Goal: Task Accomplishment & Management: Use online tool/utility

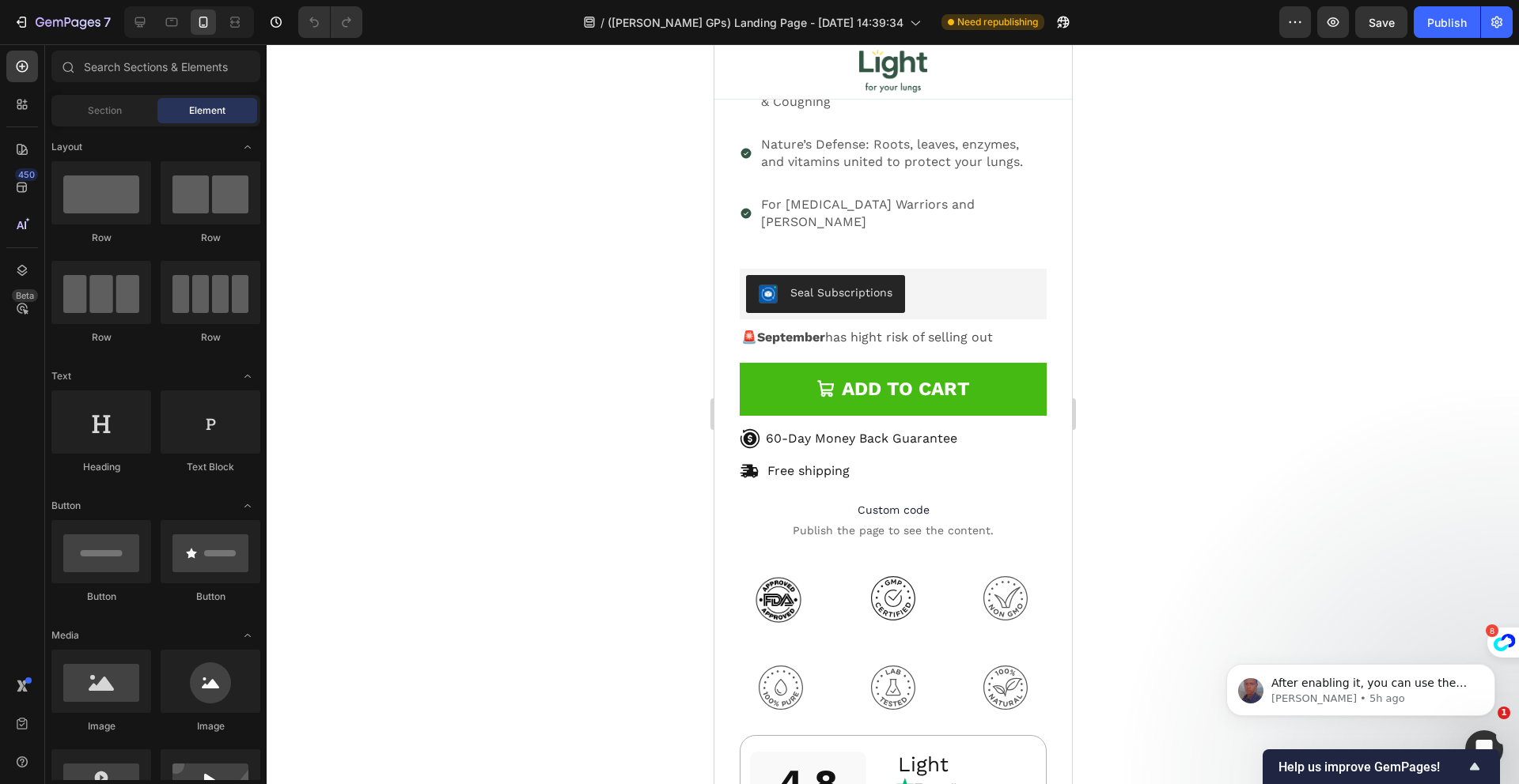
scroll to position [16734, 0]
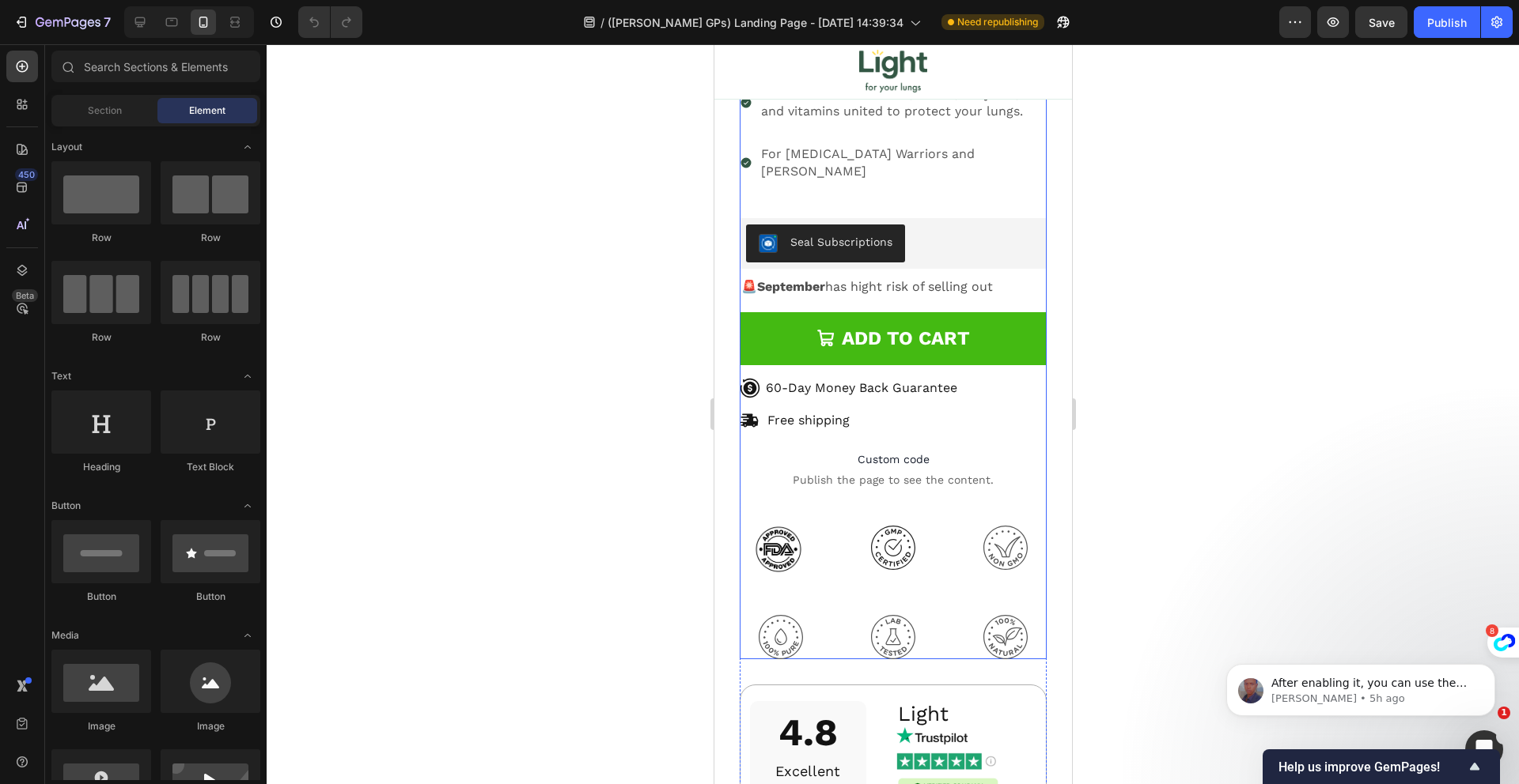
click at [882, 438] on p "Custom code Publish the page to see the content." at bounding box center [893, 469] width 307 height 63
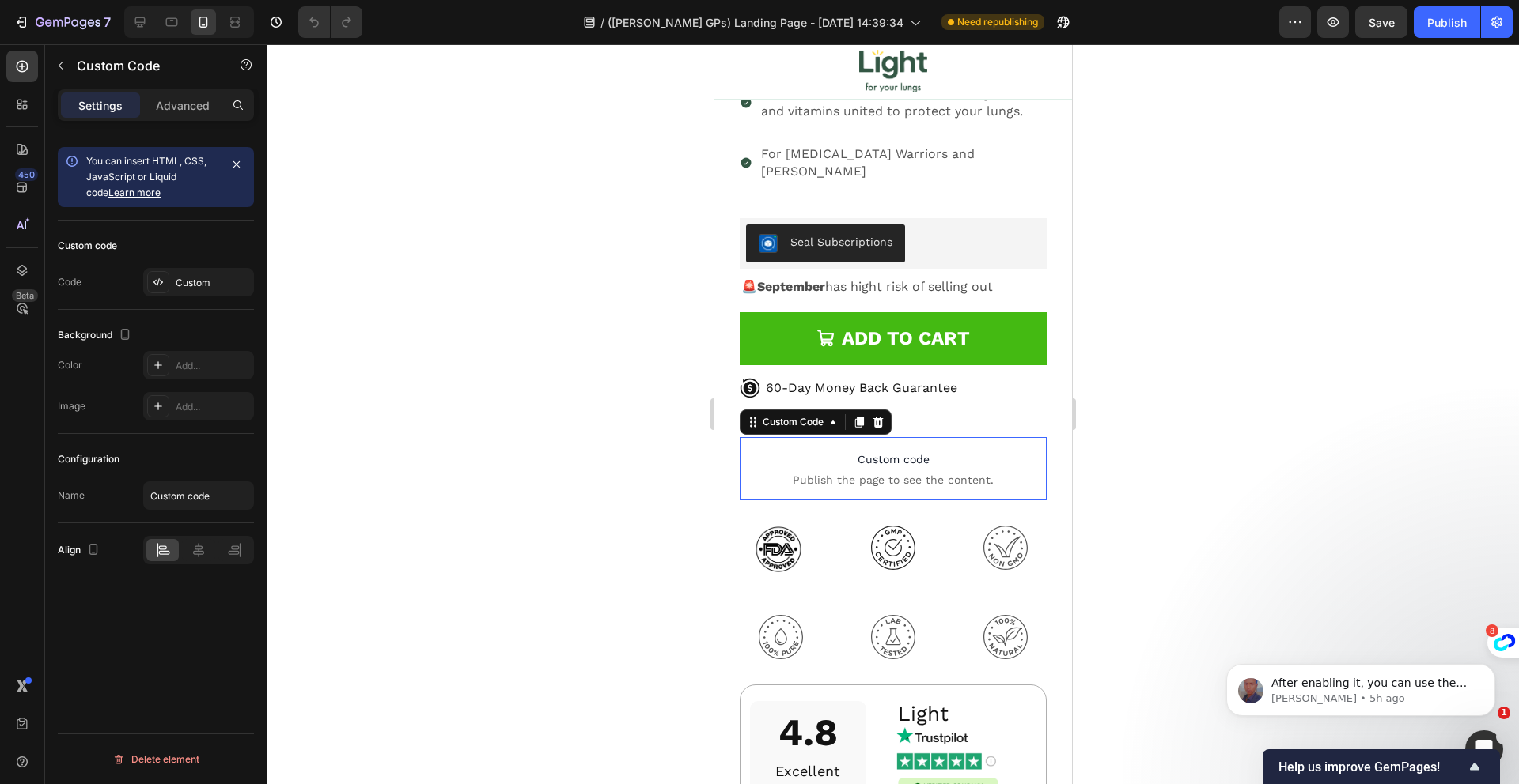
click at [882, 438] on p "Custom code Publish the page to see the content." at bounding box center [893, 469] width 307 height 63
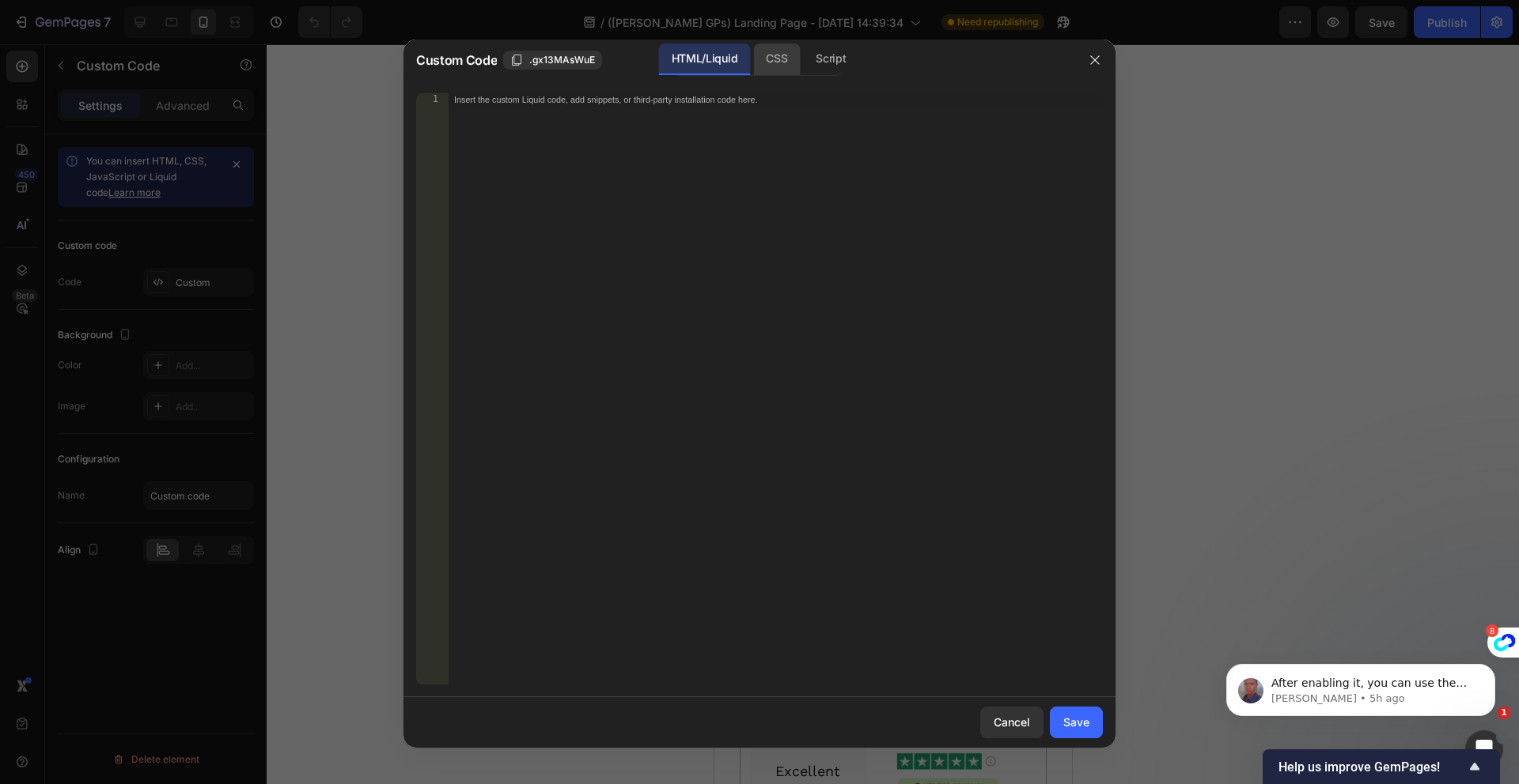
click at [776, 58] on div "CSS" at bounding box center [776, 59] width 47 height 32
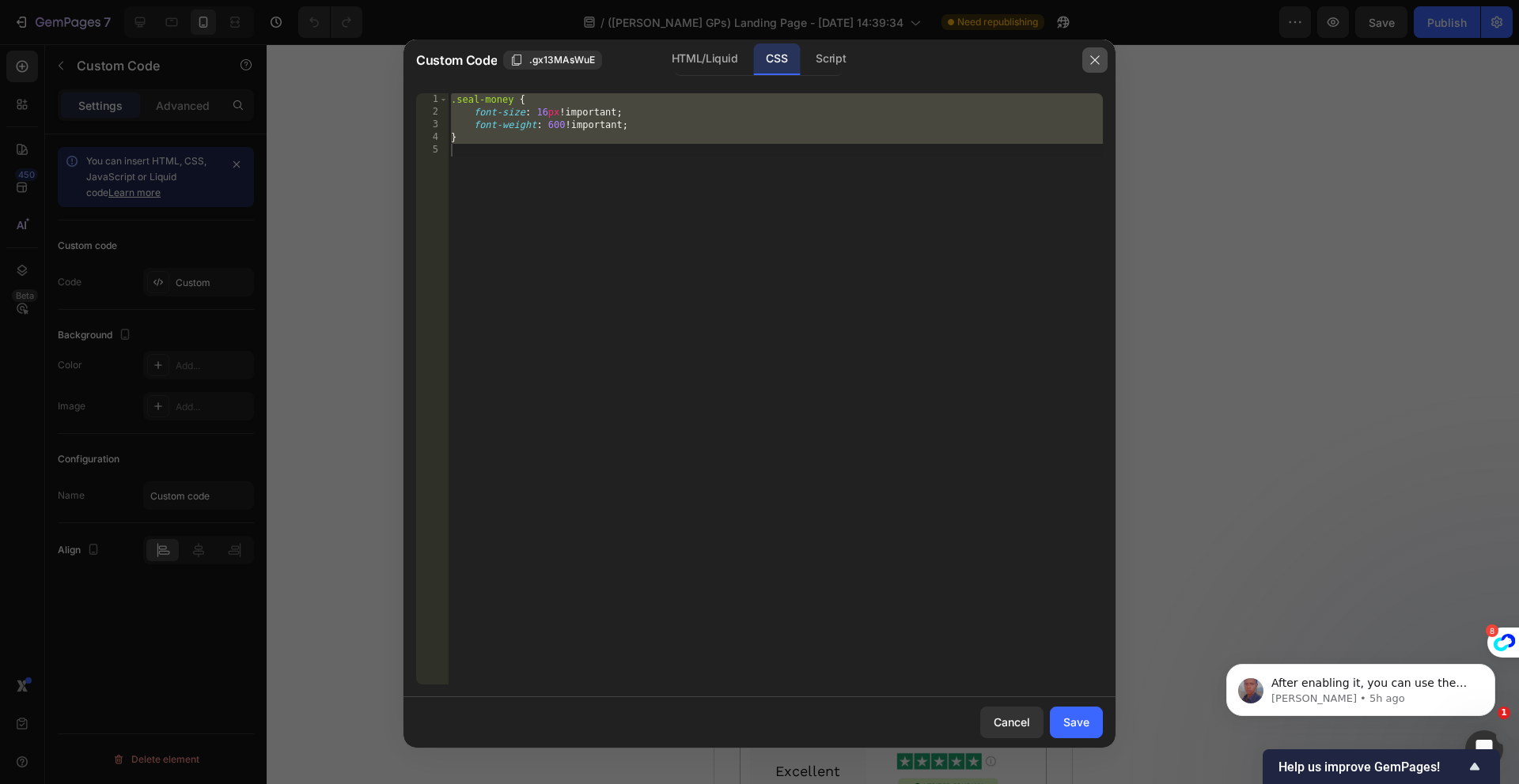
click at [1085, 60] on button "button" at bounding box center [1095, 59] width 25 height 25
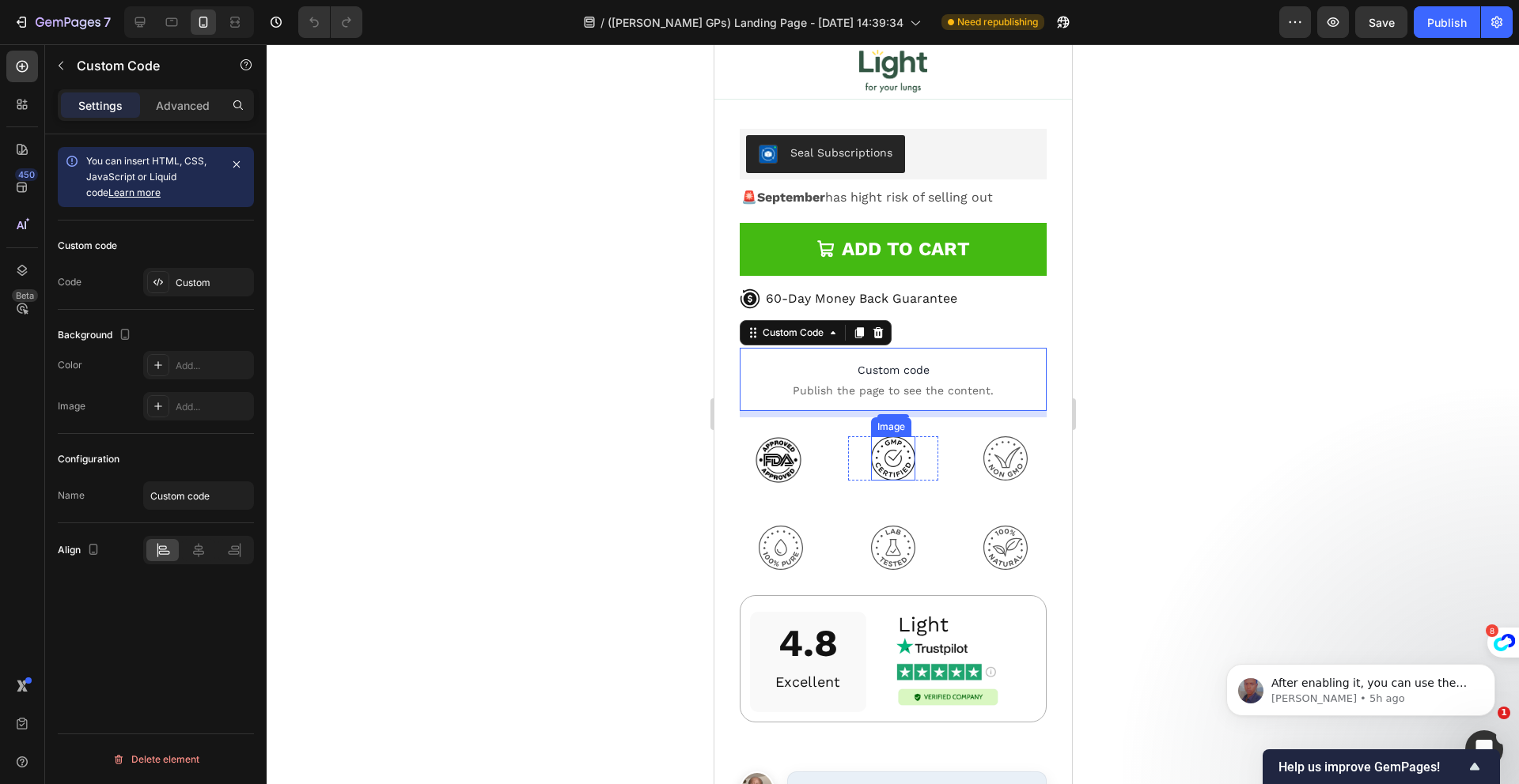
scroll to position [16850, 0]
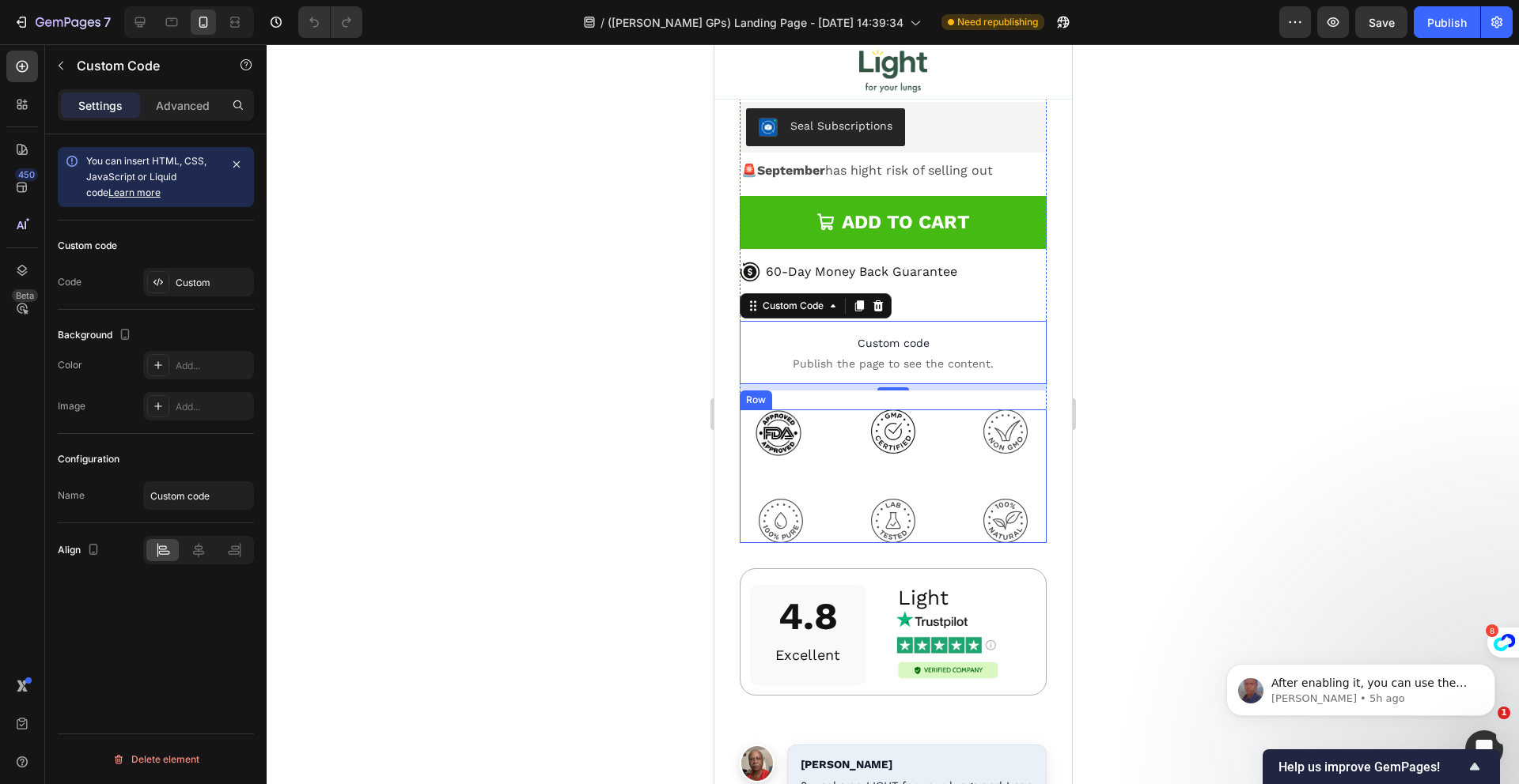
click at [941, 424] on div "Image" at bounding box center [981, 454] width 89 height 89
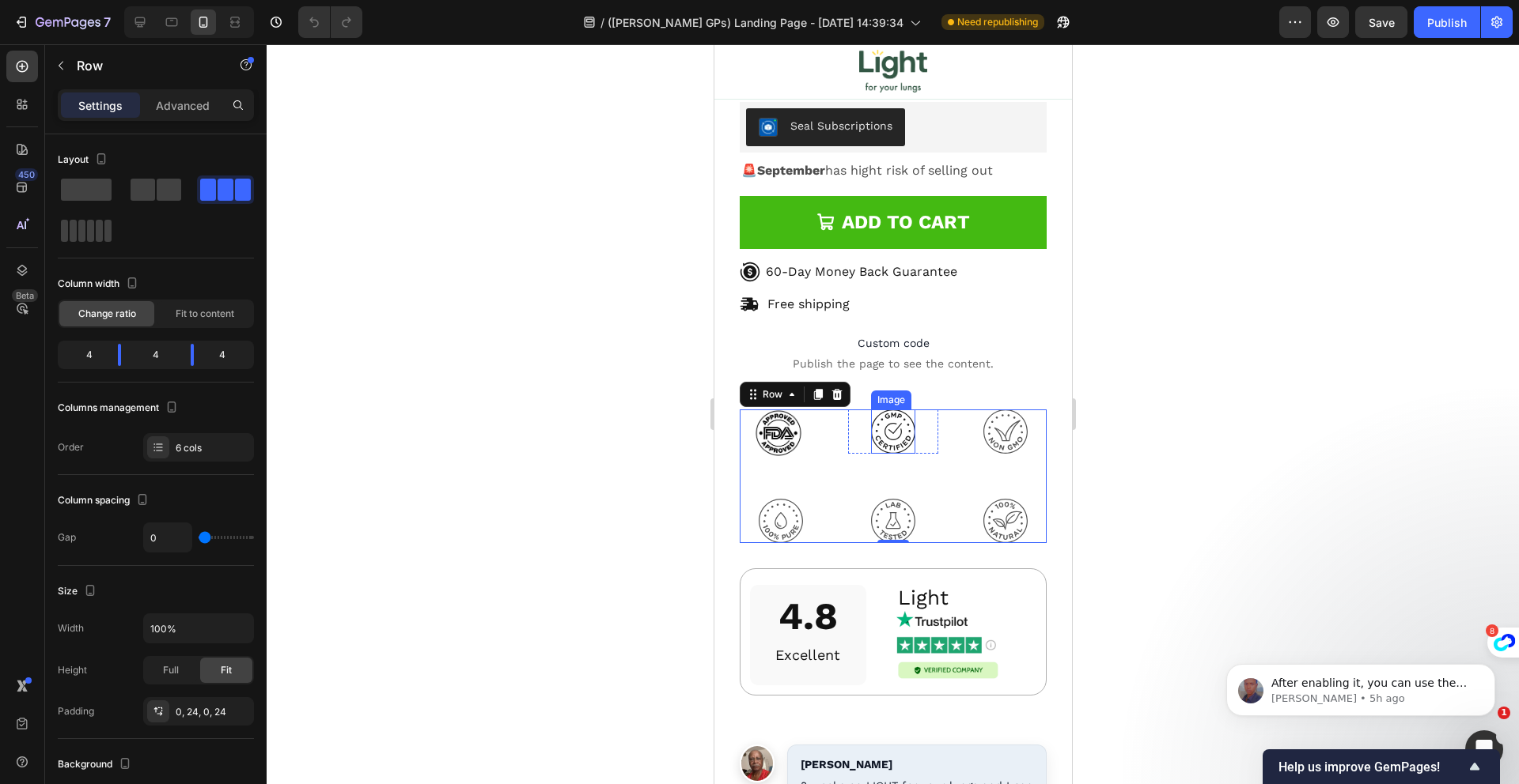
click at [897, 410] on img at bounding box center [892, 432] width 44 height 44
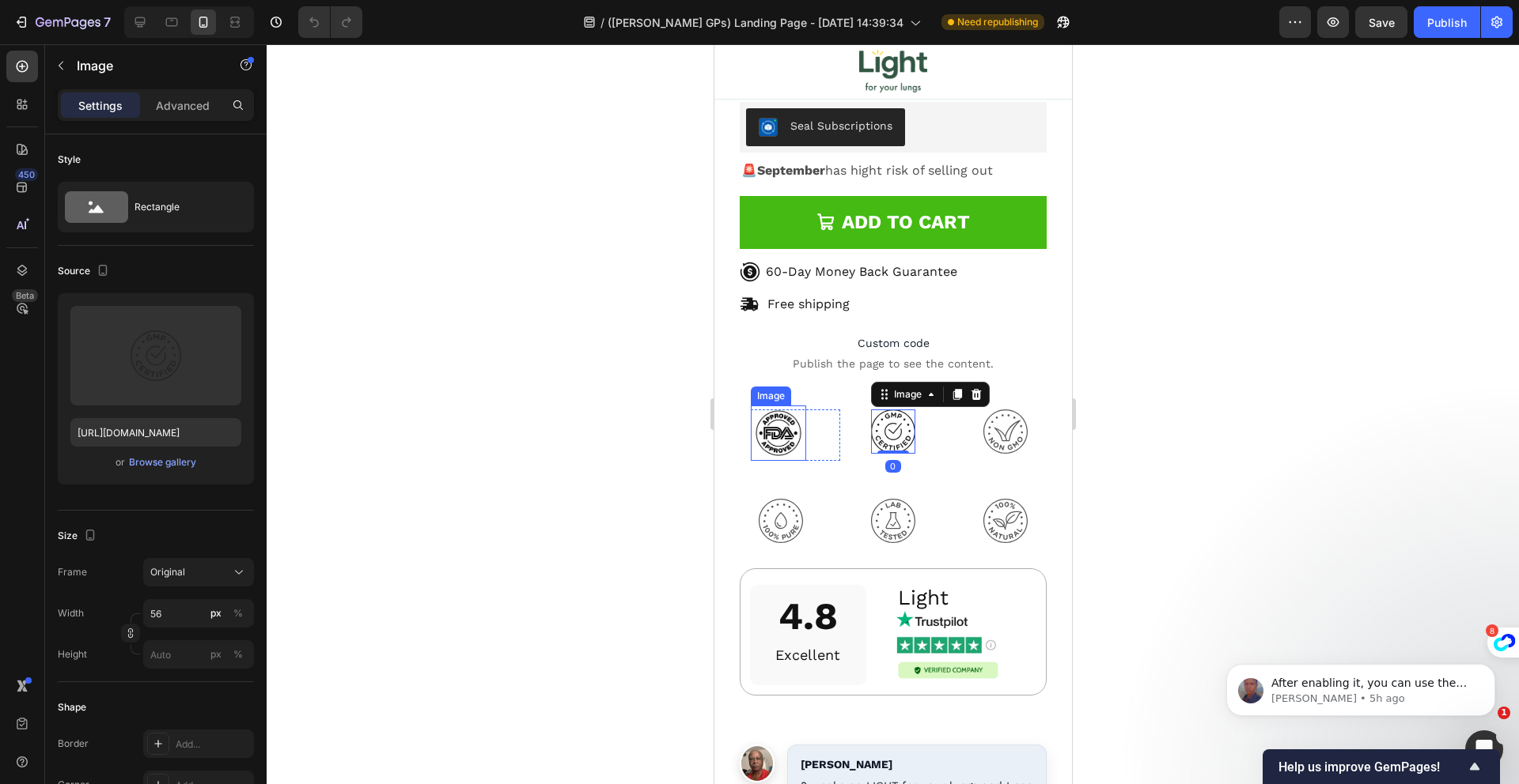
click at [793, 406] on img at bounding box center [778, 434] width 56 height 56
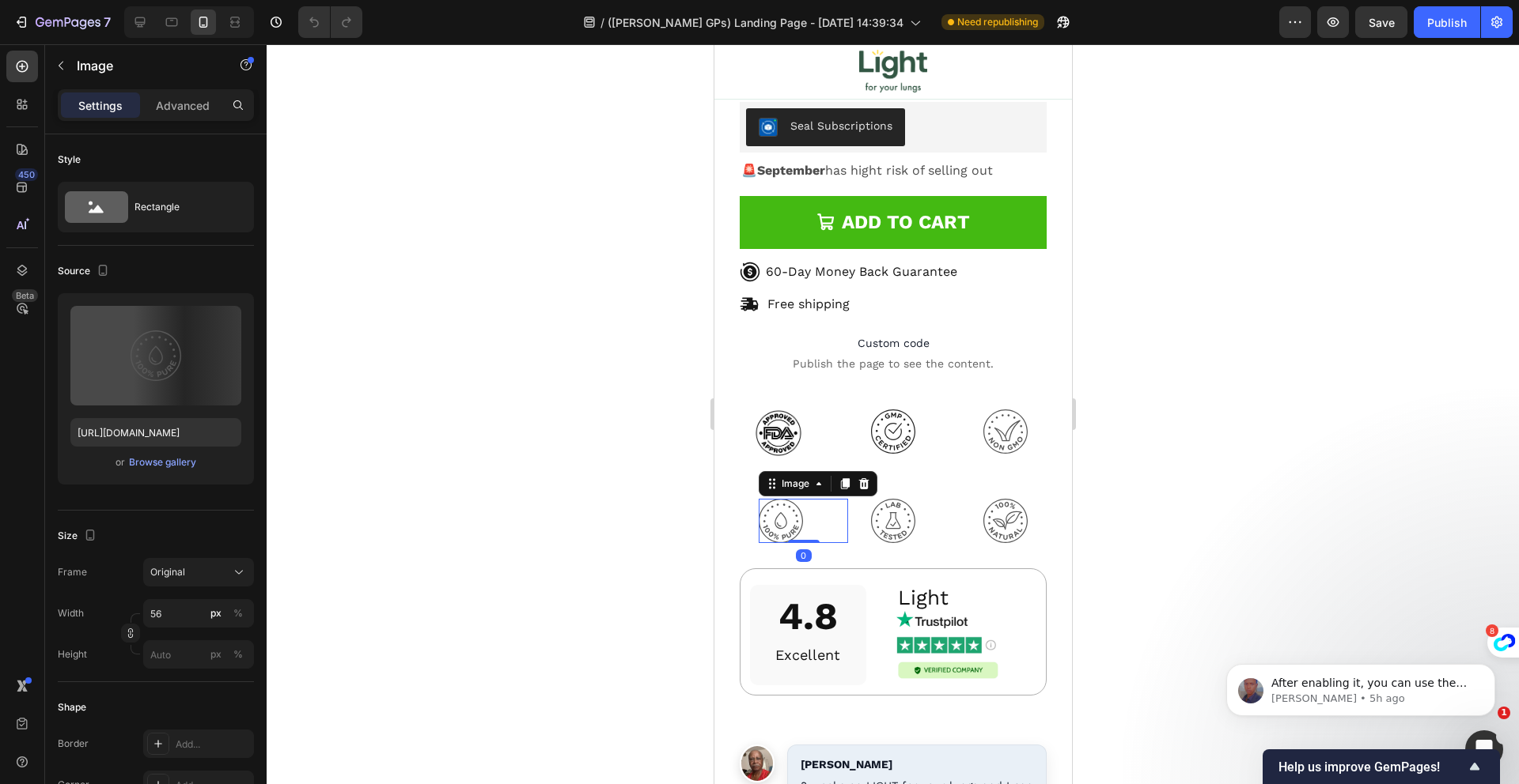
click at [791, 499] on img at bounding box center [780, 521] width 44 height 44
click at [882, 499] on img at bounding box center [892, 521] width 44 height 44
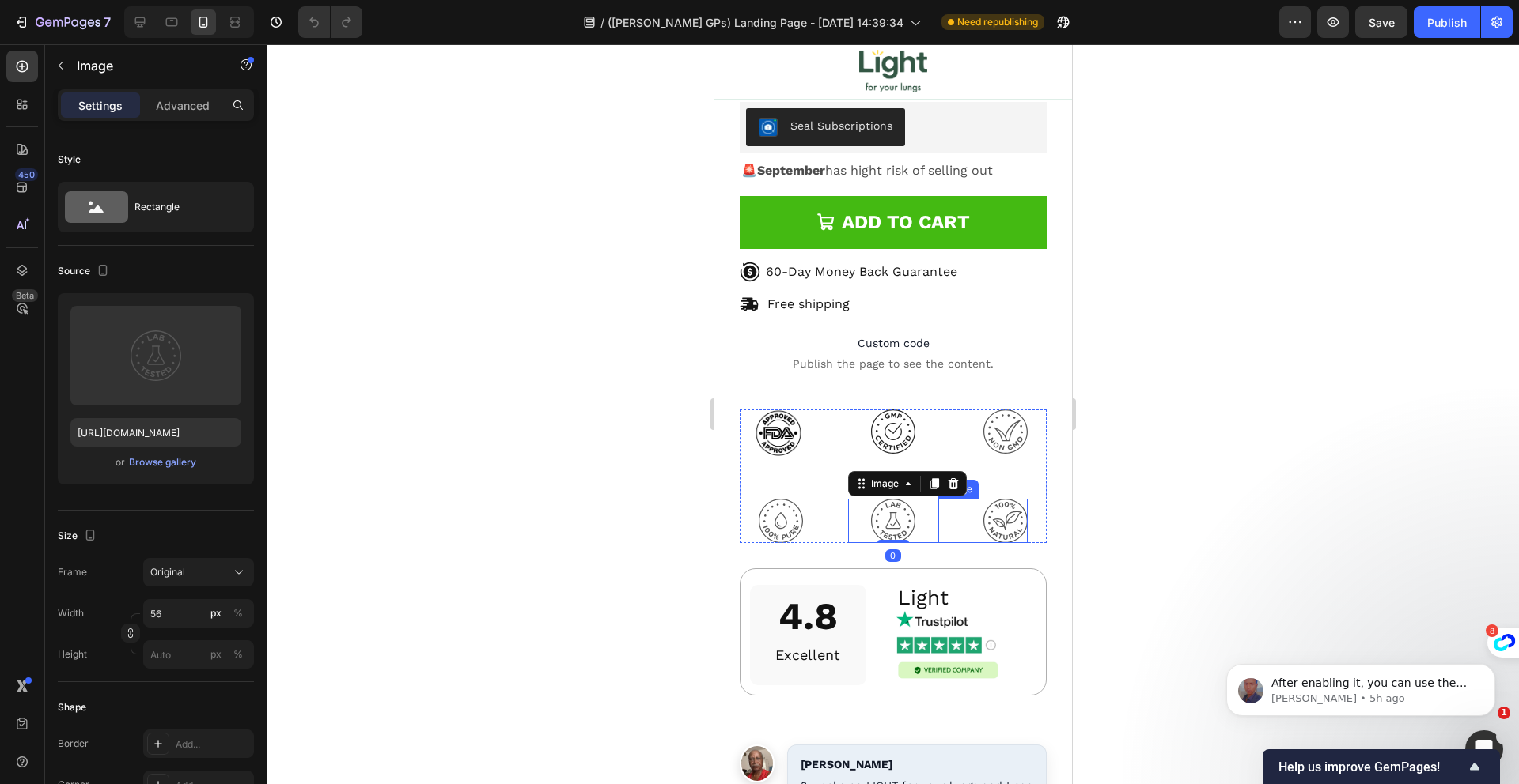
click at [982, 499] on img at bounding box center [1004, 521] width 44 height 44
click at [990, 410] on img at bounding box center [1004, 432] width 44 height 44
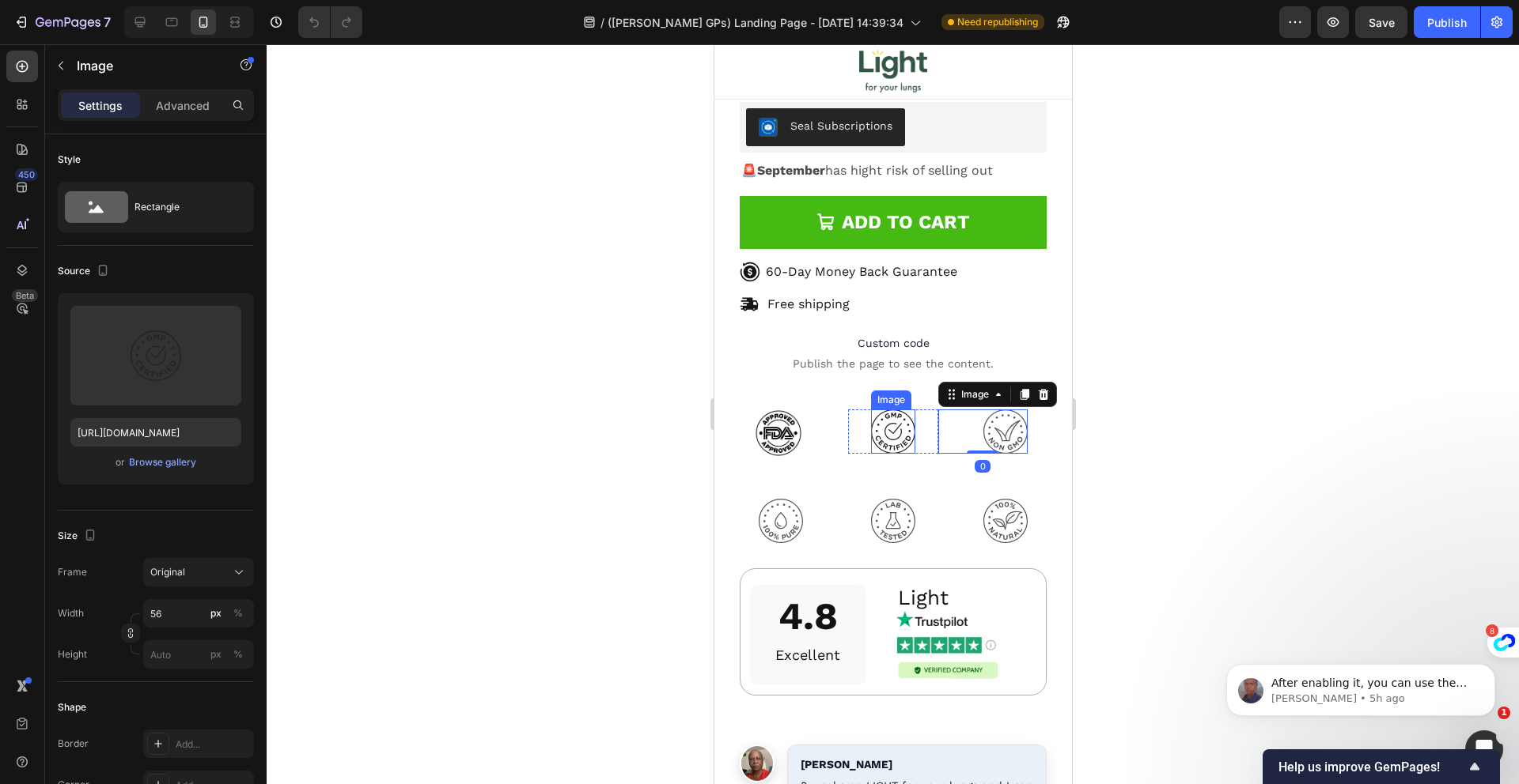
click at [885, 410] on img at bounding box center [892, 432] width 44 height 44
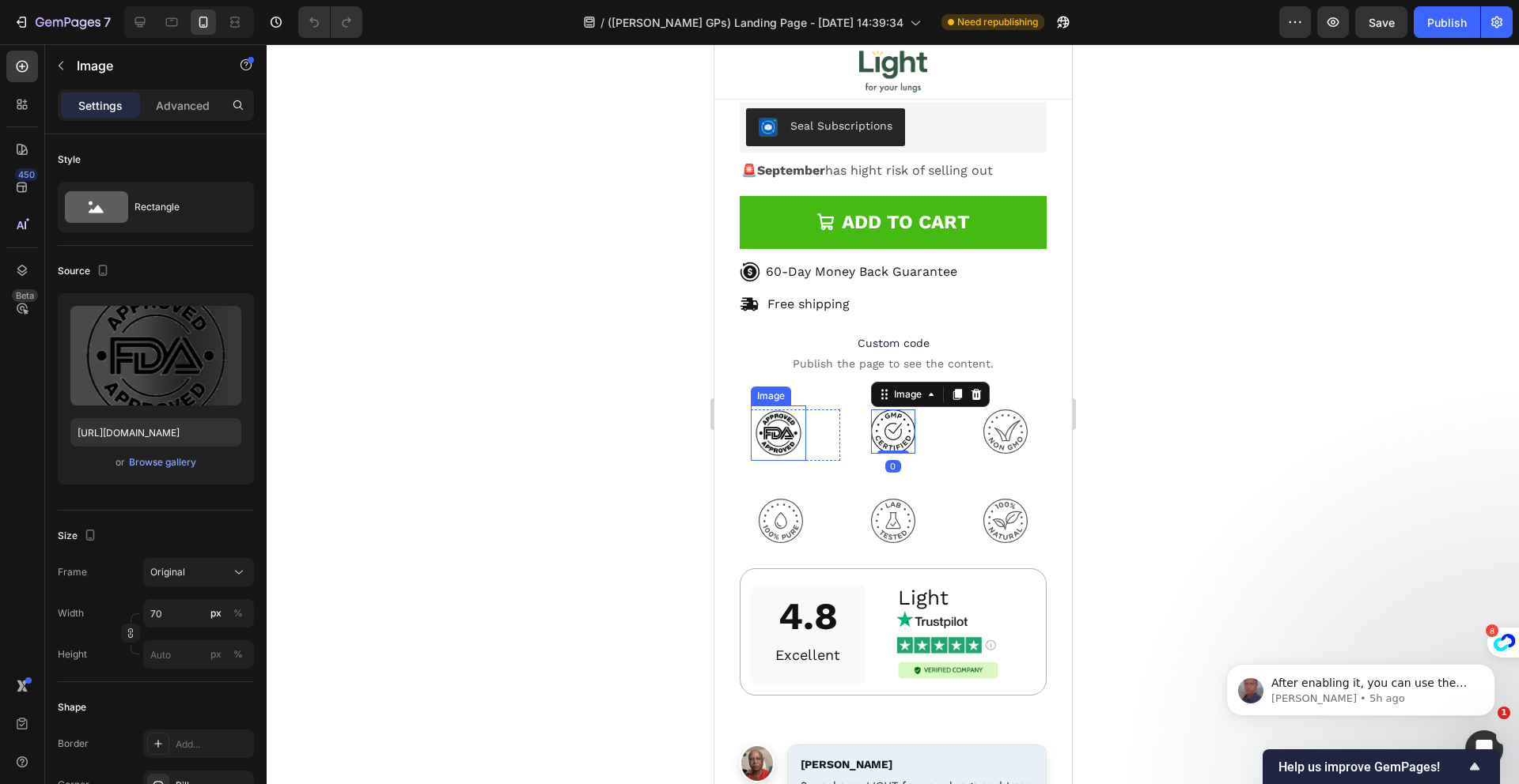
click at [769, 406] on img at bounding box center [778, 434] width 56 height 56
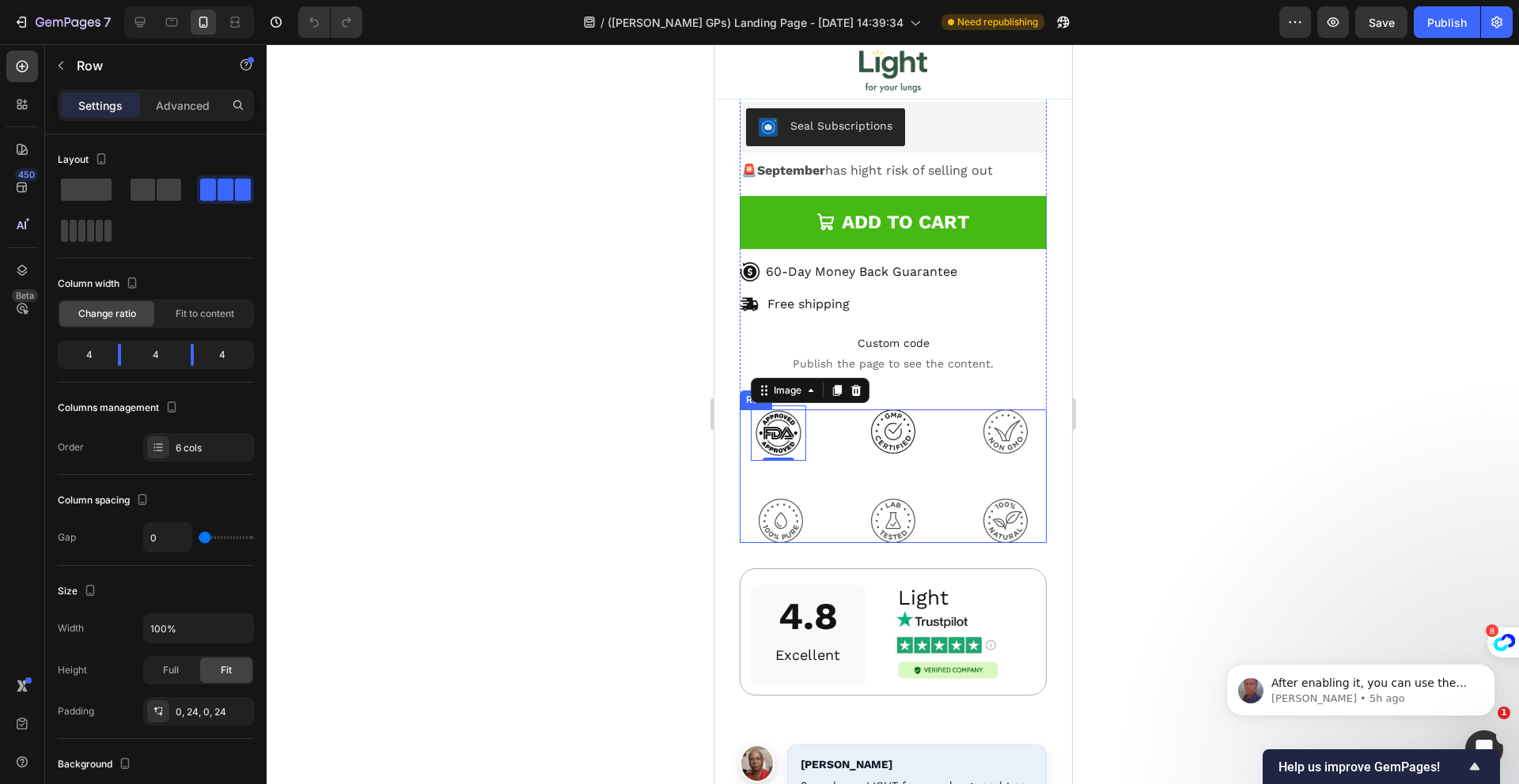
click at [822, 430] on div "Image 0 Row" at bounding box center [802, 454] width 89 height 89
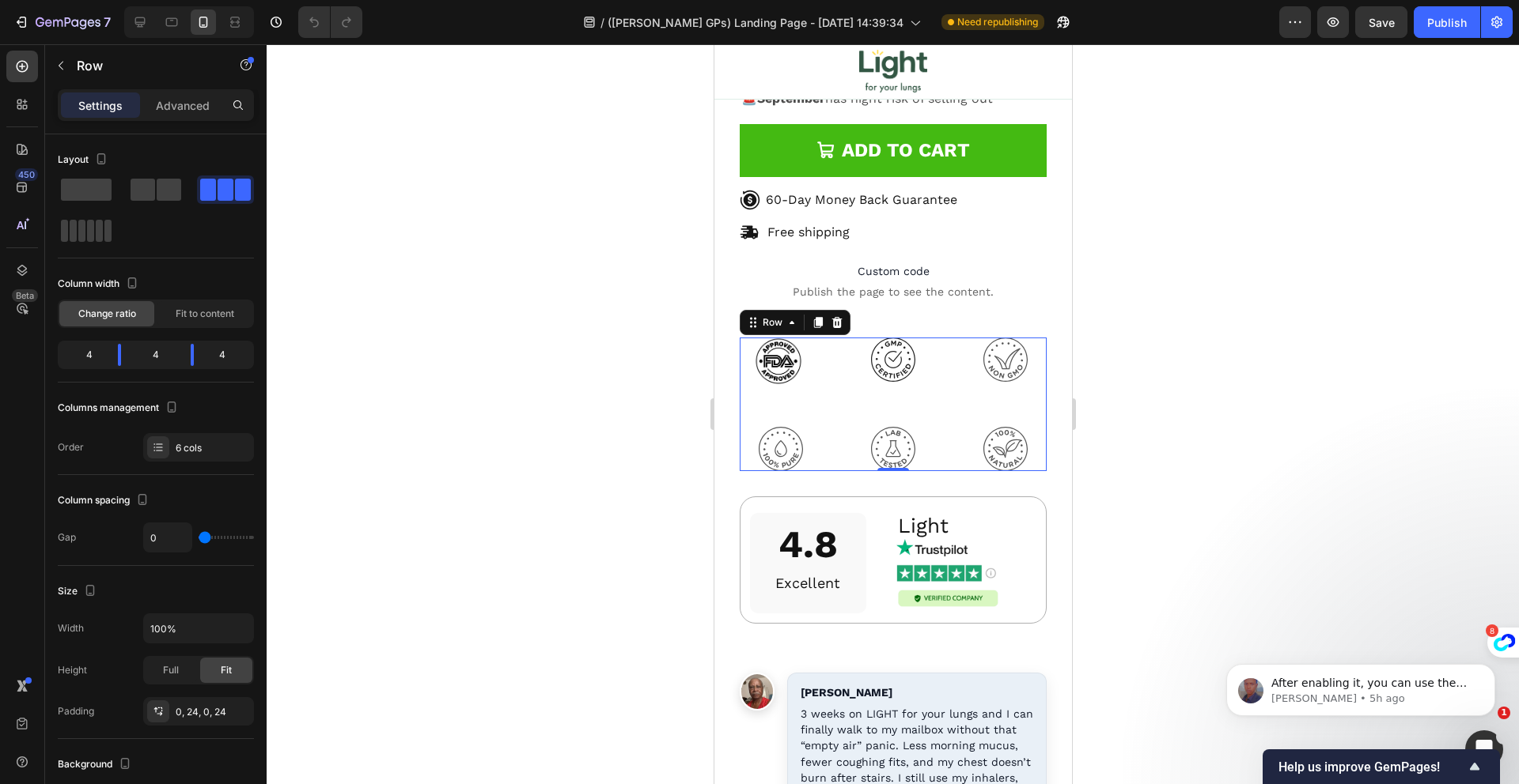
scroll to position [16971, 0]
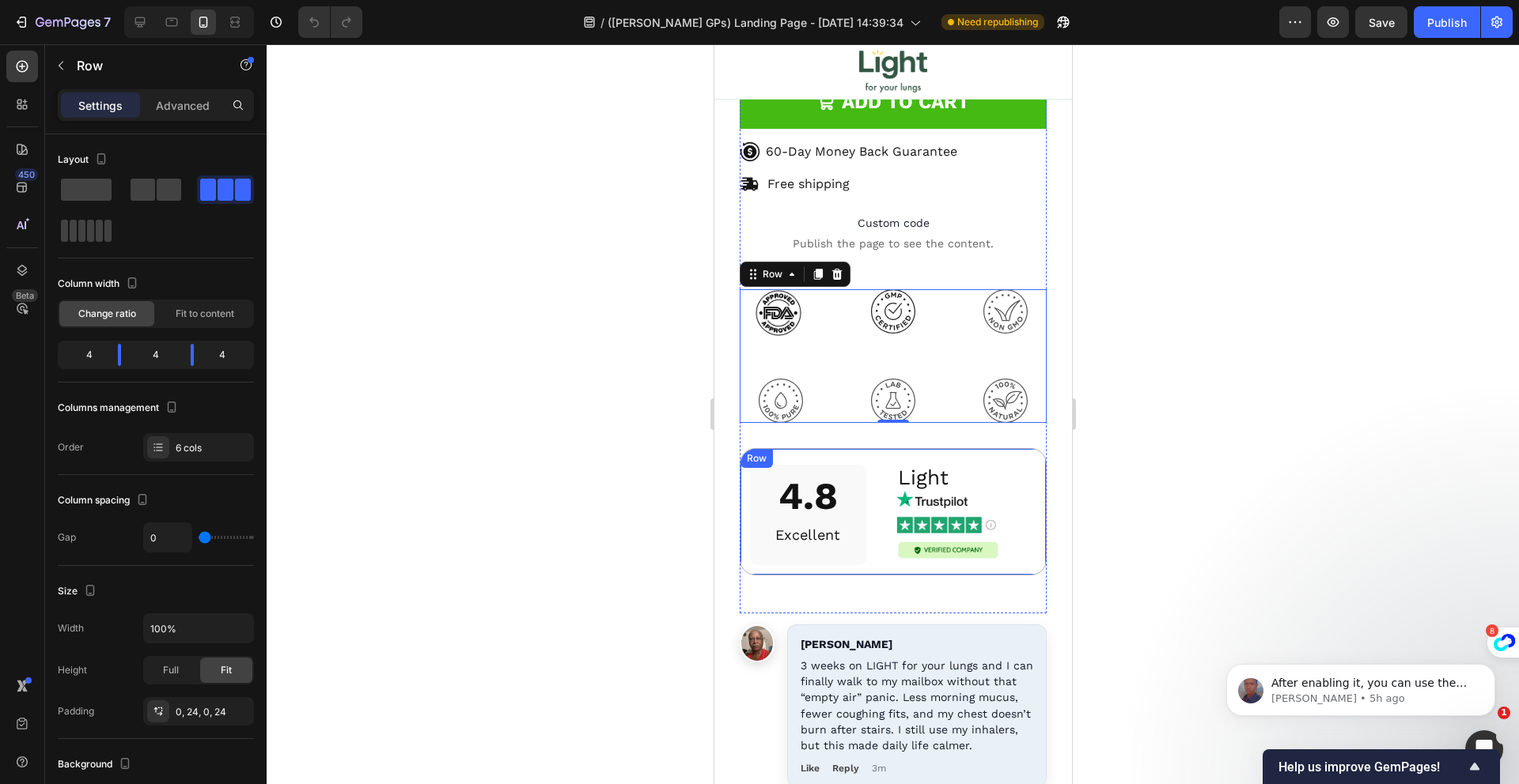
click at [843, 521] on div "4.8 Excellent Heading Row" at bounding box center [797, 515] width 116 height 119
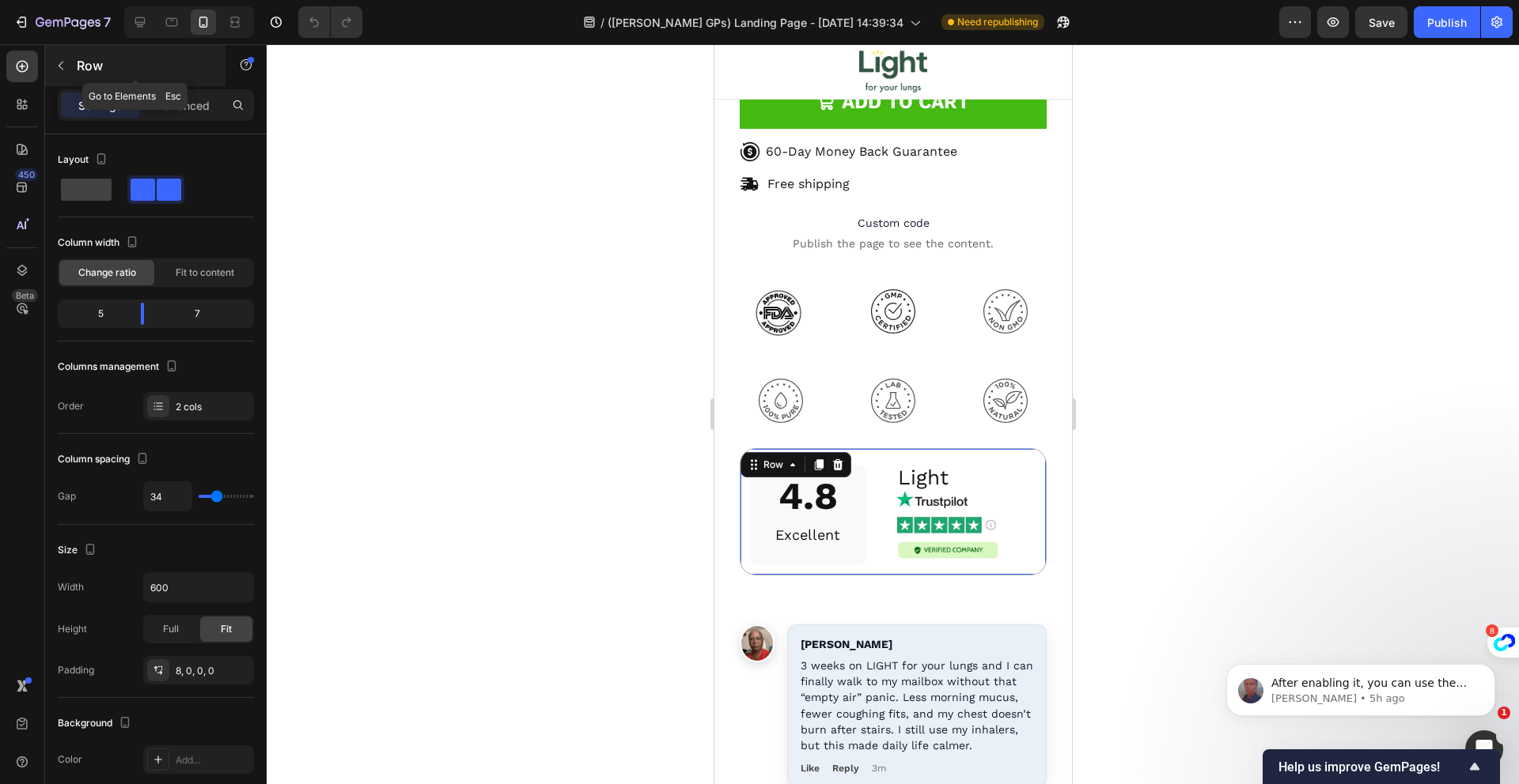
click at [72, 64] on button "button" at bounding box center [60, 65] width 25 height 25
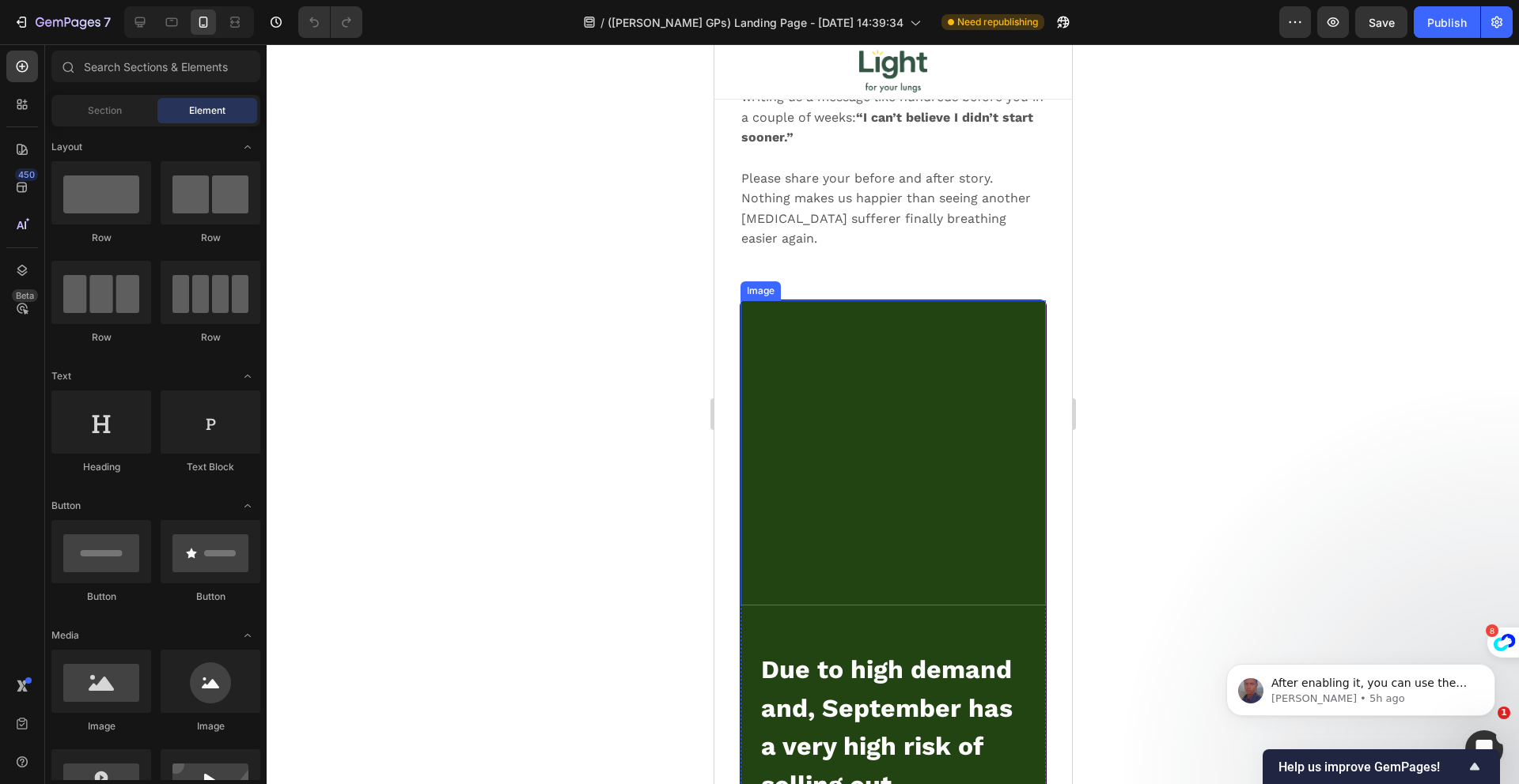
scroll to position [18114, 0]
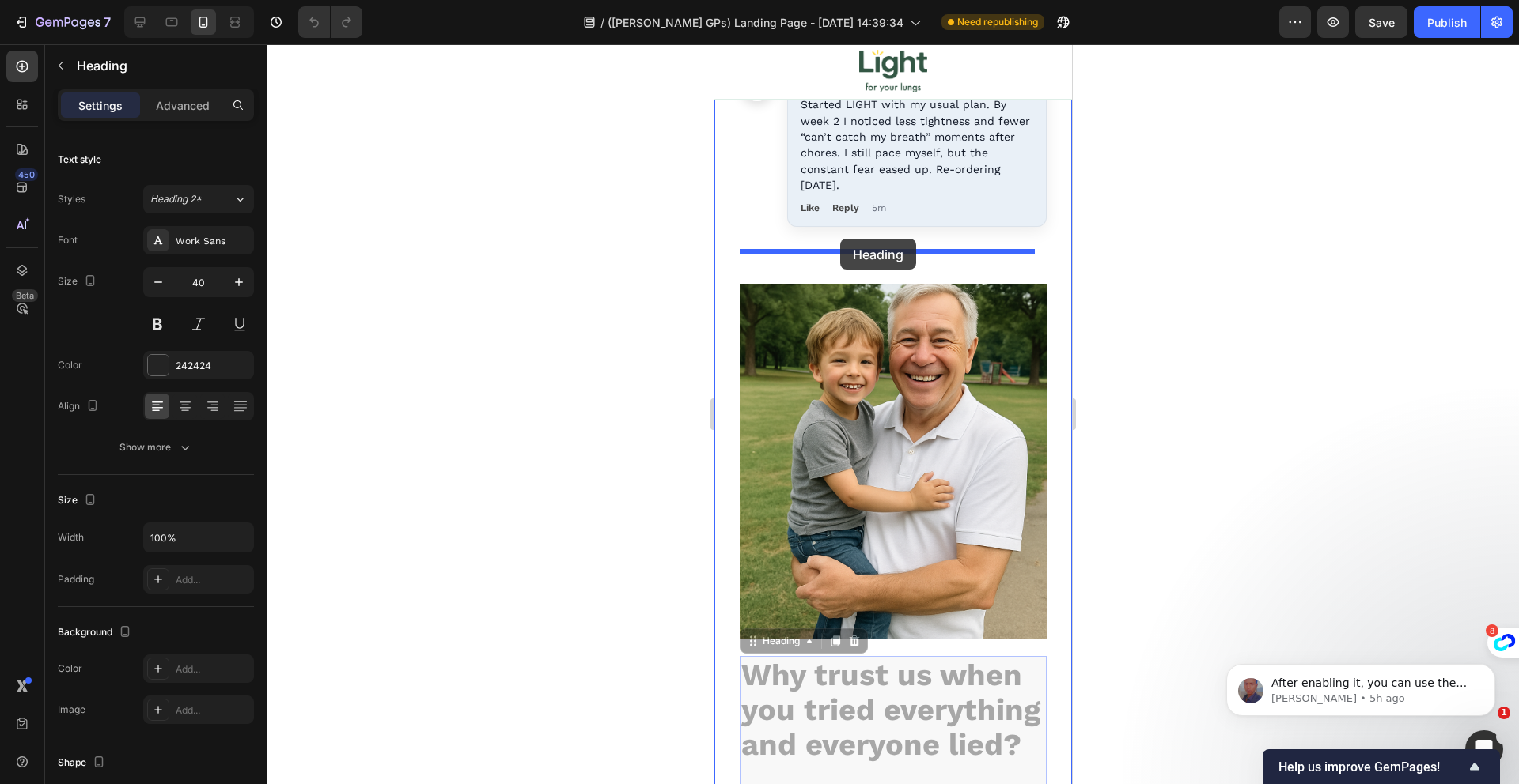
drag, startPoint x: 856, startPoint y: 461, endPoint x: 839, endPoint y: 239, distance: 222.6
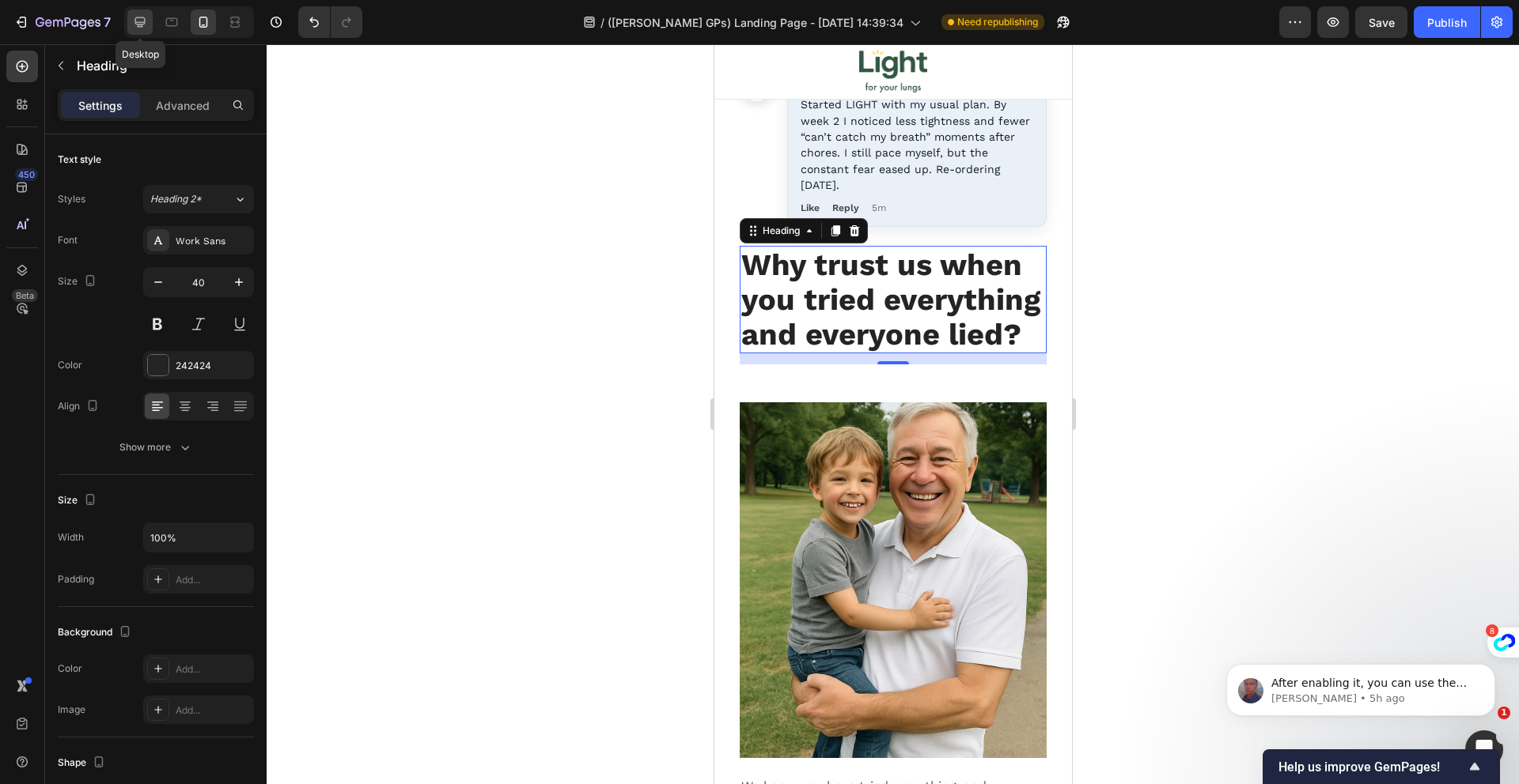
click at [135, 25] on icon at bounding box center [140, 22] width 15 height 15
type input "57"
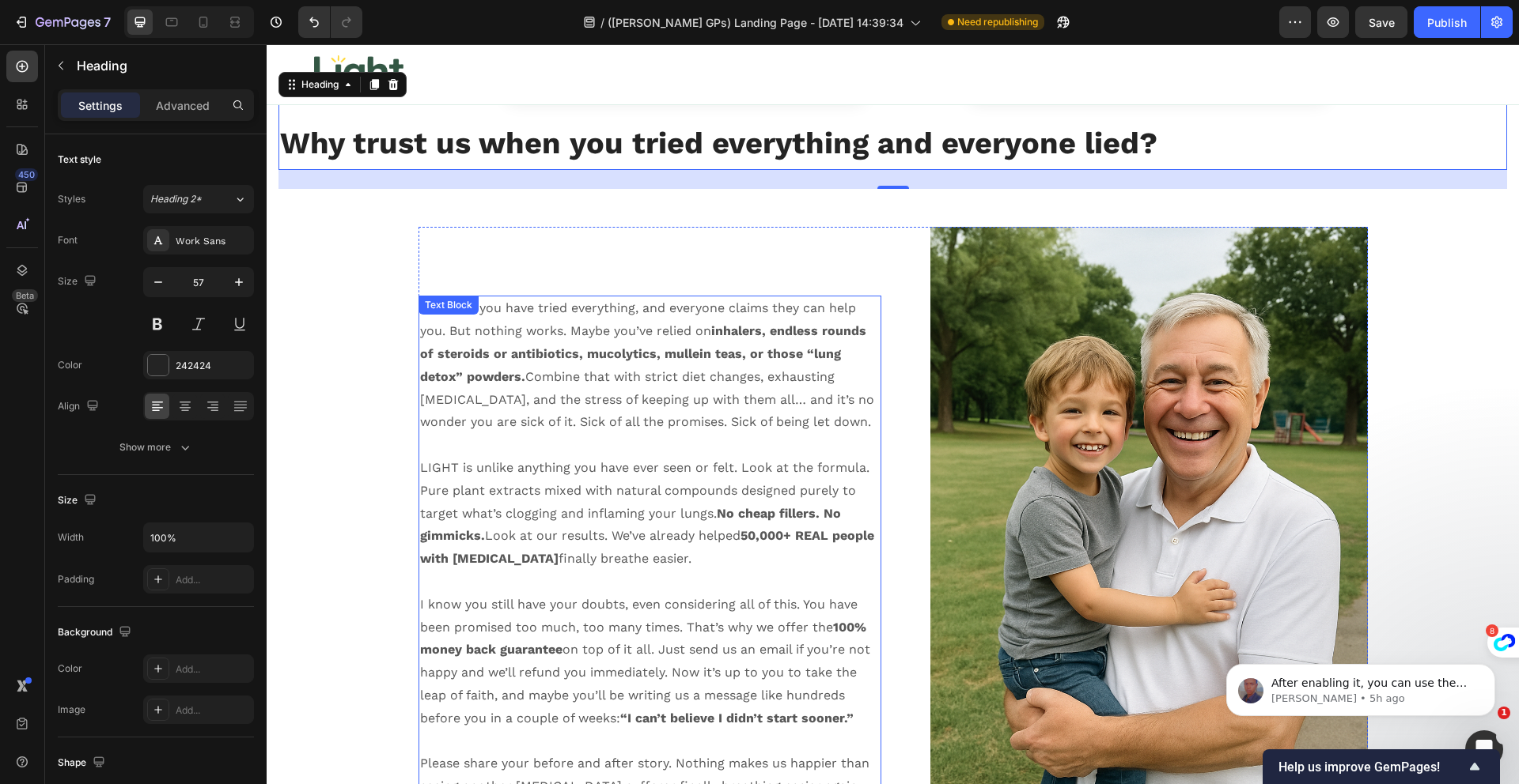
scroll to position [17198, 0]
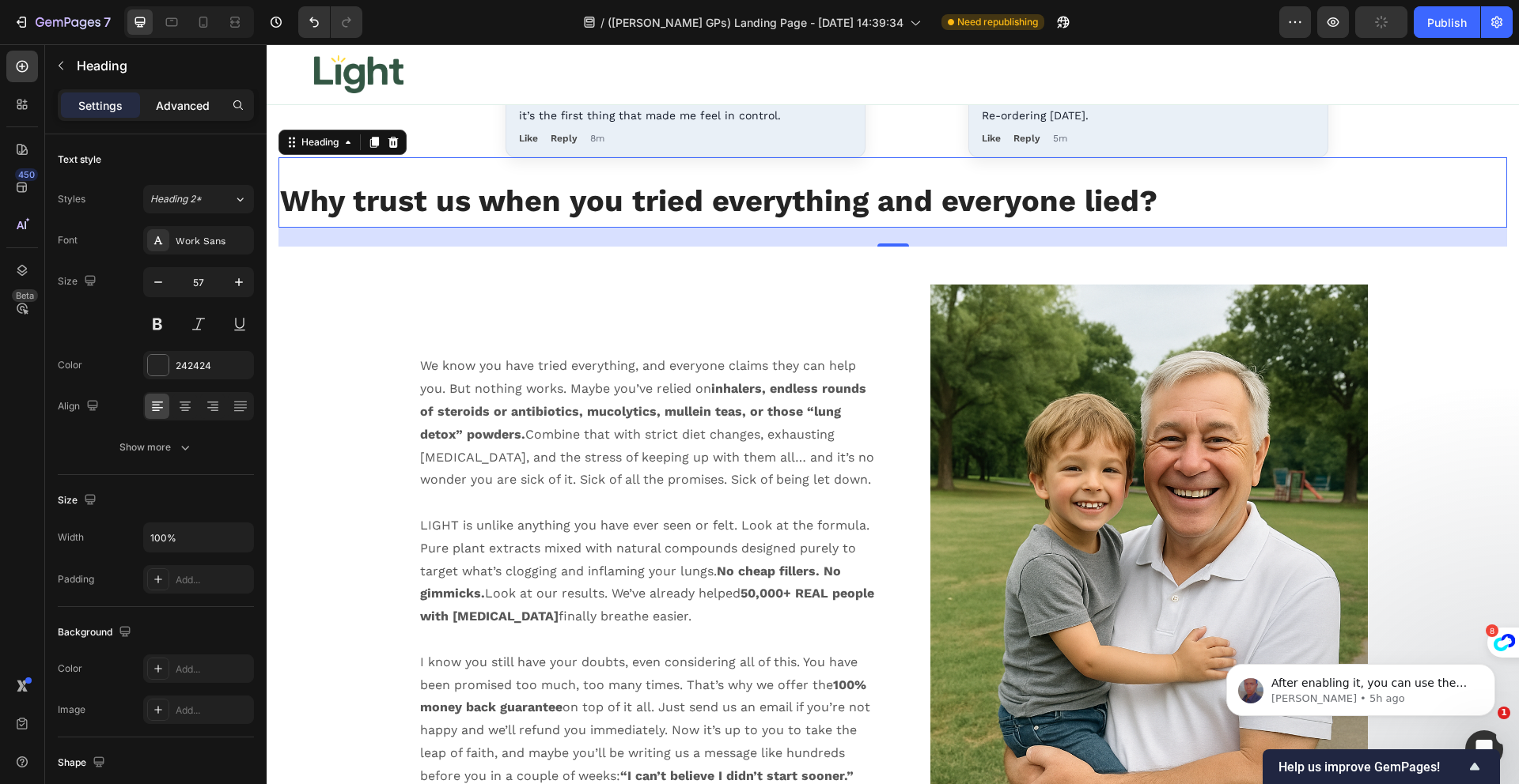
click at [146, 101] on div "Advanced" at bounding box center [182, 105] width 79 height 25
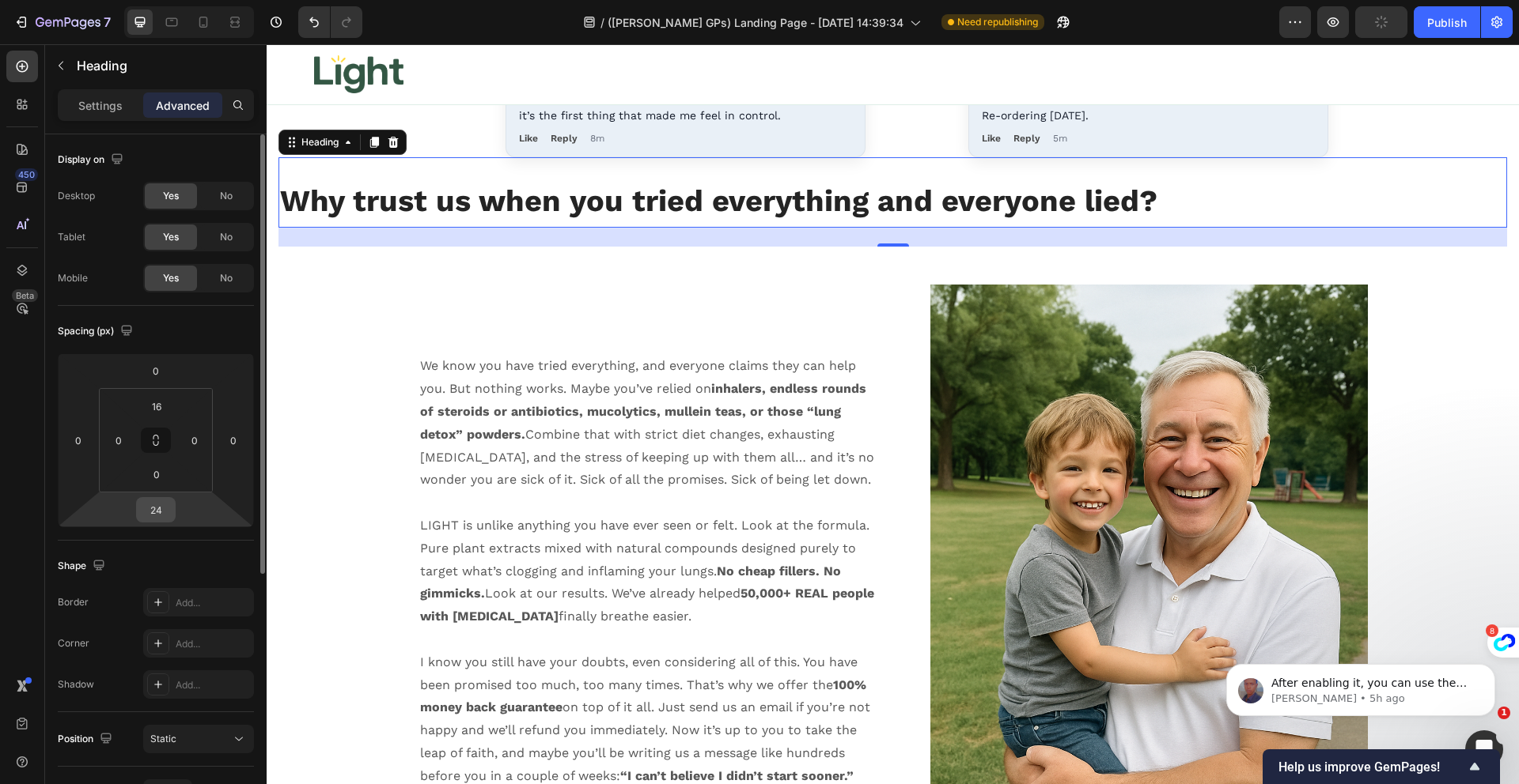
click at [151, 511] on input "24" at bounding box center [156, 510] width 32 height 24
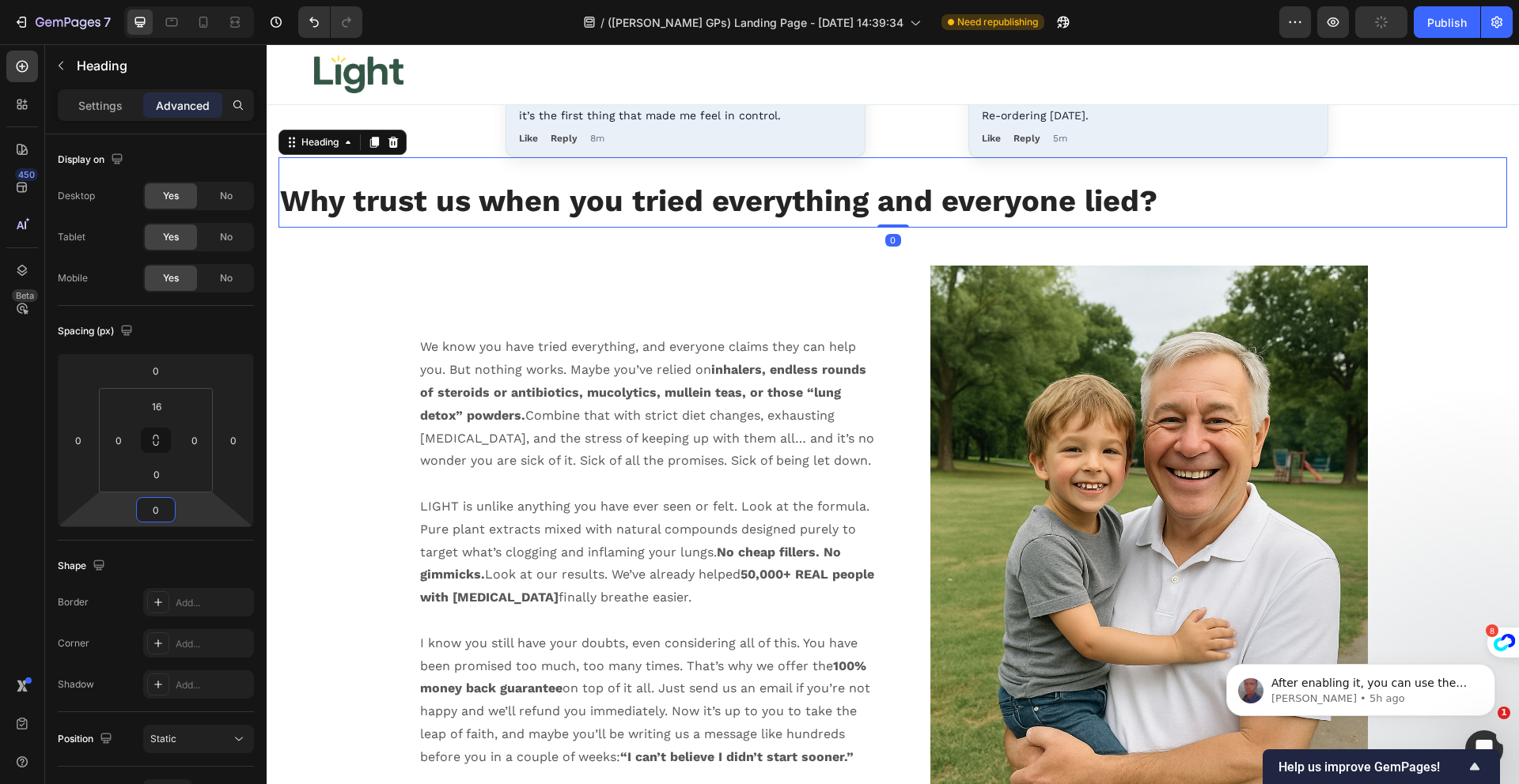
type input "0"
click at [735, 202] on strong "Why trust us when you tried everything and everyone lied?" at bounding box center [719, 201] width 878 height 35
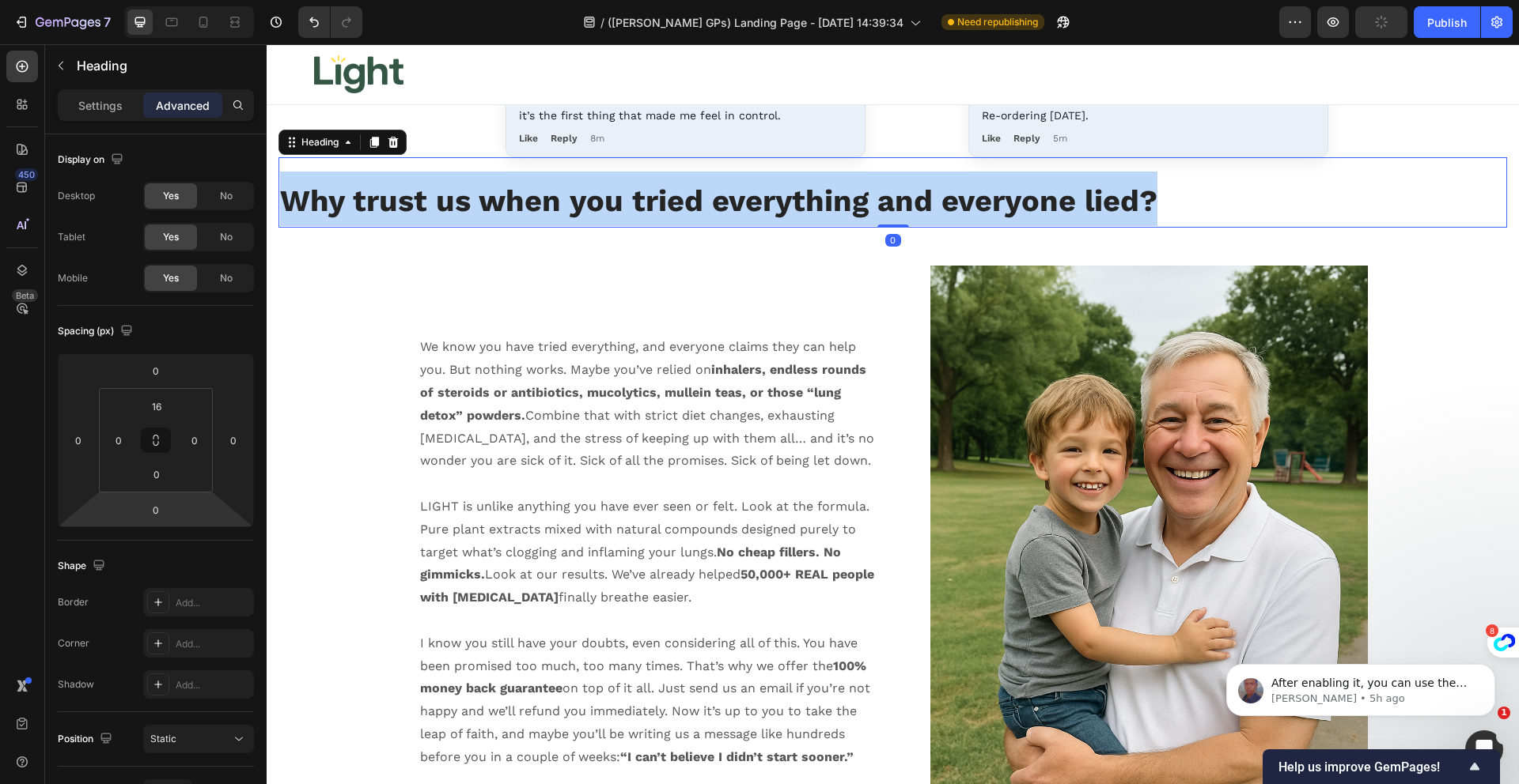
click at [735, 202] on strong "Why trust us when you tried everything and everyone lied?" at bounding box center [719, 201] width 878 height 35
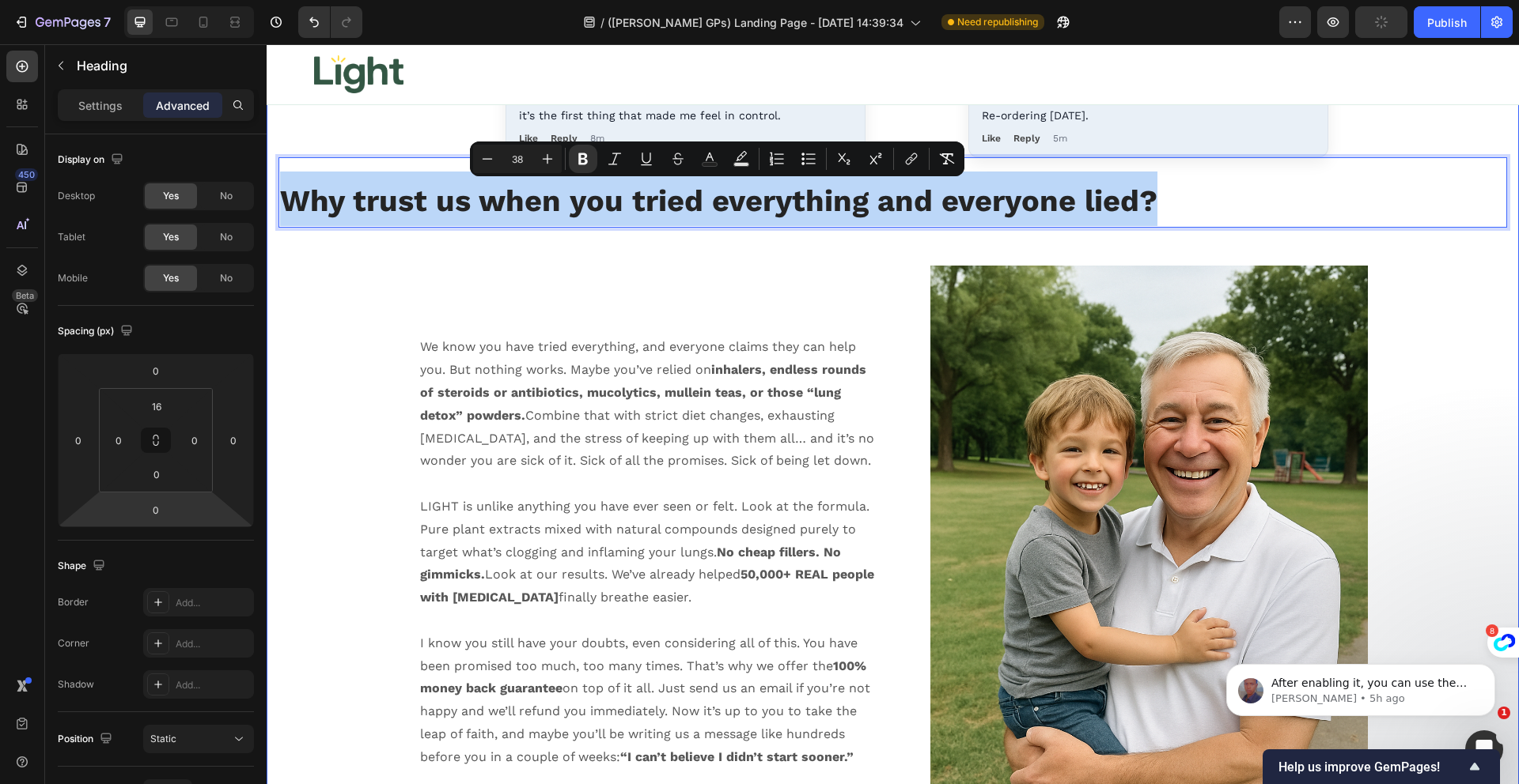
click at [703, 247] on div "⬇️ Join Light for Your Lungs Today ⬇️ Heading Product Images Icon Boosts immuni…" at bounding box center [893, 373] width 1229 height 2864
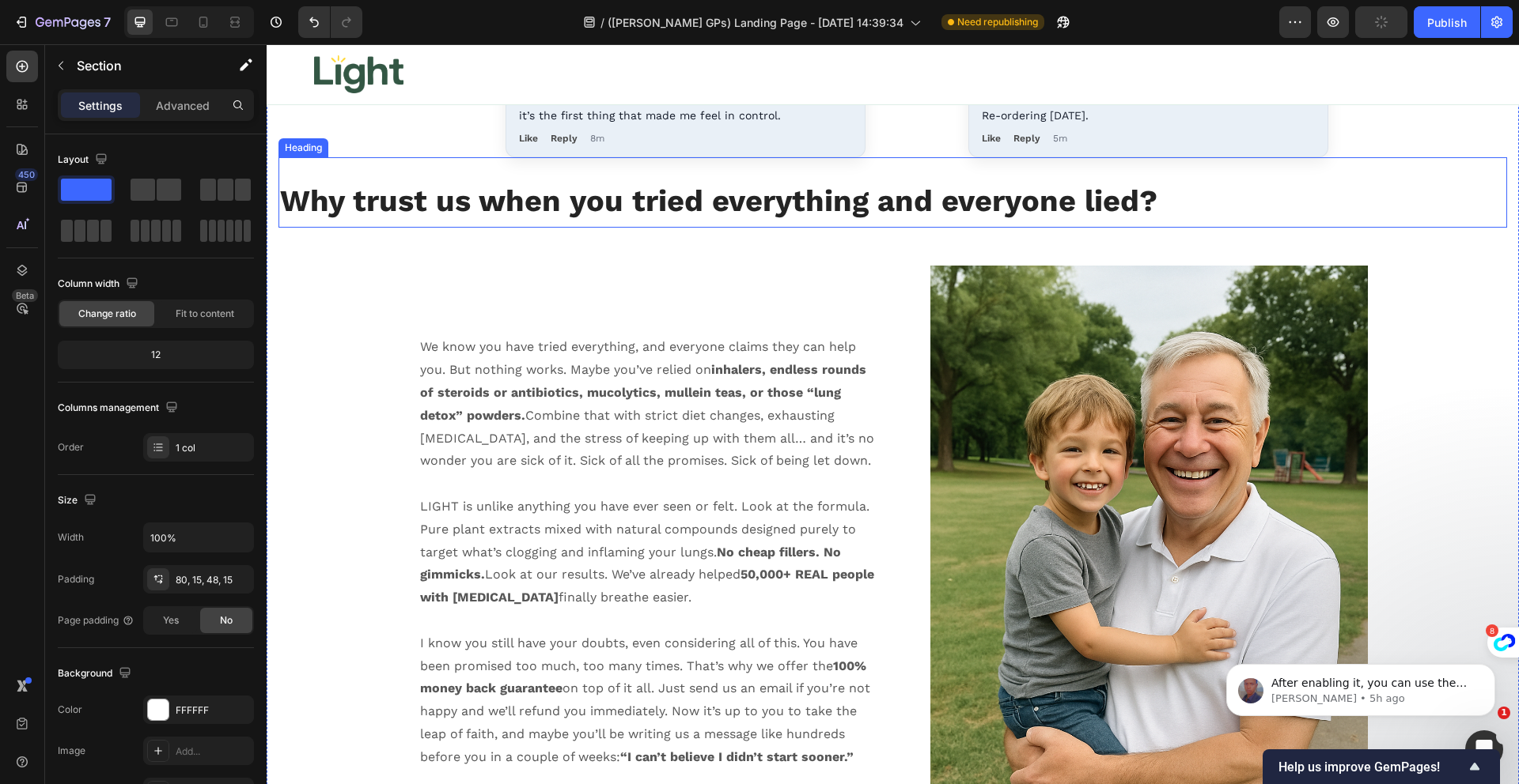
click at [639, 209] on strong "Why trust us when you tried everything and everyone lied?" at bounding box center [719, 201] width 878 height 35
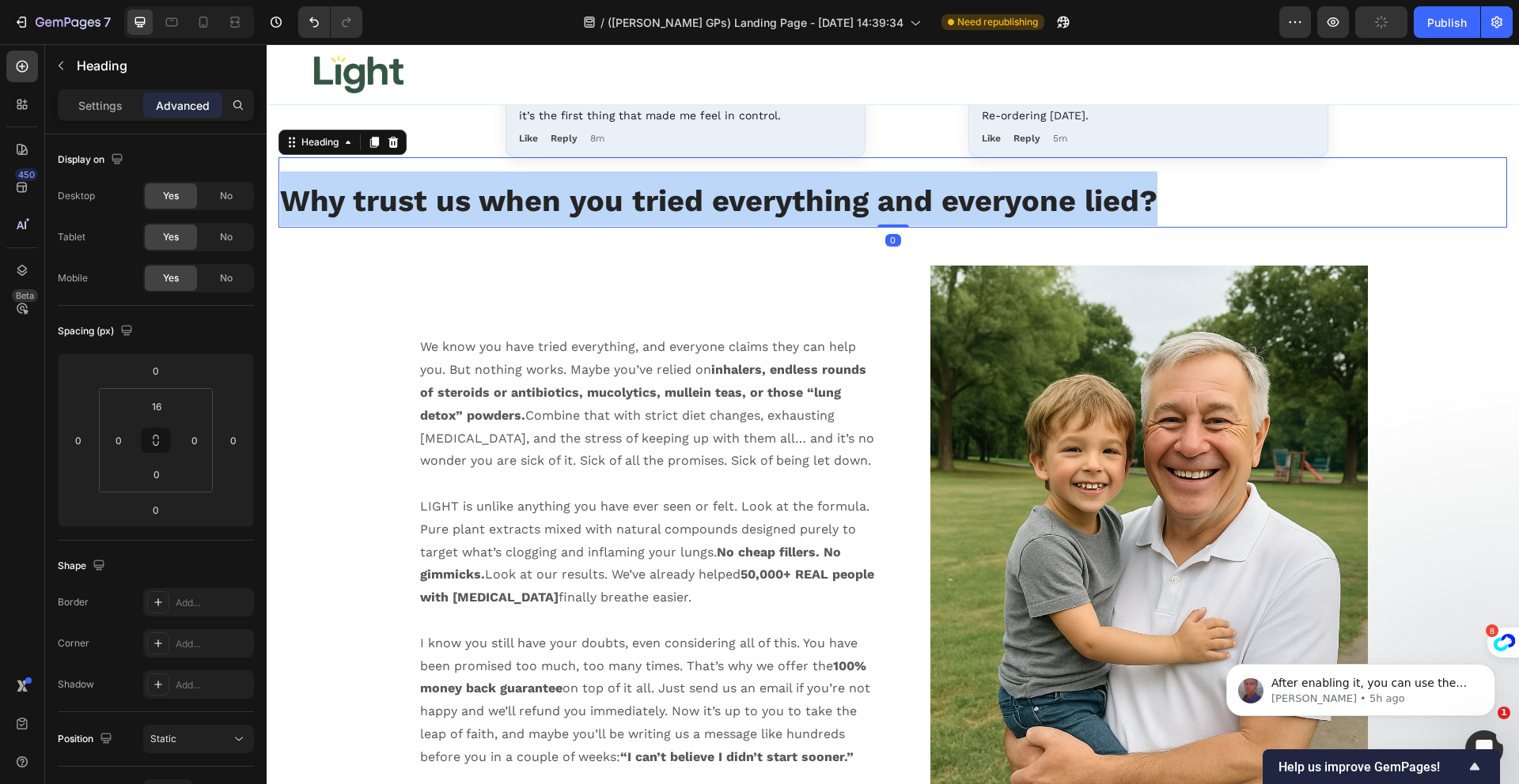
click at [639, 209] on strong "Why trust us when you tried everything and everyone lied?" at bounding box center [719, 201] width 878 height 35
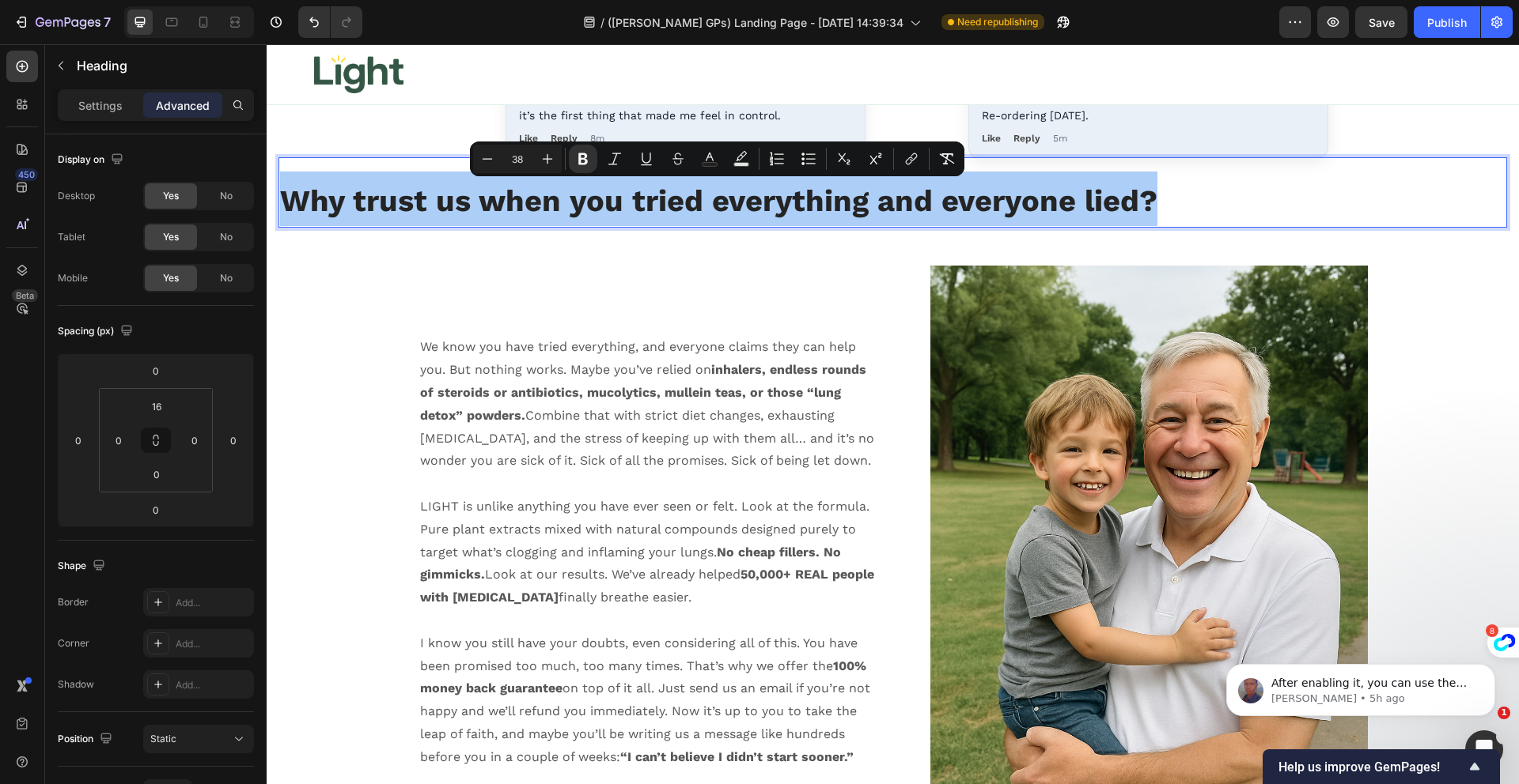
click at [98, 86] on div "Heading" at bounding box center [148, 66] width 205 height 45
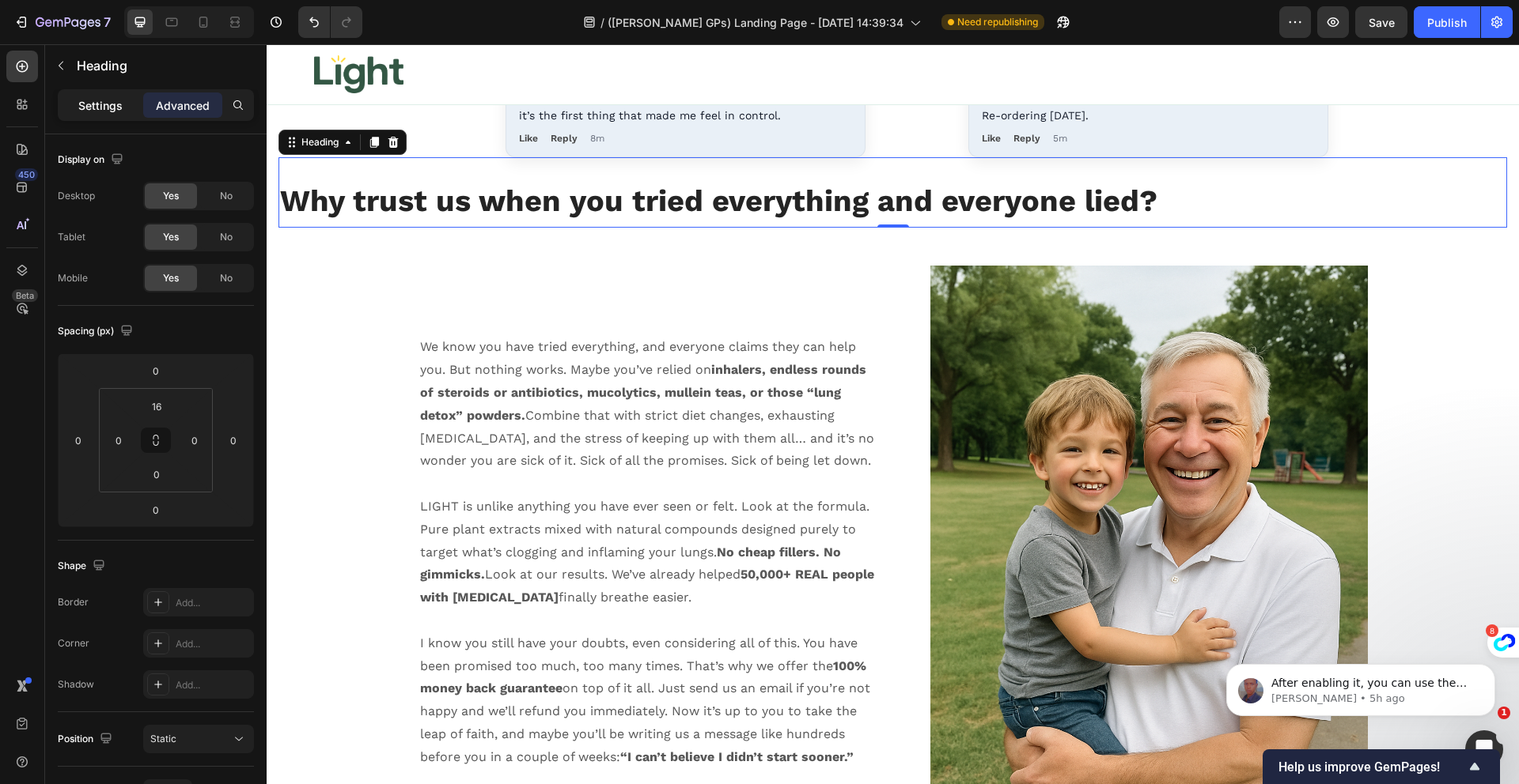
click at [99, 111] on p "Settings" at bounding box center [101, 105] width 44 height 16
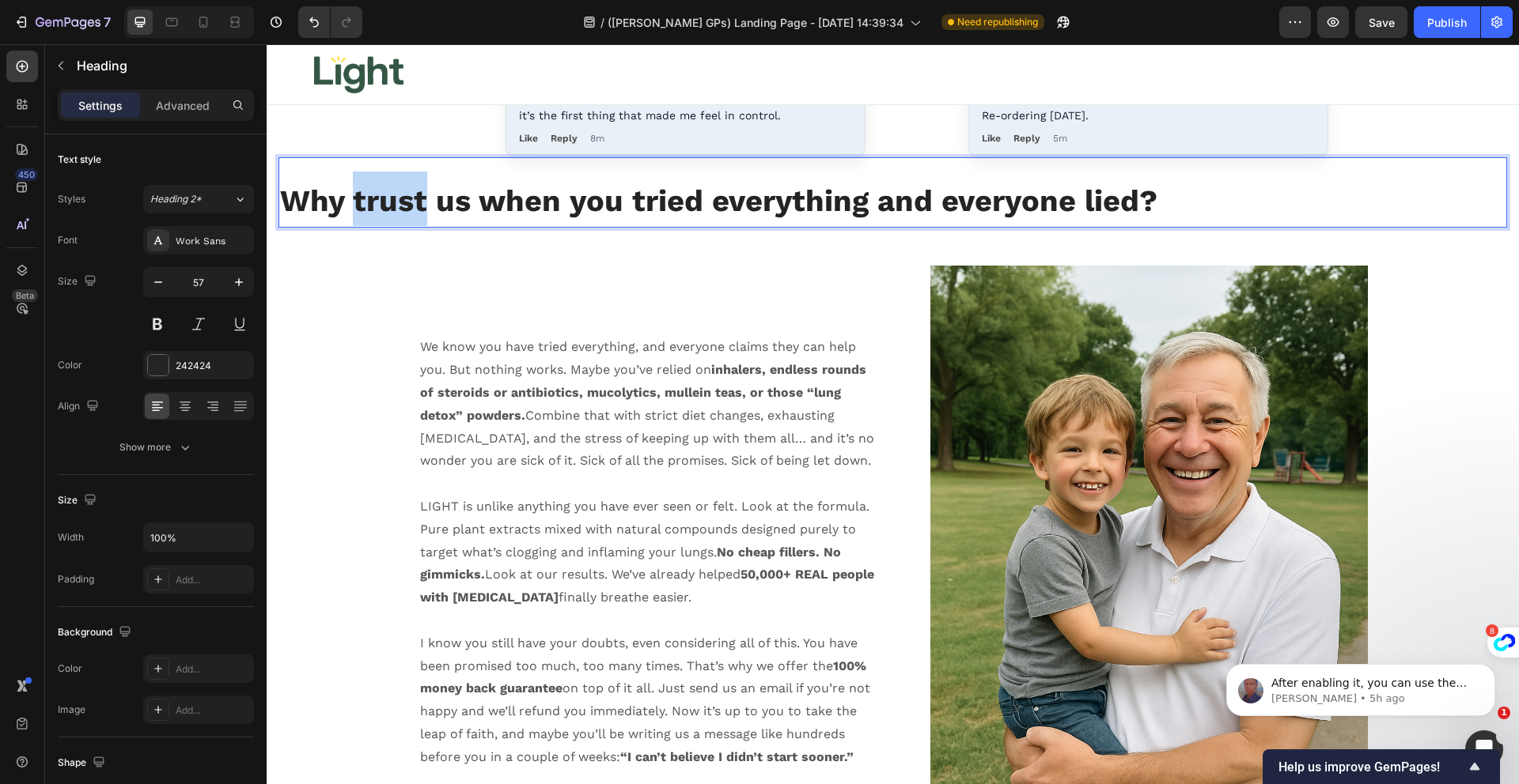
click at [387, 187] on strong "Why trust us when you tried everything and everyone lied?" at bounding box center [719, 201] width 878 height 35
click at [362, 218] on p "Why trust us when you tried everything and everyone lied?" at bounding box center [893, 199] width 1225 height 55
click at [362, 218] on strong "Why trust us when you tried everything and everyone lied?" at bounding box center [719, 201] width 878 height 35
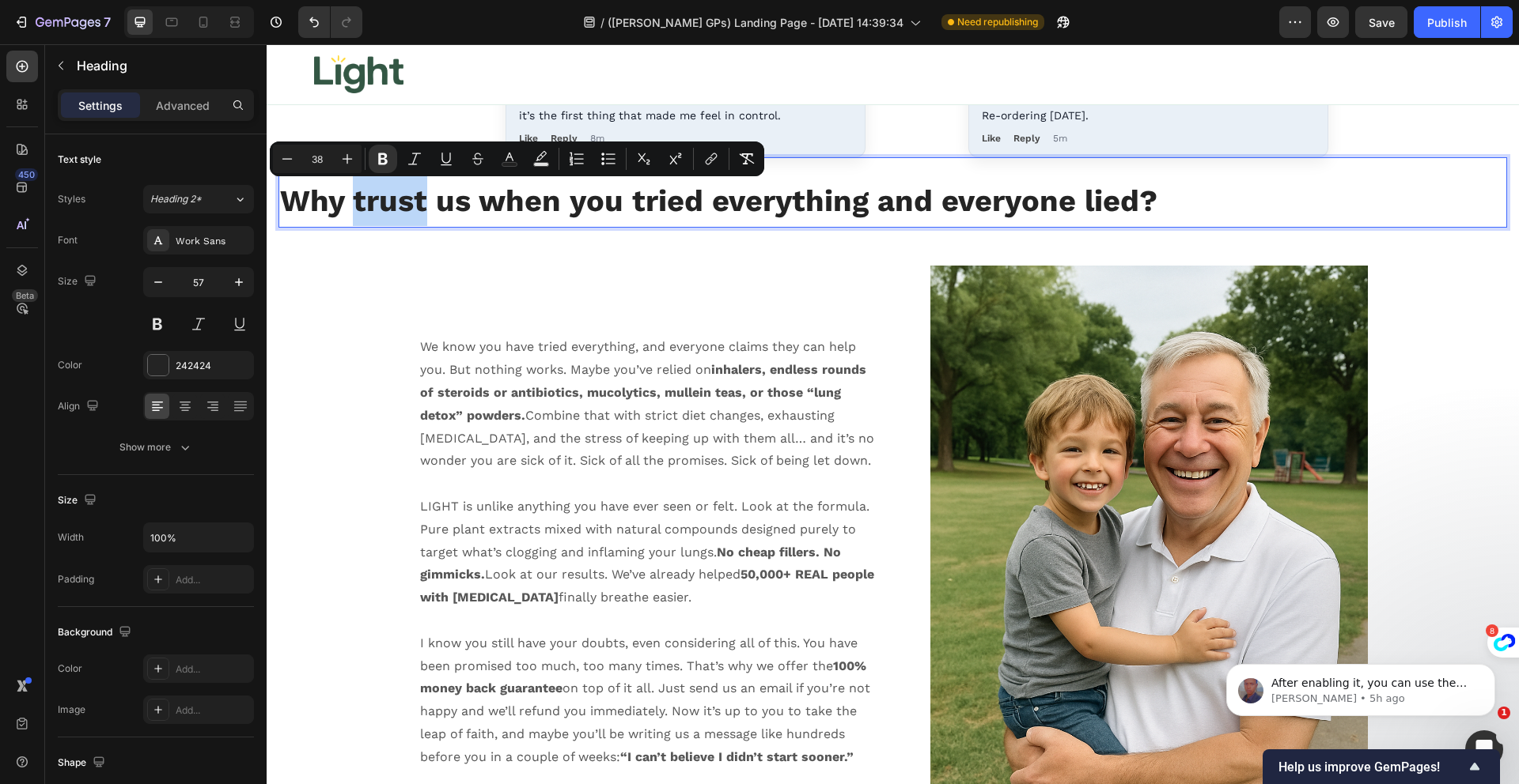
click at [364, 207] on strong "Why trust us when you tried everything and everyone lied?" at bounding box center [719, 201] width 878 height 35
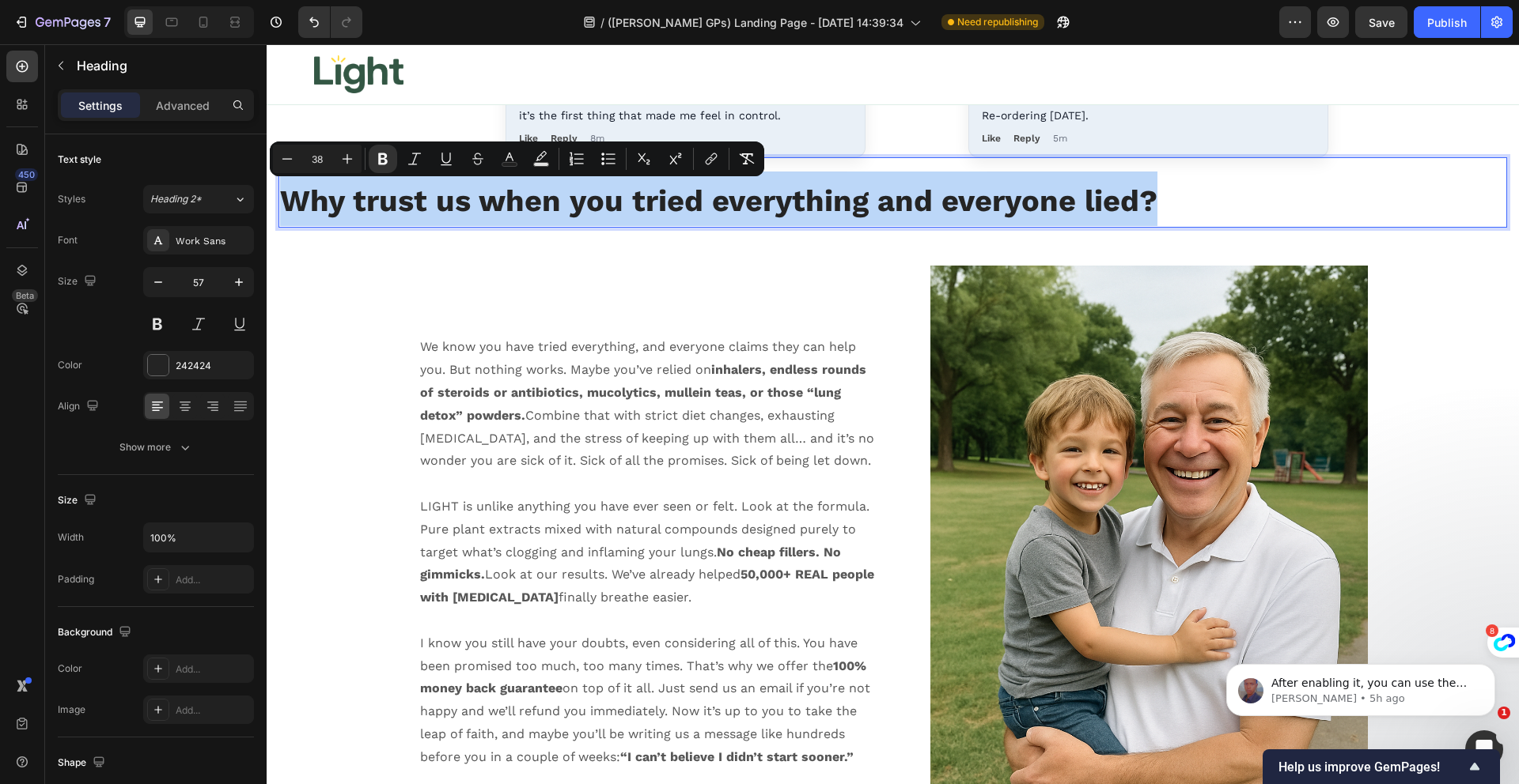
click at [364, 207] on strong "Why trust us when you tried everything and everyone lied?" at bounding box center [719, 201] width 878 height 35
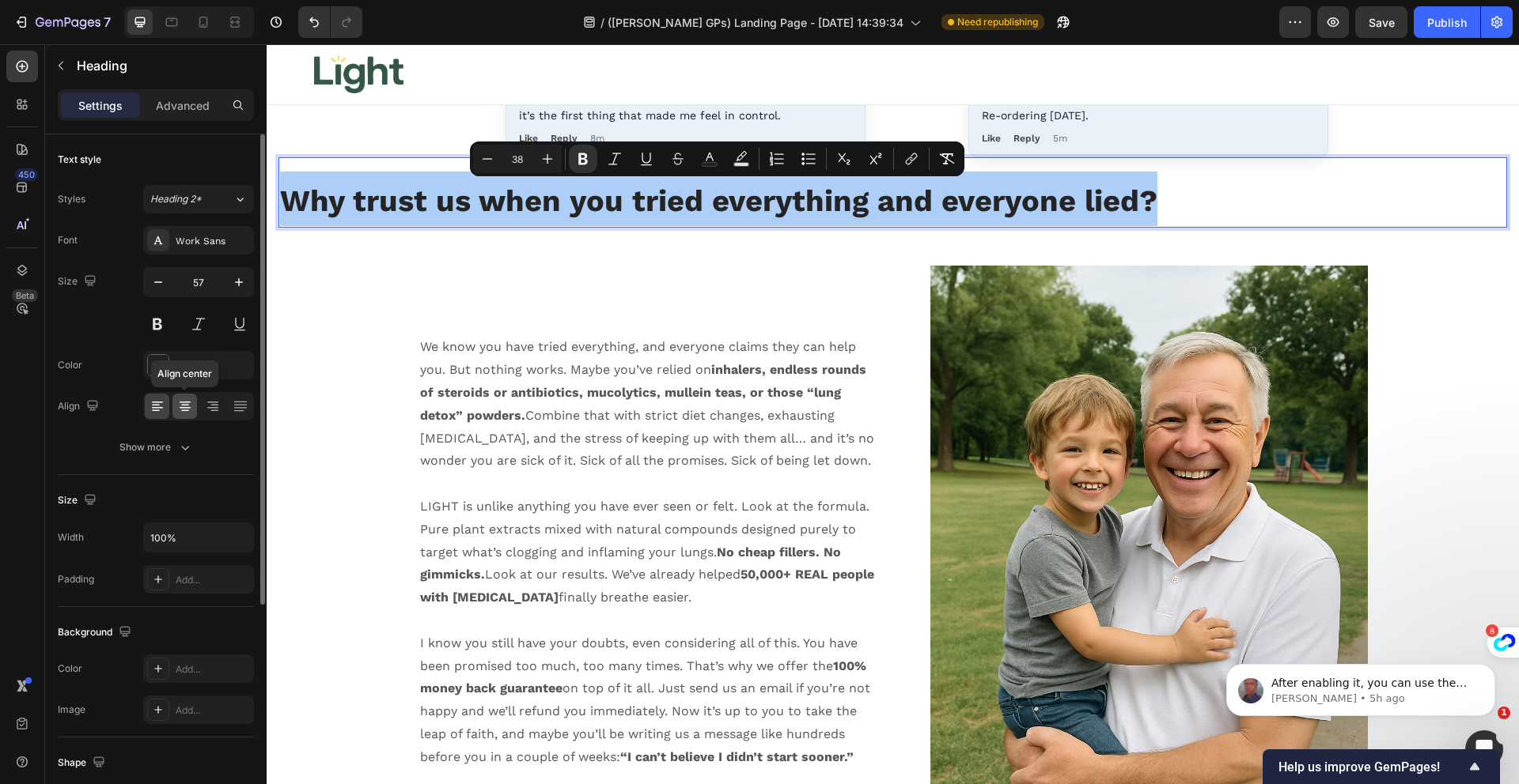
click at [181, 411] on icon at bounding box center [185, 406] width 15 height 15
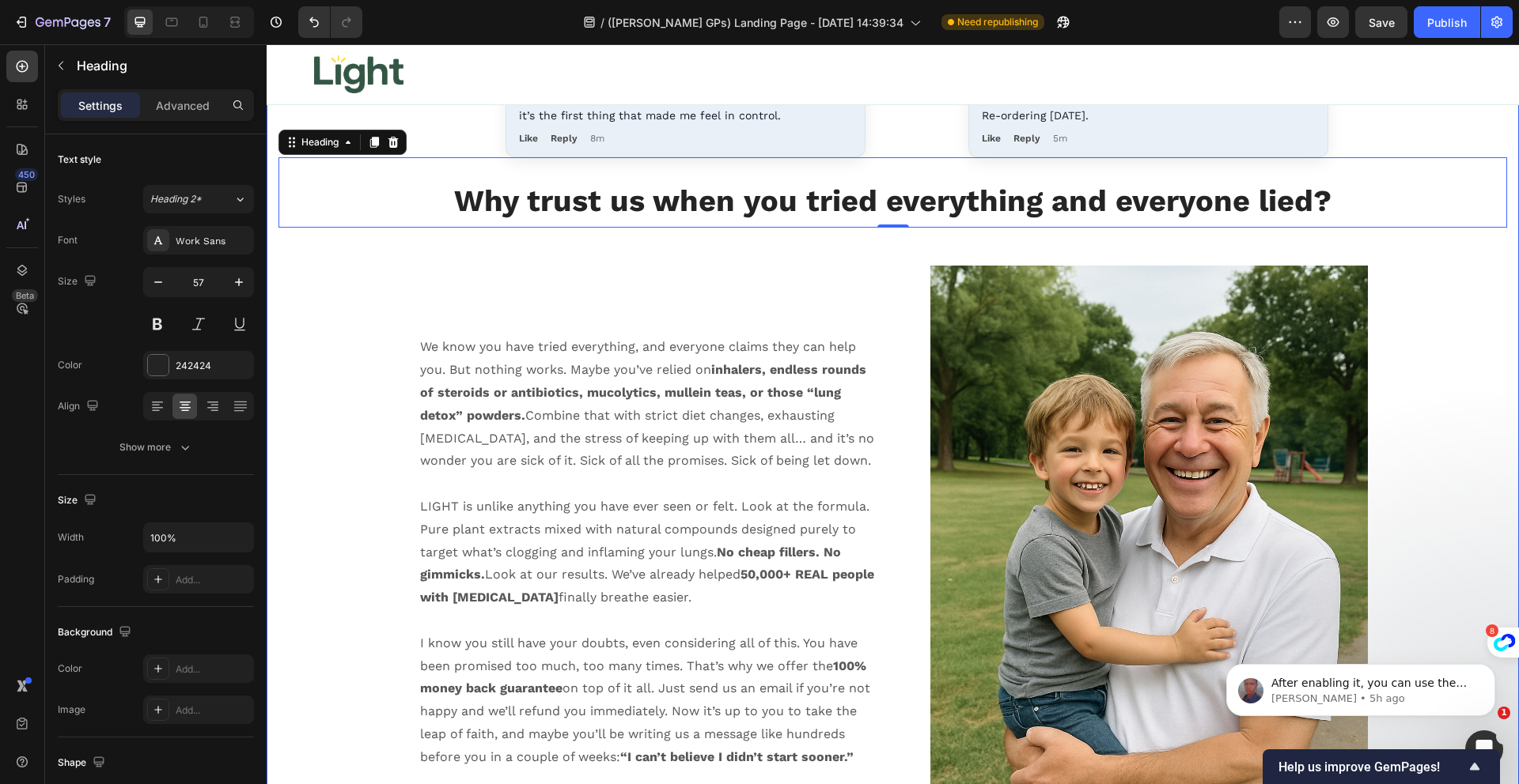
click at [636, 251] on div "⬇️ Join Light for Your Lungs Today ⬇️ Heading Product Images Icon Boosts immuni…" at bounding box center [893, 373] width 1229 height 2864
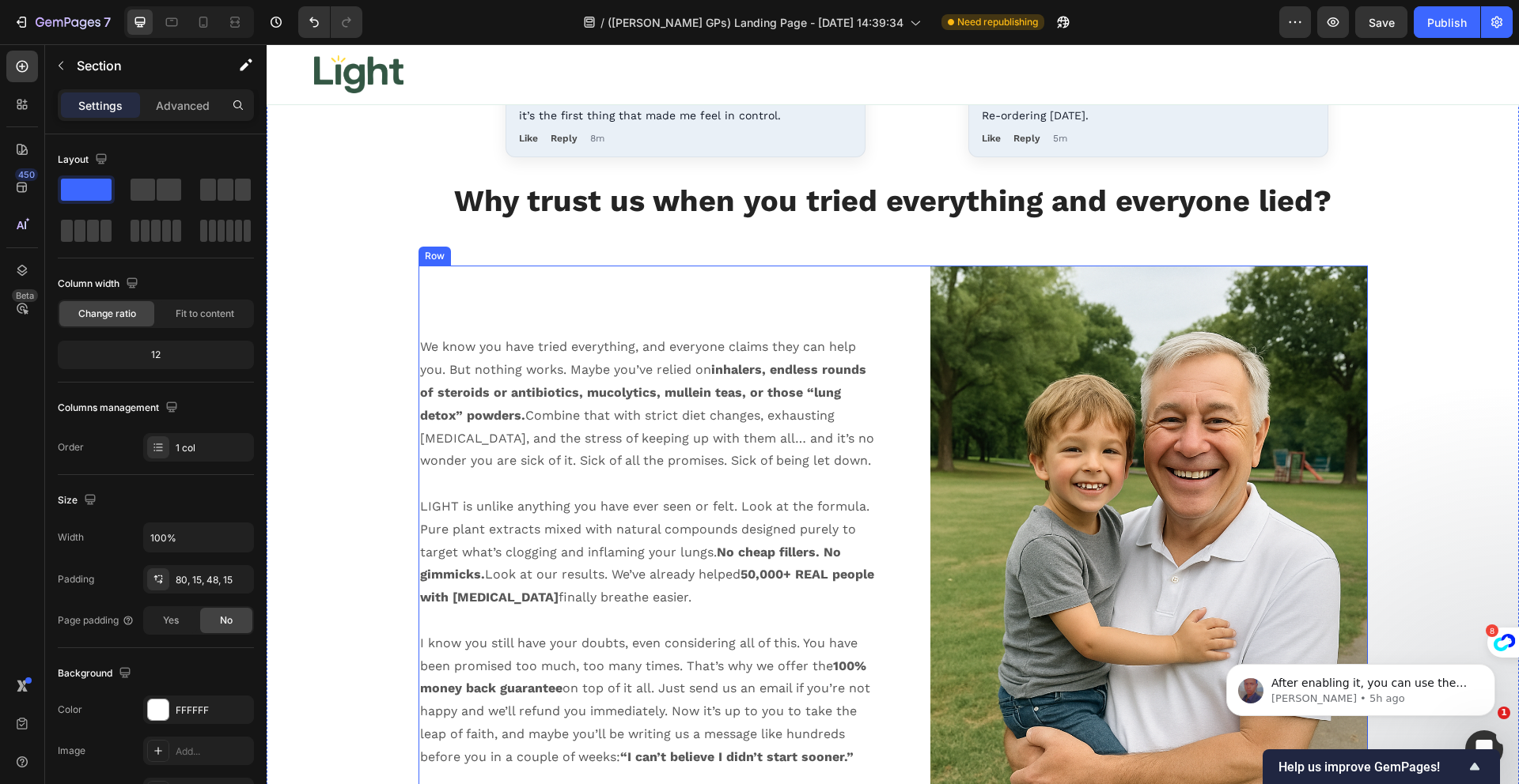
click at [619, 317] on div "We know you have tried everything, and everyone claims they can help you. But n…" at bounding box center [650, 594] width 463 height 656
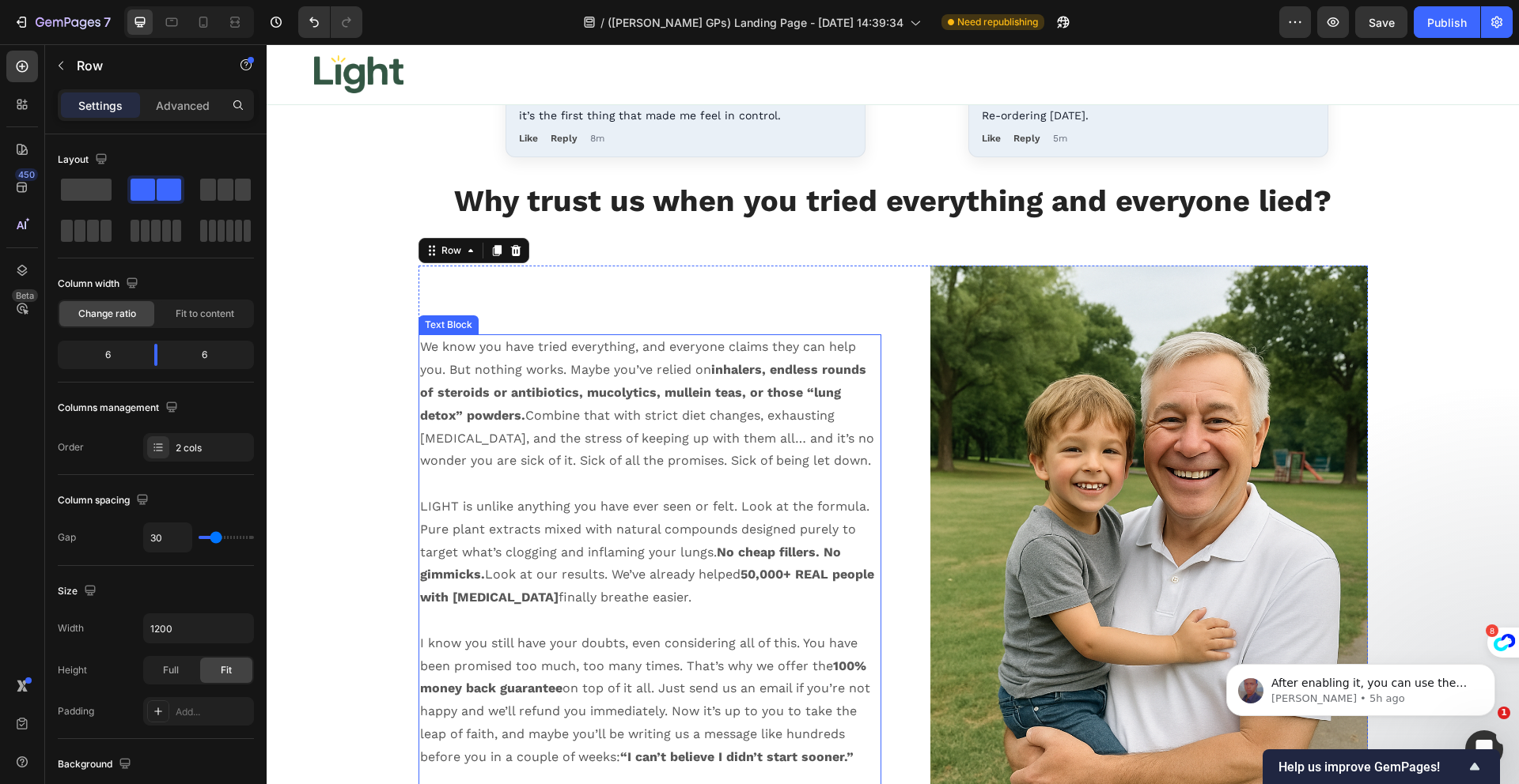
click at [458, 347] on p "We know you have tried everything, and everyone claims they can help you. But n…" at bounding box center [650, 404] width 460 height 137
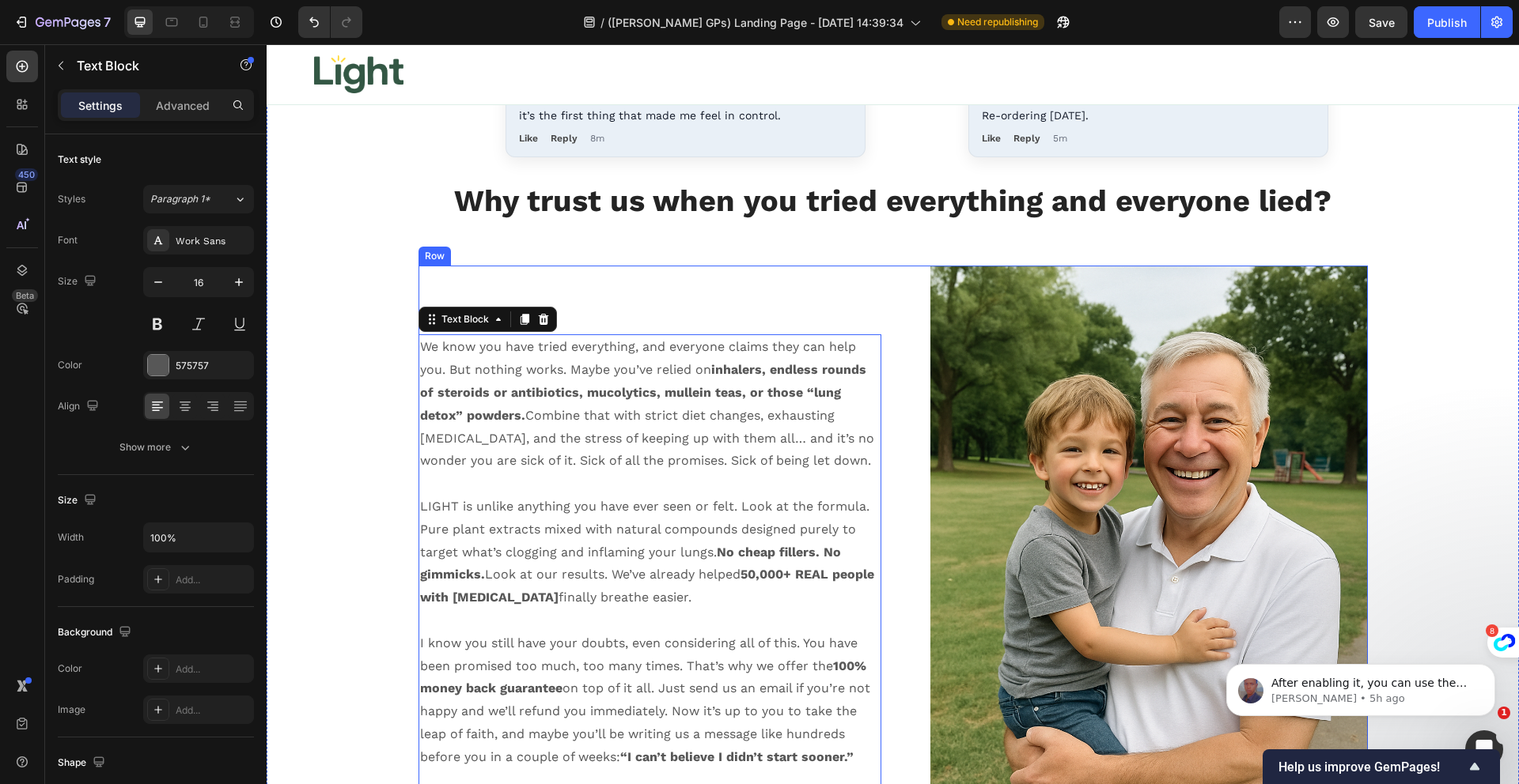
click at [474, 299] on div "We know you have tried everything, and everyone claims they can help you. But n…" at bounding box center [650, 594] width 463 height 656
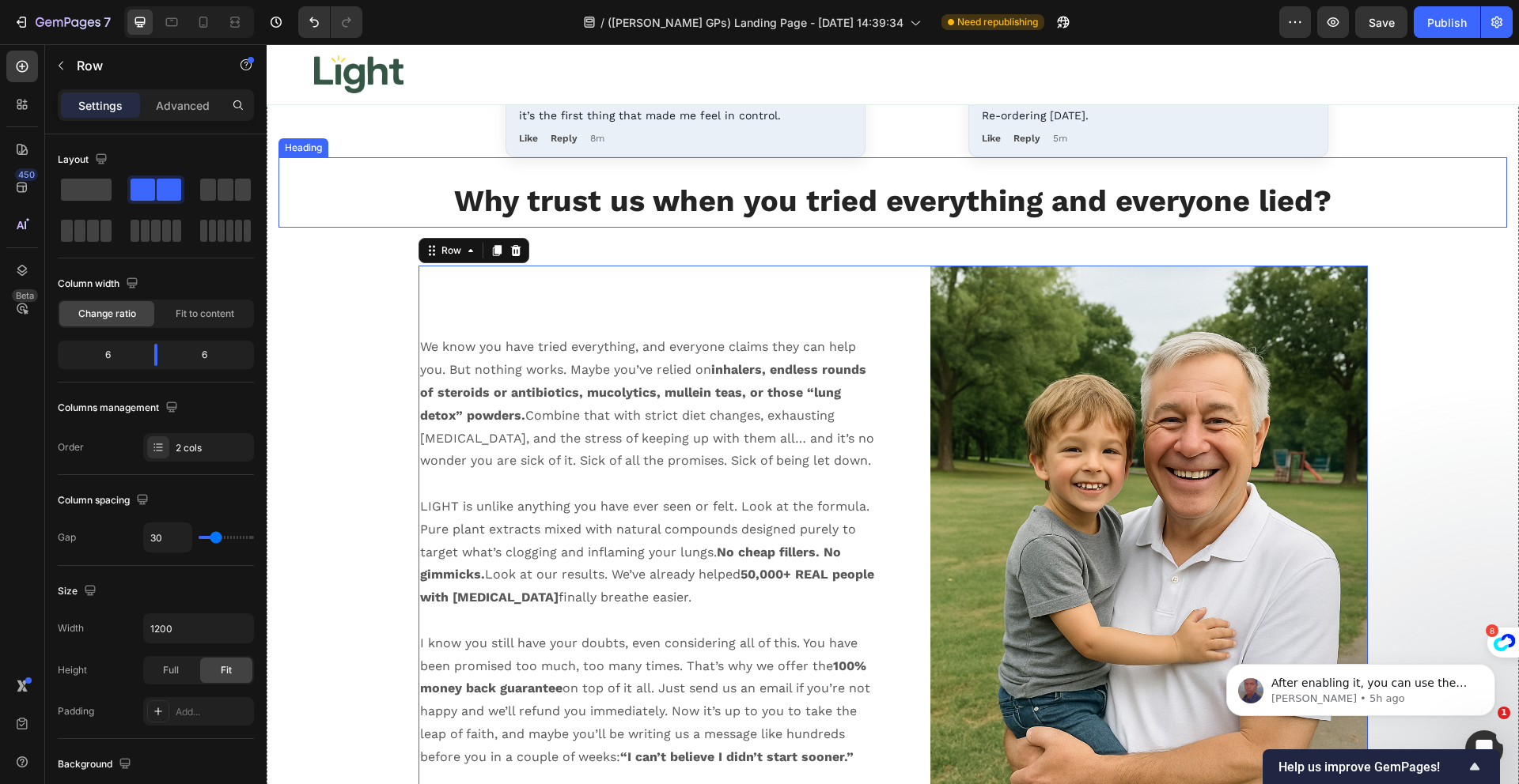
click at [797, 213] on strong "Why trust us when you tried everything and everyone lied?" at bounding box center [893, 201] width 878 height 35
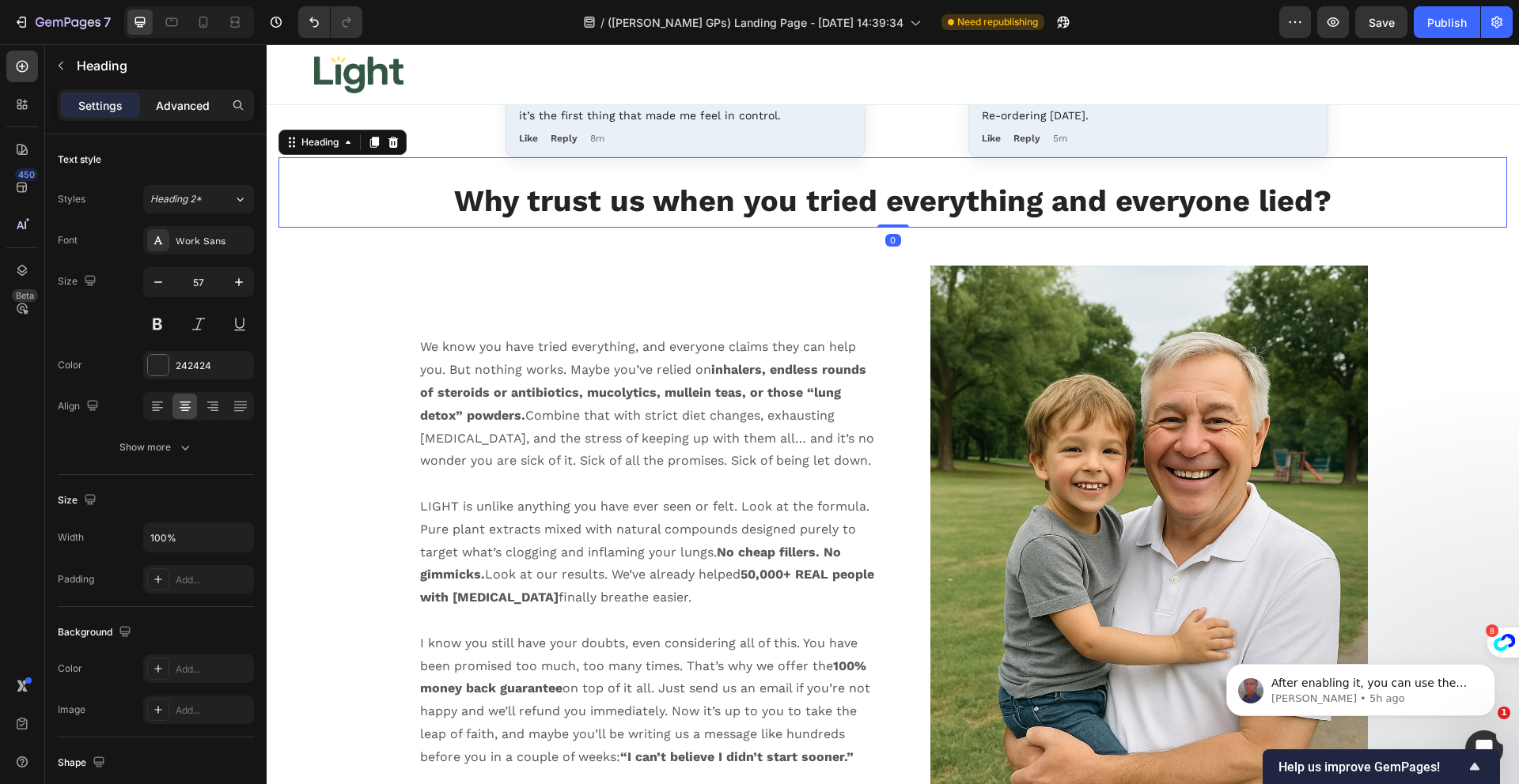
click at [183, 109] on p "Advanced" at bounding box center [182, 105] width 54 height 16
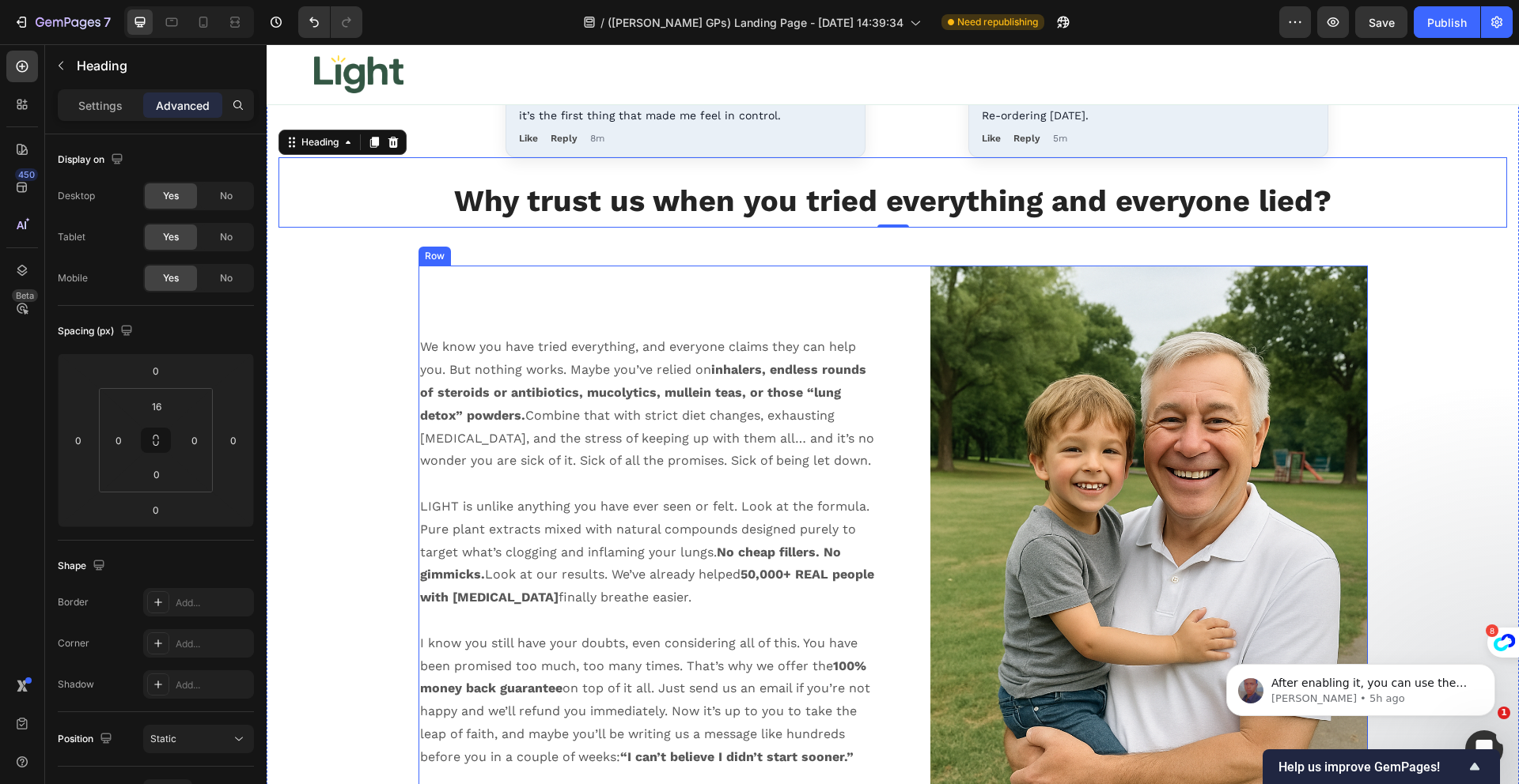
click at [905, 268] on div "Image" at bounding box center [1137, 594] width 463 height 656
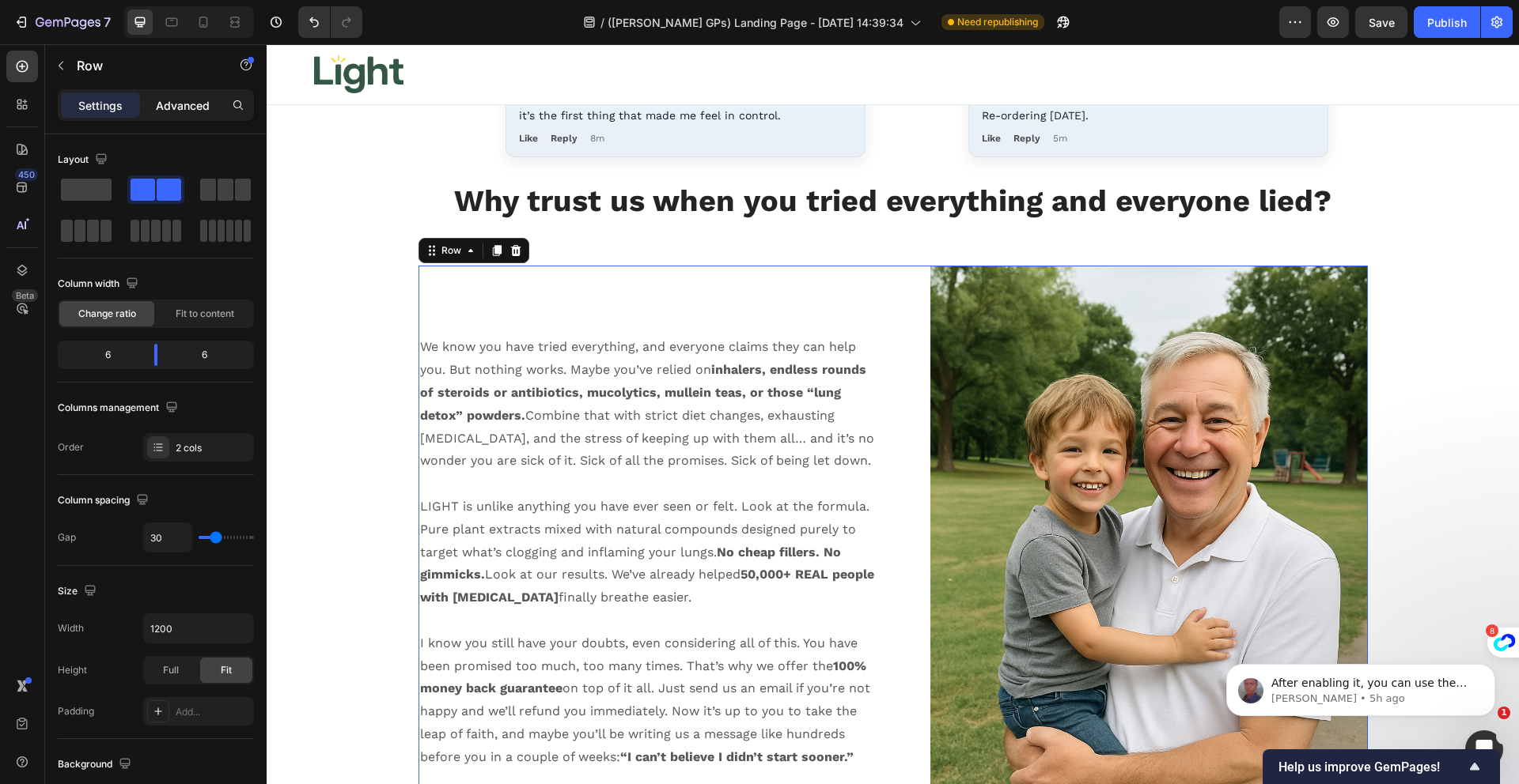
click at [175, 101] on p "Advanced" at bounding box center [182, 105] width 54 height 16
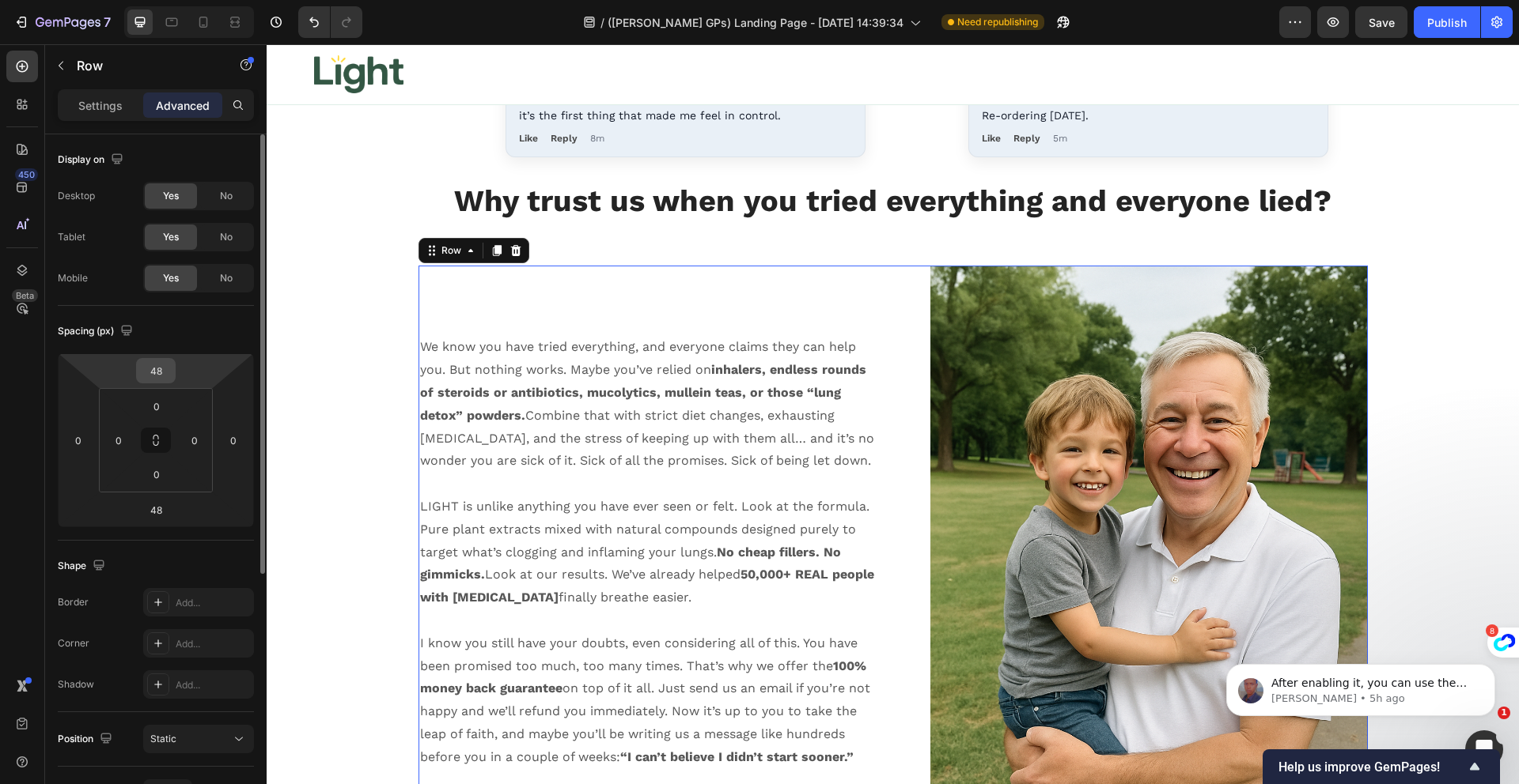
click at [150, 372] on input "48" at bounding box center [156, 370] width 32 height 24
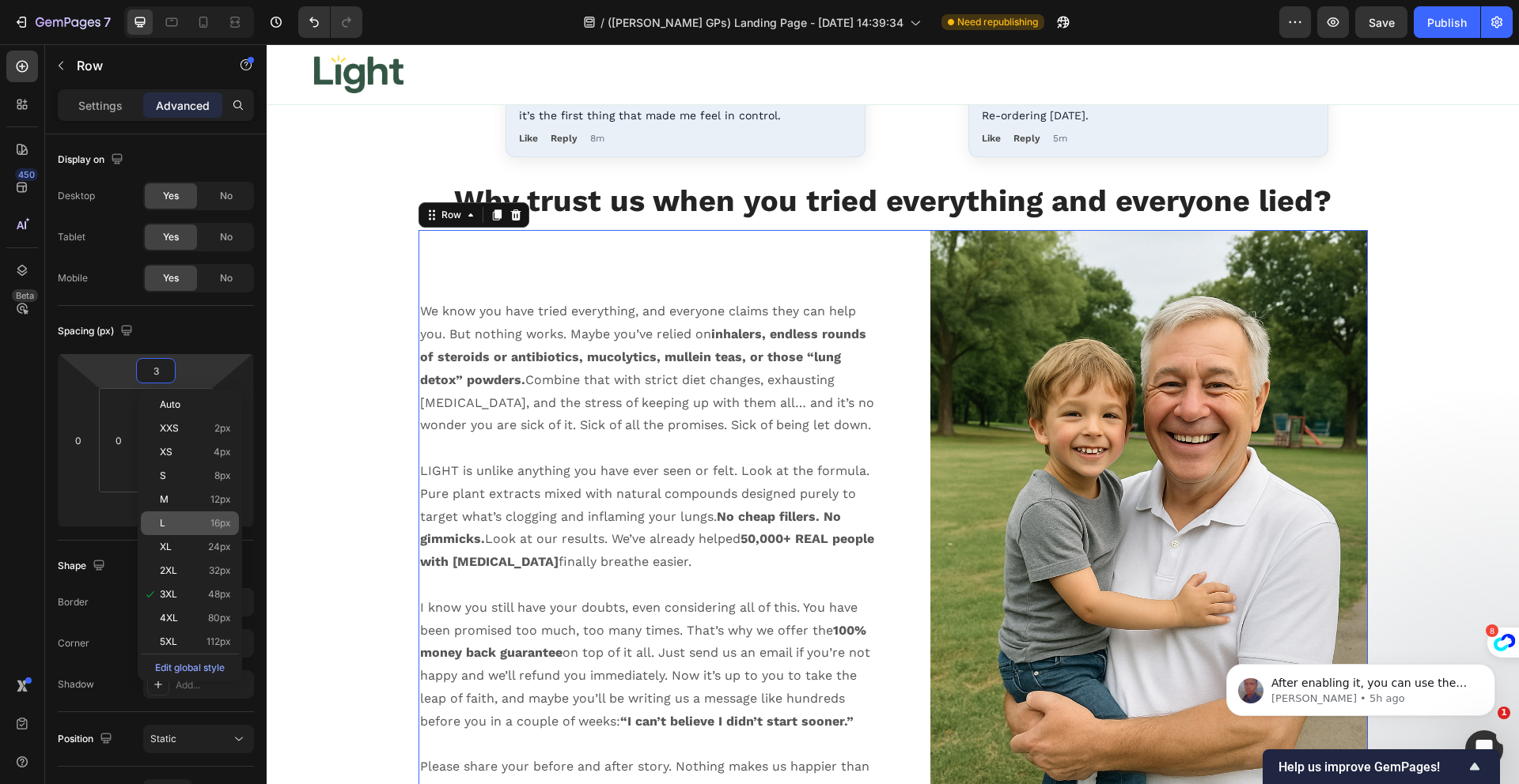
click at [193, 527] on p "L 16px" at bounding box center [195, 524] width 71 height 12
type input "16"
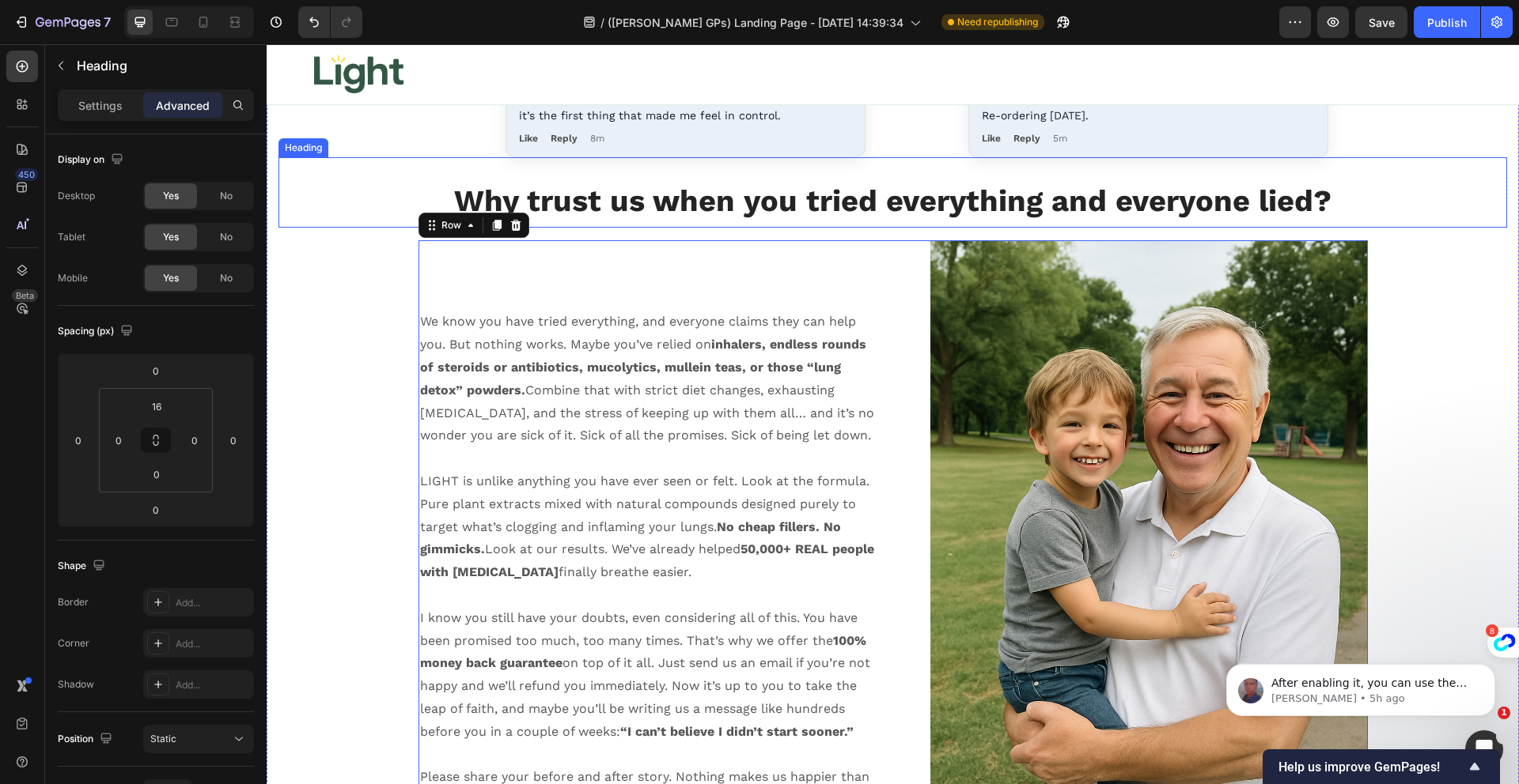
click at [690, 203] on strong "Why trust us when you tried everything and everyone lied?" at bounding box center [893, 201] width 878 height 35
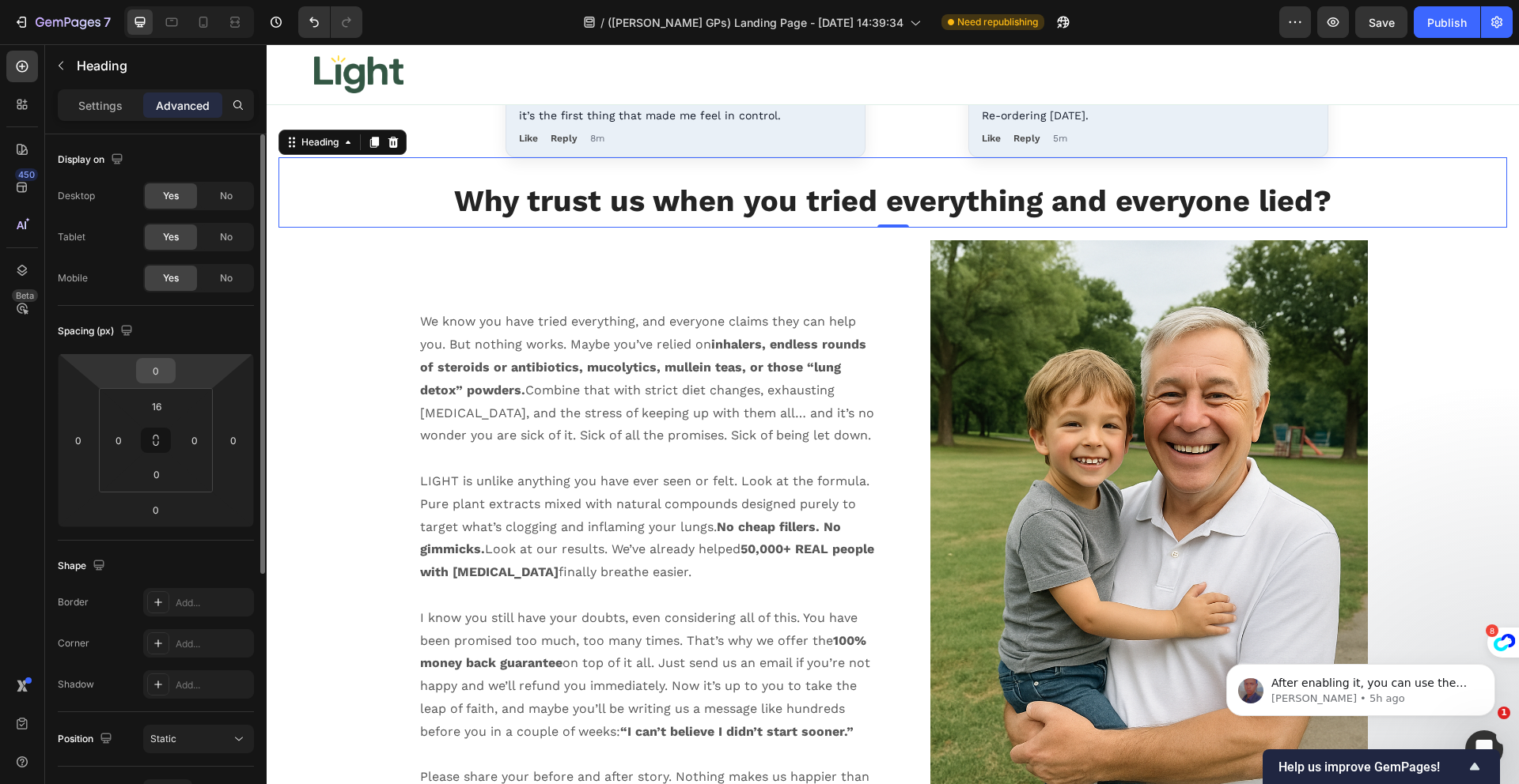
click at [155, 378] on input "0" at bounding box center [156, 370] width 32 height 24
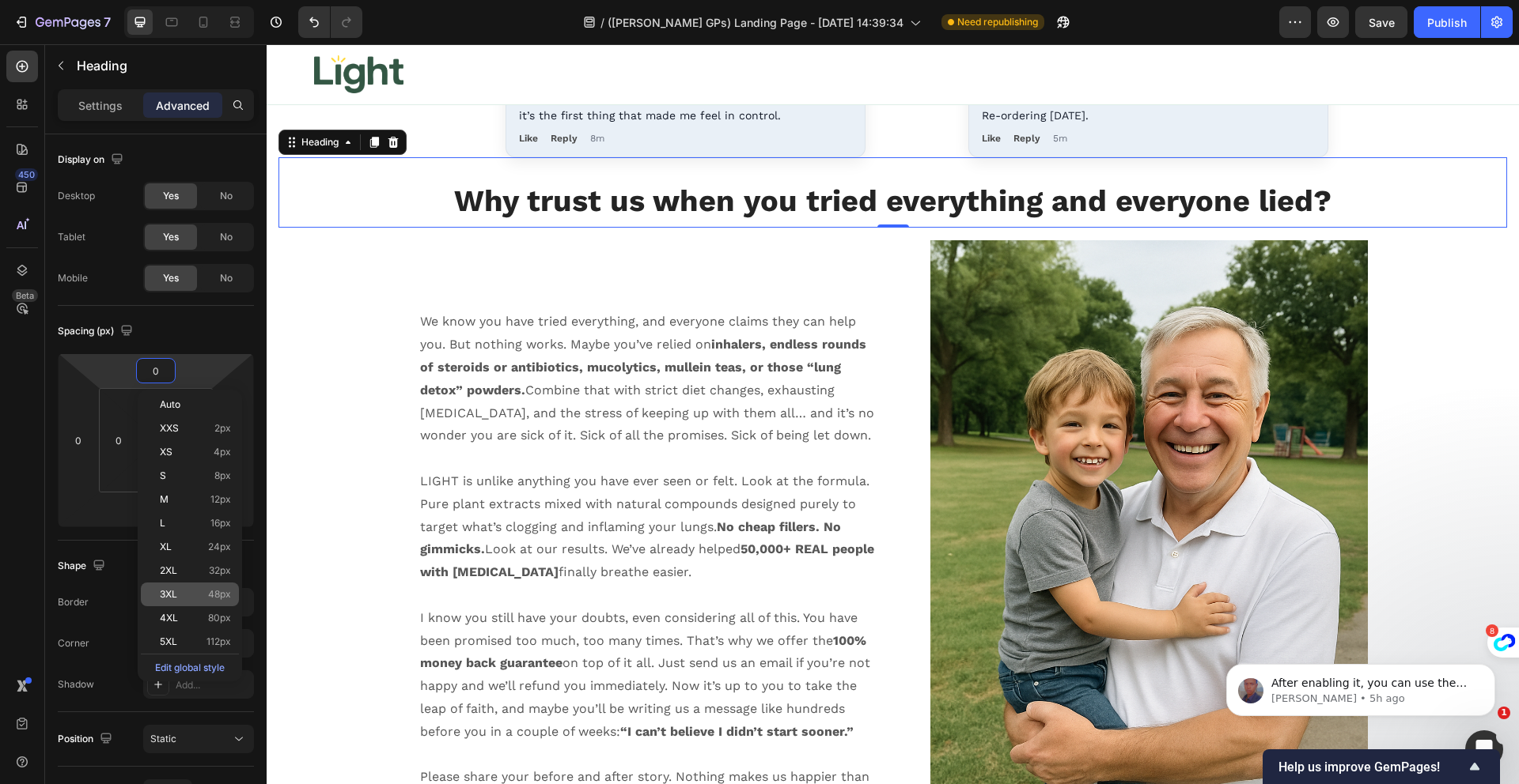
click at [191, 598] on p "3XL 48px" at bounding box center [195, 595] width 71 height 12
type input "48"
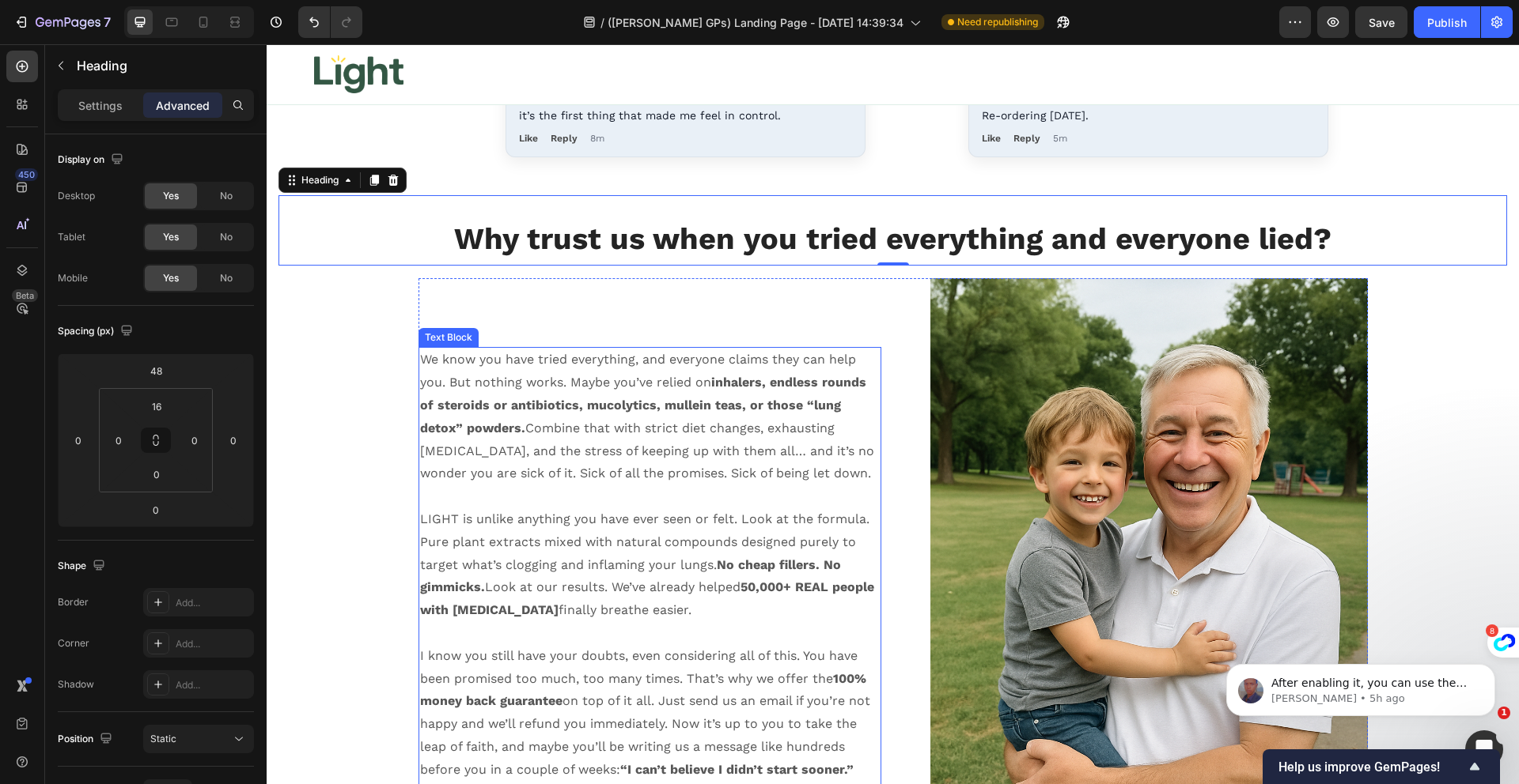
click at [640, 392] on p "We know you have tried everything, and everyone claims they can help you. But n…" at bounding box center [650, 416] width 460 height 137
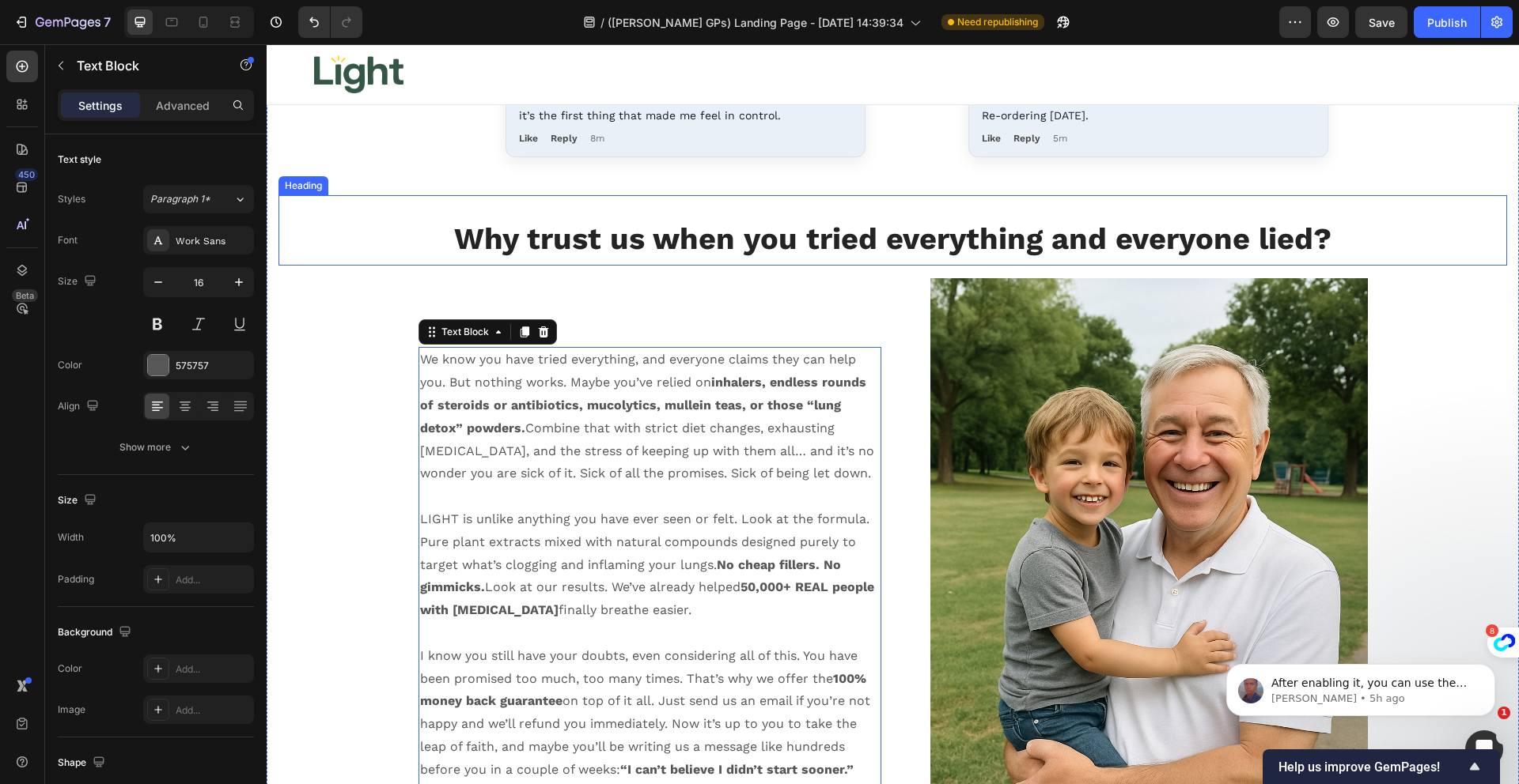
click at [1486, 231] on p "⁠⁠⁠⁠⁠⁠⁠ Why trust us when you tried everything and everyone lied?" at bounding box center [893, 236] width 1225 height 55
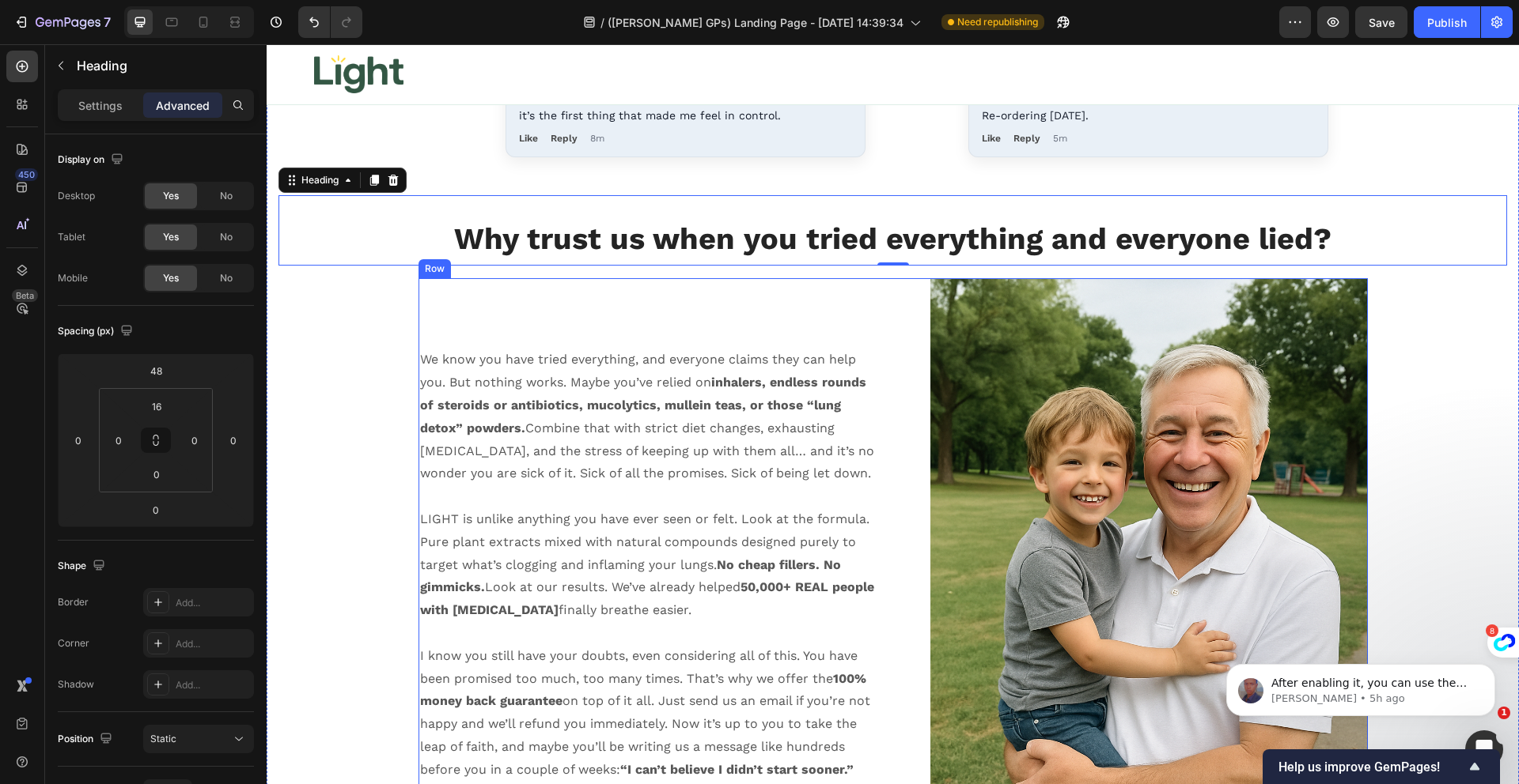
click at [680, 326] on div "We know you have tried everything, and everyone claims they can help you. But n…" at bounding box center [650, 606] width 463 height 656
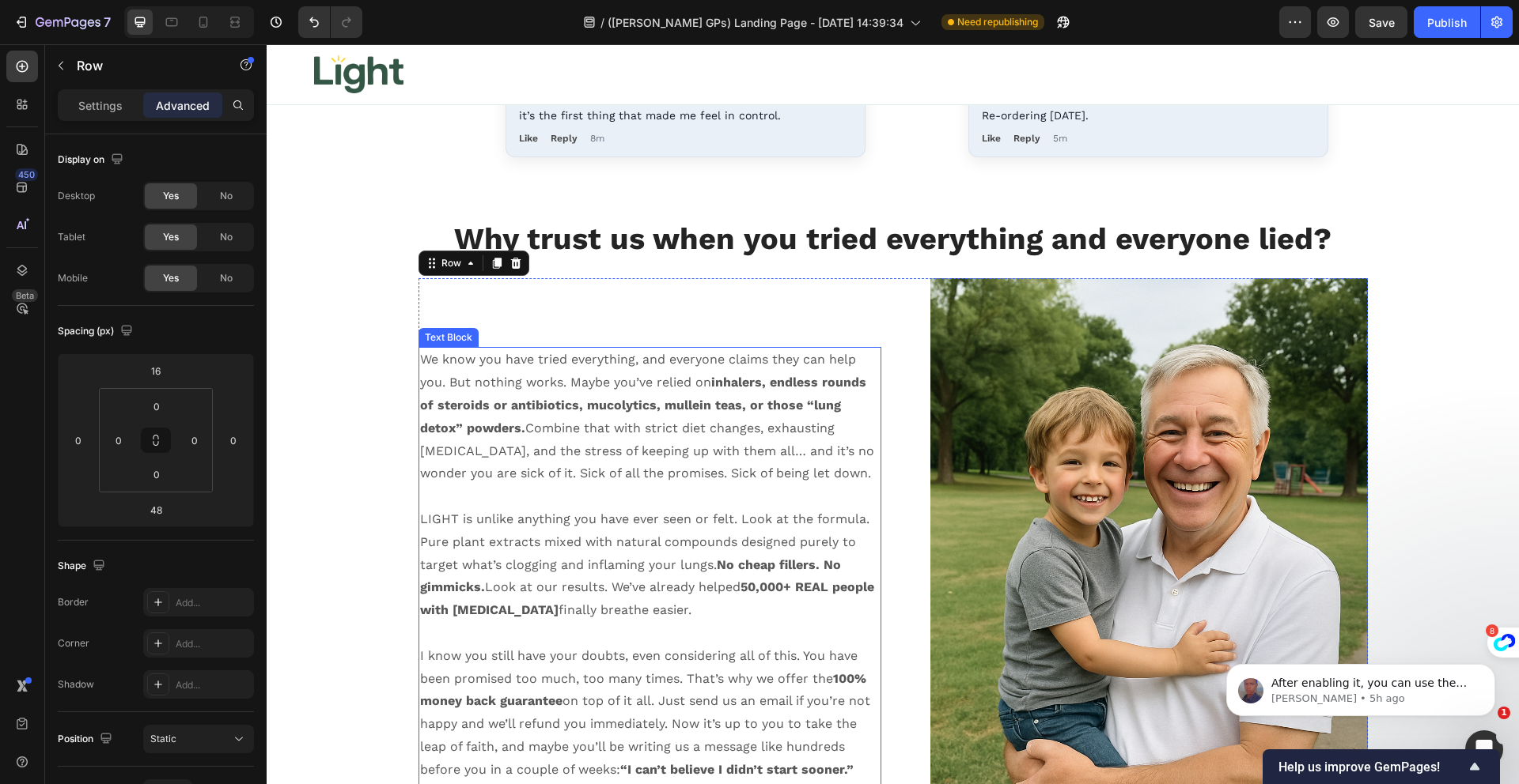
click at [622, 363] on p "We know you have tried everything, and everyone claims they can help you. But n…" at bounding box center [650, 416] width 460 height 137
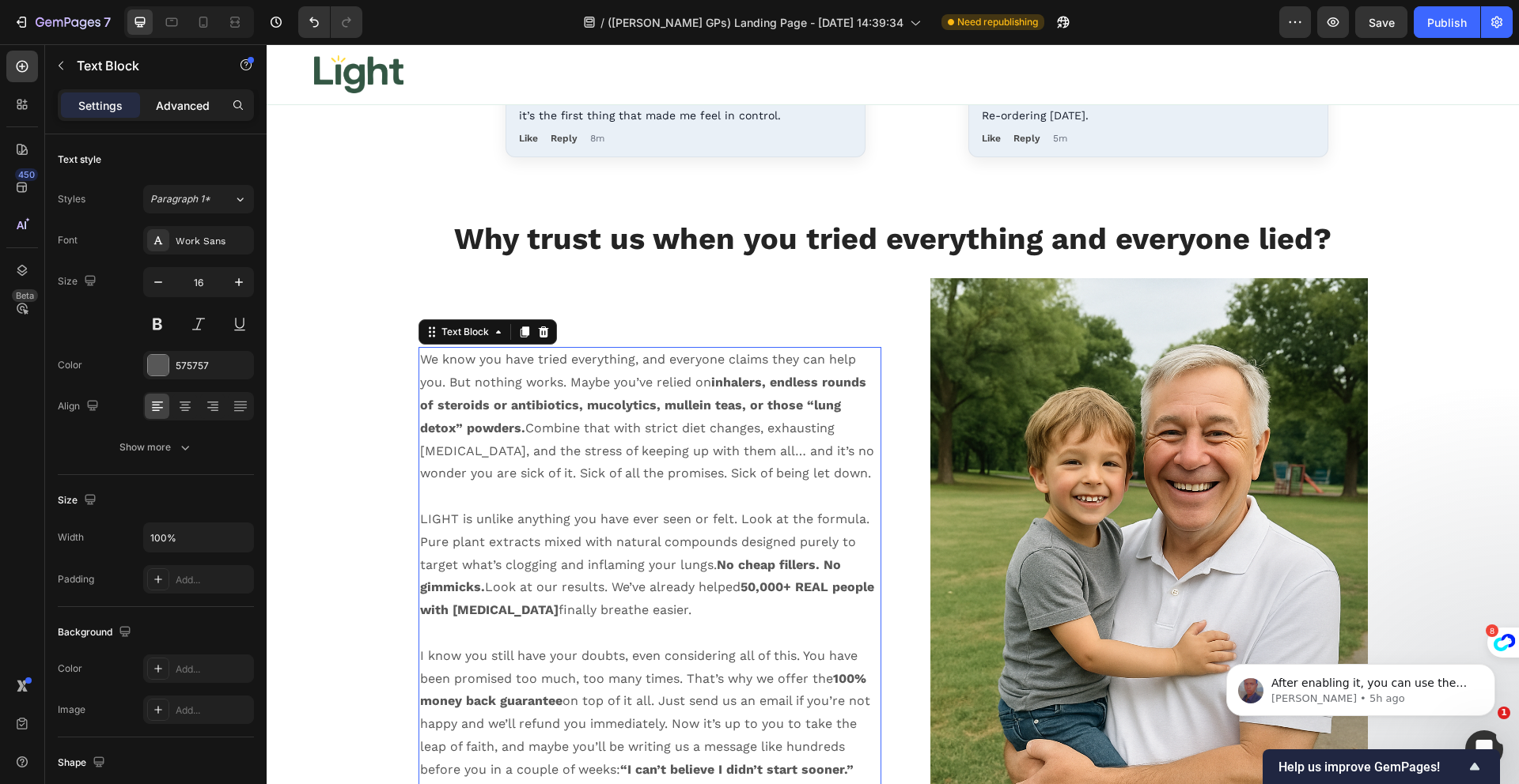
click at [205, 110] on p "Advanced" at bounding box center [182, 105] width 54 height 16
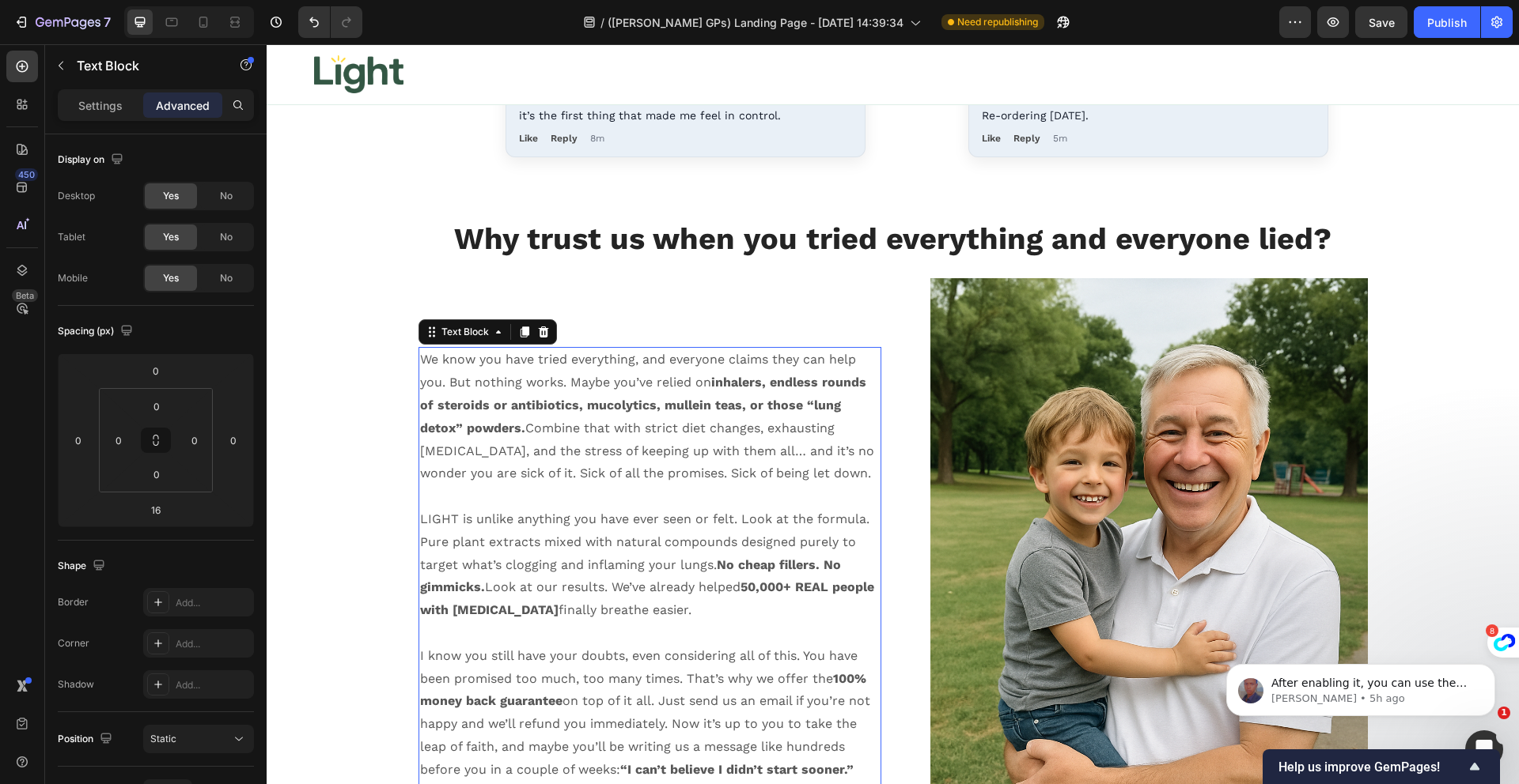
click at [571, 365] on p "We know you have tried everything, and everyone claims they can help you. But n…" at bounding box center [650, 416] width 460 height 137
click at [508, 270] on div "⬇️ Join Light for Your Lungs Today ⬇️ Heading Product Images Icon Boosts immuni…" at bounding box center [893, 380] width 1229 height 2877
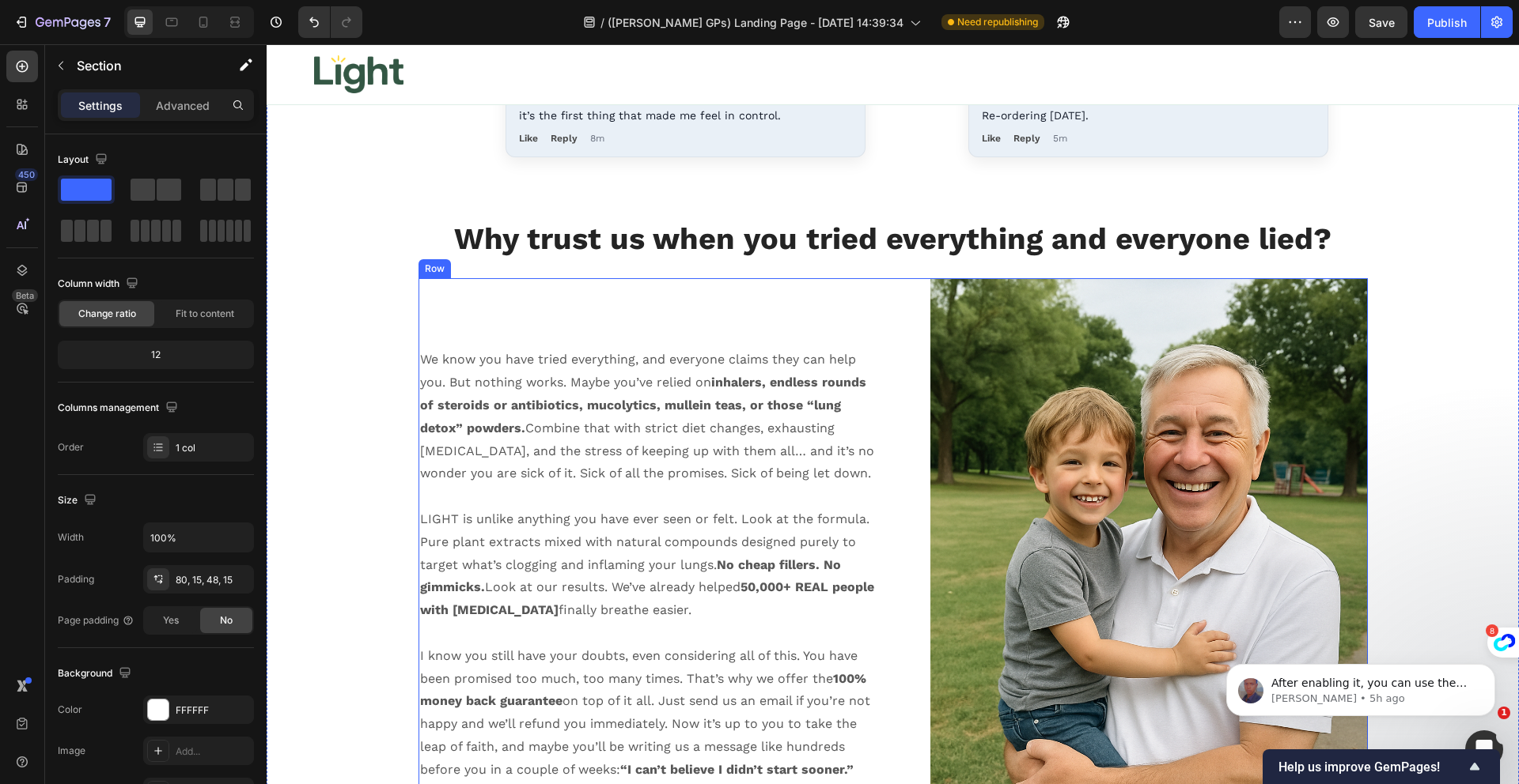
click at [502, 289] on div "We know you have tried everything, and everyone claims they can help you. But n…" at bounding box center [650, 606] width 463 height 656
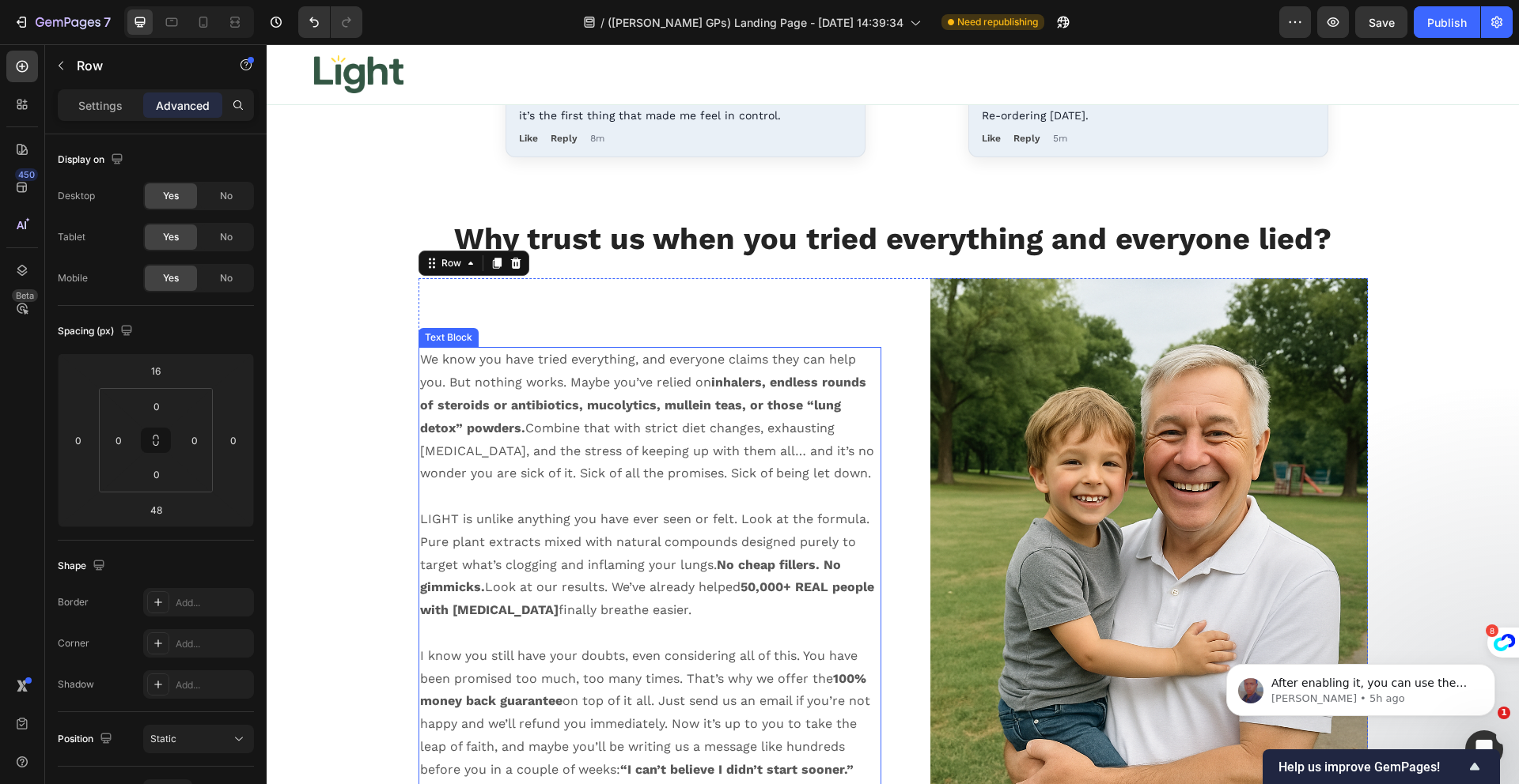
click at [519, 392] on p "We know you have tried everything, and everyone claims they can help you. But n…" at bounding box center [650, 416] width 460 height 137
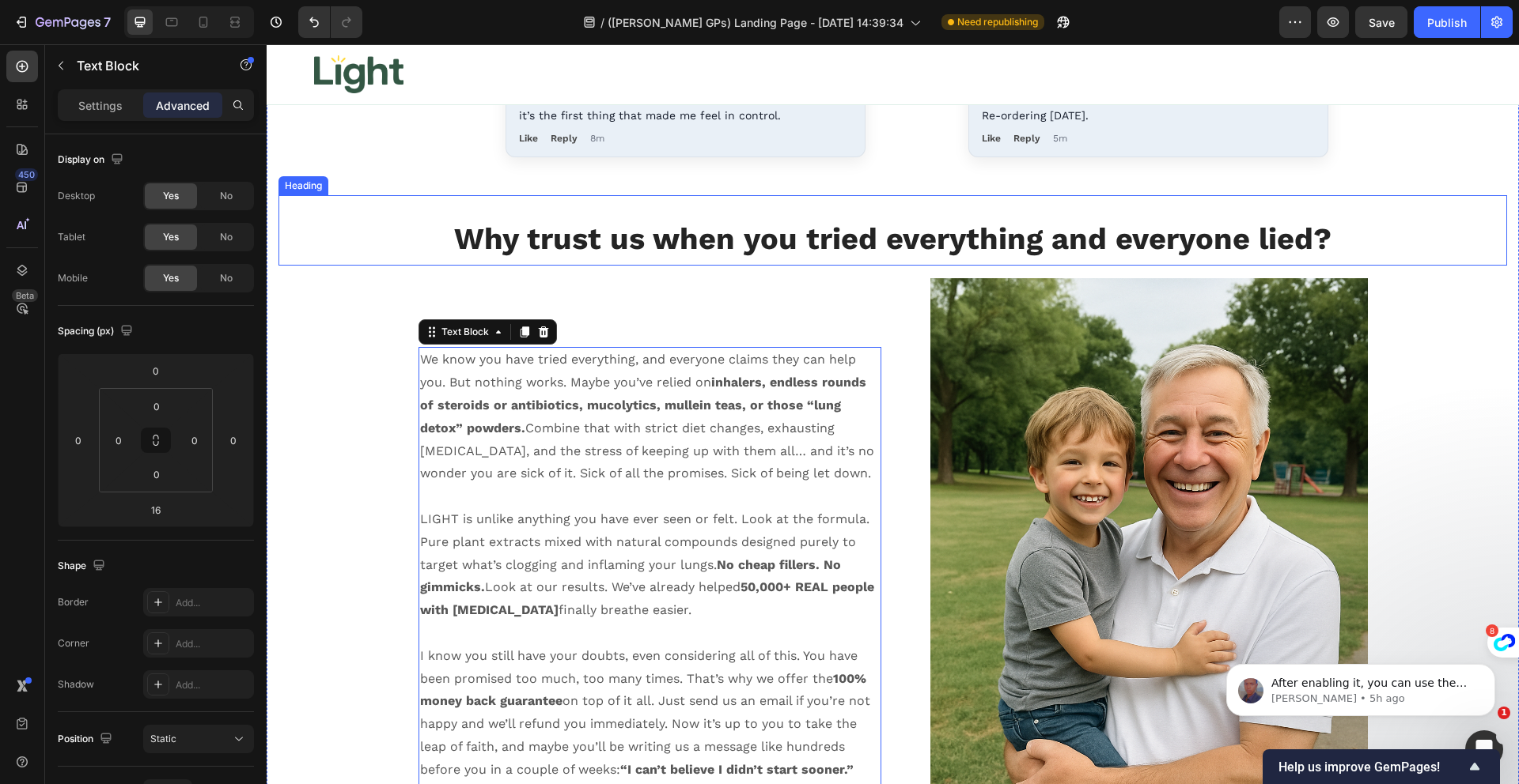
click at [510, 250] on strong "Why trust us when you tried everything and everyone lied?" at bounding box center [893, 239] width 878 height 35
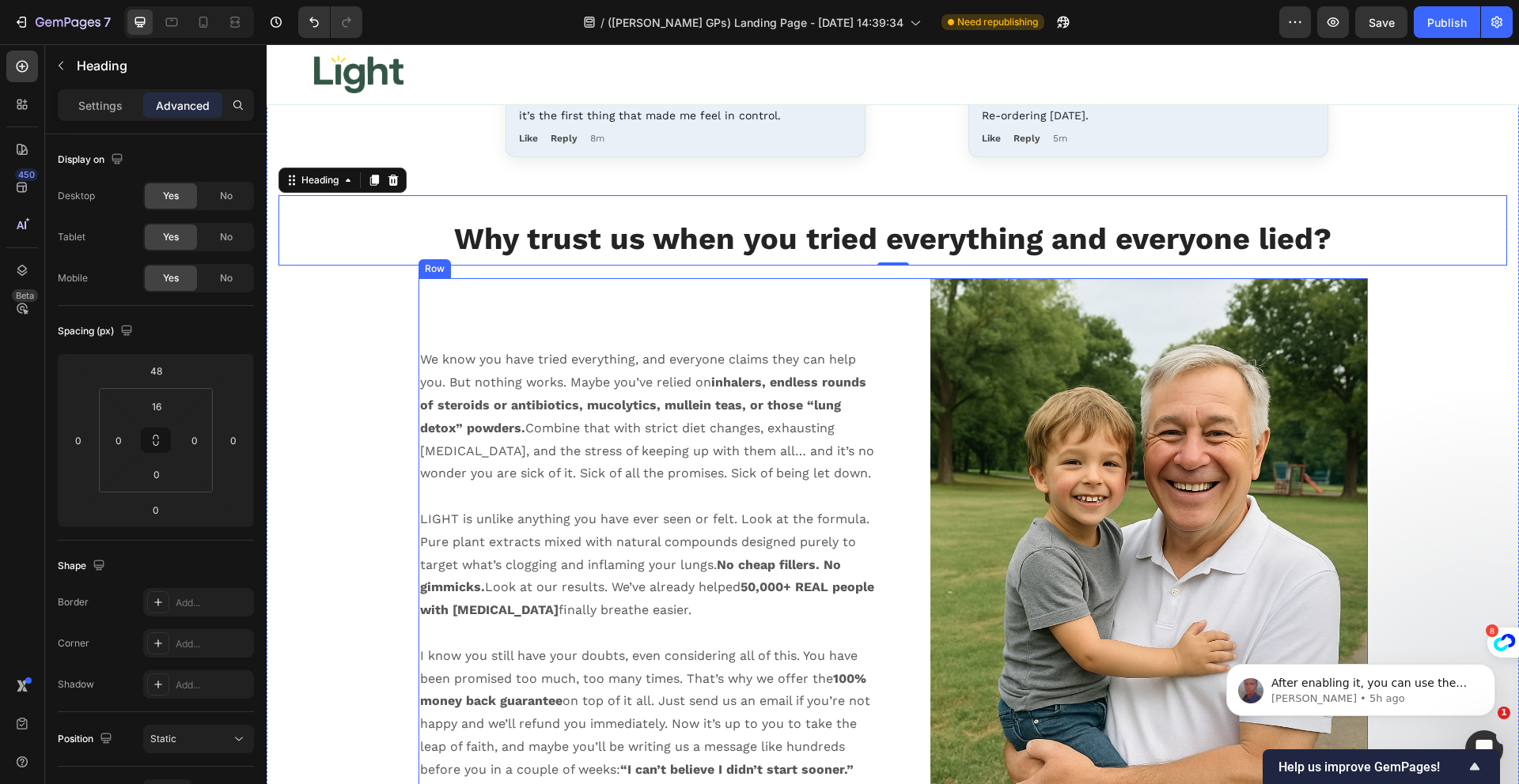
click at [736, 337] on div "We know you have tried everything, and everyone claims they can help you. But n…" at bounding box center [650, 606] width 463 height 656
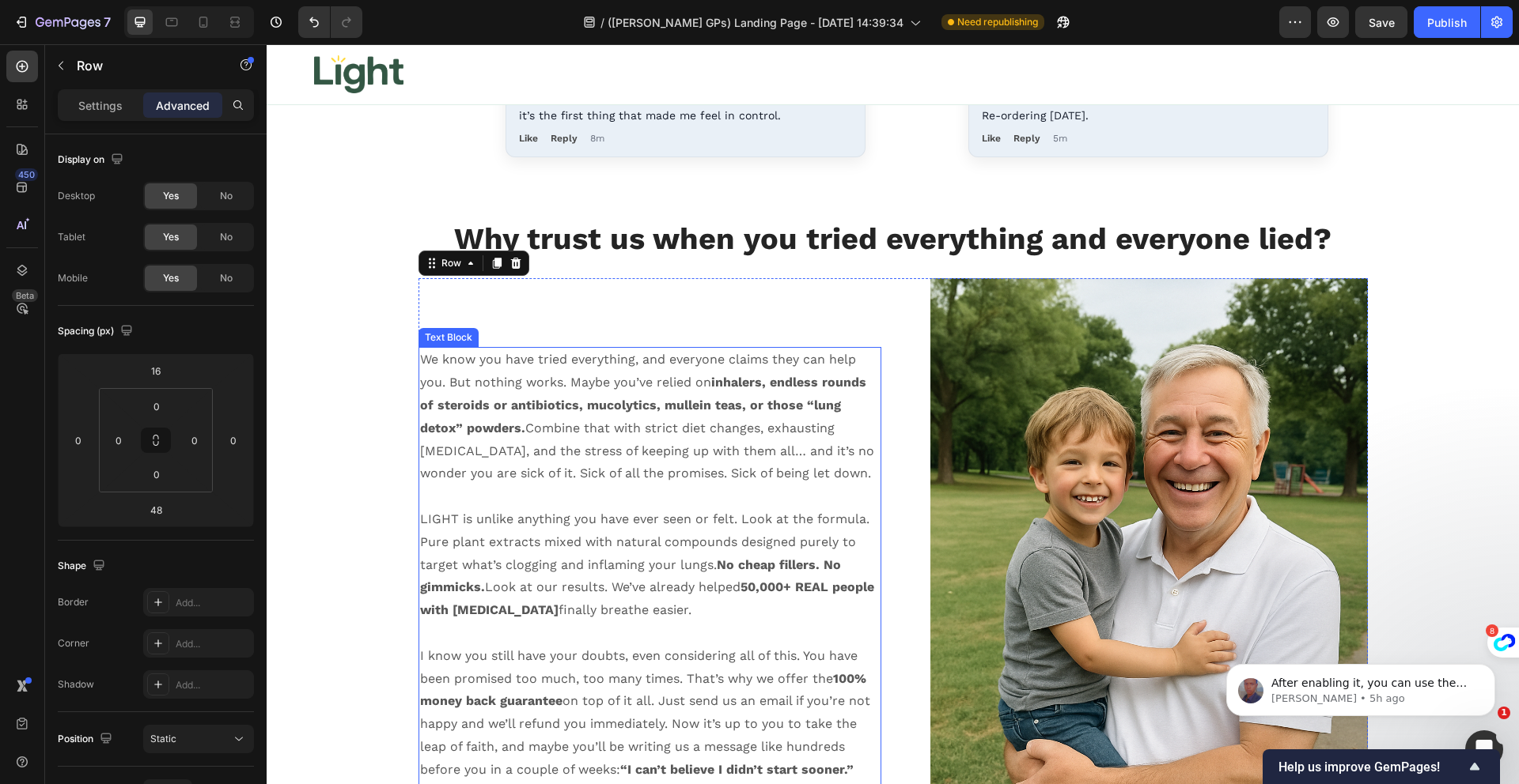
click at [586, 367] on p "We know you have tried everything, and everyone claims they can help you. But n…" at bounding box center [650, 416] width 460 height 137
click at [620, 321] on div "We know you have tried everything, and everyone claims they can help you. But n…" at bounding box center [650, 606] width 463 height 656
click at [787, 289] on div "We know you have tried everything, and everyone claims they can help you. But n…" at bounding box center [650, 606] width 463 height 656
click at [781, 309] on div "We know you have tried everything, and everyone claims they can help you. But n…" at bounding box center [650, 606] width 463 height 656
click at [726, 371] on p "We know you have tried everything, and everyone claims they can help you. But n…" at bounding box center [650, 416] width 460 height 137
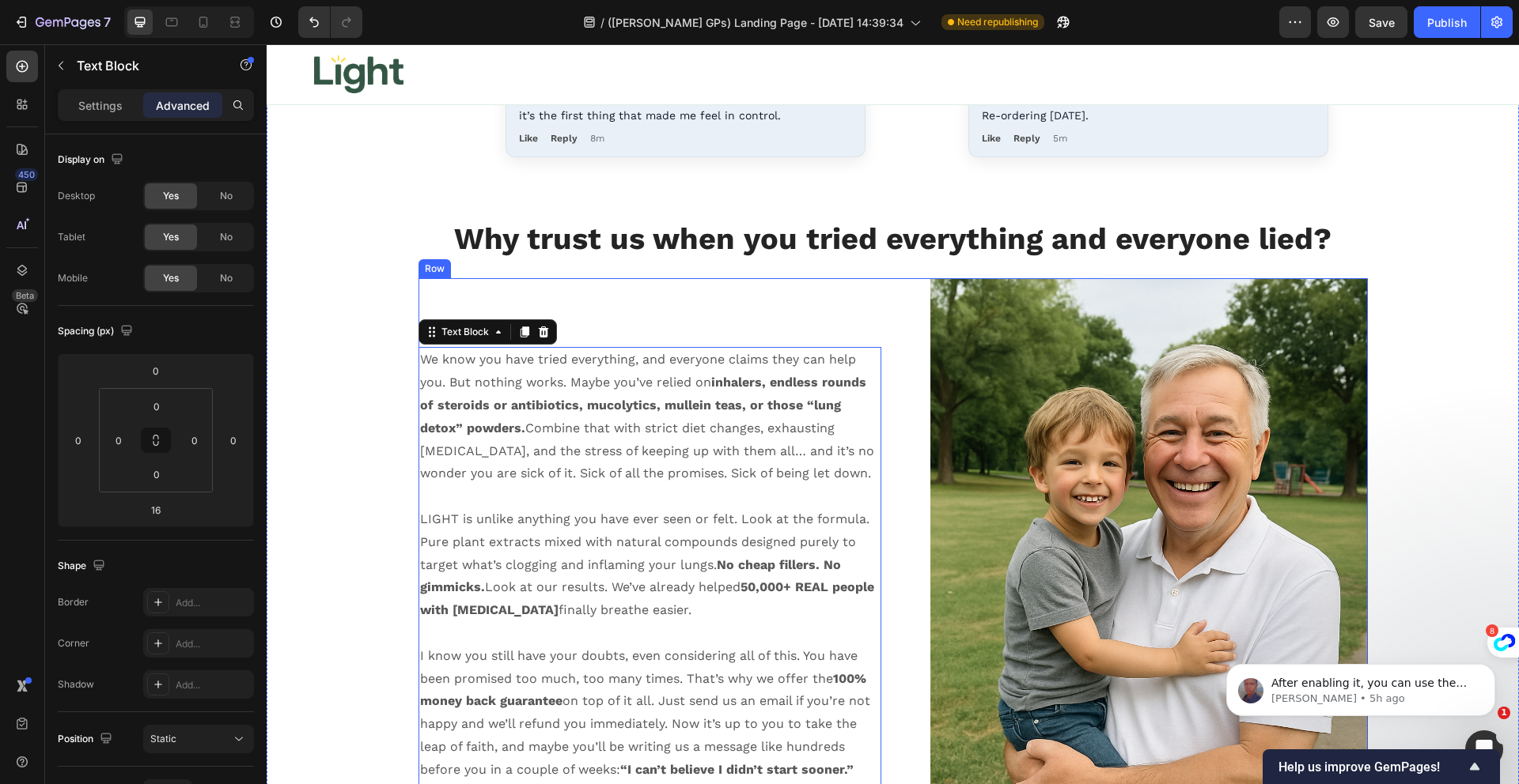
click at [760, 315] on div "We know you have tried everything, and everyone claims they can help you. But n…" at bounding box center [650, 606] width 463 height 656
click at [1491, 668] on icon "Dismiss notification" at bounding box center [1490, 668] width 9 height 9
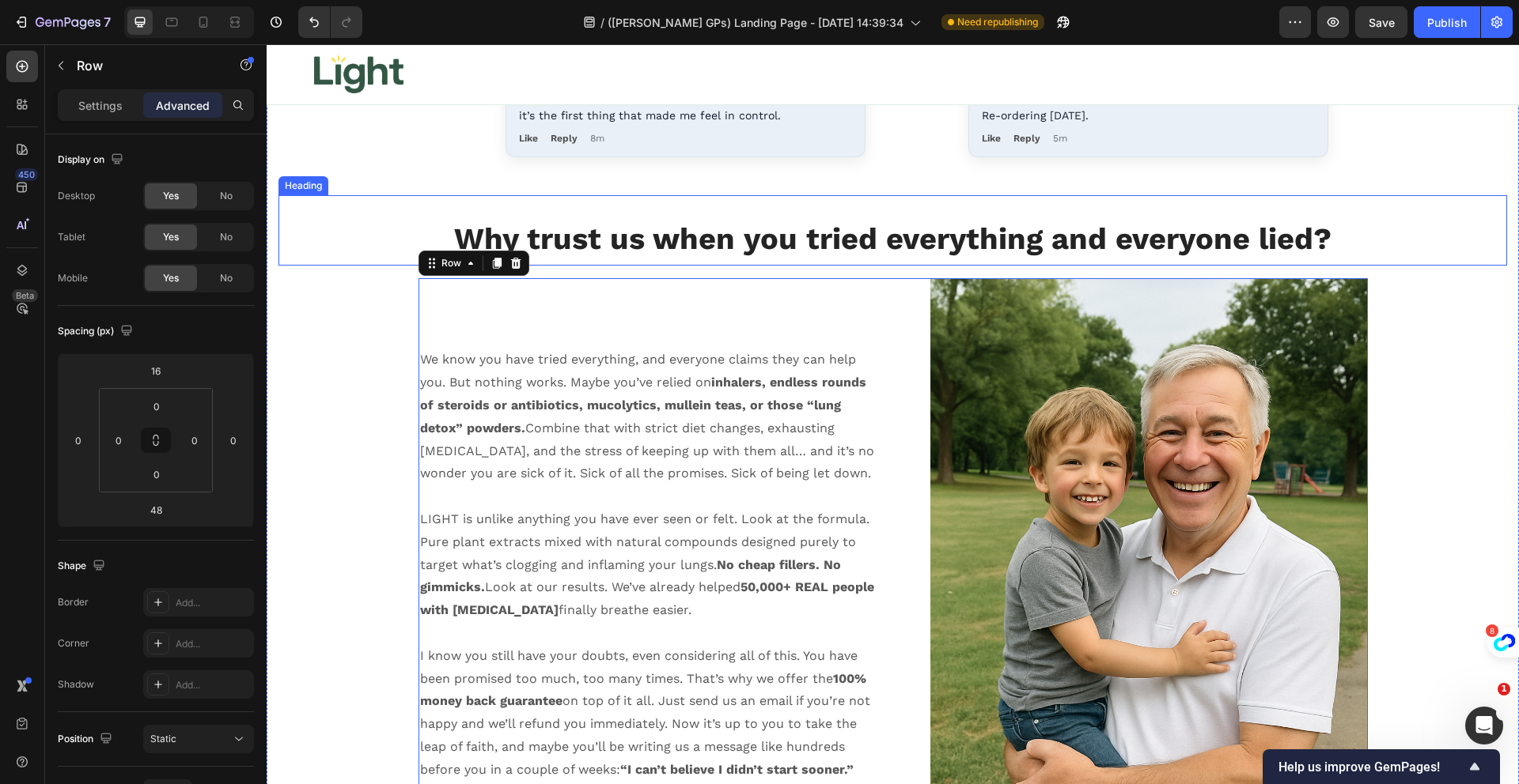
click at [875, 247] on strong "Why trust us when you tried everything and everyone lied?" at bounding box center [893, 239] width 878 height 35
click at [684, 339] on div "We know you have tried everything, and everyone claims they can help you. But n…" at bounding box center [650, 606] width 463 height 656
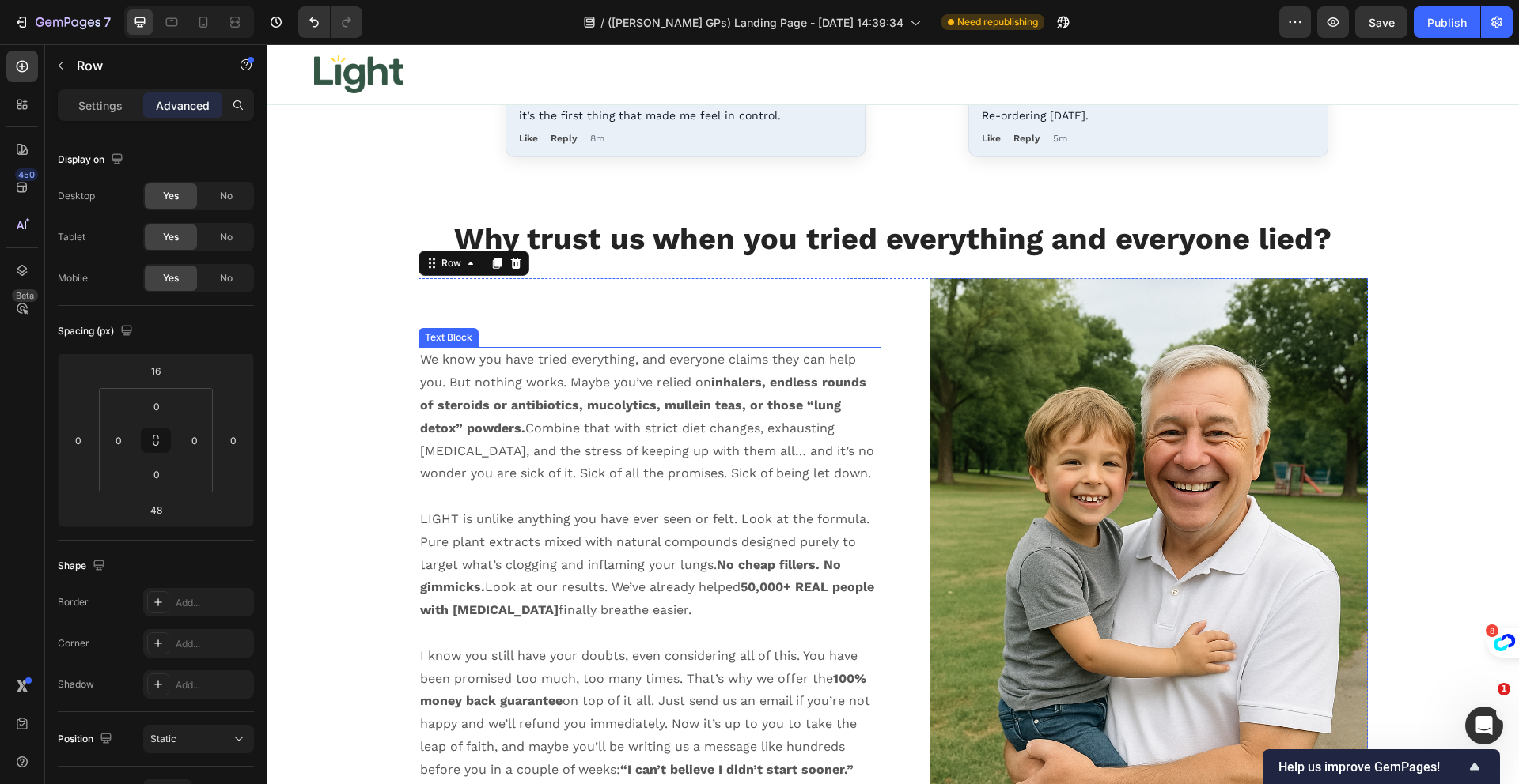
click at [654, 374] on p "We know you have tried everything, and everyone claims they can help you. But n…" at bounding box center [650, 416] width 460 height 137
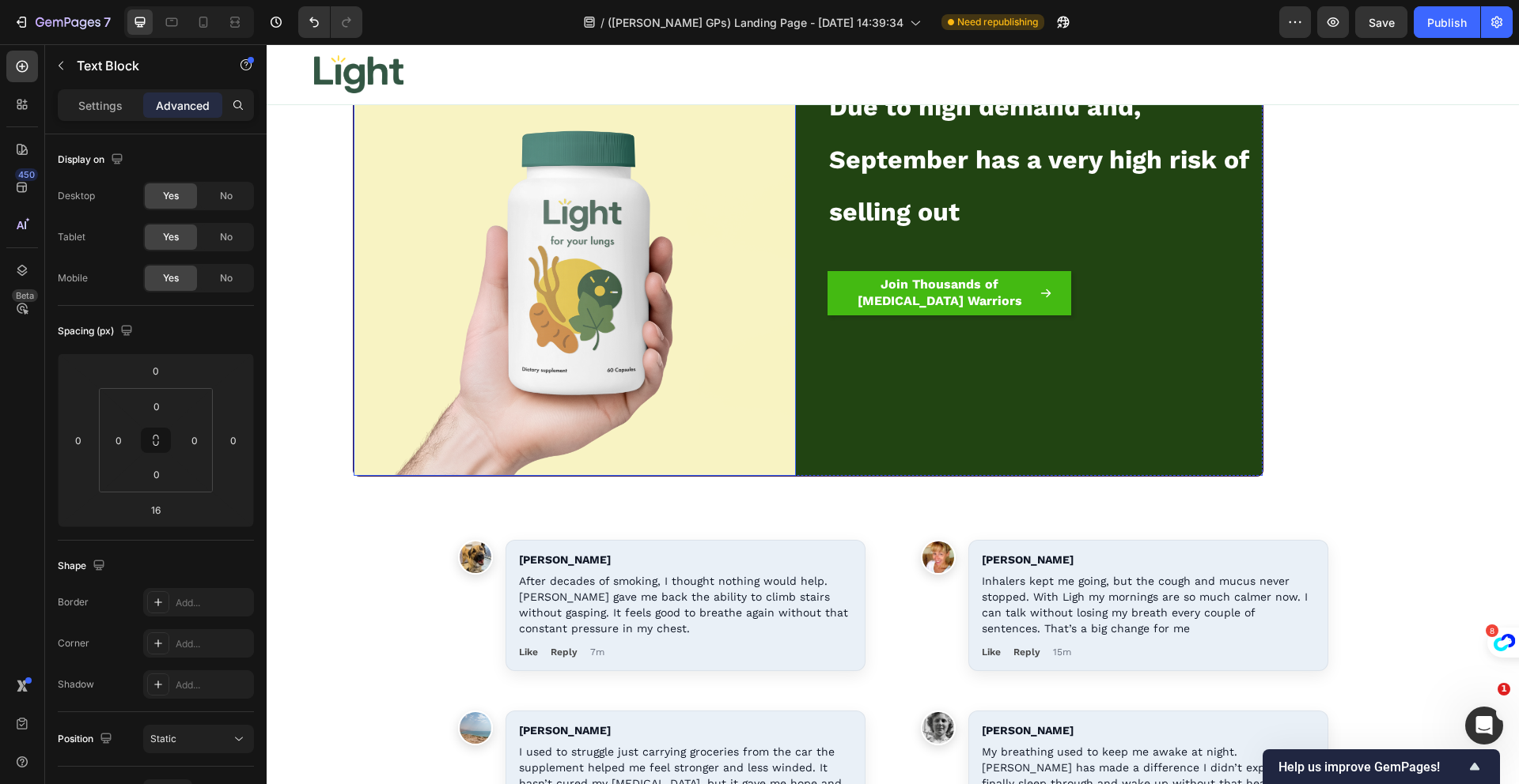
scroll to position [17822, 0]
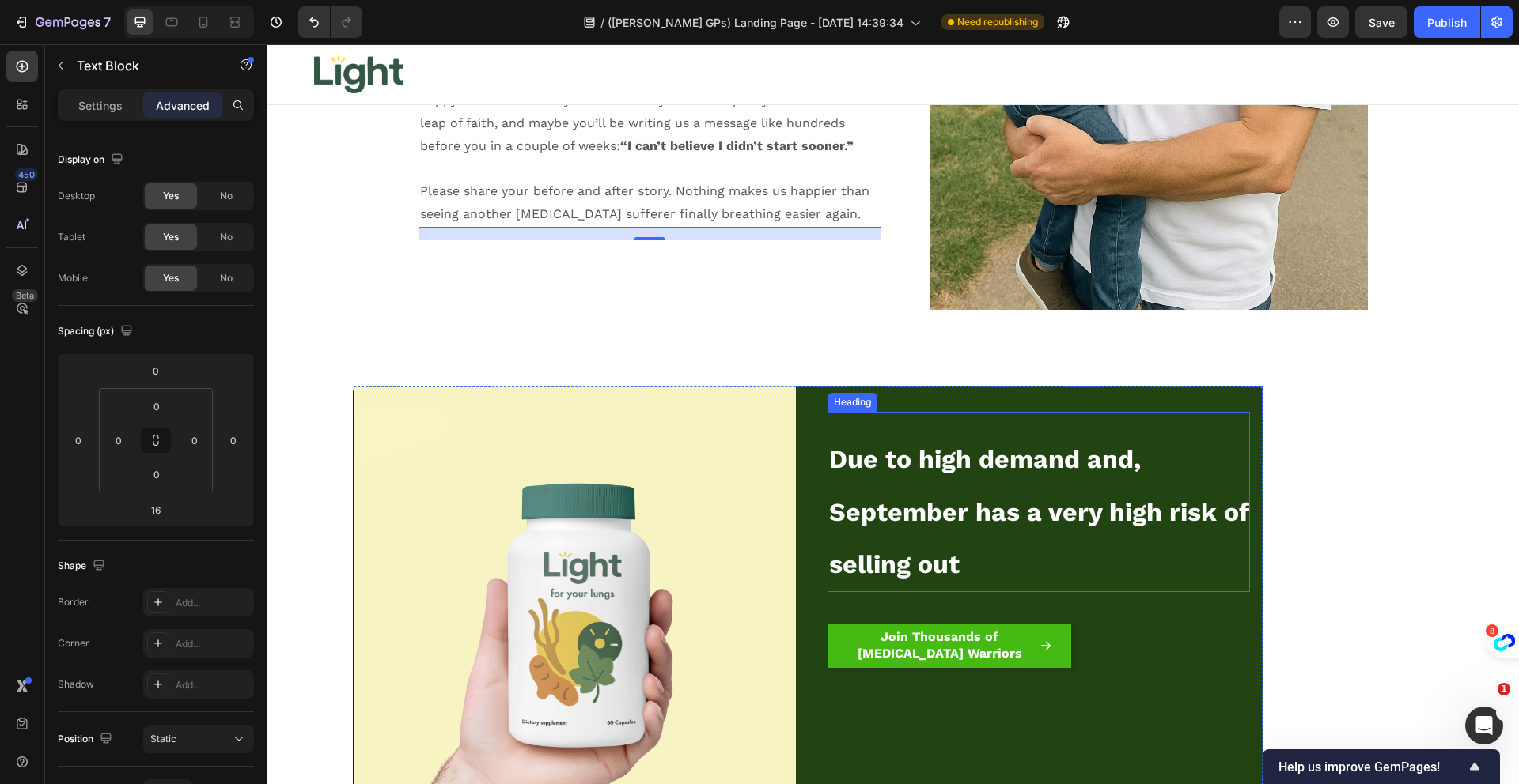
click at [850, 496] on span "Due to high demand and, September has a very high risk of selling out" at bounding box center [1038, 511] width 420 height 135
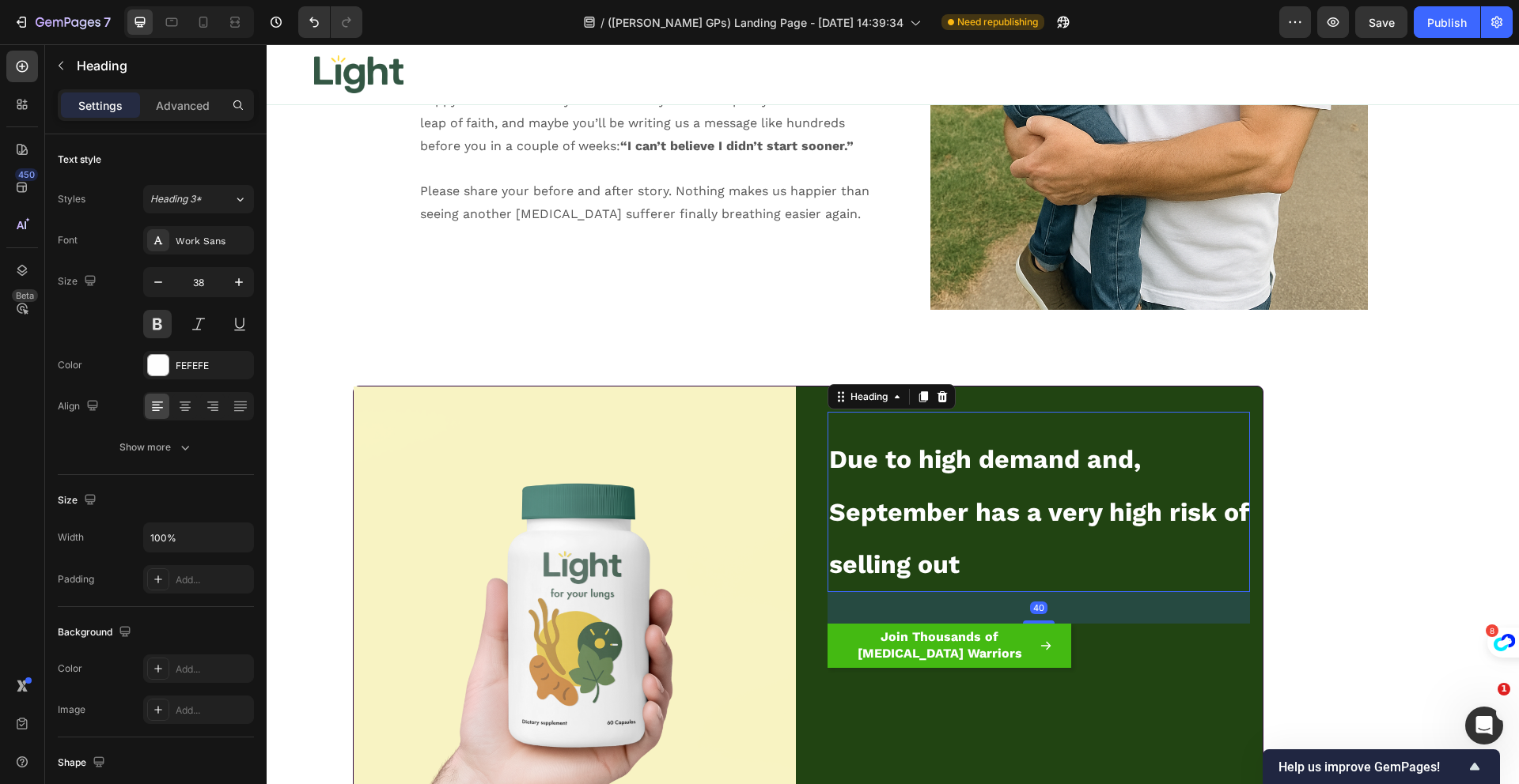
click at [852, 496] on span "Due to high demand and, September has a very high risk of selling out" at bounding box center [1038, 511] width 420 height 135
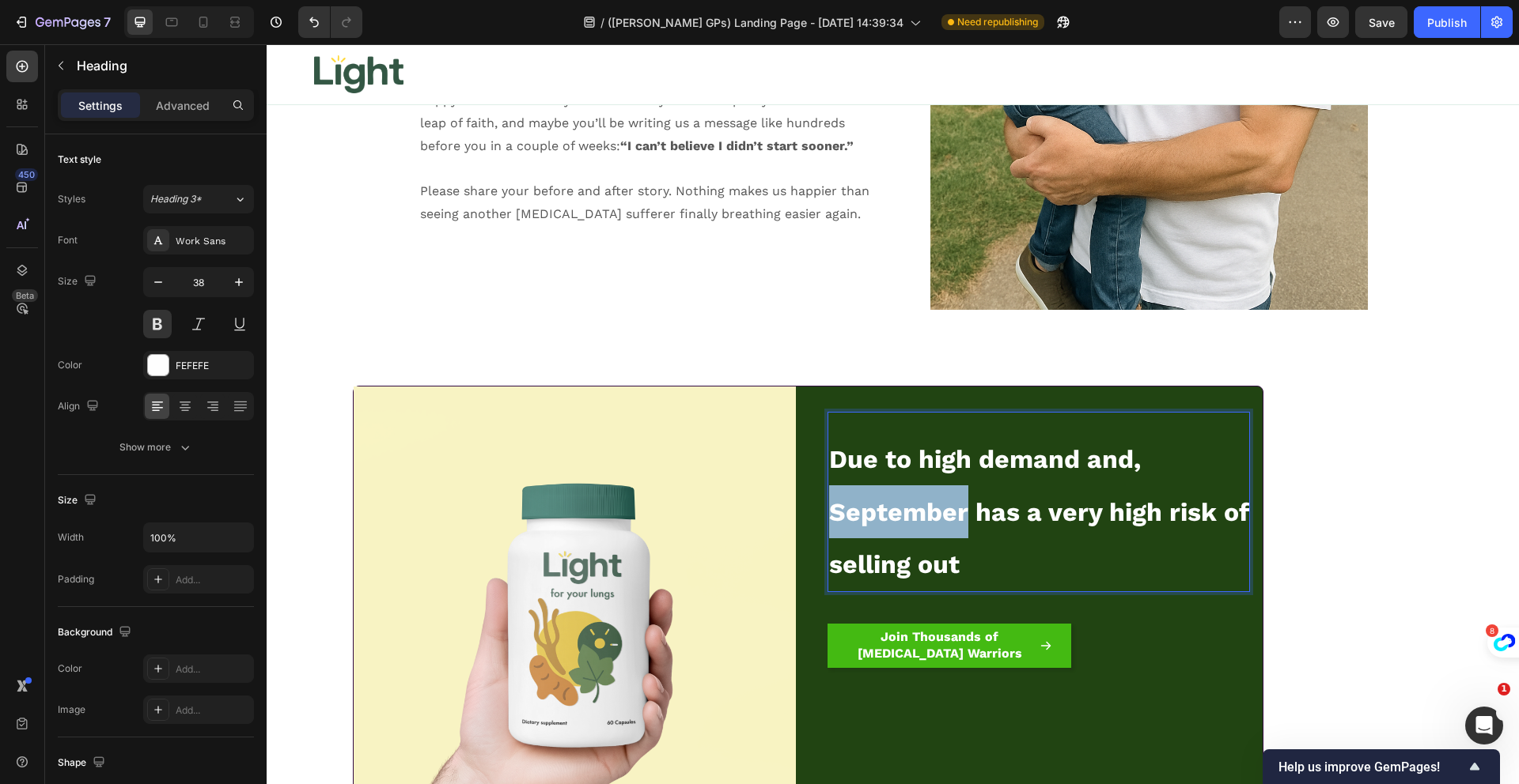
click at [852, 496] on span "Due to high demand and, September has a very high risk of selling out" at bounding box center [1038, 511] width 420 height 135
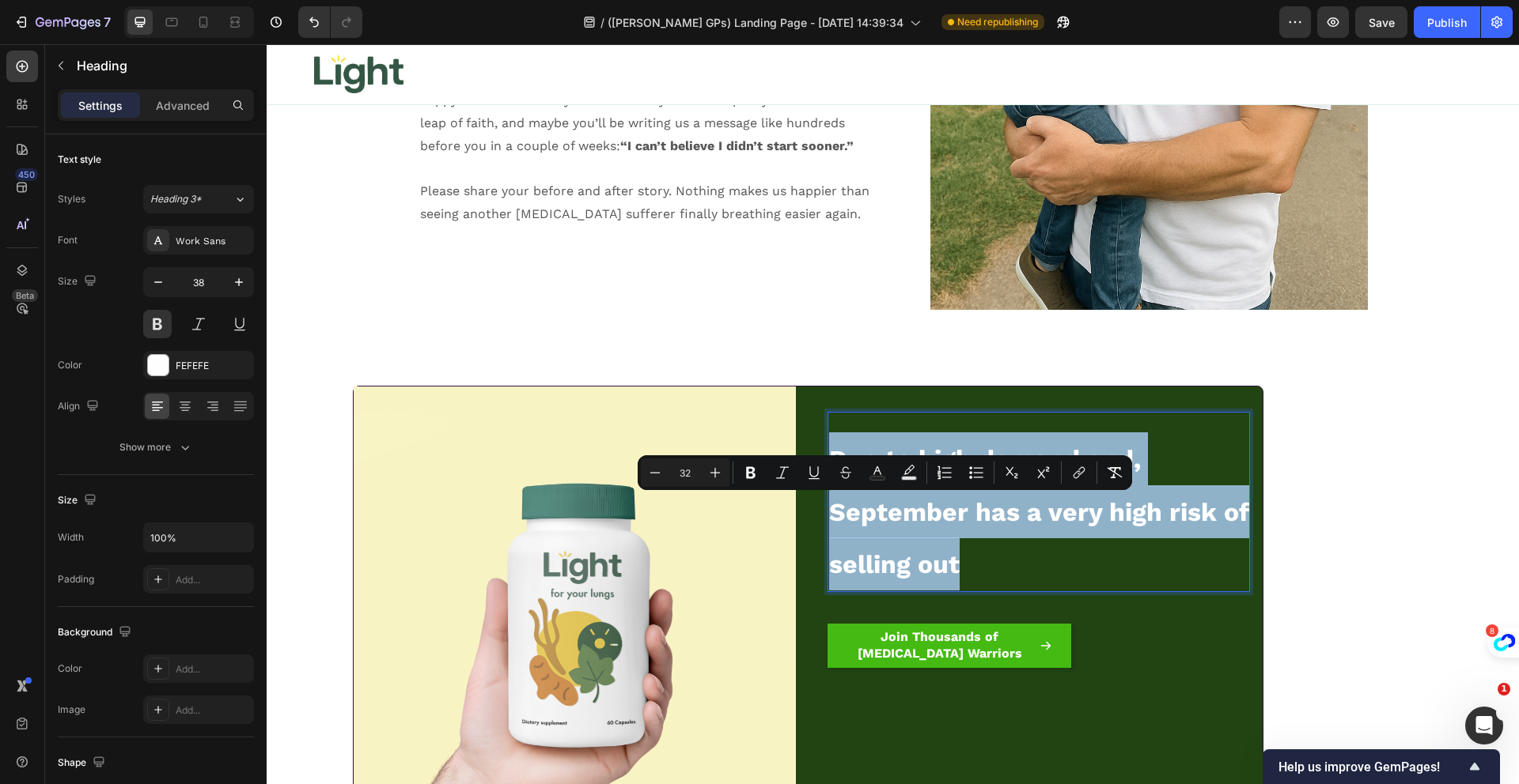
click at [852, 496] on span "Due to high demand and, September has a very high risk of selling out" at bounding box center [1038, 511] width 420 height 135
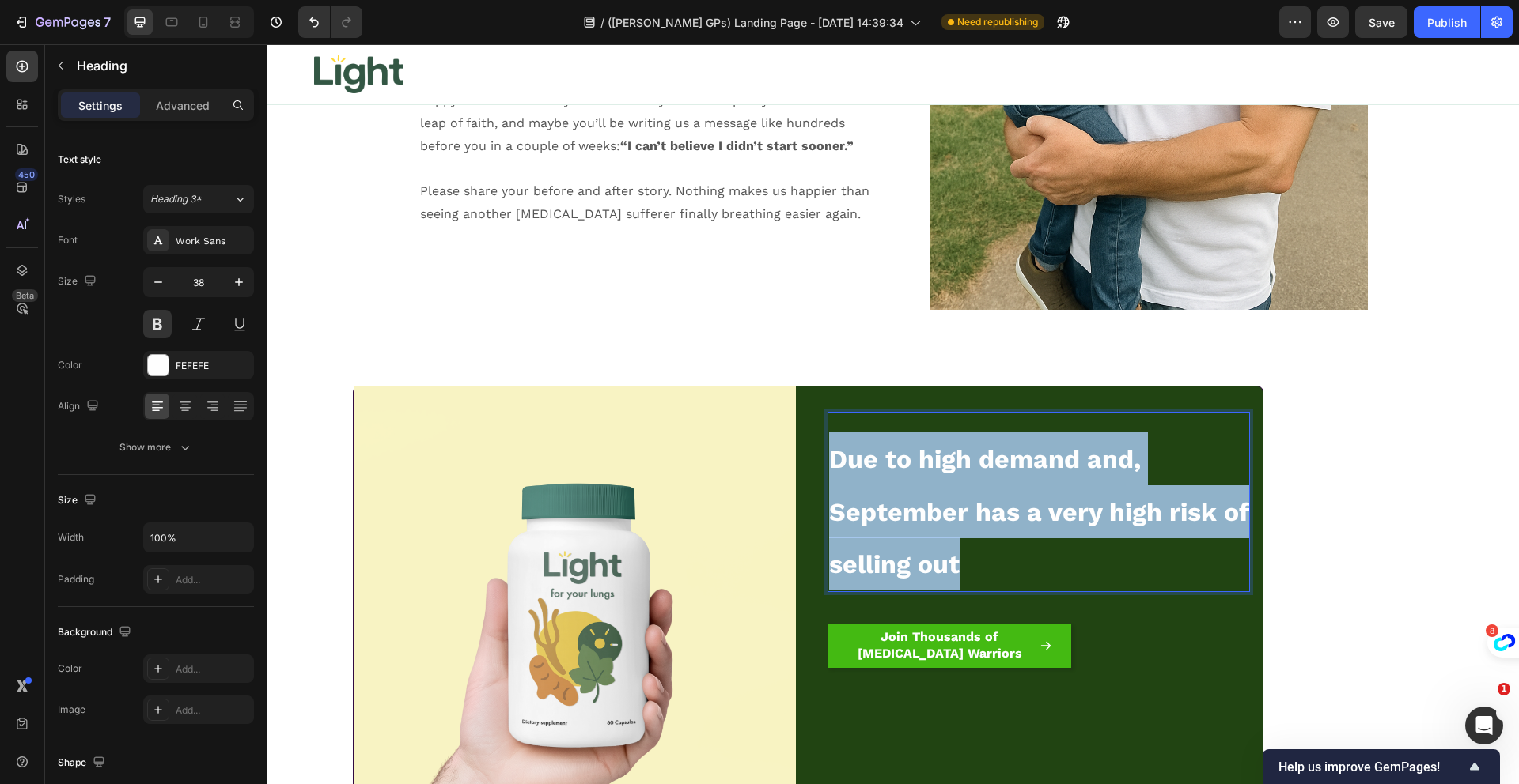
click at [852, 496] on span "Due to high demand and, September has a very high risk of selling out" at bounding box center [1038, 511] width 420 height 135
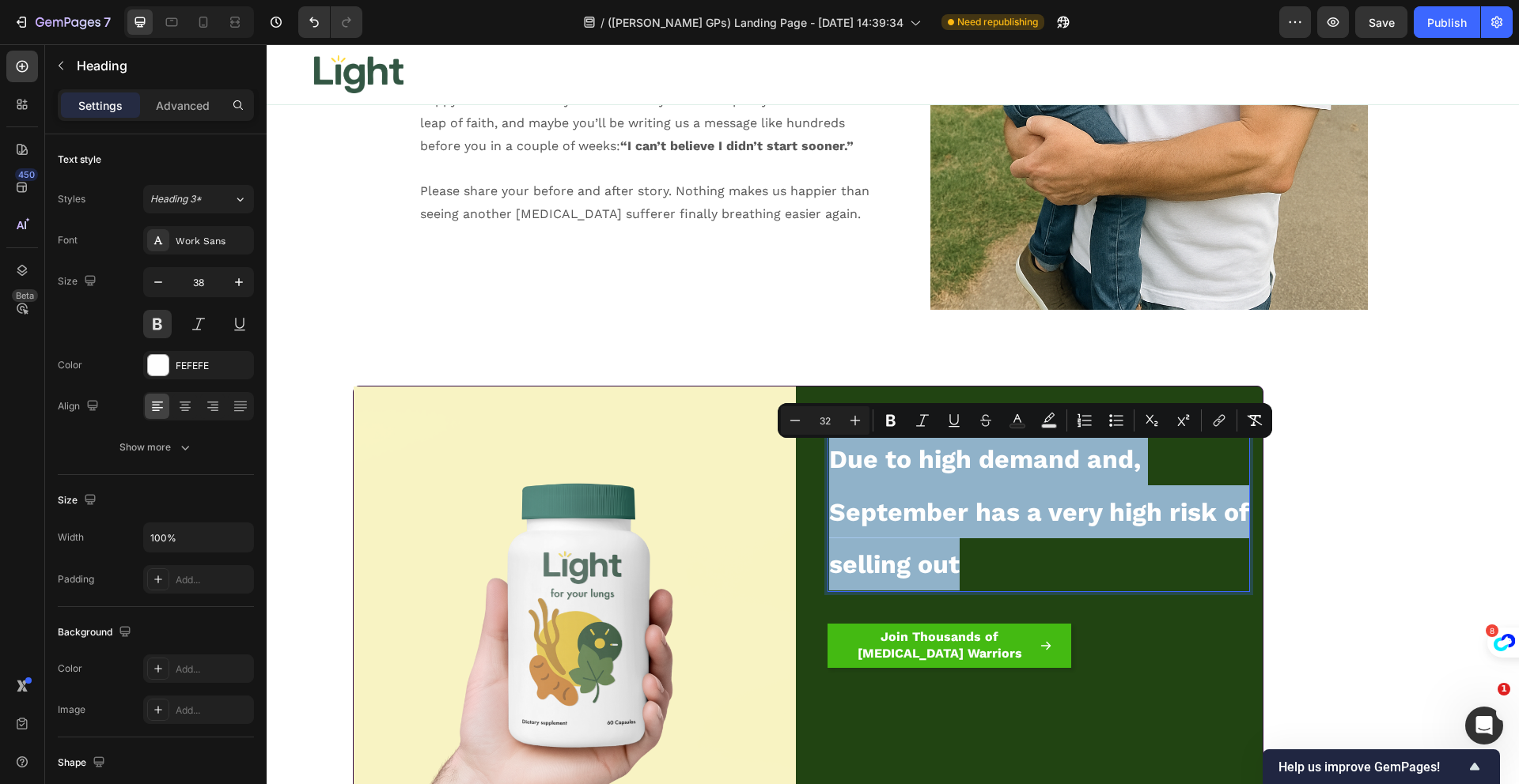
click at [852, 496] on span "Due to high demand and, September has a very high risk of selling out" at bounding box center [1038, 511] width 420 height 135
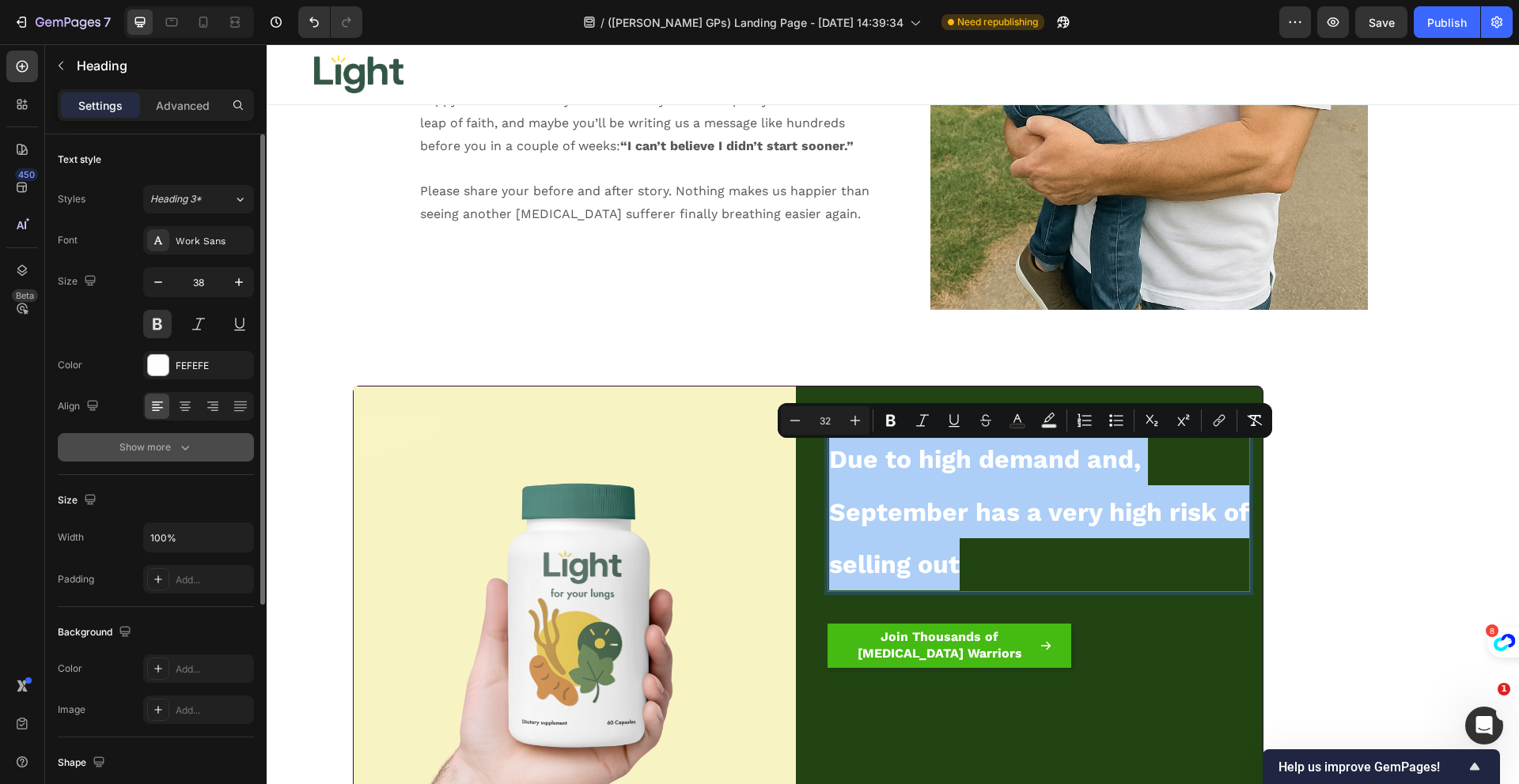
click at [148, 450] on div "Show more" at bounding box center [156, 447] width 74 height 15
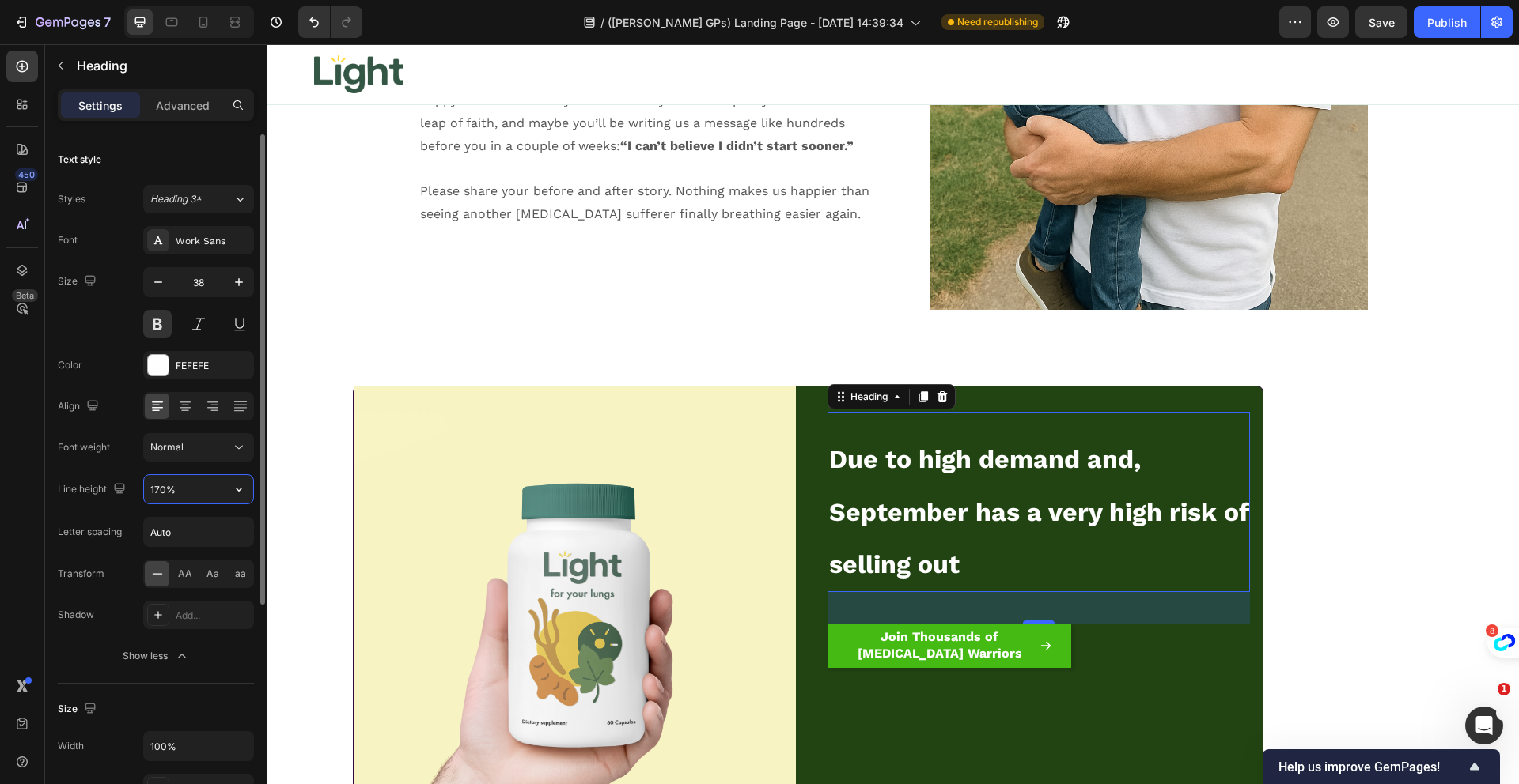
click at [171, 489] on input "170%" at bounding box center [199, 489] width 109 height 29
click at [245, 491] on icon "button" at bounding box center [239, 489] width 15 height 15
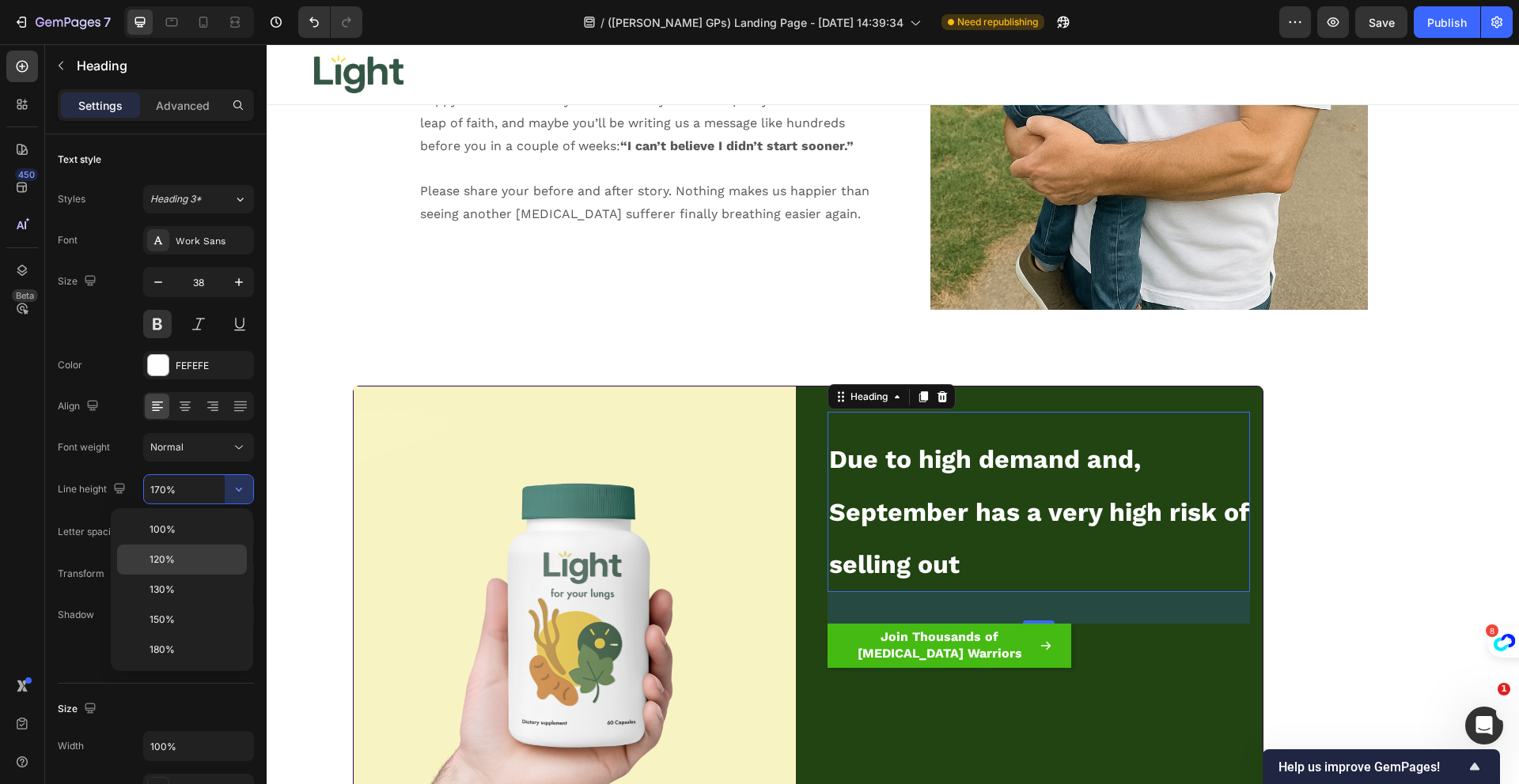
click at [191, 556] on p "120%" at bounding box center [195, 559] width 90 height 14
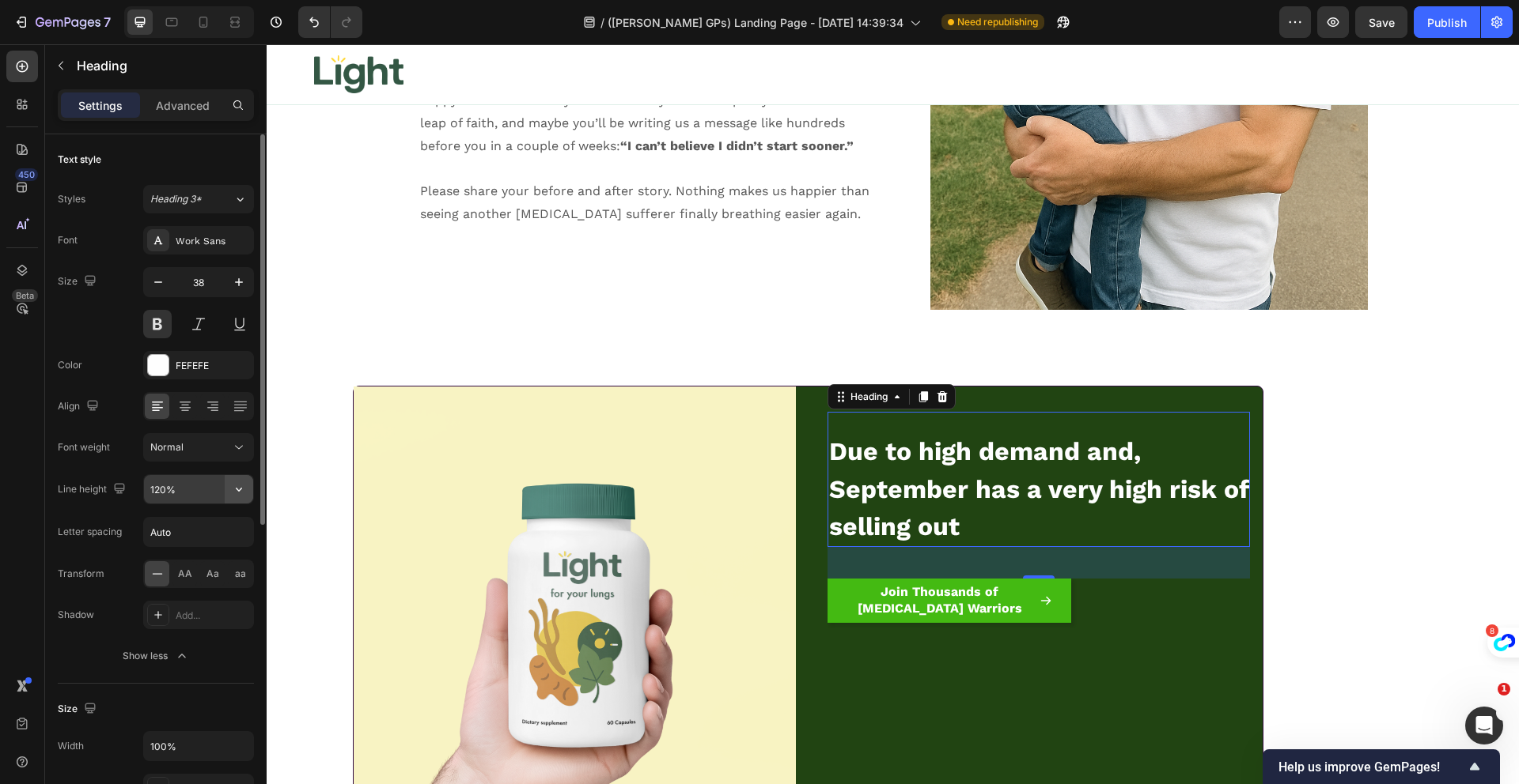
click at [236, 482] on icon "button" at bounding box center [239, 489] width 15 height 15
drag, startPoint x: 207, startPoint y: 583, endPoint x: 223, endPoint y: 582, distance: 16.0
click at [206, 584] on p "130%" at bounding box center [195, 589] width 90 height 14
type input "130%"
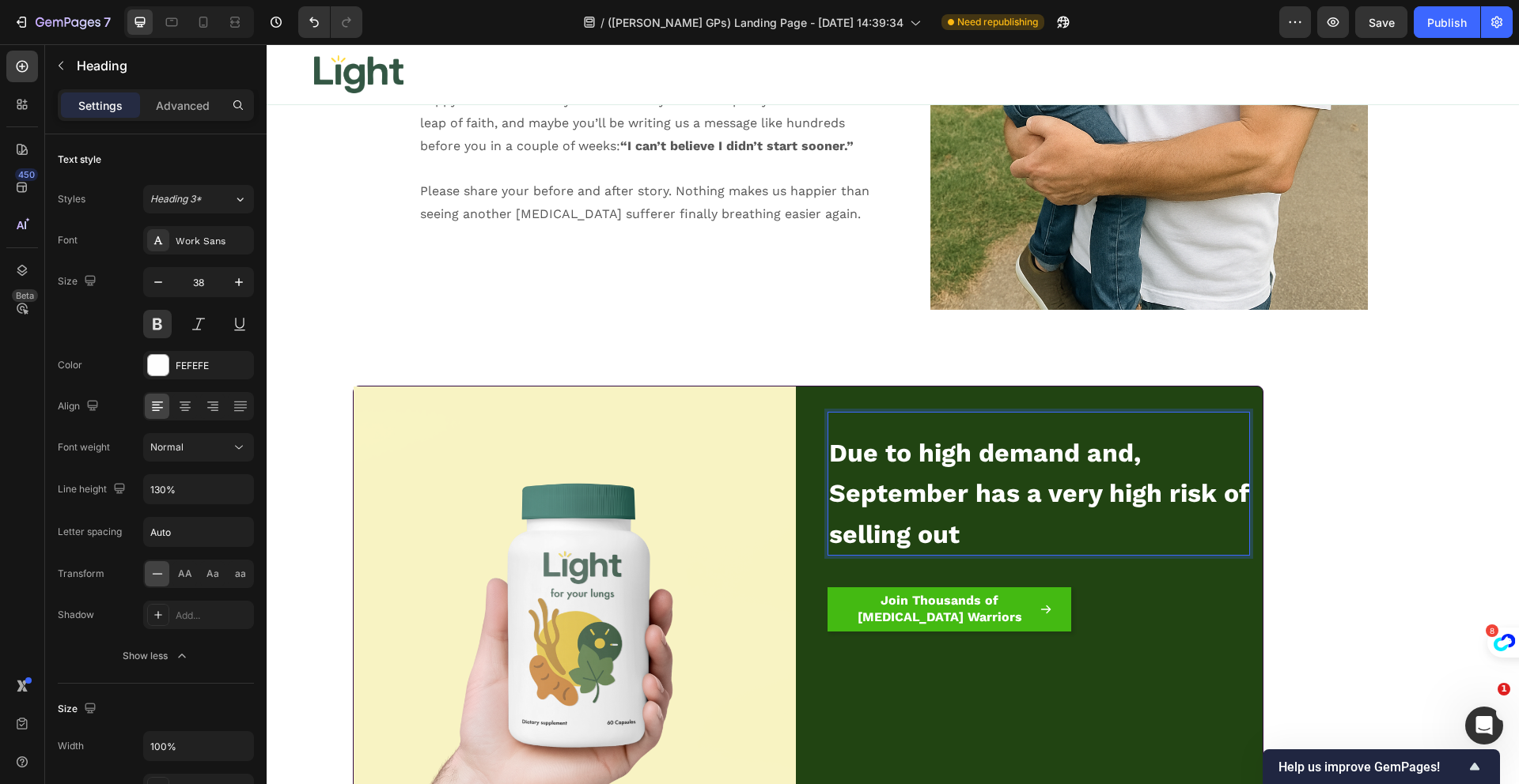
click at [879, 461] on span "Due to high demand and, September has a very high risk of selling out" at bounding box center [1038, 493] width 420 height 111
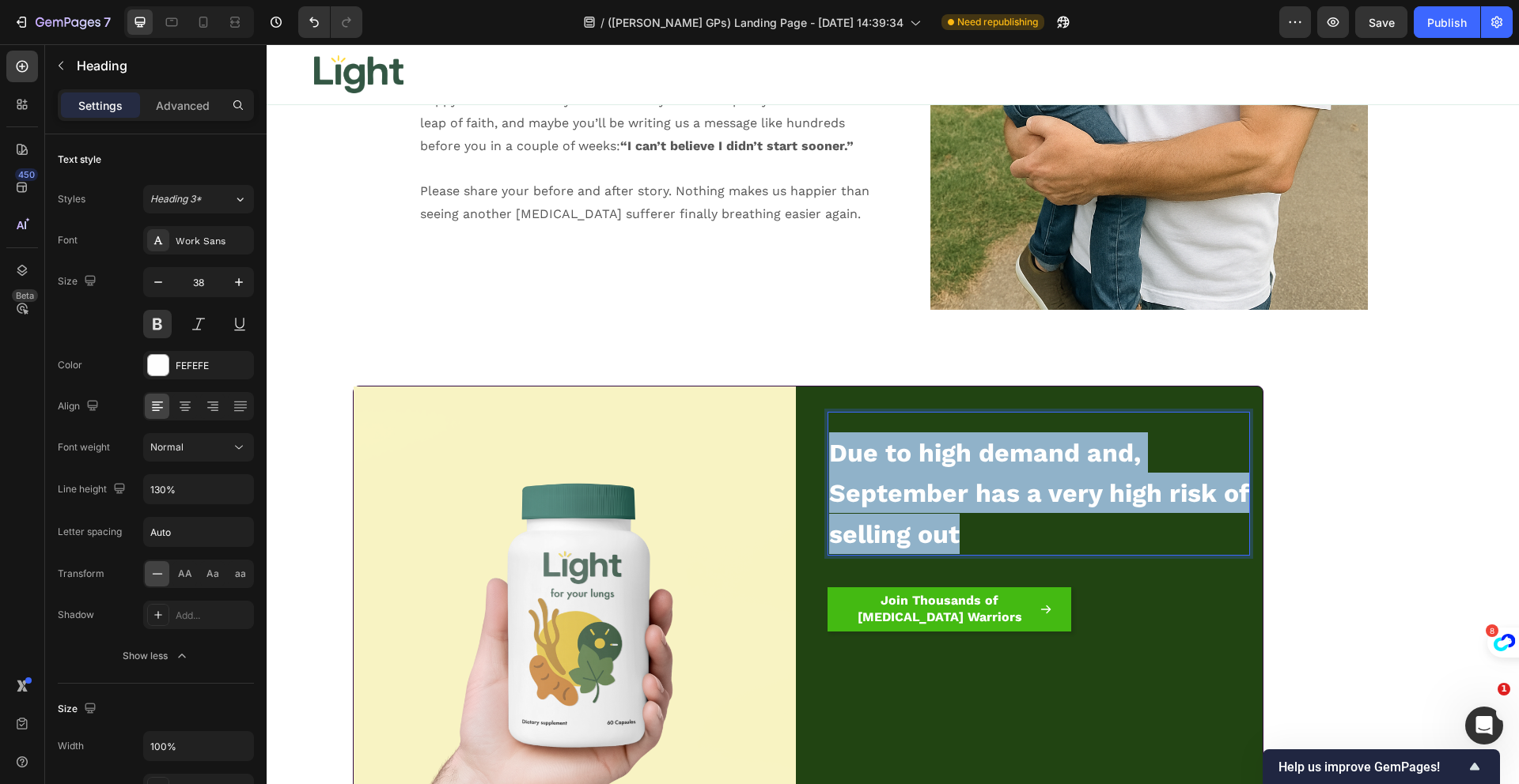
click at [879, 461] on span "Due to high demand and, September has a very high risk of selling out" at bounding box center [1038, 493] width 420 height 111
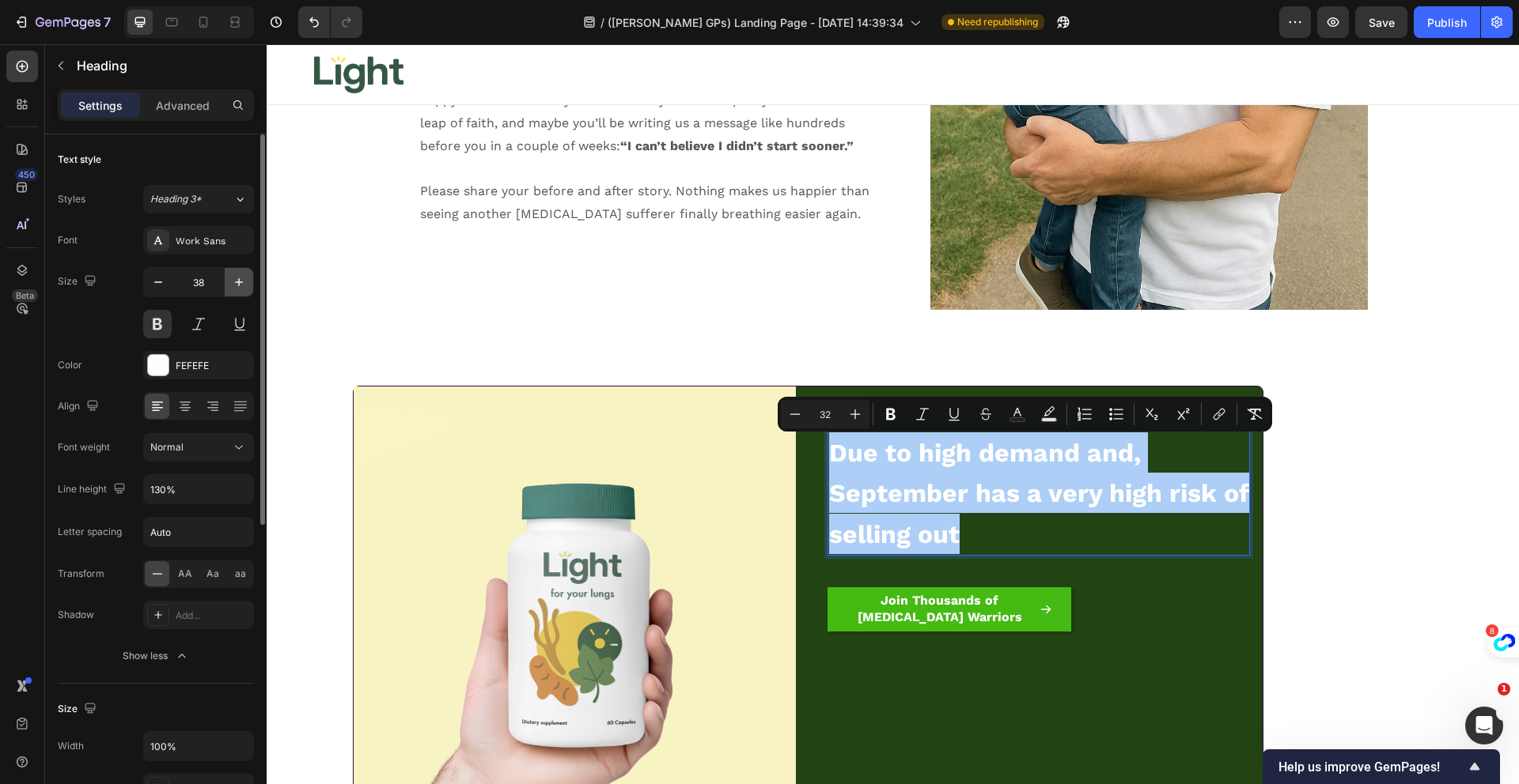
click at [244, 288] on icon "button" at bounding box center [239, 282] width 15 height 15
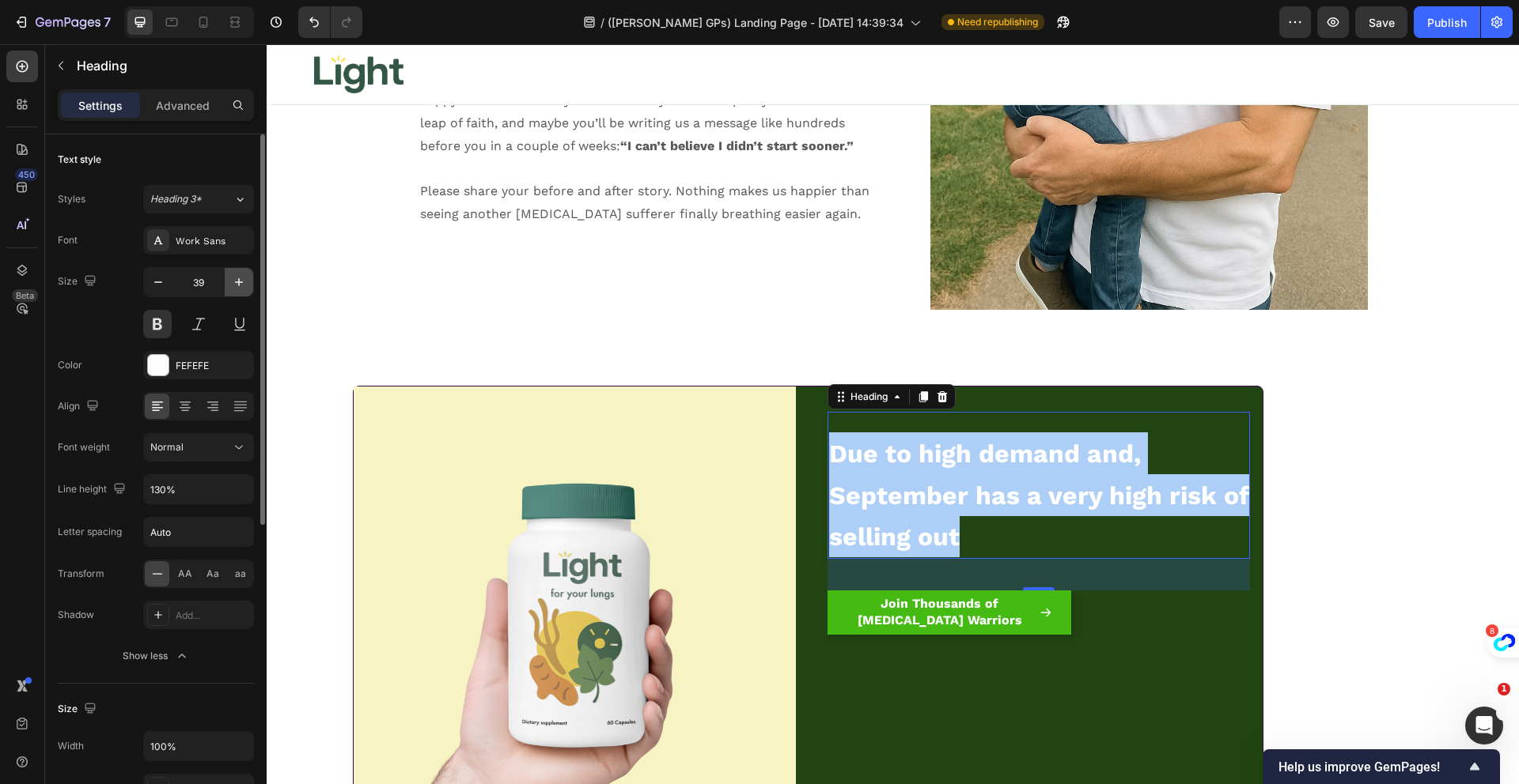
click at [244, 288] on icon "button" at bounding box center [239, 282] width 15 height 15
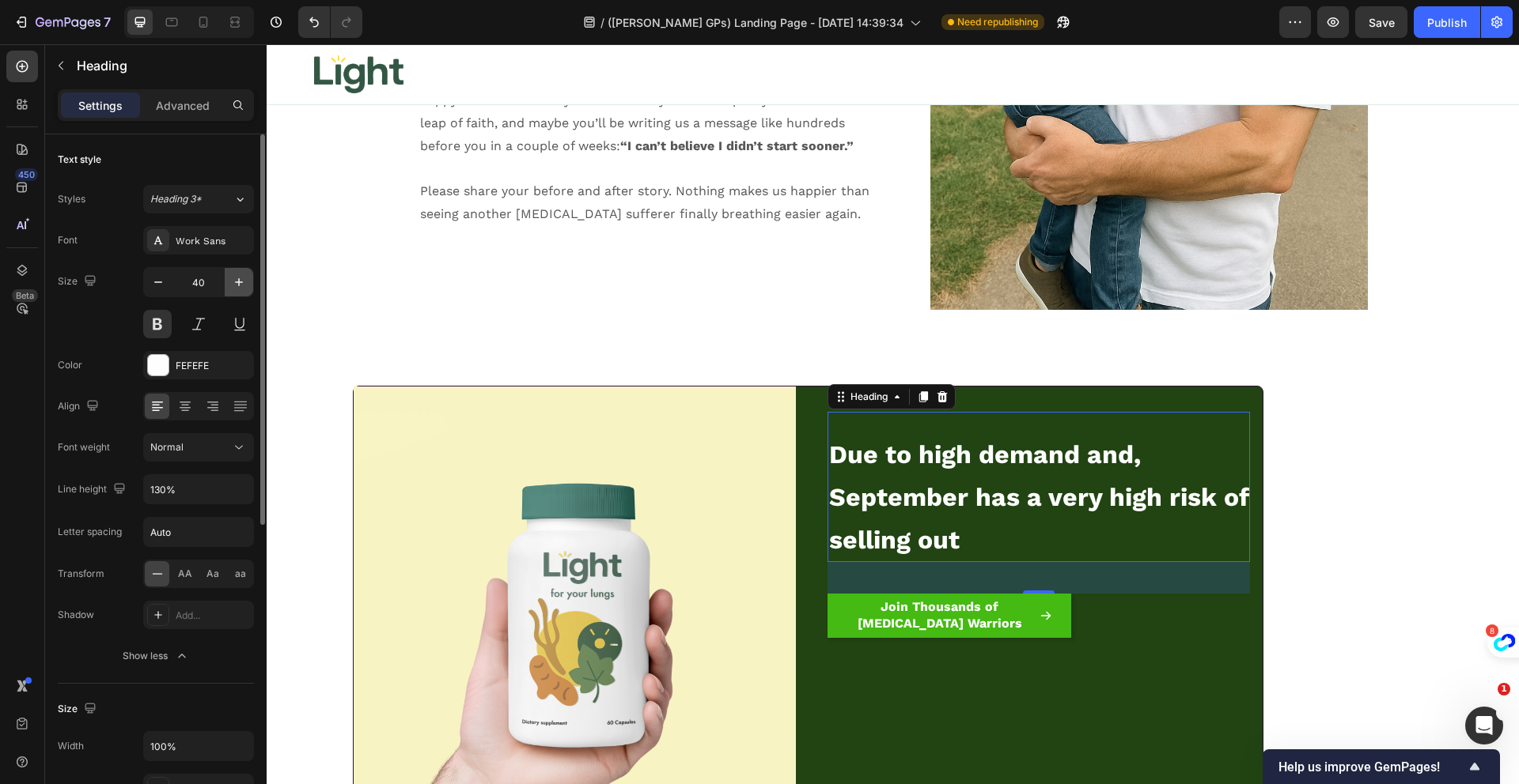
type input "41"
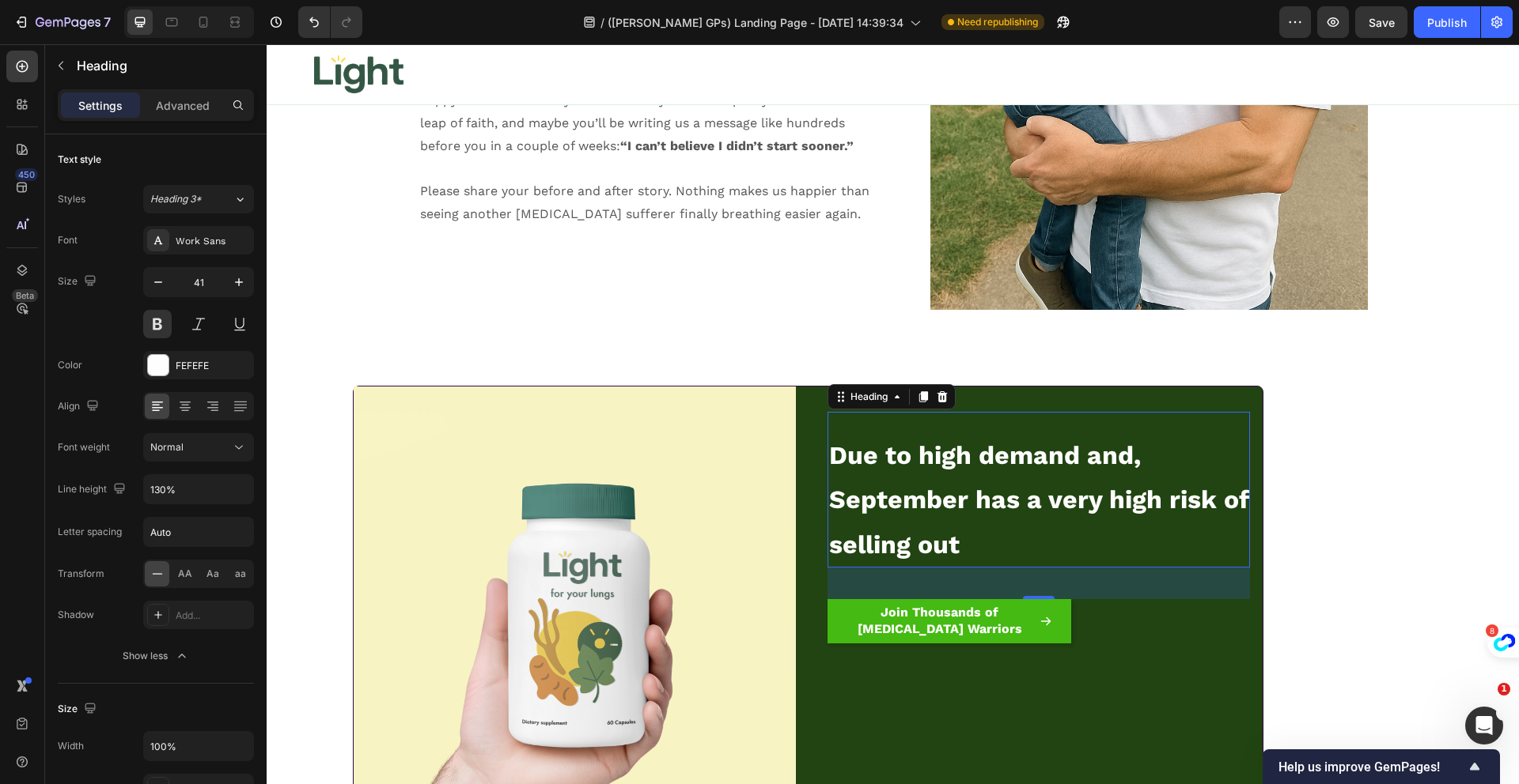
click at [860, 493] on span "Due to high demand and, September has a very high risk of selling out" at bounding box center [1038, 500] width 420 height 119
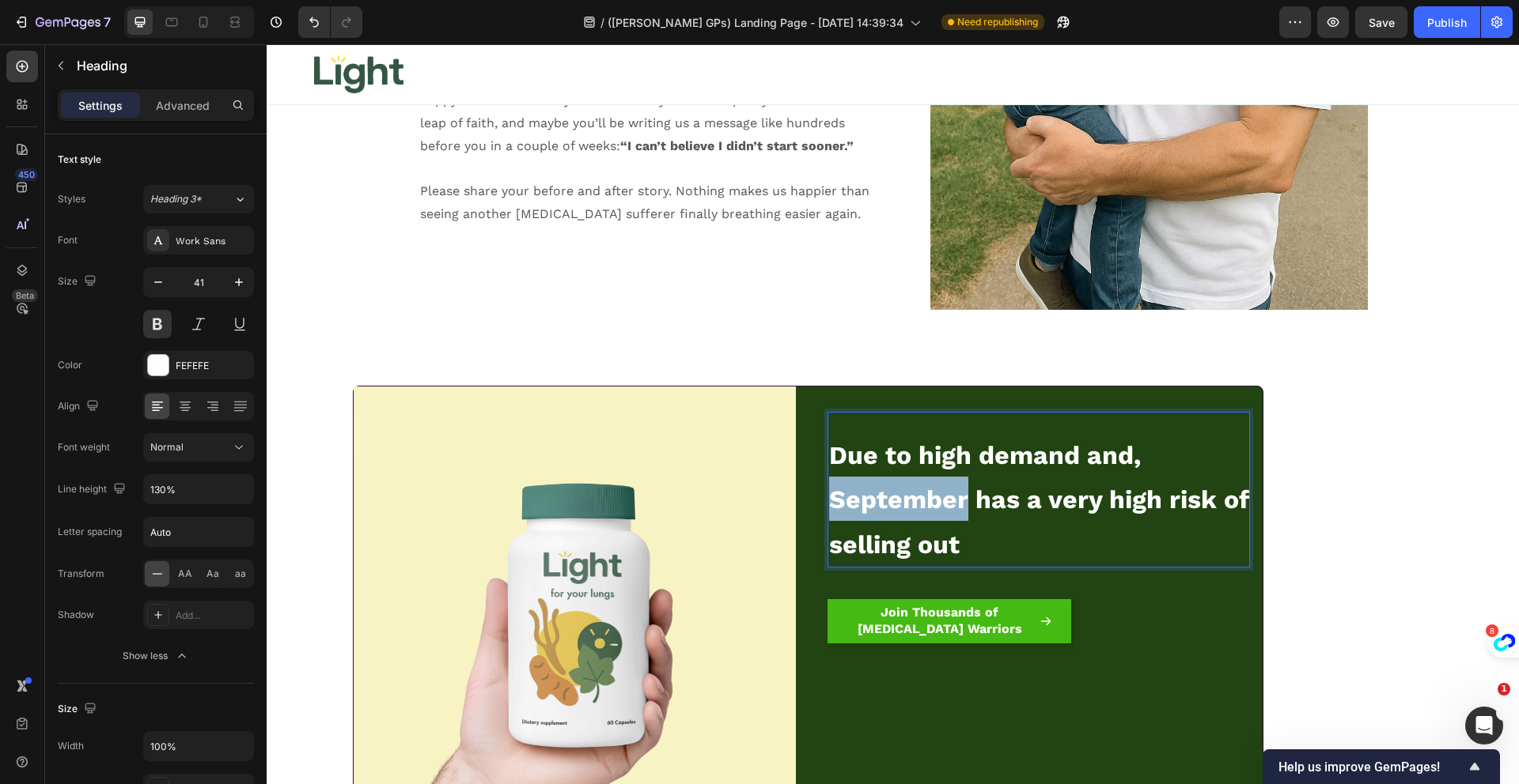
click at [860, 493] on span "Due to high demand and, September has a very high risk of selling out" at bounding box center [1038, 500] width 420 height 119
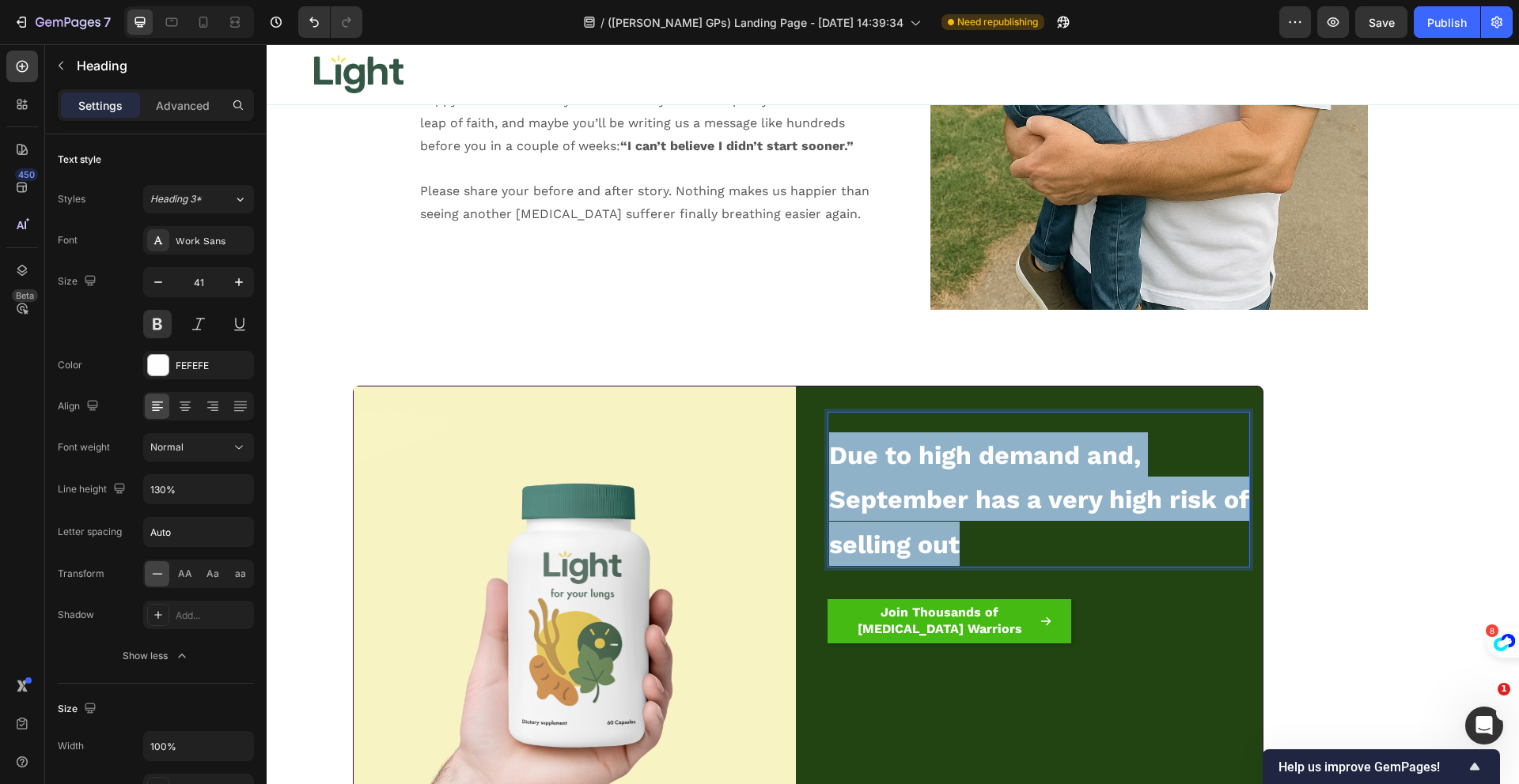
click at [860, 493] on span "Due to high demand and, September has a very high risk of selling out" at bounding box center [1038, 500] width 420 height 119
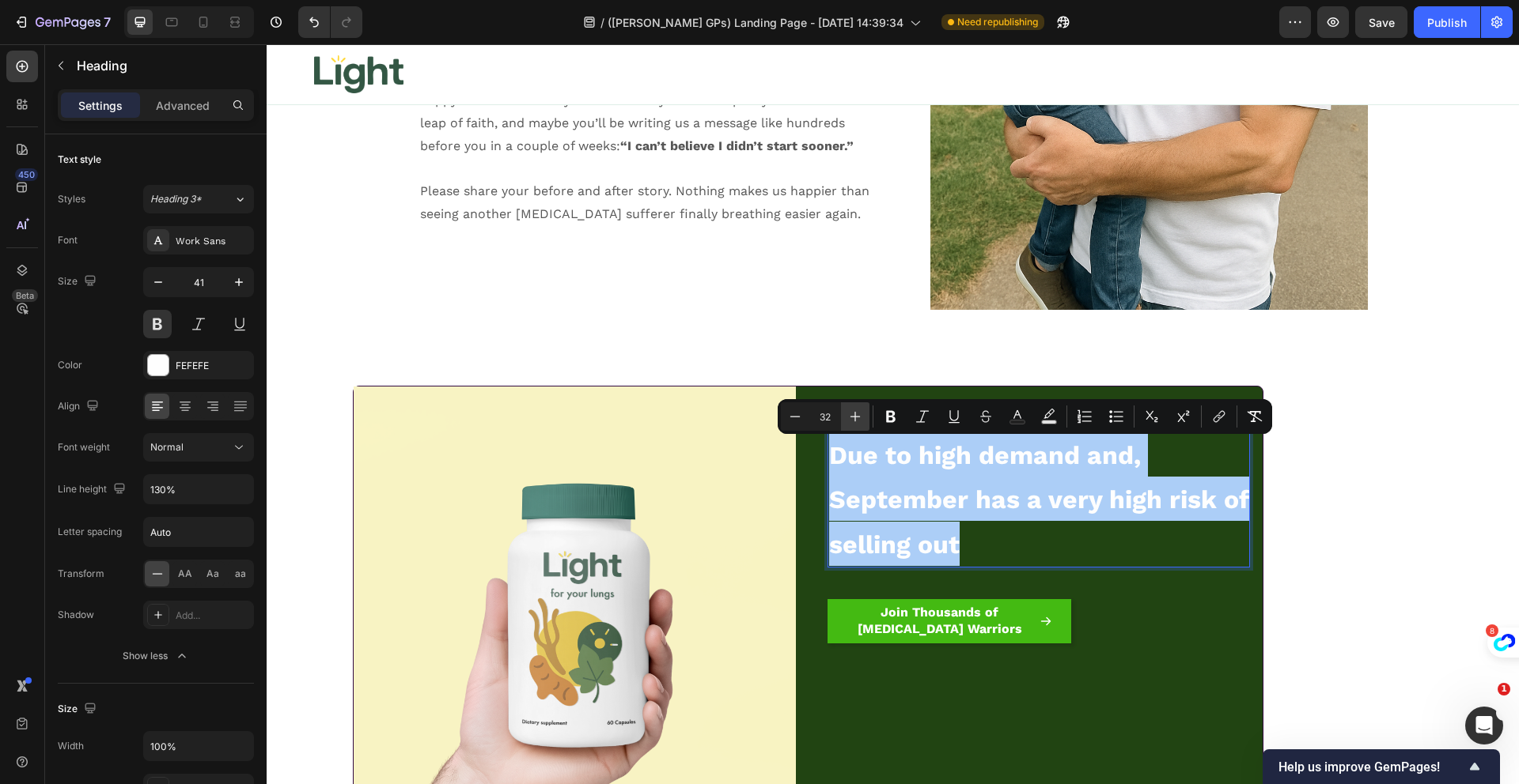
click at [859, 418] on icon "Editor contextual toolbar" at bounding box center [855, 416] width 15 height 15
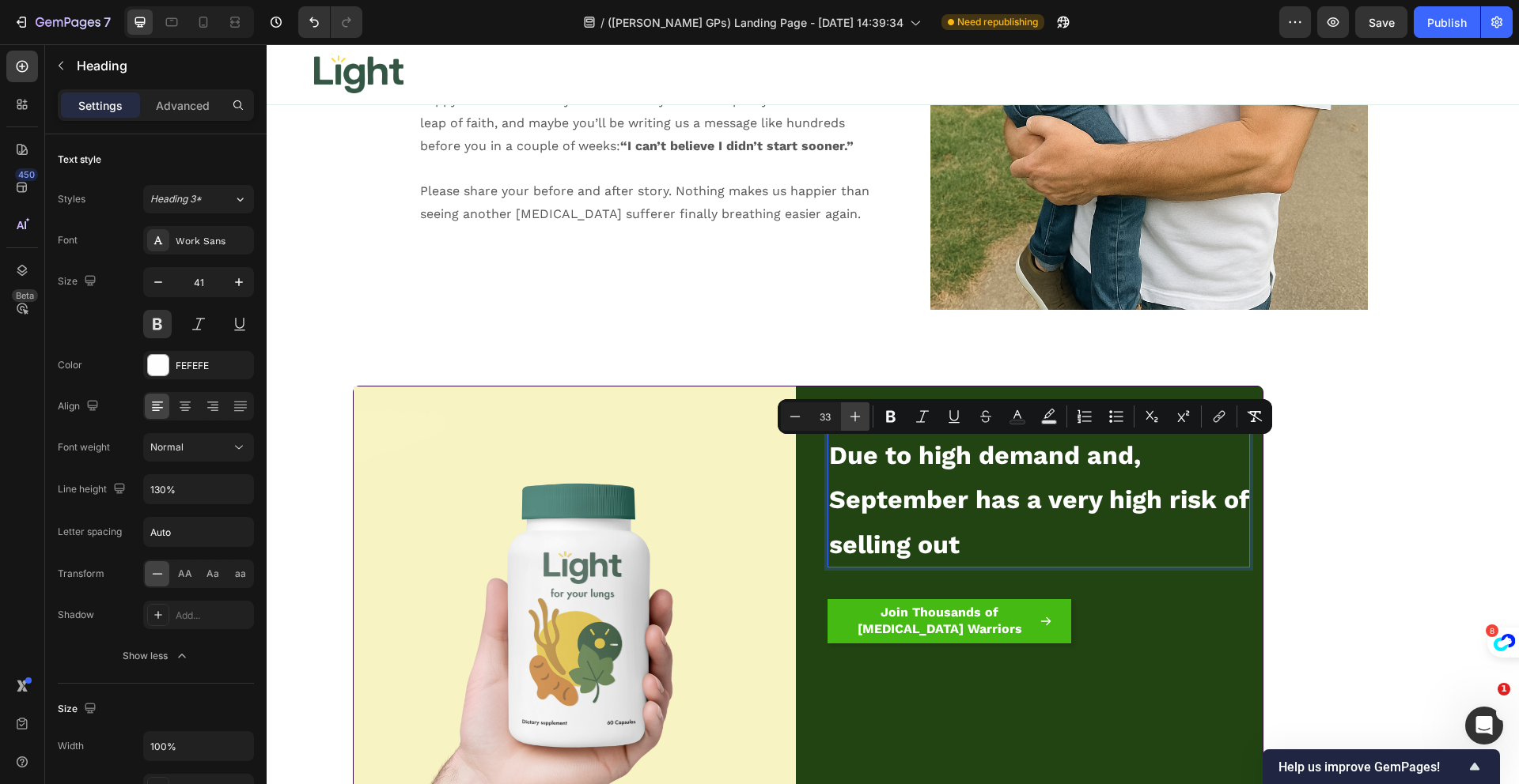
click at [859, 418] on icon "Editor contextual toolbar" at bounding box center [855, 416] width 15 height 15
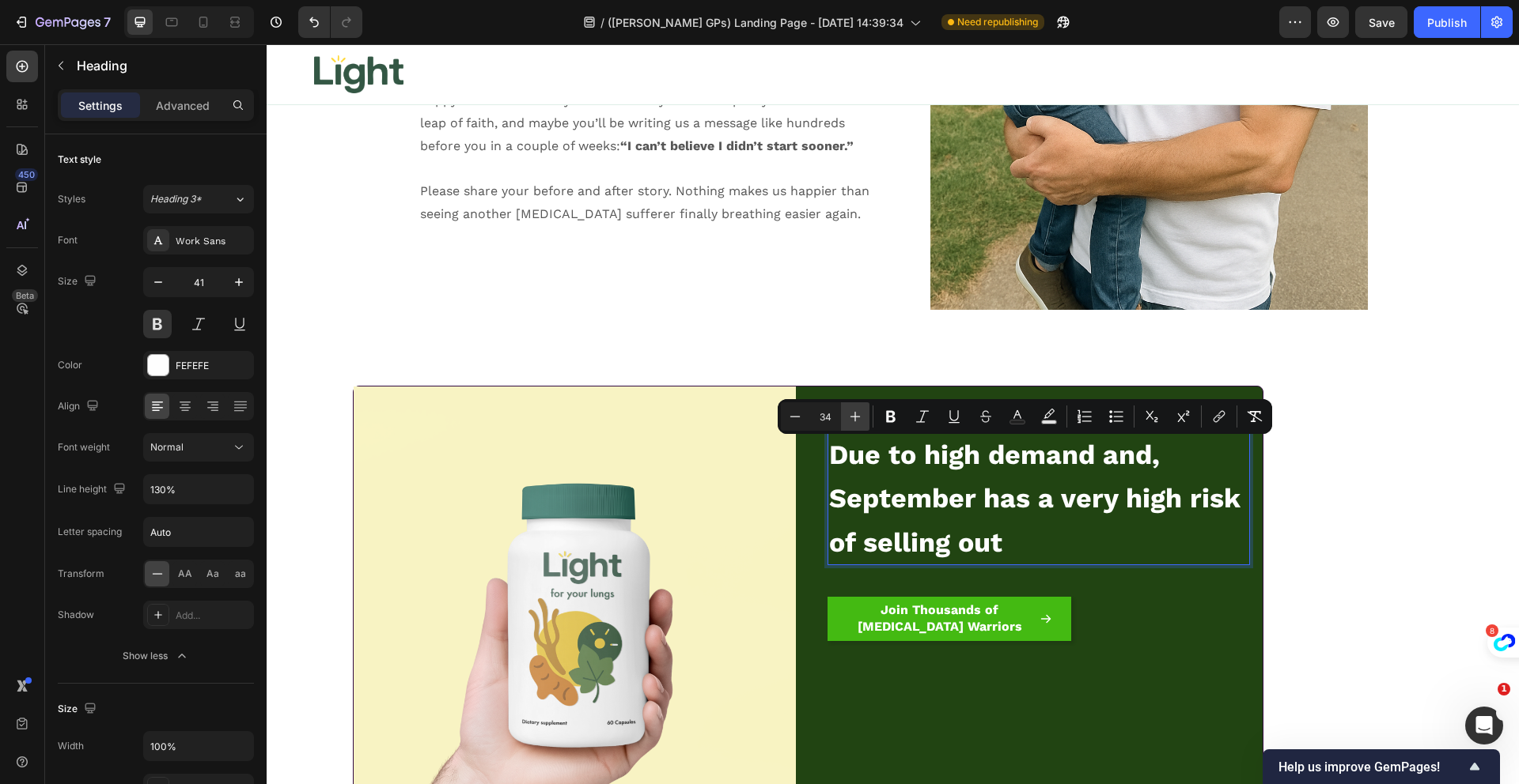
click at [859, 418] on icon "Editor contextual toolbar" at bounding box center [855, 416] width 15 height 15
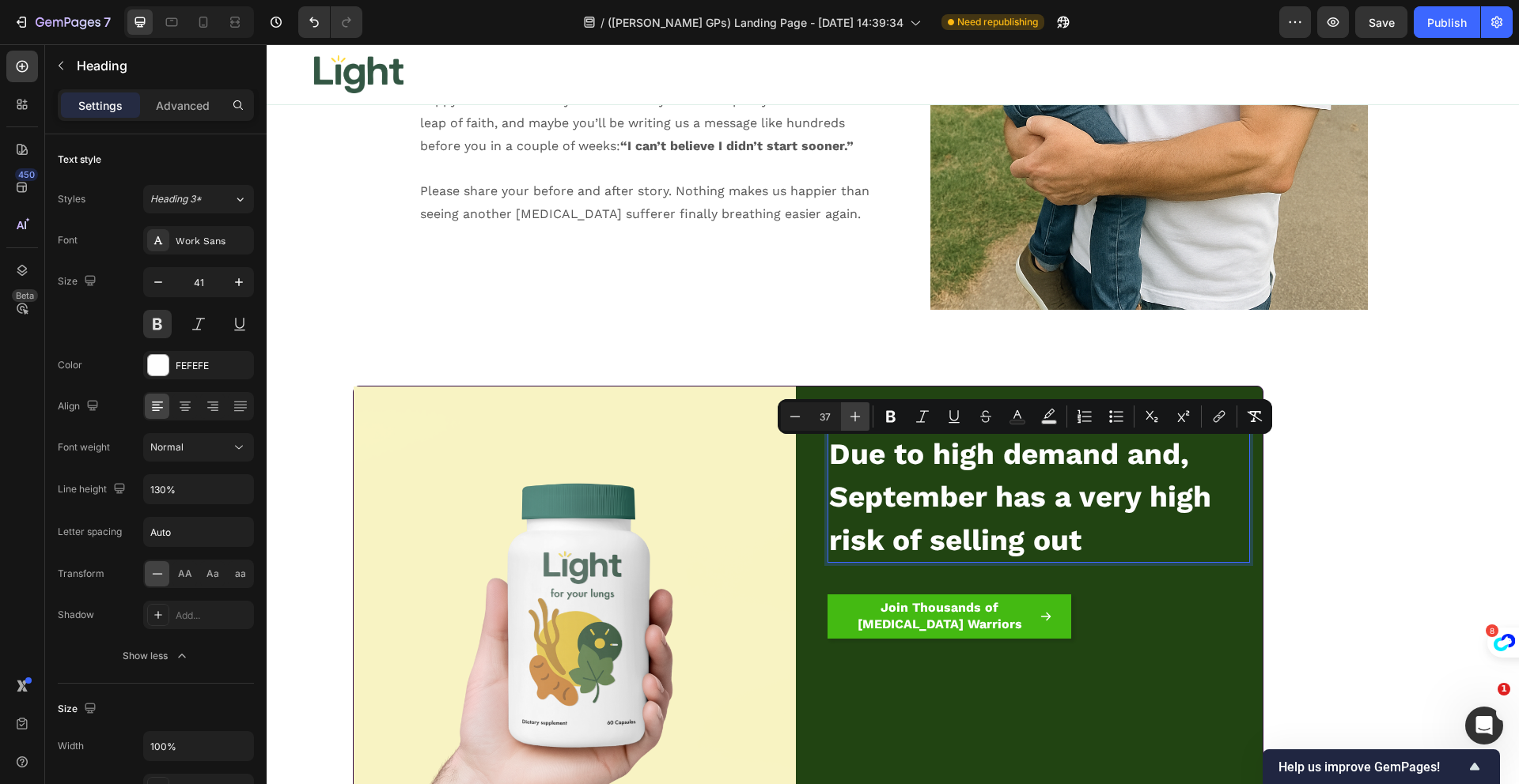
click at [859, 418] on icon "Editor contextual toolbar" at bounding box center [855, 416] width 15 height 15
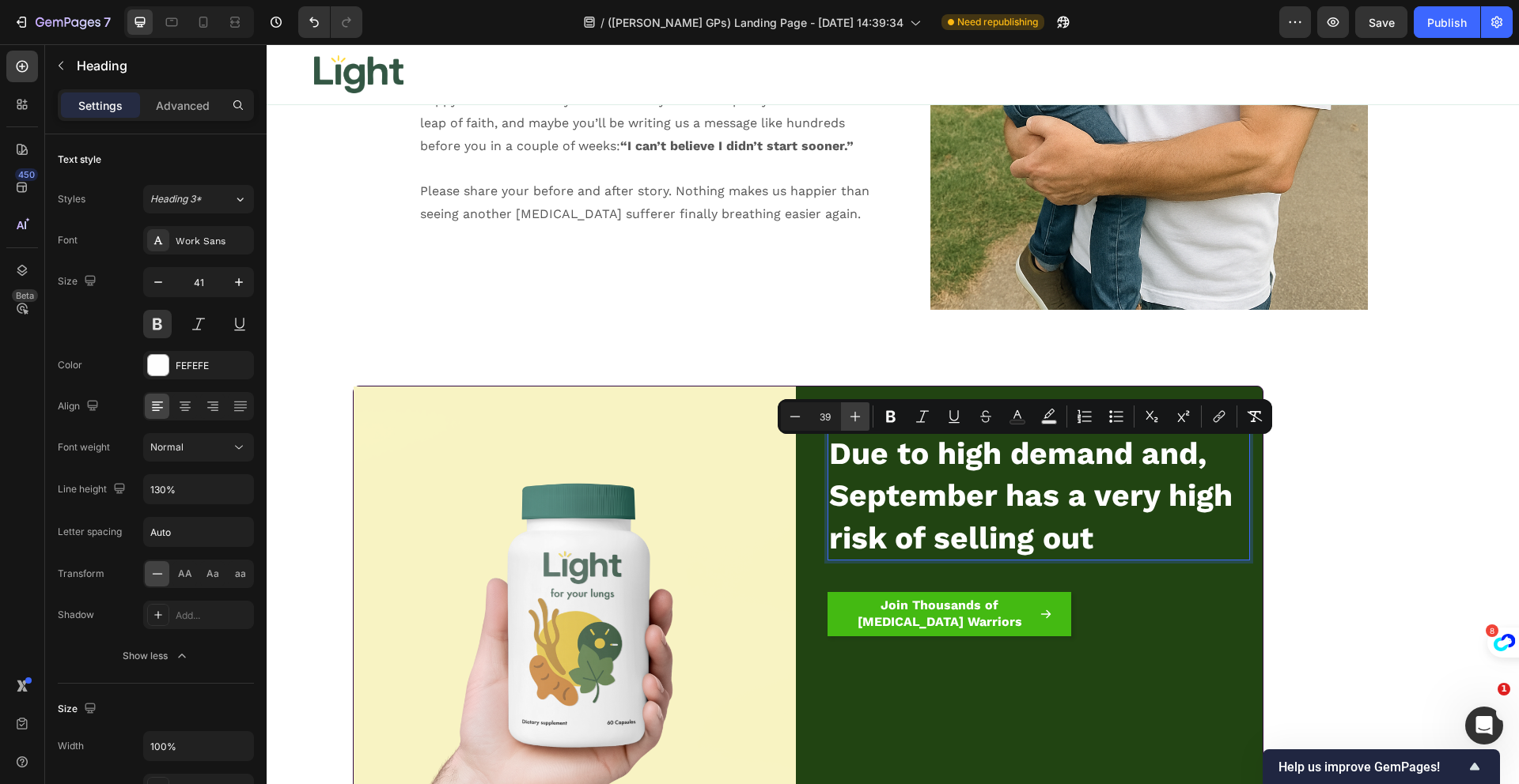
click at [859, 418] on icon "Editor contextual toolbar" at bounding box center [855, 416] width 15 height 15
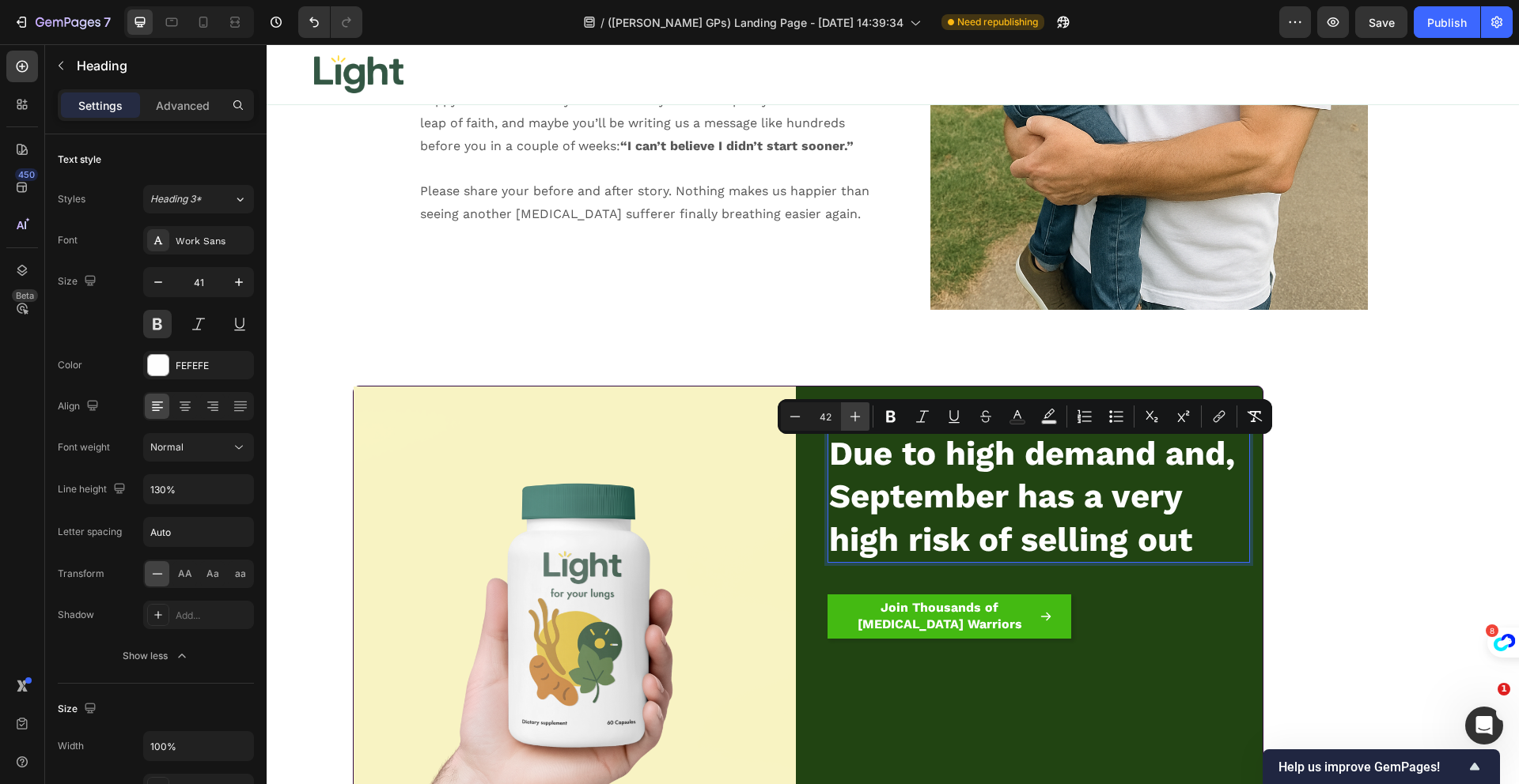
click at [859, 418] on icon "Editor contextual toolbar" at bounding box center [855, 416] width 15 height 15
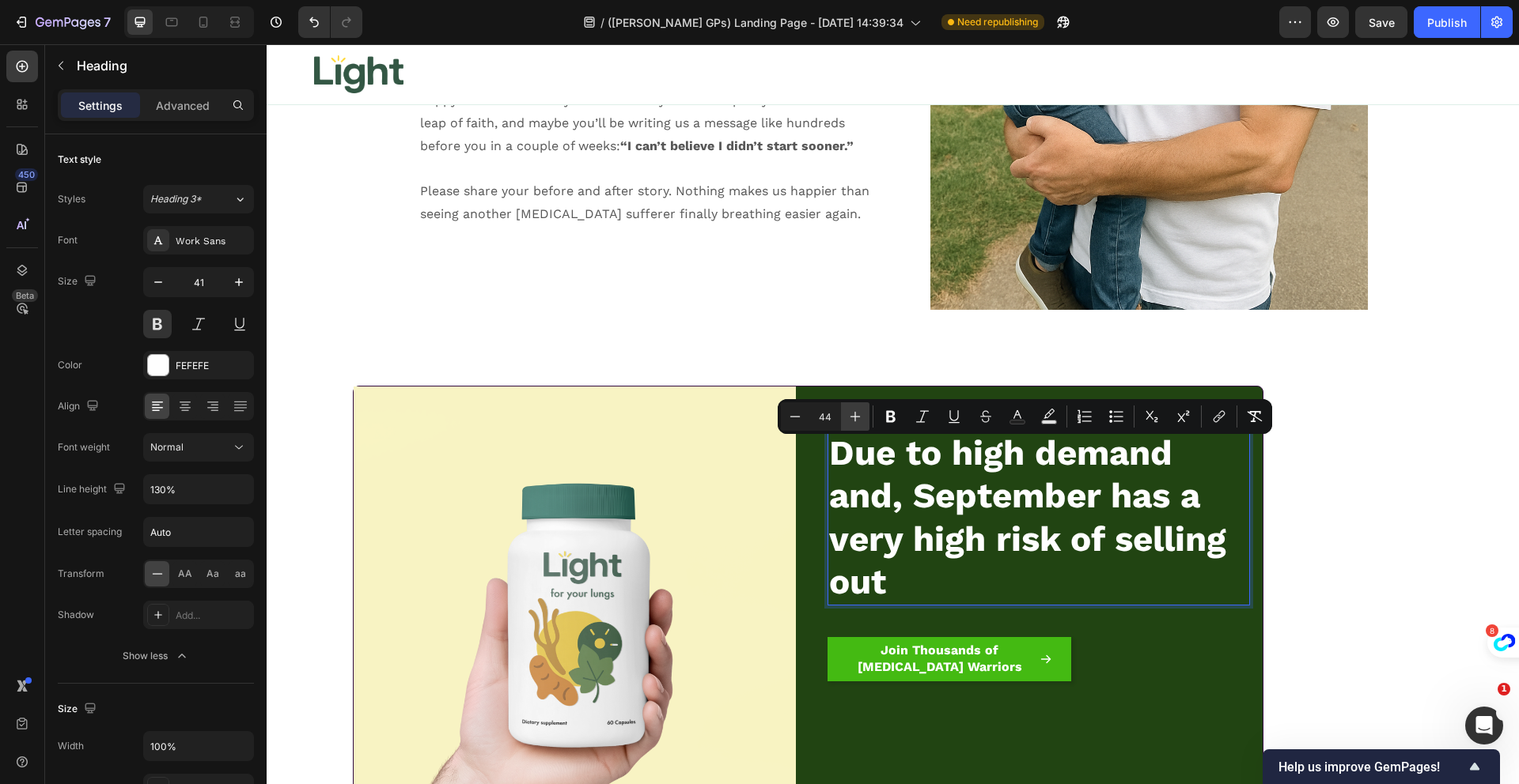
click at [859, 418] on icon "Editor contextual toolbar" at bounding box center [855, 416] width 15 height 15
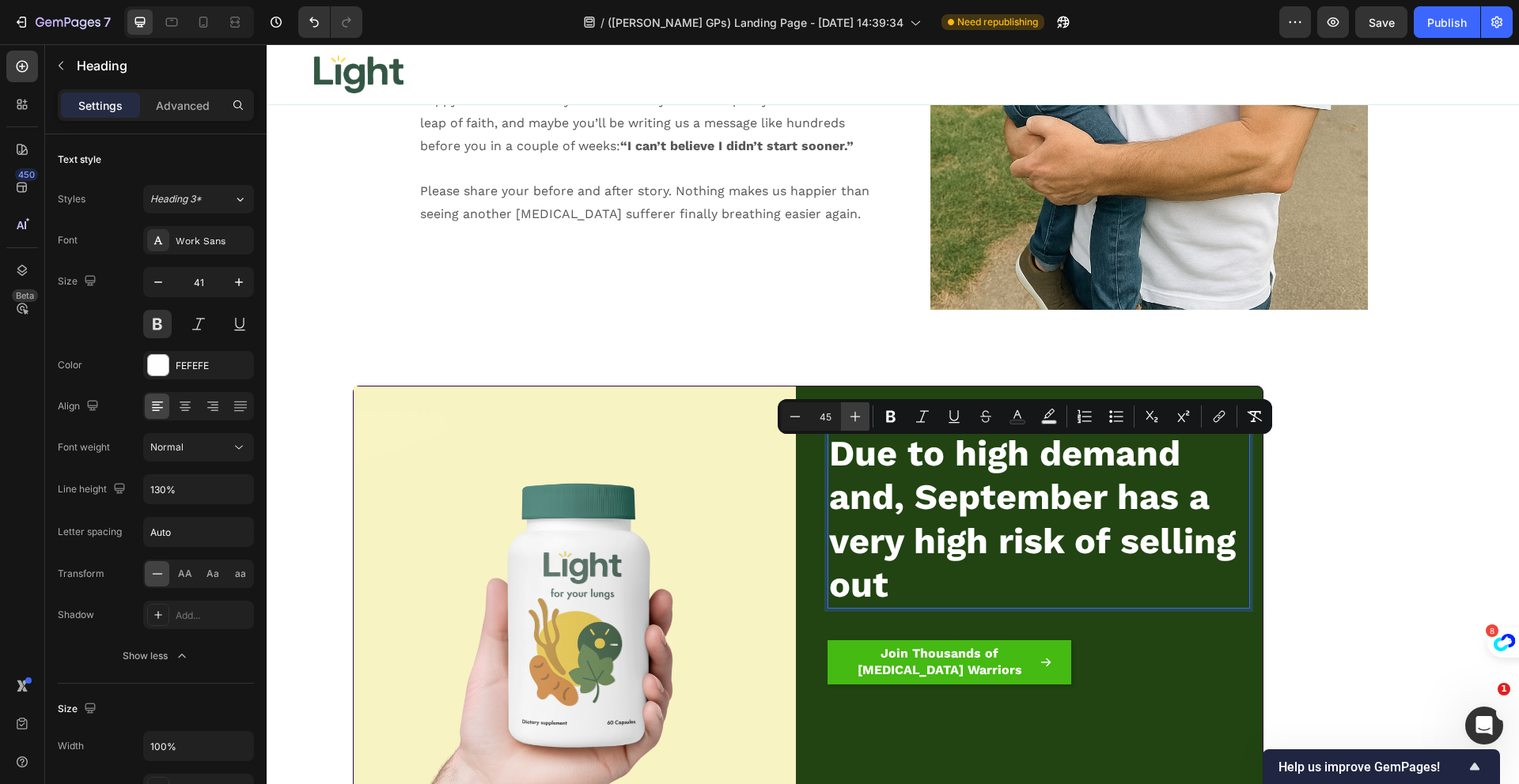
click at [859, 418] on icon "Editor contextual toolbar" at bounding box center [855, 416] width 15 height 15
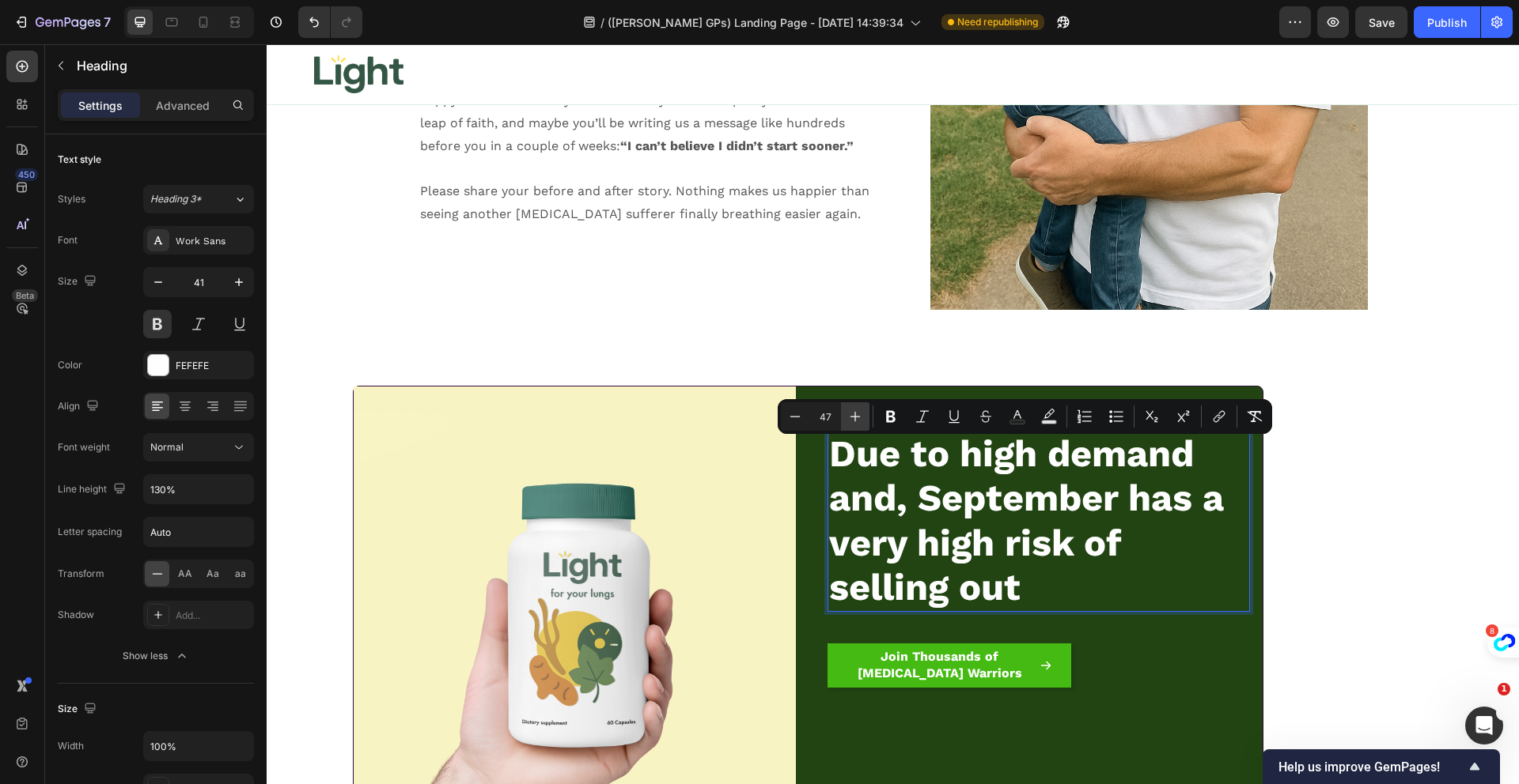
click at [859, 418] on icon "Editor contextual toolbar" at bounding box center [855, 416] width 15 height 15
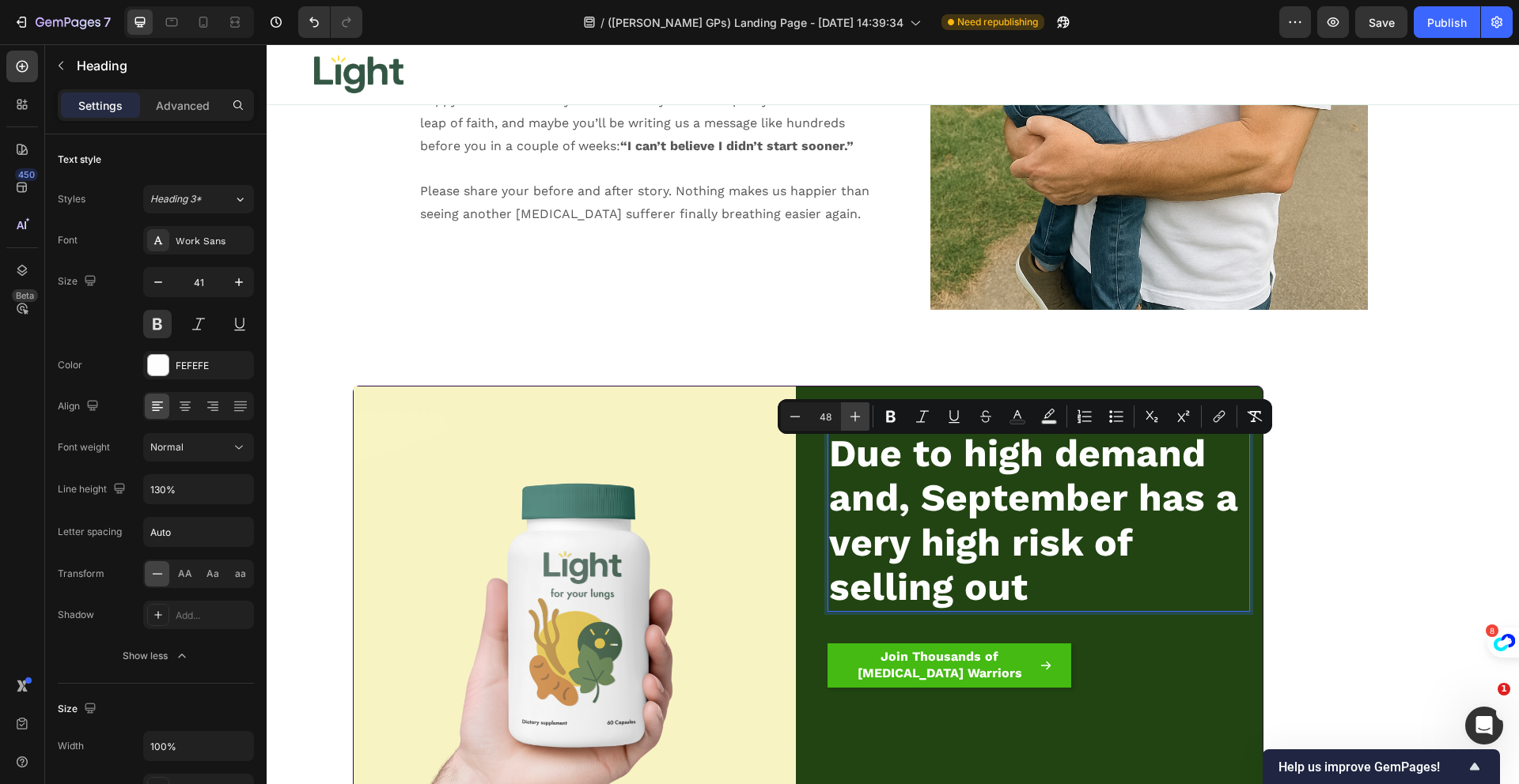
click at [859, 418] on icon "Editor contextual toolbar" at bounding box center [855, 416] width 15 height 15
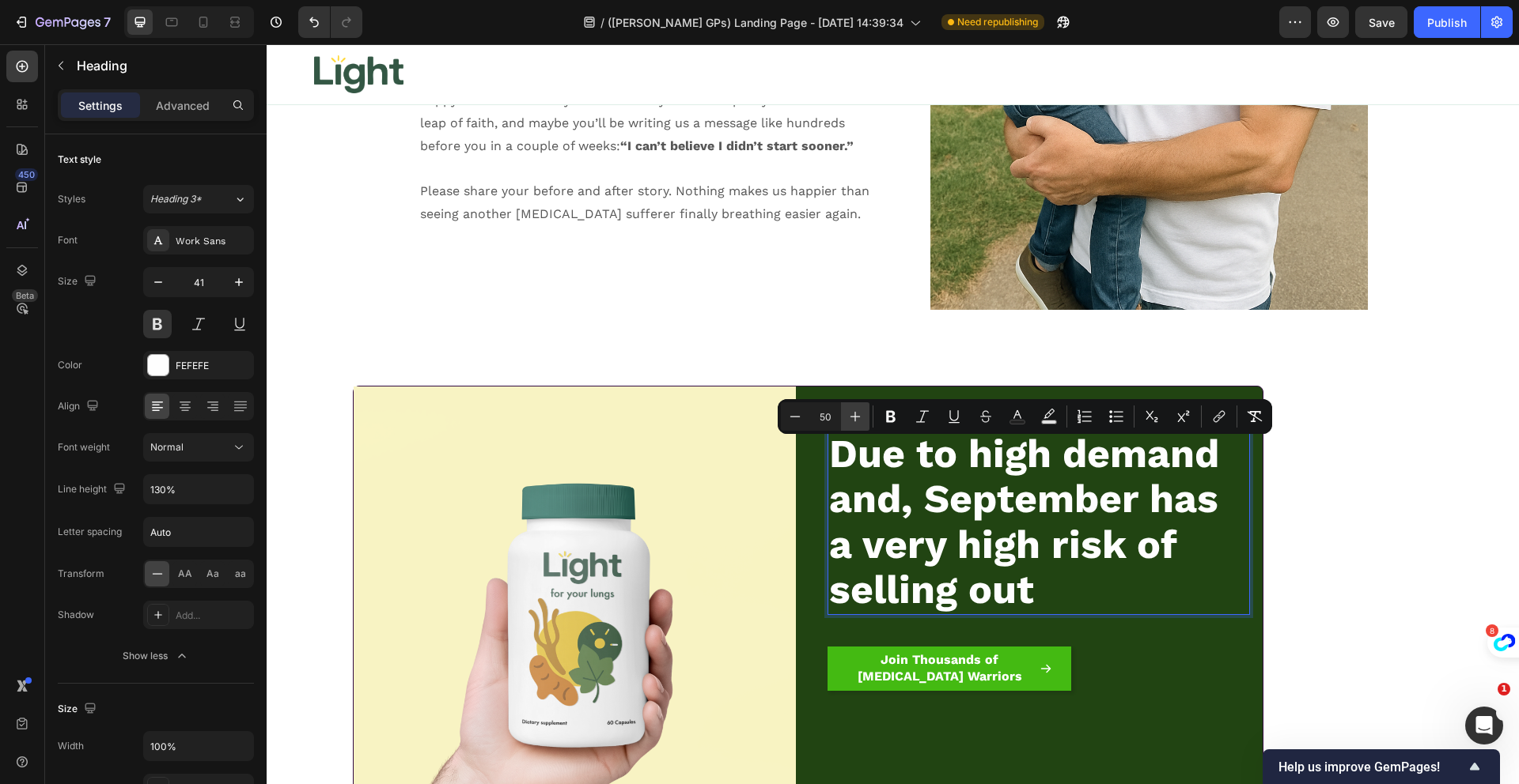
click at [859, 418] on icon "Editor contextual toolbar" at bounding box center [855, 416] width 15 height 15
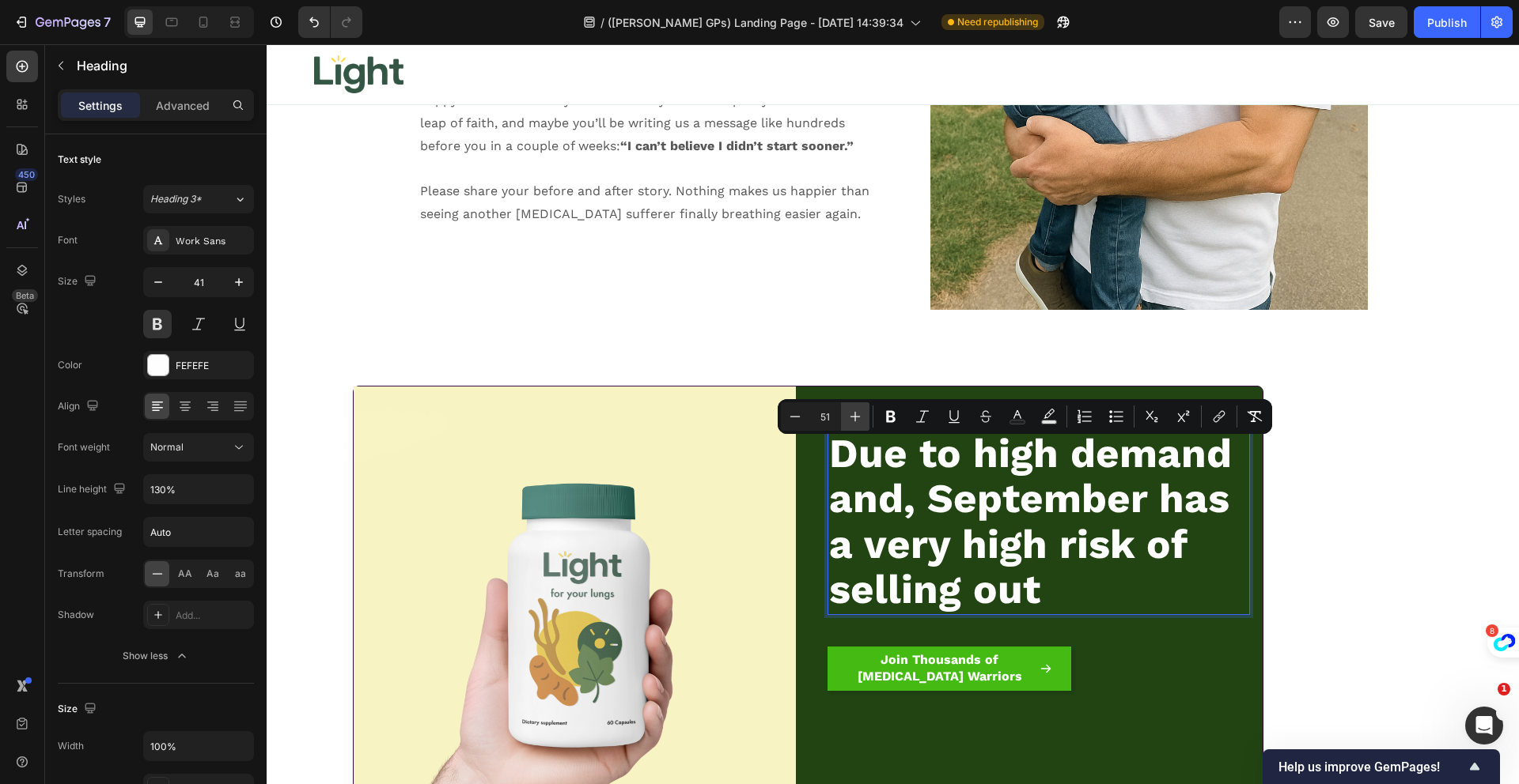
click at [859, 418] on icon "Editor contextual toolbar" at bounding box center [855, 416] width 15 height 15
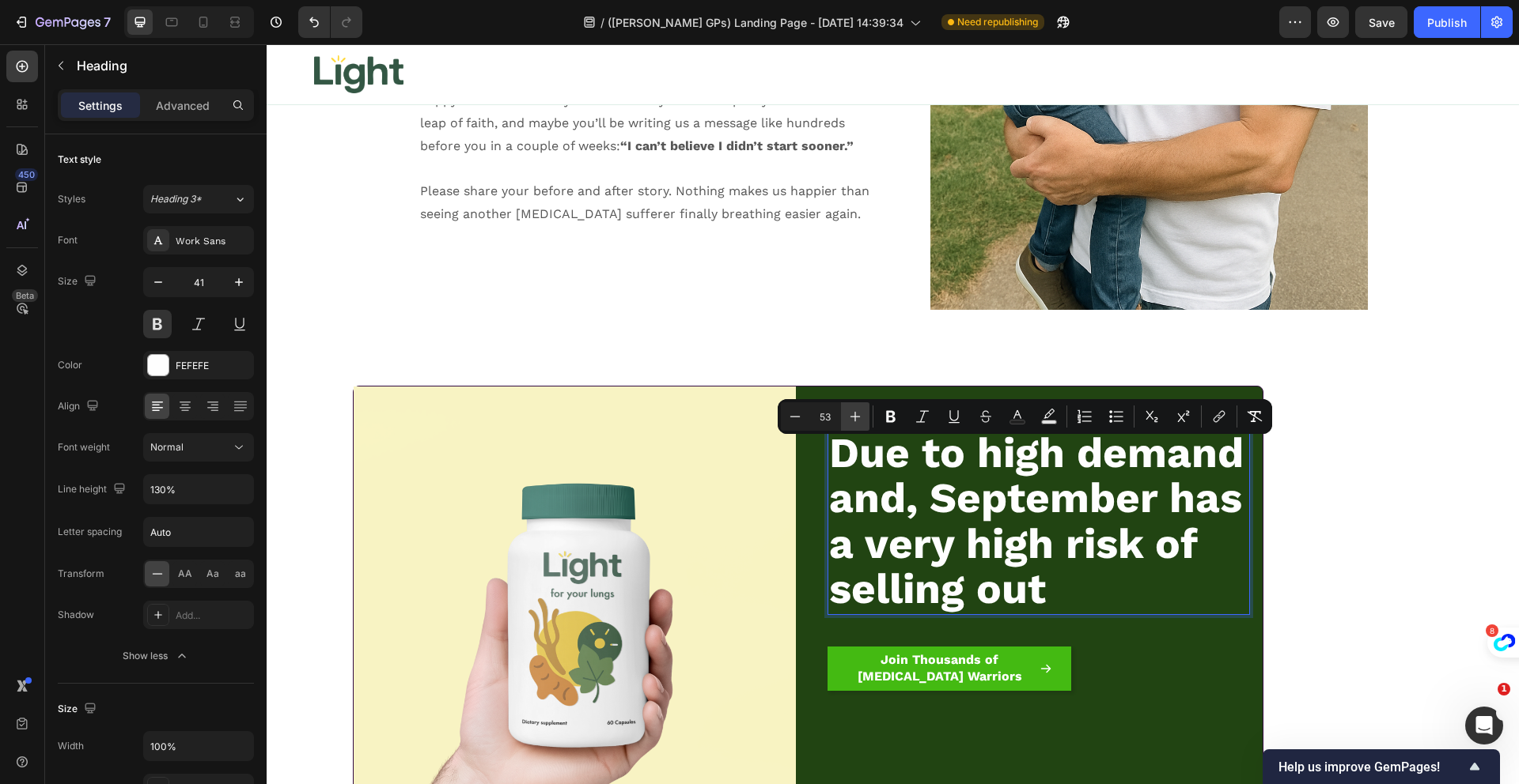
click at [859, 418] on icon "Editor contextual toolbar" at bounding box center [855, 416] width 15 height 15
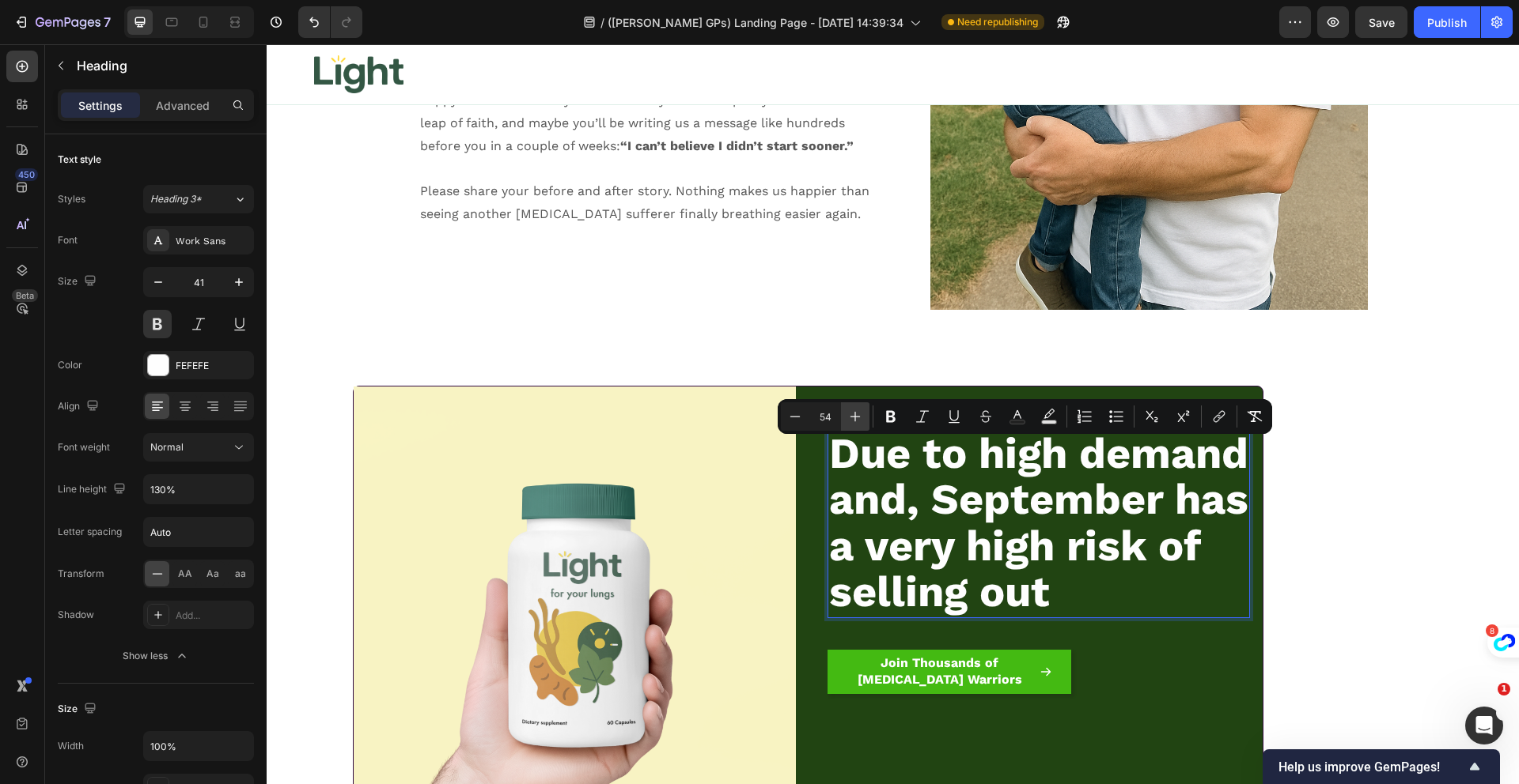
click at [859, 418] on icon "Editor contextual toolbar" at bounding box center [855, 416] width 15 height 15
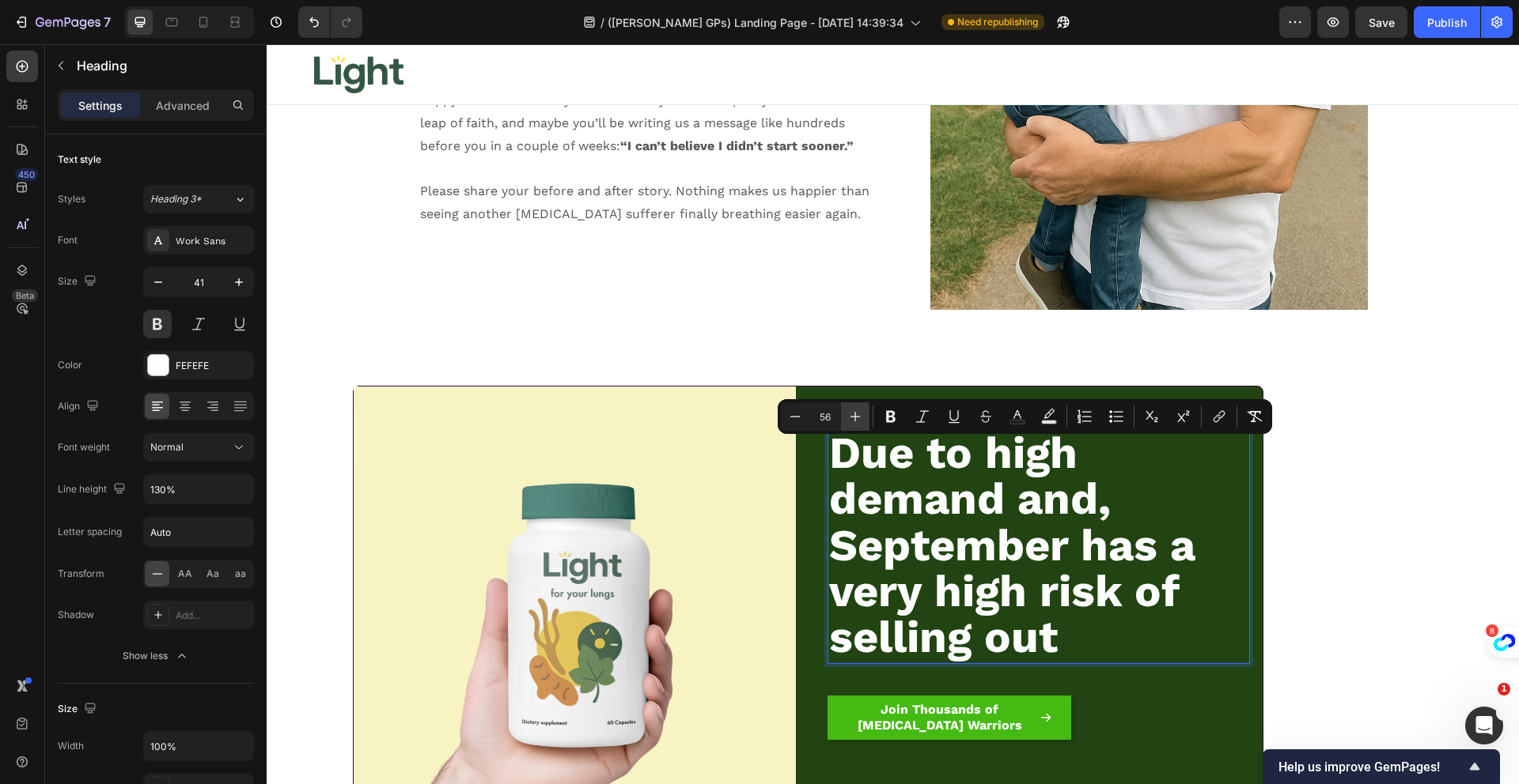
click at [859, 418] on icon "Editor contextual toolbar" at bounding box center [855, 416] width 15 height 15
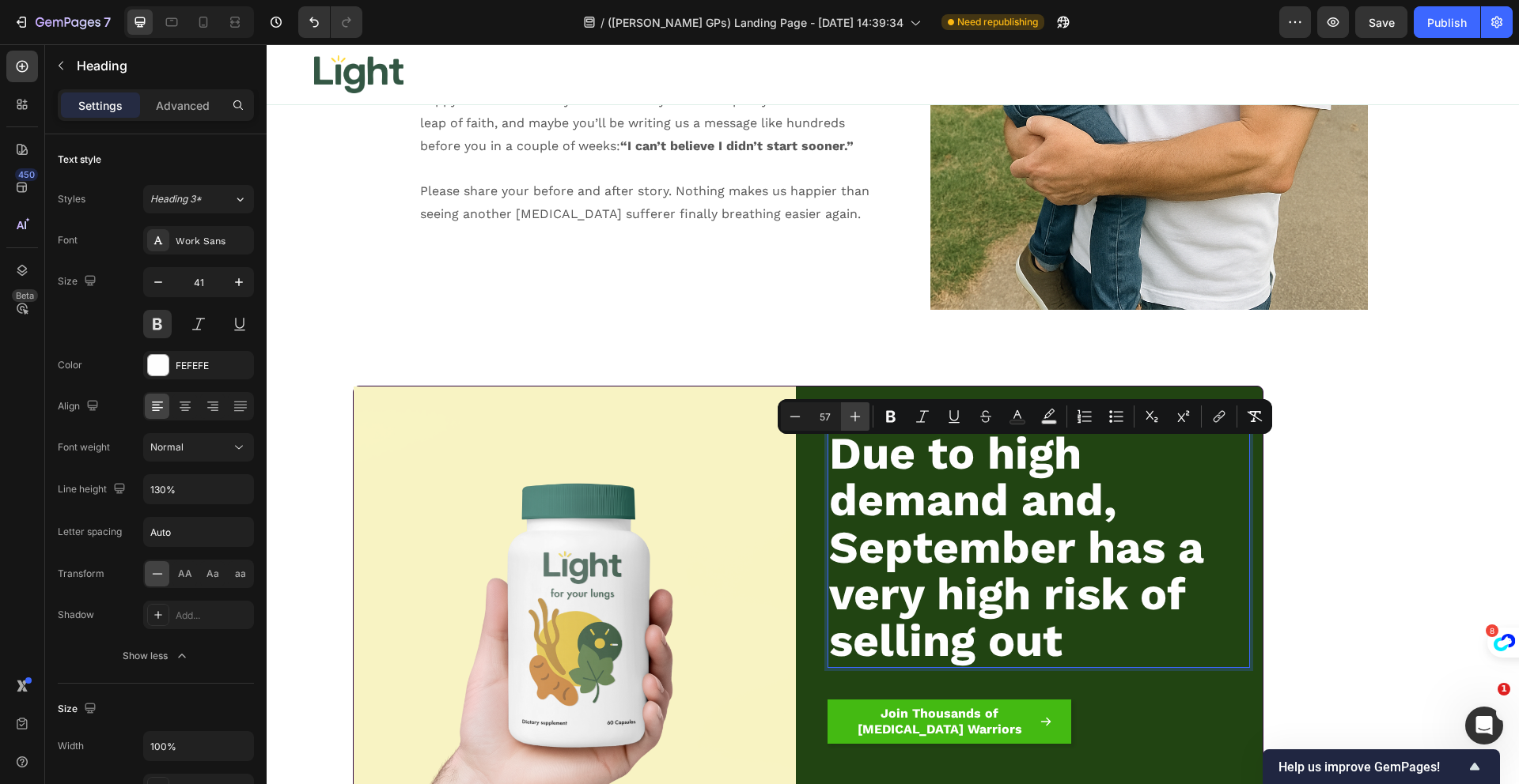
click at [859, 418] on icon "Editor contextual toolbar" at bounding box center [855, 416] width 15 height 15
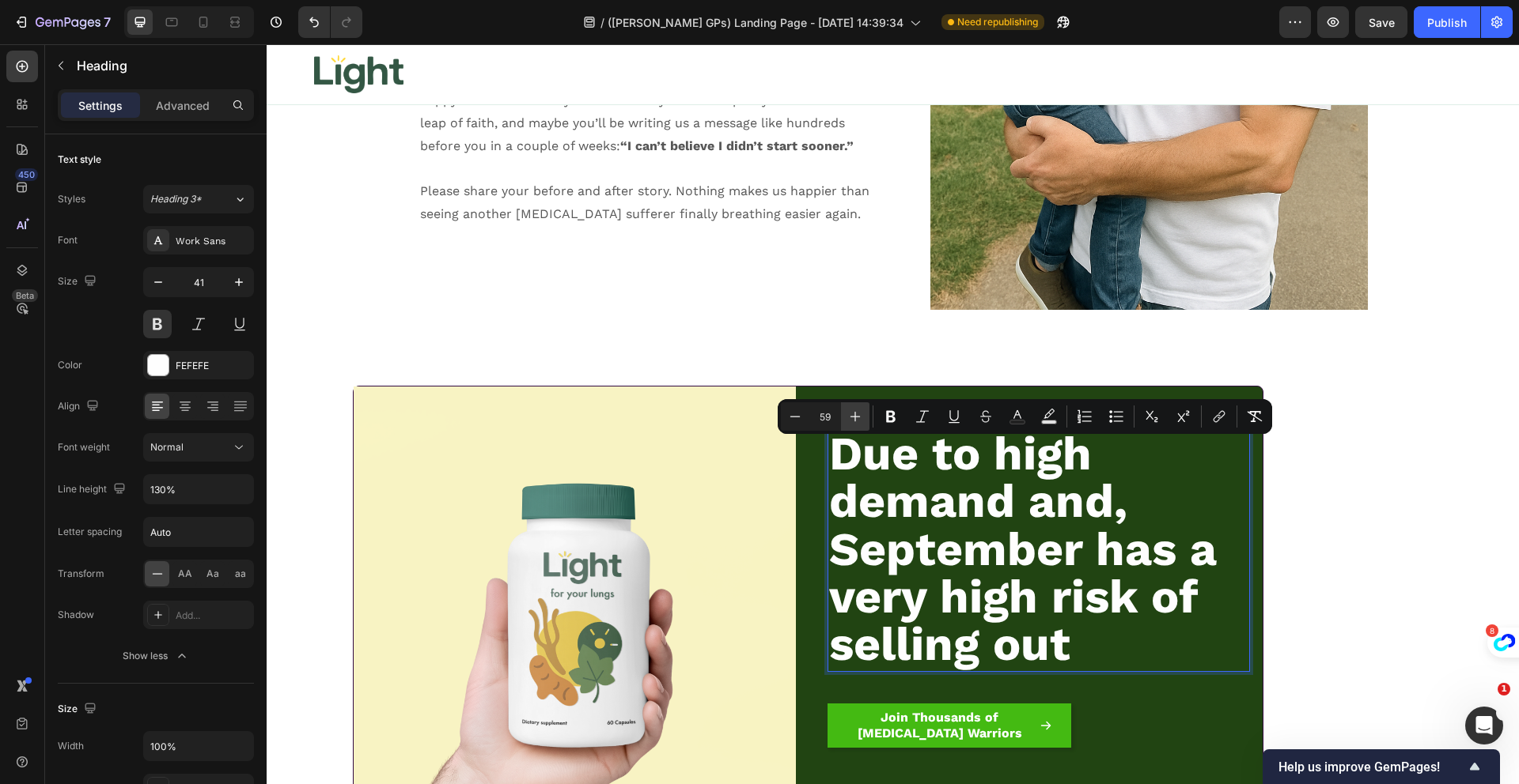
click at [859, 418] on icon "Editor contextual toolbar" at bounding box center [855, 416] width 15 height 15
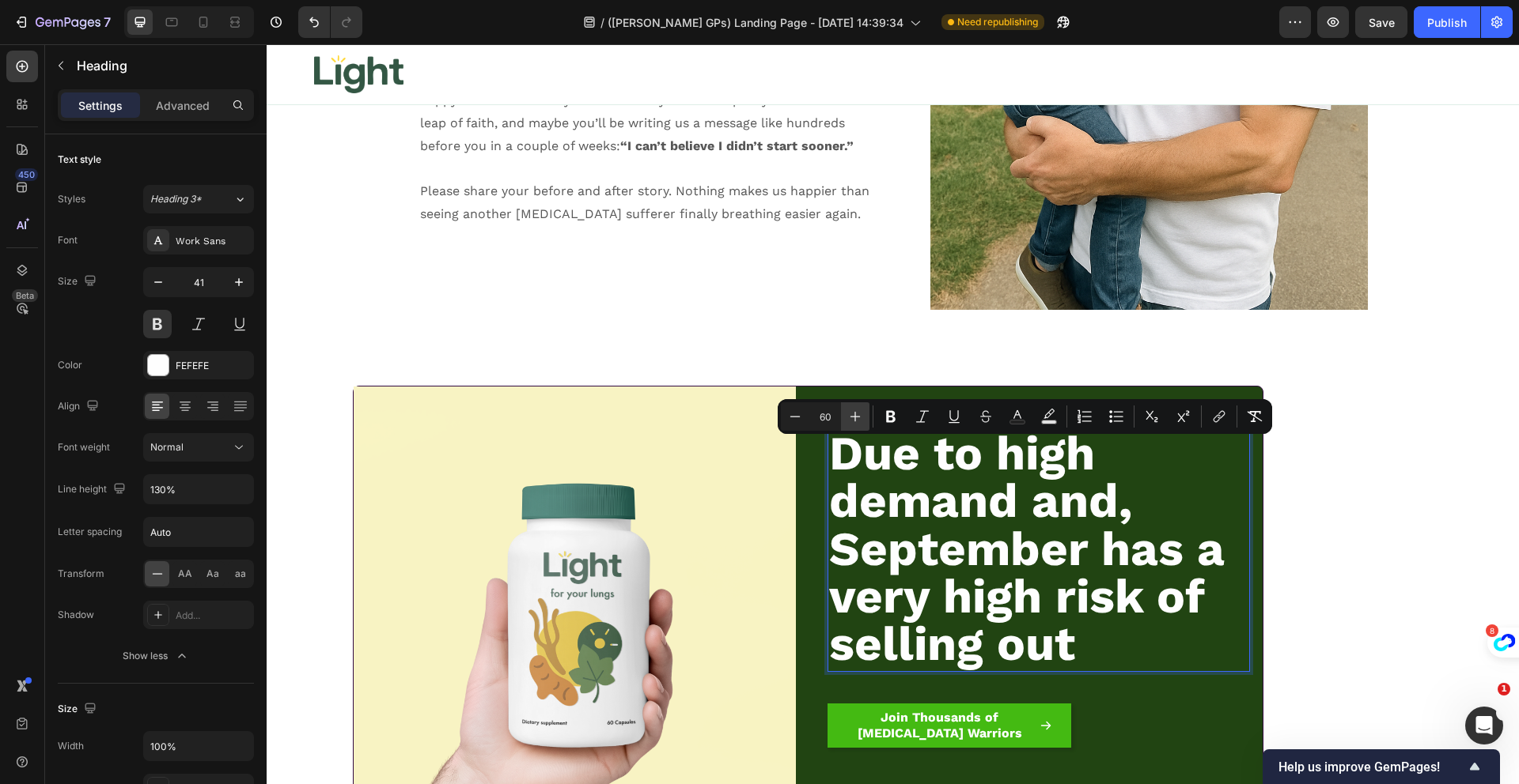
click at [859, 418] on icon "Editor contextual toolbar" at bounding box center [855, 416] width 15 height 15
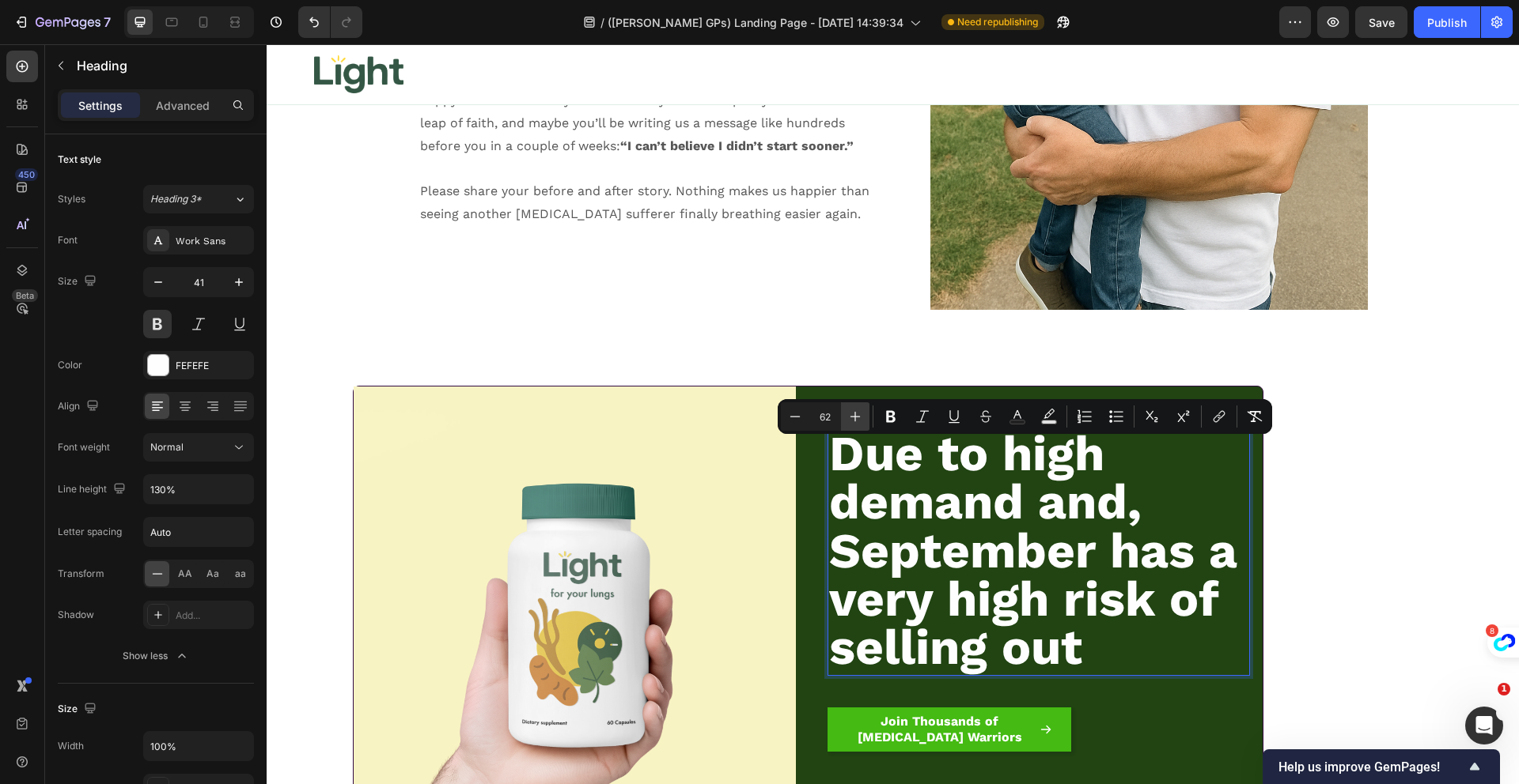
click at [859, 418] on icon "Editor contextual toolbar" at bounding box center [855, 416] width 15 height 15
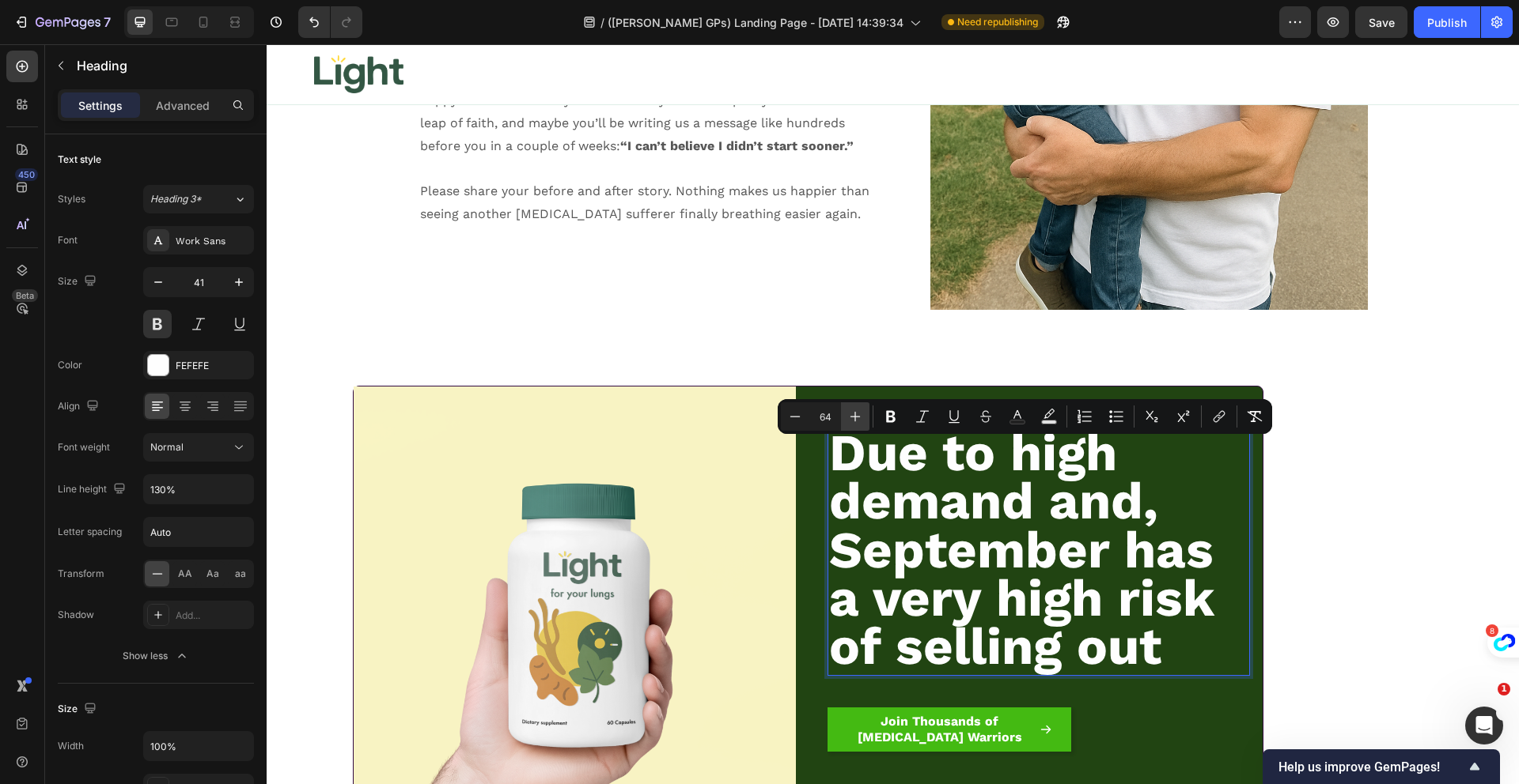
type input "65"
click at [243, 482] on icon "button" at bounding box center [239, 489] width 15 height 15
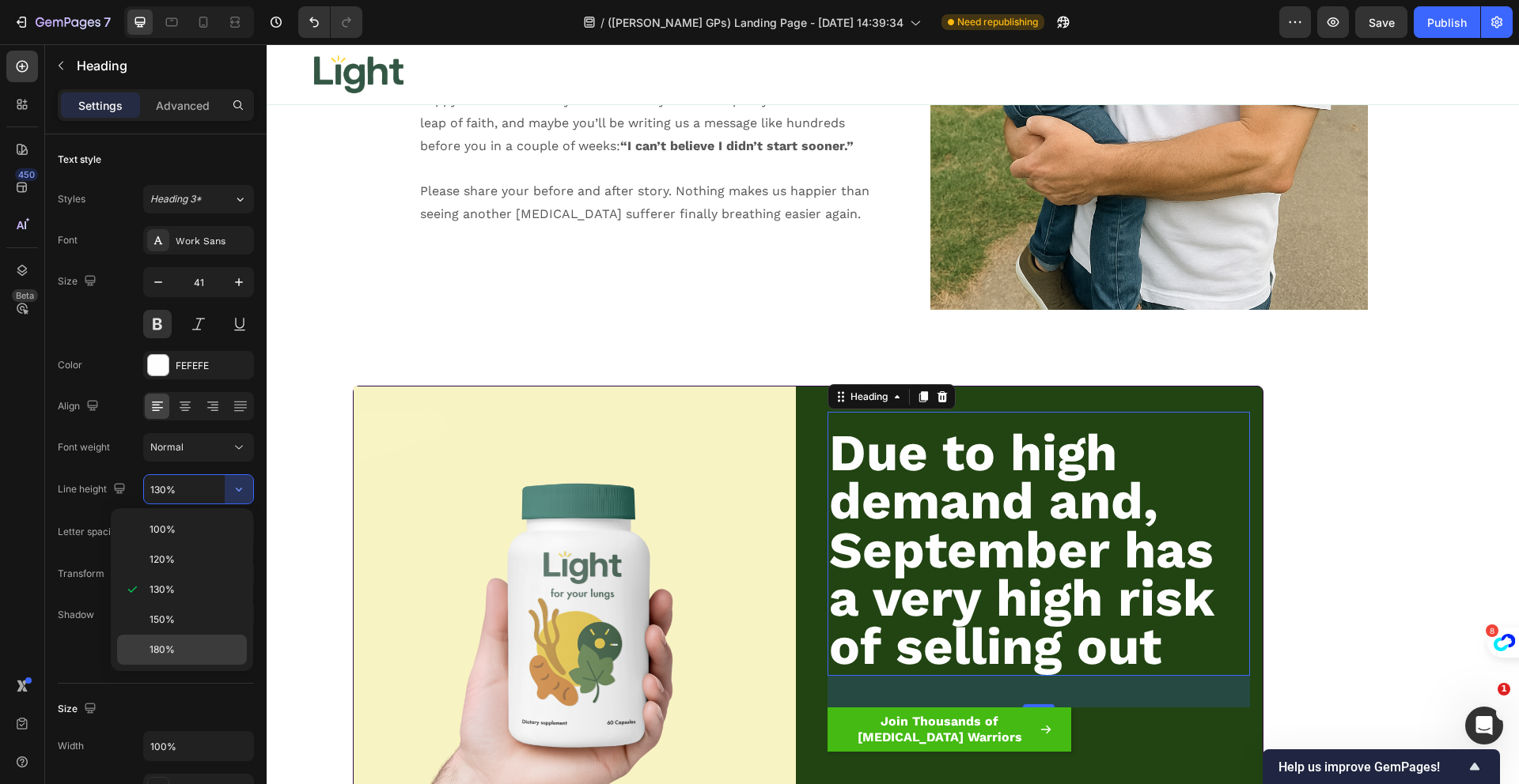
click at [194, 644] on p "180%" at bounding box center [195, 650] width 90 height 14
type input "180%"
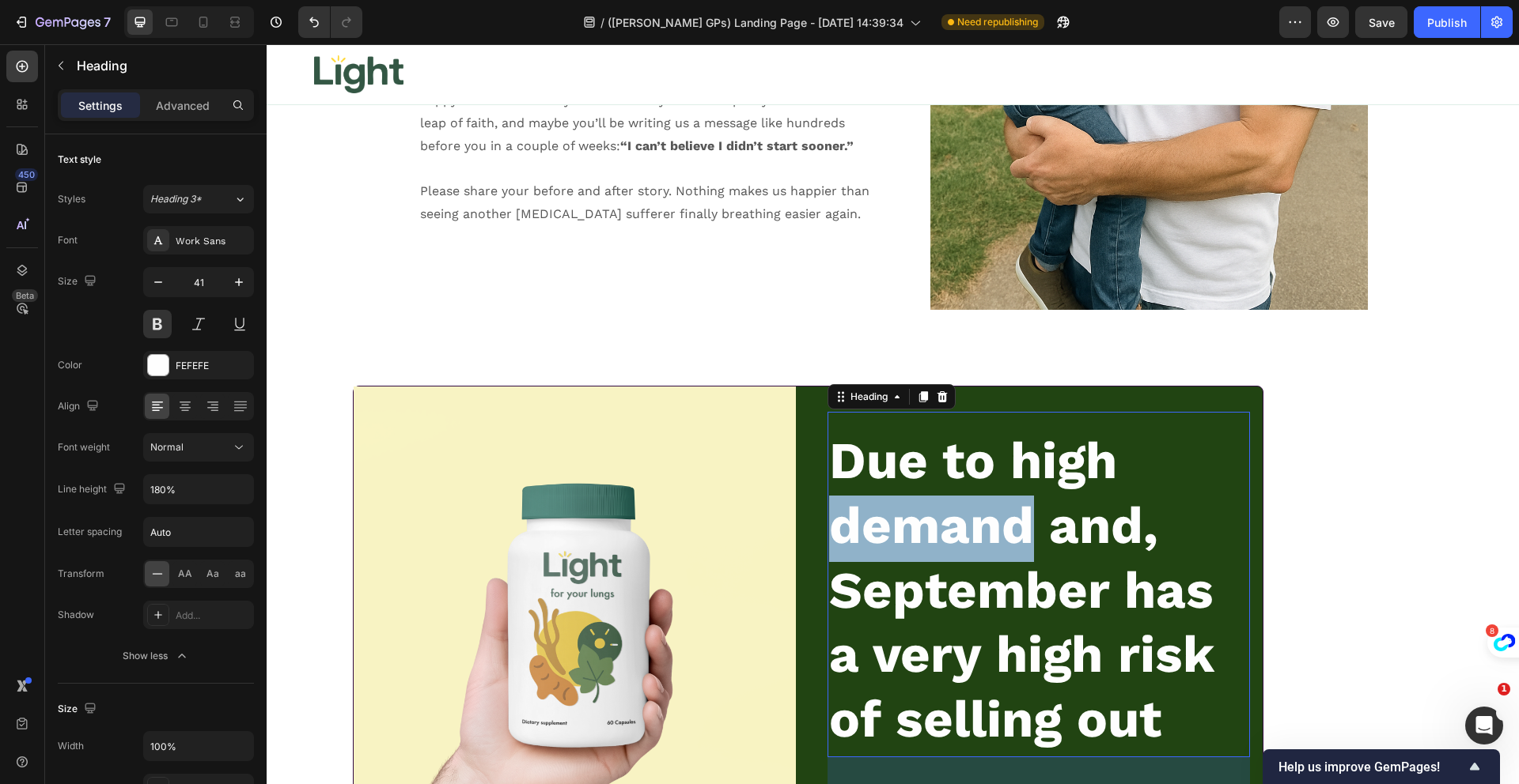
click at [932, 505] on span "Due to high demand and, September has a very high risk of selling out" at bounding box center [1021, 590] width 384 height 319
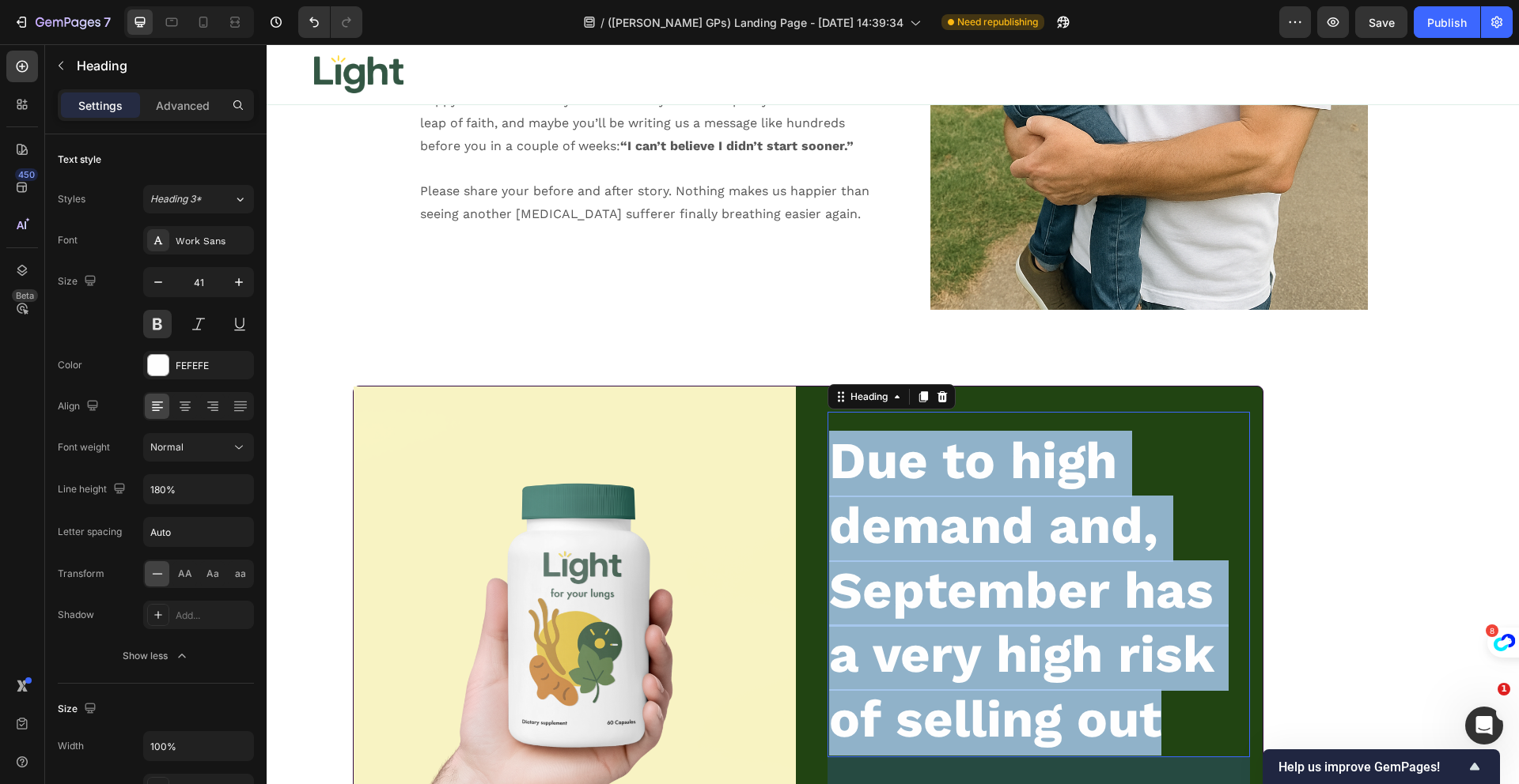
click at [932, 505] on span "Due to high demand and, September has a very high risk of selling out" at bounding box center [1021, 590] width 384 height 319
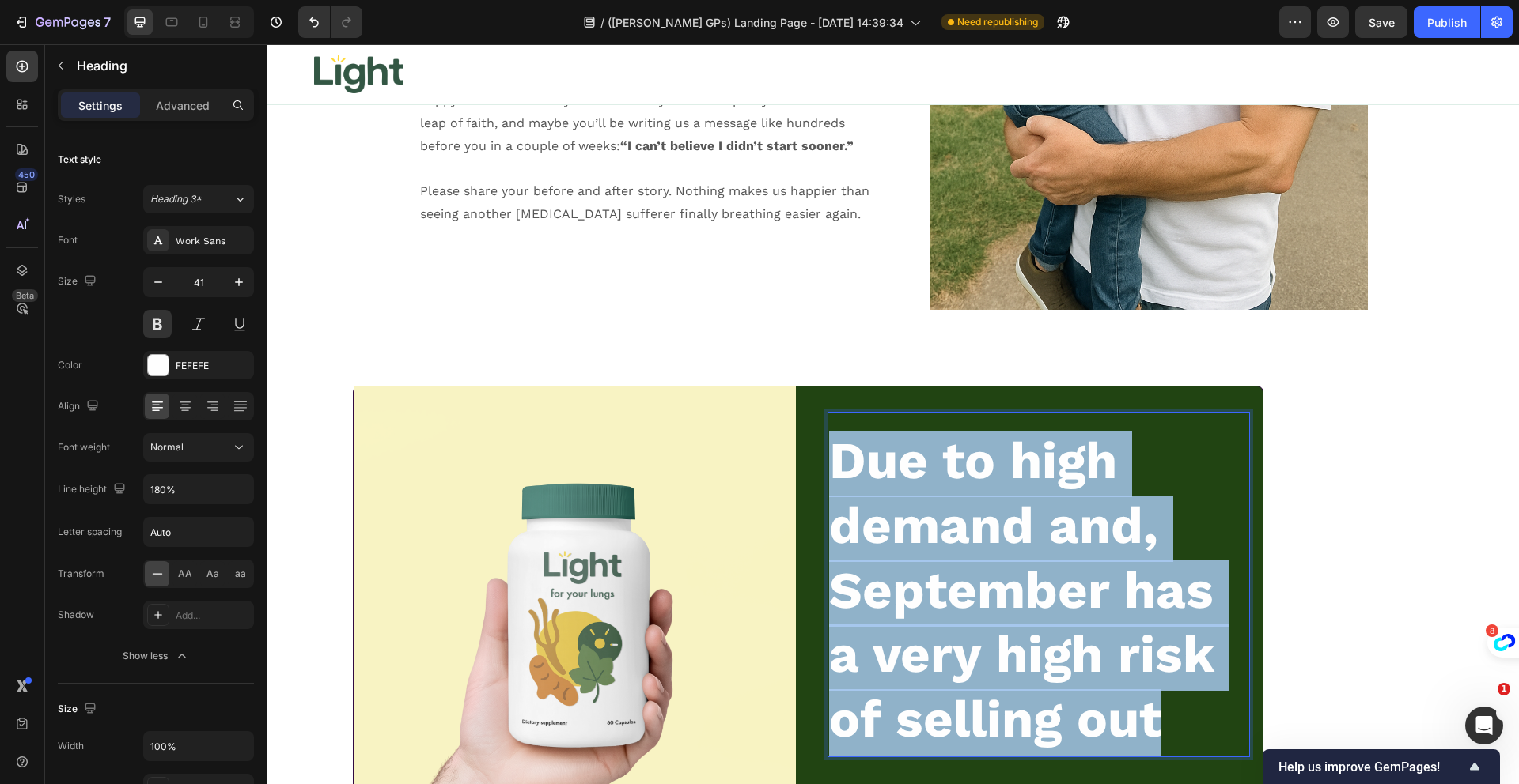
click at [932, 504] on span "Due to high demand and, September has a very high risk of selling out" at bounding box center [1021, 590] width 384 height 319
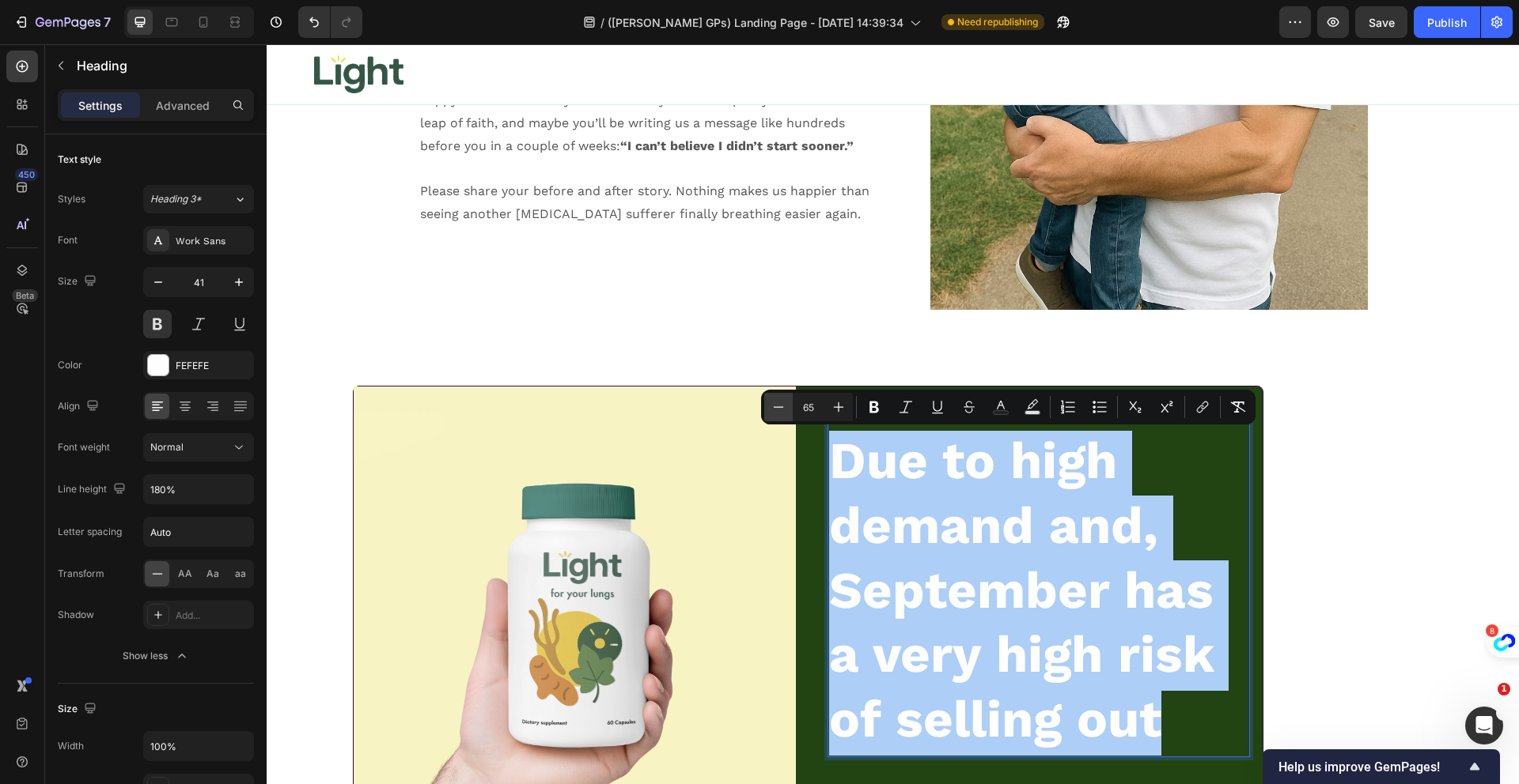
click at [766, 403] on button "Minus" at bounding box center [779, 407] width 29 height 29
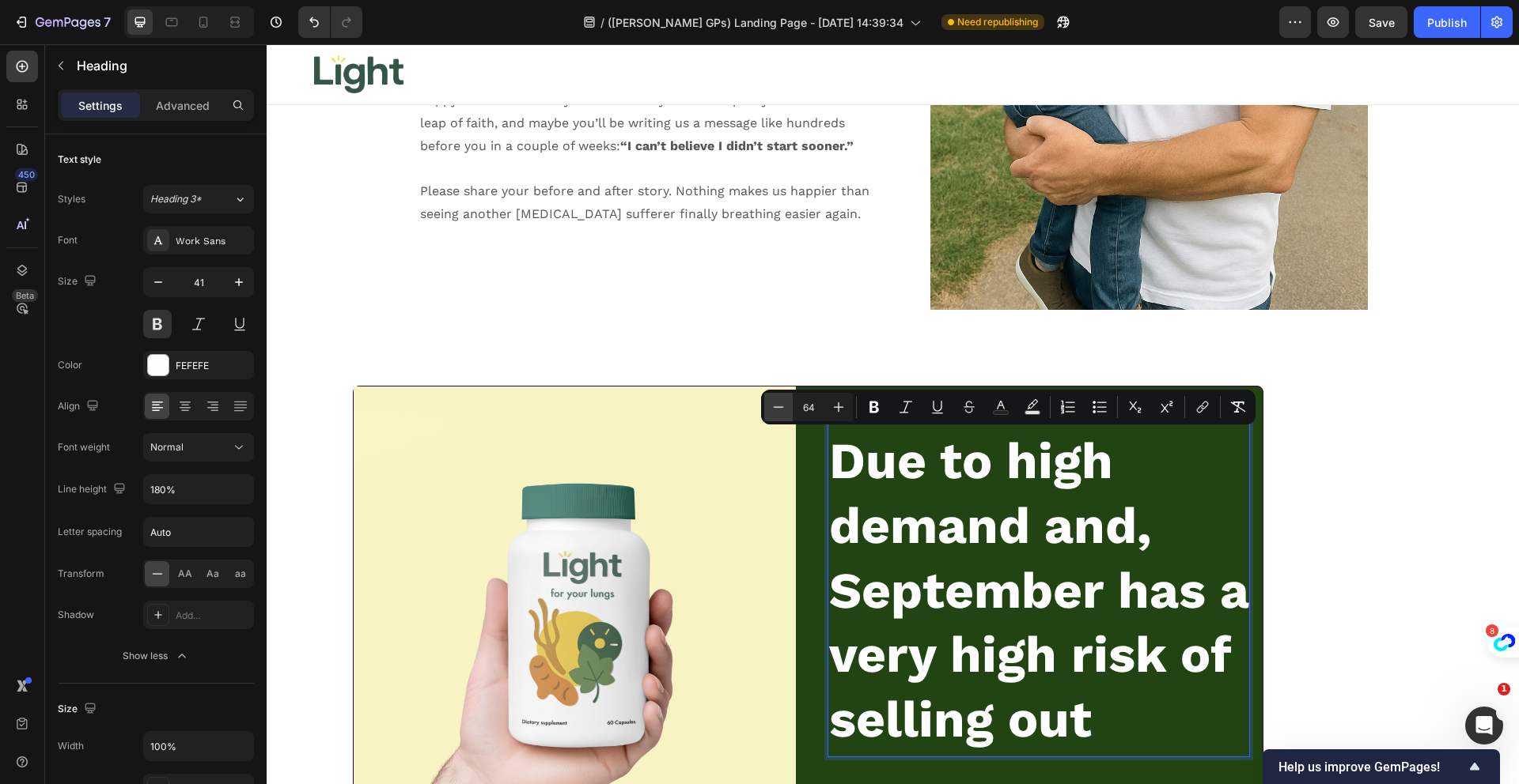
click at [766, 403] on button "Minus" at bounding box center [779, 407] width 29 height 29
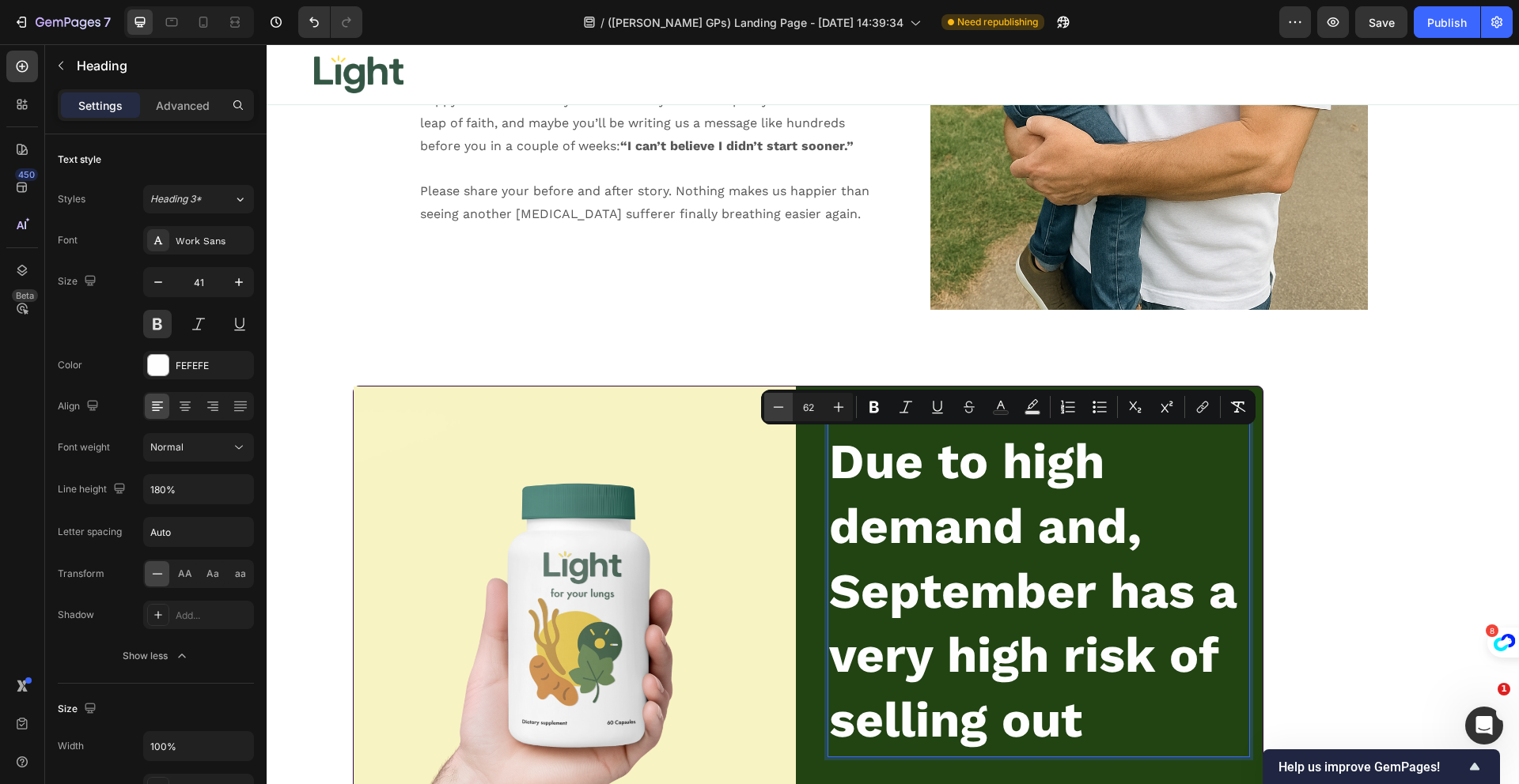
click at [766, 403] on button "Minus" at bounding box center [779, 407] width 29 height 29
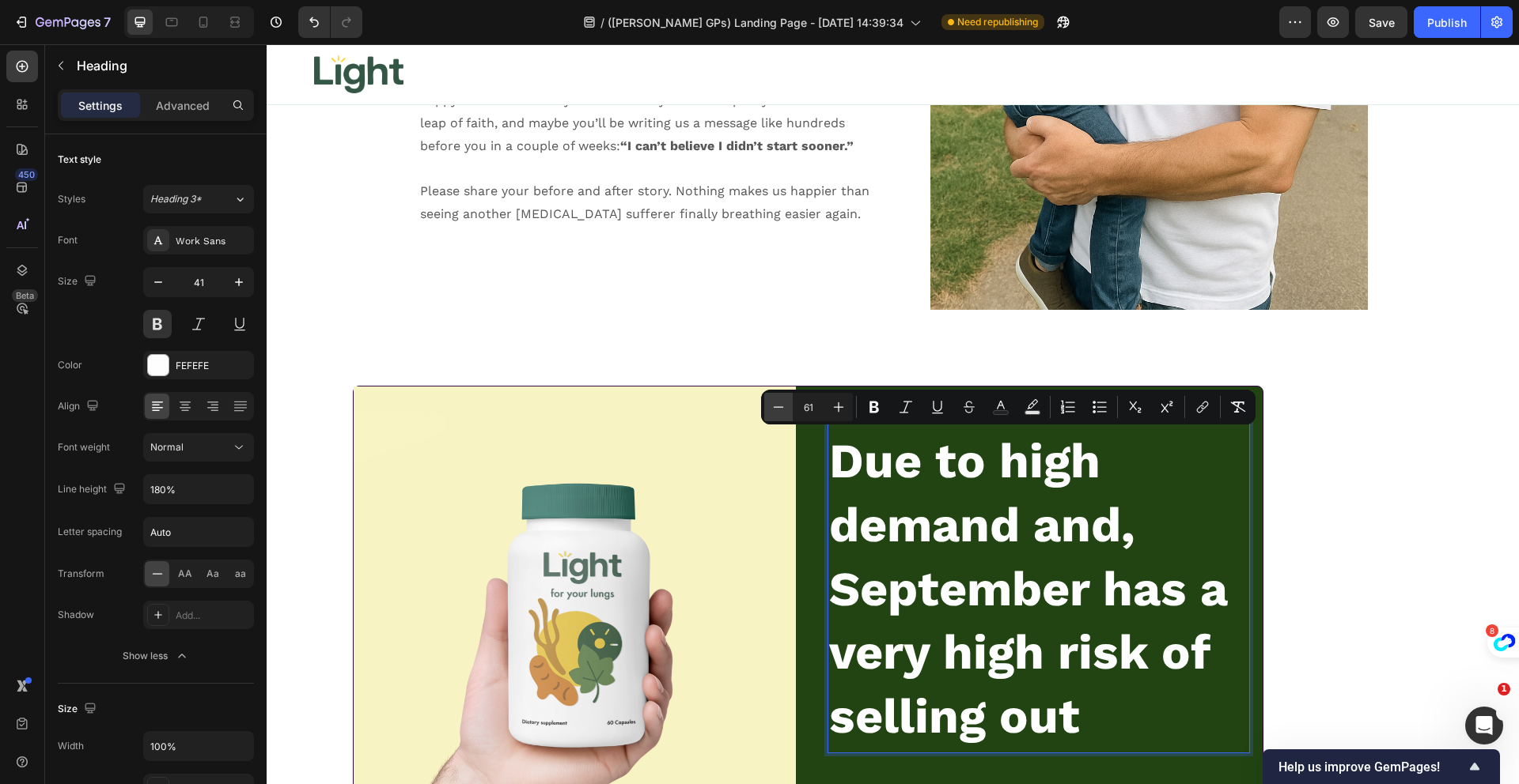
click at [766, 403] on button "Minus" at bounding box center [779, 407] width 29 height 29
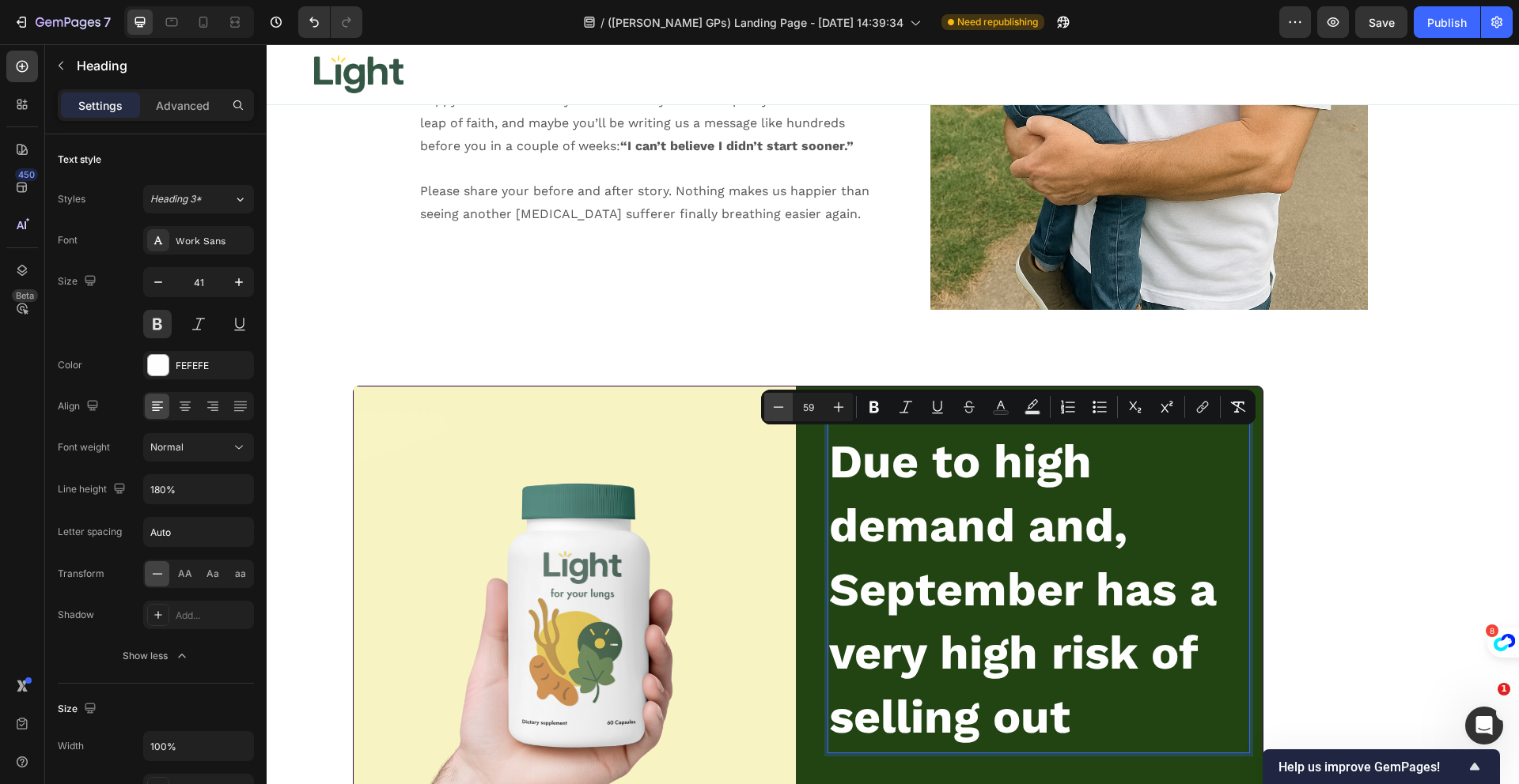
click at [766, 403] on button "Minus" at bounding box center [779, 407] width 29 height 29
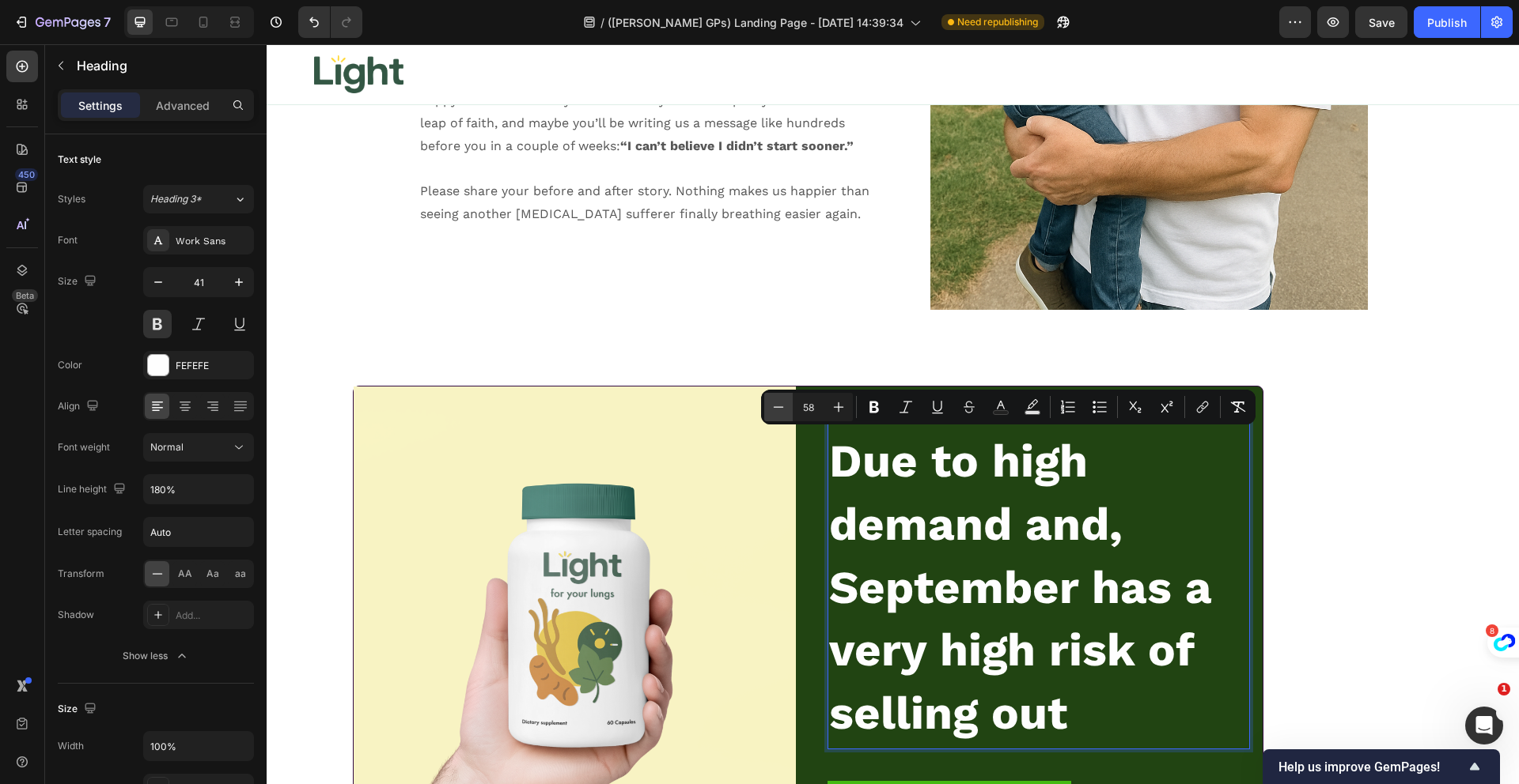
click at [766, 403] on button "Minus" at bounding box center [779, 407] width 29 height 29
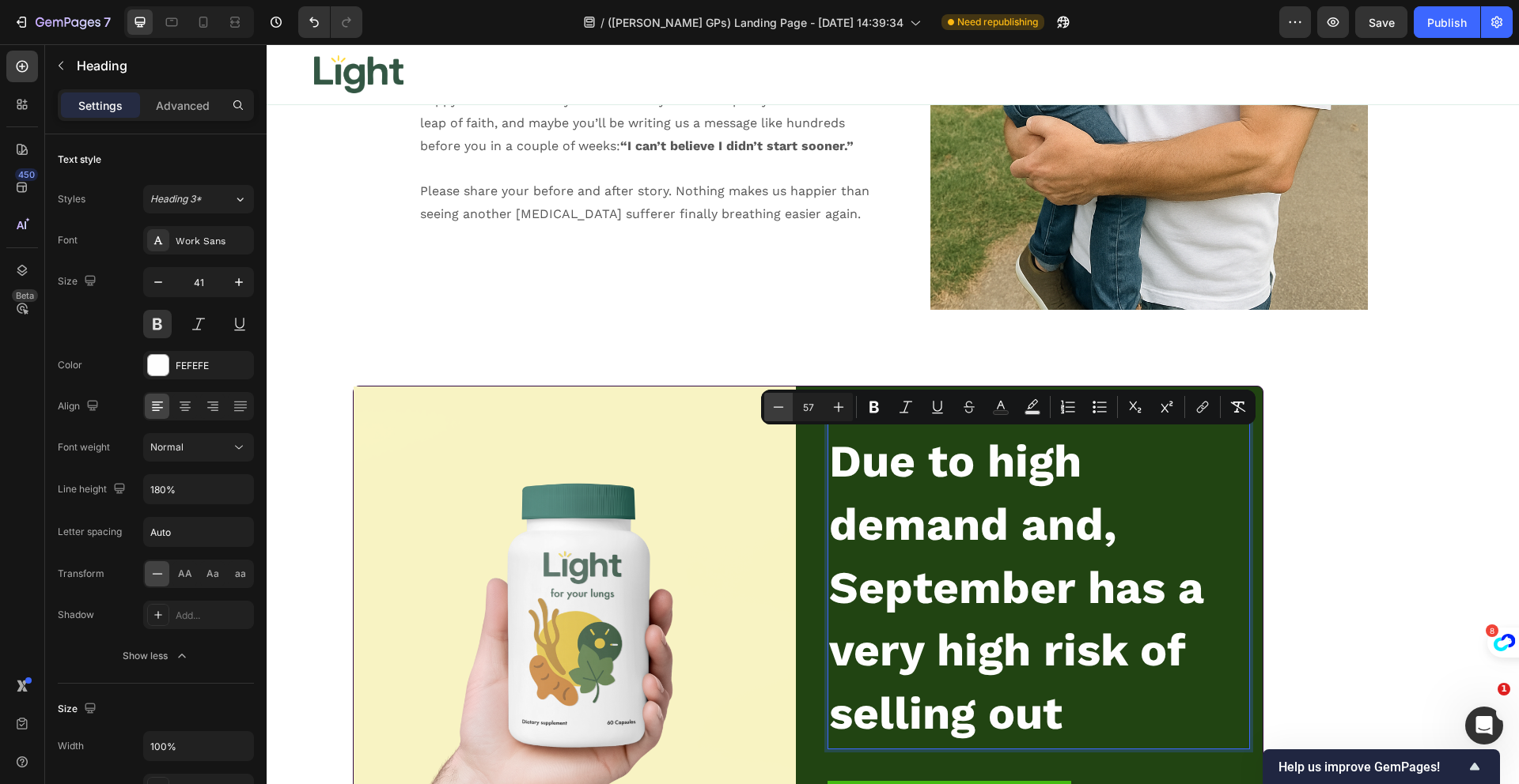
click at [766, 403] on button "Minus" at bounding box center [779, 407] width 29 height 29
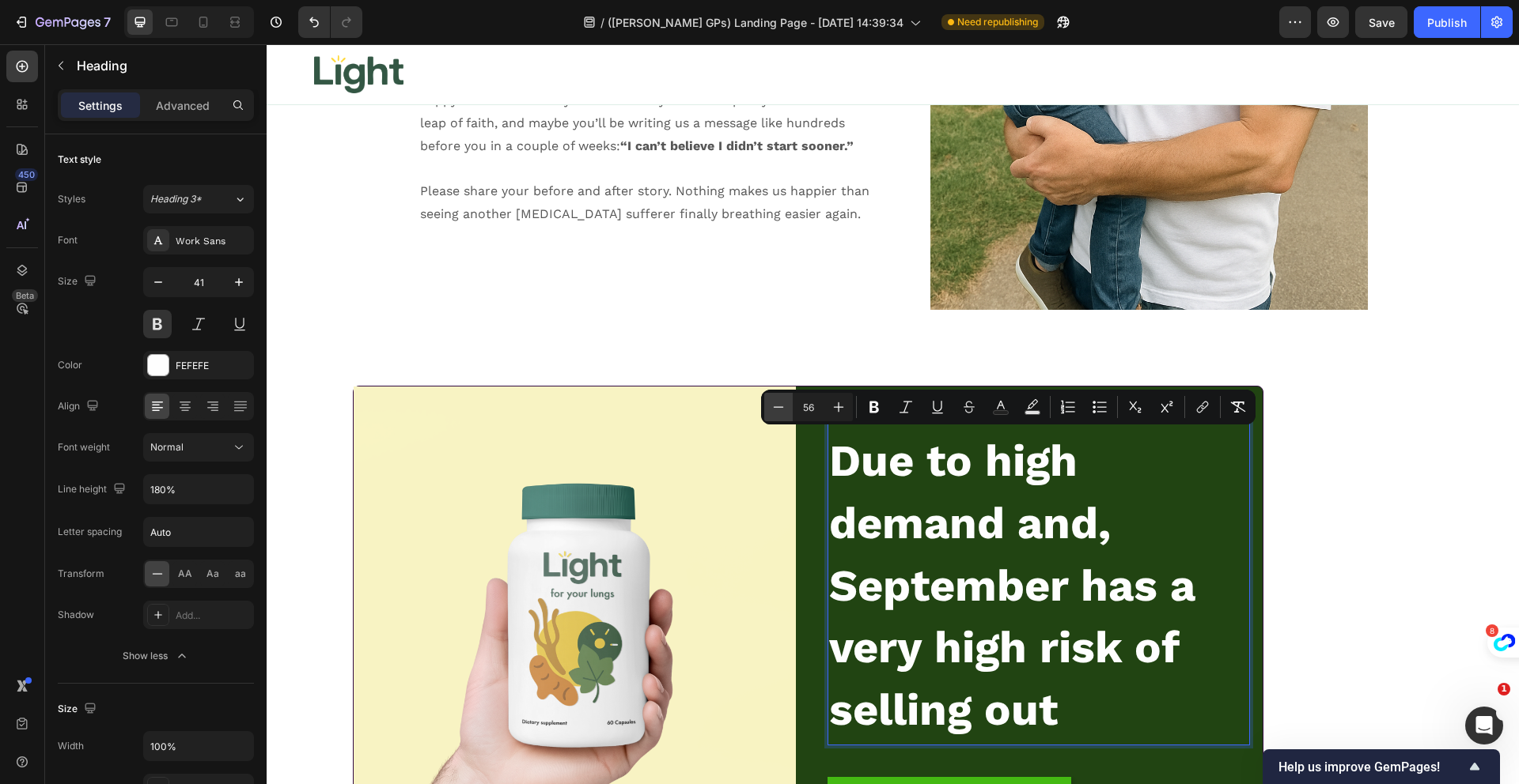
click at [766, 403] on button "Minus" at bounding box center [779, 407] width 29 height 29
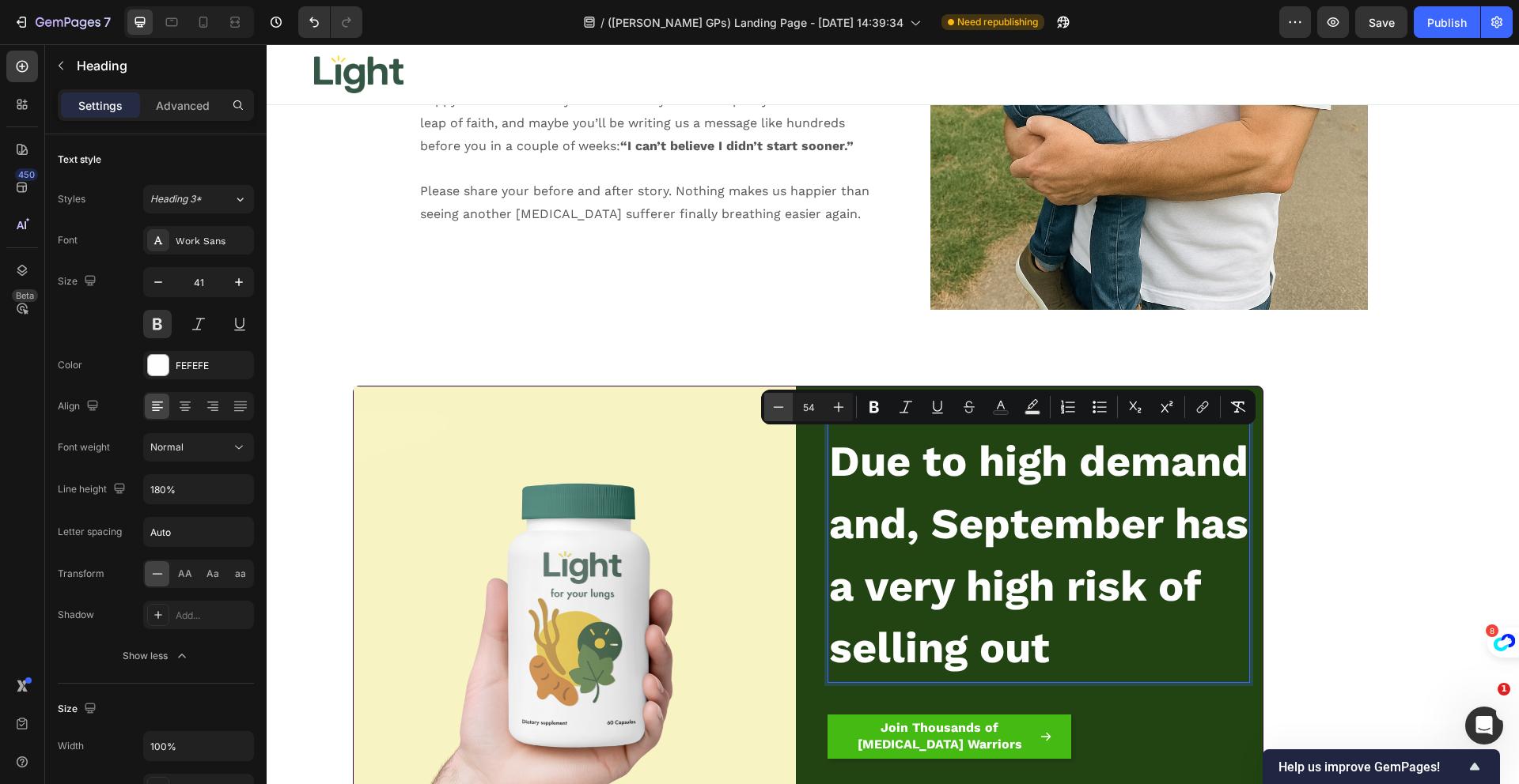
click at [766, 403] on button "Minus" at bounding box center [779, 407] width 29 height 29
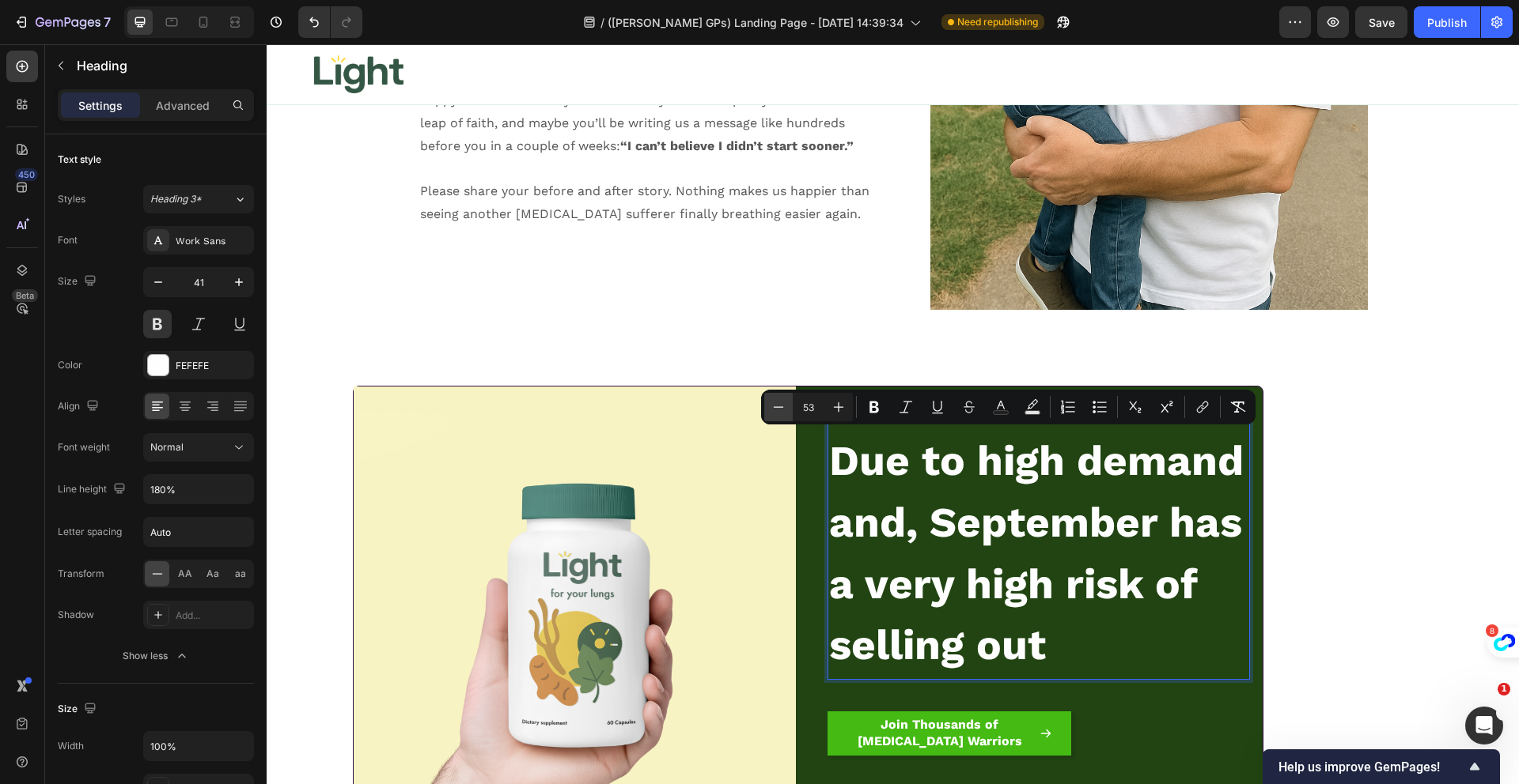
click at [766, 403] on button "Minus" at bounding box center [779, 407] width 29 height 29
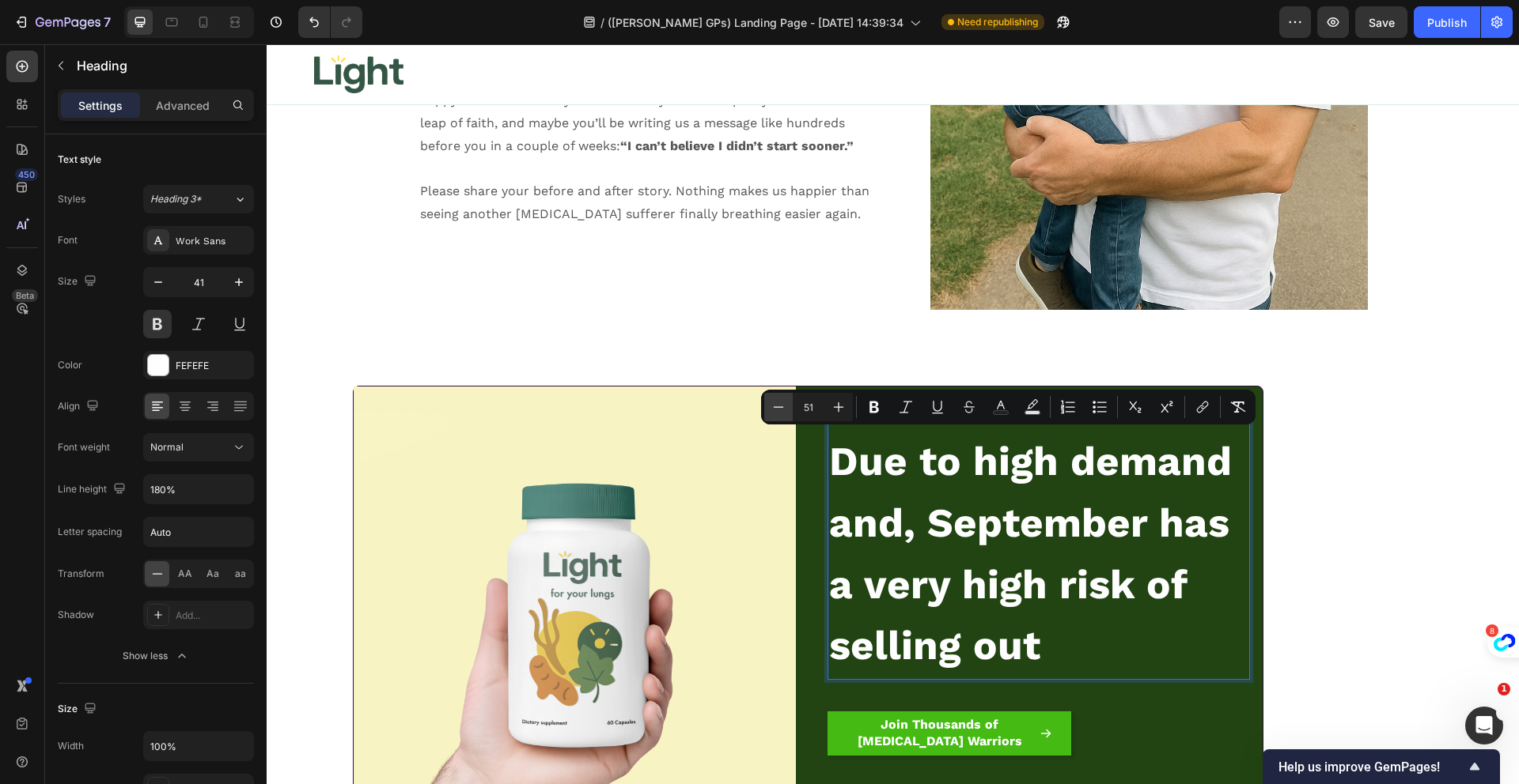
click at [766, 403] on button "Minus" at bounding box center [779, 407] width 29 height 29
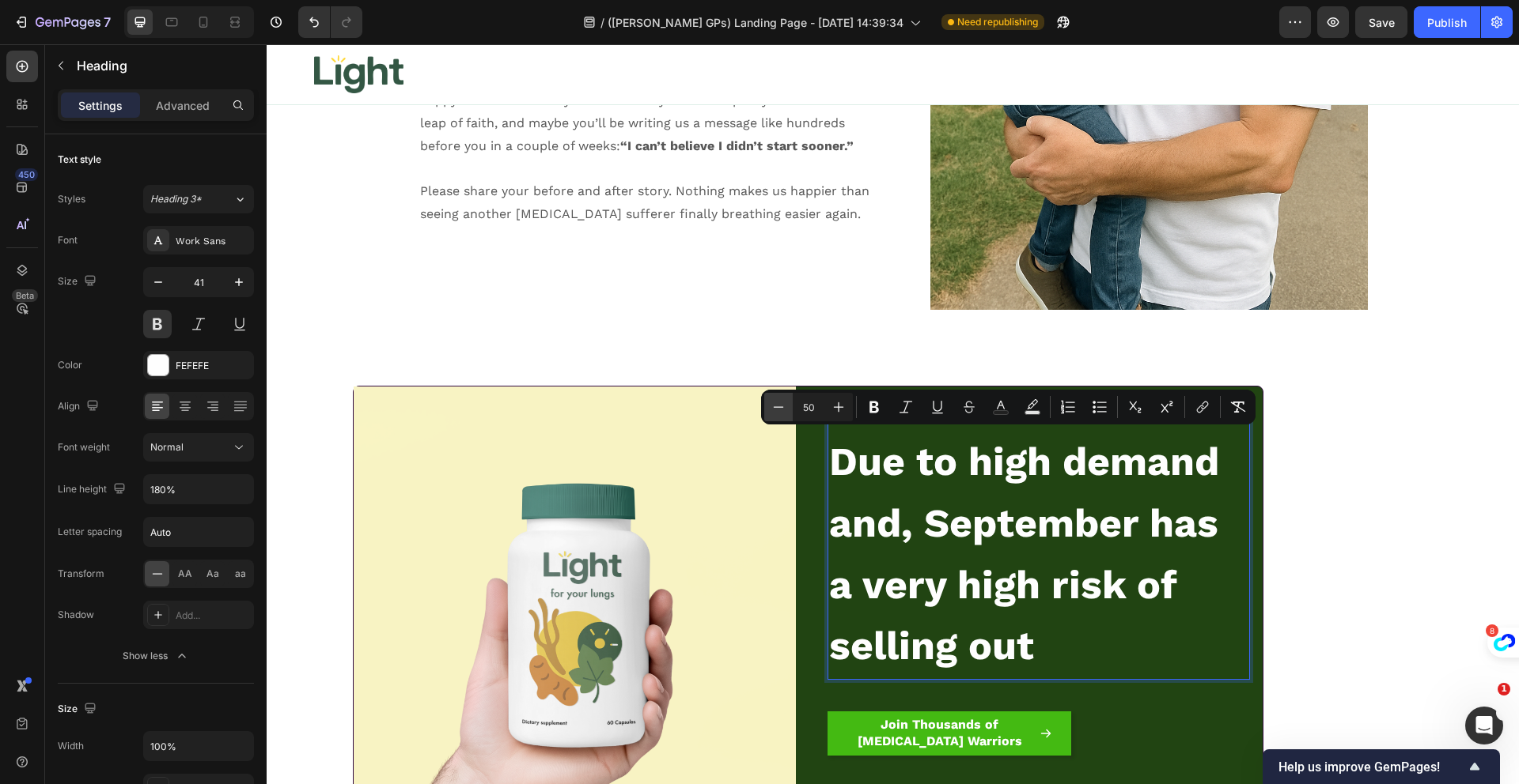
click at [766, 403] on button "Minus" at bounding box center [779, 407] width 29 height 29
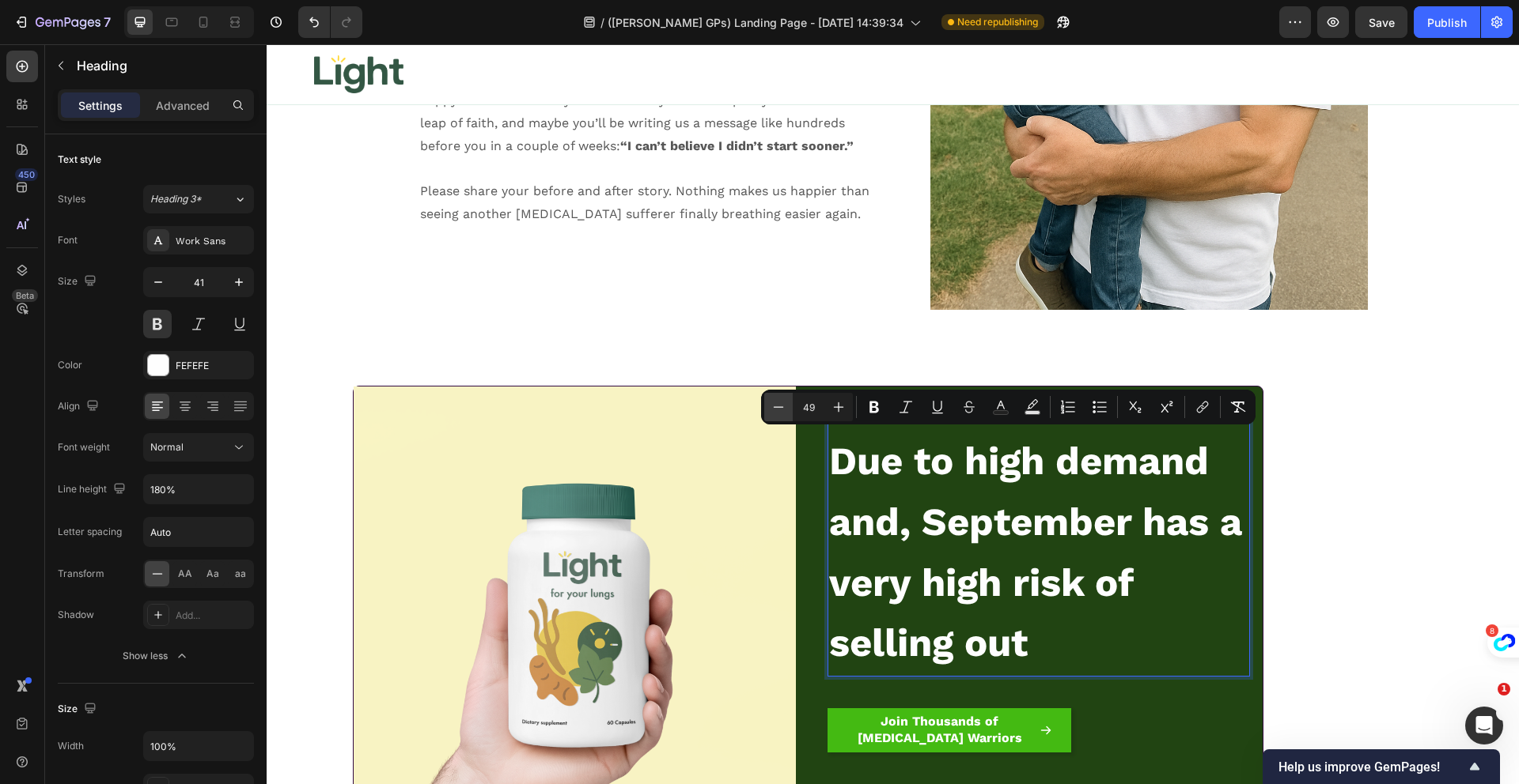
click at [766, 403] on button "Minus" at bounding box center [779, 407] width 29 height 29
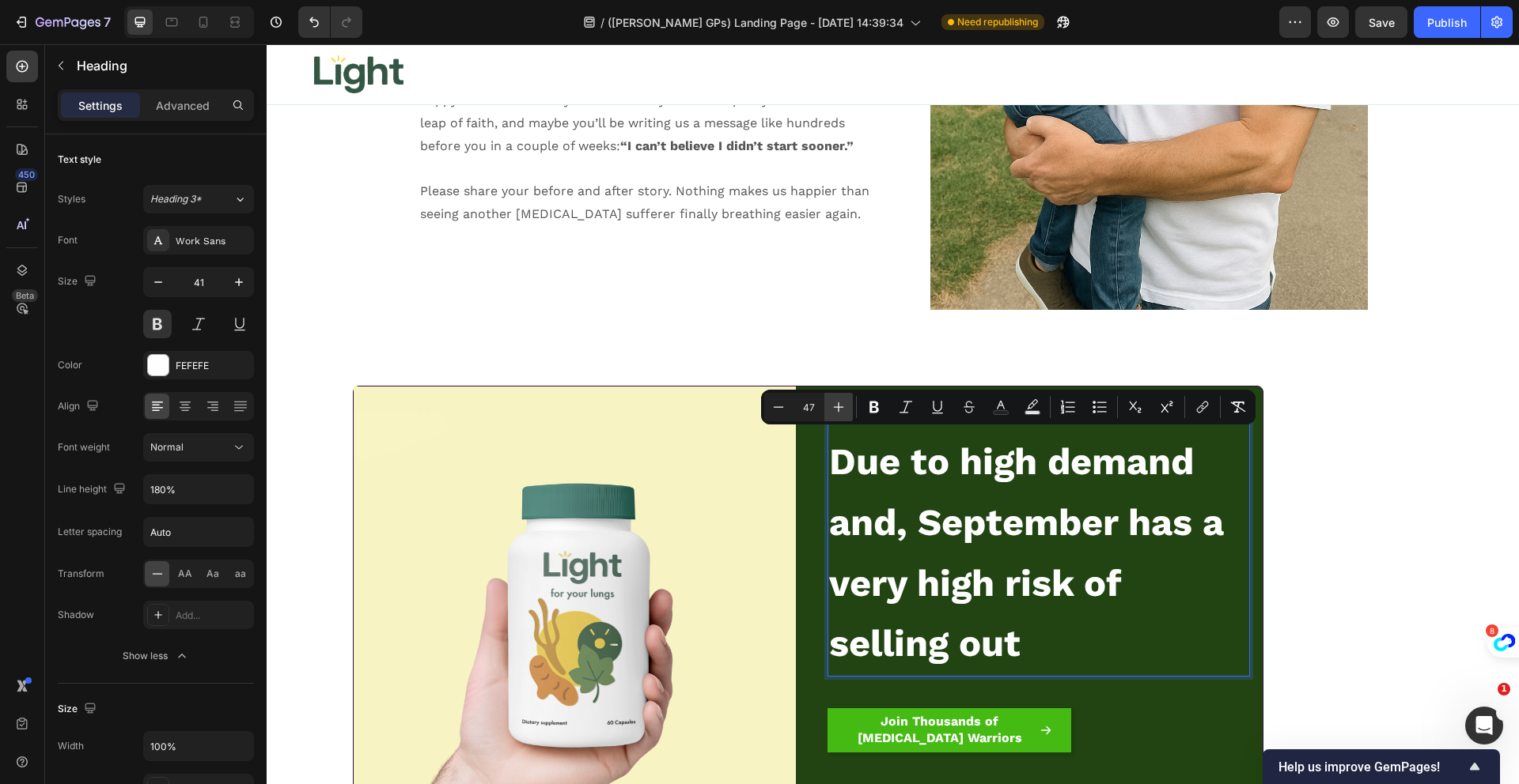
click at [836, 402] on icon "Editor contextual toolbar" at bounding box center [838, 407] width 15 height 15
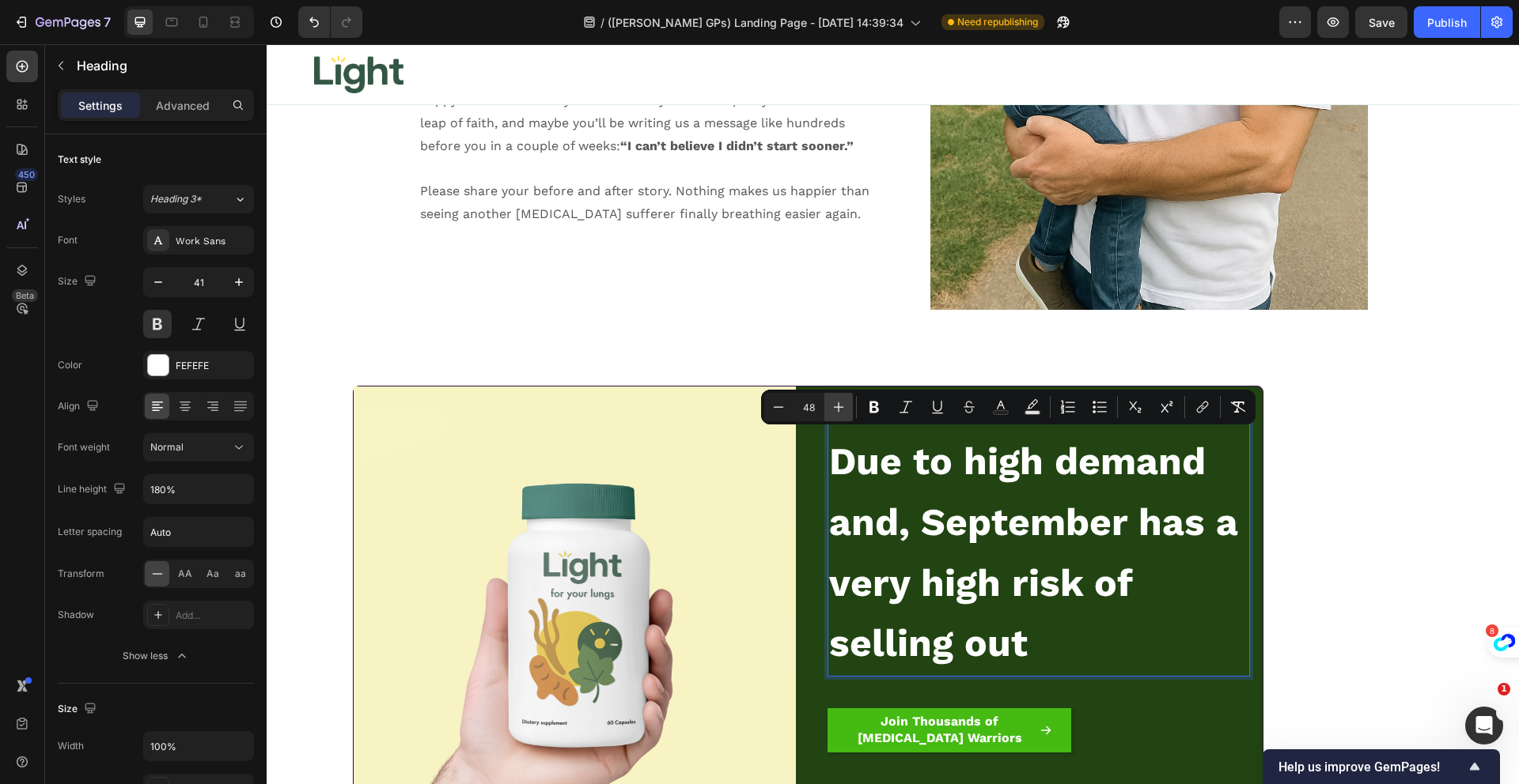
click at [836, 402] on icon "Editor contextual toolbar" at bounding box center [838, 407] width 15 height 15
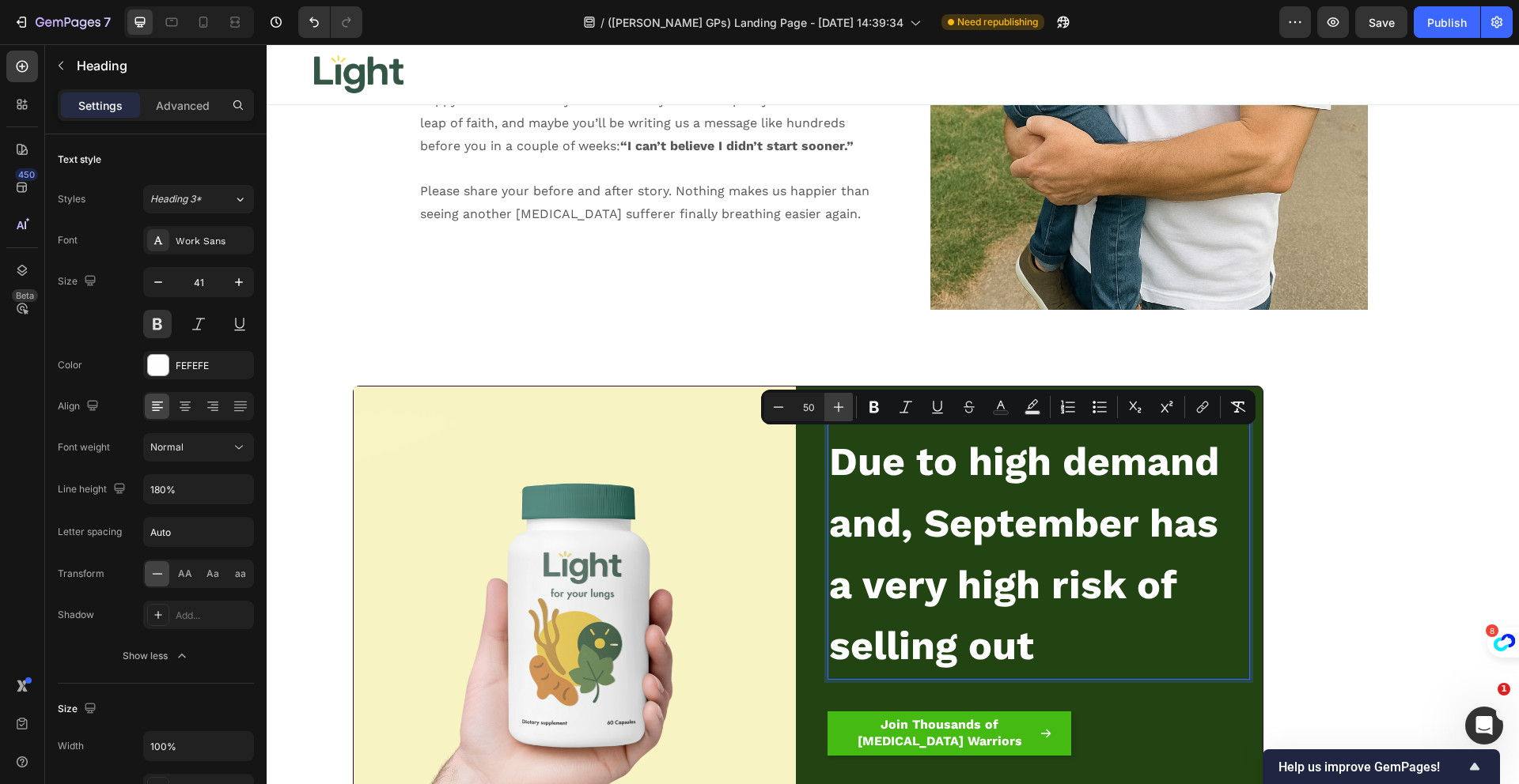
click at [836, 402] on icon "Editor contextual toolbar" at bounding box center [838, 407] width 15 height 15
type input "51"
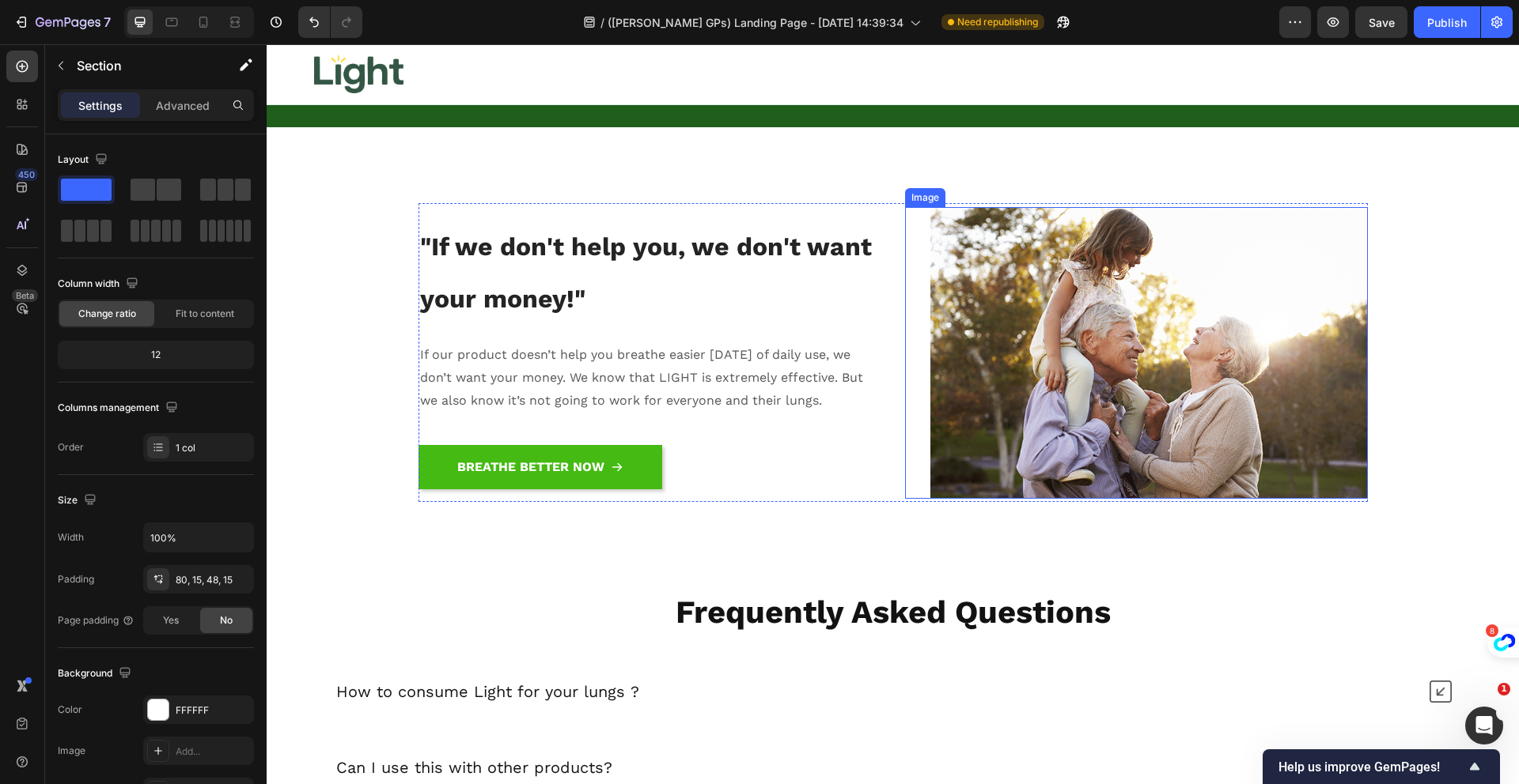
scroll to position [19162, 0]
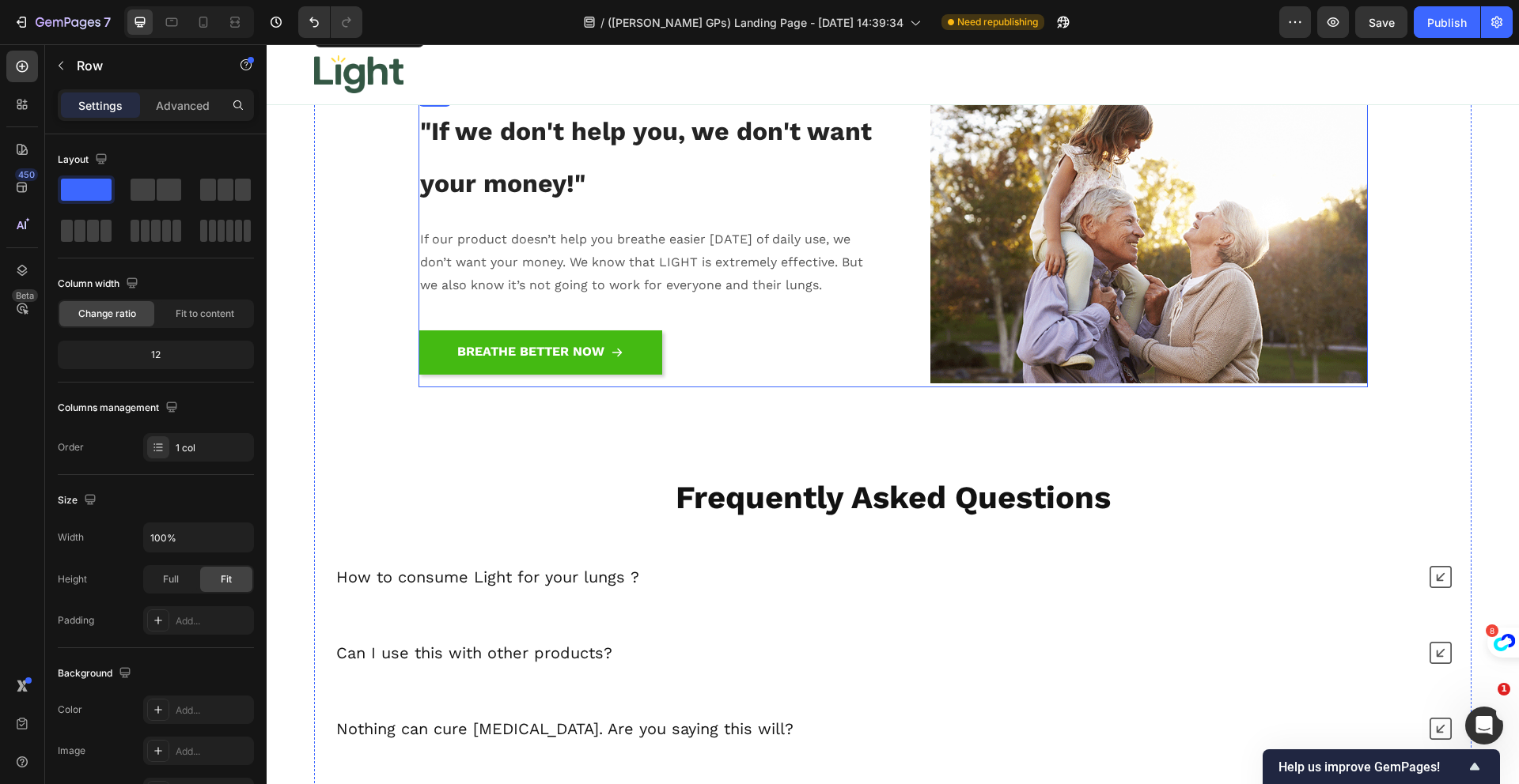
scroll to position [19263, 0]
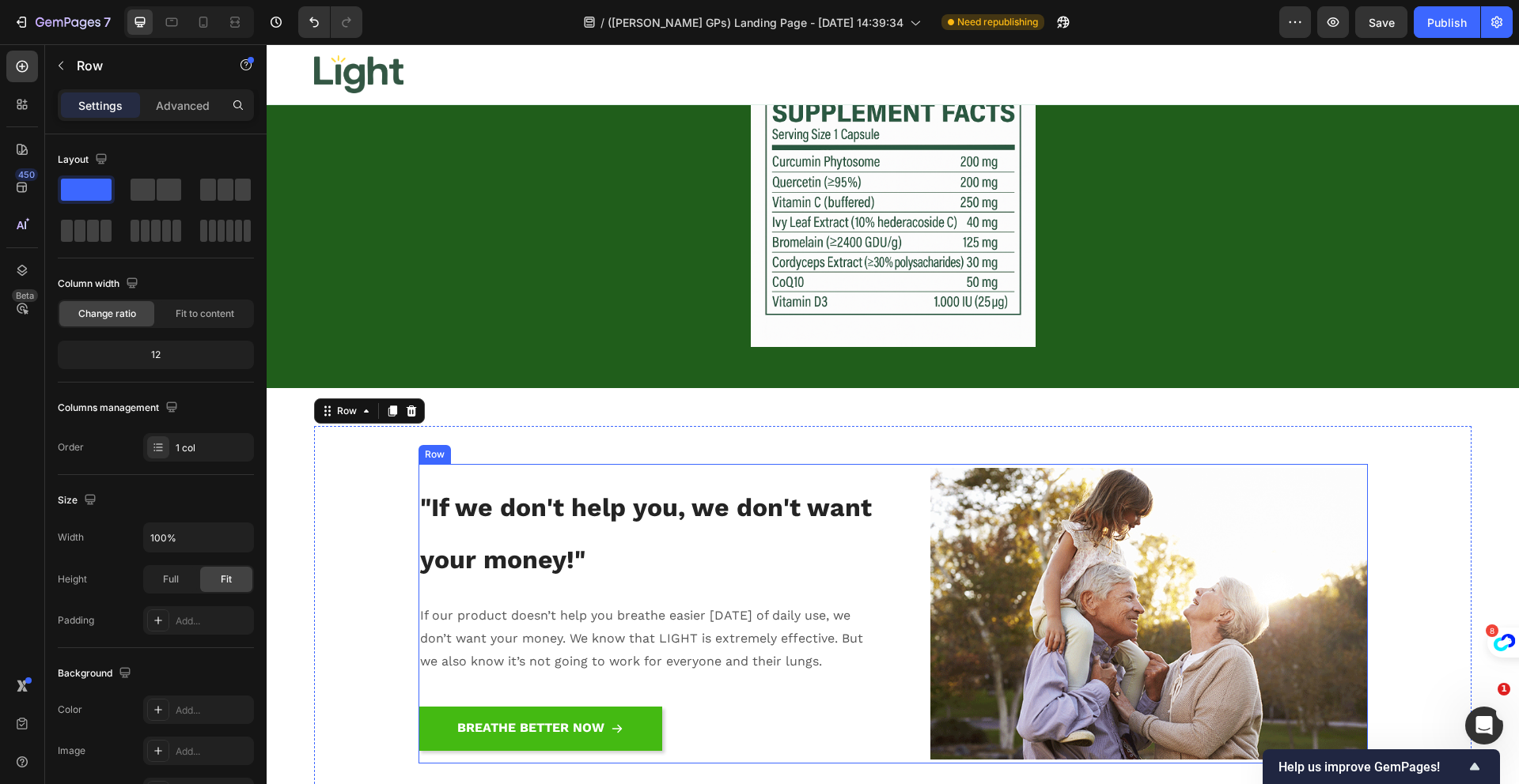
click at [897, 464] on div ""If we don't help you, we don't want your money!" Heading If our product doesn’…" at bounding box center [893, 613] width 950 height 298
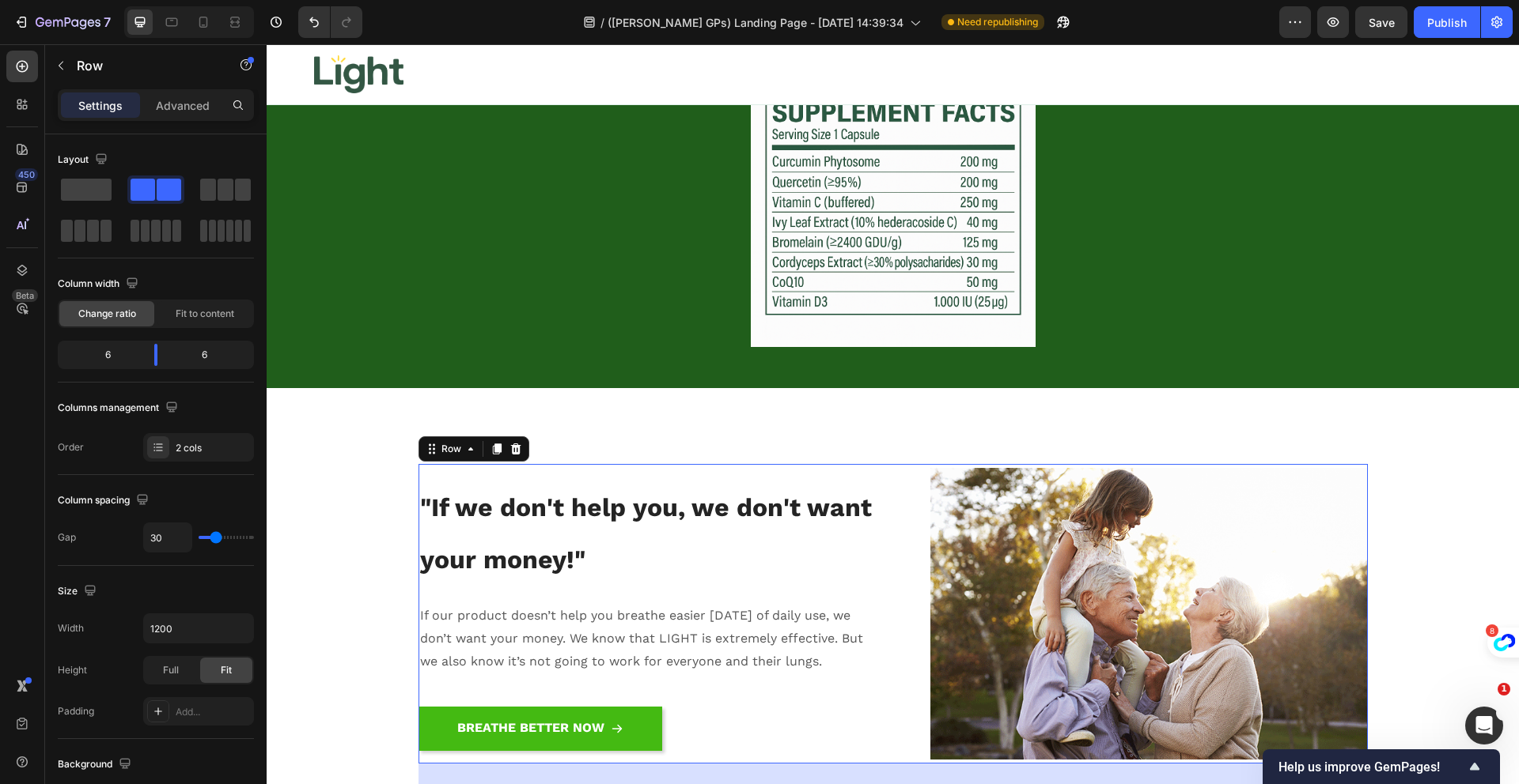
scroll to position [19311, 0]
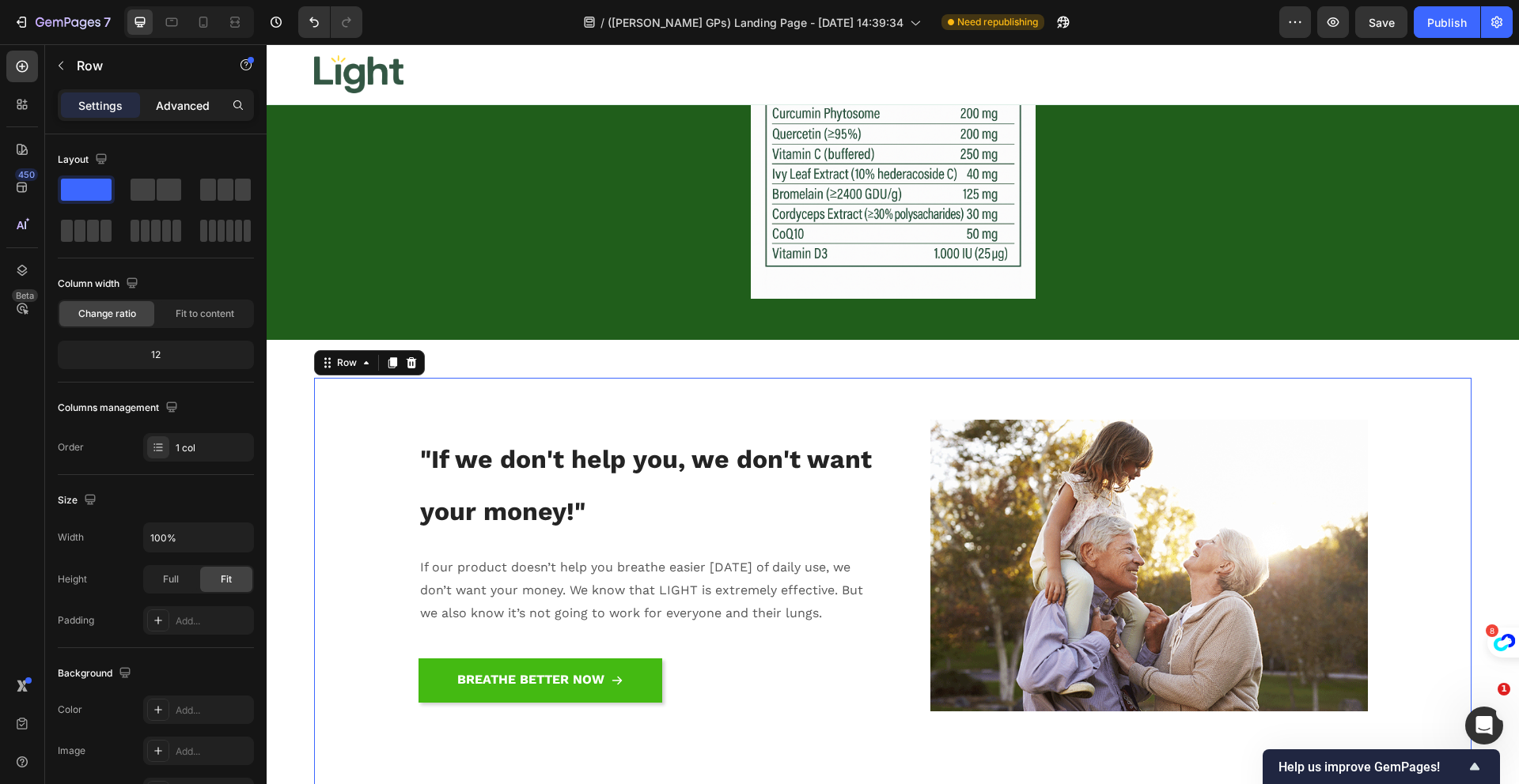
click at [198, 116] on div "Advanced" at bounding box center [182, 105] width 79 height 25
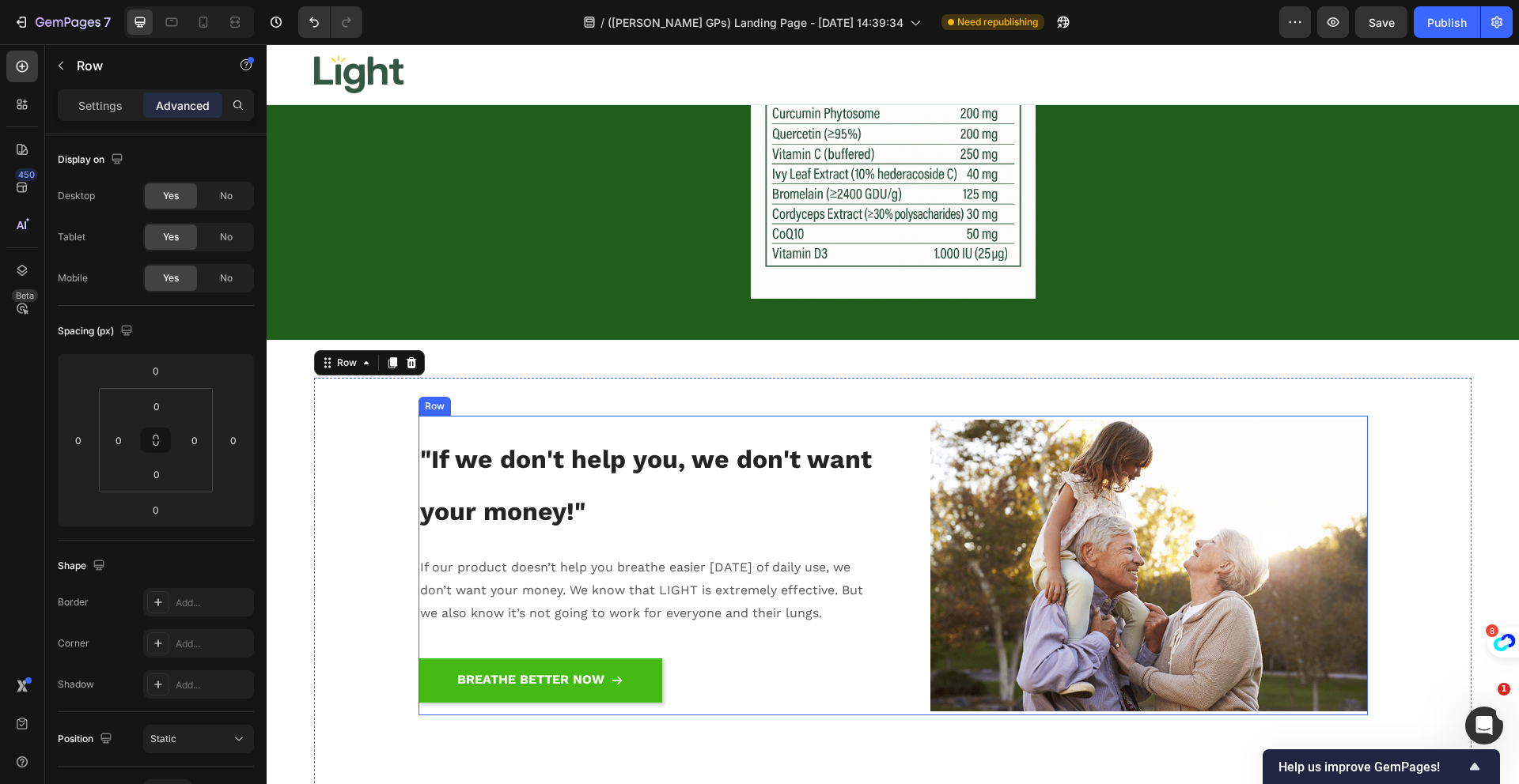
click at [888, 541] on div ""If we don't help you, we don't want your money!" Heading If our product doesn’…" at bounding box center [893, 564] width 950 height 298
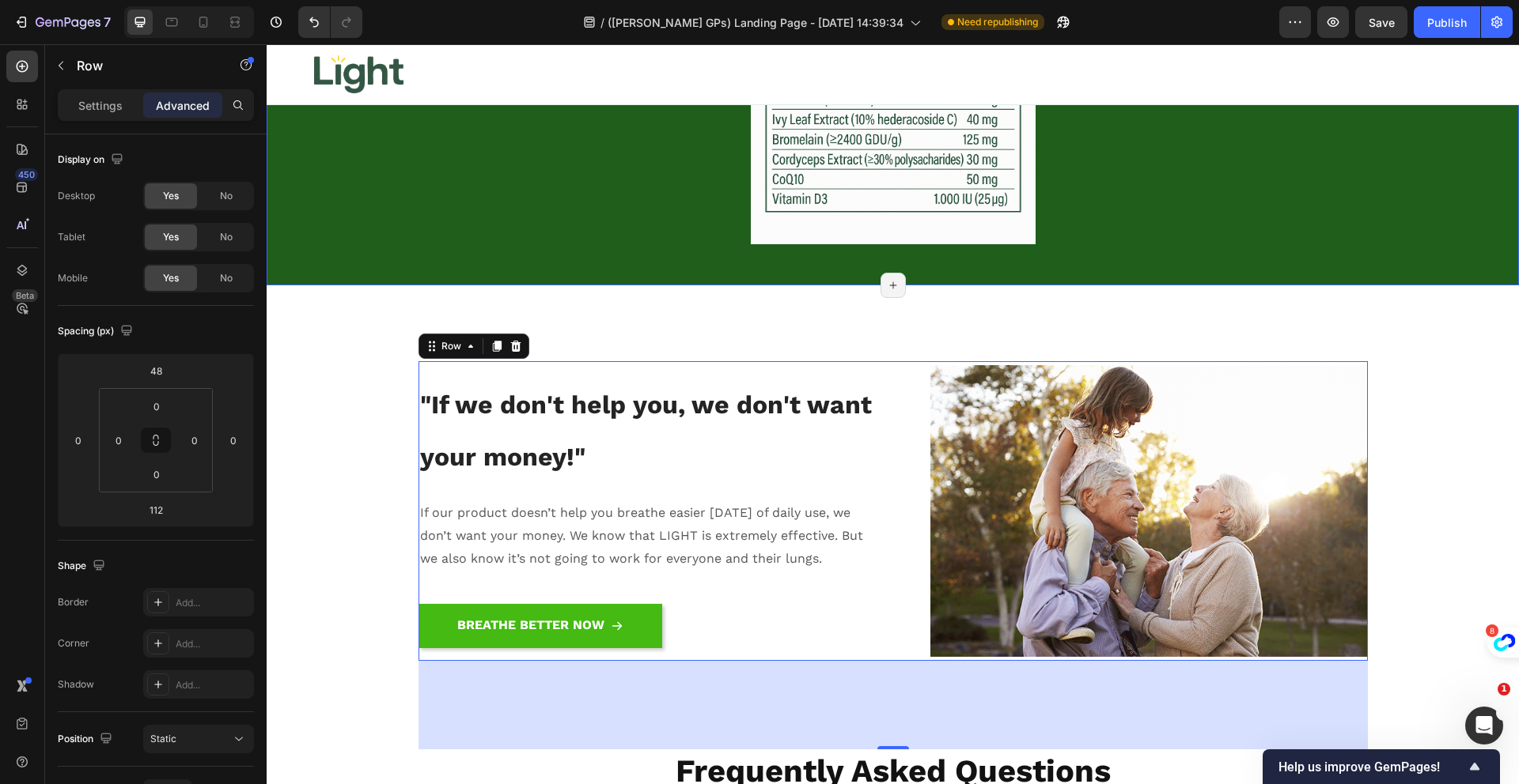
scroll to position [19546, 0]
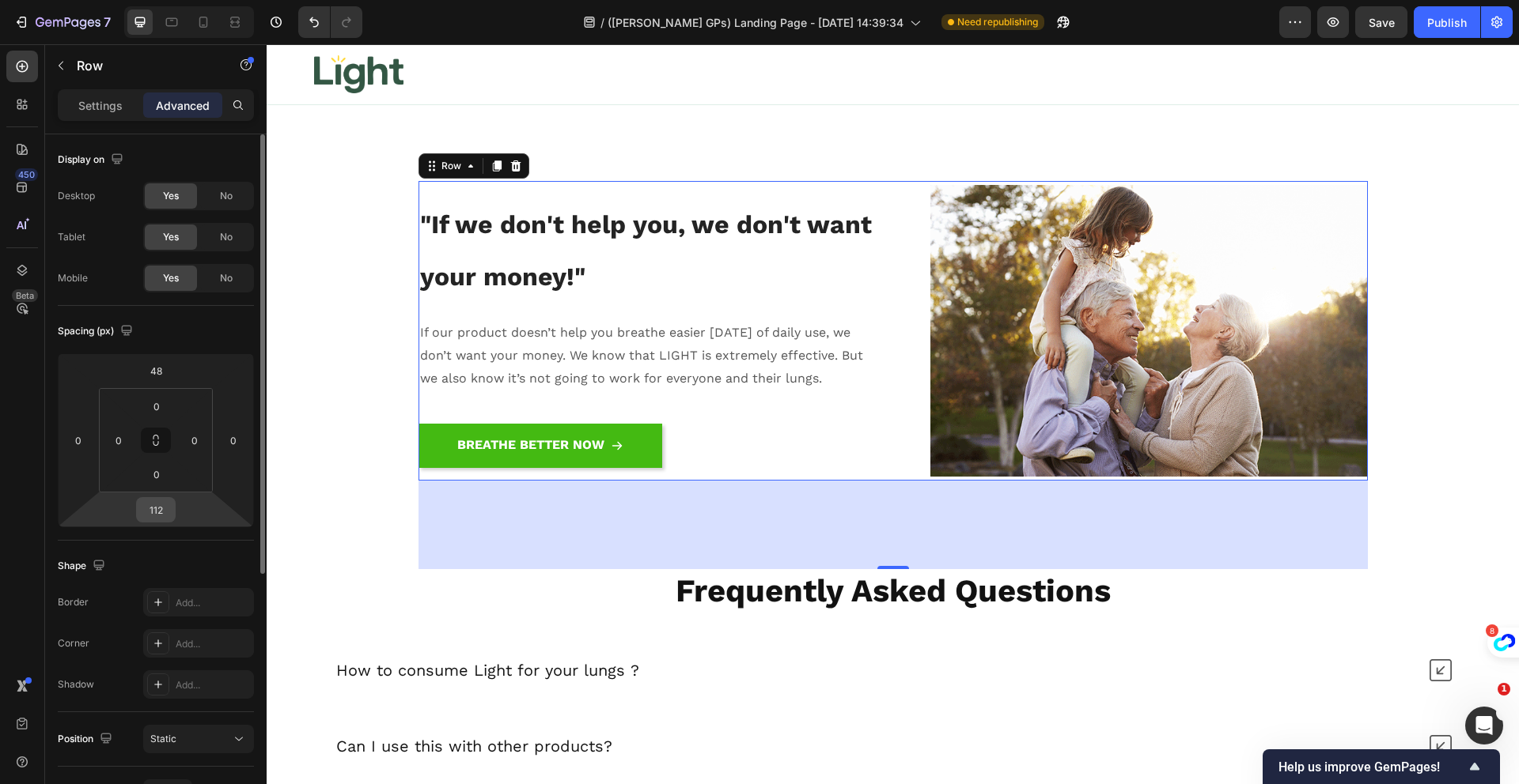
click at [157, 511] on input "112" at bounding box center [156, 510] width 32 height 24
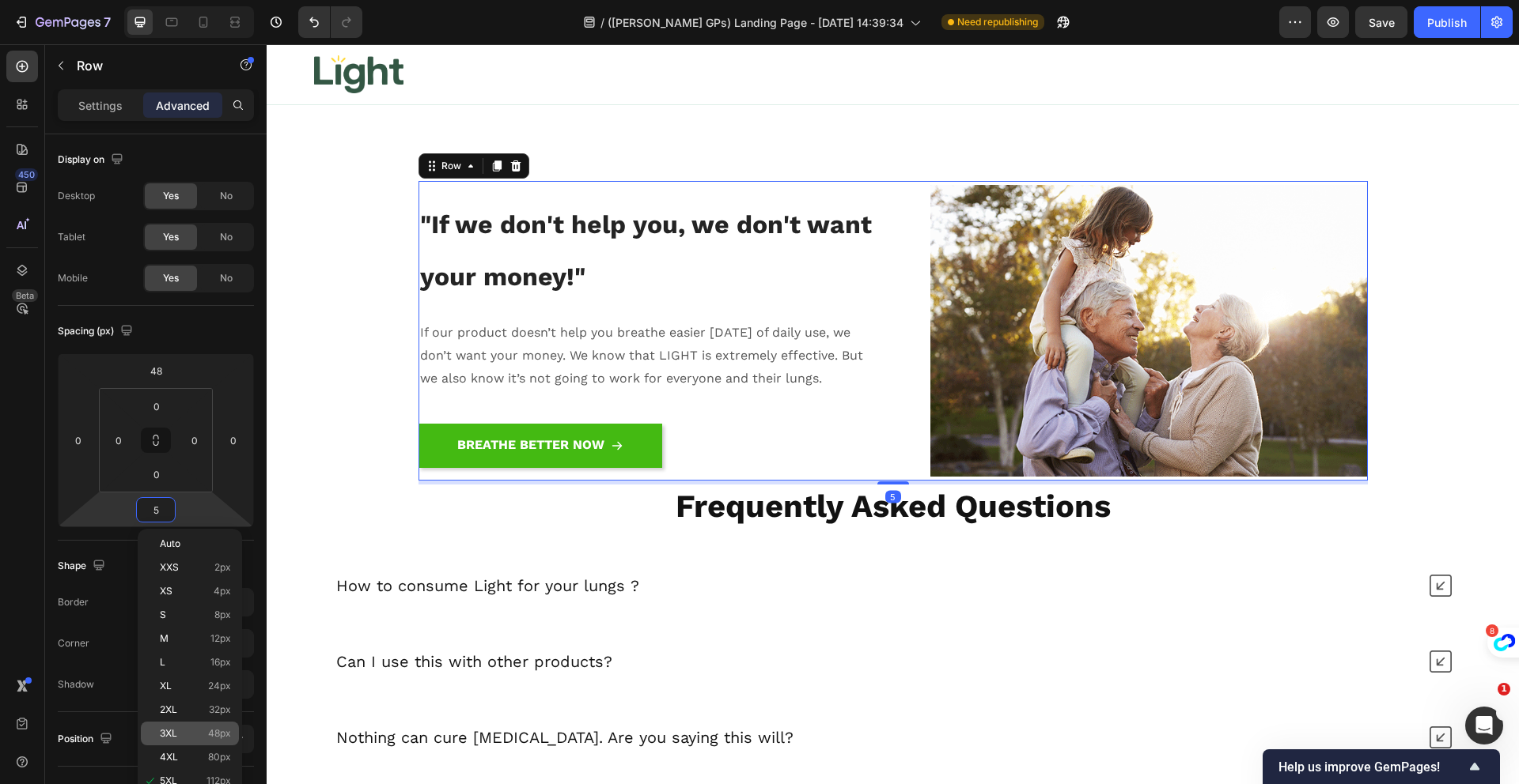
click at [221, 739] on div "3XL 48px" at bounding box center [190, 733] width 98 height 24
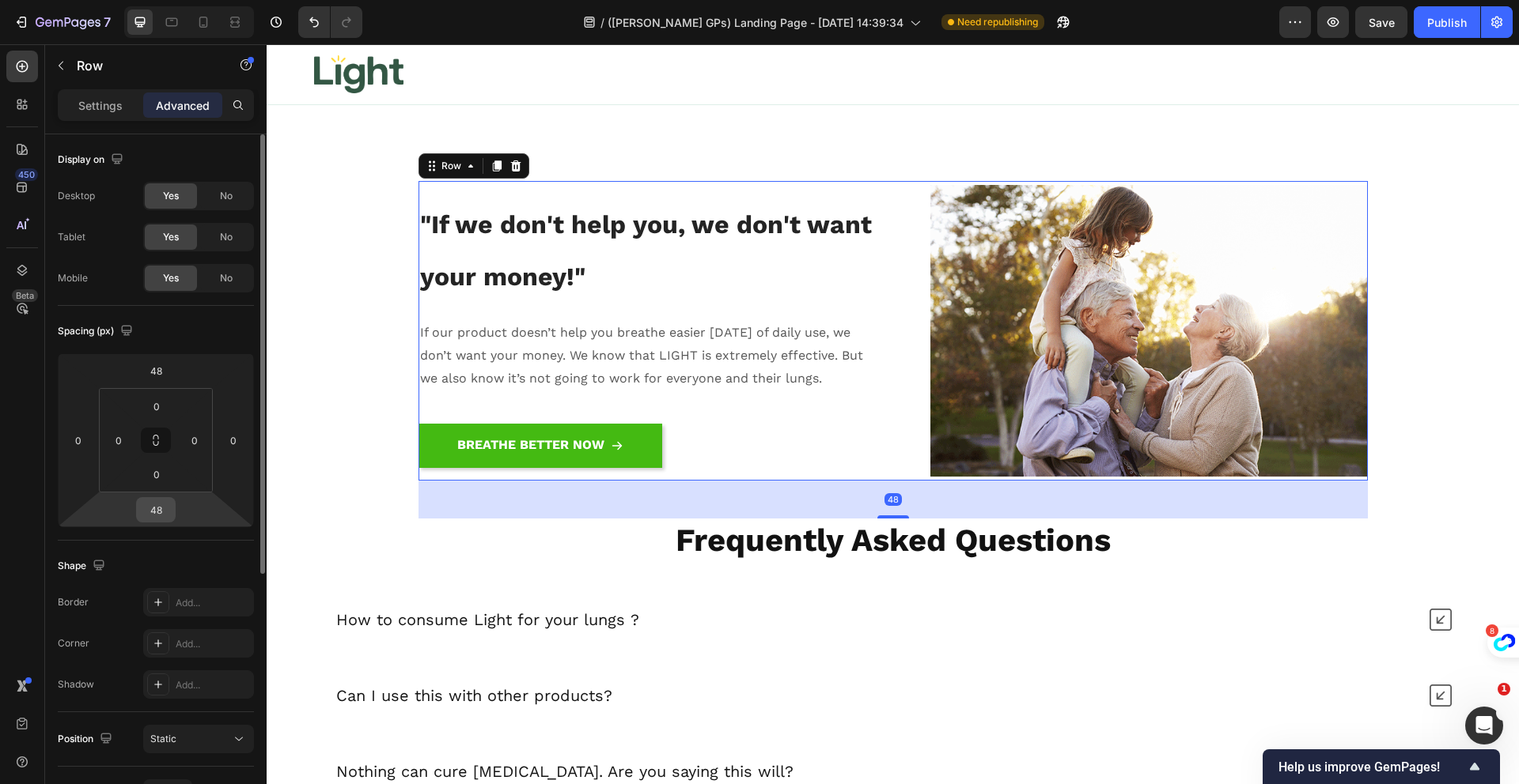
click at [159, 511] on input "48" at bounding box center [156, 510] width 32 height 24
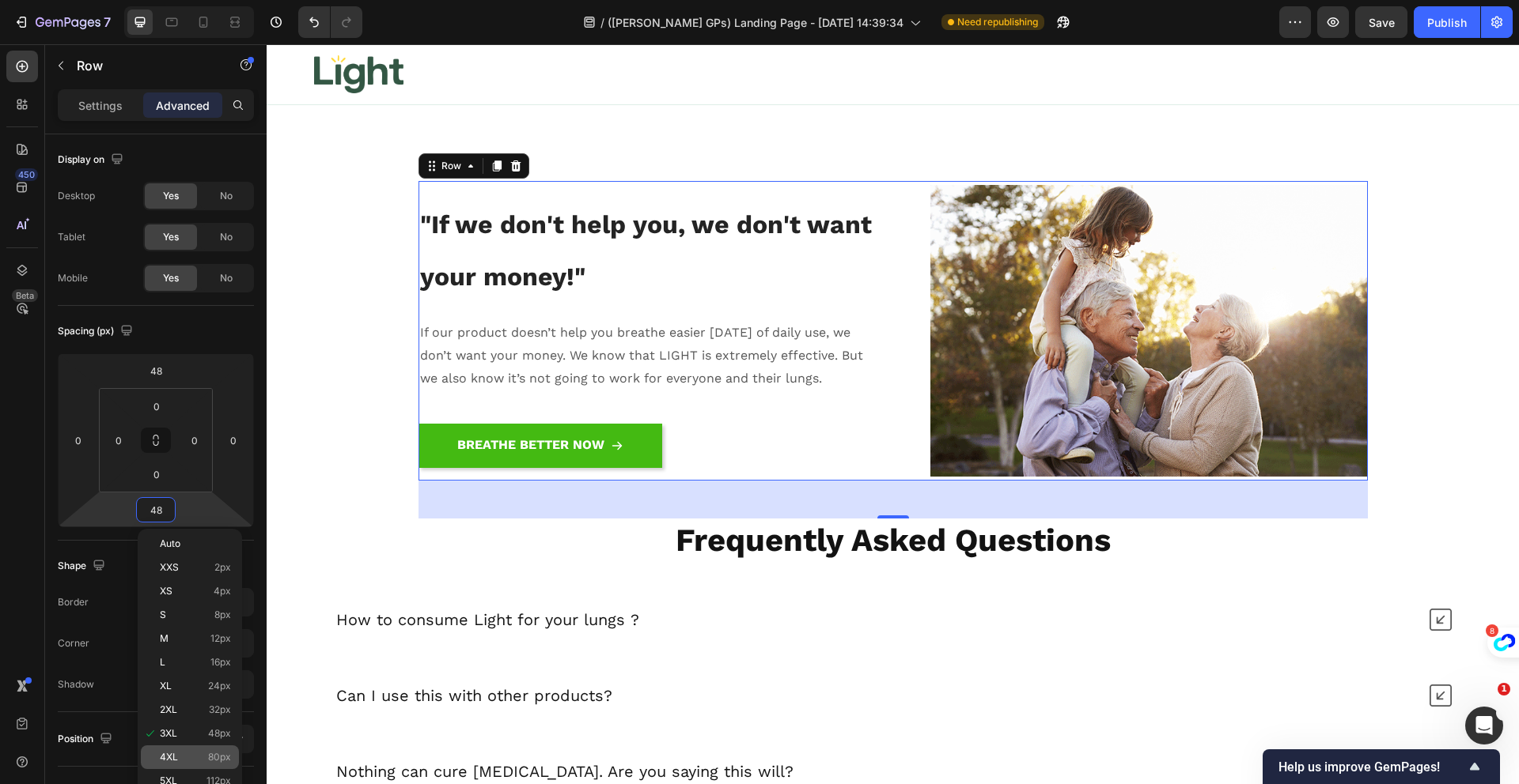
click at [222, 755] on span "80px" at bounding box center [220, 758] width 23 height 12
type input "80"
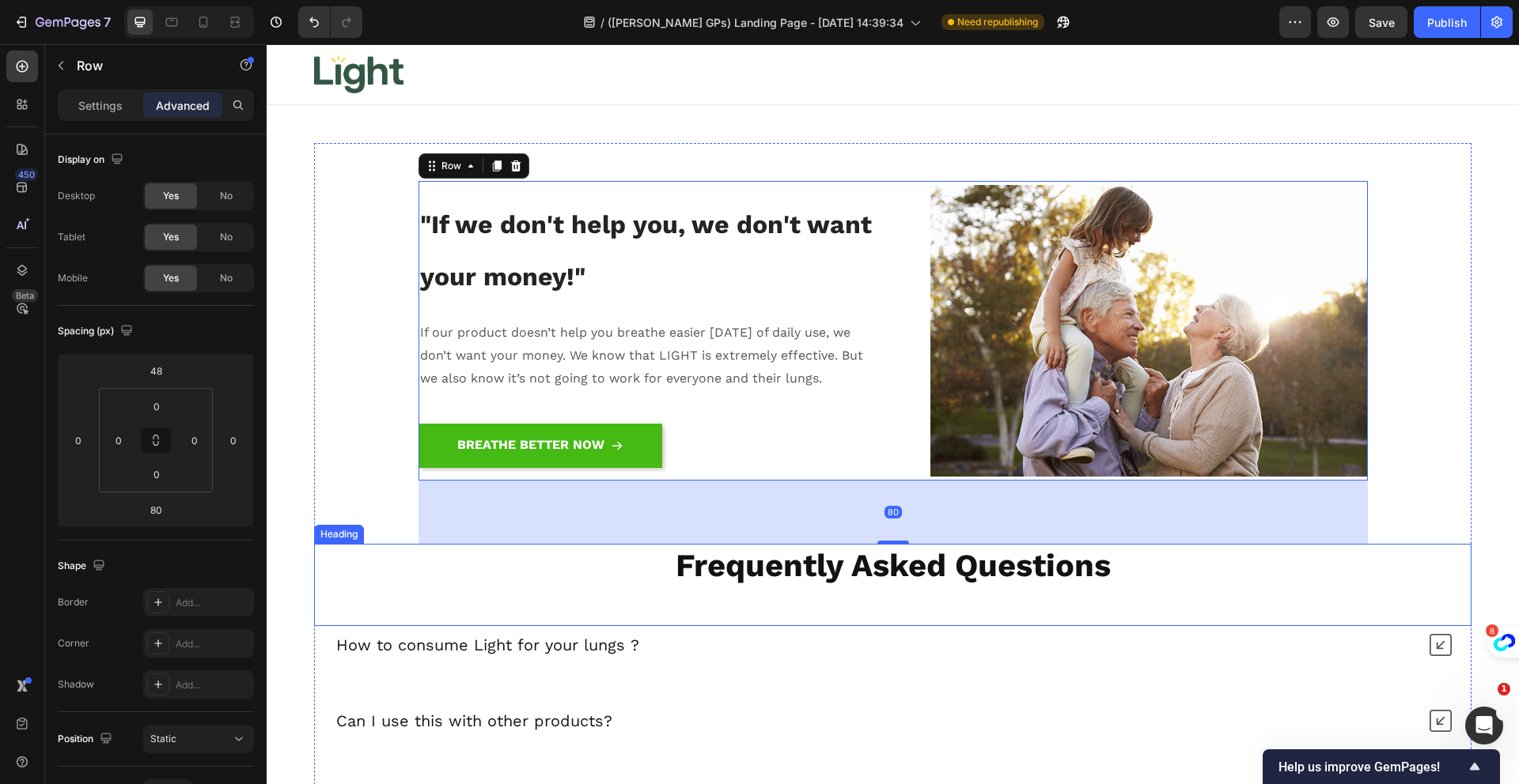
click at [1135, 599] on div "Frequently Asked Questions Heading" at bounding box center [892, 585] width 1157 height 83
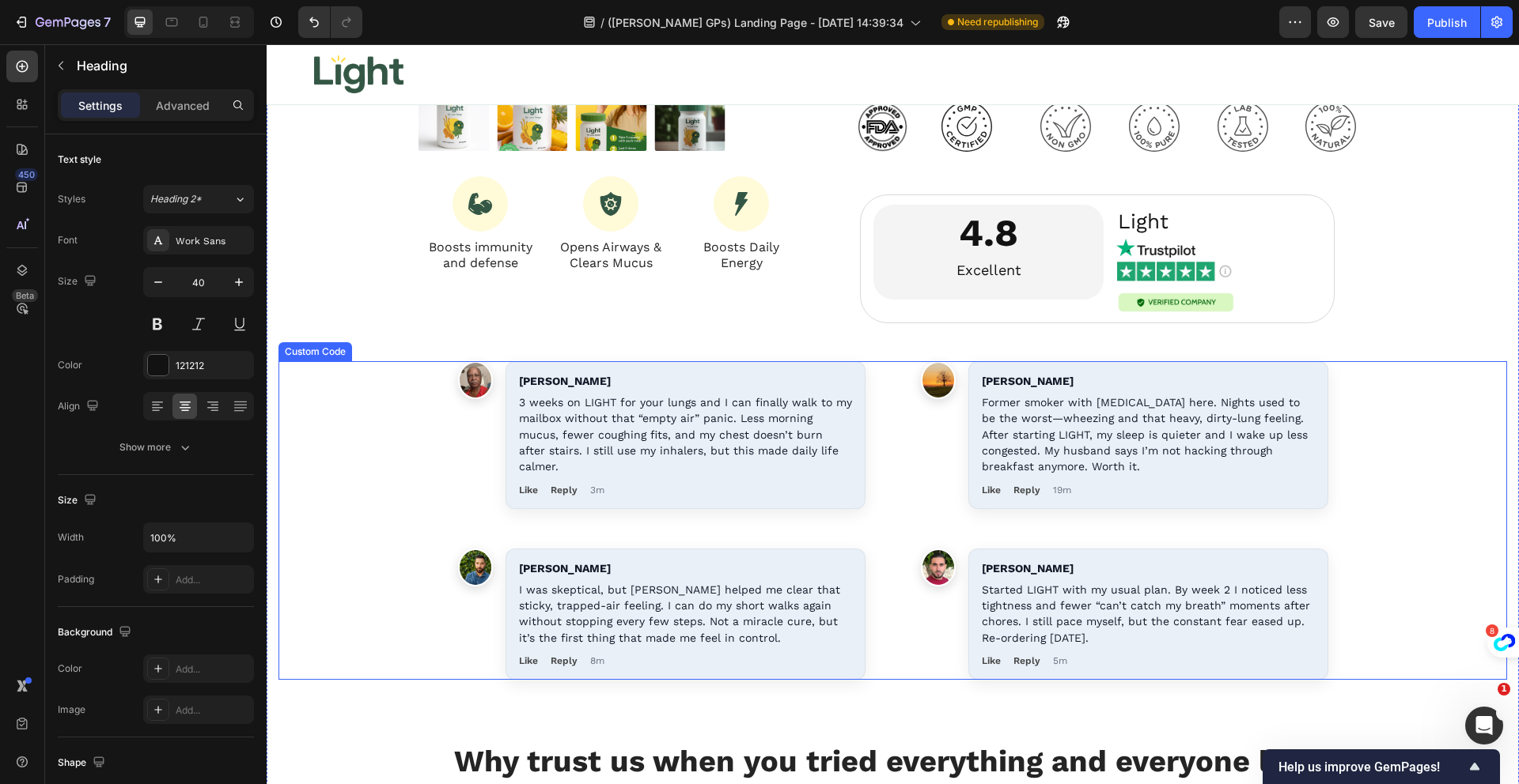
scroll to position [16601, 0]
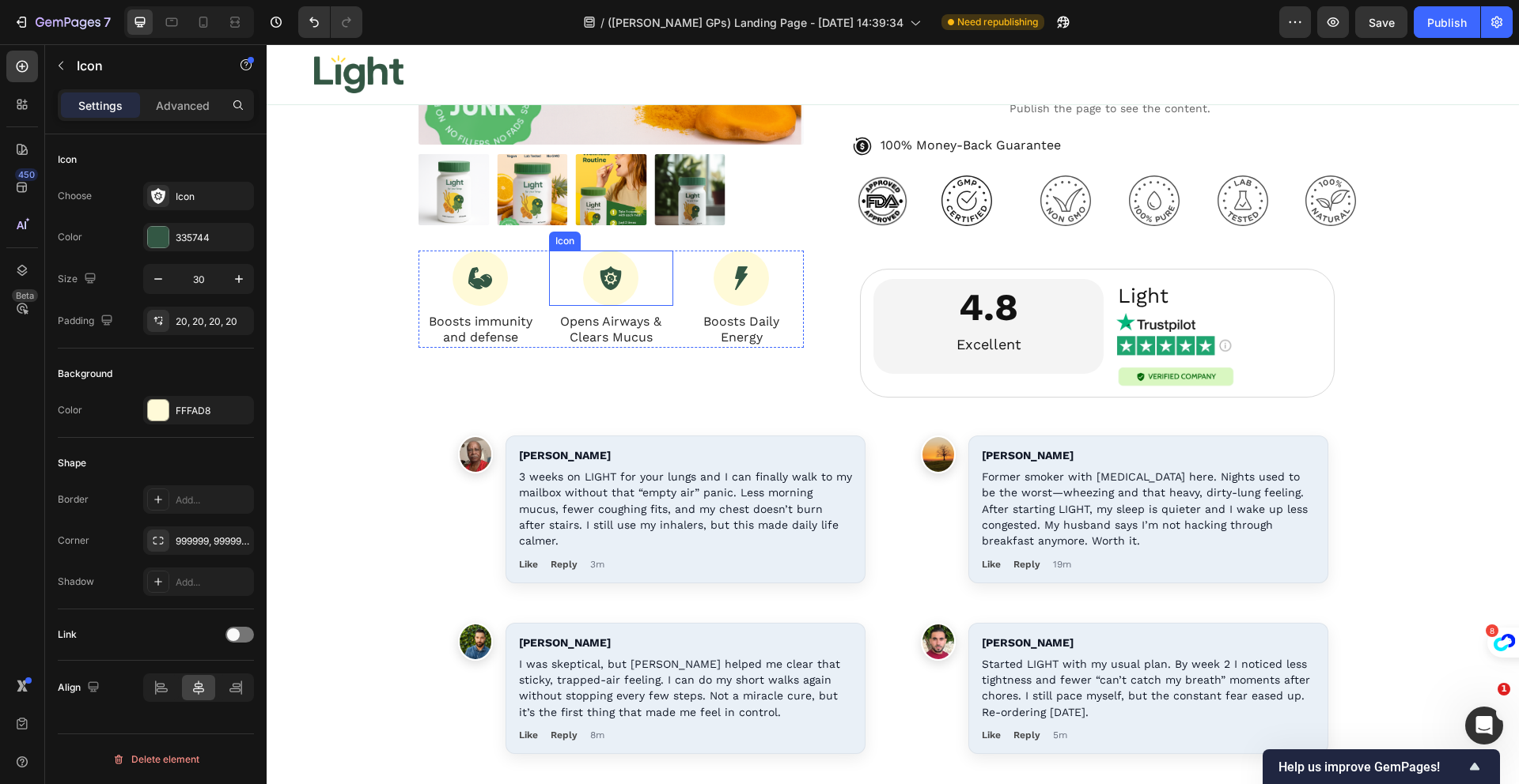
click at [659, 273] on div "Icon" at bounding box center [611, 278] width 124 height 56
click at [680, 268] on div "Icon 8" at bounding box center [741, 278] width 124 height 56
click at [668, 257] on div "Icon Boosts immunity and defense Text Block Icon Opens Airways & Clears Mucus T…" at bounding box center [612, 299] width 386 height 98
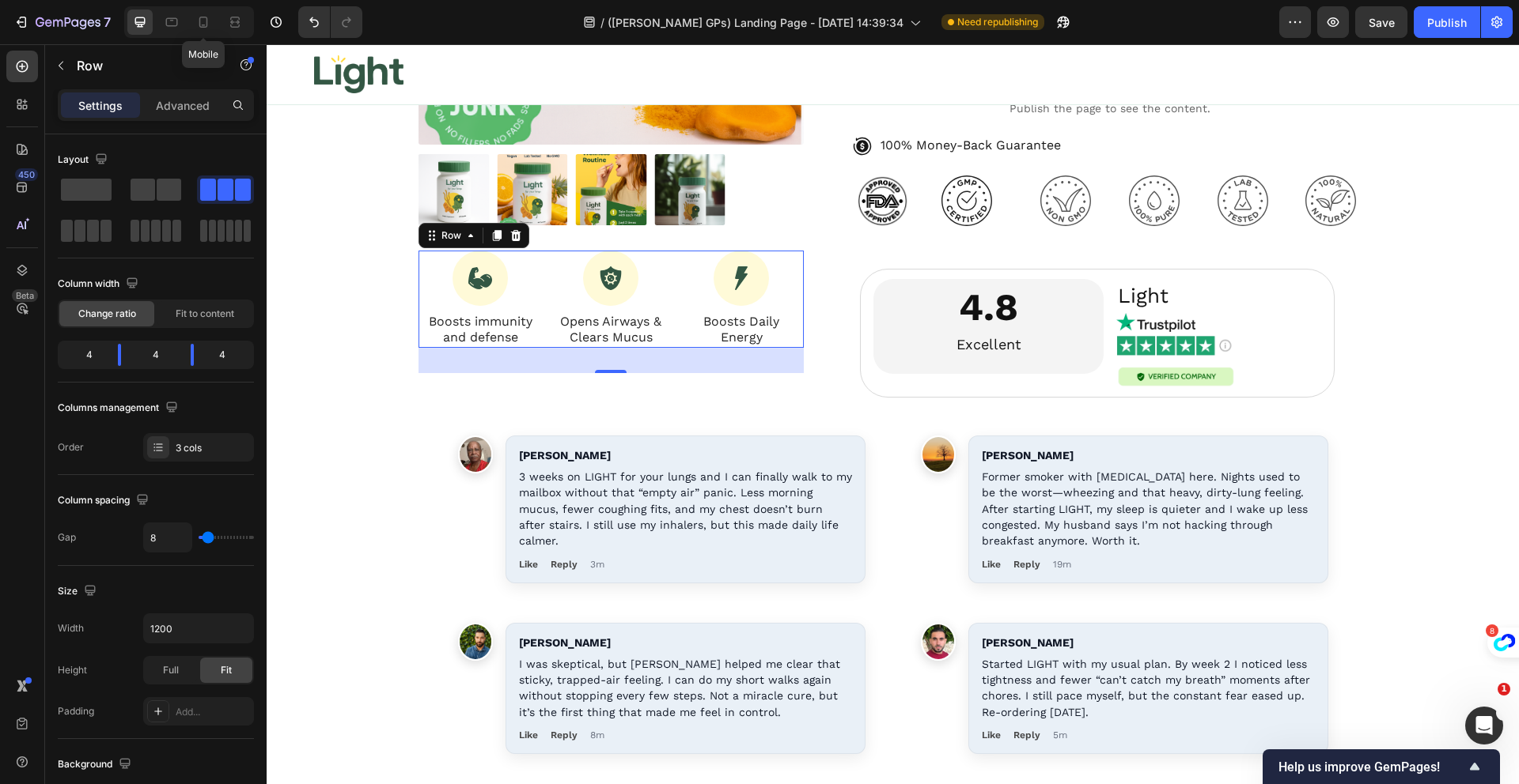
drag, startPoint x: 208, startPoint y: 29, endPoint x: 216, endPoint y: 31, distance: 8.2
click at [210, 29] on icon at bounding box center [204, 22] width 15 height 15
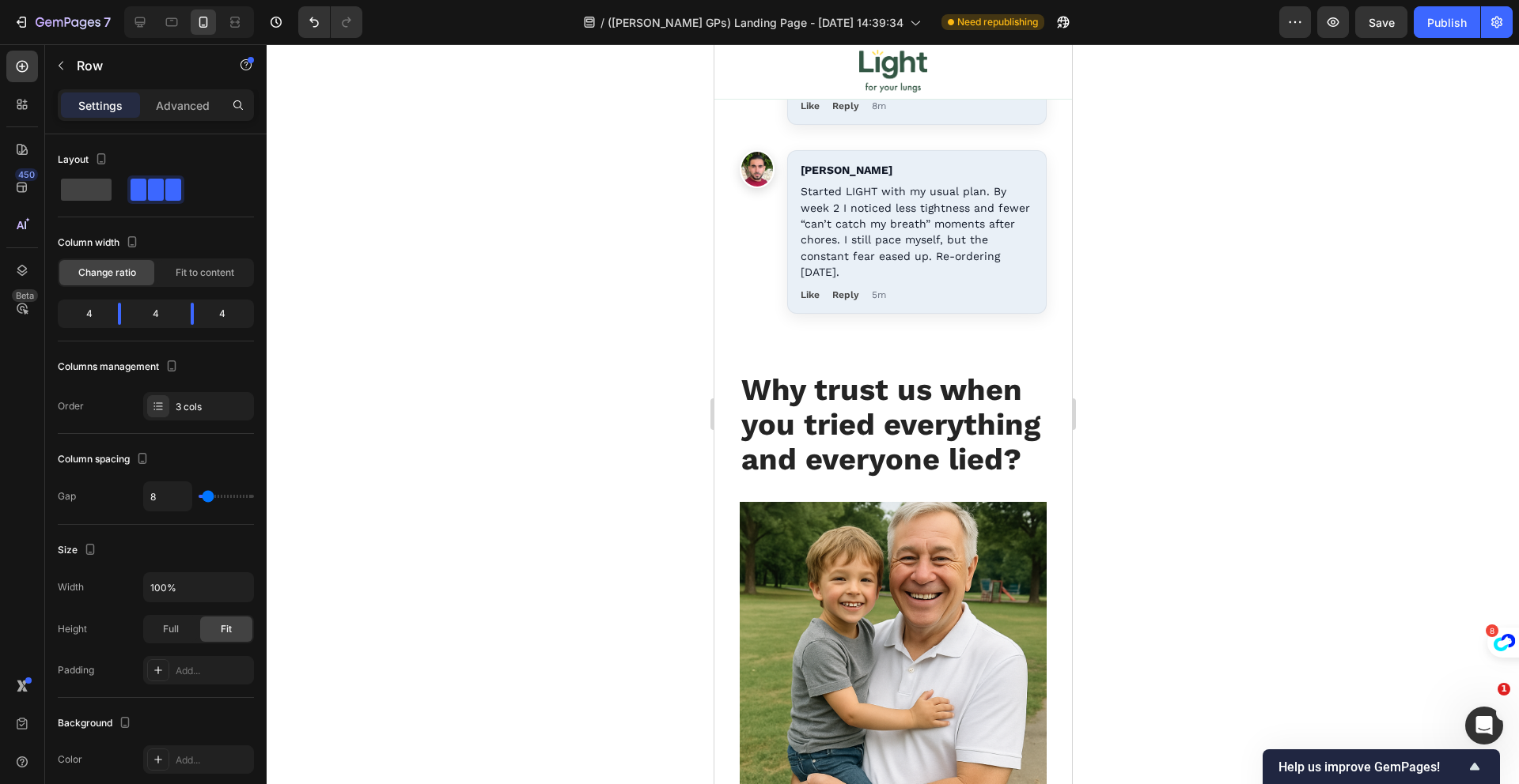
scroll to position [18193, 0]
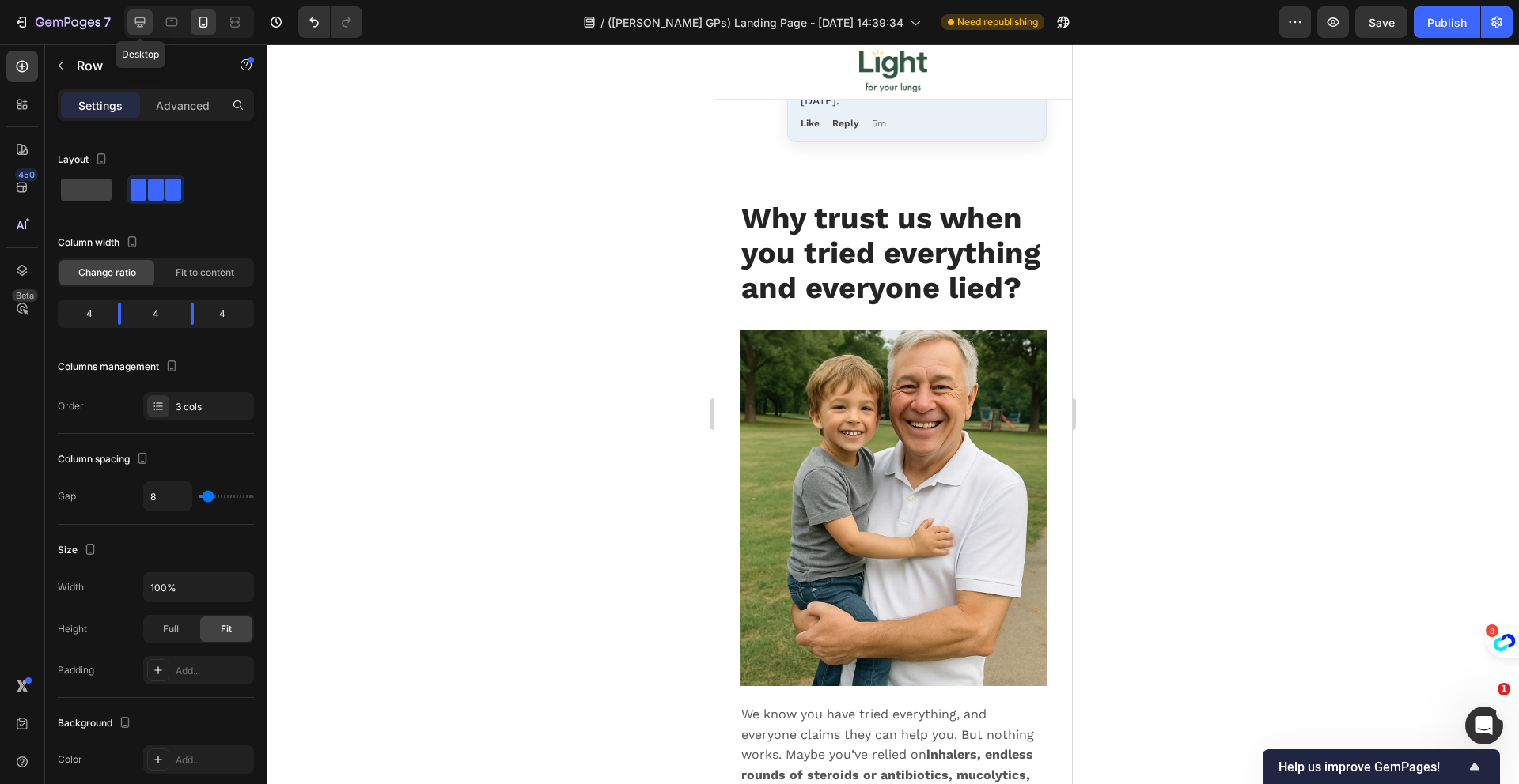
click at [146, 25] on icon at bounding box center [140, 22] width 15 height 15
type input "1200"
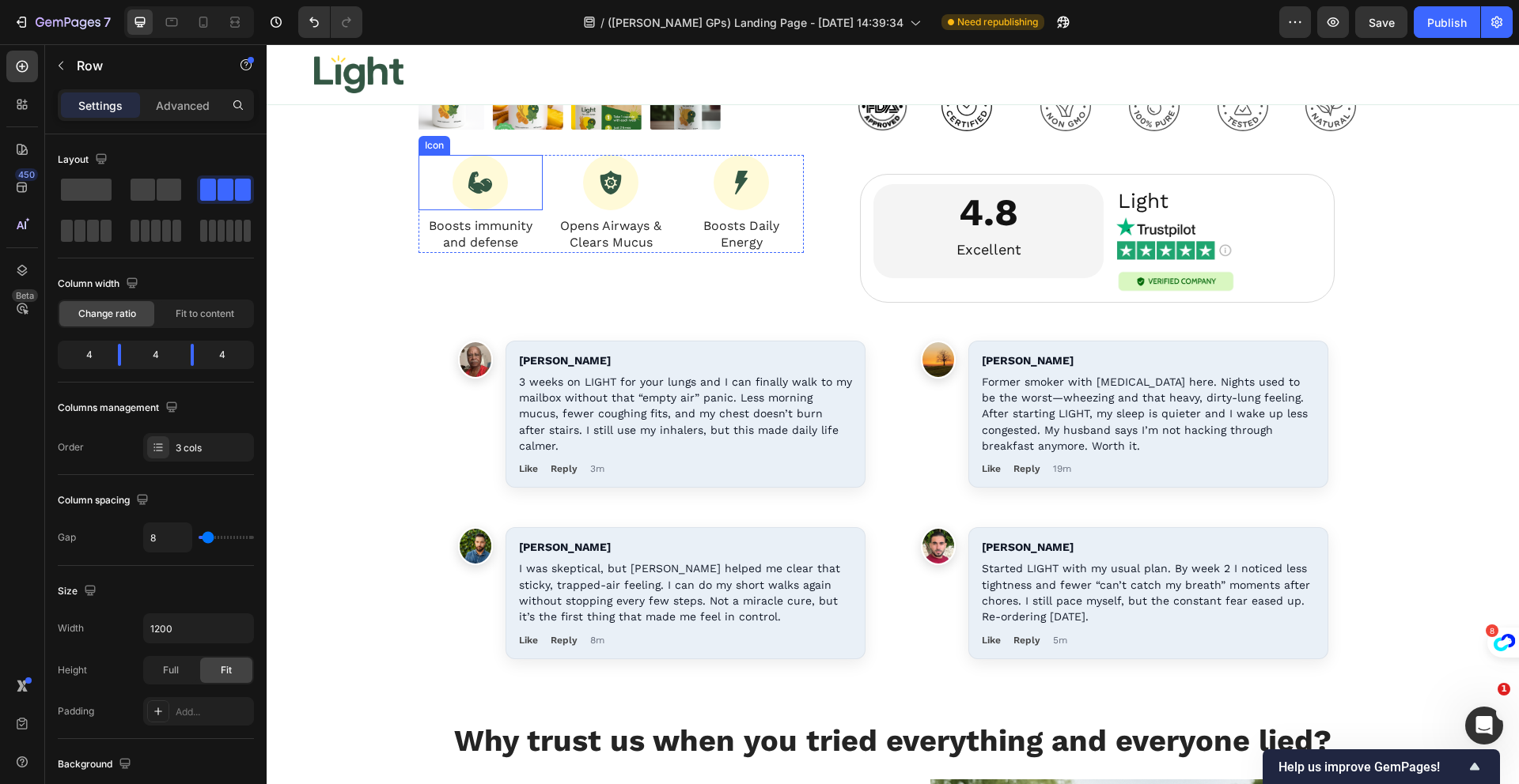
scroll to position [16877, 0]
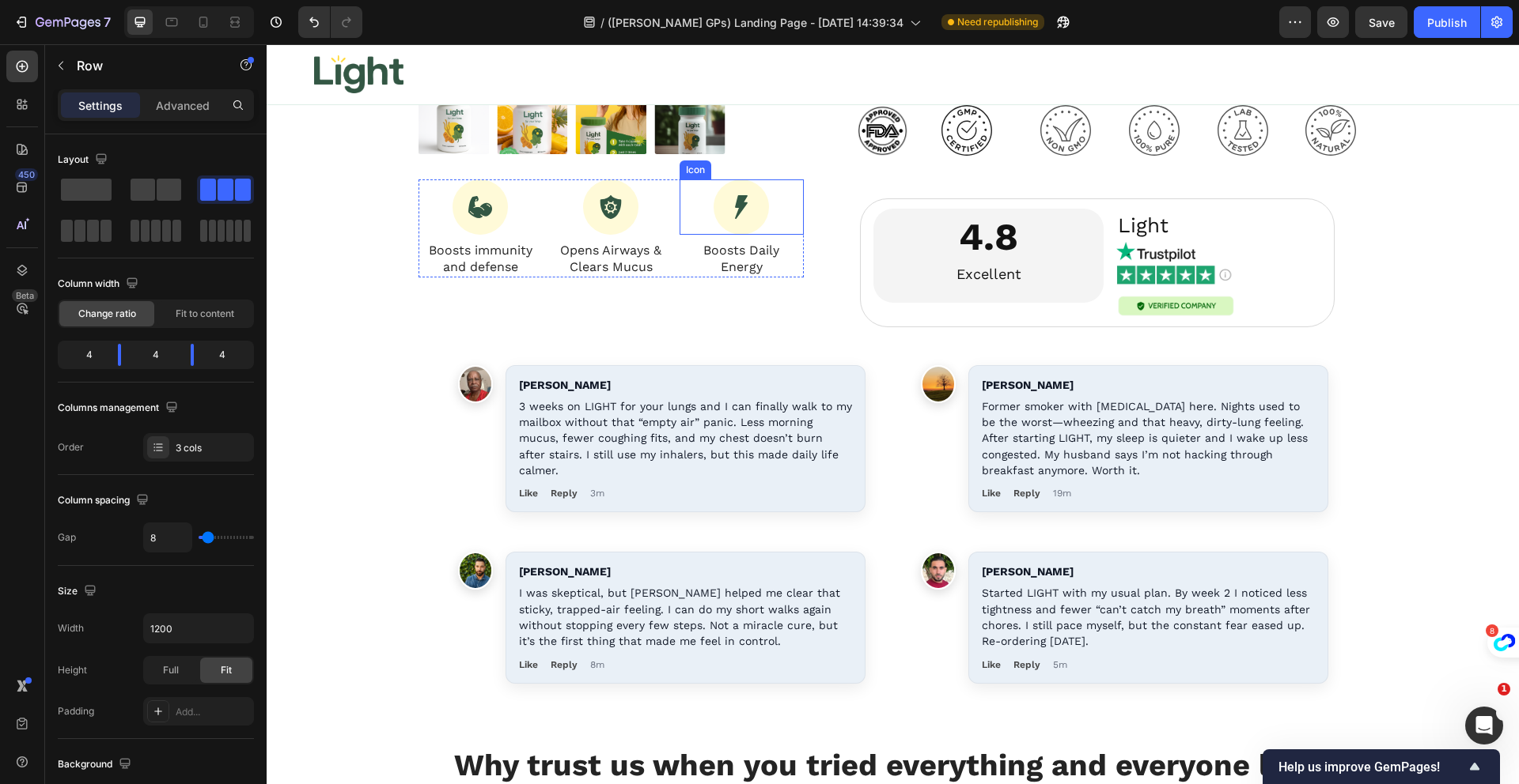
click at [680, 188] on div "Icon" at bounding box center [741, 207] width 124 height 56
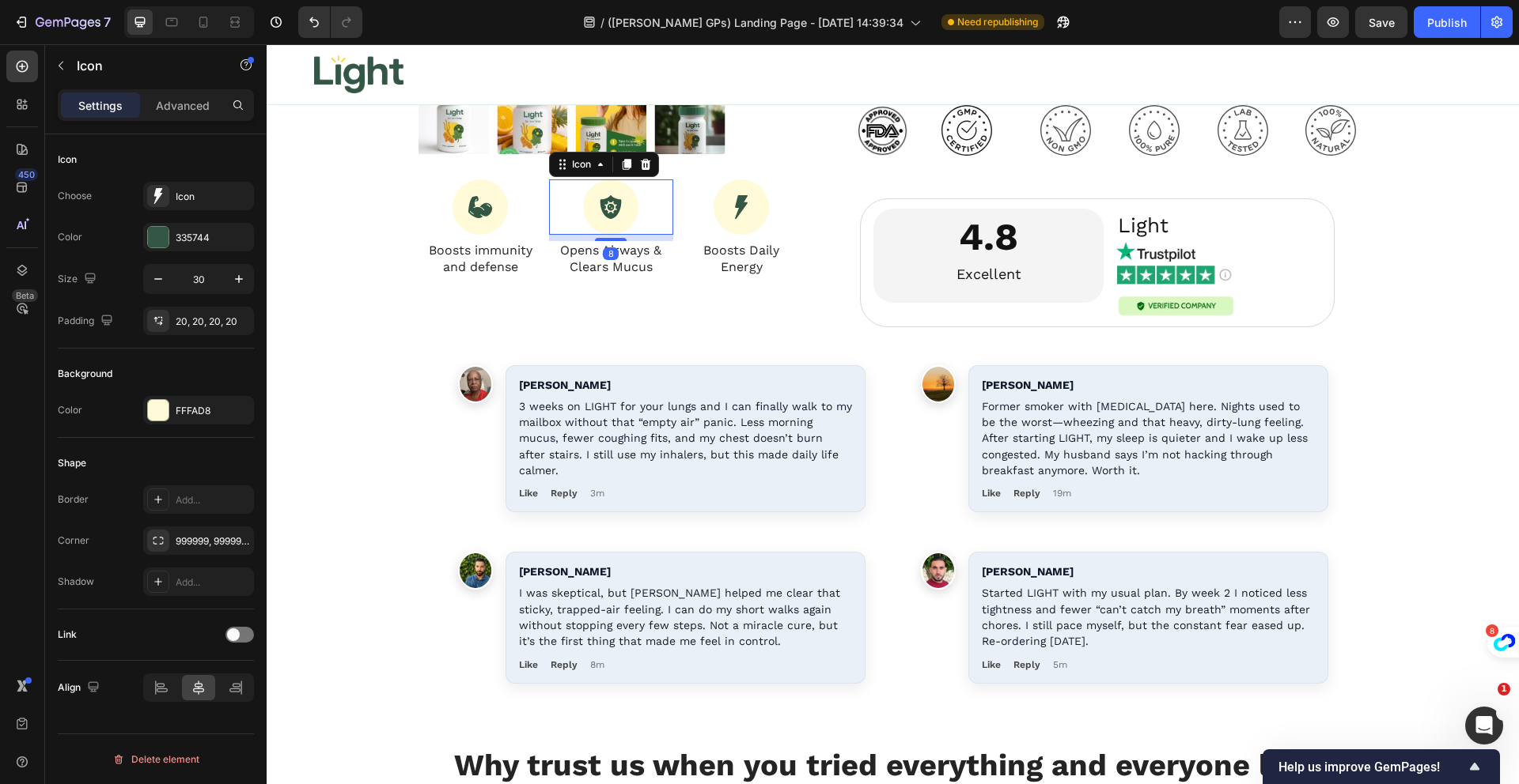
click at [666, 188] on div "Icon 8" at bounding box center [611, 207] width 124 height 56
click at [668, 186] on div "Icon Boosts immunity and defense Text Block Icon 8 Opens Airways & Clears Mucus…" at bounding box center [612, 228] width 386 height 98
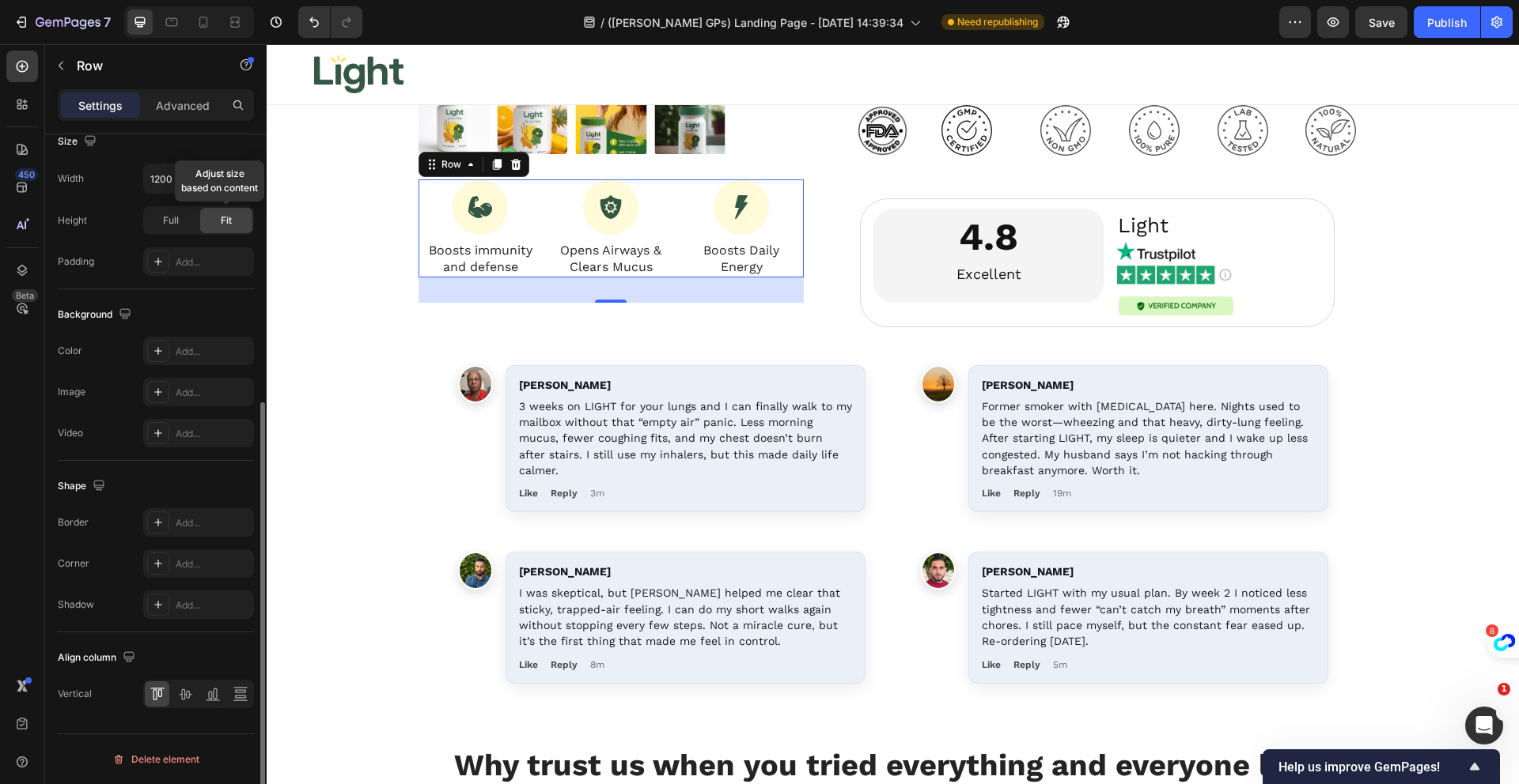
scroll to position [0, 0]
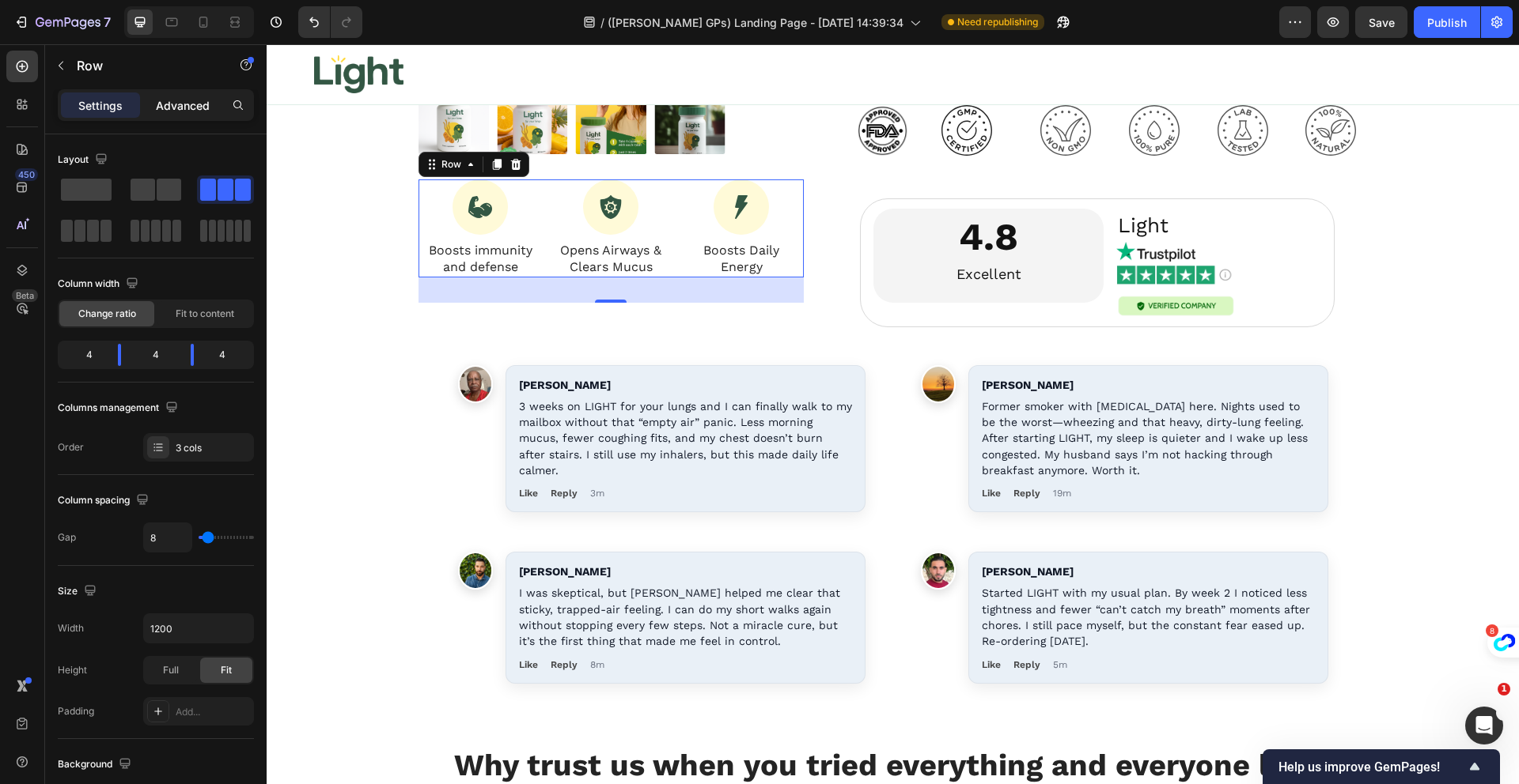
click at [178, 114] on div "Advanced" at bounding box center [182, 105] width 79 height 25
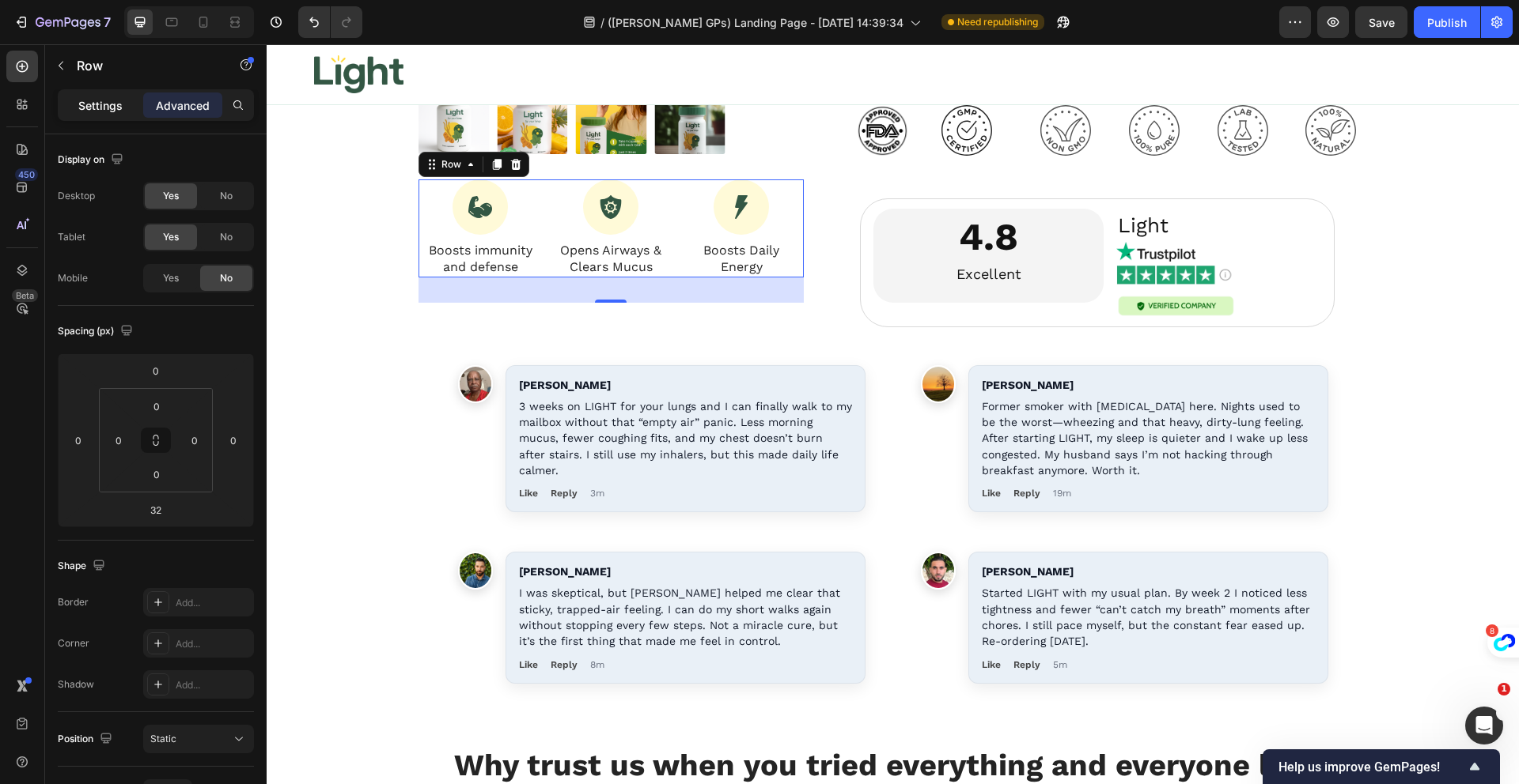
click at [113, 106] on p "Settings" at bounding box center [101, 105] width 44 height 16
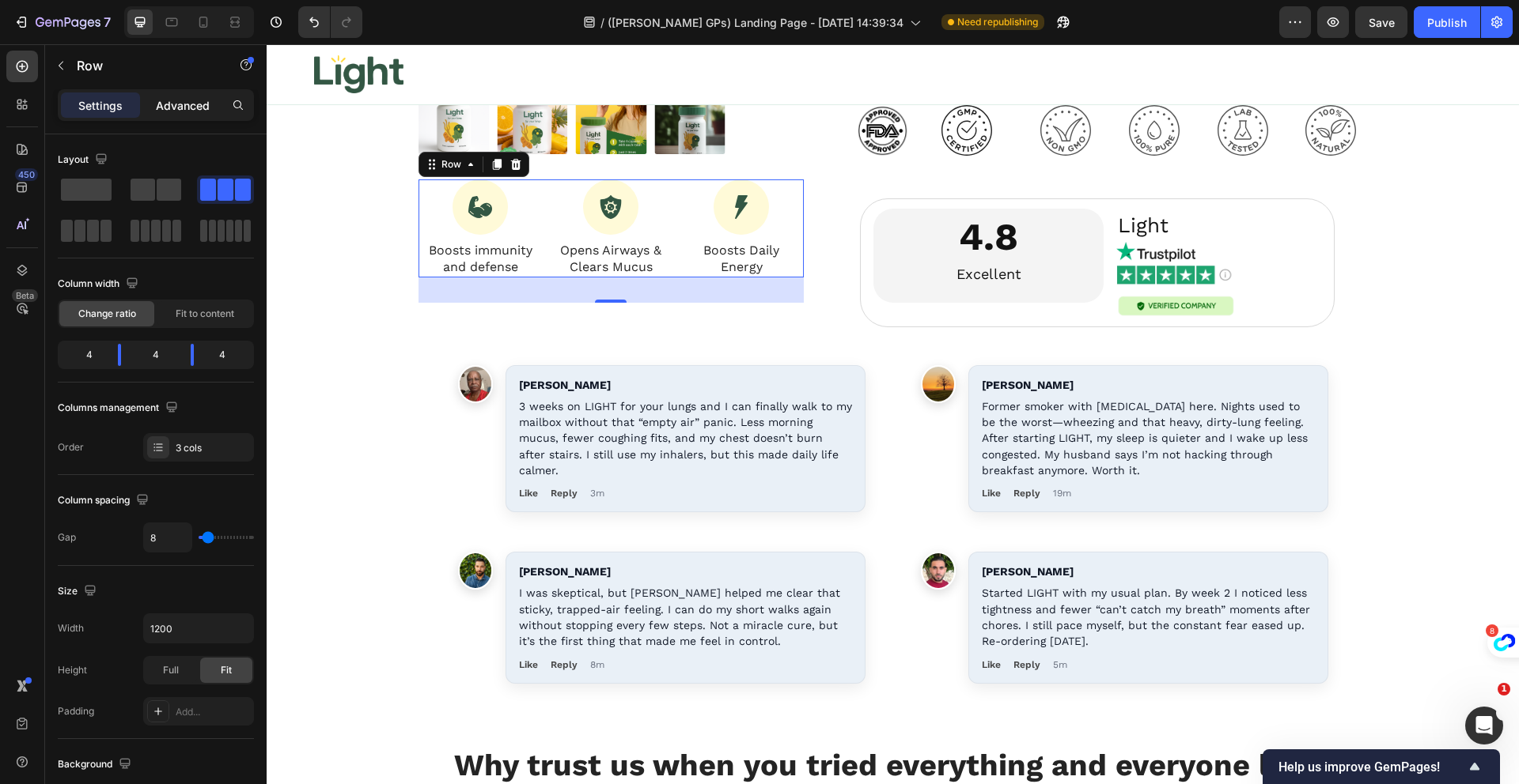
click at [169, 112] on p "Advanced" at bounding box center [182, 105] width 54 height 16
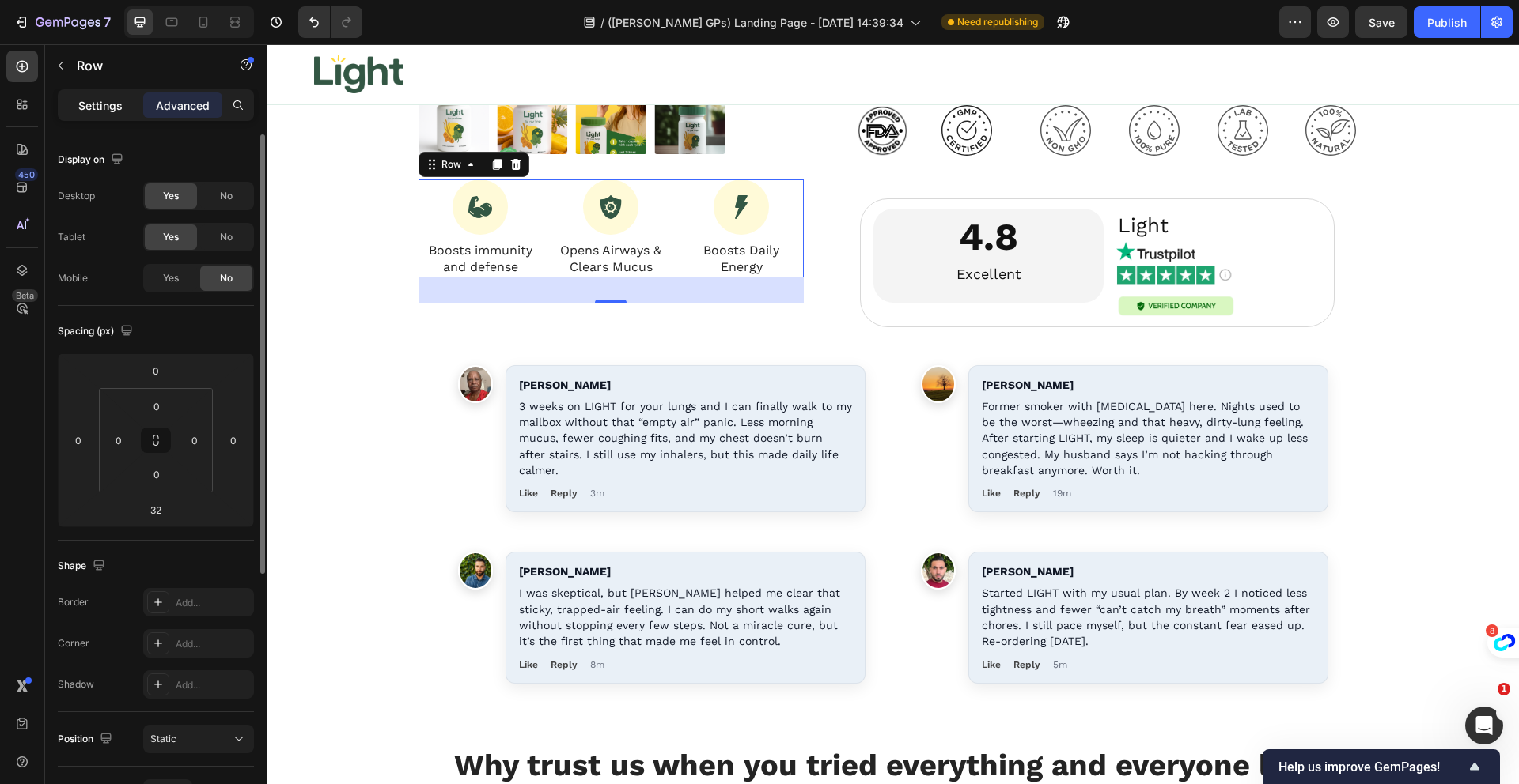
click at [83, 94] on div "Settings" at bounding box center [100, 105] width 79 height 25
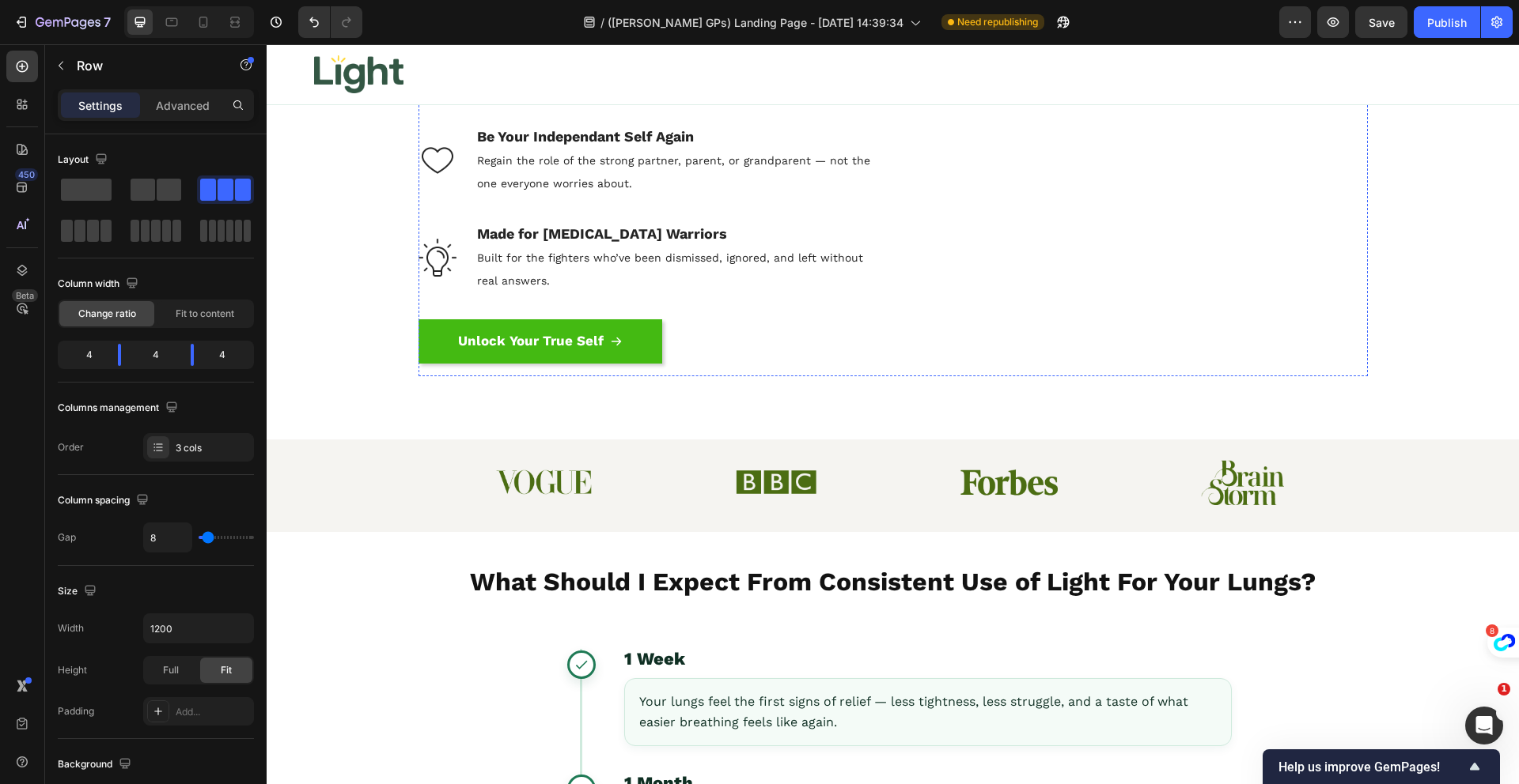
scroll to position [11651, 0]
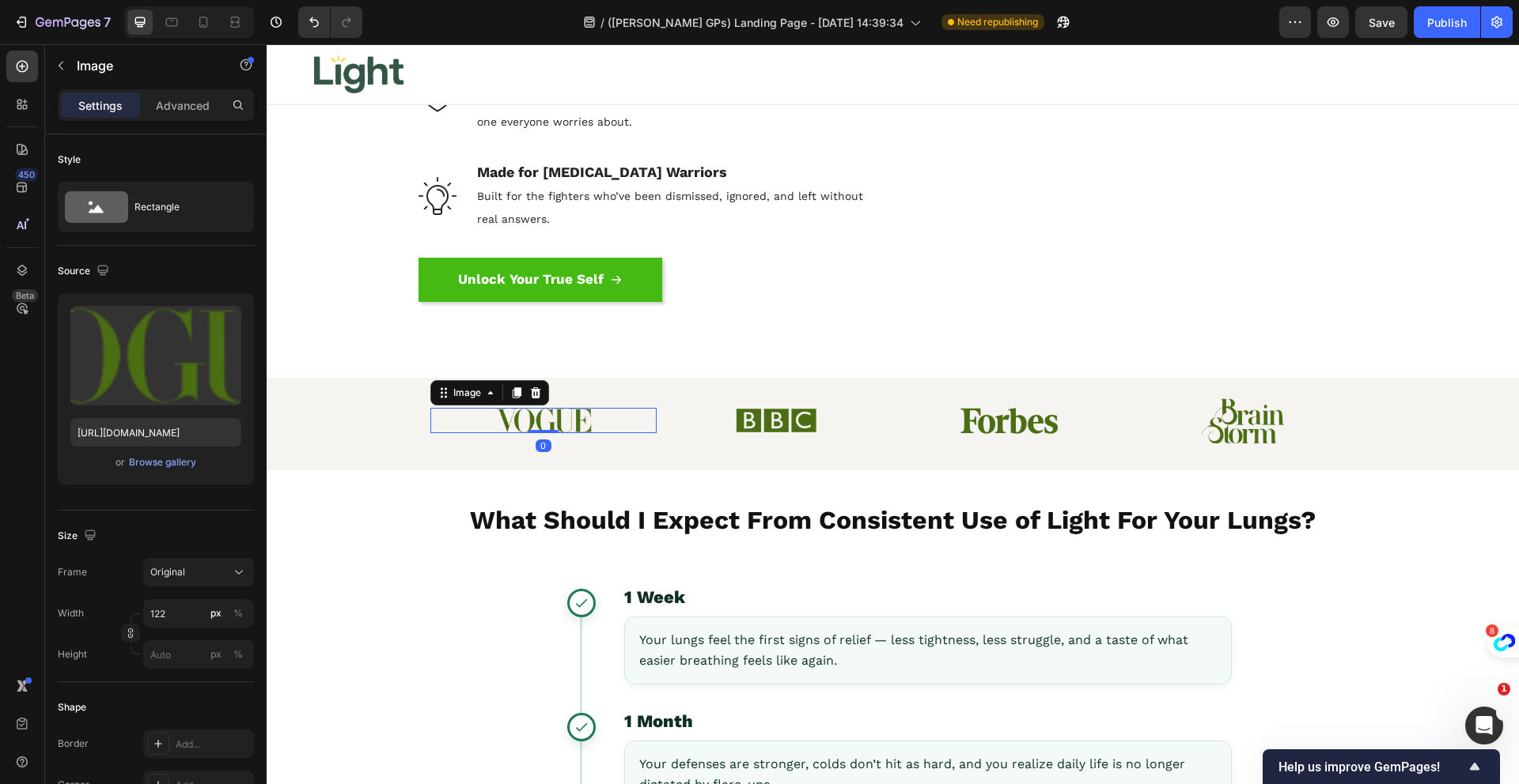
click at [496, 440] on div "Image 0" at bounding box center [543, 420] width 227 height 45
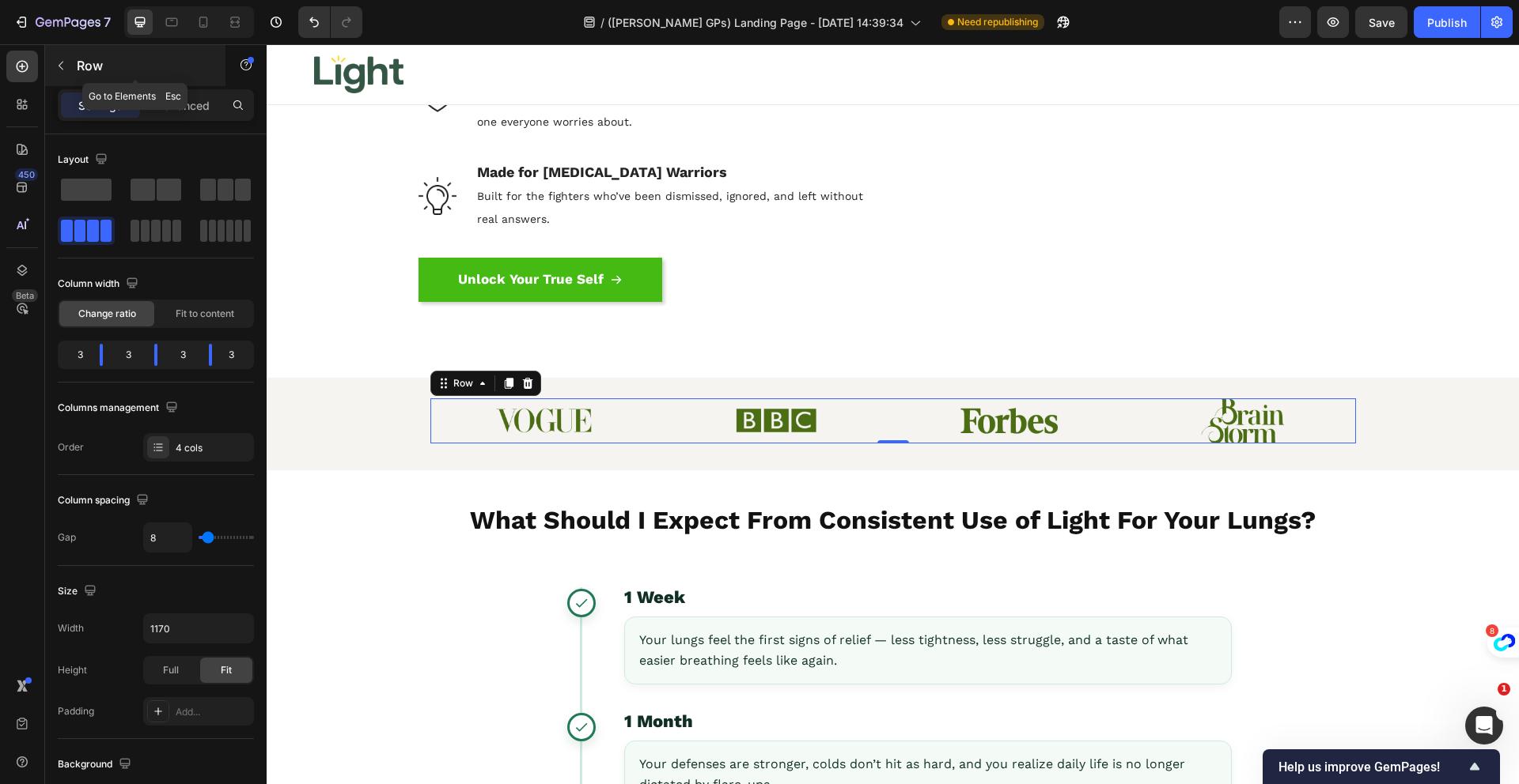
click at [77, 64] on p "Row" at bounding box center [144, 65] width 134 height 19
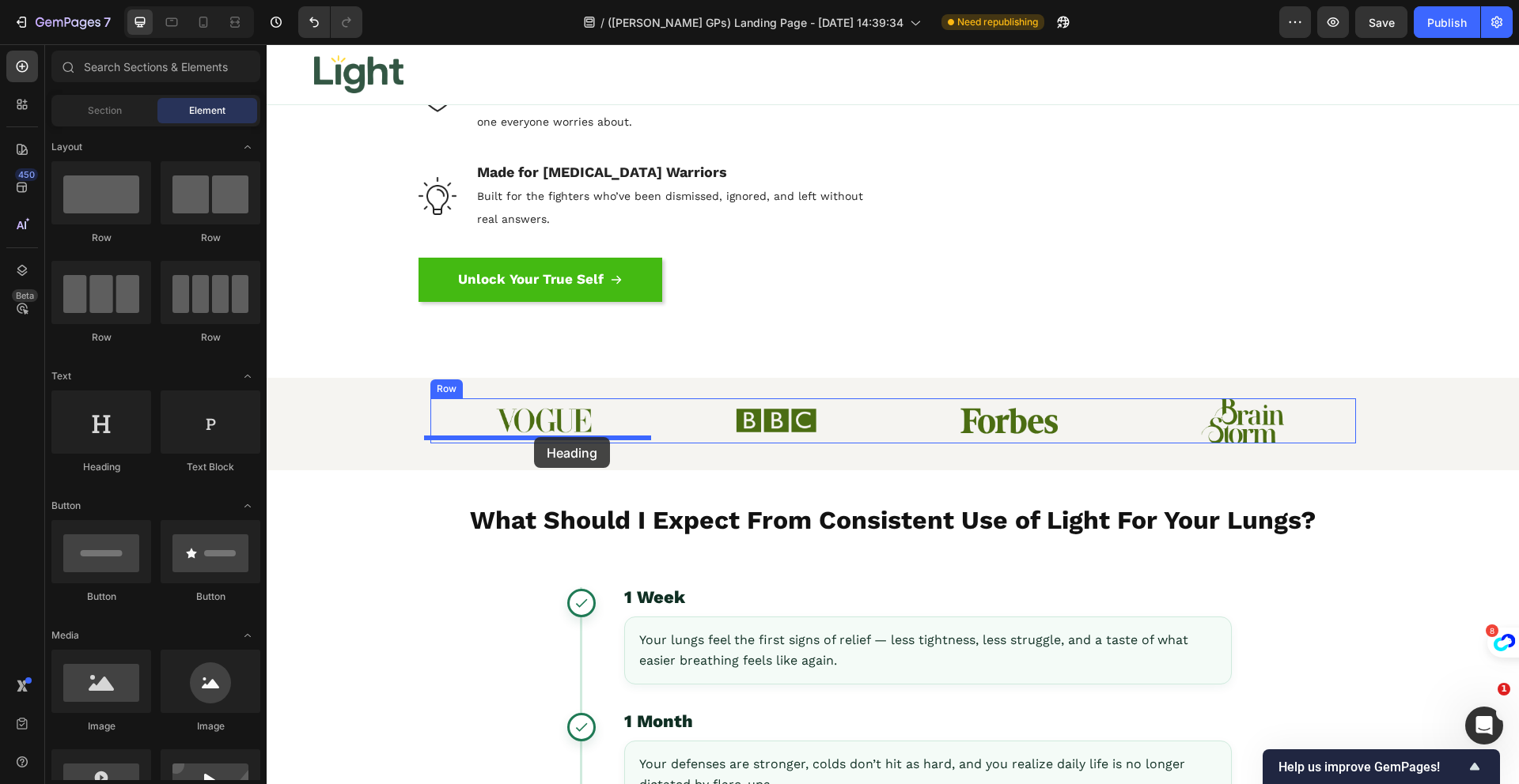
drag, startPoint x: 382, startPoint y: 478, endPoint x: 534, endPoint y: 438, distance: 157.2
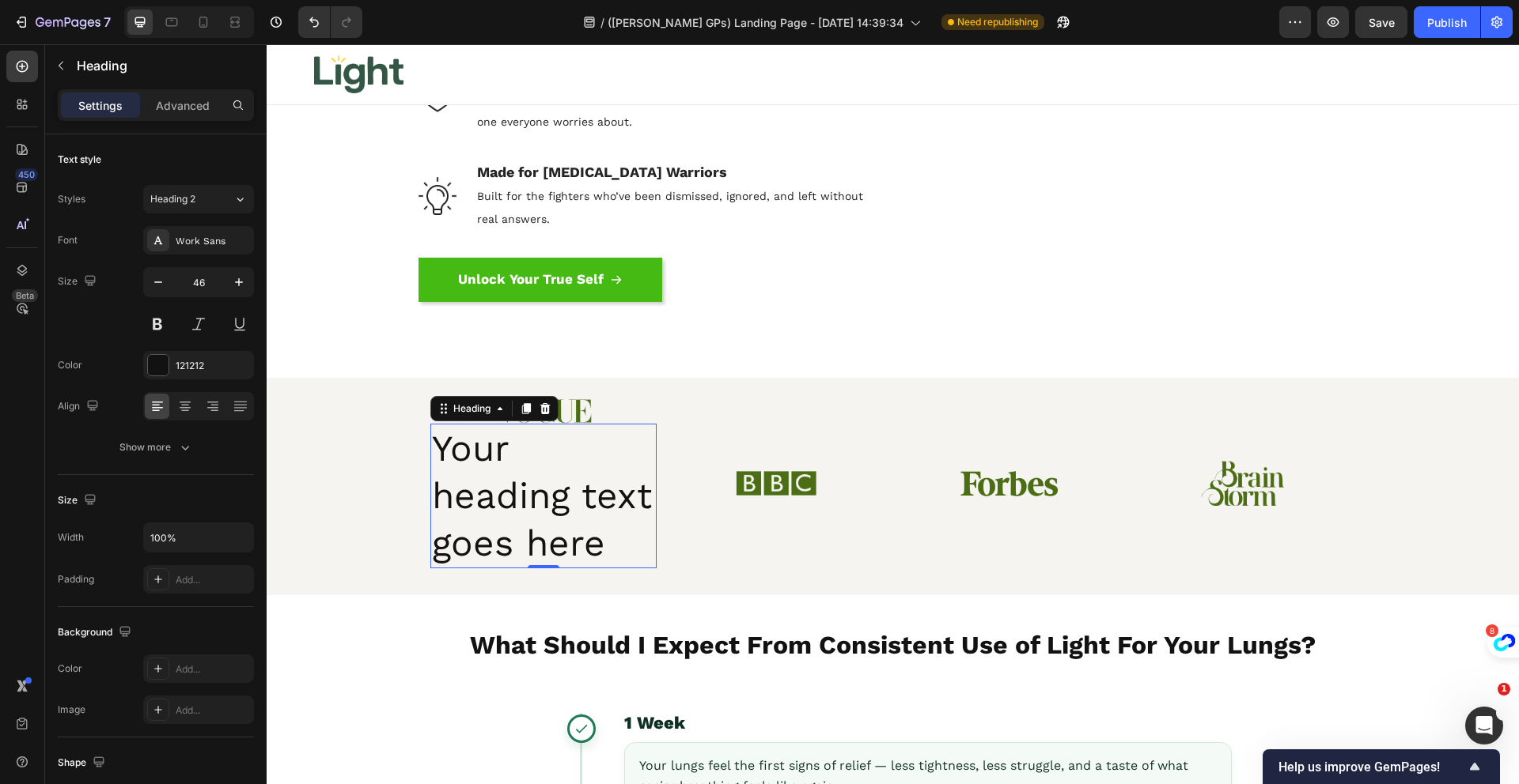
click at [481, 509] on h2 "Your heading text goes here" at bounding box center [543, 496] width 227 height 145
click at [481, 509] on p "Your heading text goes here" at bounding box center [543, 495] width 224 height 141
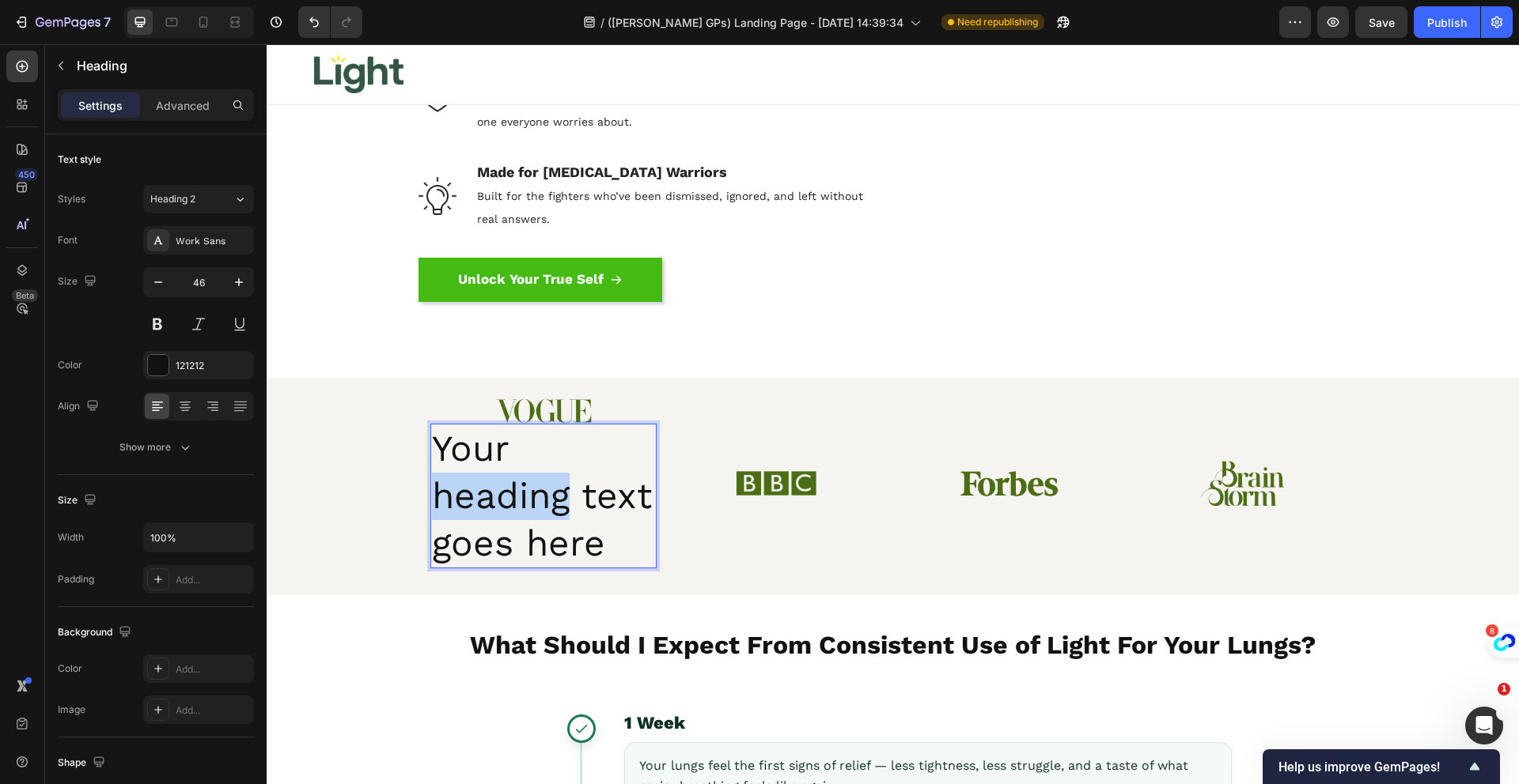
click at [481, 509] on p "Your heading text goes here" at bounding box center [543, 495] width 224 height 141
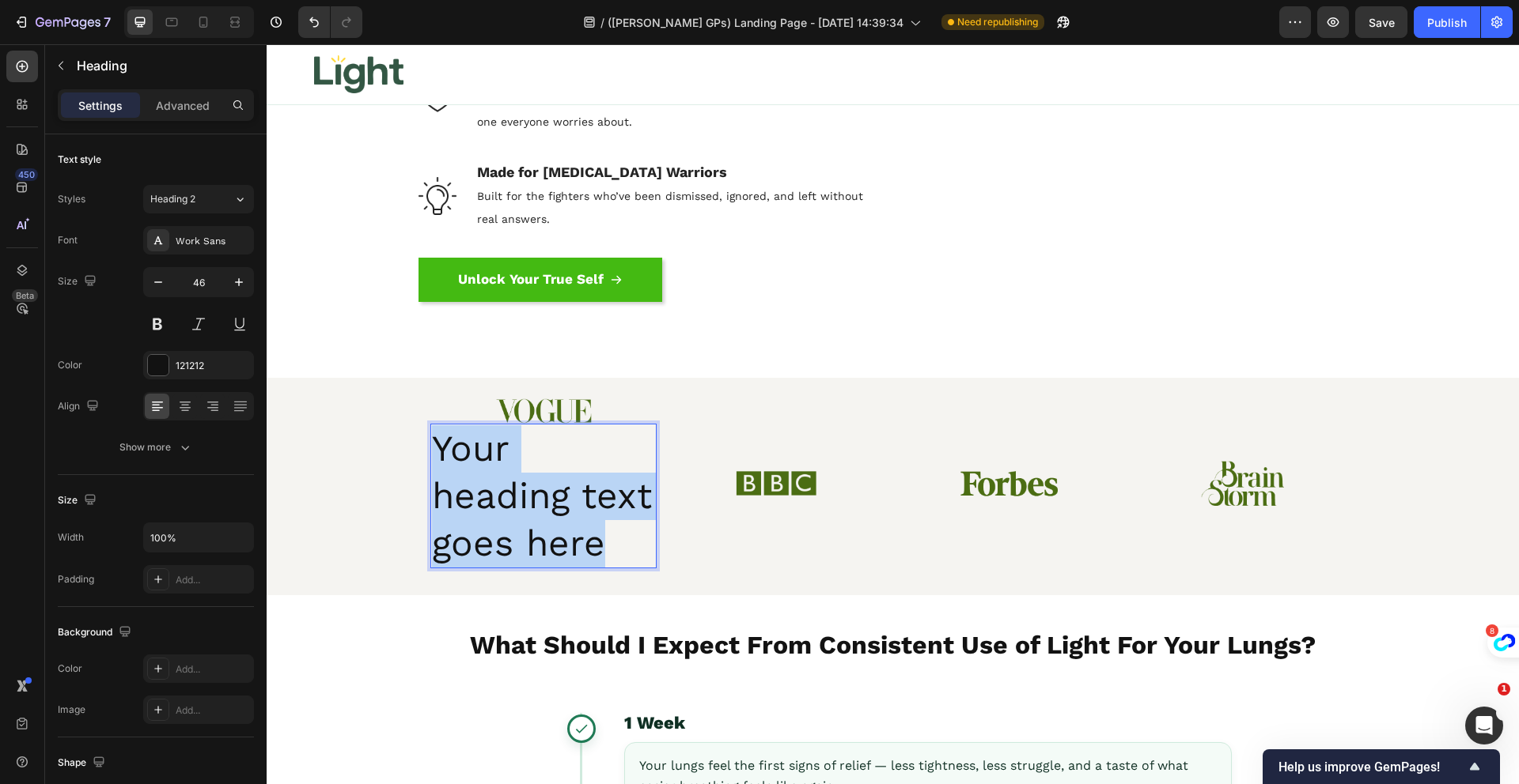
click at [481, 509] on p "Your heading text goes here" at bounding box center [543, 495] width 224 height 141
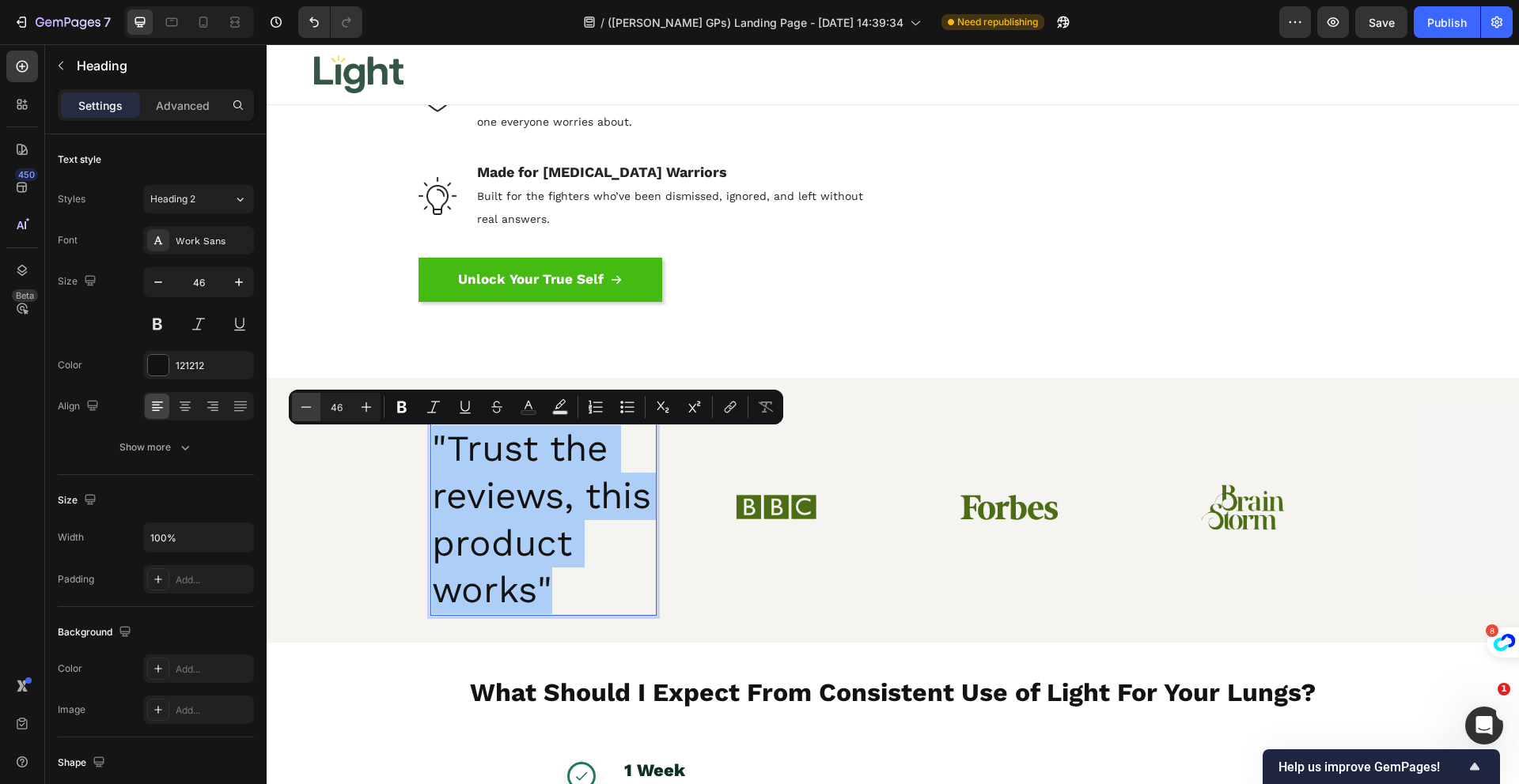
click at [310, 407] on icon "Editor contextual toolbar" at bounding box center [306, 407] width 15 height 15
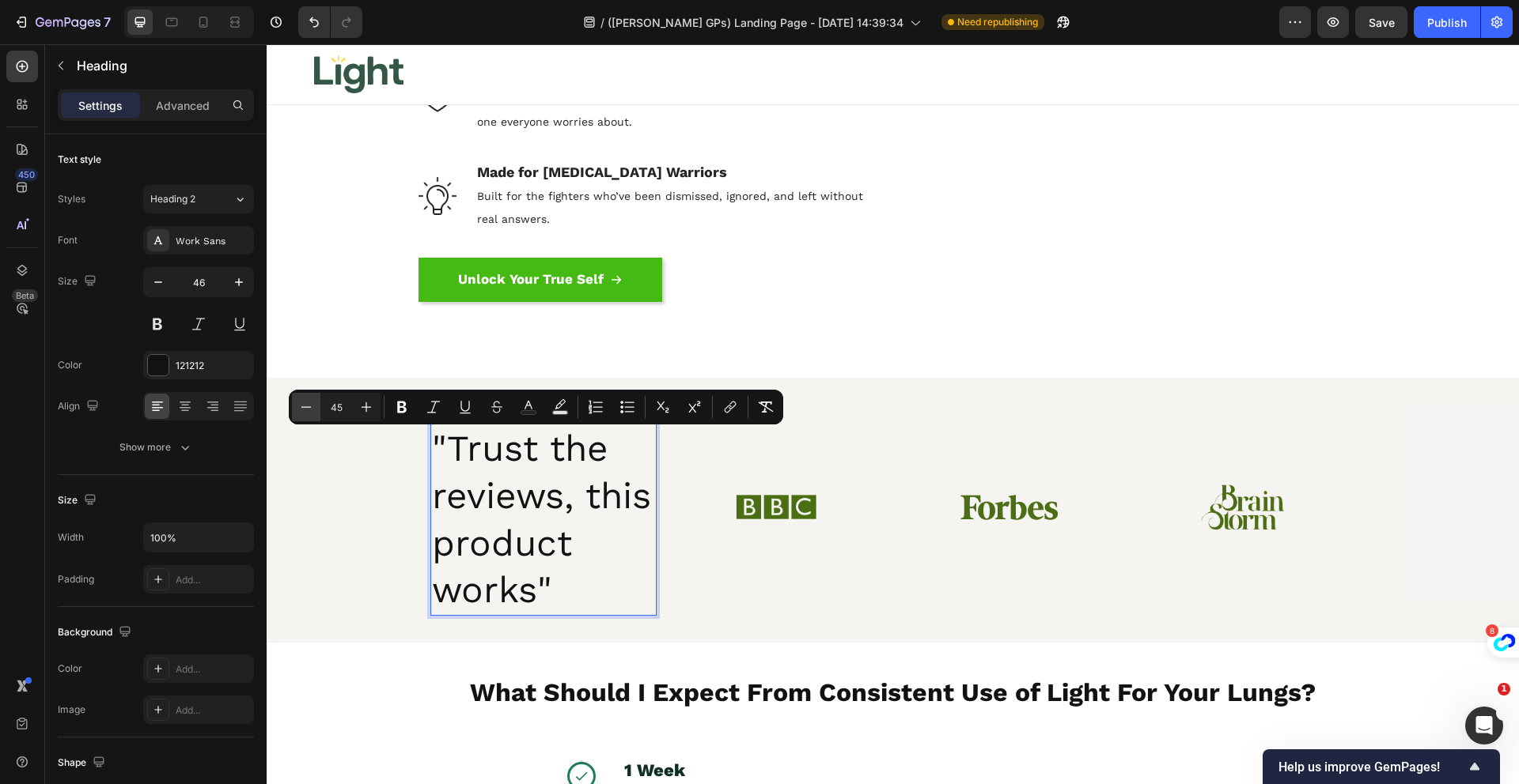
click at [310, 407] on icon "Editor contextual toolbar" at bounding box center [306, 406] width 11 height 1
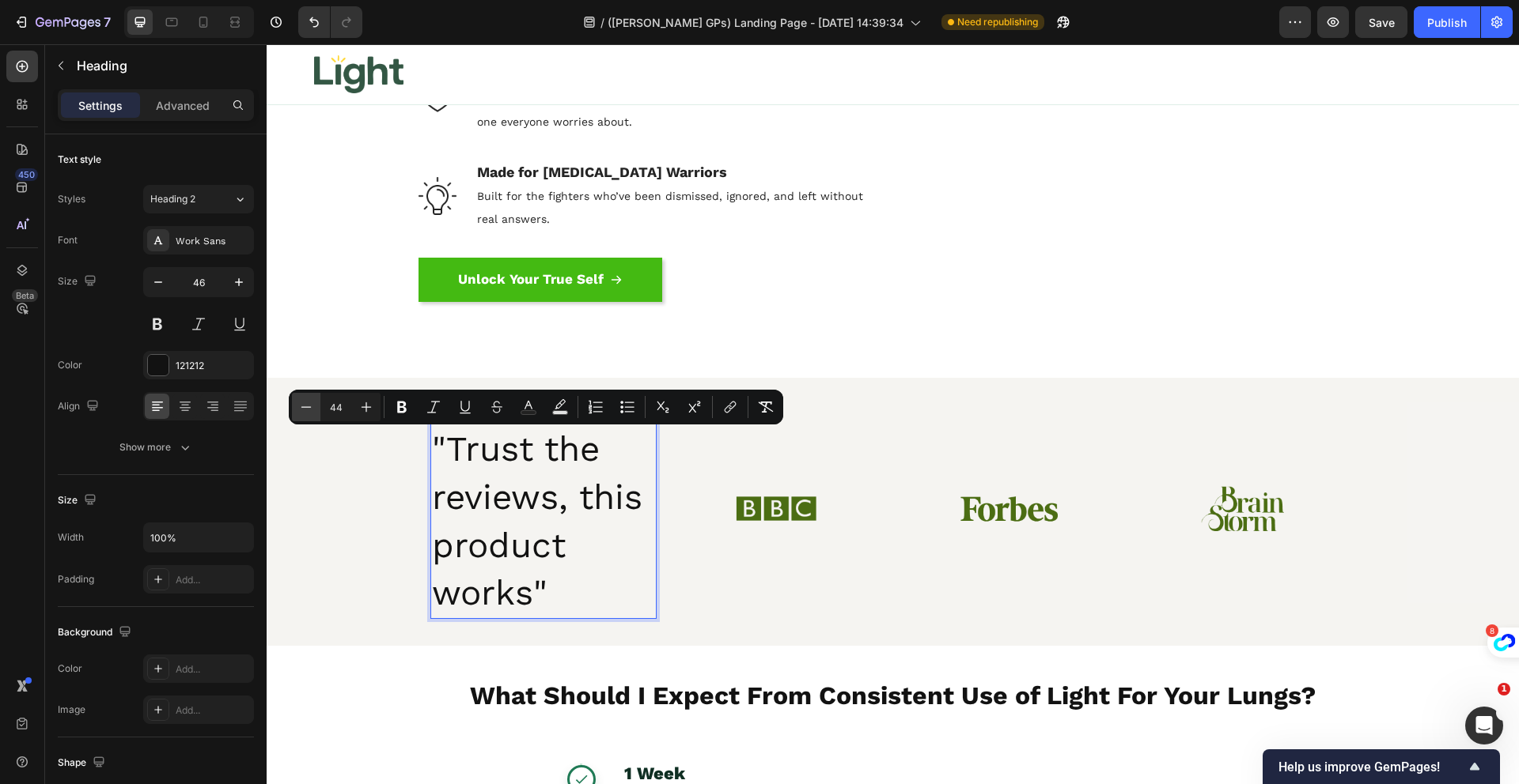
click at [310, 407] on icon "Editor contextual toolbar" at bounding box center [306, 406] width 11 height 1
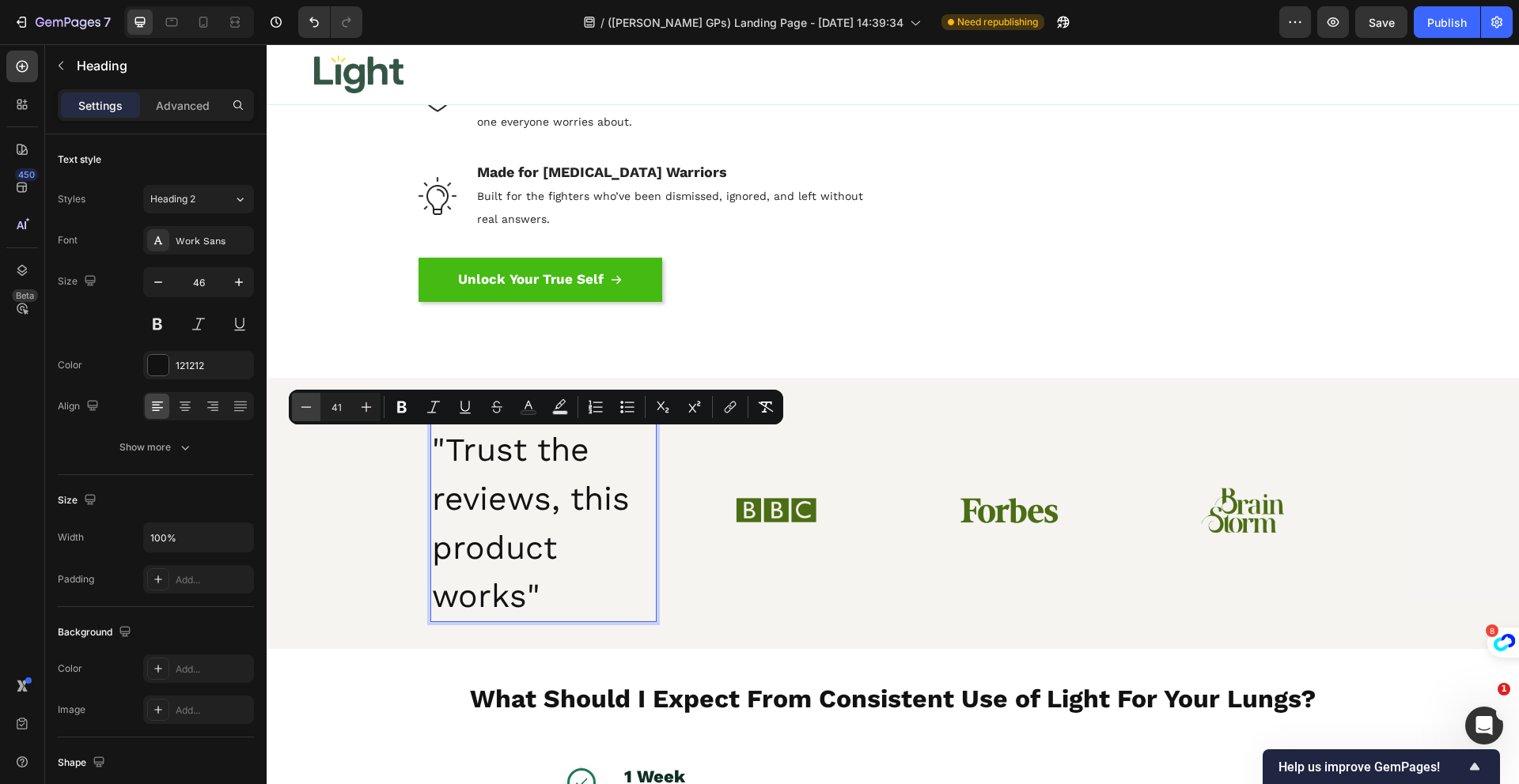
click at [310, 407] on icon "Editor contextual toolbar" at bounding box center [306, 406] width 11 height 1
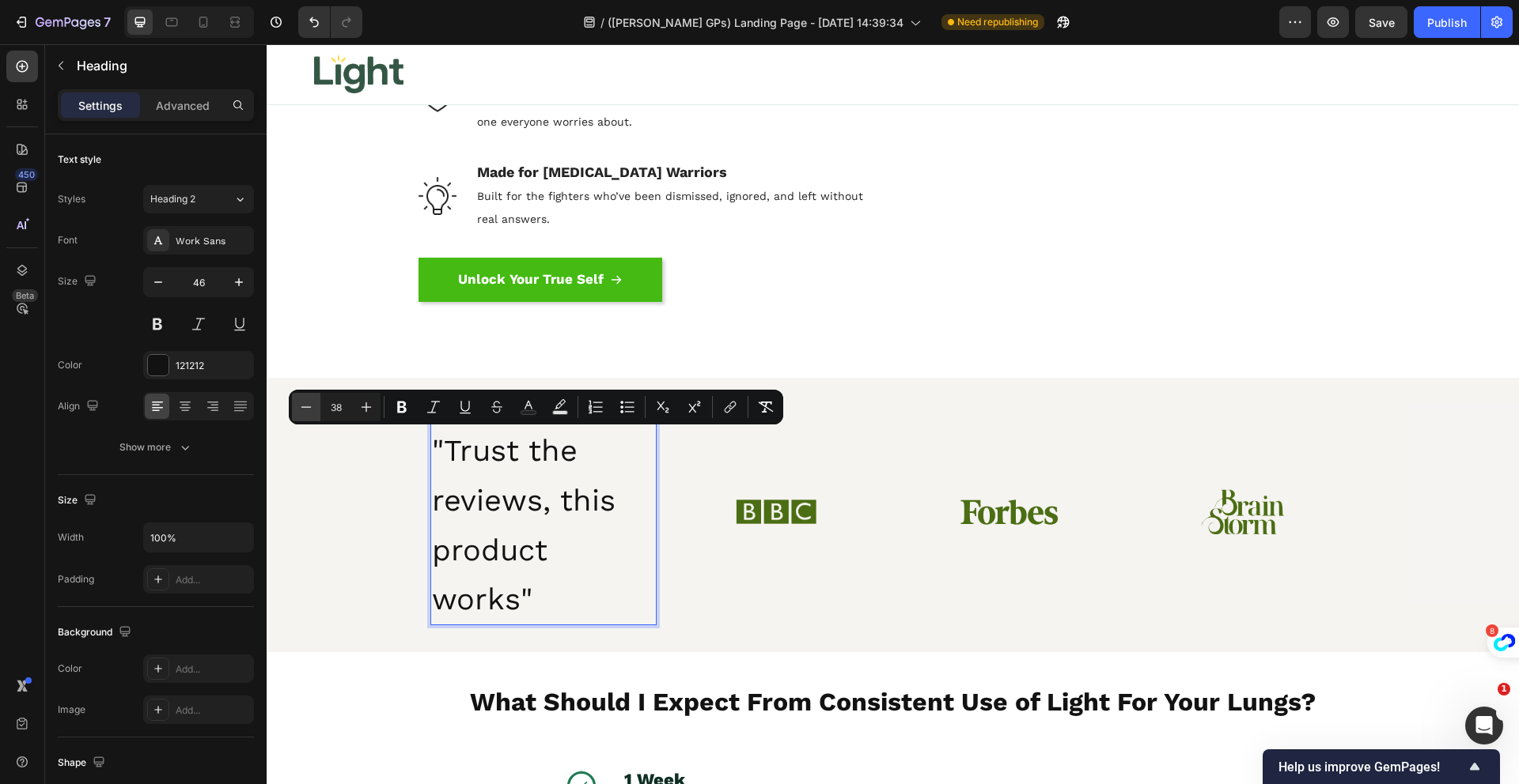
click at [310, 407] on icon "Editor contextual toolbar" at bounding box center [306, 406] width 11 height 1
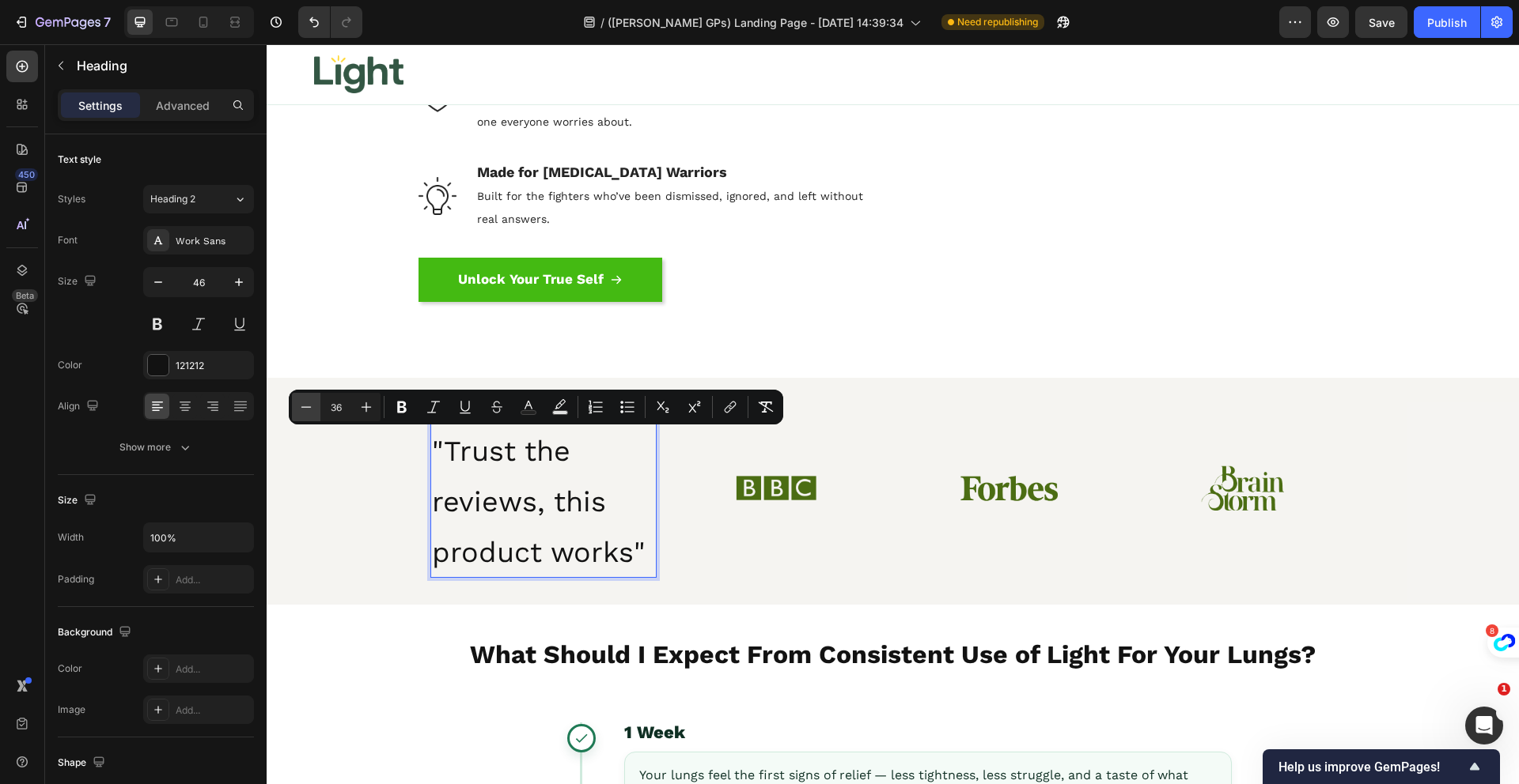
click at [310, 407] on icon "Editor contextual toolbar" at bounding box center [306, 406] width 11 height 1
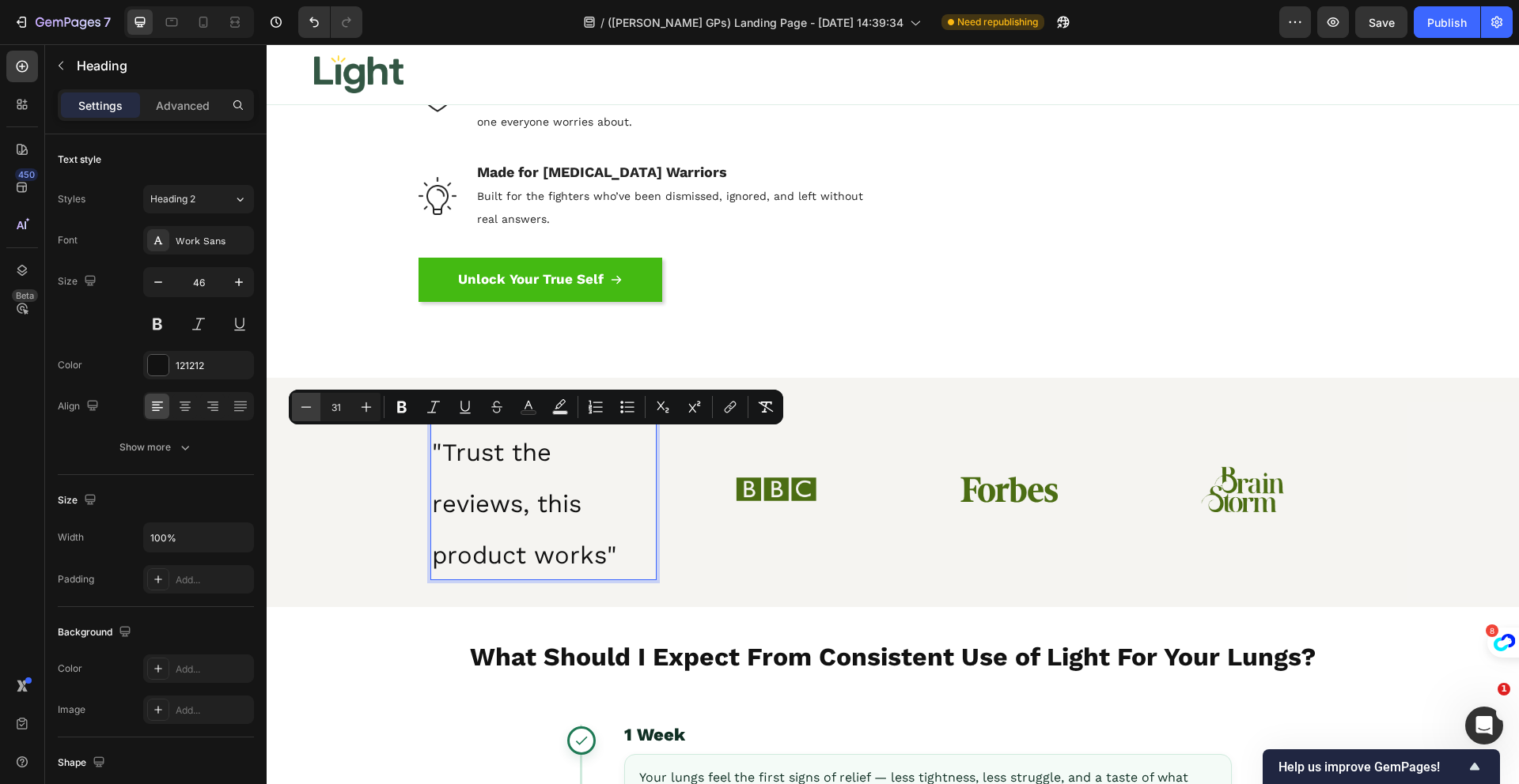
click at [310, 407] on icon "Editor contextual toolbar" at bounding box center [306, 406] width 11 height 1
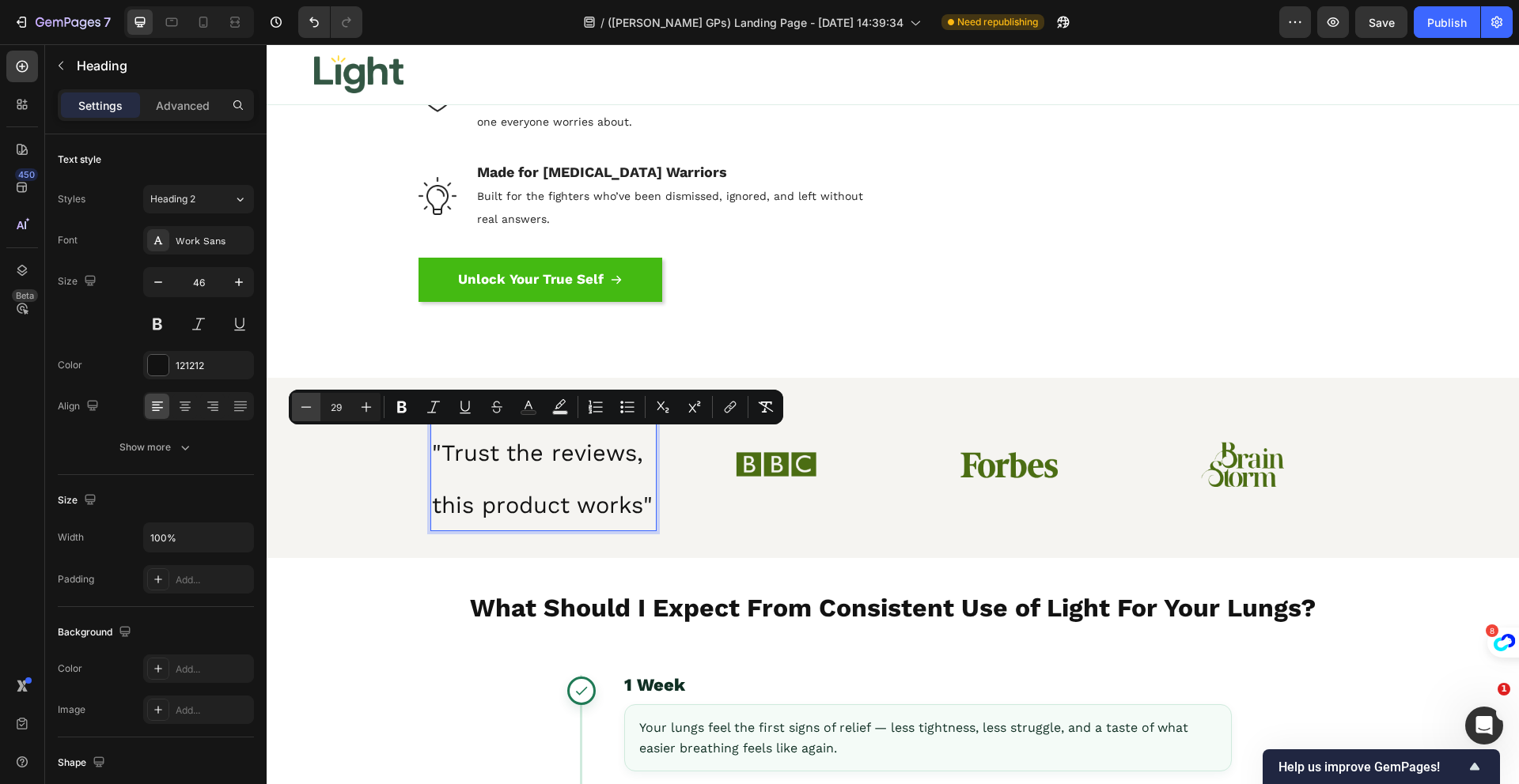
click at [310, 407] on icon "Editor contextual toolbar" at bounding box center [306, 406] width 11 height 1
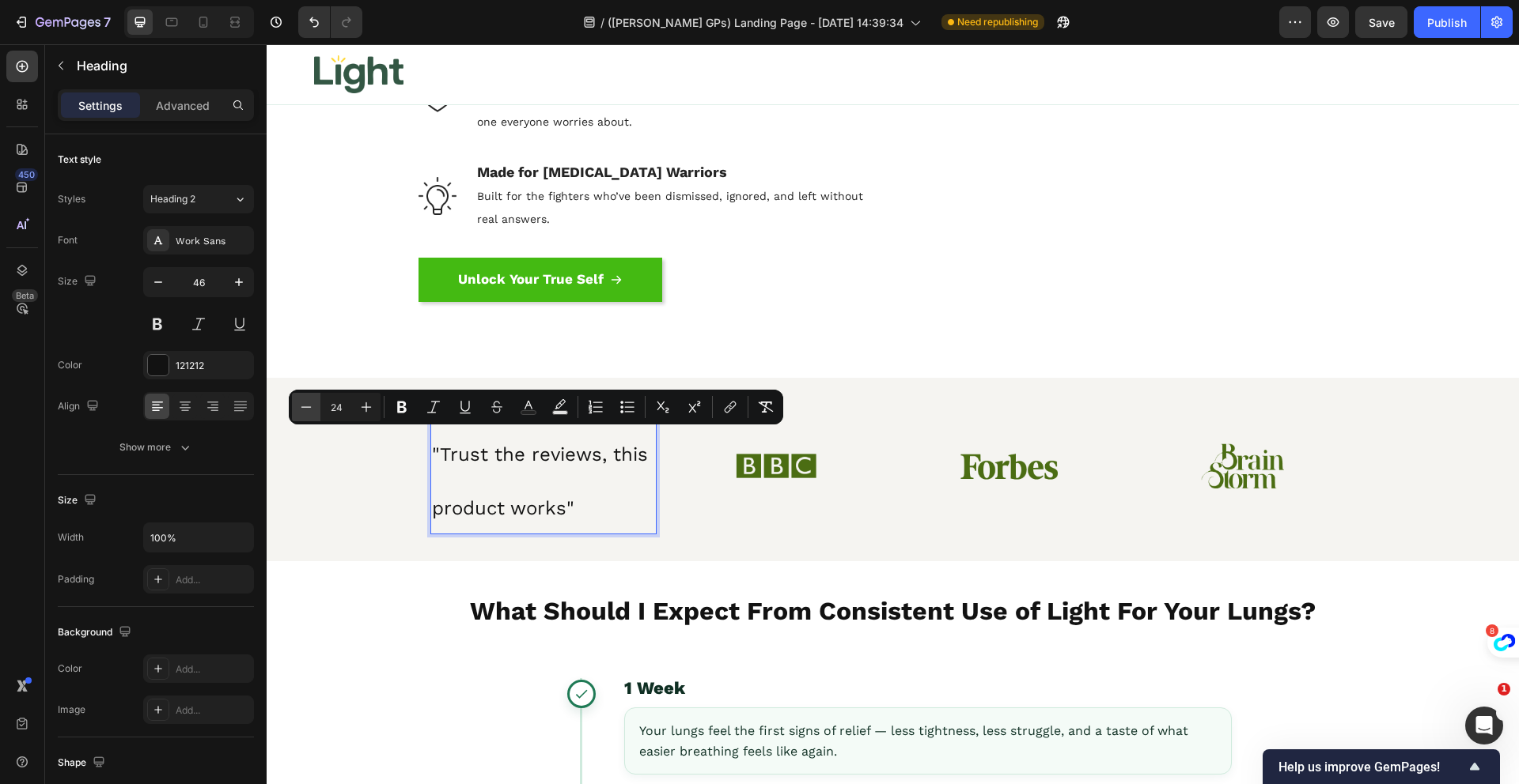
click at [310, 407] on icon "Editor contextual toolbar" at bounding box center [306, 406] width 11 height 1
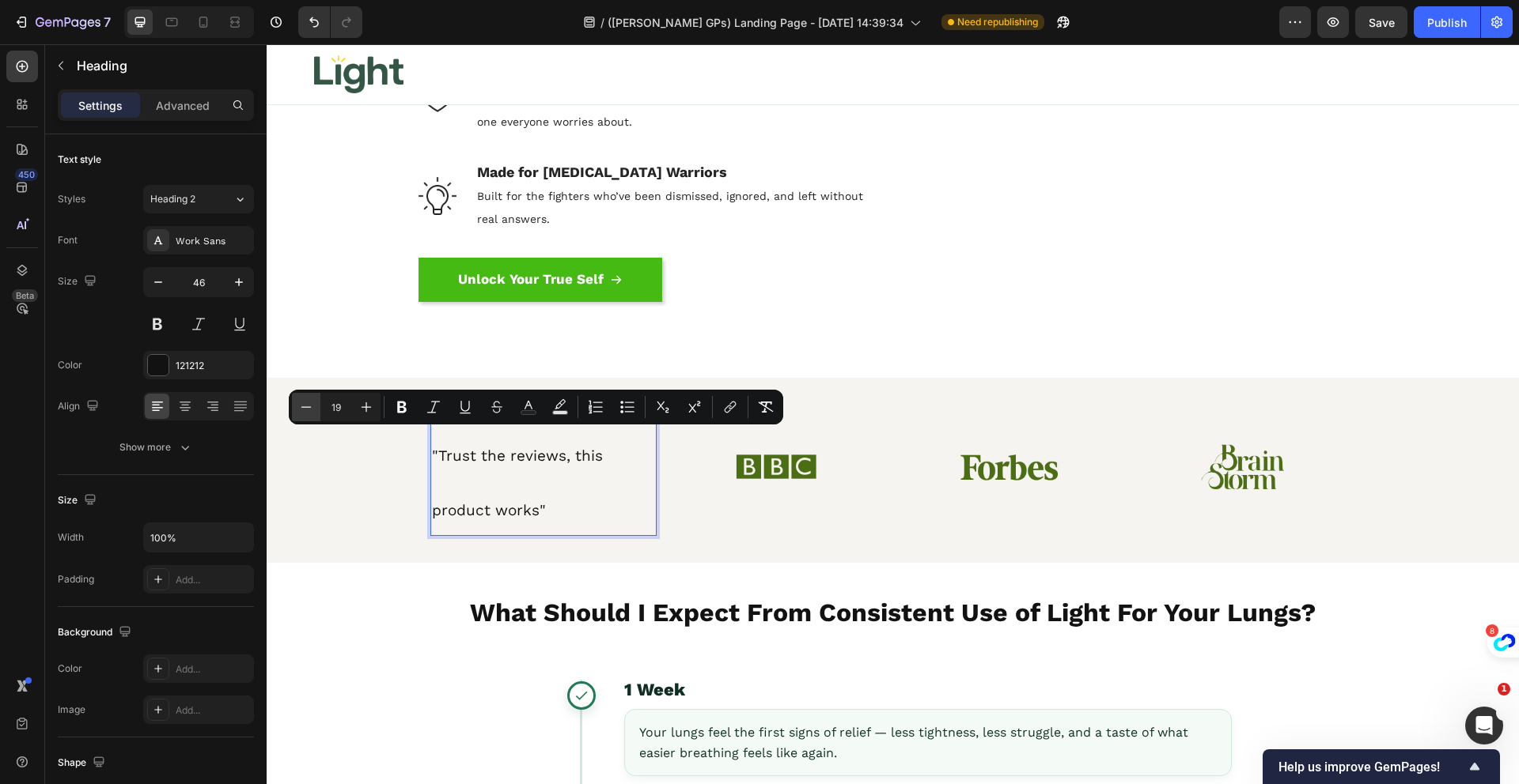
click at [310, 407] on icon "Editor contextual toolbar" at bounding box center [306, 406] width 11 height 1
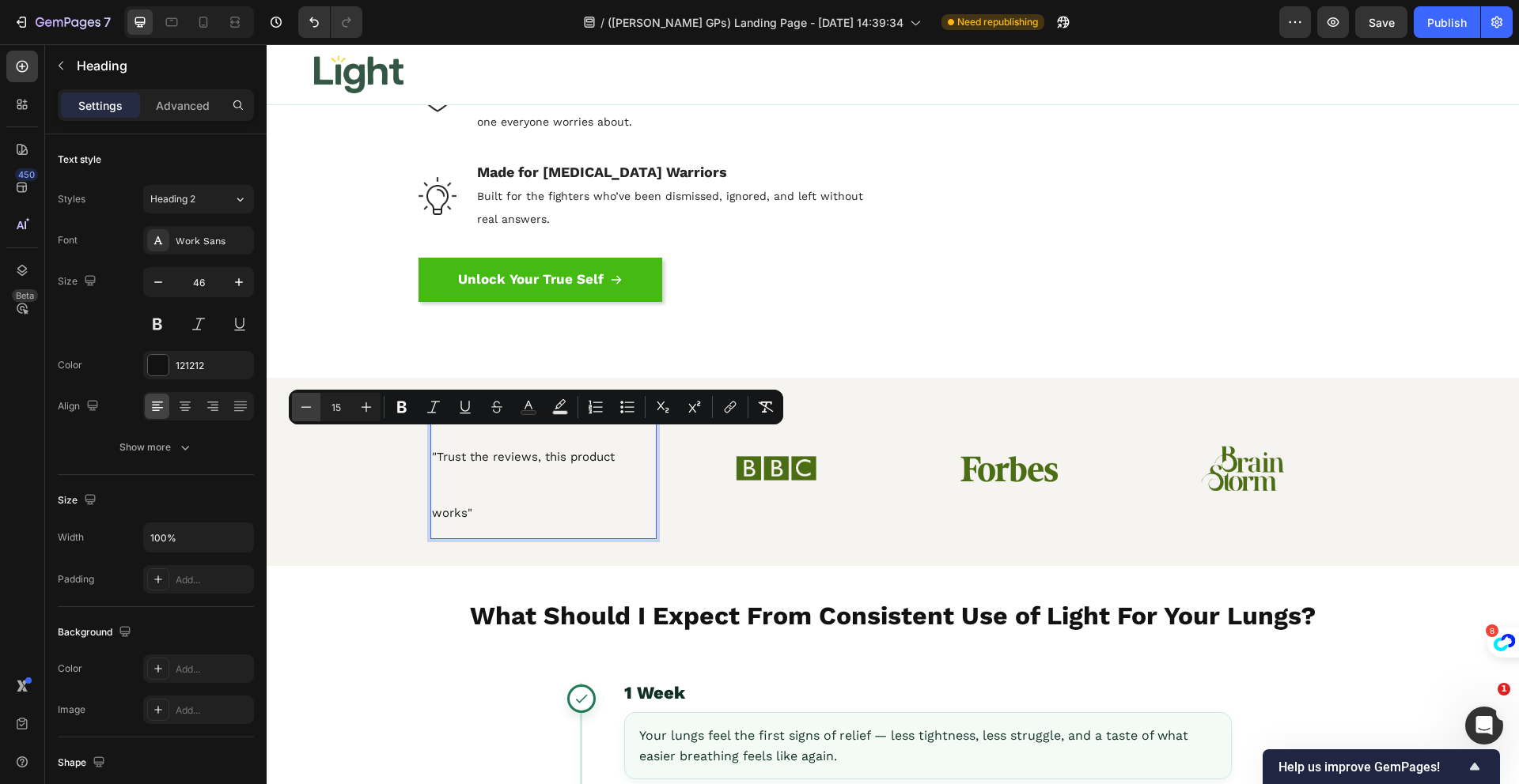
click at [310, 407] on icon "Editor contextual toolbar" at bounding box center [306, 406] width 11 height 1
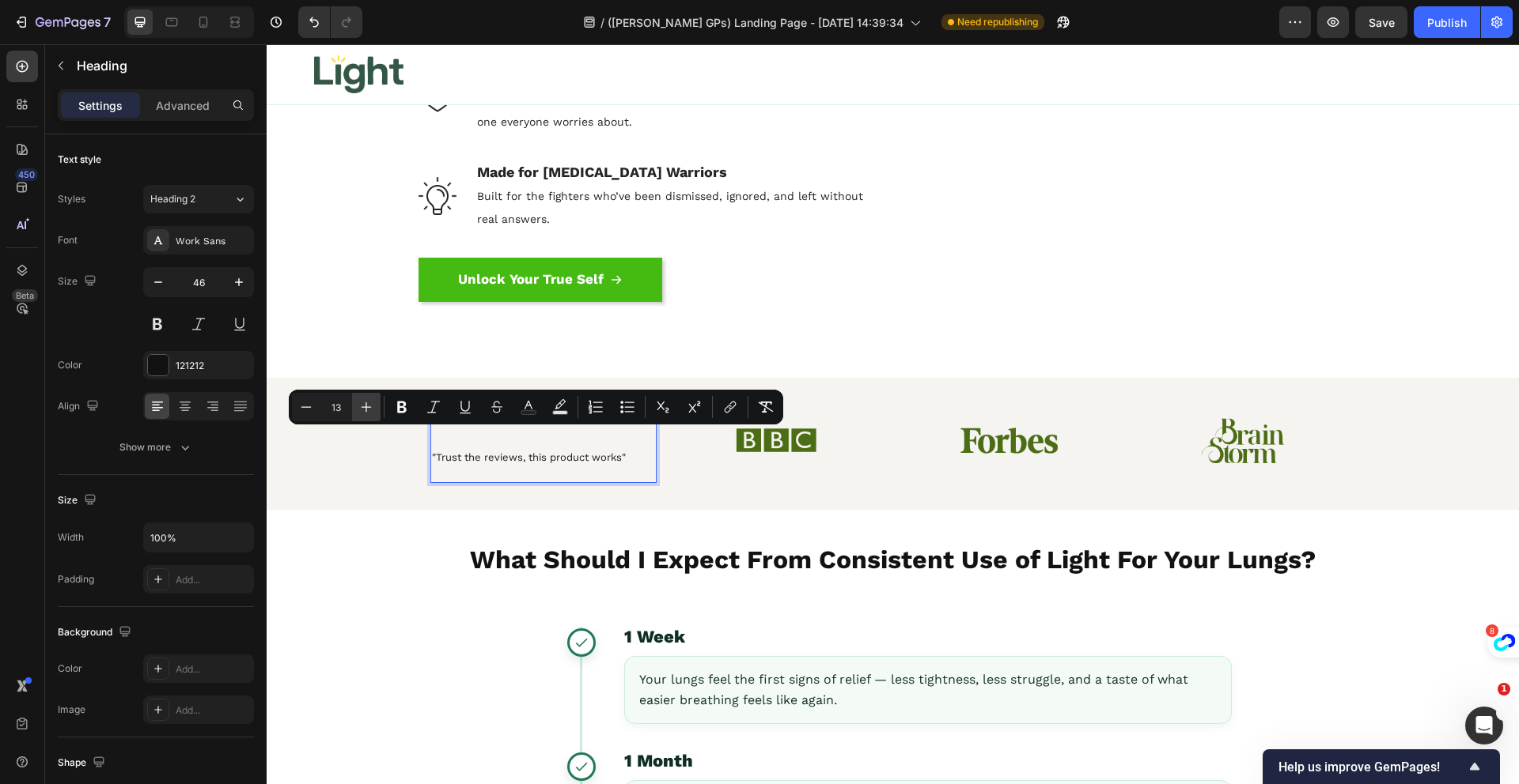
click at [364, 405] on icon "Editor contextual toolbar" at bounding box center [366, 407] width 15 height 15
type input "15"
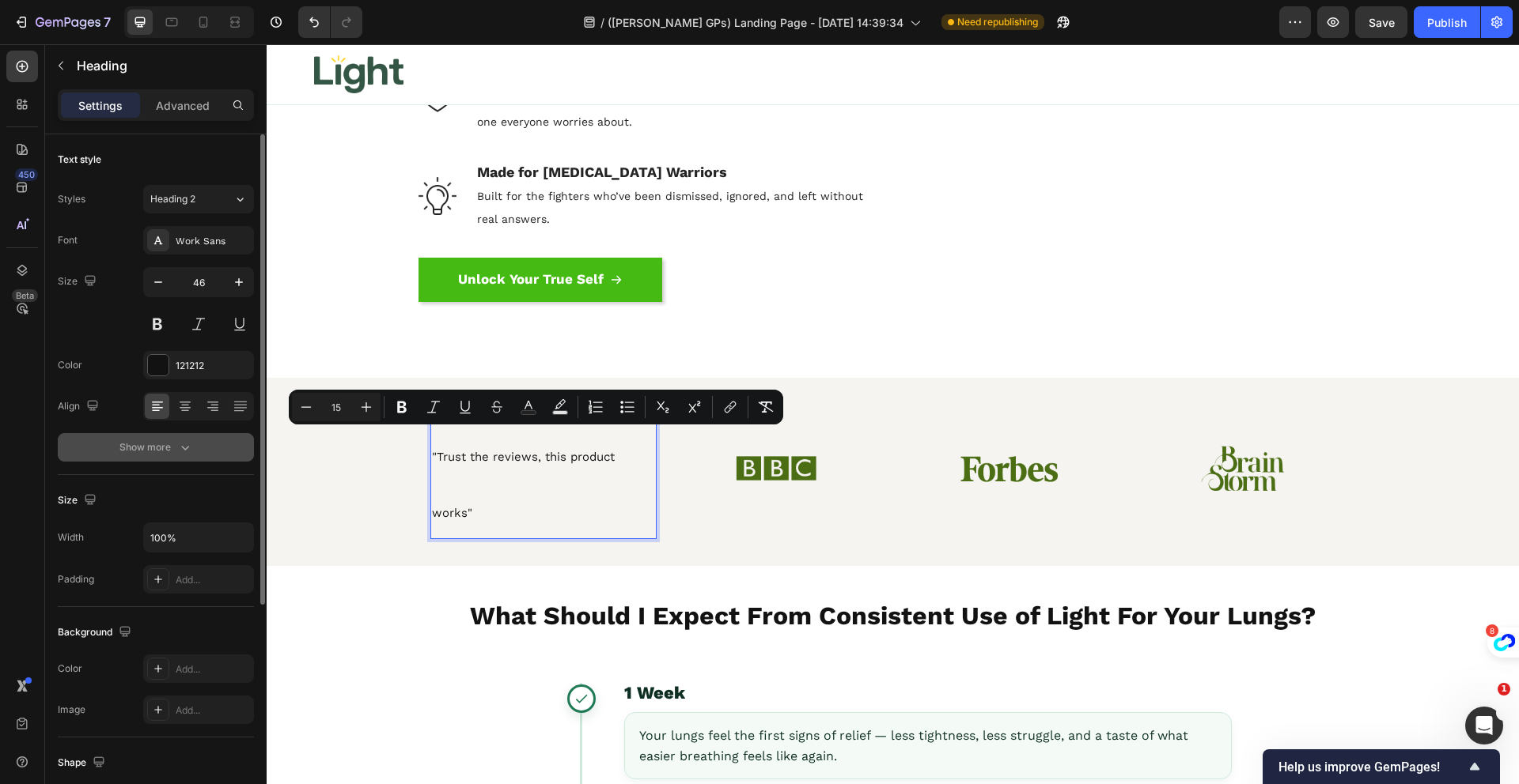
click at [182, 458] on button "Show more" at bounding box center [156, 448] width 196 height 29
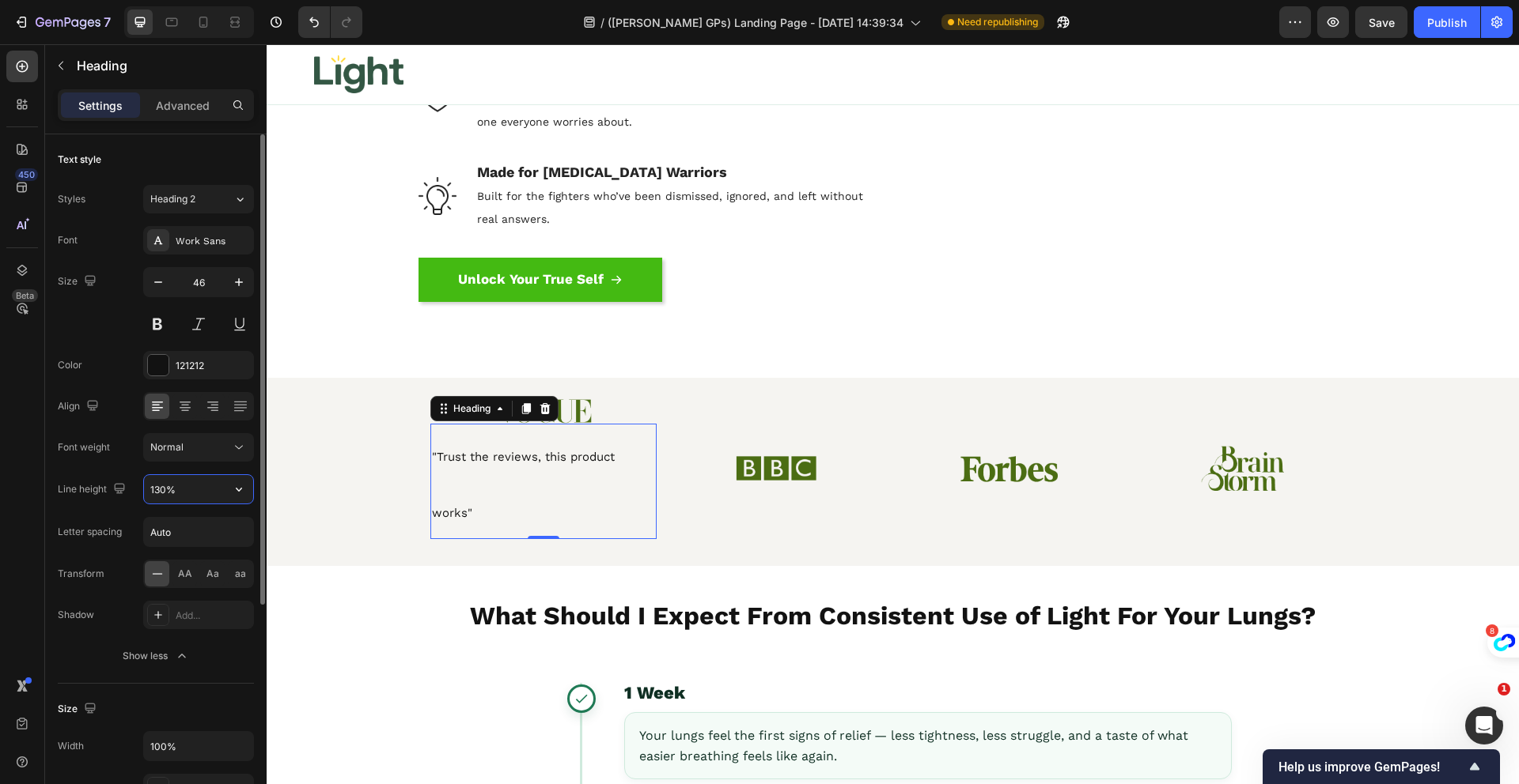
click at [194, 491] on input "130%" at bounding box center [199, 489] width 109 height 29
click at [235, 489] on icon "button" at bounding box center [239, 489] width 15 height 15
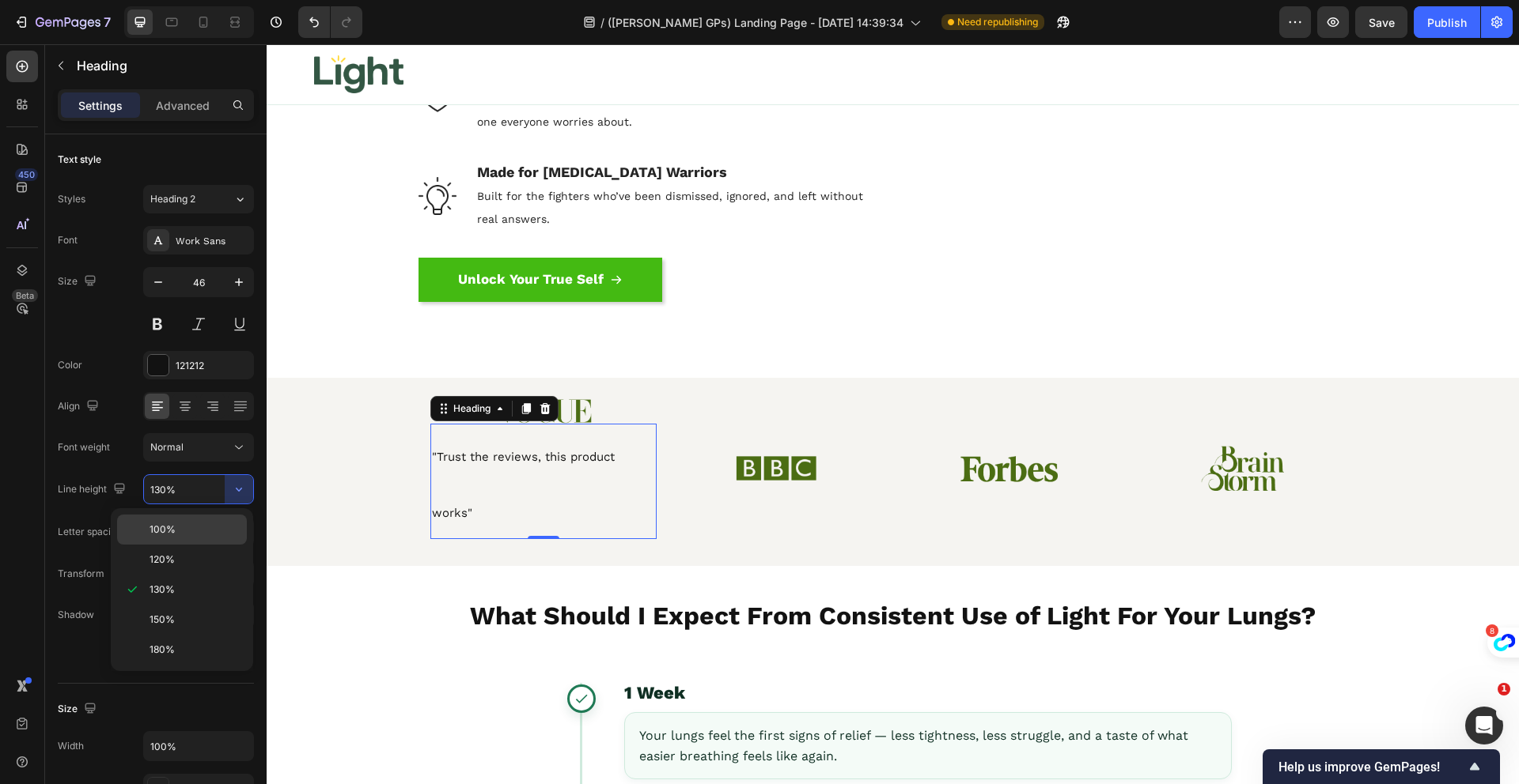
click at [198, 527] on p "100%" at bounding box center [195, 530] width 90 height 14
type input "100%"
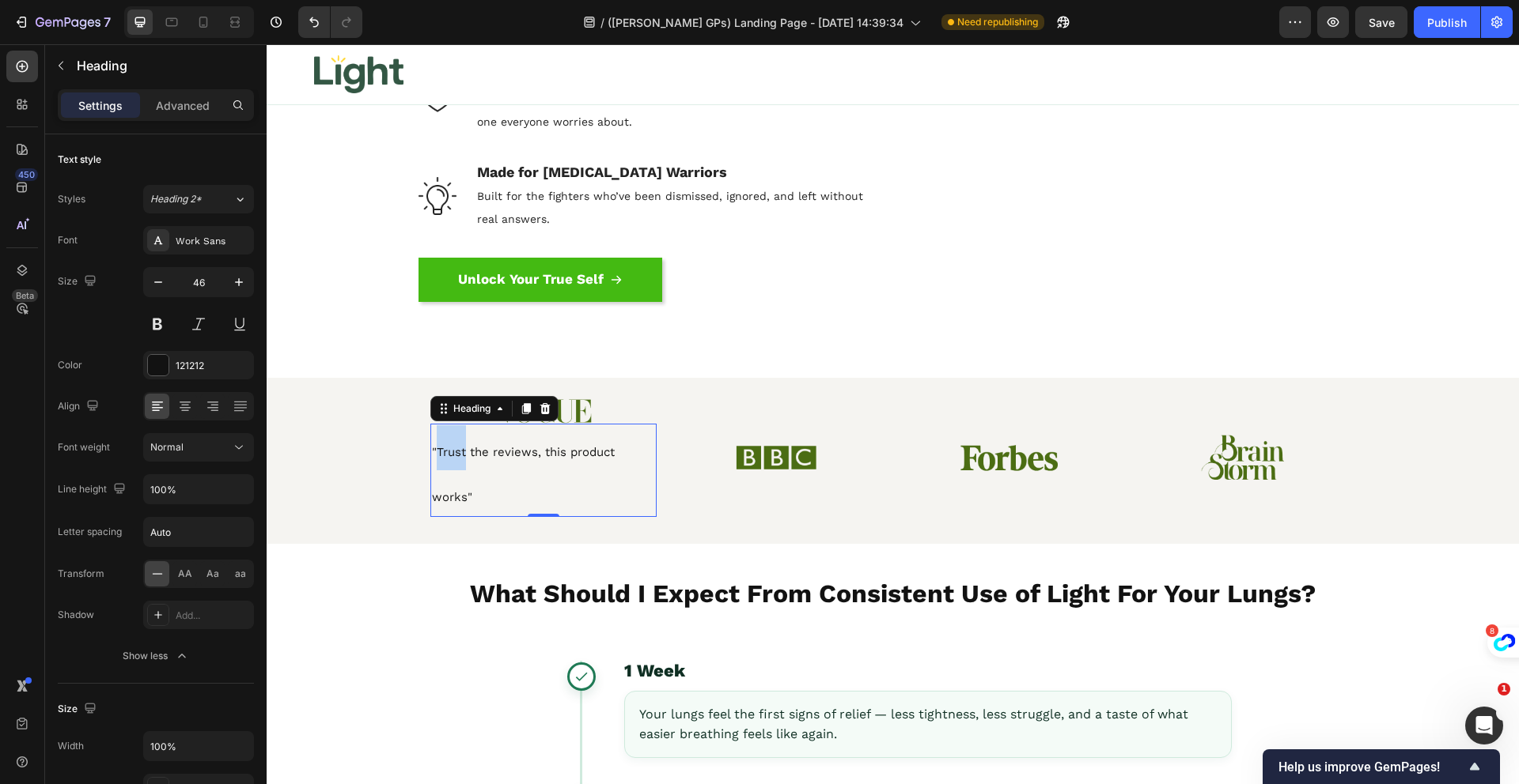
click at [435, 457] on span ""Trust the reviews, this product works"" at bounding box center [523, 475] width 182 height 59
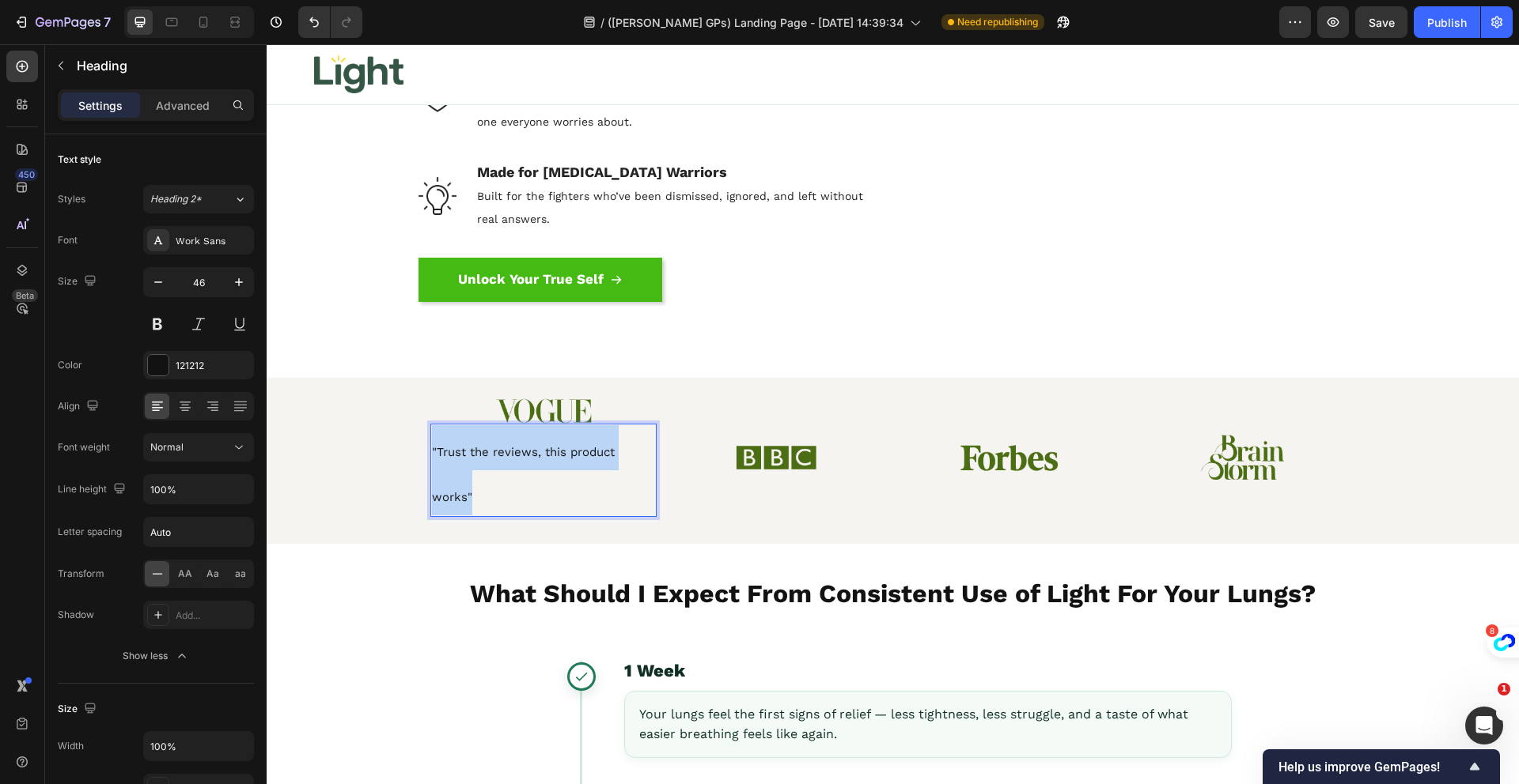
click at [436, 457] on span ""Trust the reviews, this product works"" at bounding box center [523, 475] width 182 height 59
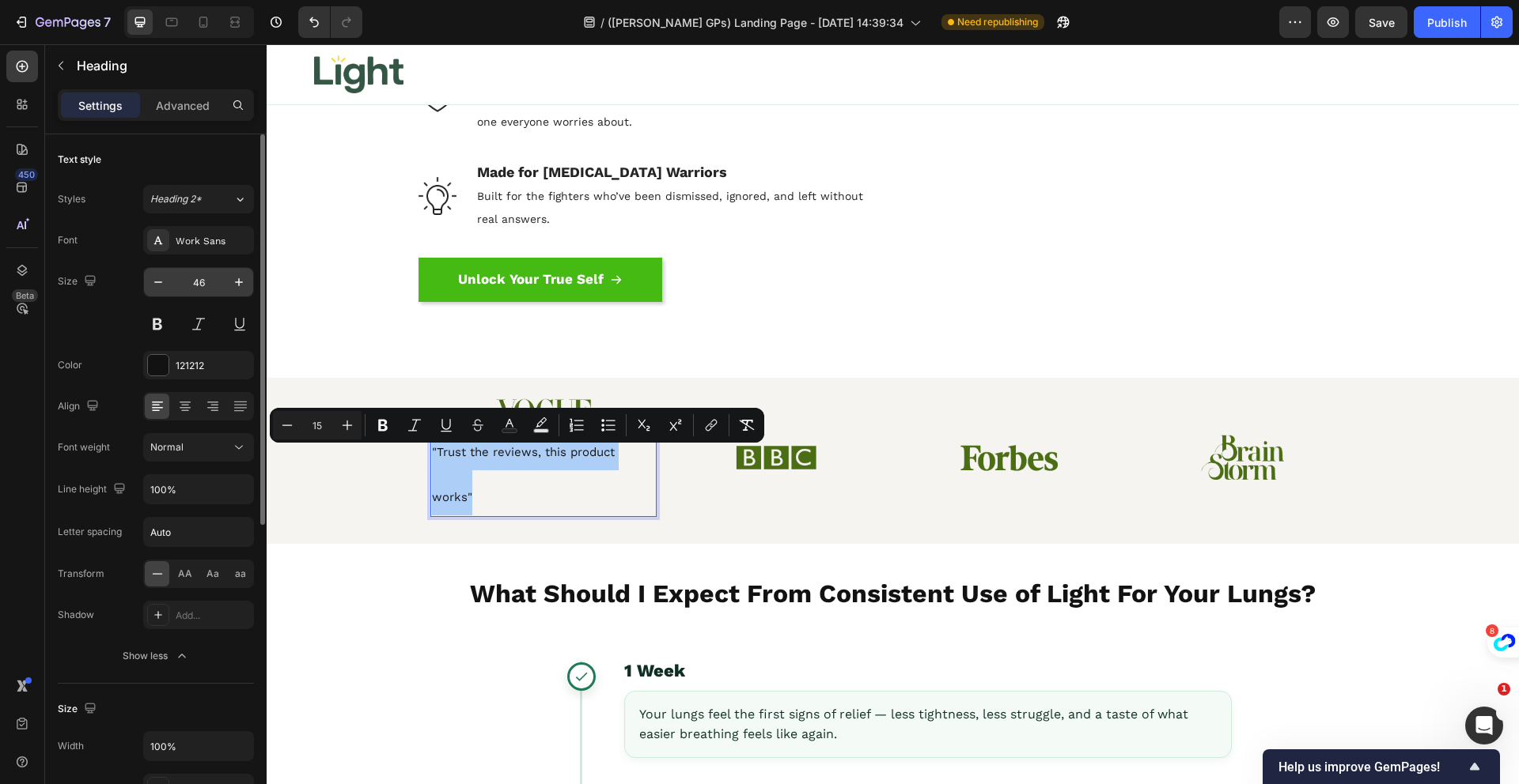
click at [201, 282] on input "46" at bounding box center [199, 282] width 52 height 29
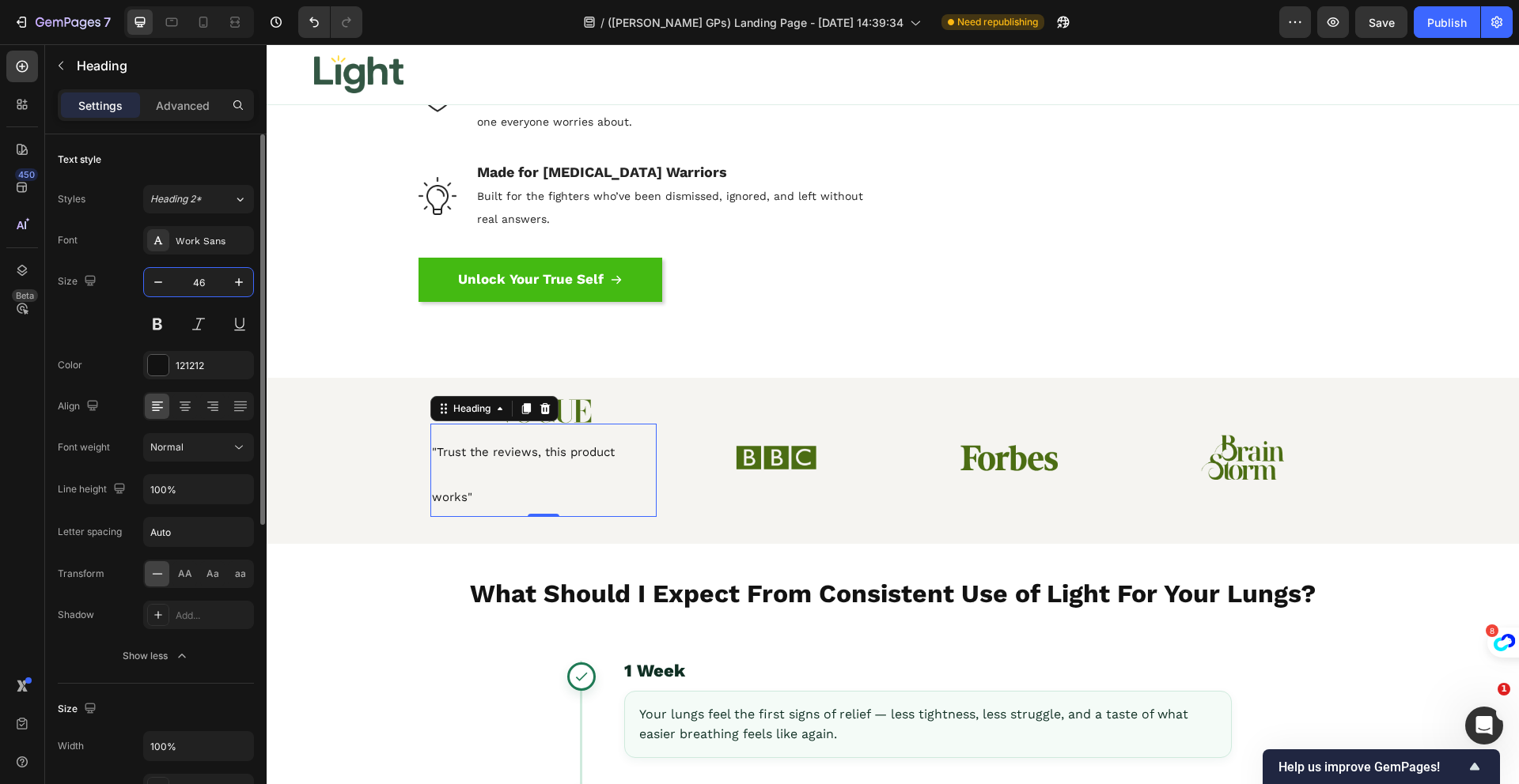
click at [201, 282] on input "46" at bounding box center [199, 282] width 52 height 29
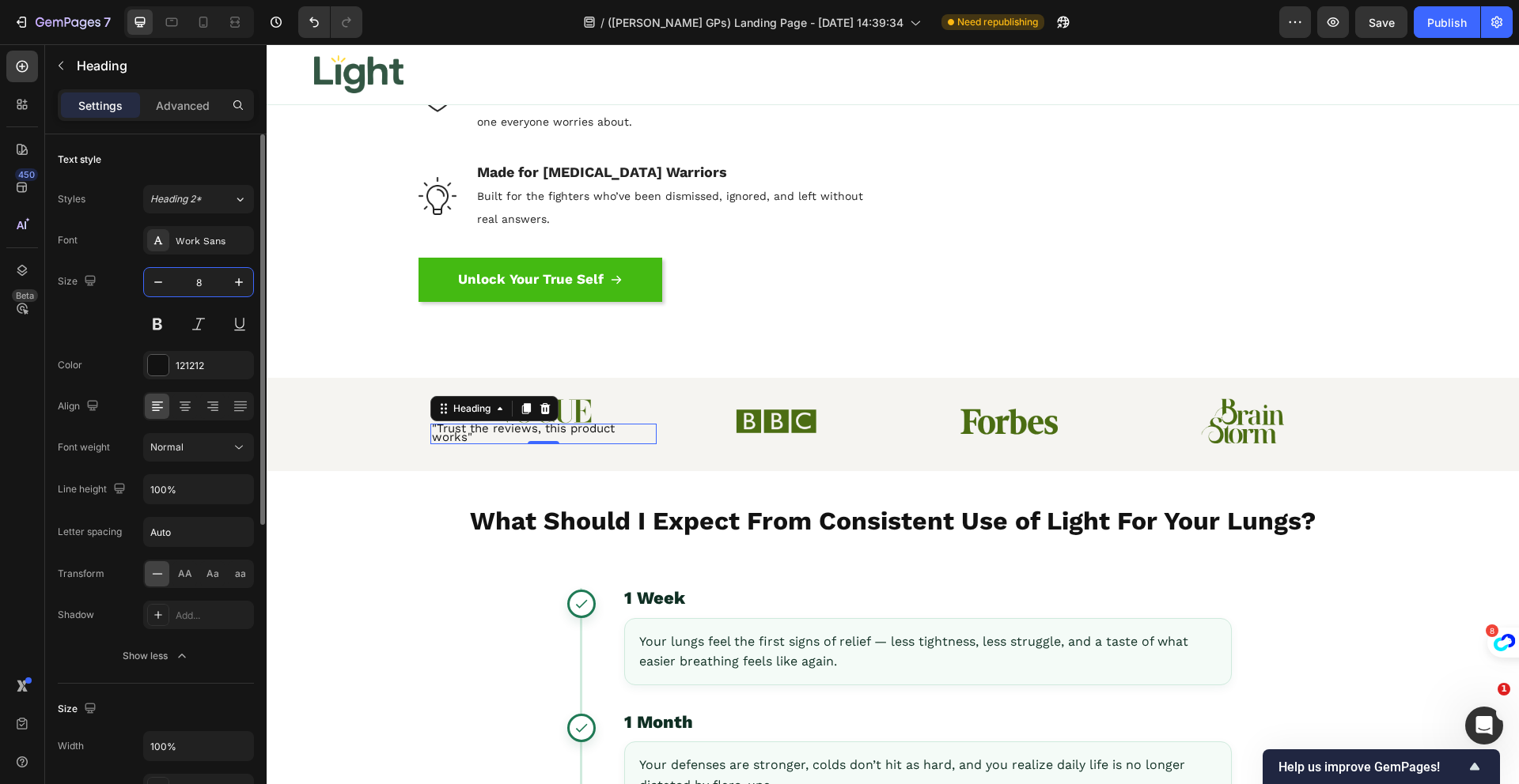
click at [194, 284] on input "8" at bounding box center [199, 282] width 52 height 29
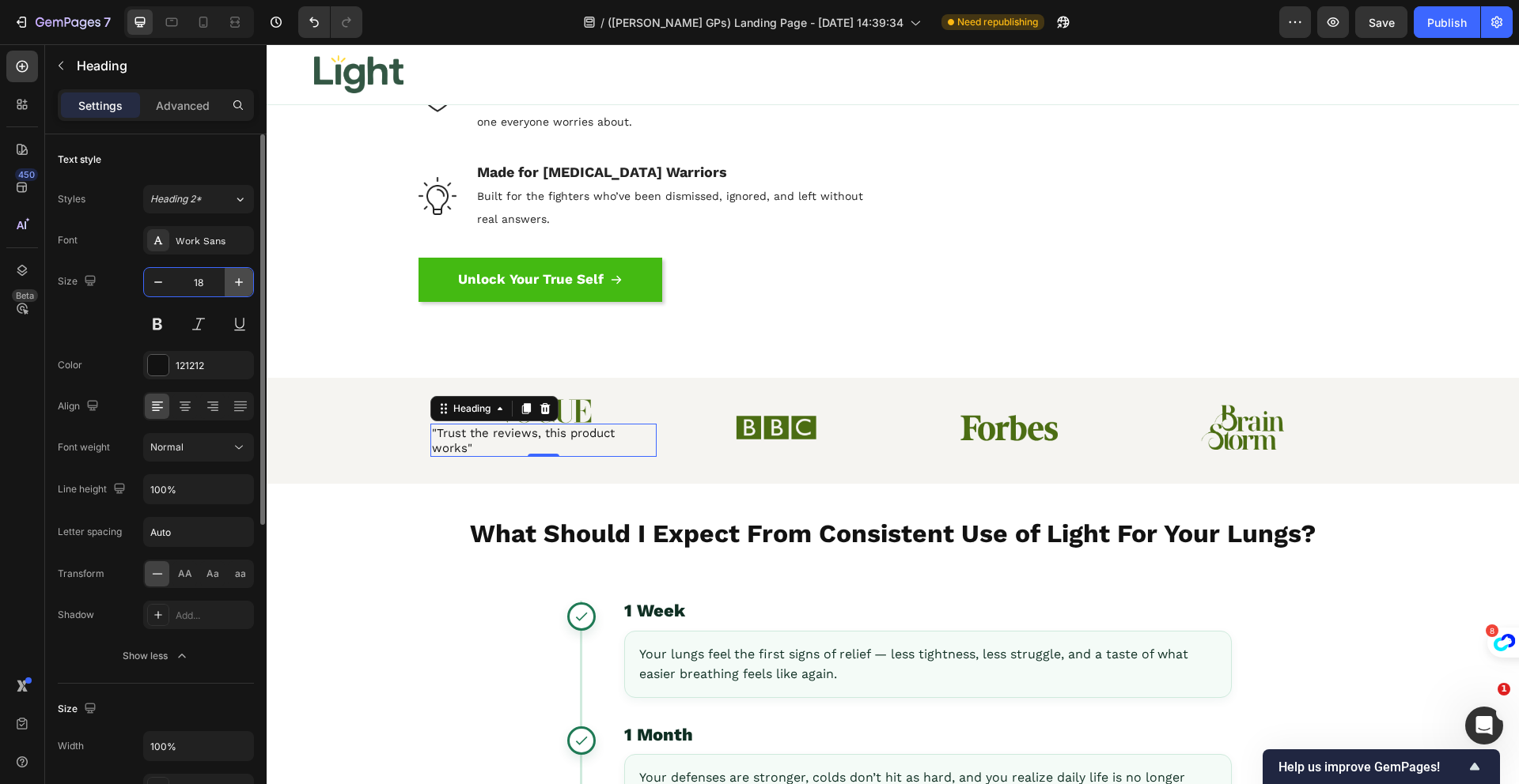
click at [242, 277] on icon "button" at bounding box center [239, 282] width 15 height 15
type input "20"
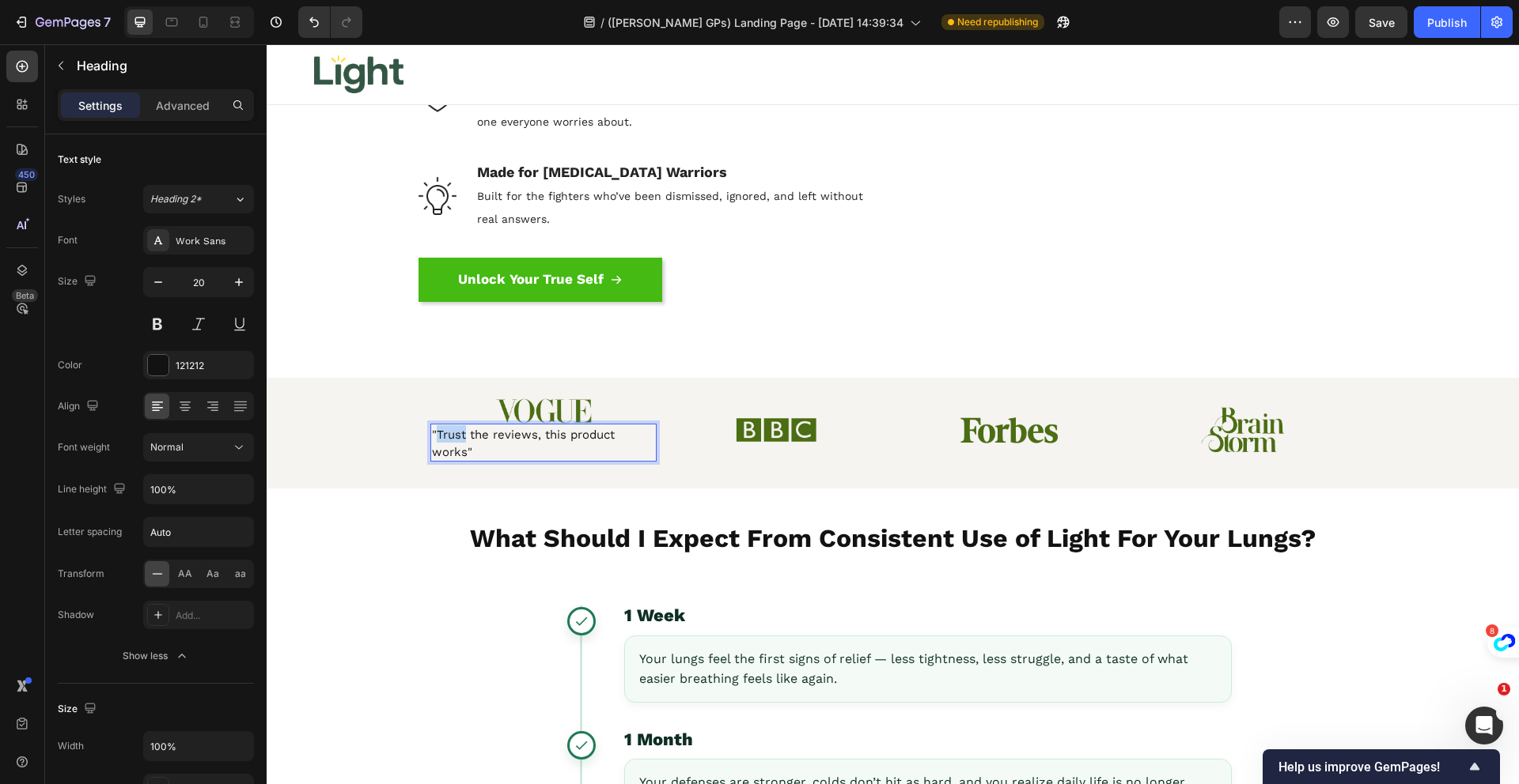
click at [453, 442] on span ""Trust the reviews, this product works"" at bounding box center [523, 443] width 182 height 32
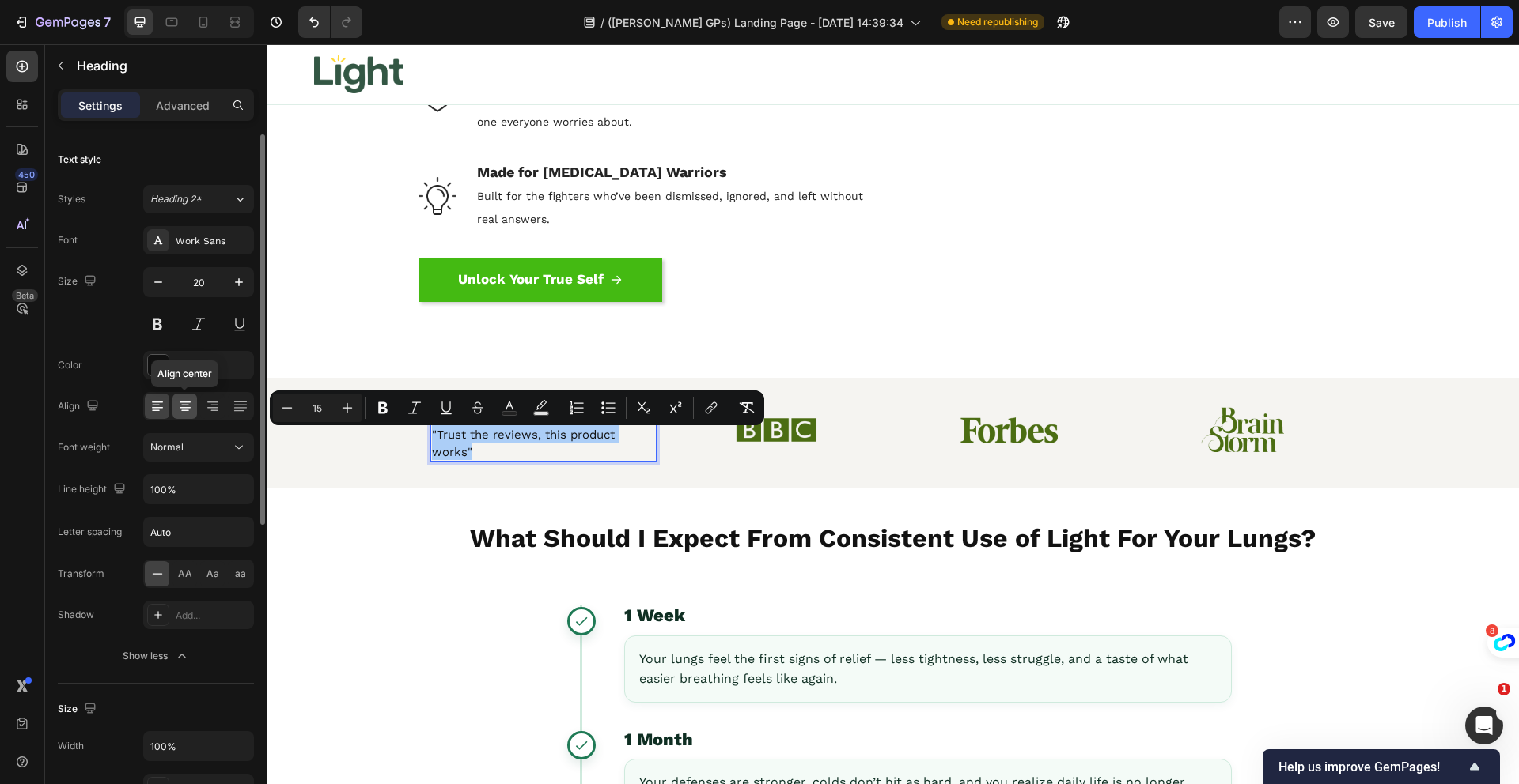
click at [186, 401] on icon at bounding box center [185, 406] width 15 height 15
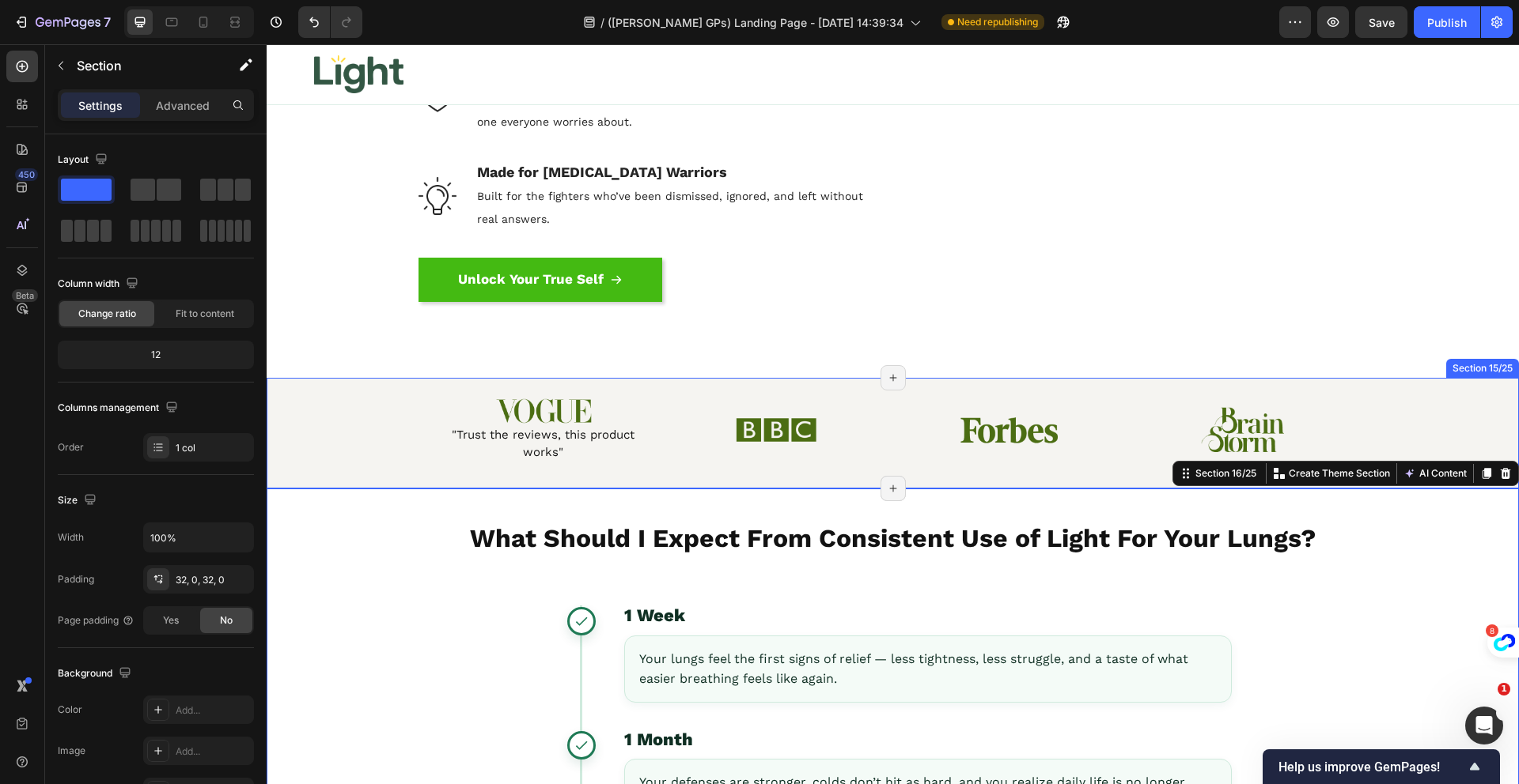
click at [568, 460] on p "⁠⁠⁠⁠⁠⁠⁠ "Trust the reviews, this product works"" at bounding box center [543, 442] width 224 height 35
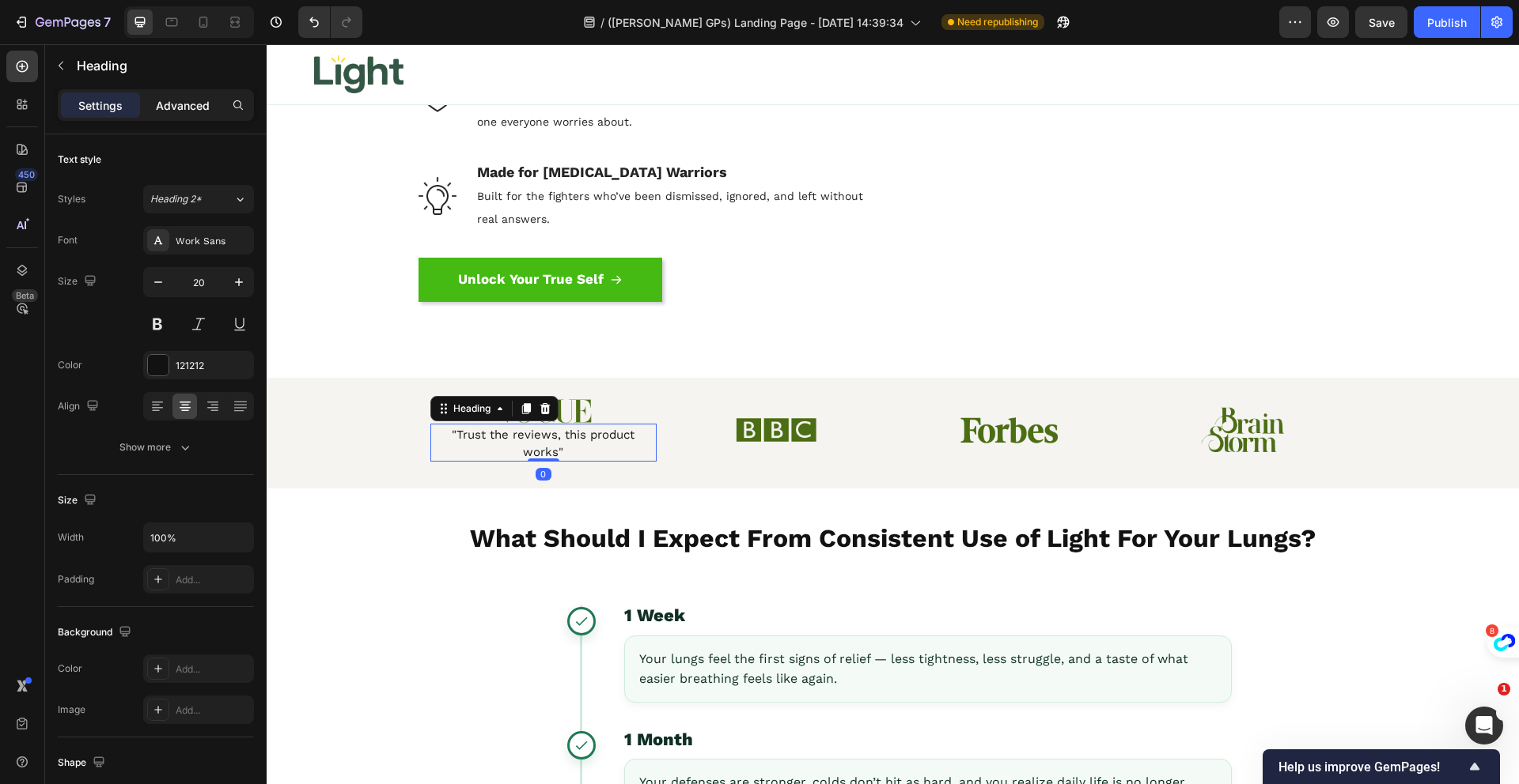
click at [170, 115] on div "Advanced" at bounding box center [182, 105] width 79 height 25
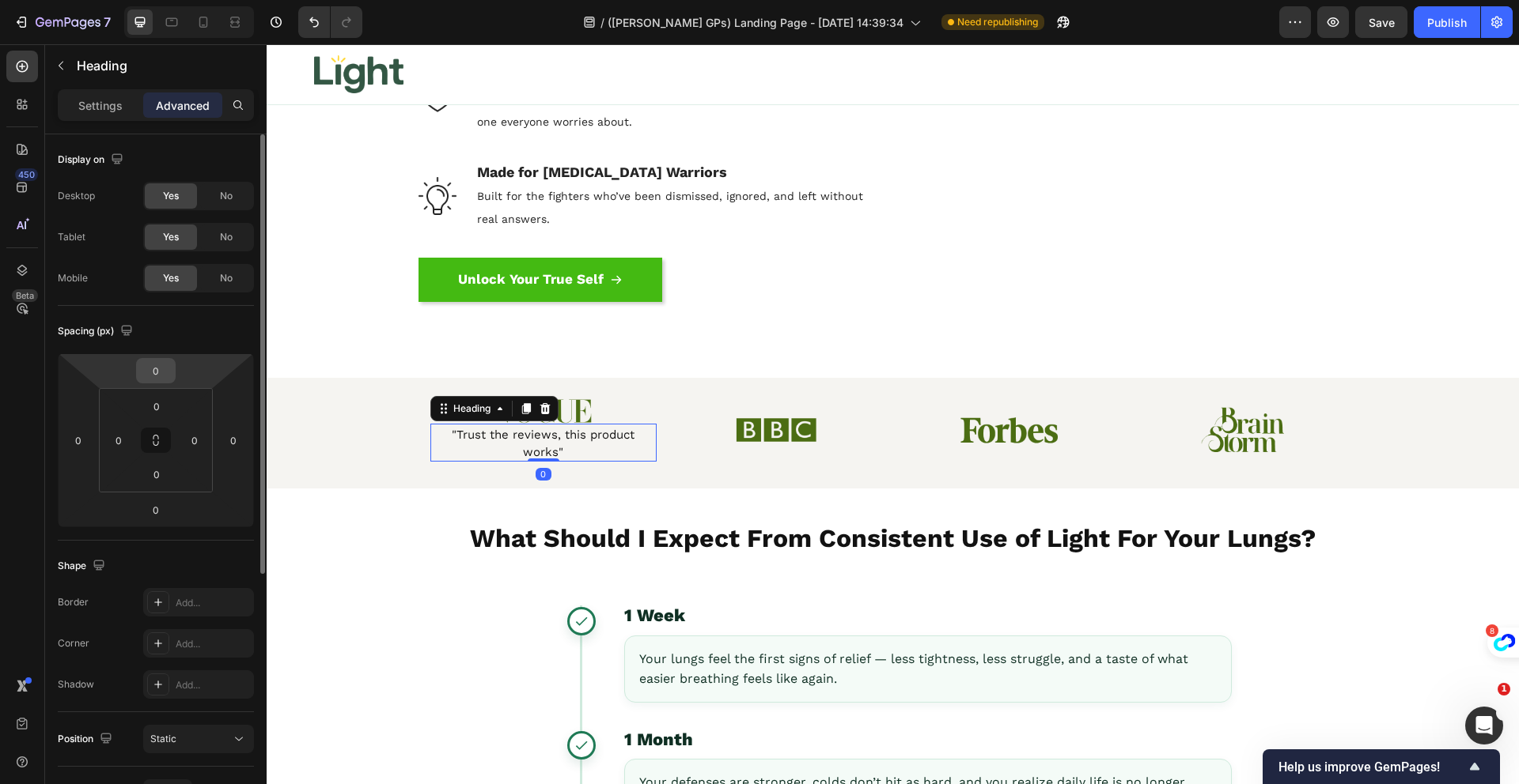
click at [160, 375] on input "0" at bounding box center [156, 370] width 32 height 24
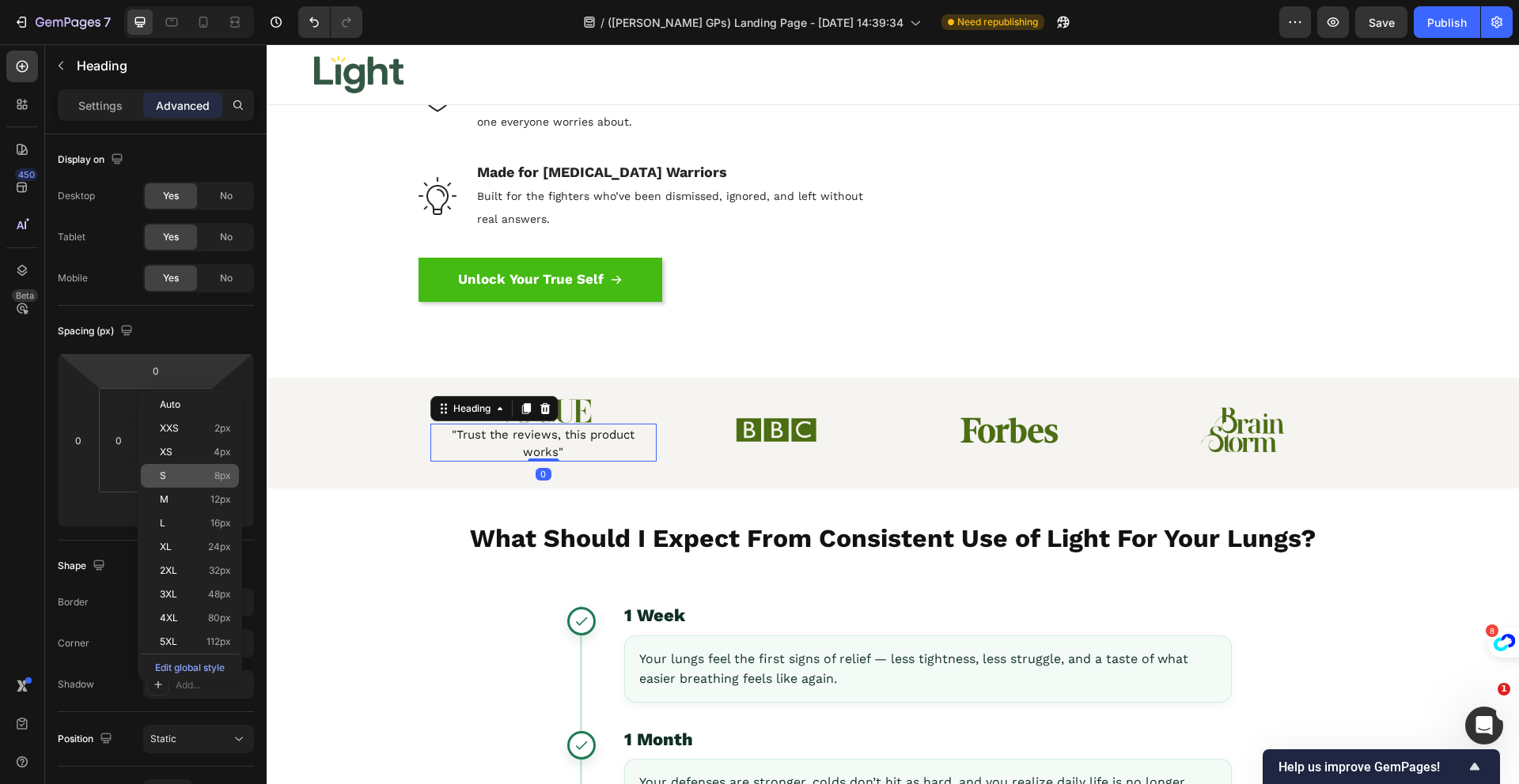
click at [208, 469] on div "S 8px" at bounding box center [190, 476] width 98 height 24
type input "8"
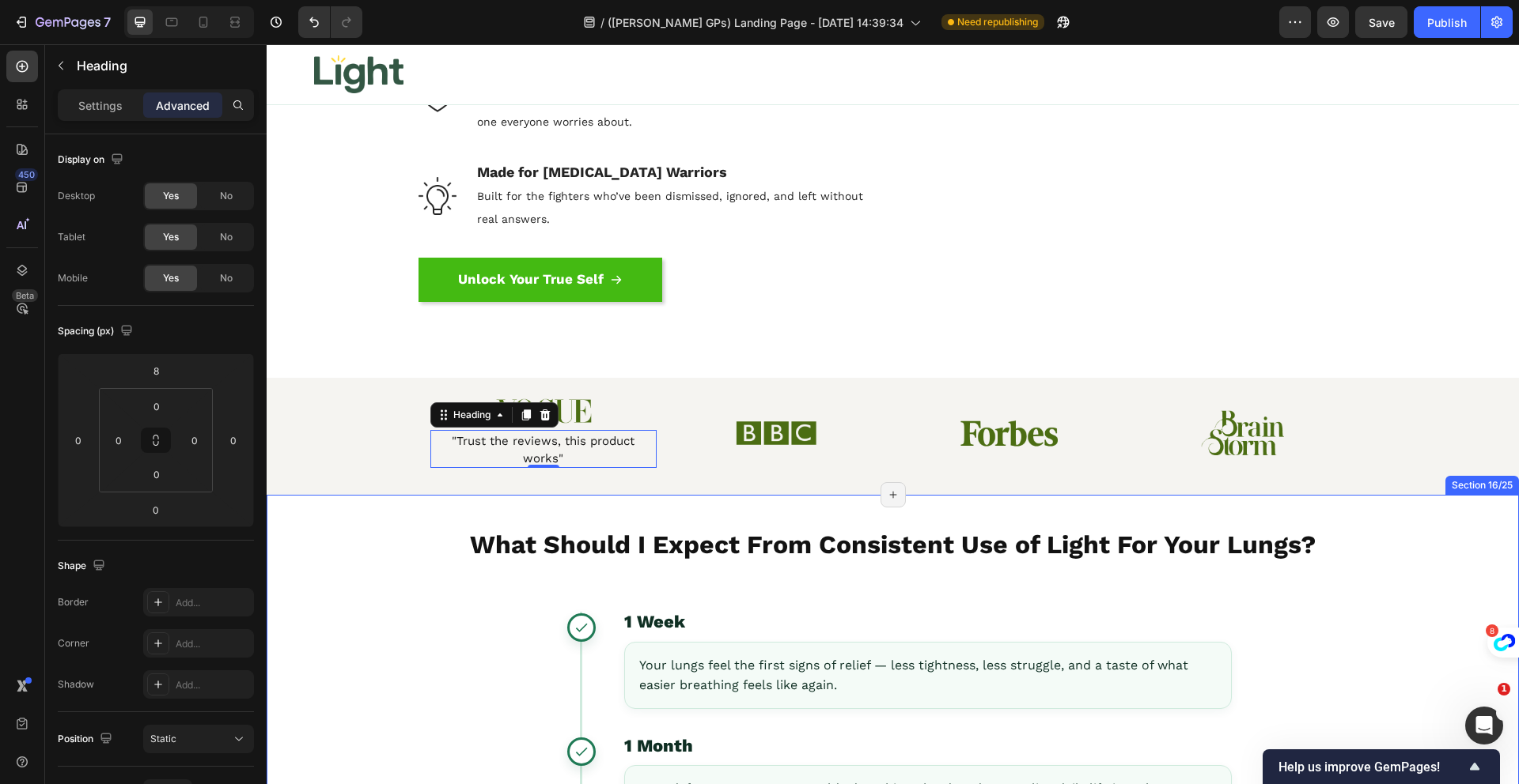
click at [560, 550] on strong "What Should I Expect From Consistent Use of Light For Your Lungs?" at bounding box center [892, 544] width 846 height 30
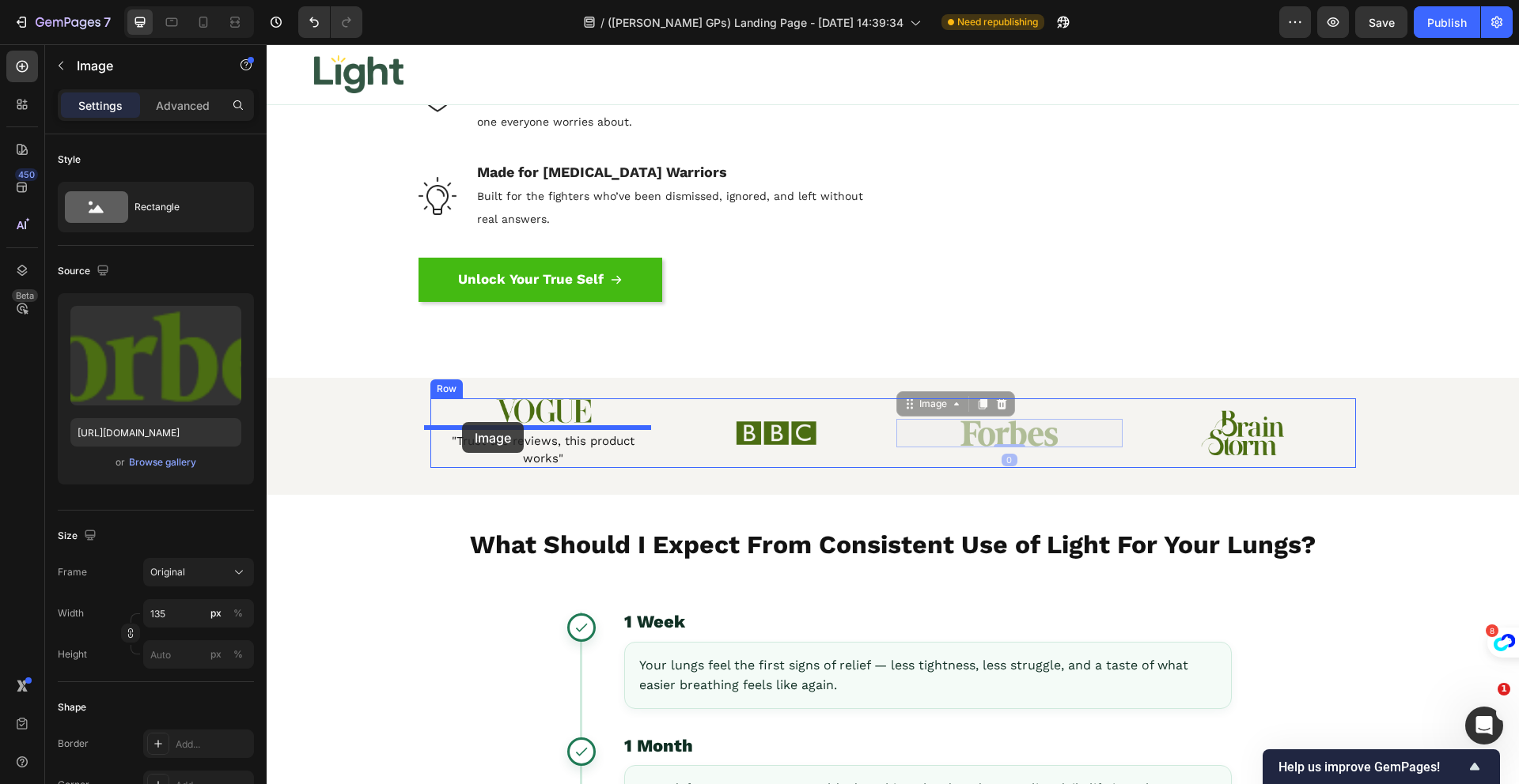
drag, startPoint x: 1008, startPoint y: 442, endPoint x: 461, endPoint y: 422, distance: 547.4
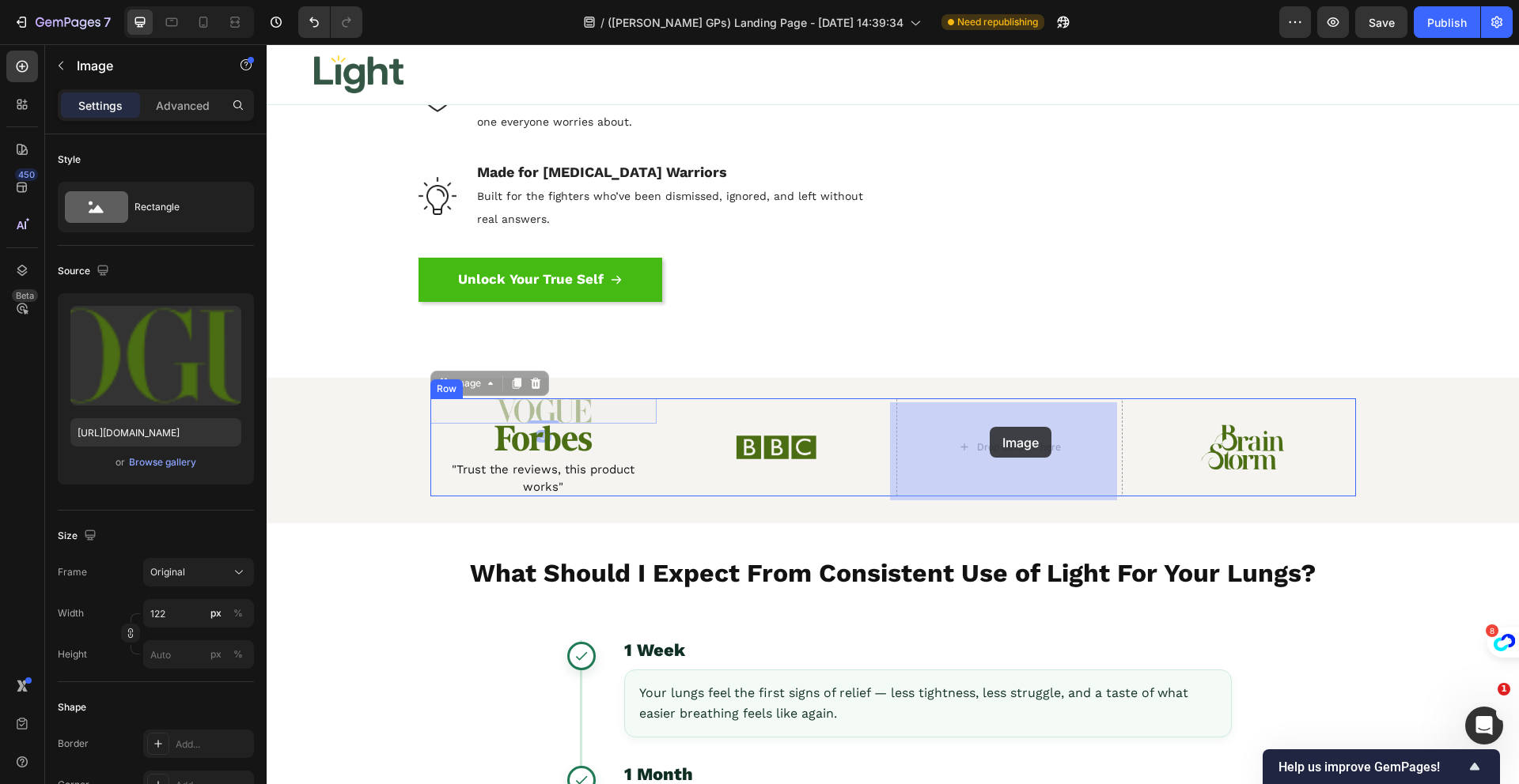
drag, startPoint x: 560, startPoint y: 417, endPoint x: 990, endPoint y: 430, distance: 430.2
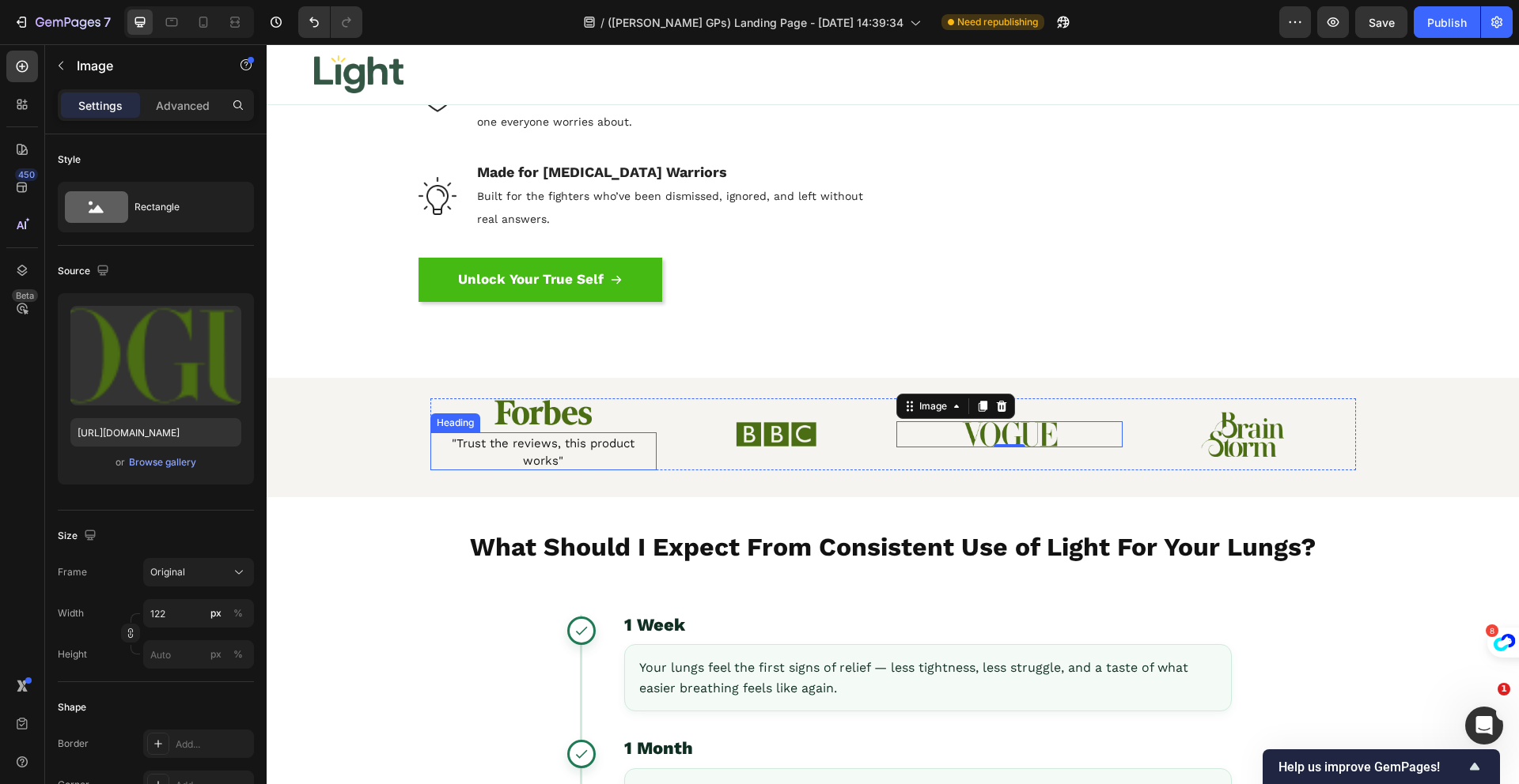
click at [567, 454] on span ""Trust the reviews, this product works"" at bounding box center [542, 452] width 182 height 32
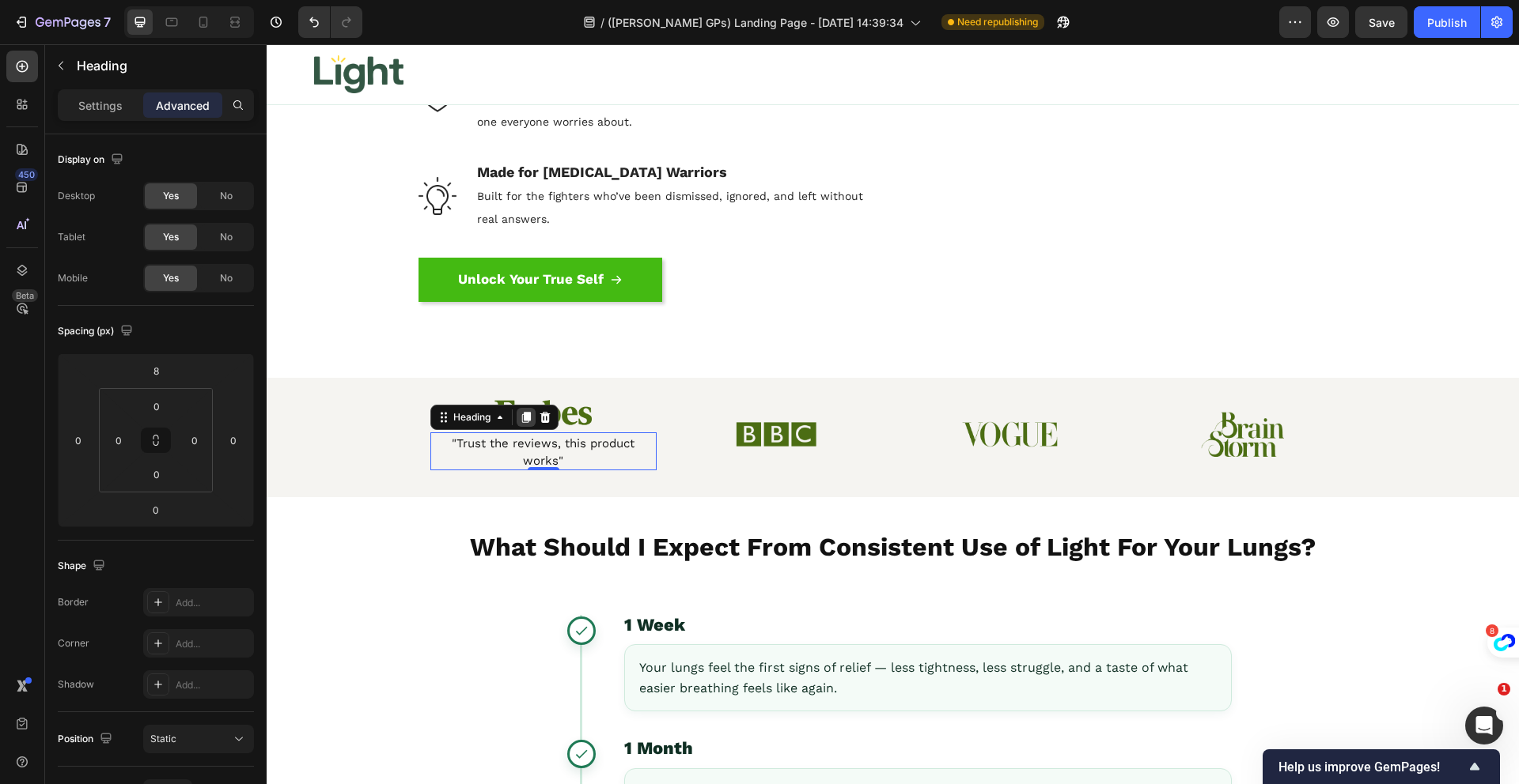
click at [521, 424] on icon at bounding box center [525, 416] width 12 height 12
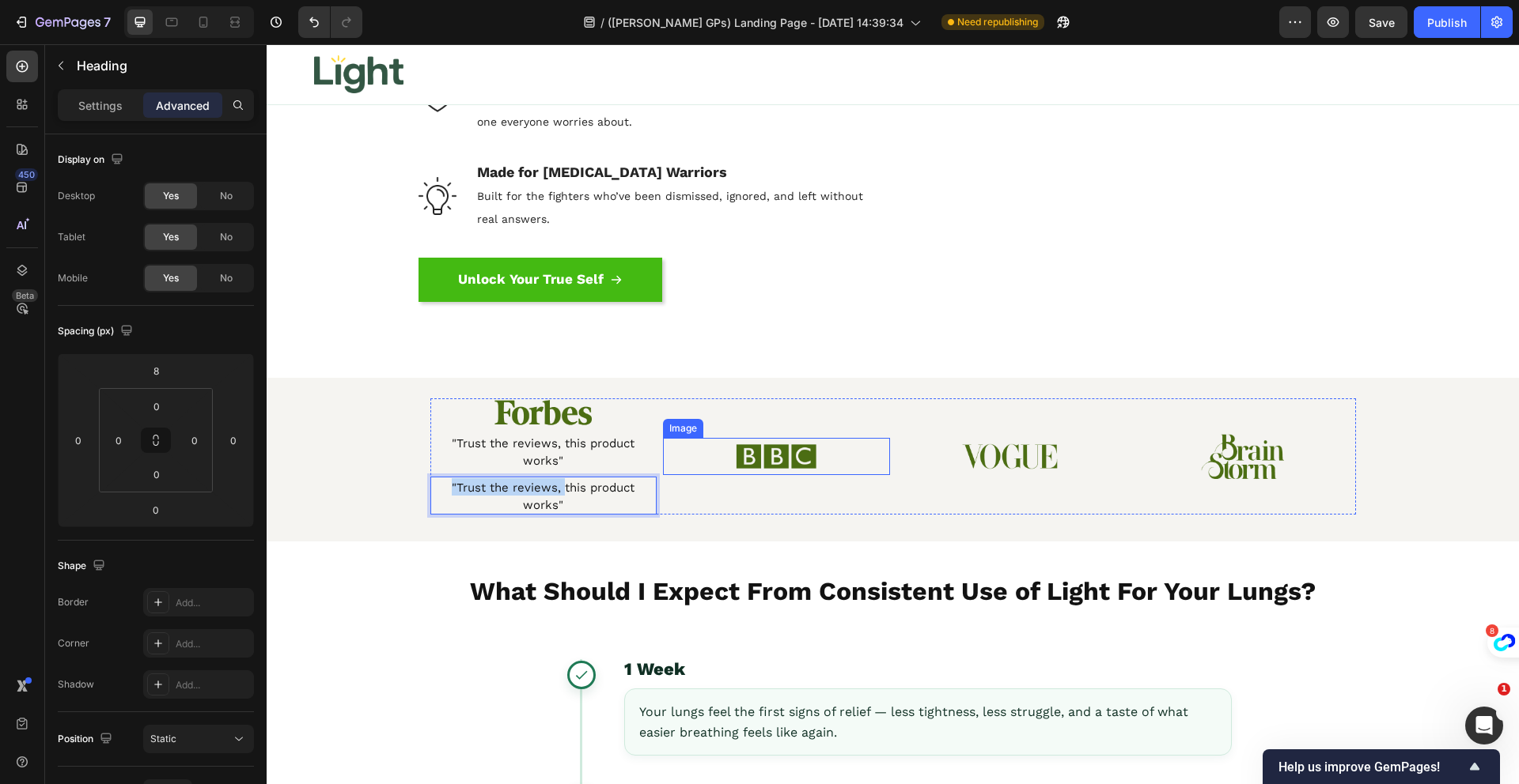
drag, startPoint x: 556, startPoint y: 496, endPoint x: 1030, endPoint y: 522, distance: 474.7
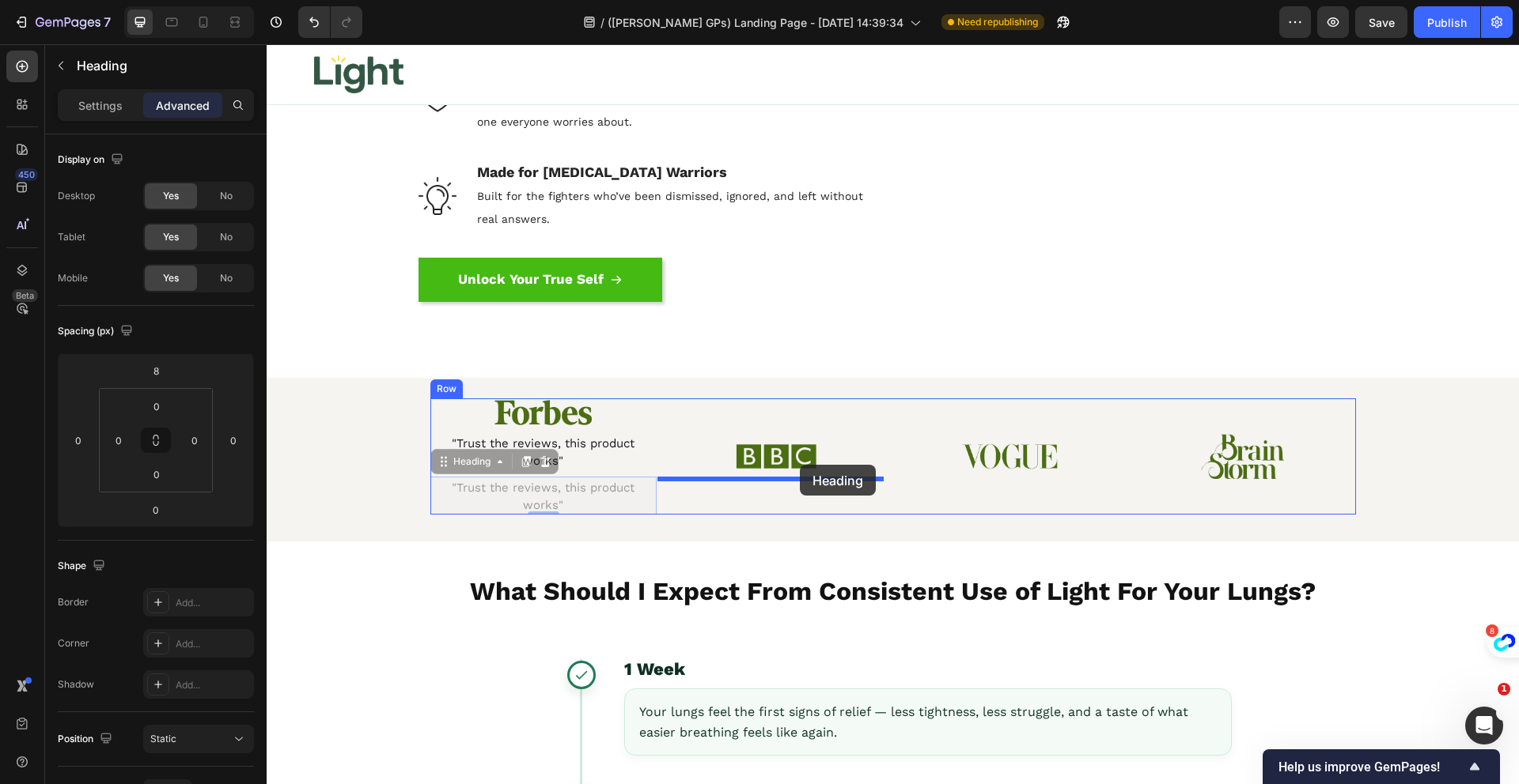
drag, startPoint x: 551, startPoint y: 498, endPoint x: 800, endPoint y: 464, distance: 251.3
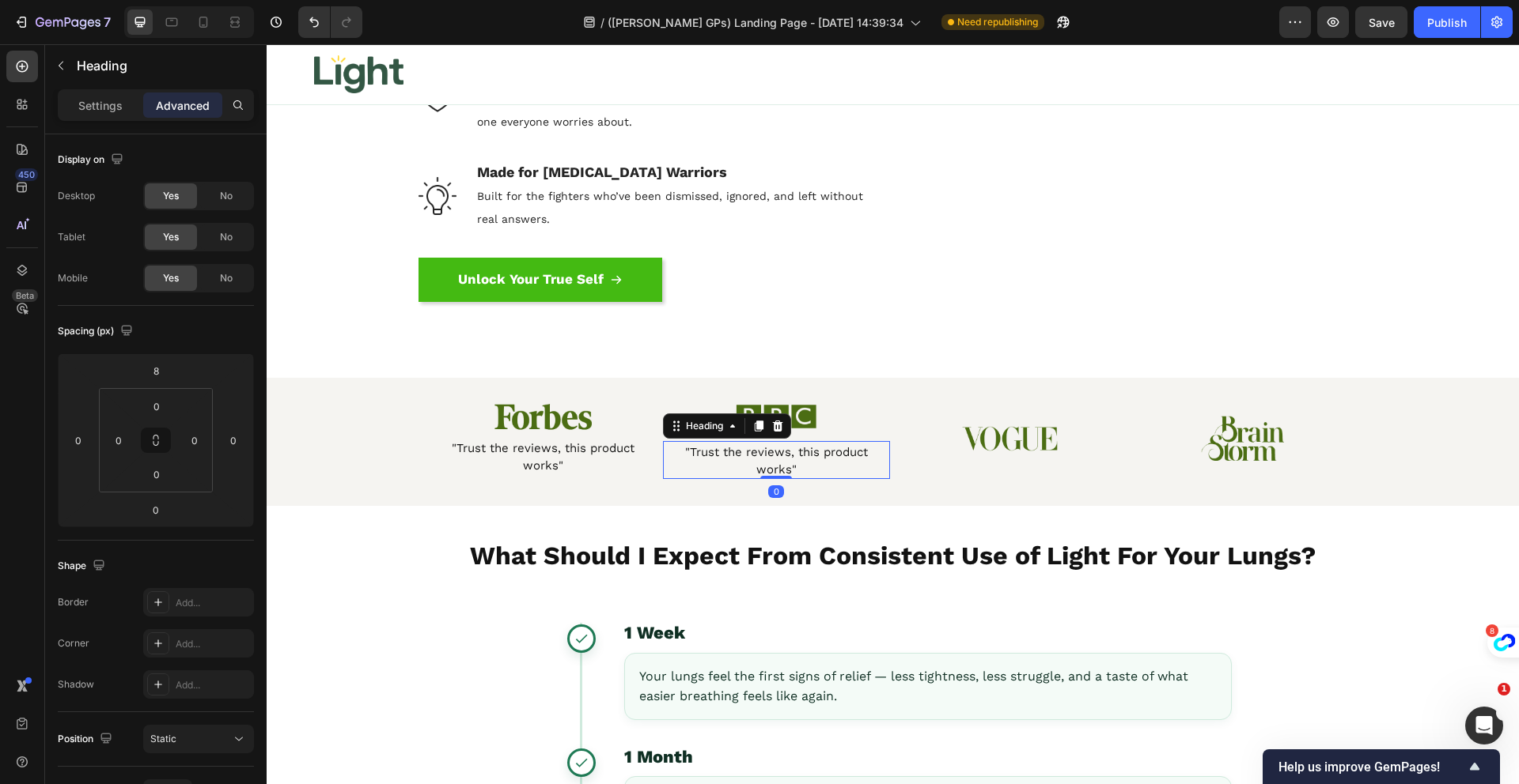
click at [753, 433] on icon at bounding box center [759, 426] width 12 height 12
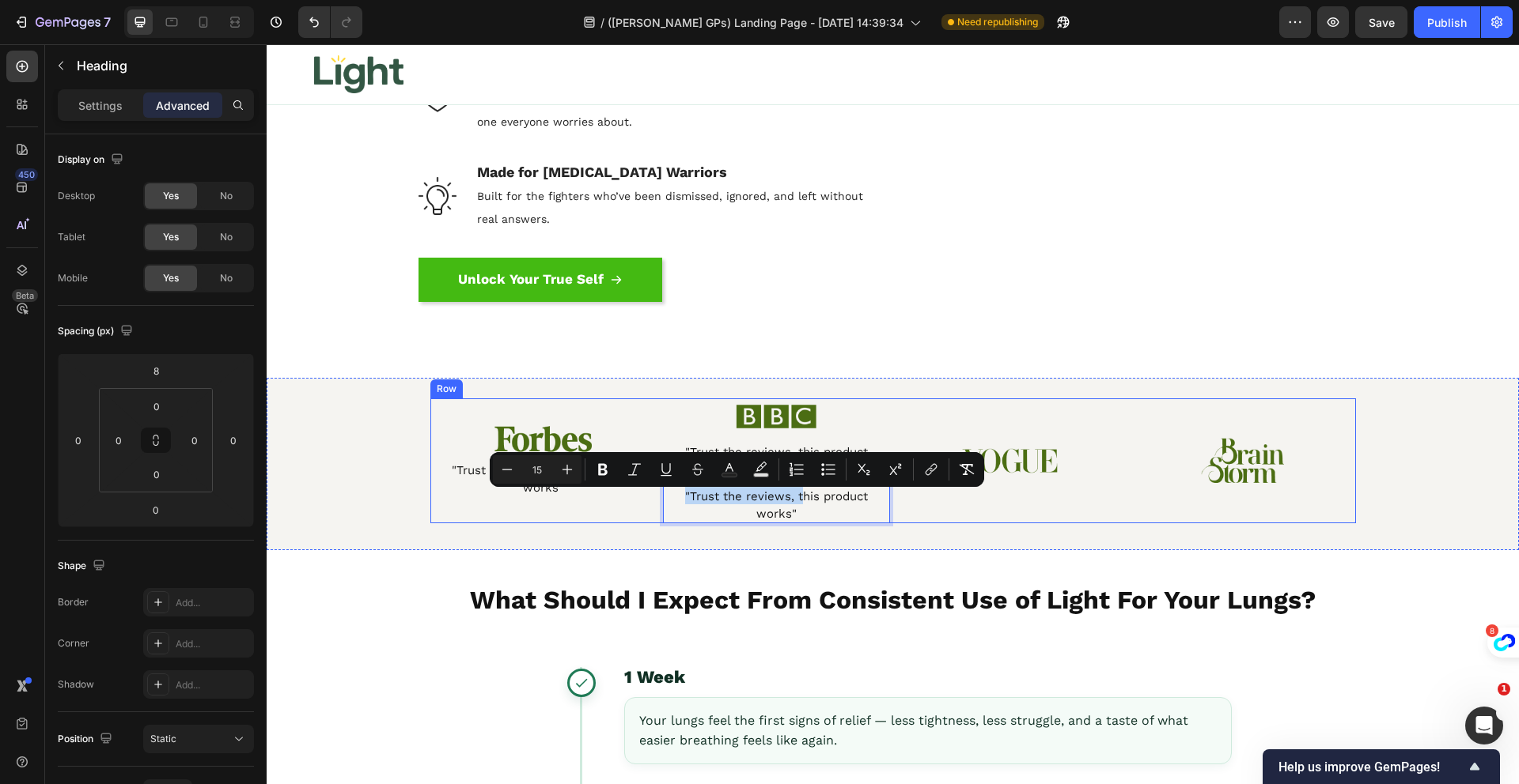
drag, startPoint x: 798, startPoint y: 499, endPoint x: 988, endPoint y: 479, distance: 191.0
click at [939, 543] on div "Image ⁠⁠⁠⁠⁠⁠⁠ "Trust the reviews, this product works" Heading Image "Trust the …" at bounding box center [893, 464] width 1252 height 173
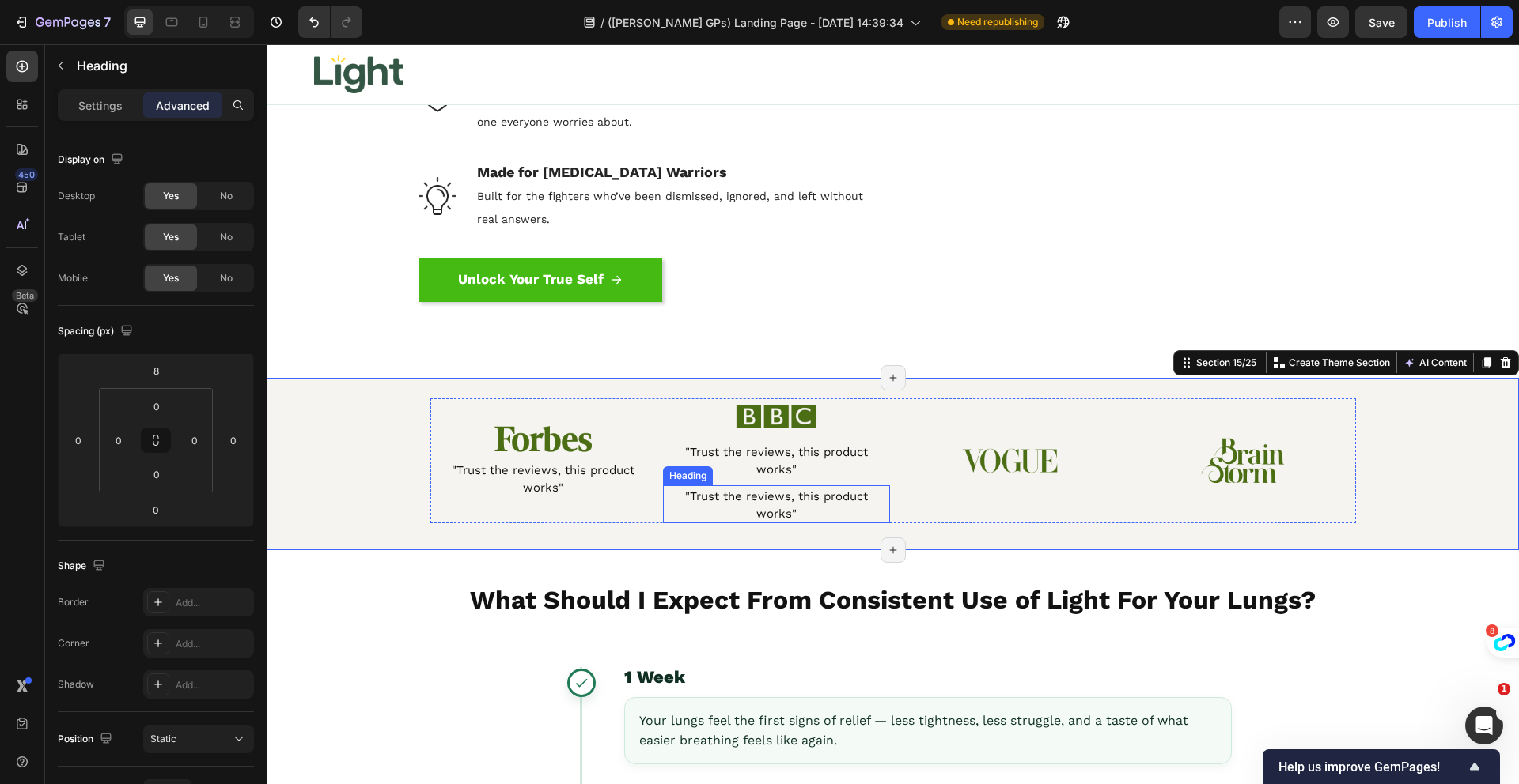
drag, startPoint x: 811, startPoint y: 499, endPoint x: 1022, endPoint y: 471, distance: 212.8
click at [1022, 471] on div "Image ⁠⁠⁠⁠⁠⁠⁠ "Trust the reviews, this product works" Heading Image "Trust the …" at bounding box center [893, 461] width 926 height 125
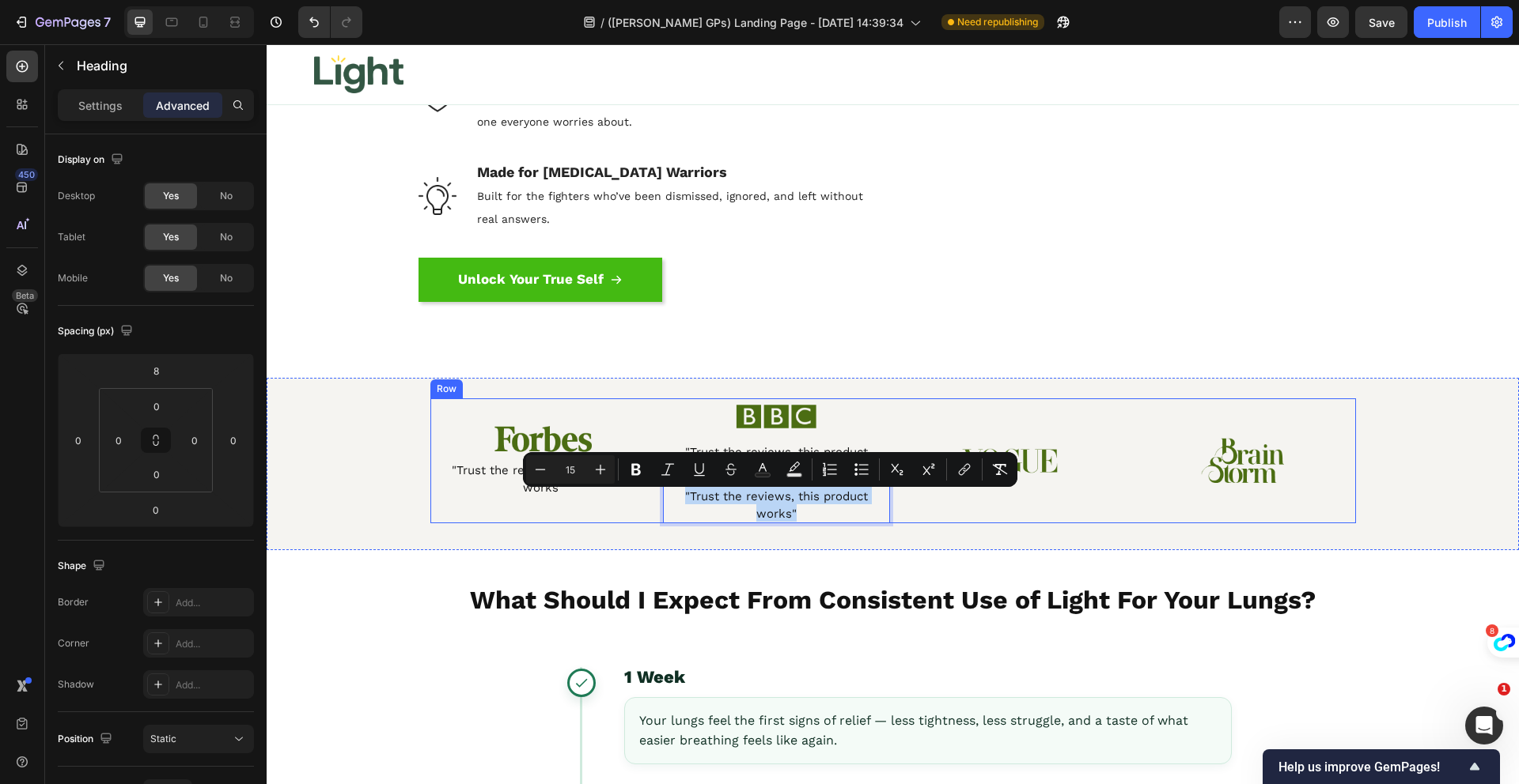
drag, startPoint x: 823, startPoint y: 510, endPoint x: 1230, endPoint y: 531, distance: 407.5
click at [862, 530] on div "Image ⁠⁠⁠⁠⁠⁠⁠ "Trust the reviews, this product works" Heading Image "Trust the …" at bounding box center [893, 464] width 1252 height 173
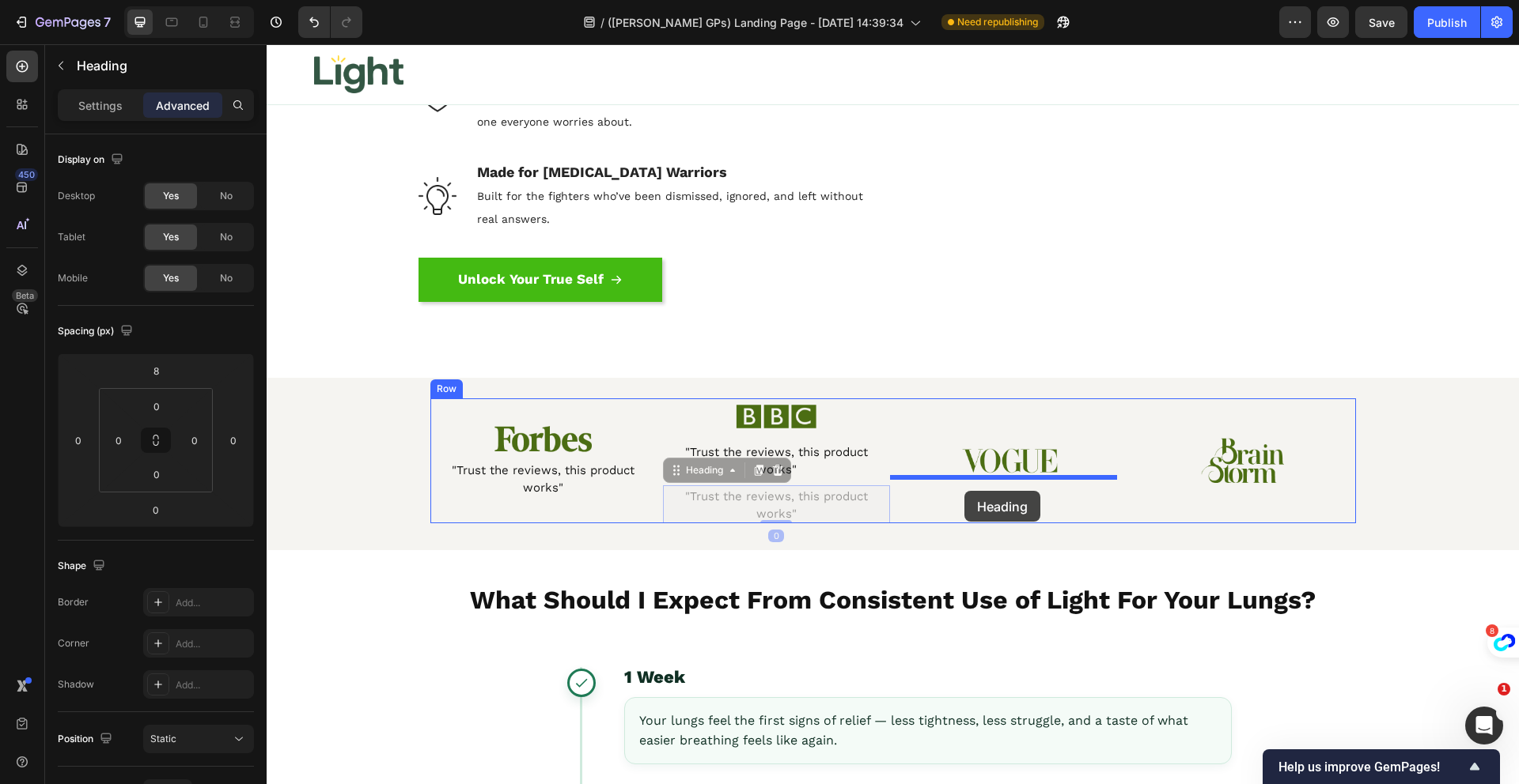
drag, startPoint x: 791, startPoint y: 514, endPoint x: 964, endPoint y: 491, distance: 174.5
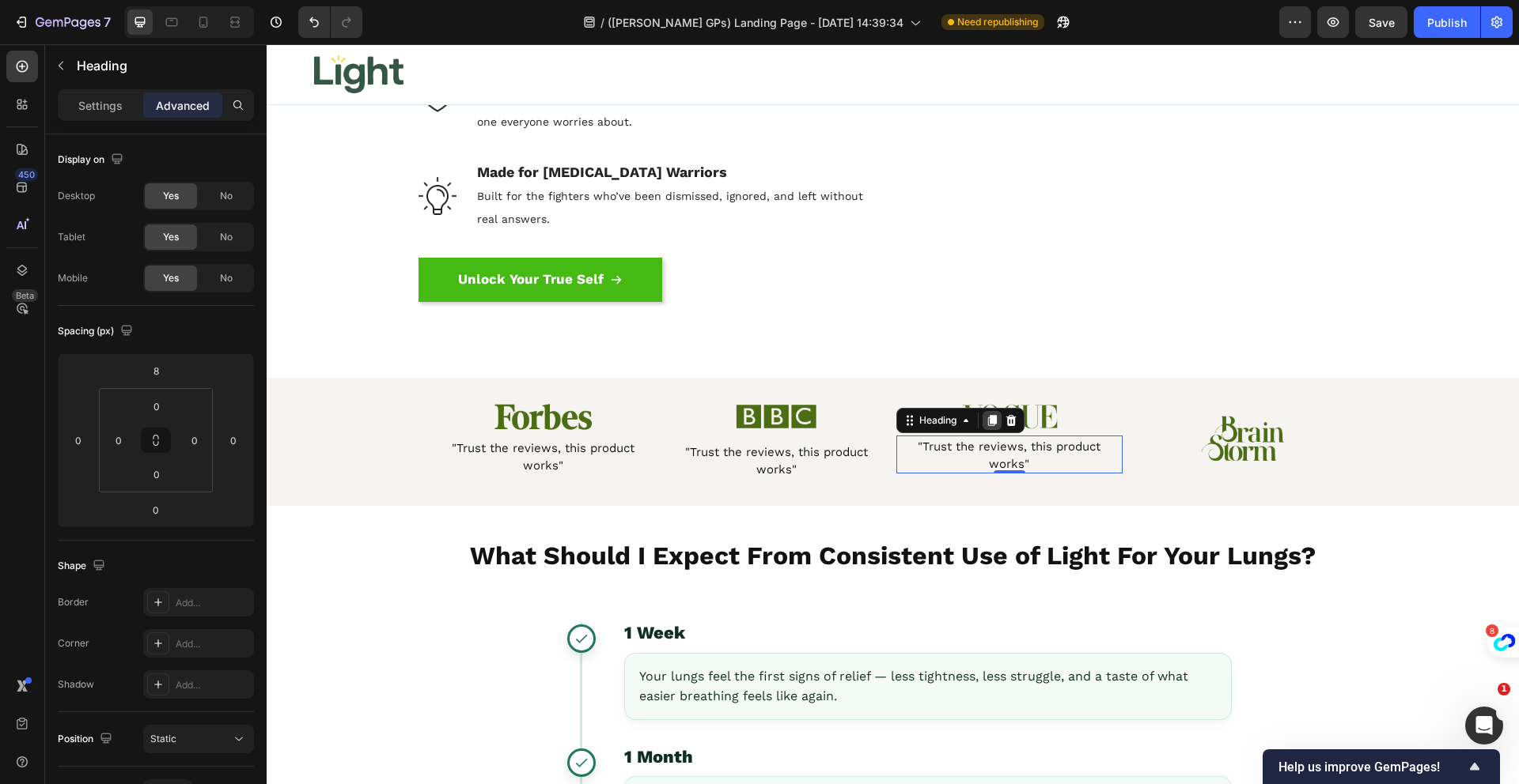
click at [987, 426] on icon at bounding box center [991, 421] width 9 height 12
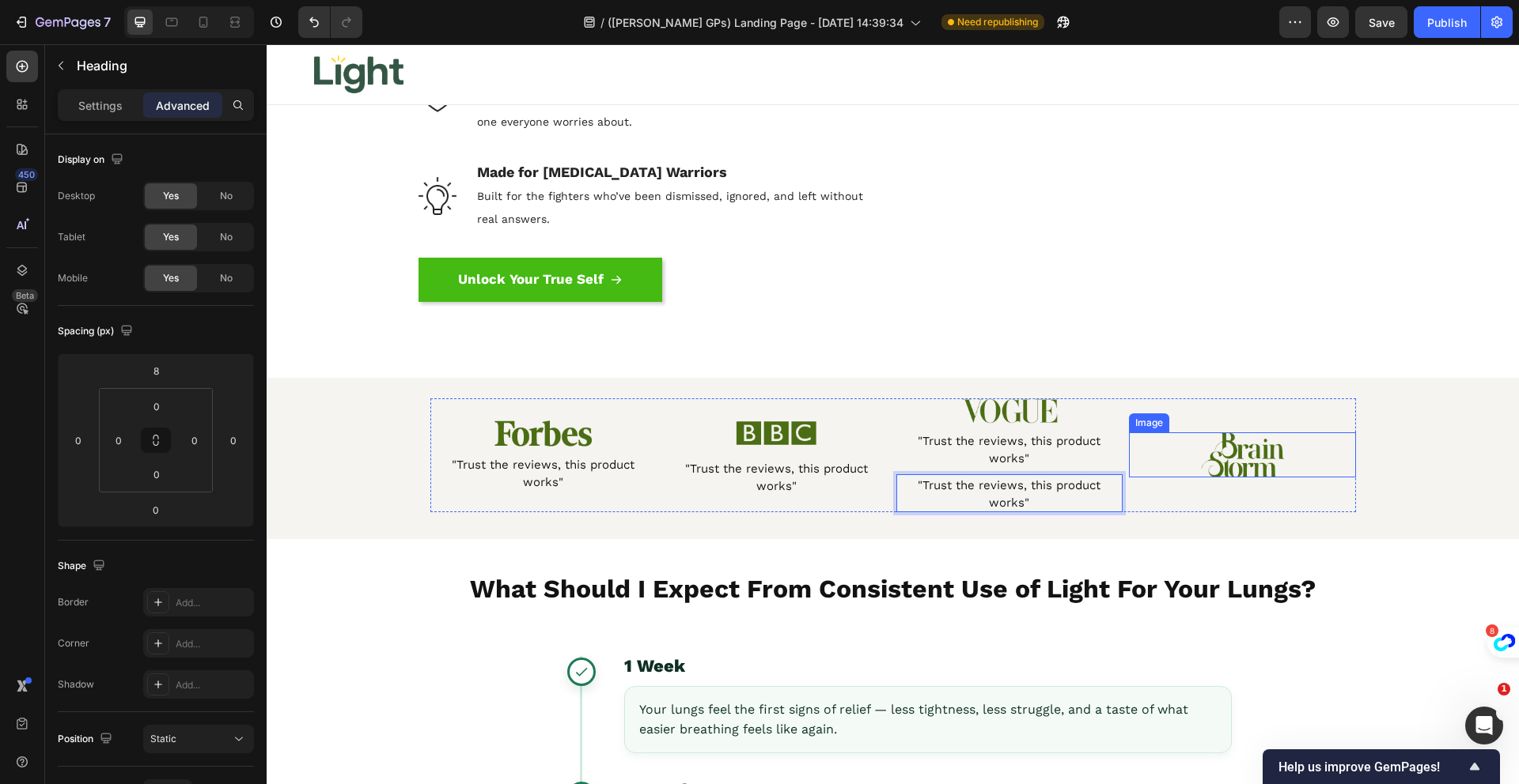
drag, startPoint x: 1000, startPoint y: 491, endPoint x: 1205, endPoint y: 479, distance: 205.4
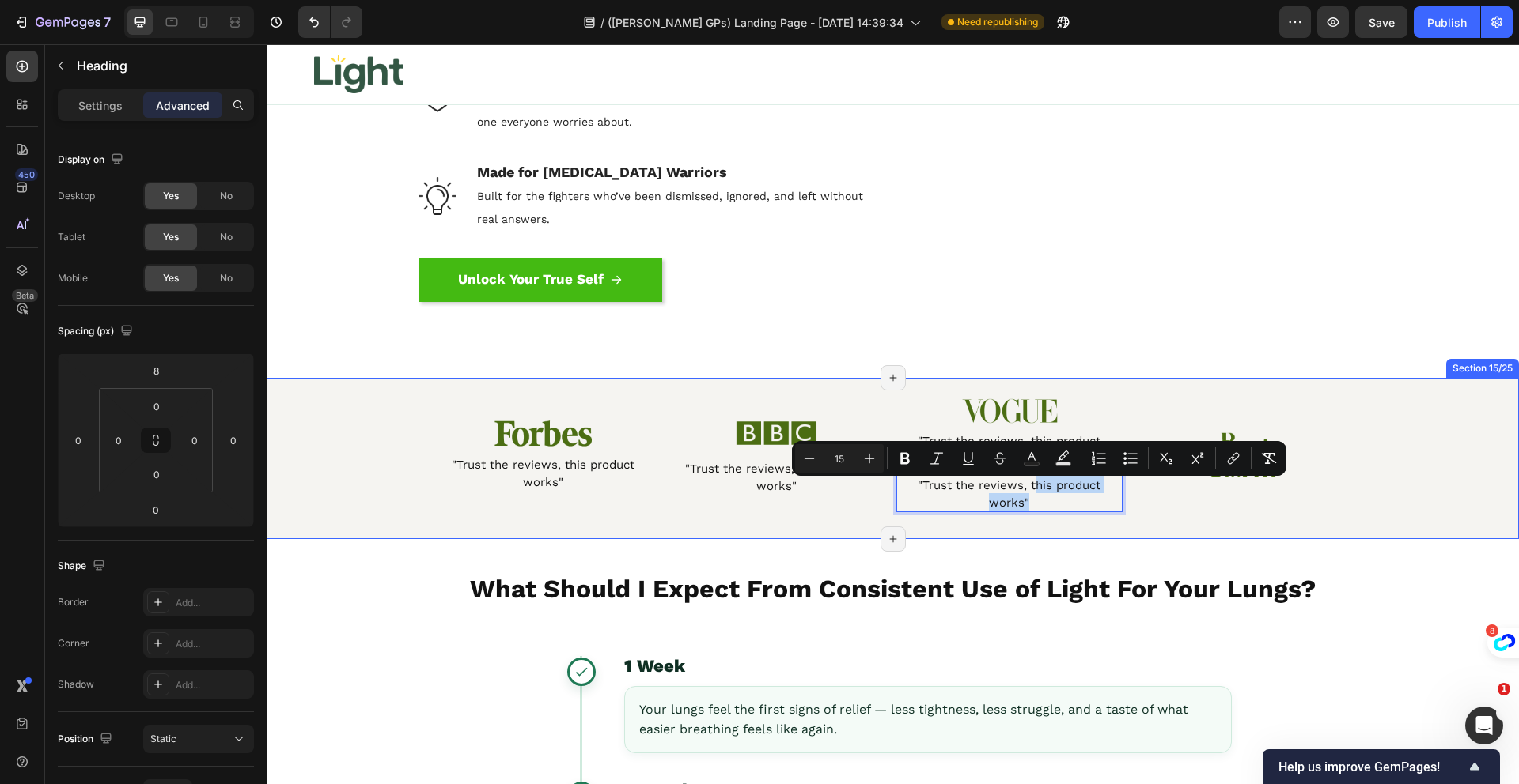
drag, startPoint x: 1029, startPoint y: 494, endPoint x: 1101, endPoint y: 535, distance: 82.9
click at [1101, 535] on div "Image ⁠⁠⁠⁠⁠⁠⁠ "Trust the reviews, this product works" Heading Image "Trust the …" at bounding box center [893, 459] width 1252 height 161
click at [1106, 532] on div "Image ⁠⁠⁠⁠⁠⁠⁠ "Trust the reviews, this product works" Heading Image "Trust the …" at bounding box center [893, 459] width 1252 height 161
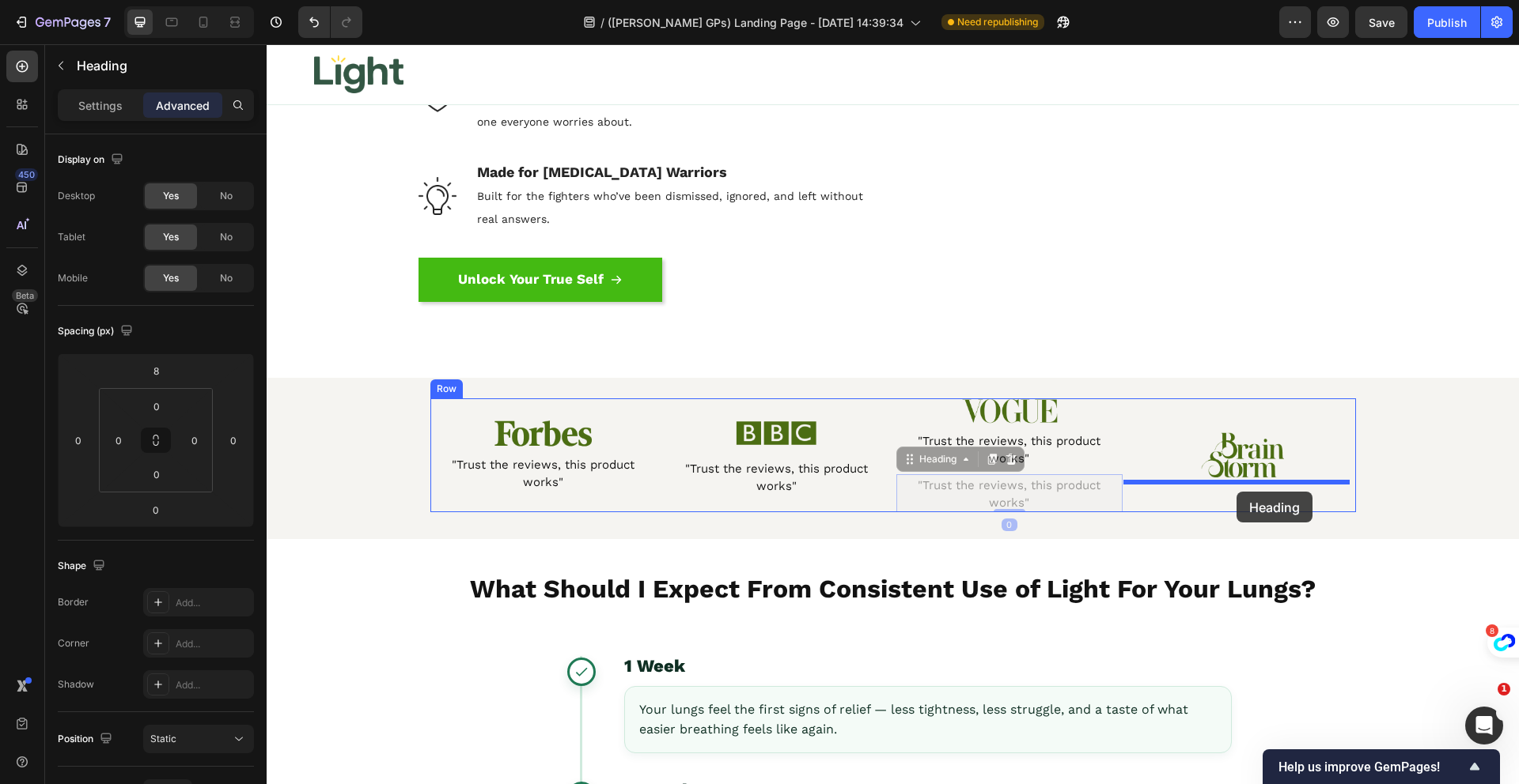
drag, startPoint x: 1043, startPoint y: 503, endPoint x: 1237, endPoint y: 491, distance: 194.4
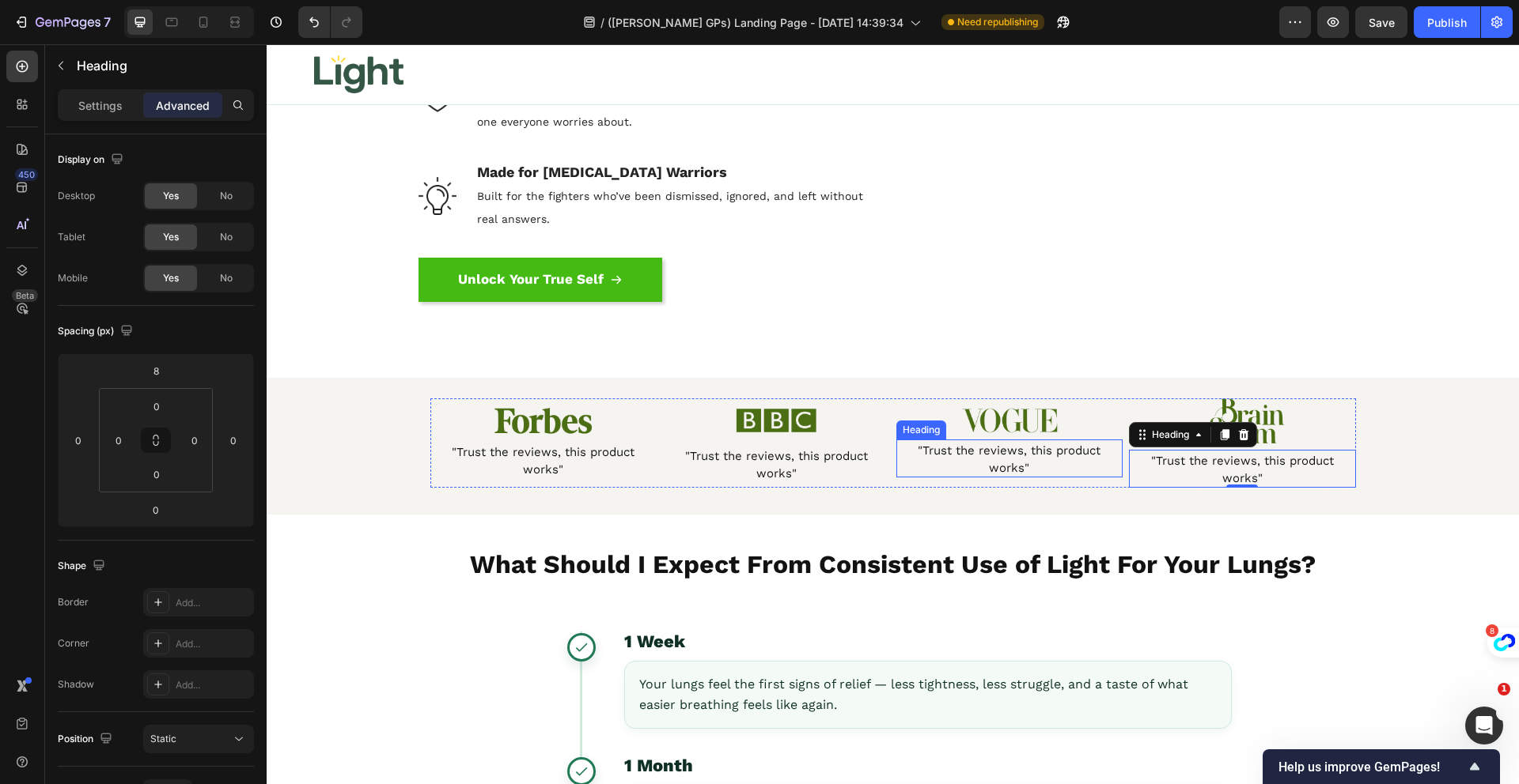
click at [981, 454] on span ""Trust the reviews, this product works"" at bounding box center [1009, 459] width 182 height 32
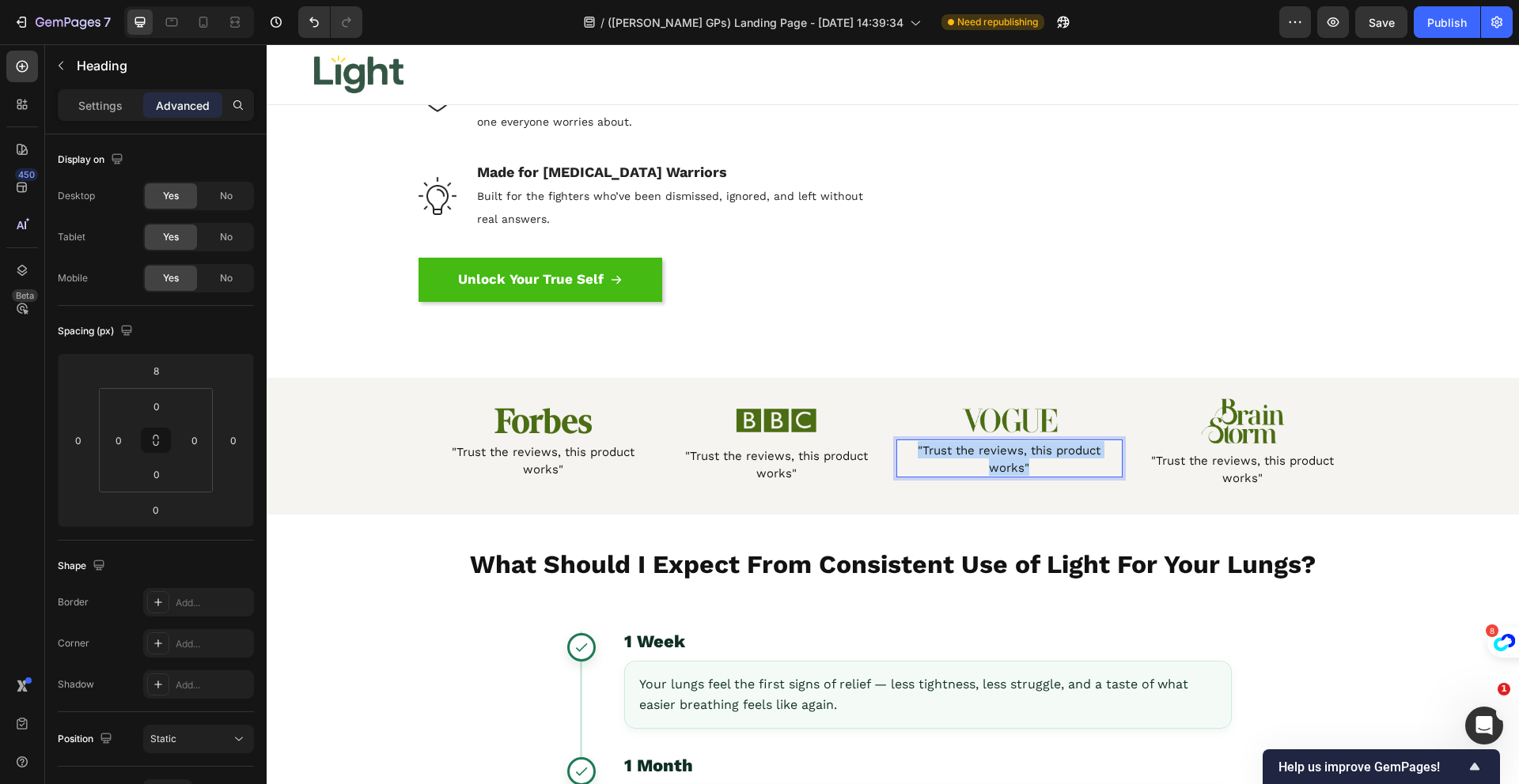
click at [981, 454] on span ""Trust the reviews, this product works"" at bounding box center [1009, 459] width 182 height 32
click at [1019, 459] on span ""Trust the reviews, this product works"" at bounding box center [1009, 459] width 182 height 32
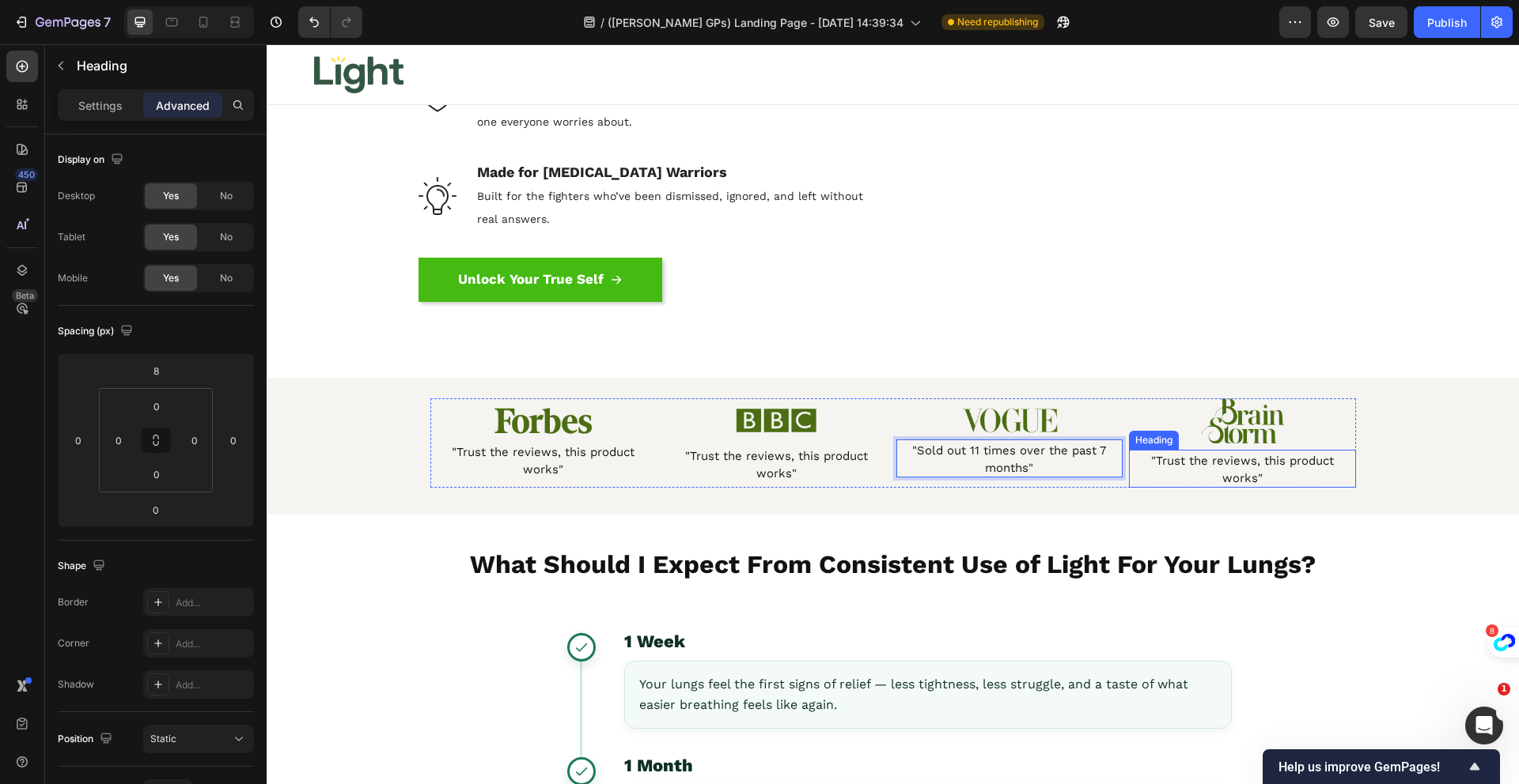
click at [1244, 473] on h2 ""Trust the reviews, this product works"" at bounding box center [1242, 469] width 227 height 38
click at [1244, 473] on p ""Trust the reviews, this product works"" at bounding box center [1242, 468] width 224 height 35
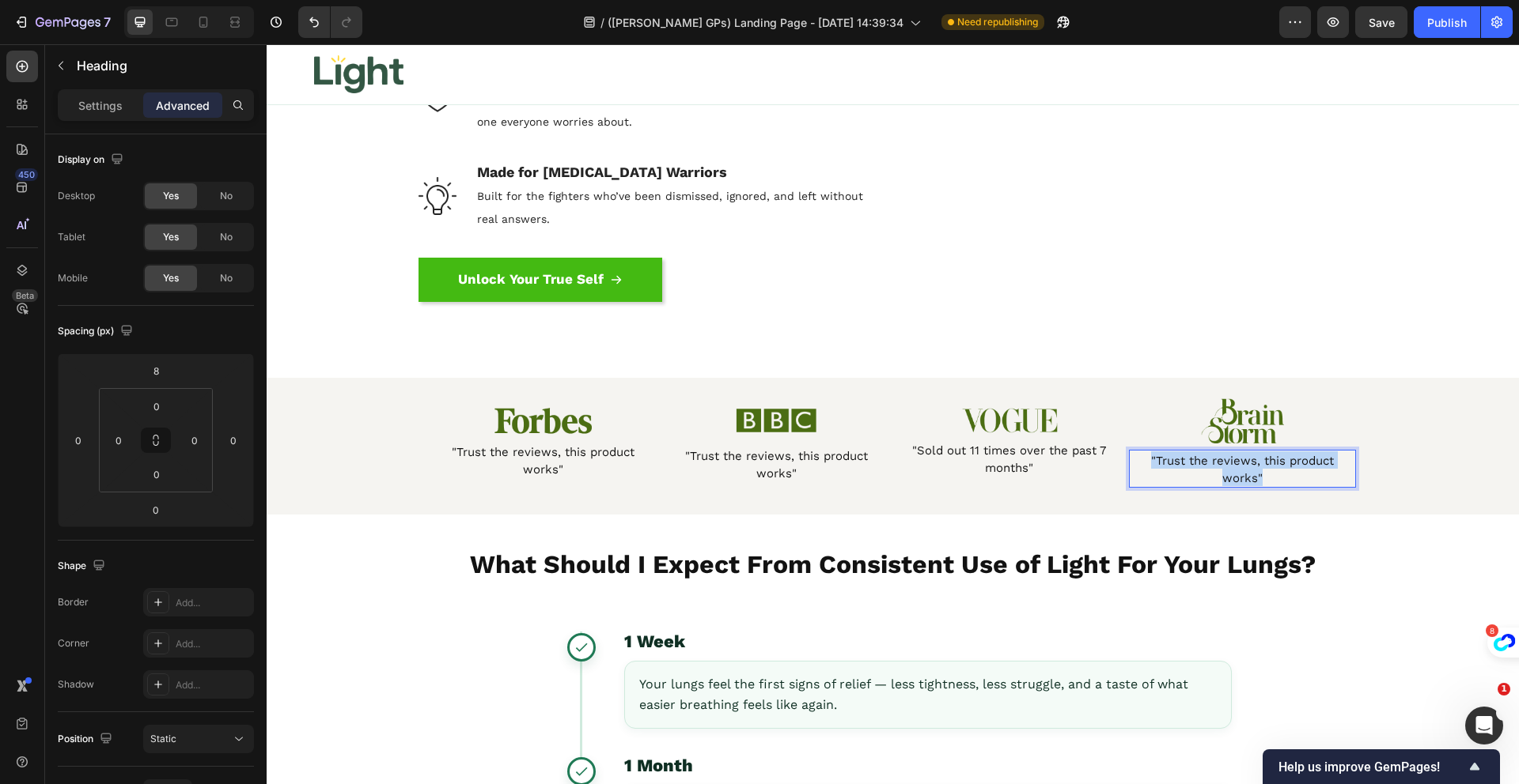
click at [1244, 473] on p ""Trust the reviews, this product works"" at bounding box center [1242, 468] width 224 height 35
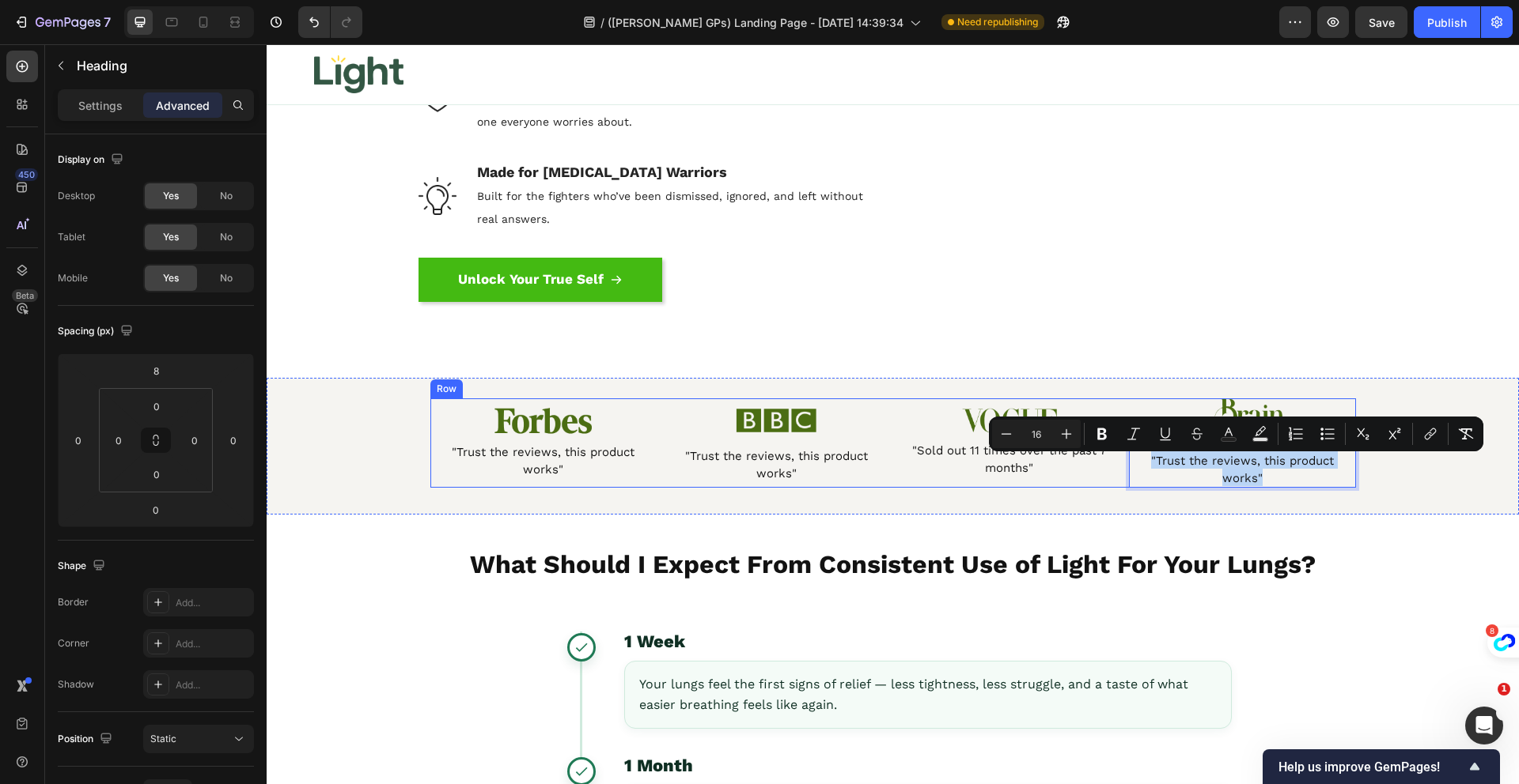
click at [789, 472] on span ""Trust the reviews, this product works"" at bounding box center [777, 464] width 182 height 32
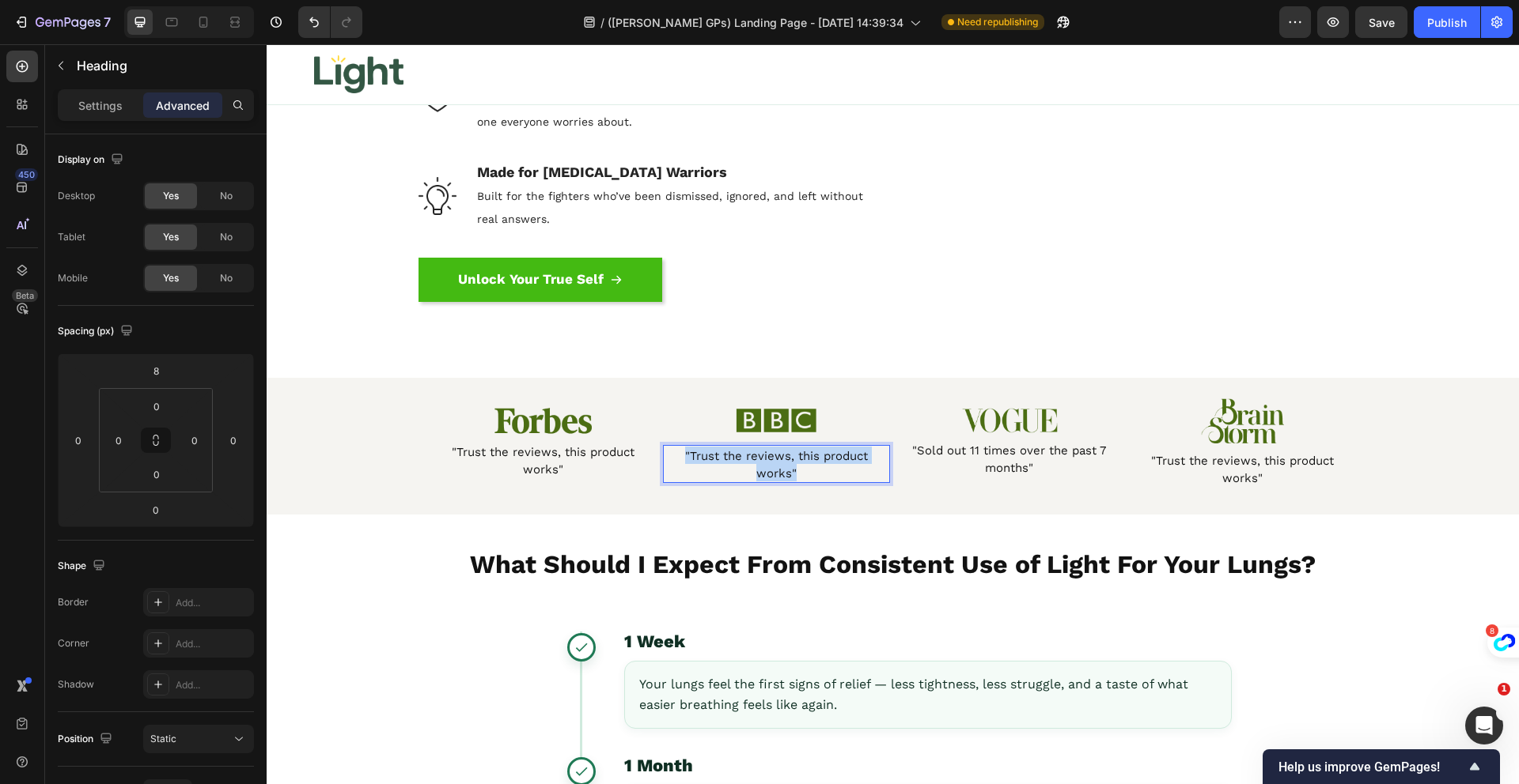
click at [789, 472] on span ""Trust the reviews, this product works"" at bounding box center [777, 464] width 182 height 32
click at [757, 460] on span ""Trust the reviews, this product works"" at bounding box center [777, 464] width 182 height 32
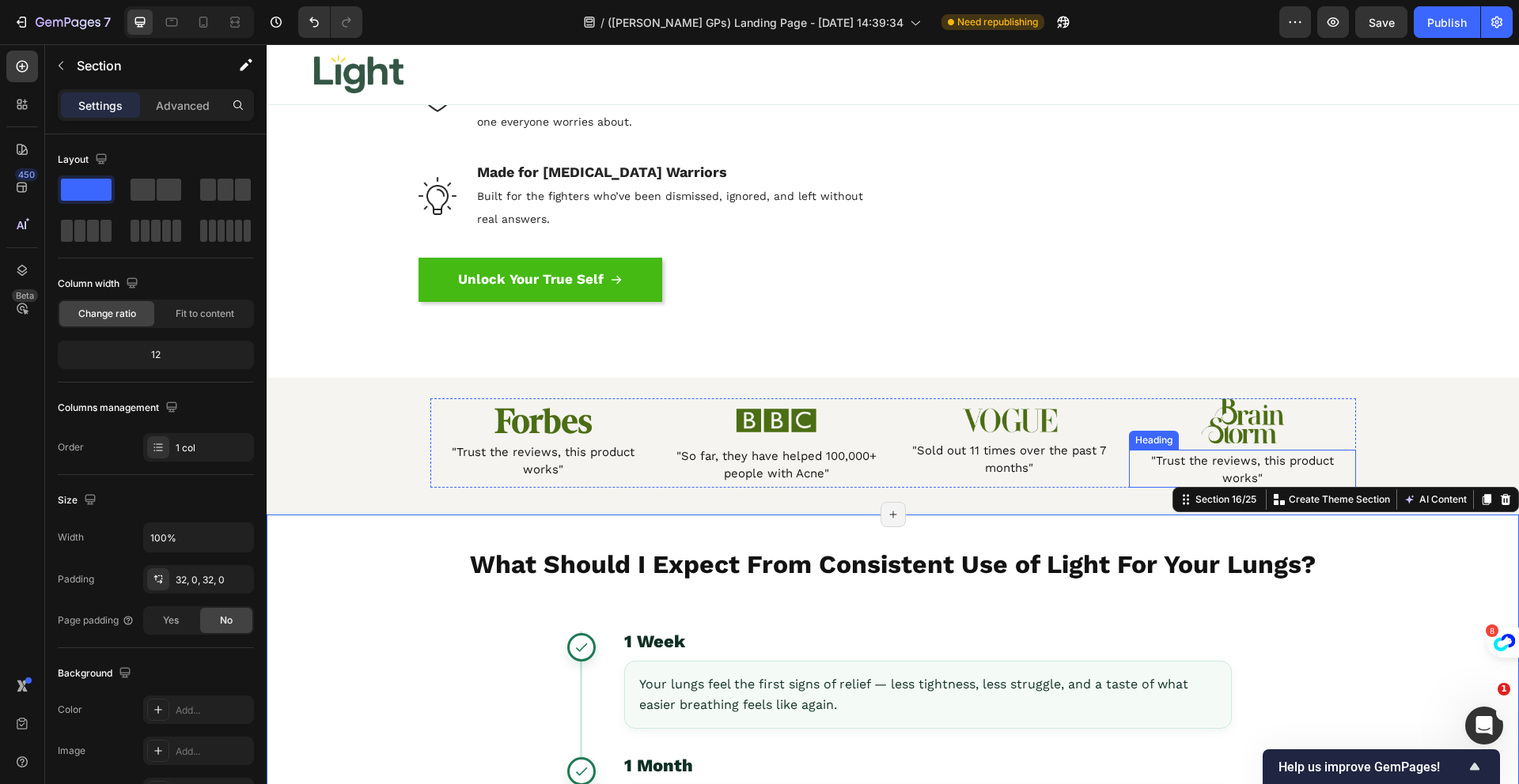
click at [1194, 465] on span ""Trust the reviews, this product works"" at bounding box center [1242, 469] width 182 height 32
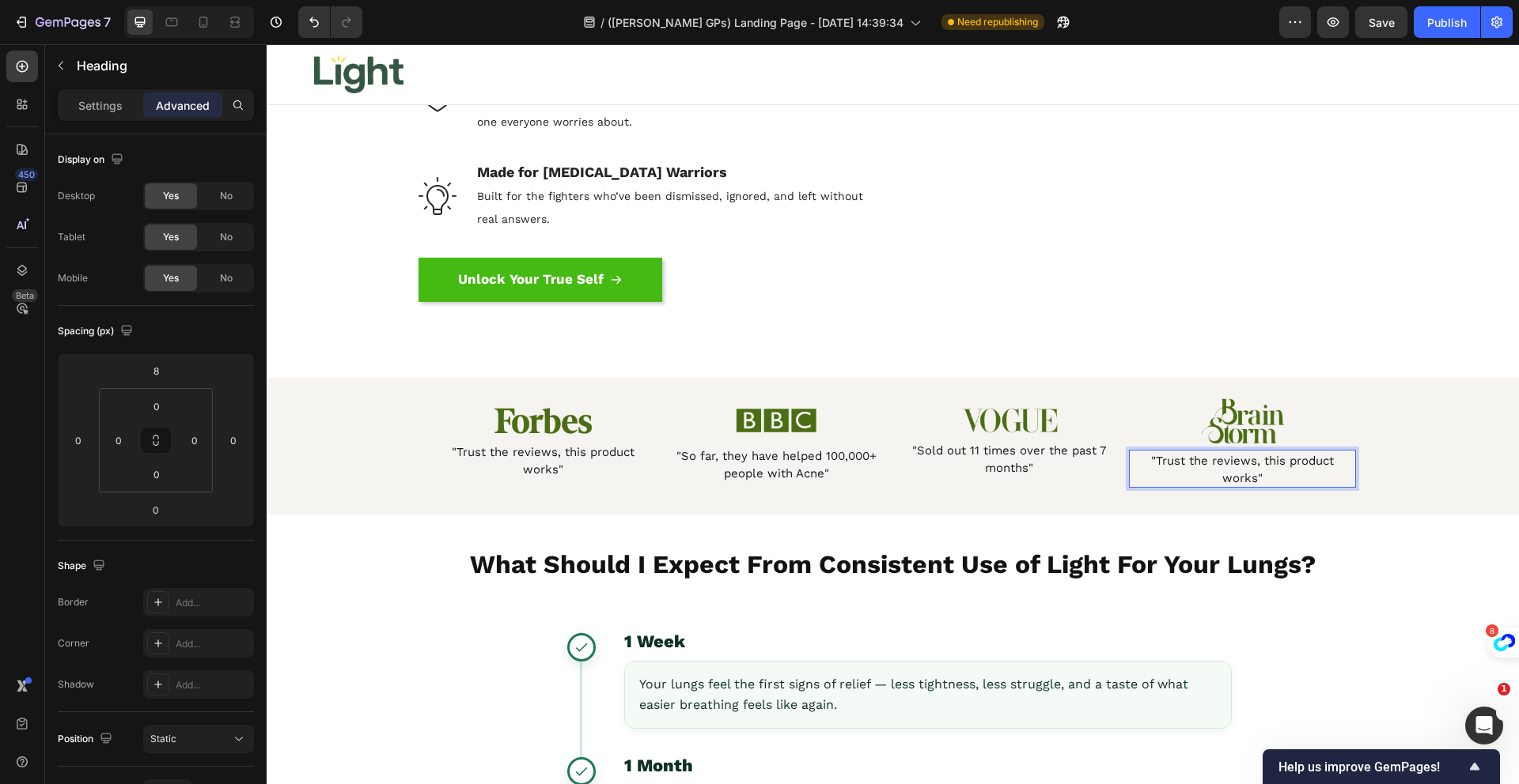
click at [1252, 465] on span ""Trust the reviews, this product works"" at bounding box center [1242, 469] width 182 height 32
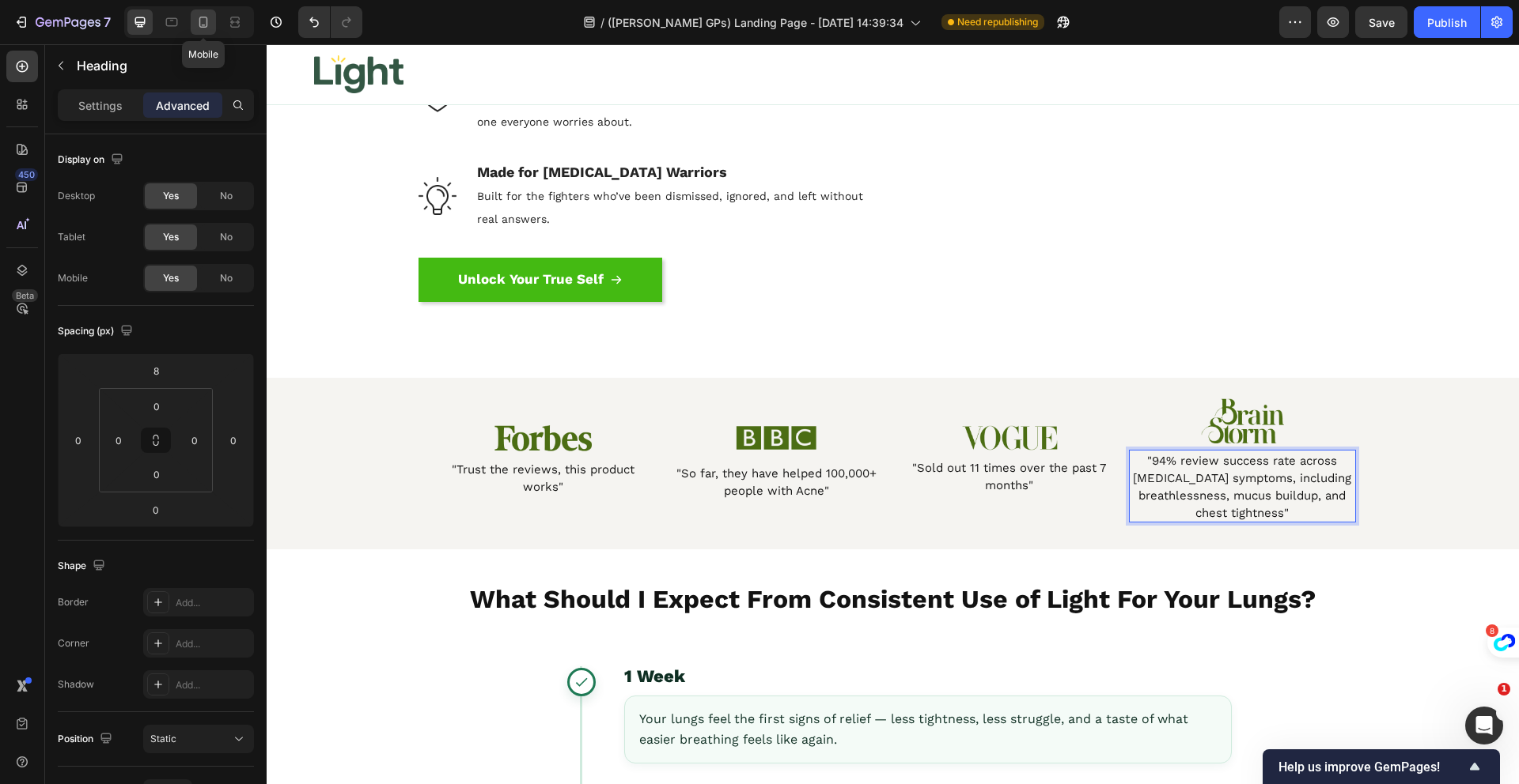
click at [209, 25] on icon at bounding box center [204, 22] width 15 height 15
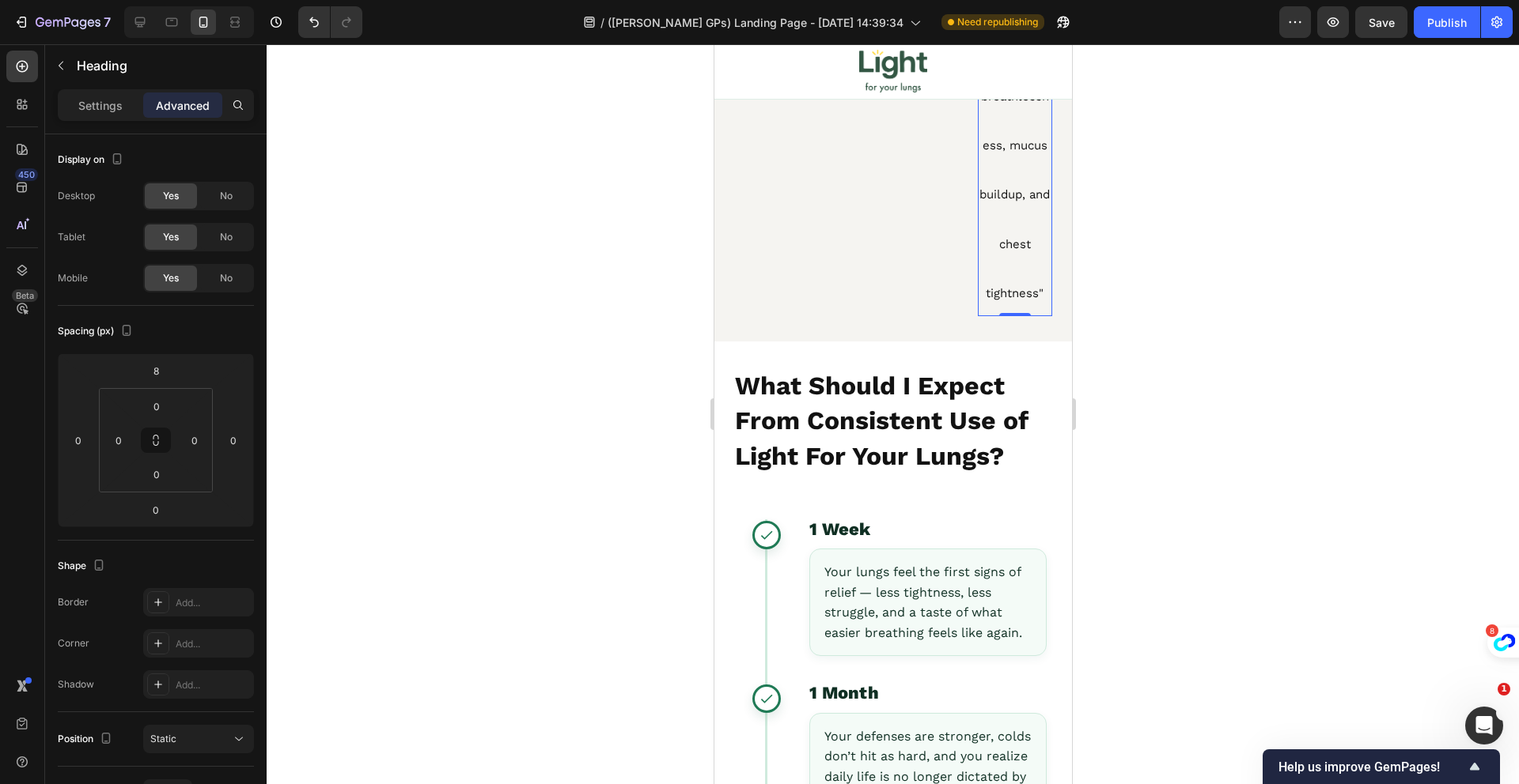
scroll to position [12176, 0]
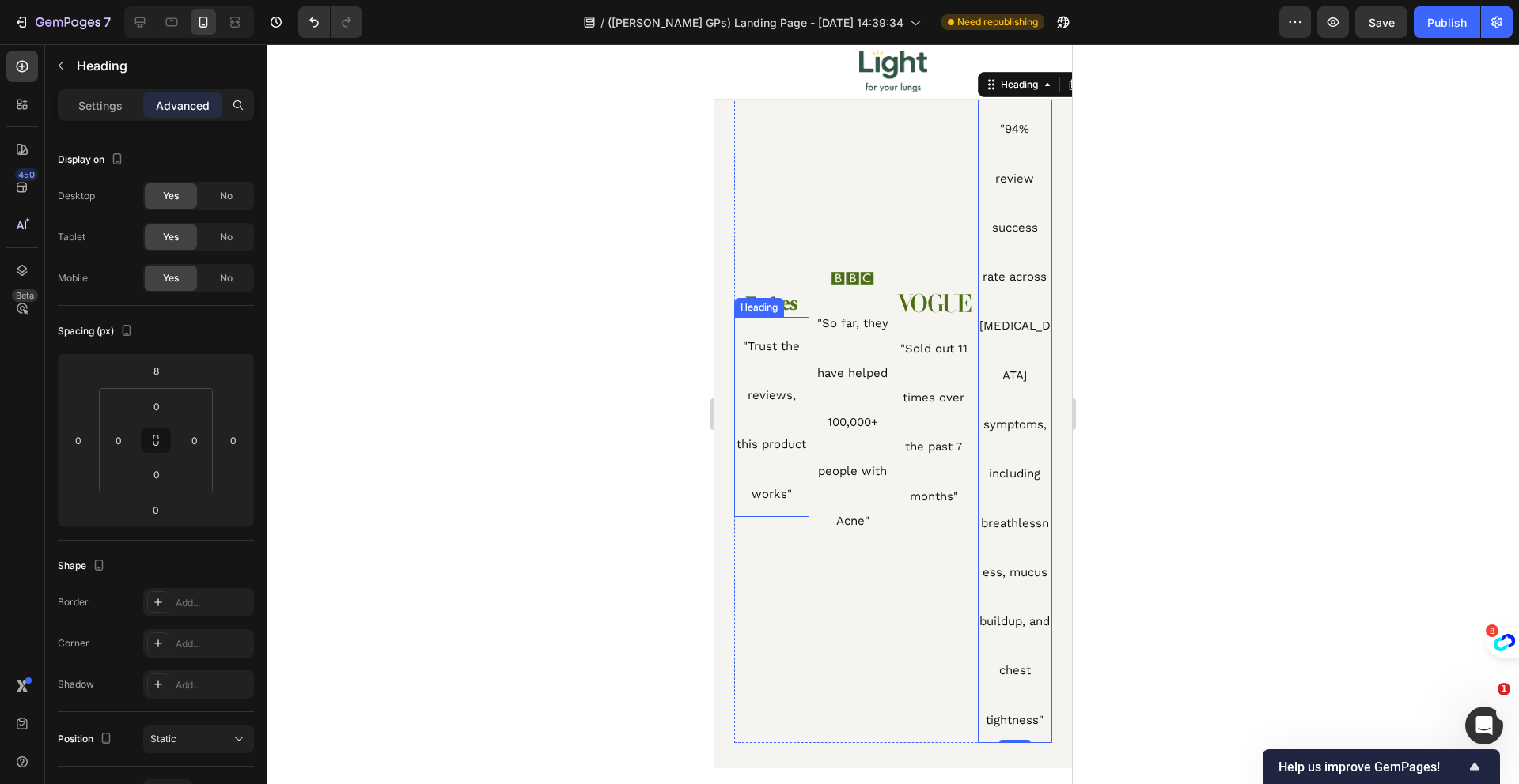
click at [787, 357] on p "⁠⁠⁠⁠⁠⁠⁠ "Trust the reviews, this product works"" at bounding box center [770, 416] width 72 height 197
click at [787, 357] on p ""Trust the reviews, this product works"" at bounding box center [770, 416] width 72 height 197
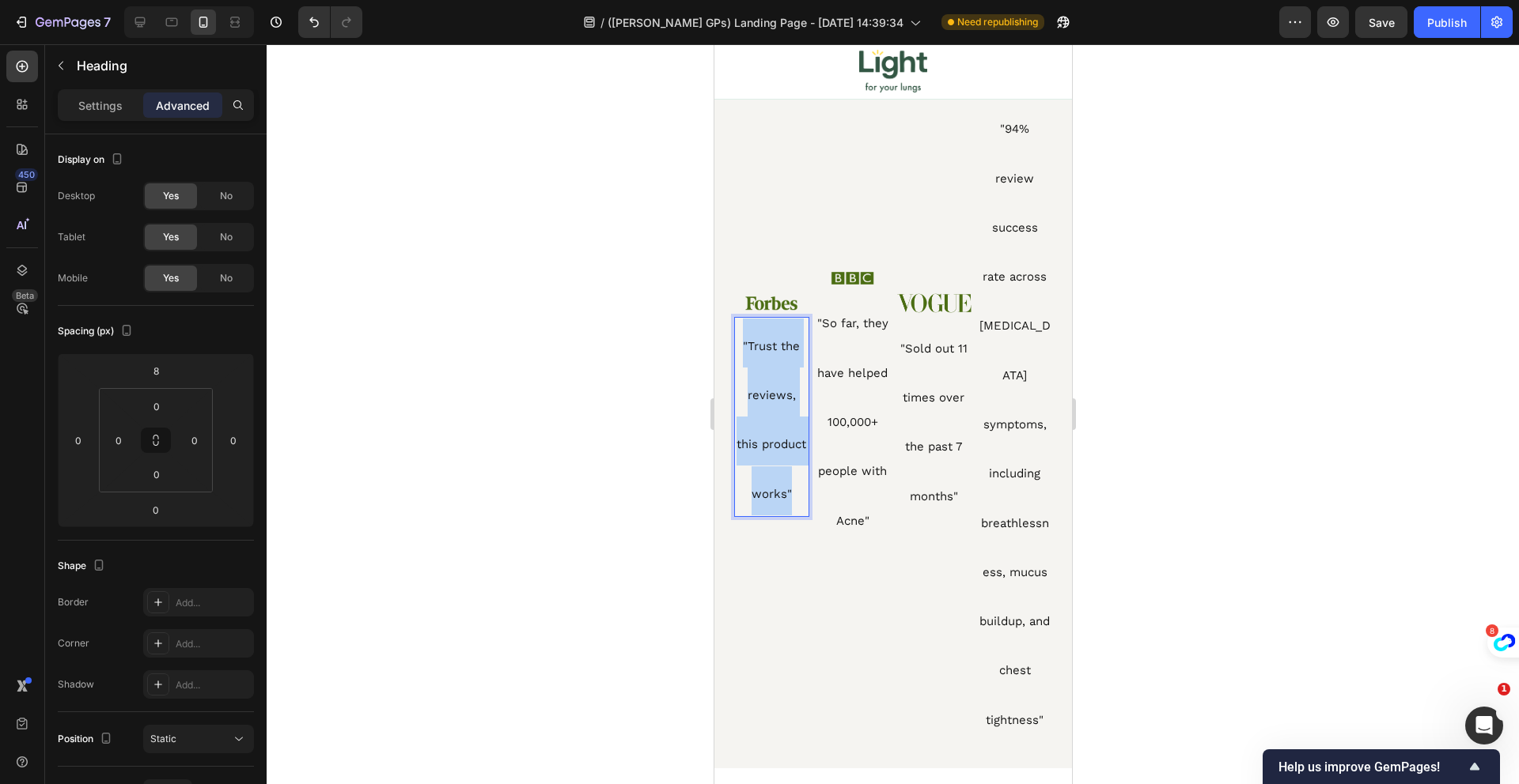
click at [787, 357] on p ""Trust the reviews, this product works"" at bounding box center [770, 416] width 72 height 197
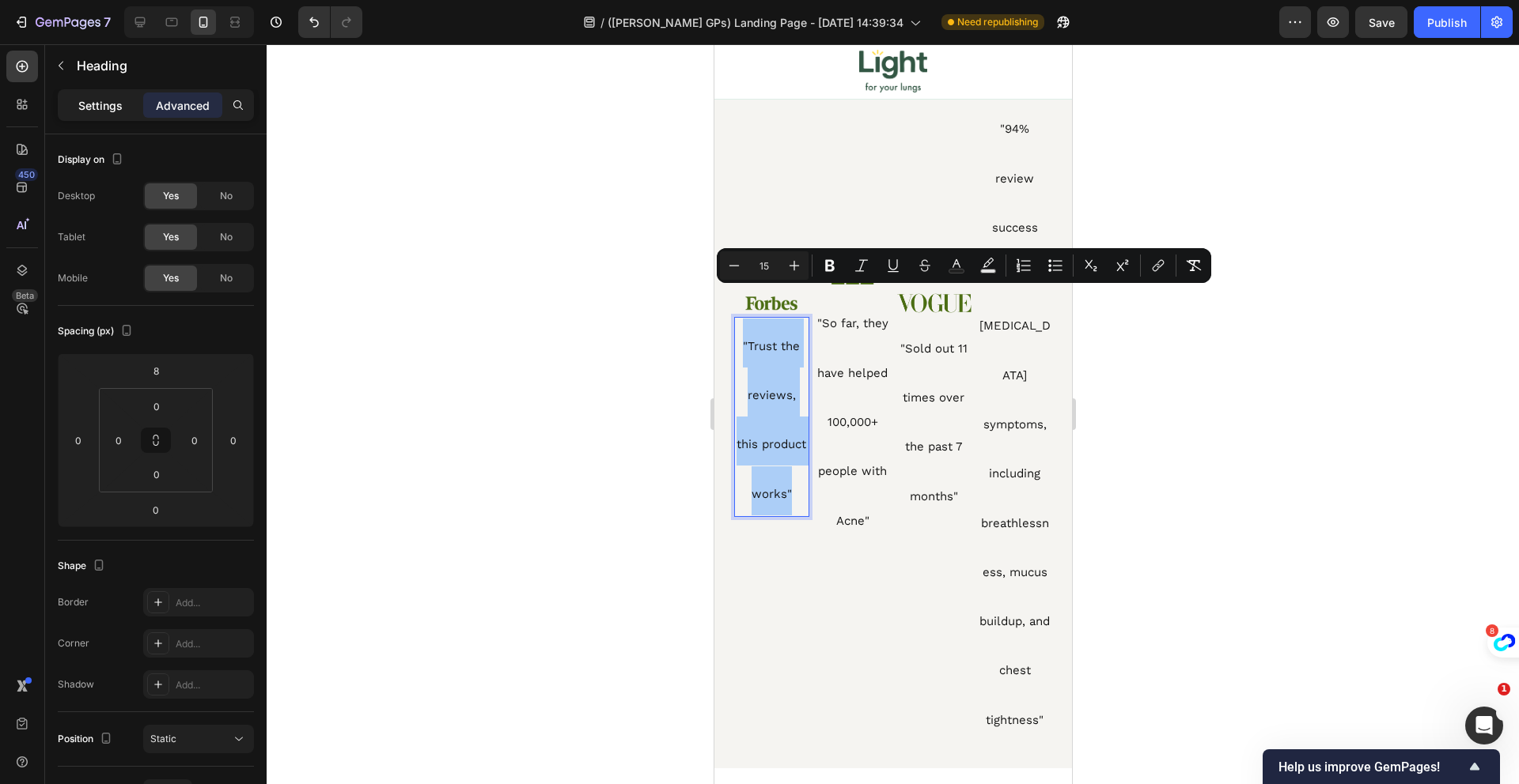
click at [121, 110] on p "Settings" at bounding box center [101, 105] width 44 height 16
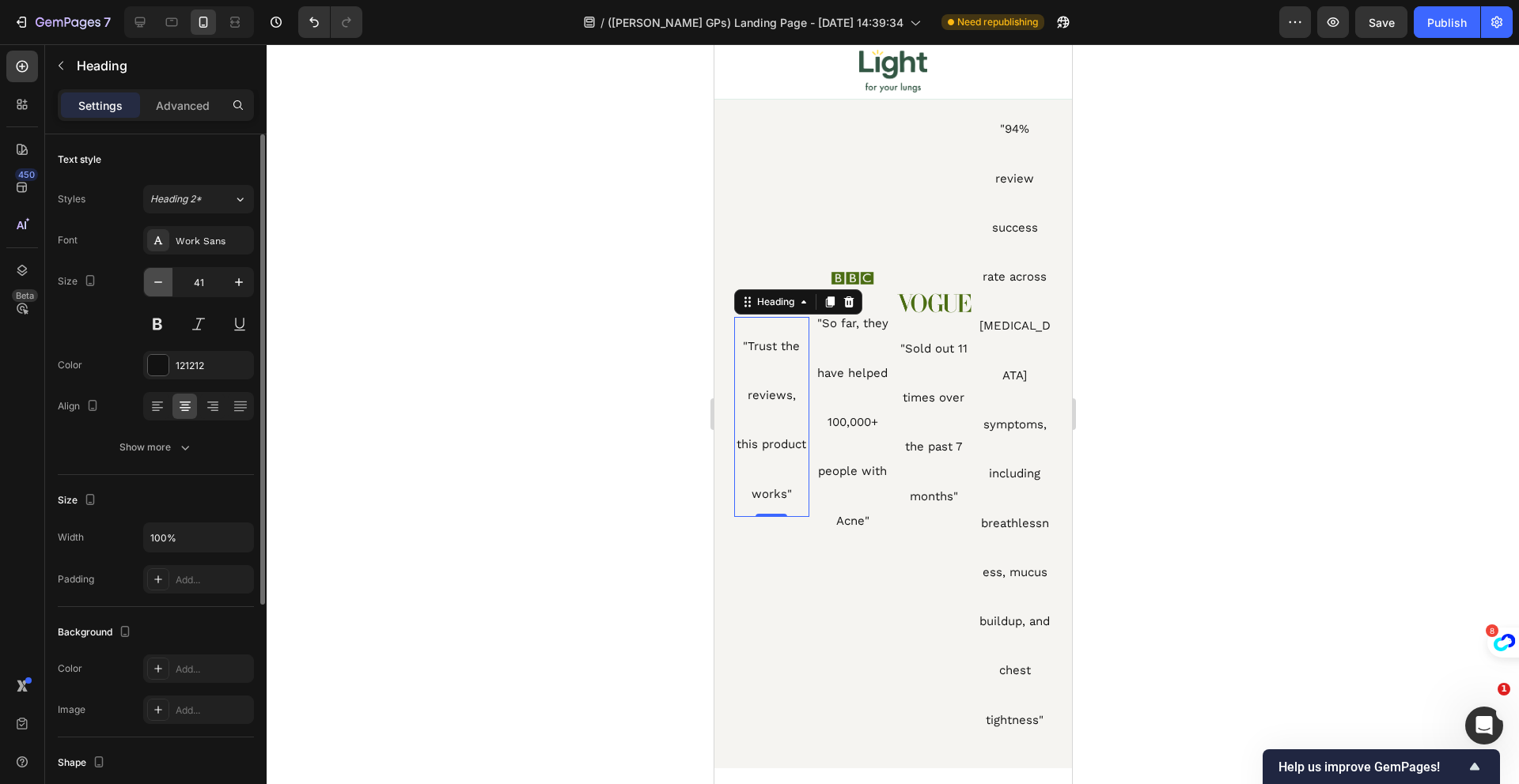
click at [155, 280] on icon "button" at bounding box center [158, 282] width 15 height 15
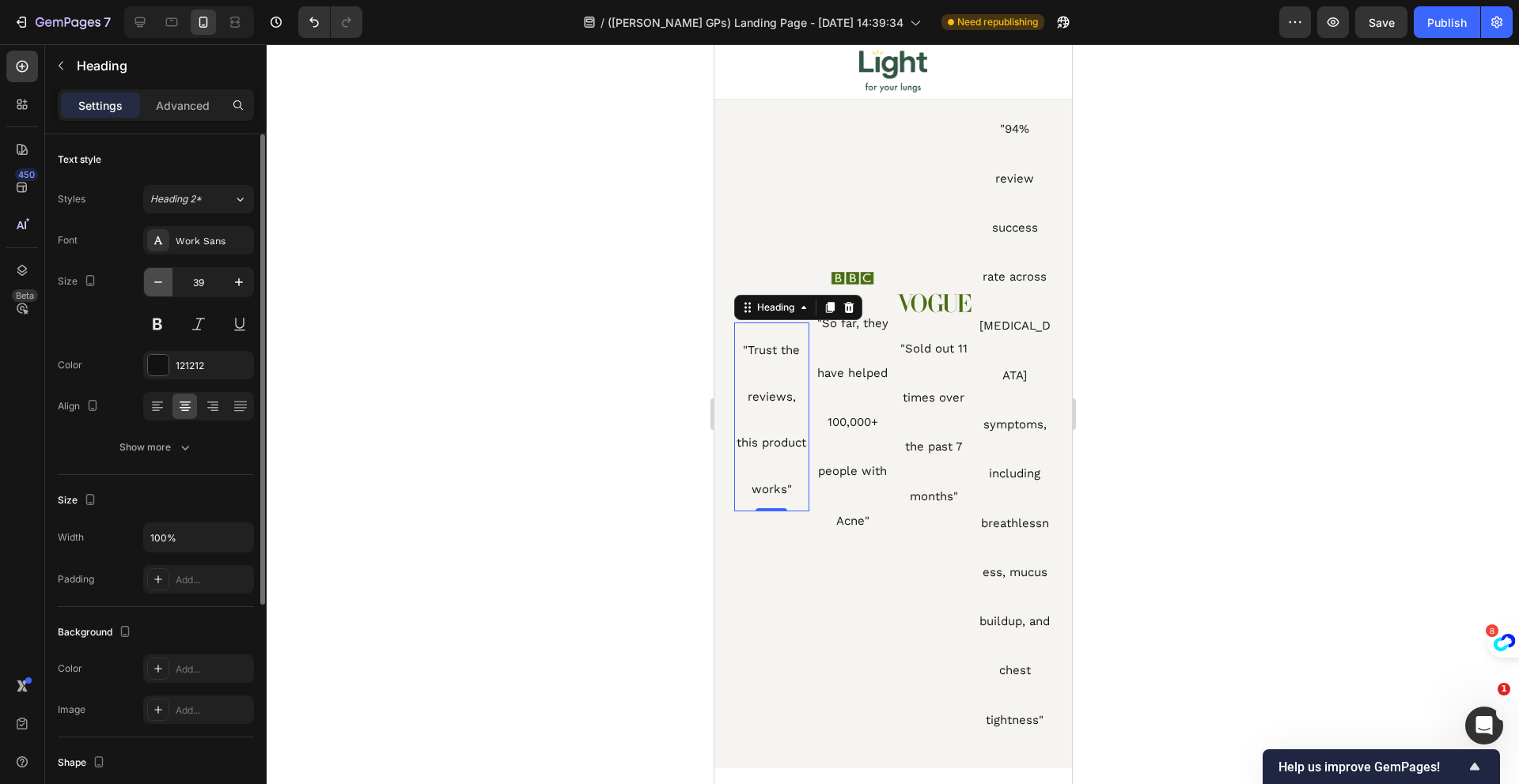
click at [155, 280] on icon "button" at bounding box center [158, 282] width 15 height 15
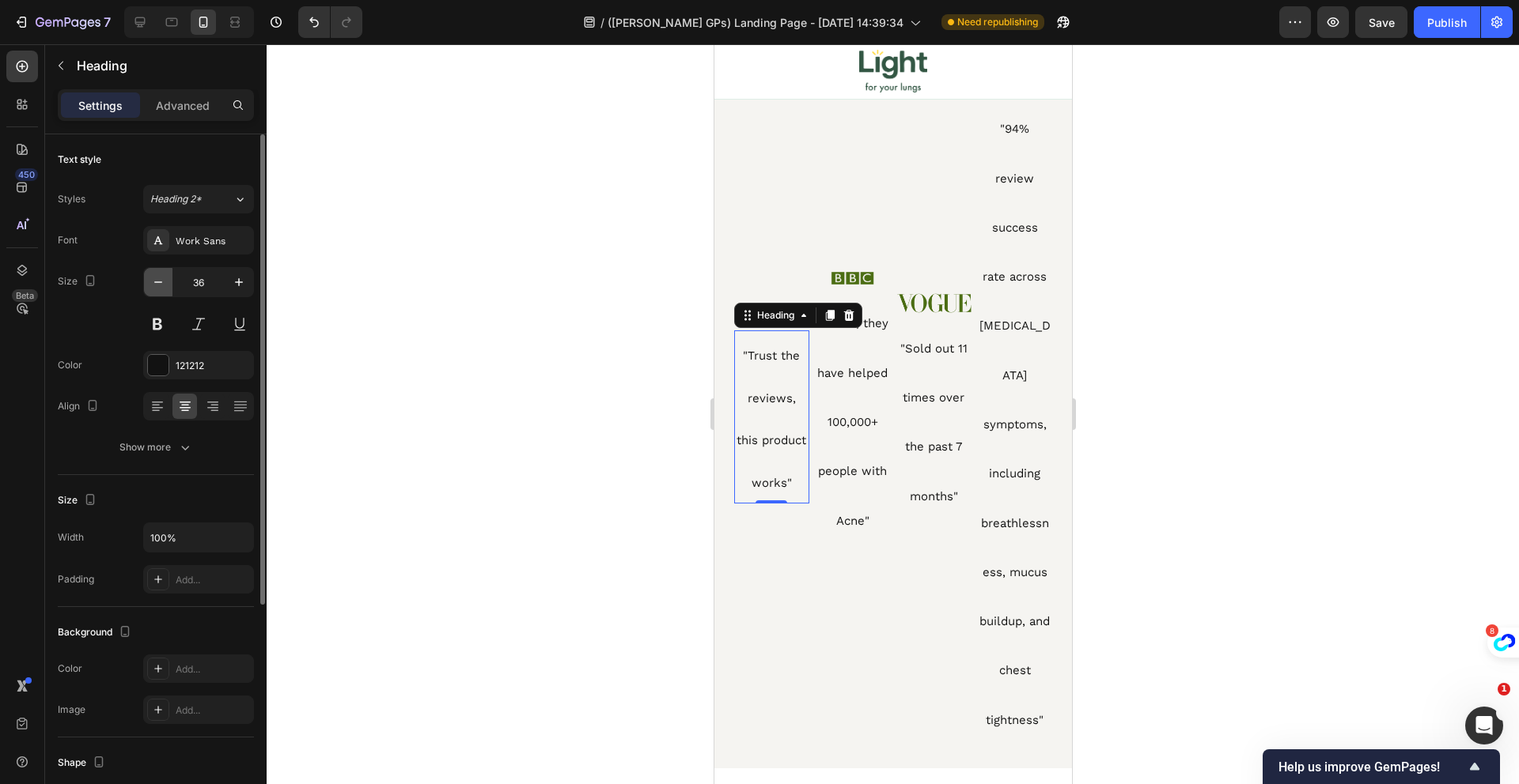
click at [155, 280] on icon "button" at bounding box center [158, 282] width 15 height 15
click at [156, 280] on icon "button" at bounding box center [158, 282] width 15 height 15
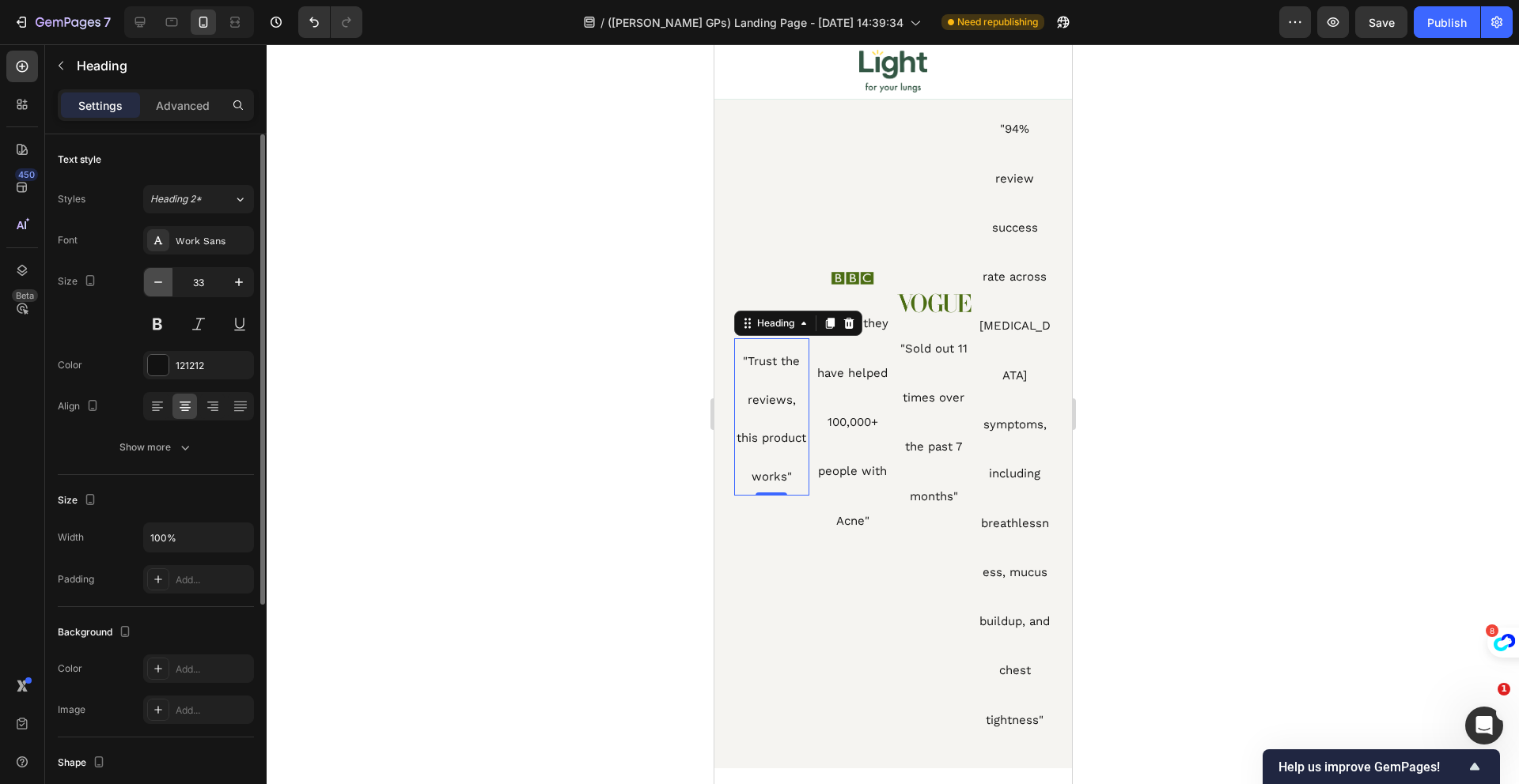
click at [156, 280] on icon "button" at bounding box center [158, 282] width 15 height 15
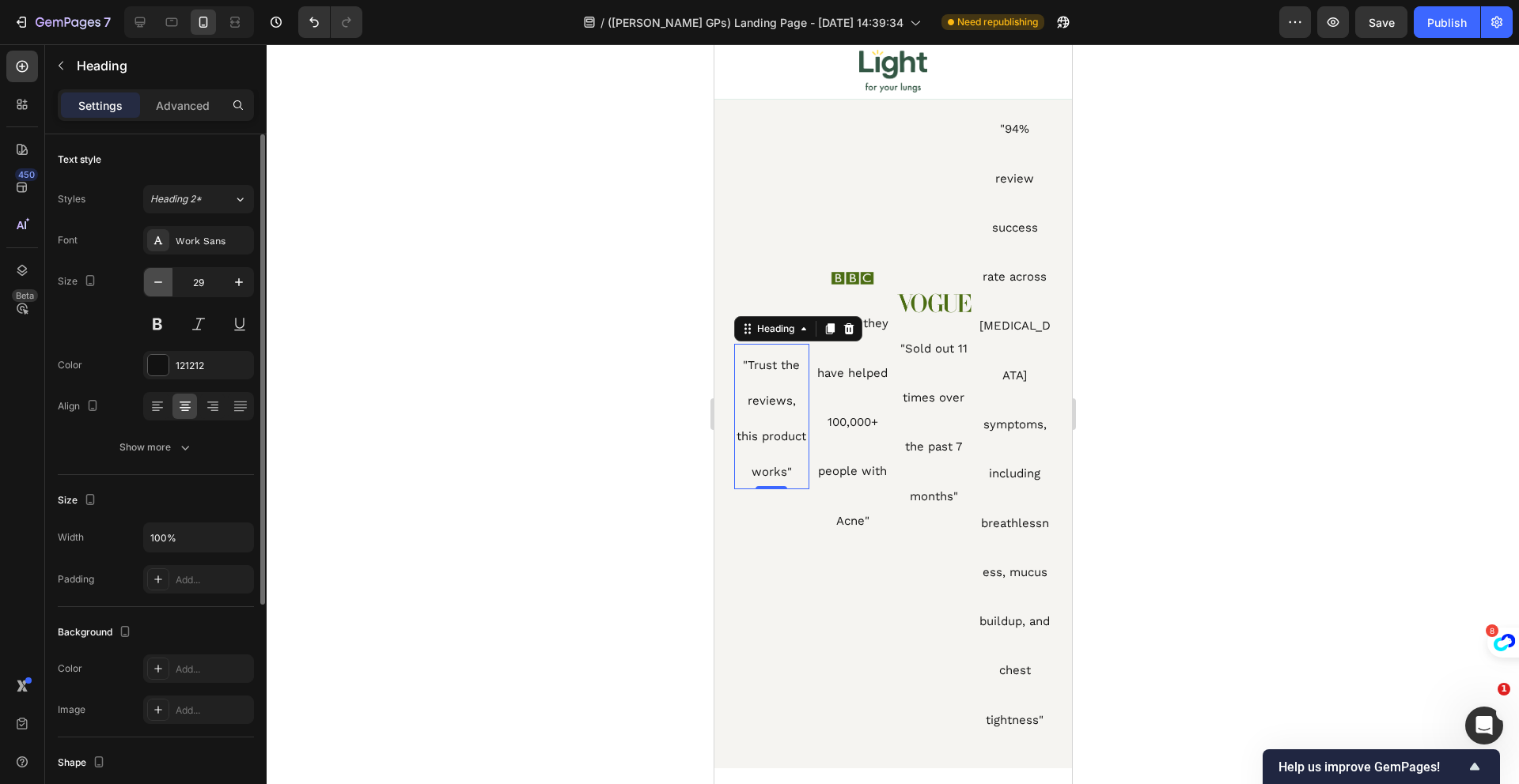
click at [156, 280] on icon "button" at bounding box center [158, 282] width 15 height 15
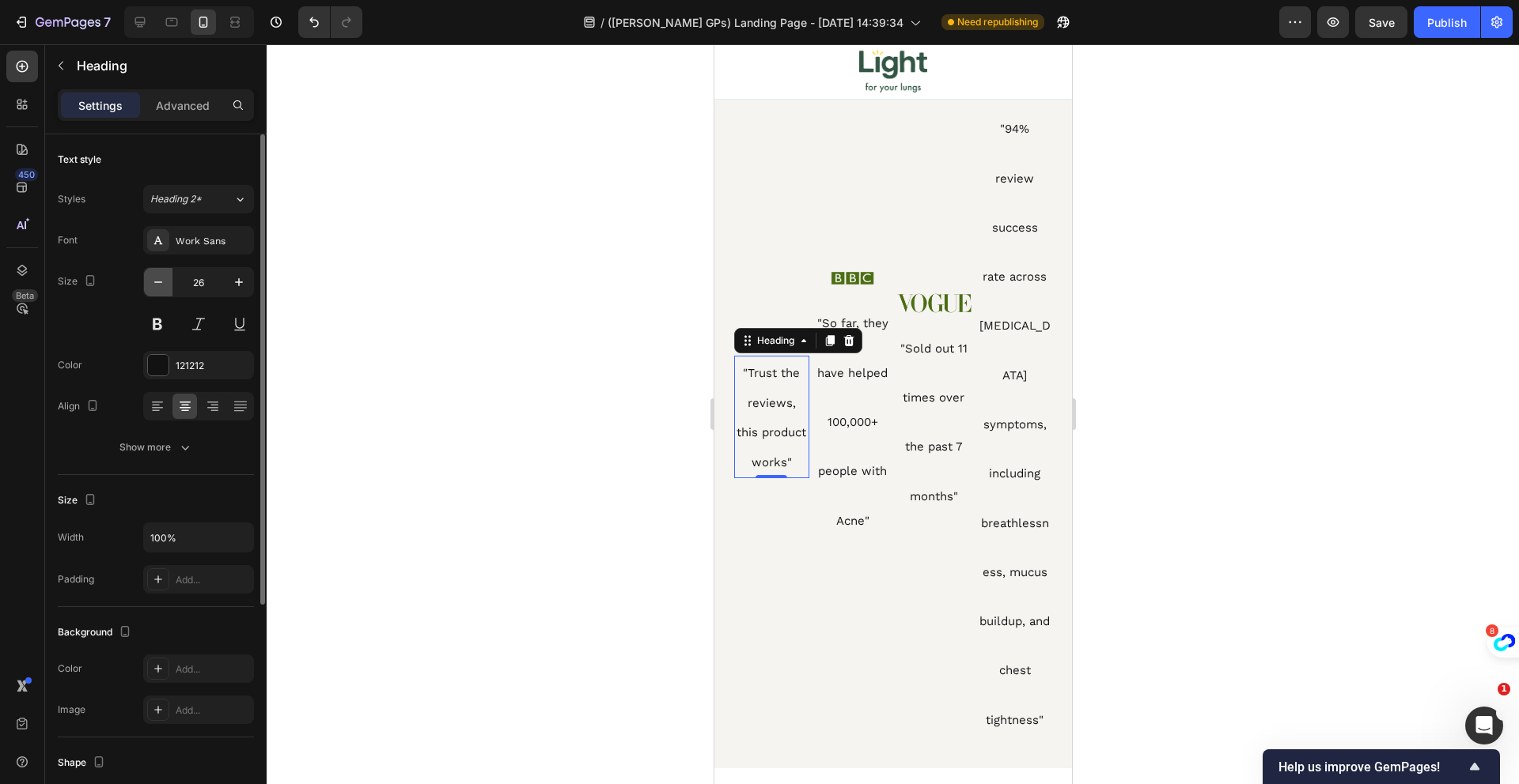
click at [156, 280] on icon "button" at bounding box center [158, 282] width 15 height 15
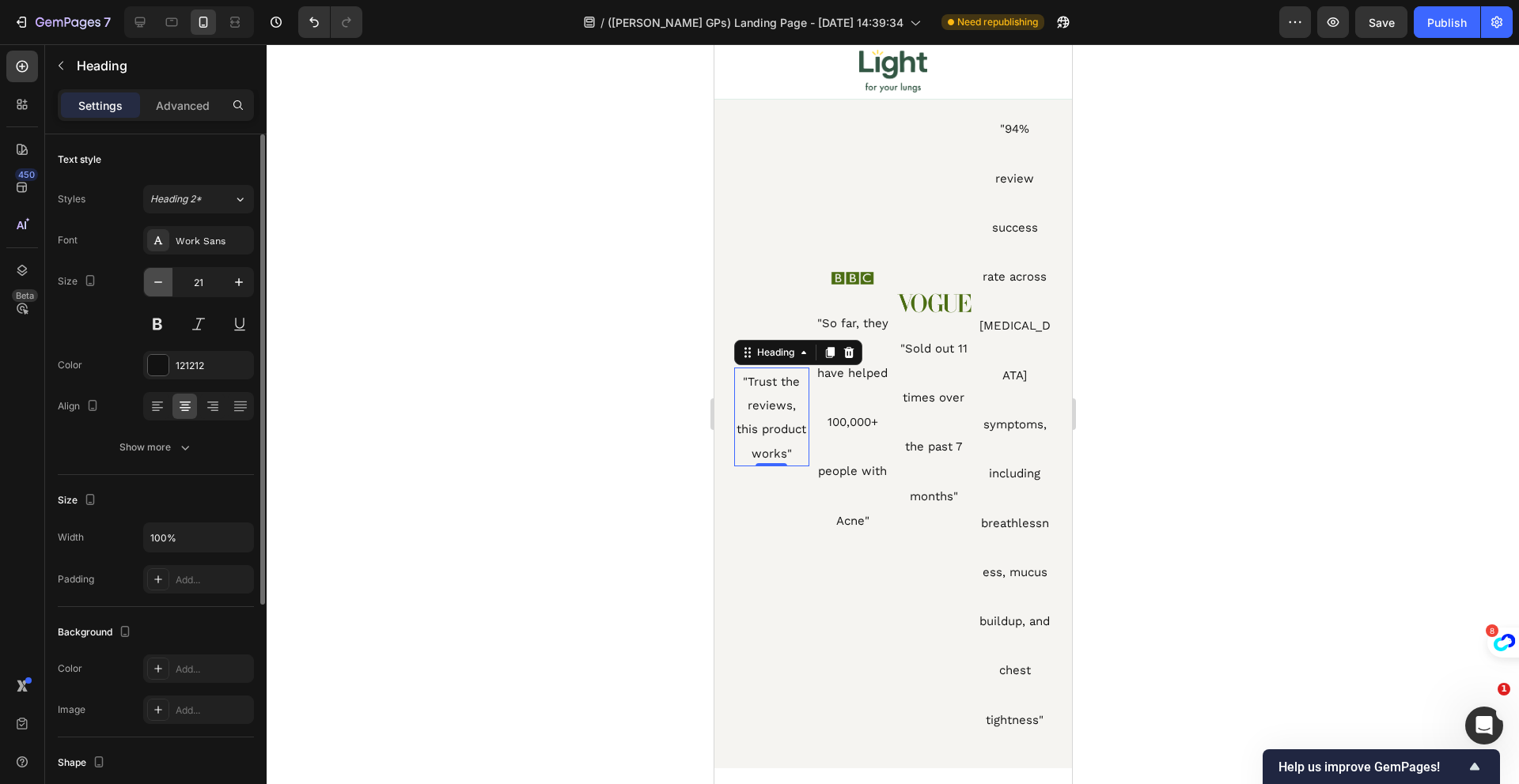
click at [156, 280] on icon "button" at bounding box center [158, 282] width 15 height 15
click at [156, 279] on icon "button" at bounding box center [158, 282] width 15 height 15
click at [161, 281] on icon "button" at bounding box center [158, 282] width 8 height 2
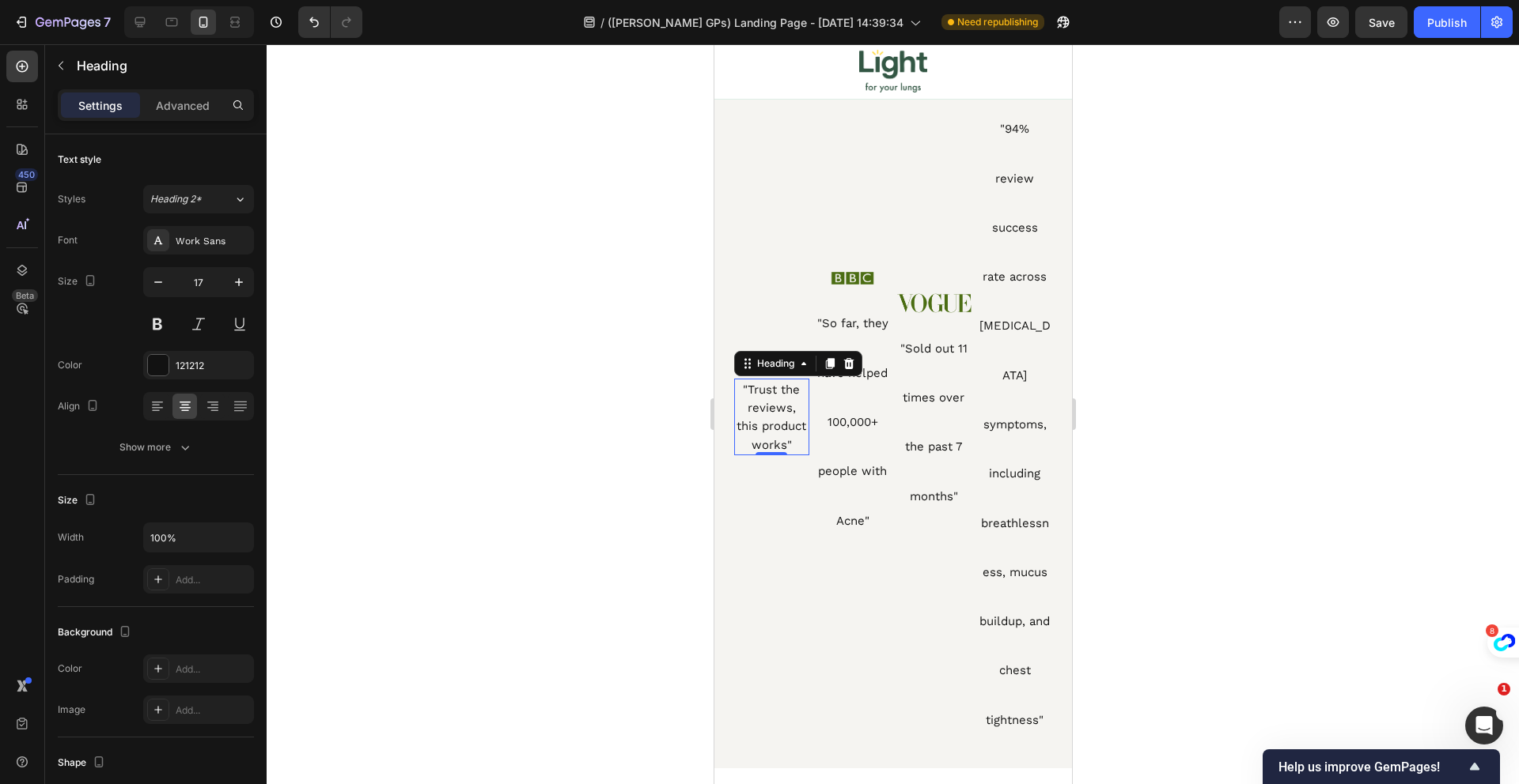
type input "16"
click at [838, 424] on span ""So far, they have helped 100,000+ people with Acne"" at bounding box center [852, 422] width 71 height 211
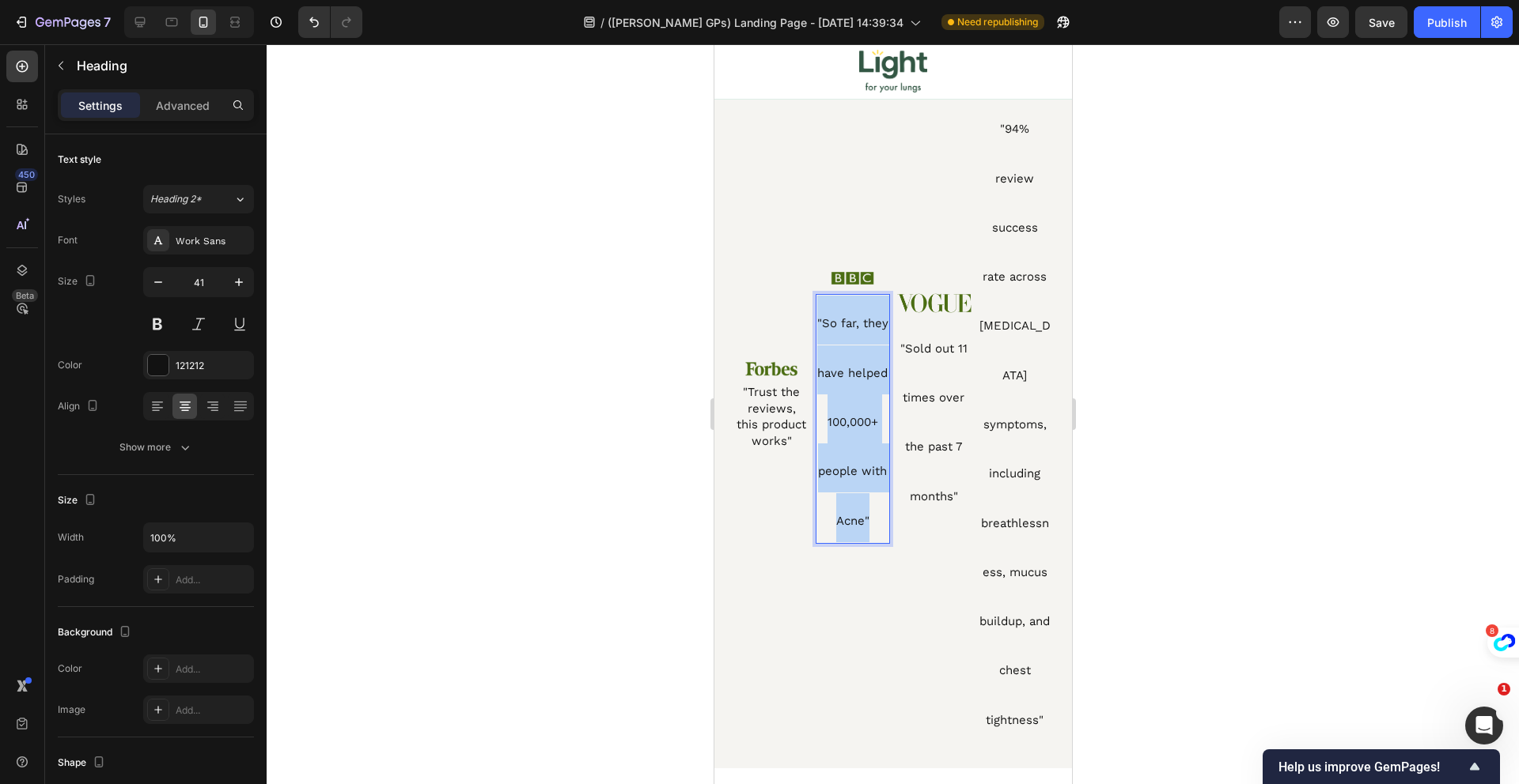
click at [838, 424] on span ""So far, they have helped 100,000+ people with Acne"" at bounding box center [852, 422] width 71 height 211
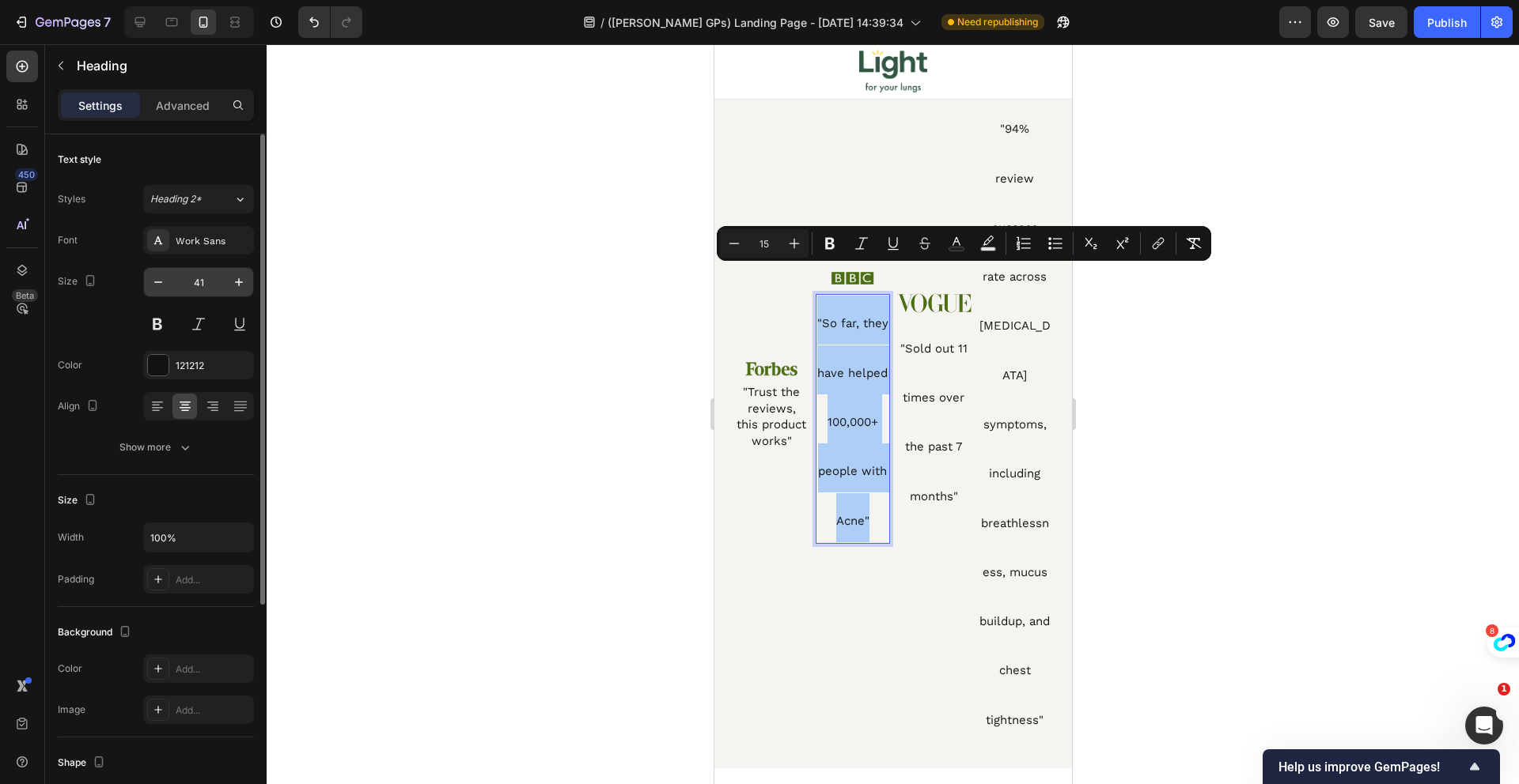
click at [204, 283] on input "41" at bounding box center [199, 282] width 52 height 29
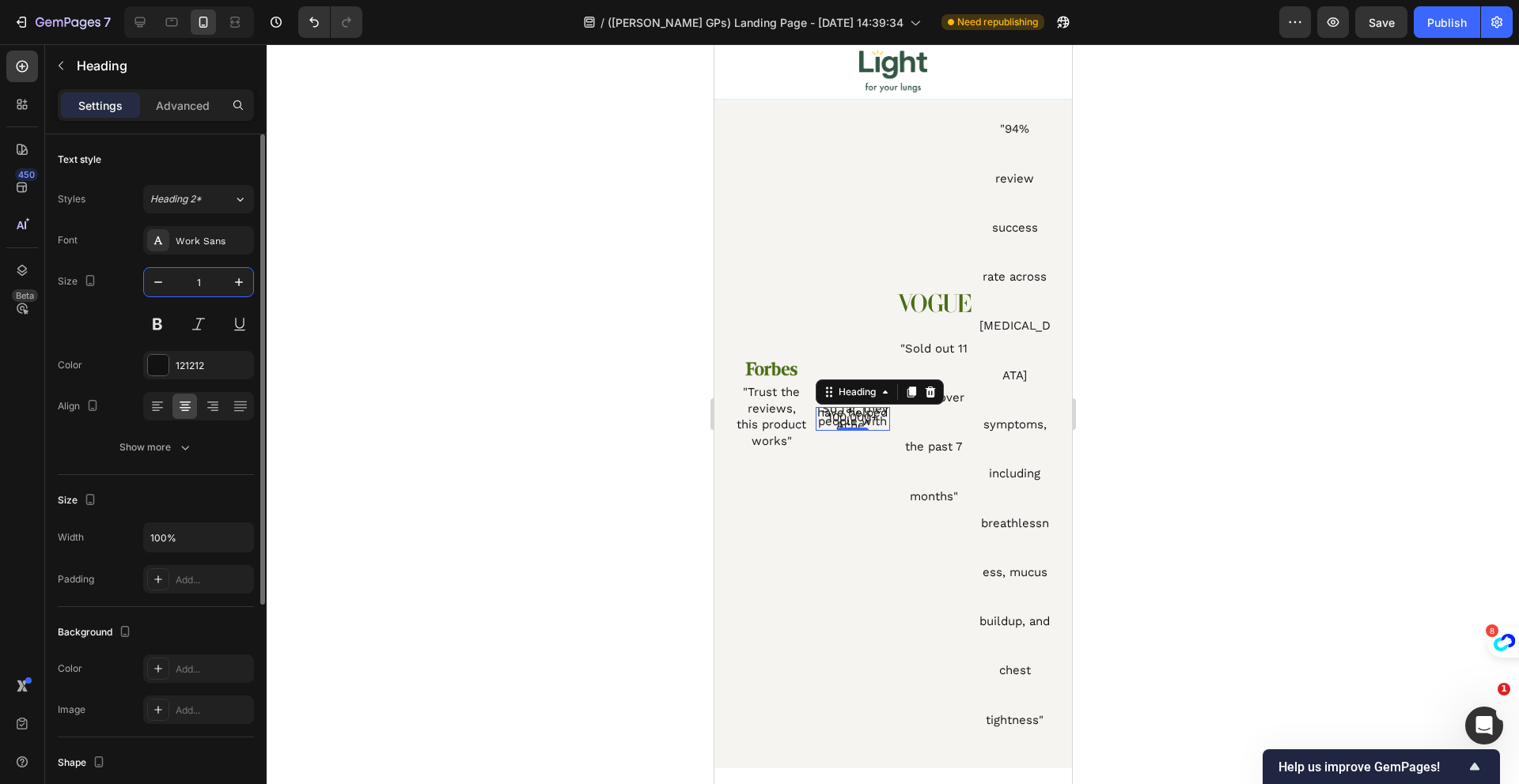
type input "16"
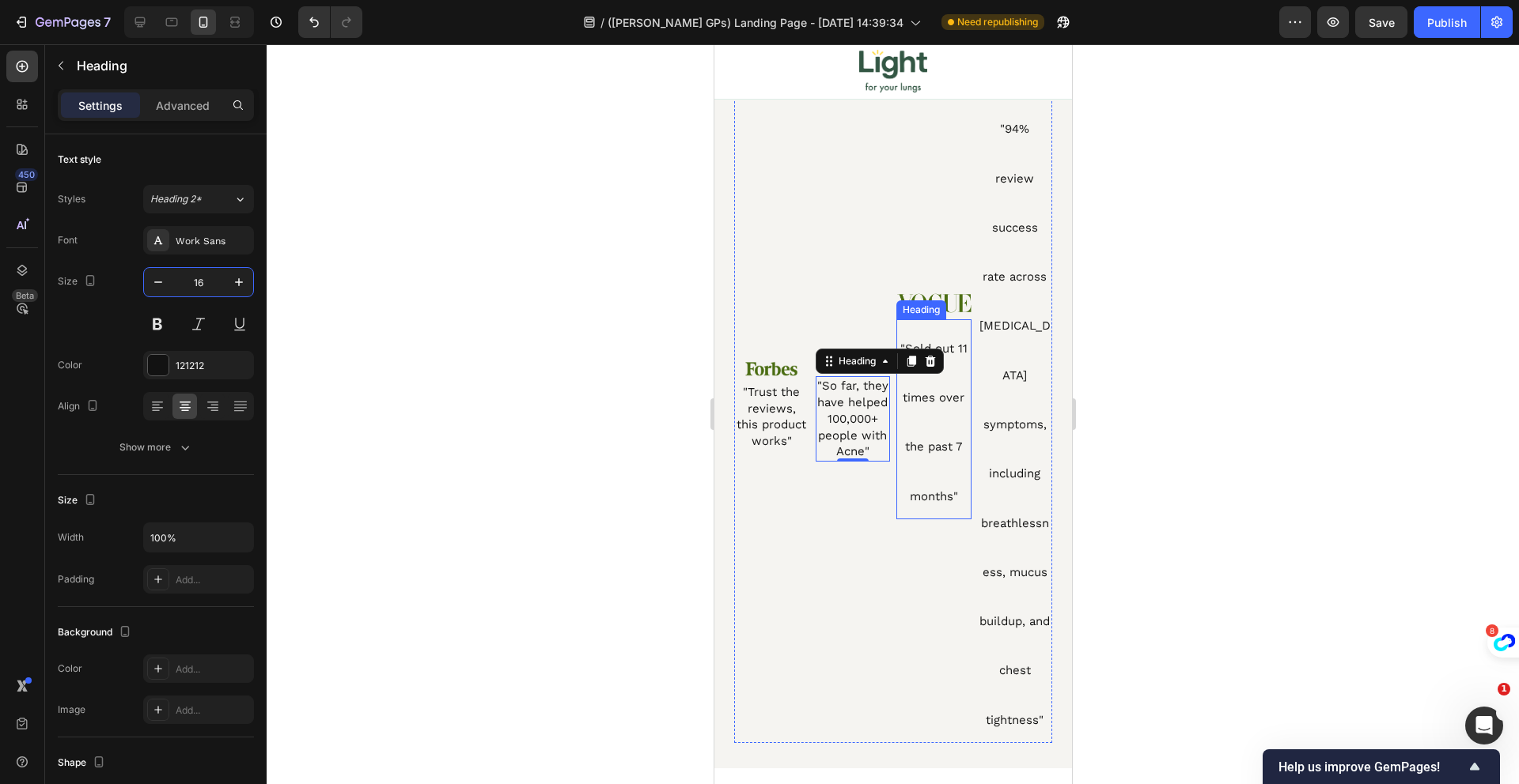
click at [923, 374] on span ""Sold out 11 times over the past 7 months"" at bounding box center [933, 422] width 67 height 162
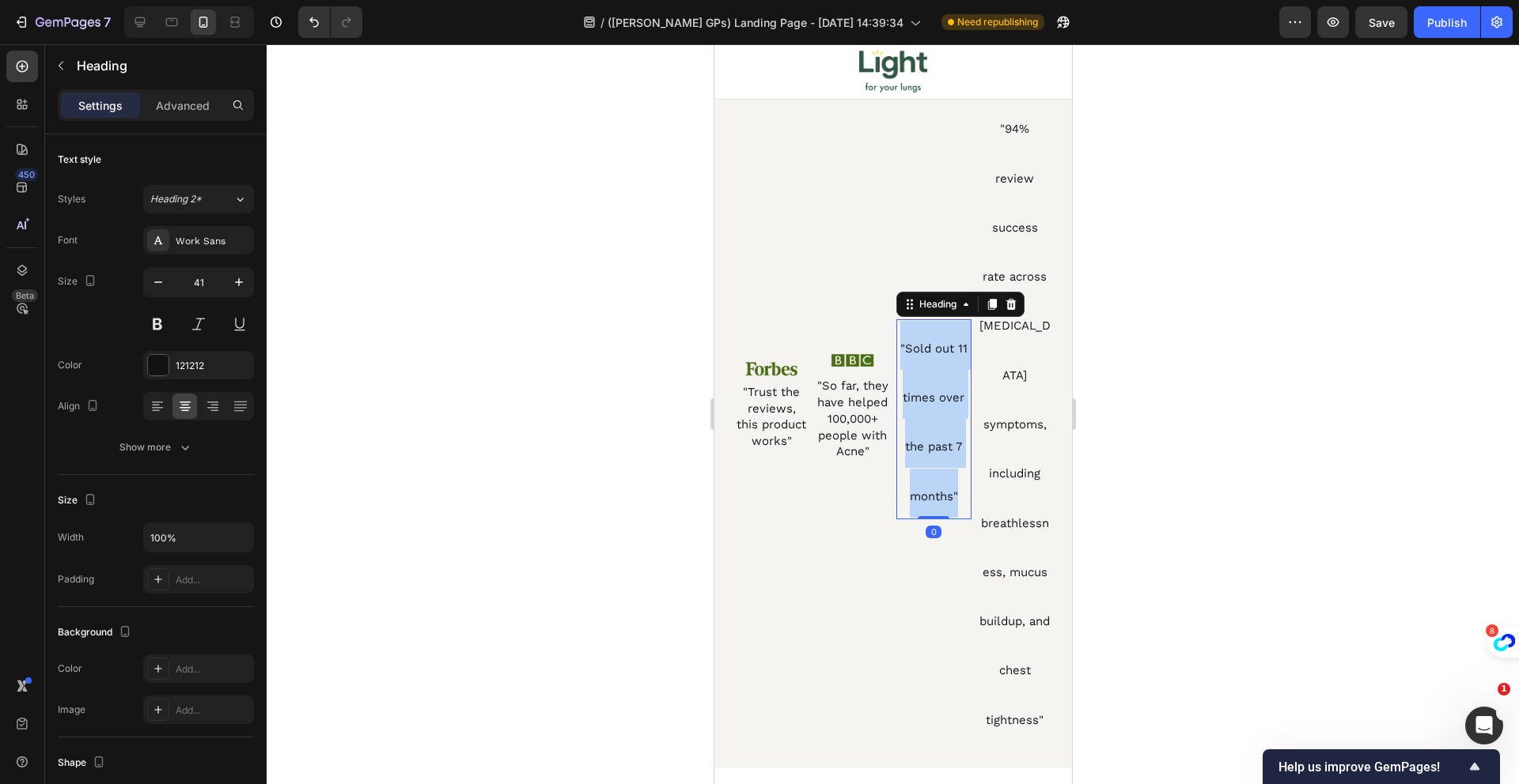
click at [923, 374] on span ""Sold out 11 times over the past 7 months"" at bounding box center [933, 422] width 67 height 162
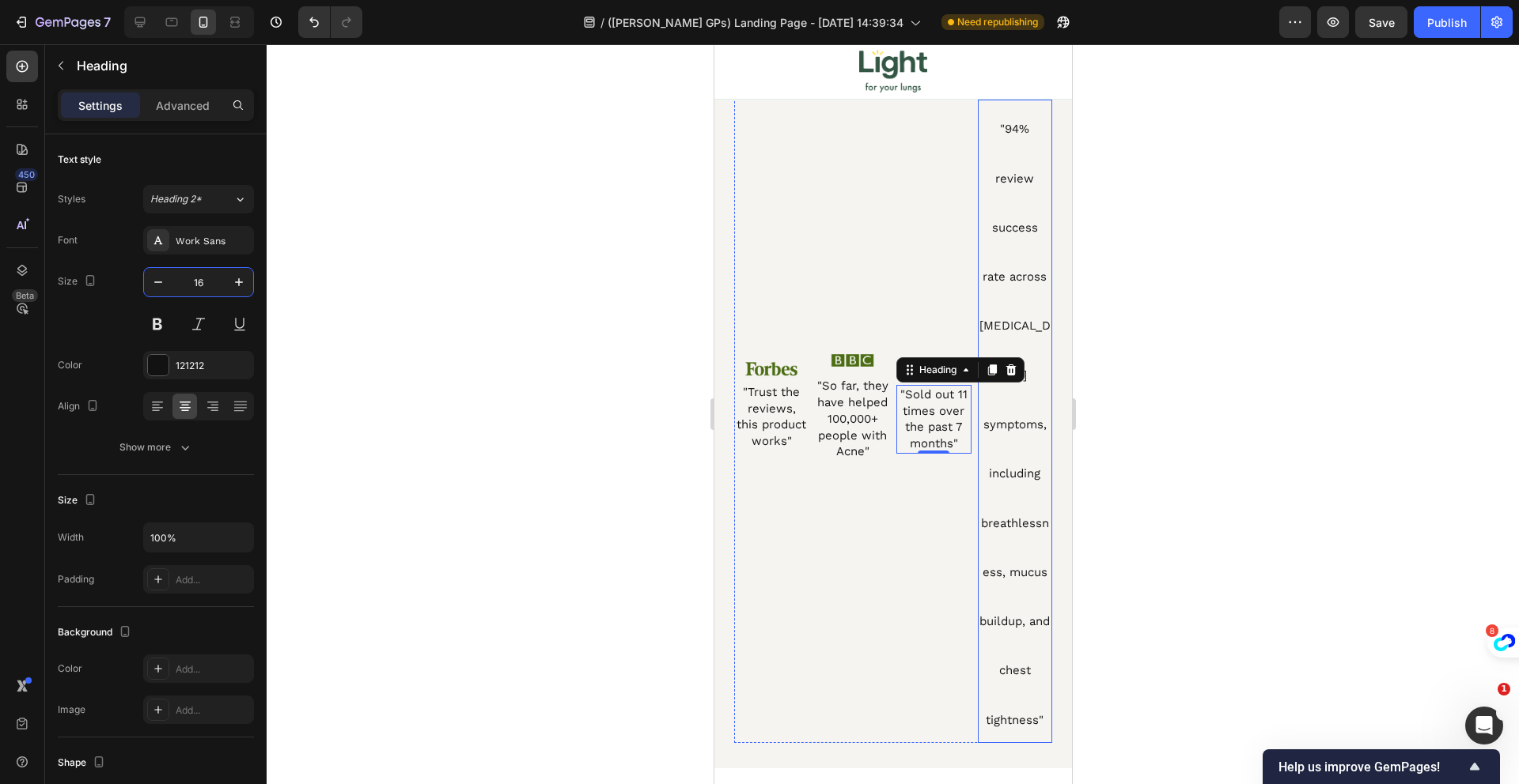
click at [1023, 382] on span ""94% review success rate across COPD symptoms, including breathlessness, mucus …" at bounding box center [1014, 424] width 71 height 606
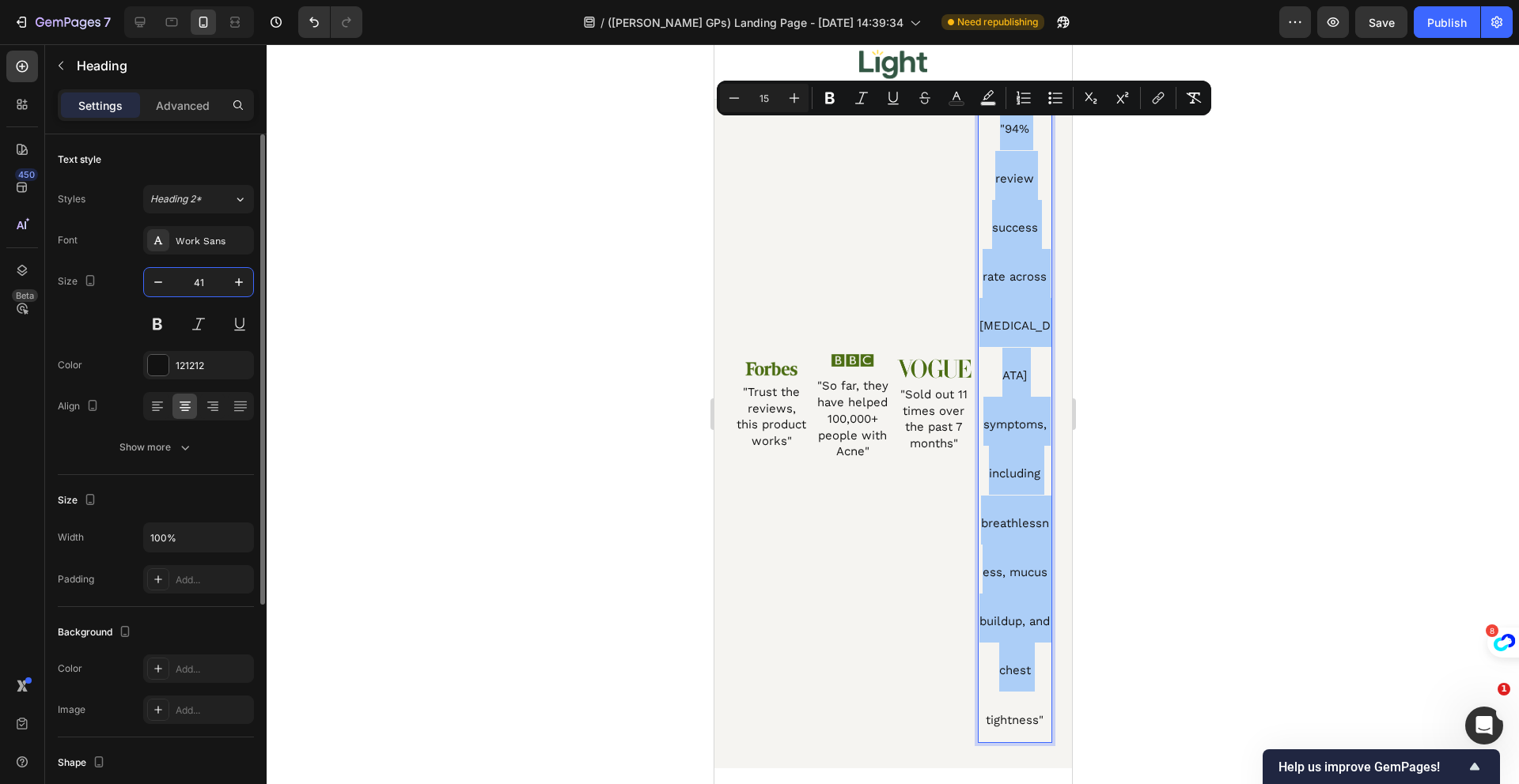
click at [192, 284] on input "41" at bounding box center [199, 282] width 52 height 29
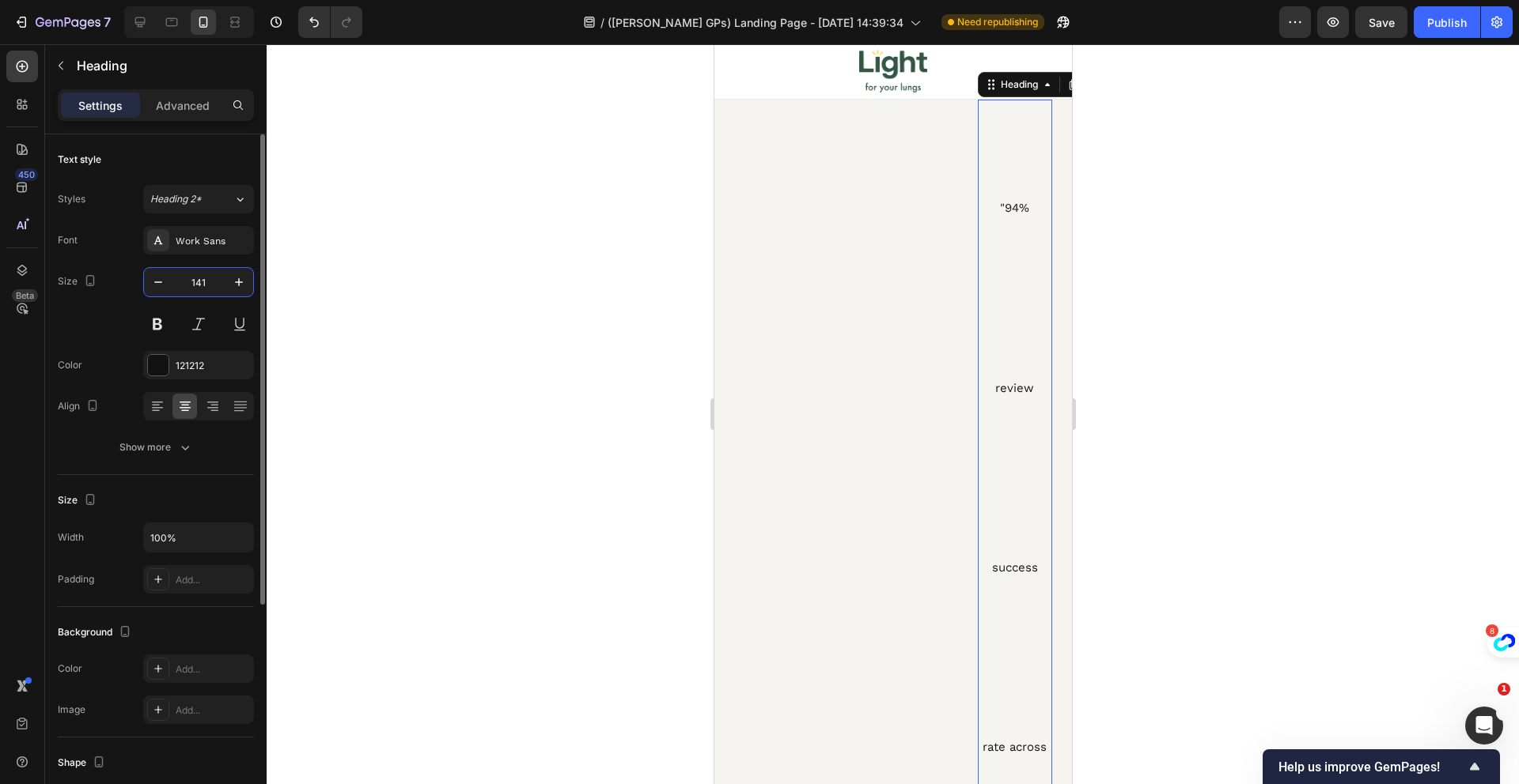
click at [201, 284] on input "141" at bounding box center [199, 282] width 52 height 29
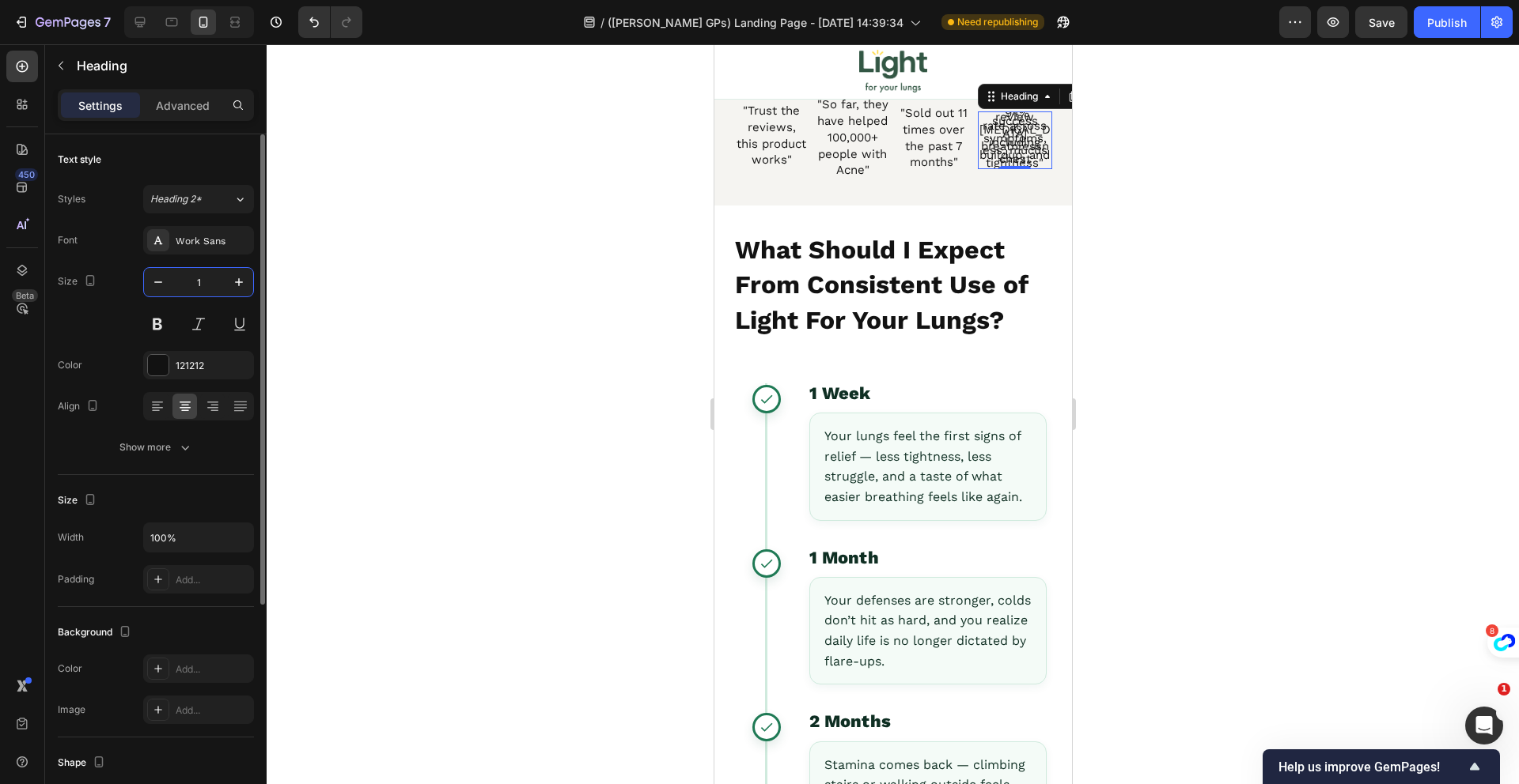
type input "16"
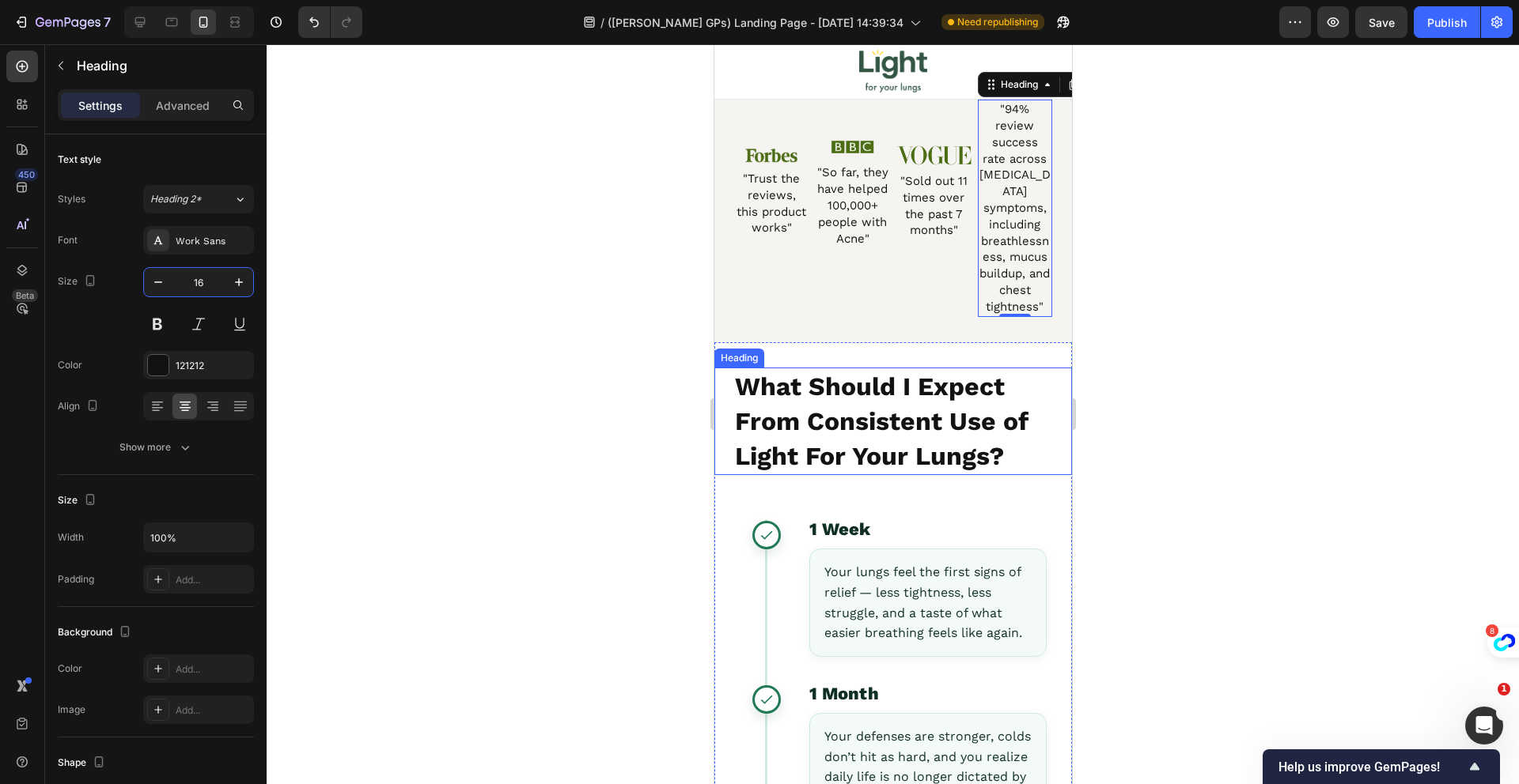
scroll to position [12014, 0]
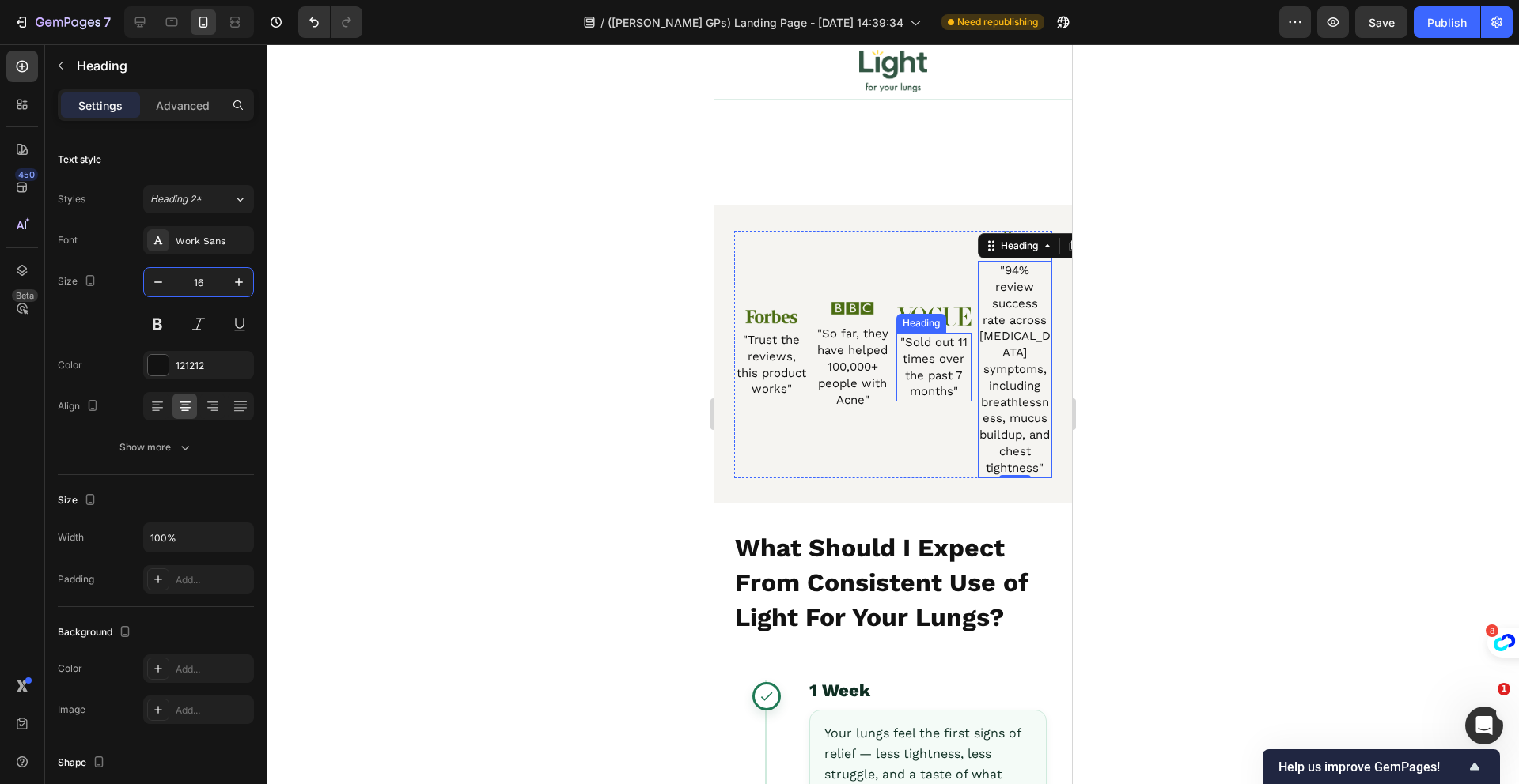
click at [878, 250] on div "Image ⁠⁠⁠⁠⁠⁠⁠ "So far, they have helped 100,000+ people with Acne" Heading" at bounding box center [853, 355] width 75 height 248
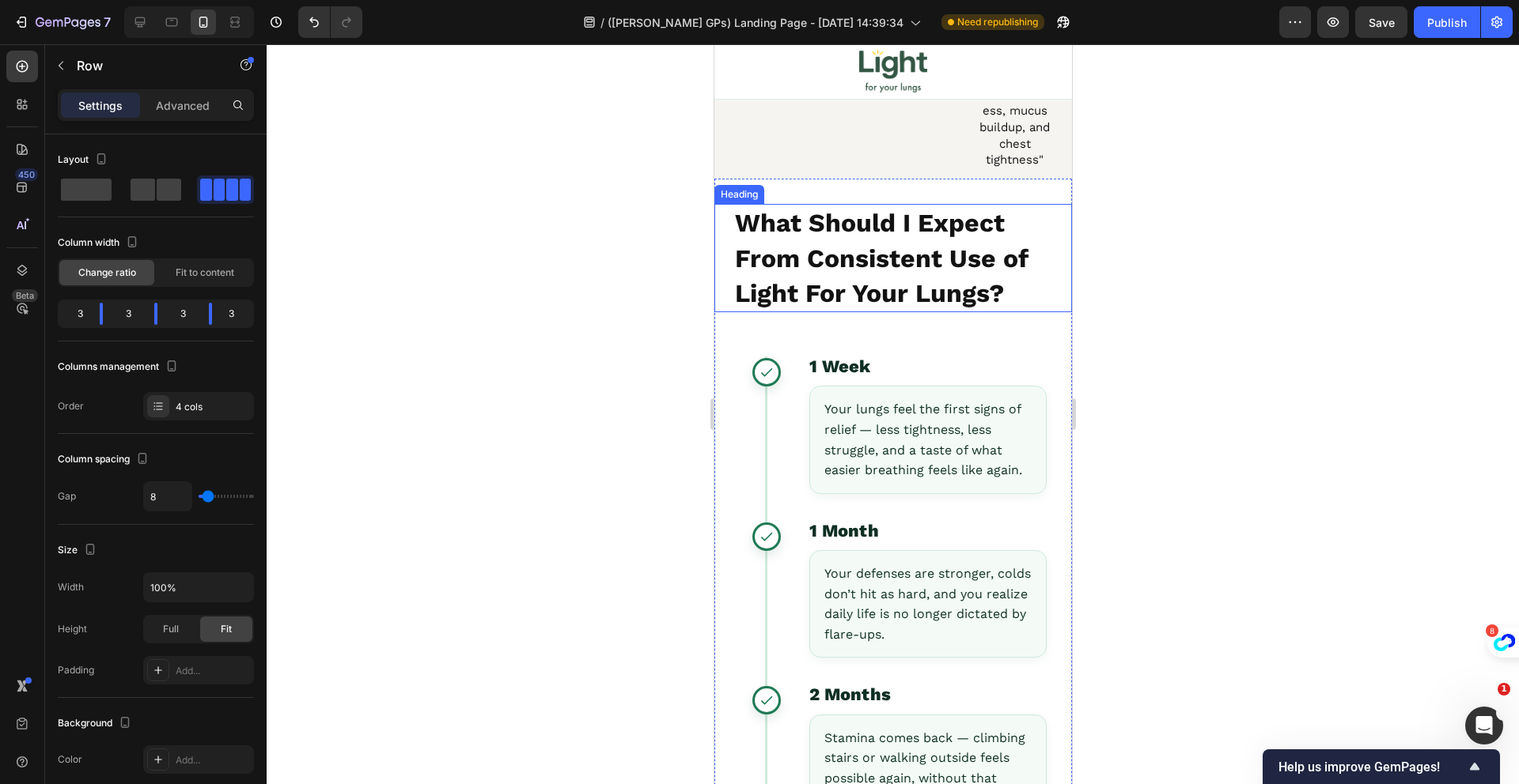
click at [896, 275] on h2 "What Should I Expect From Consistent Use of Light For Your Lungs?" at bounding box center [892, 258] width 320 height 108
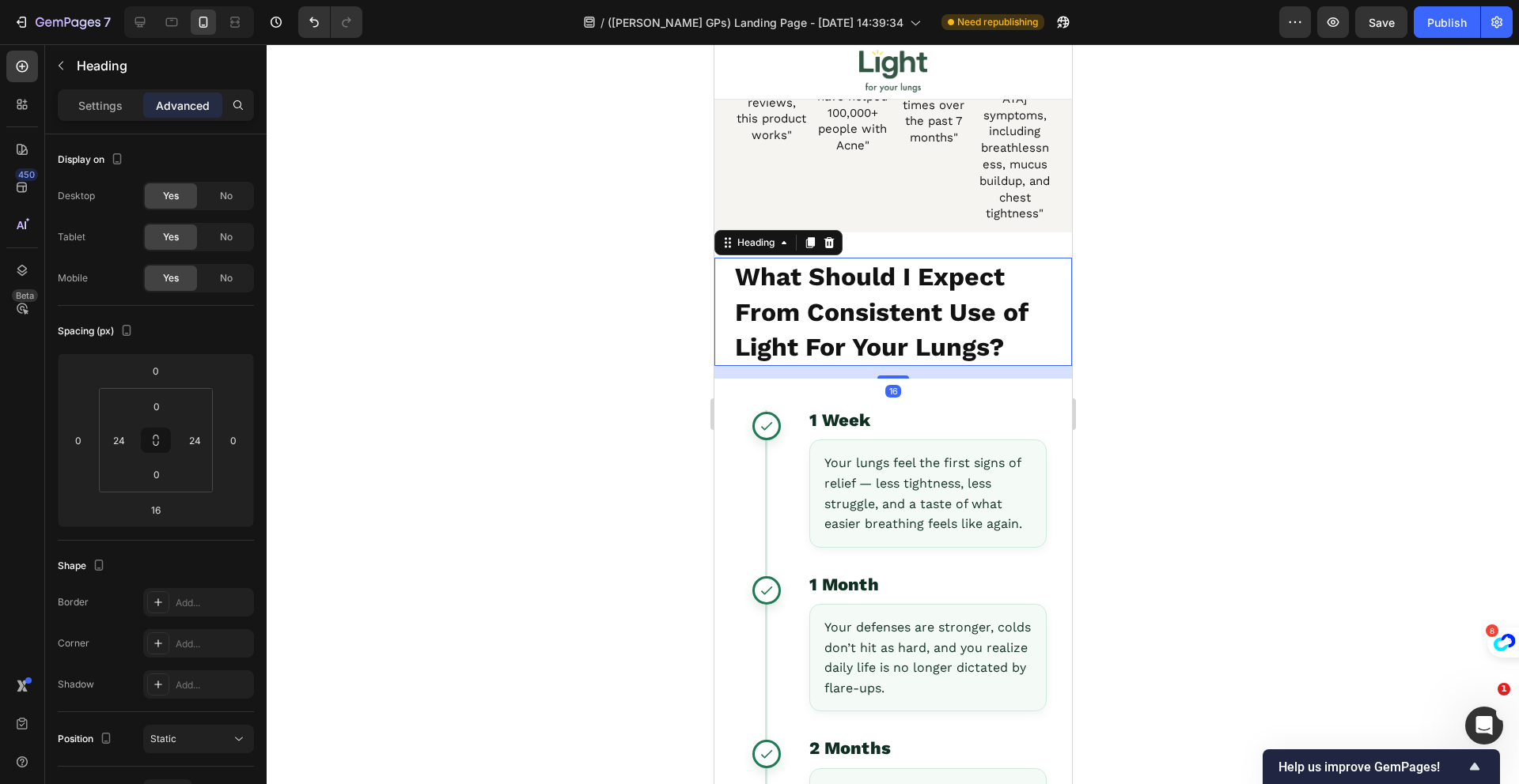
scroll to position [11641, 0]
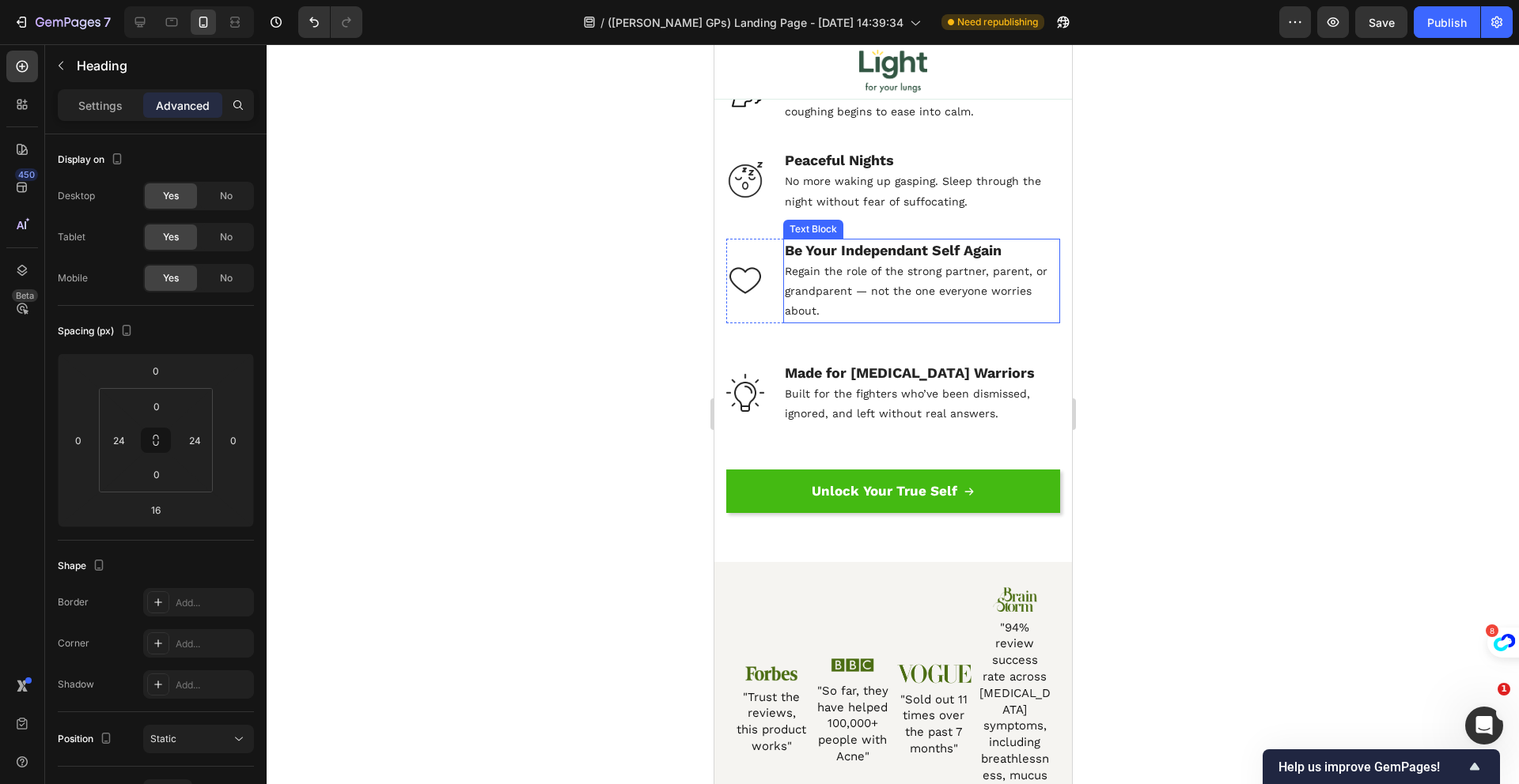
click at [892, 306] on span "Regain the role of the strong partner, parent, or grandparent — not the one eve…" at bounding box center [916, 291] width 263 height 52
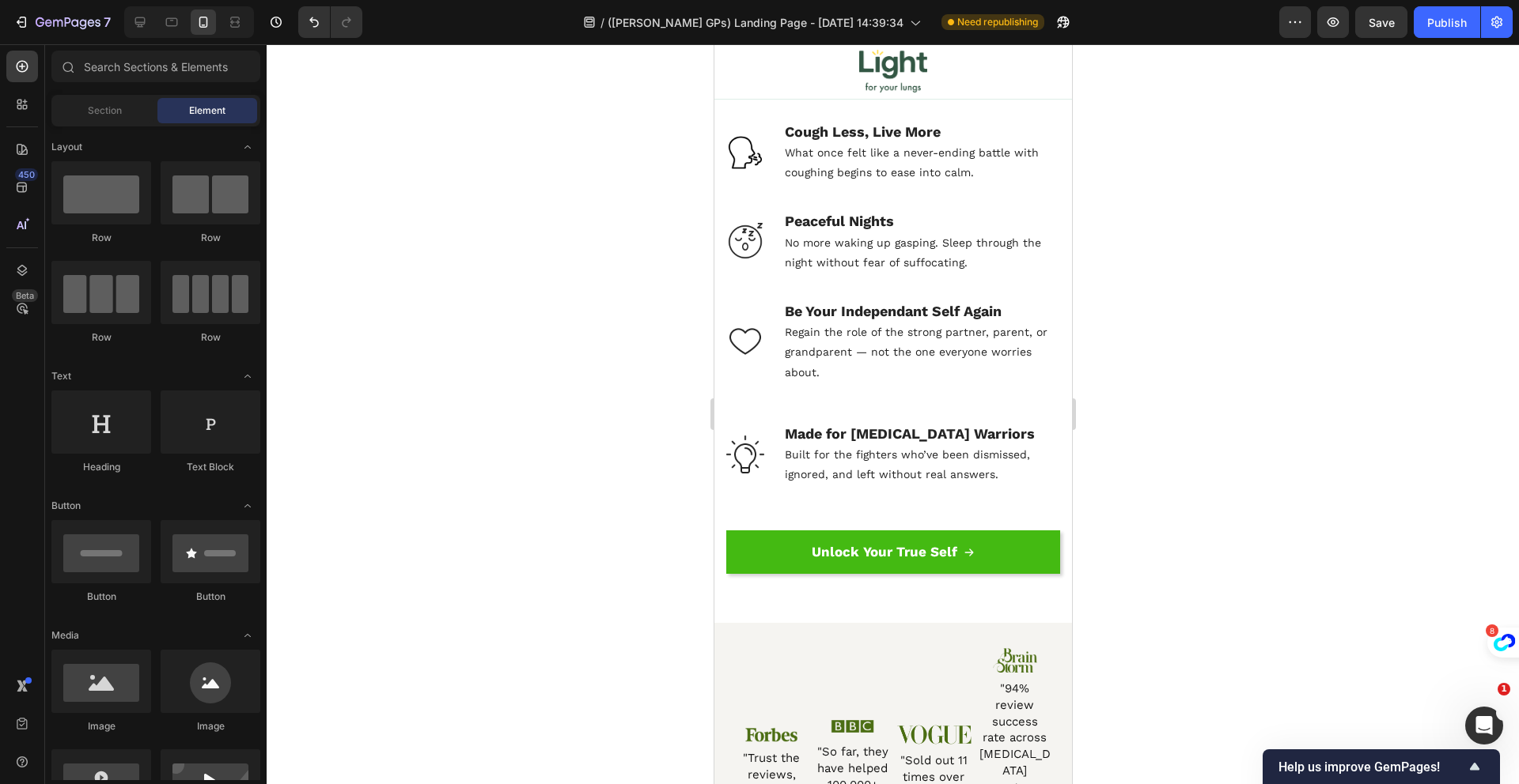
scroll to position [12417, 0]
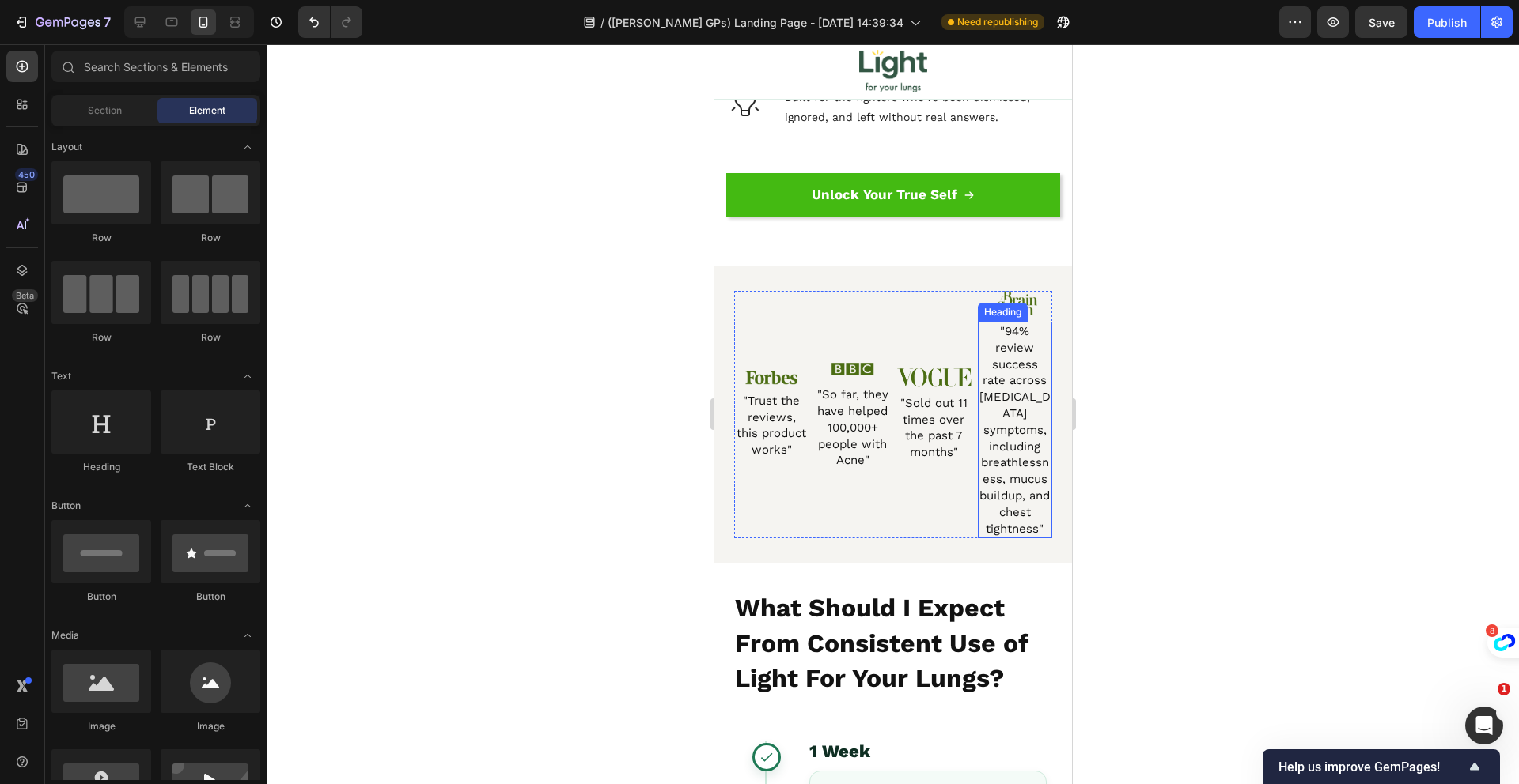
click at [1025, 446] on span ""94% review success rate across COPD symptoms, including breathlessness, mucus …" at bounding box center [1014, 430] width 71 height 212
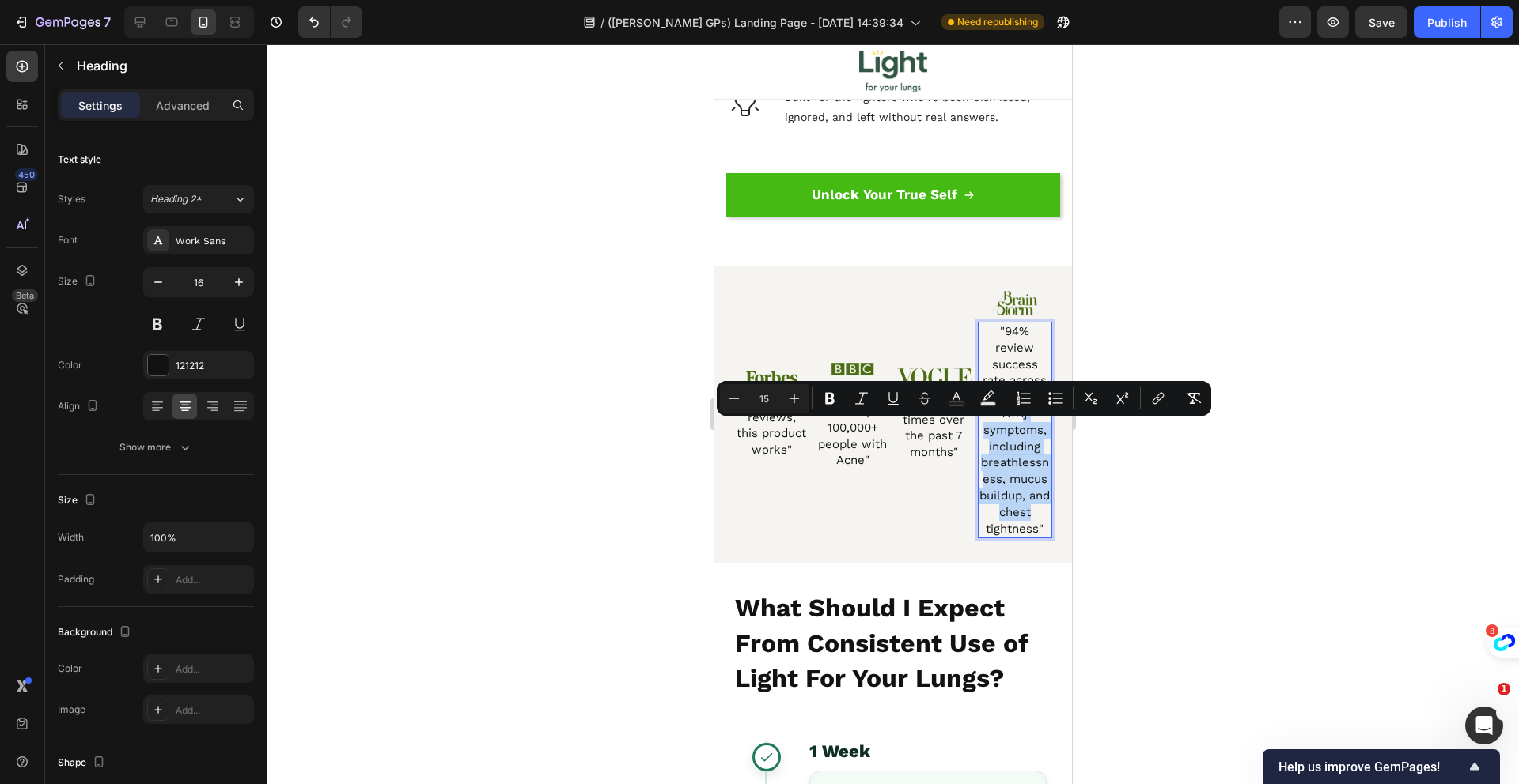
drag, startPoint x: 1033, startPoint y: 430, endPoint x: 1027, endPoint y: 528, distance: 98.2
click at [1027, 528] on span ""94% review success rate across COPD symptoms, including breathlessness, mucus …" at bounding box center [1014, 430] width 71 height 212
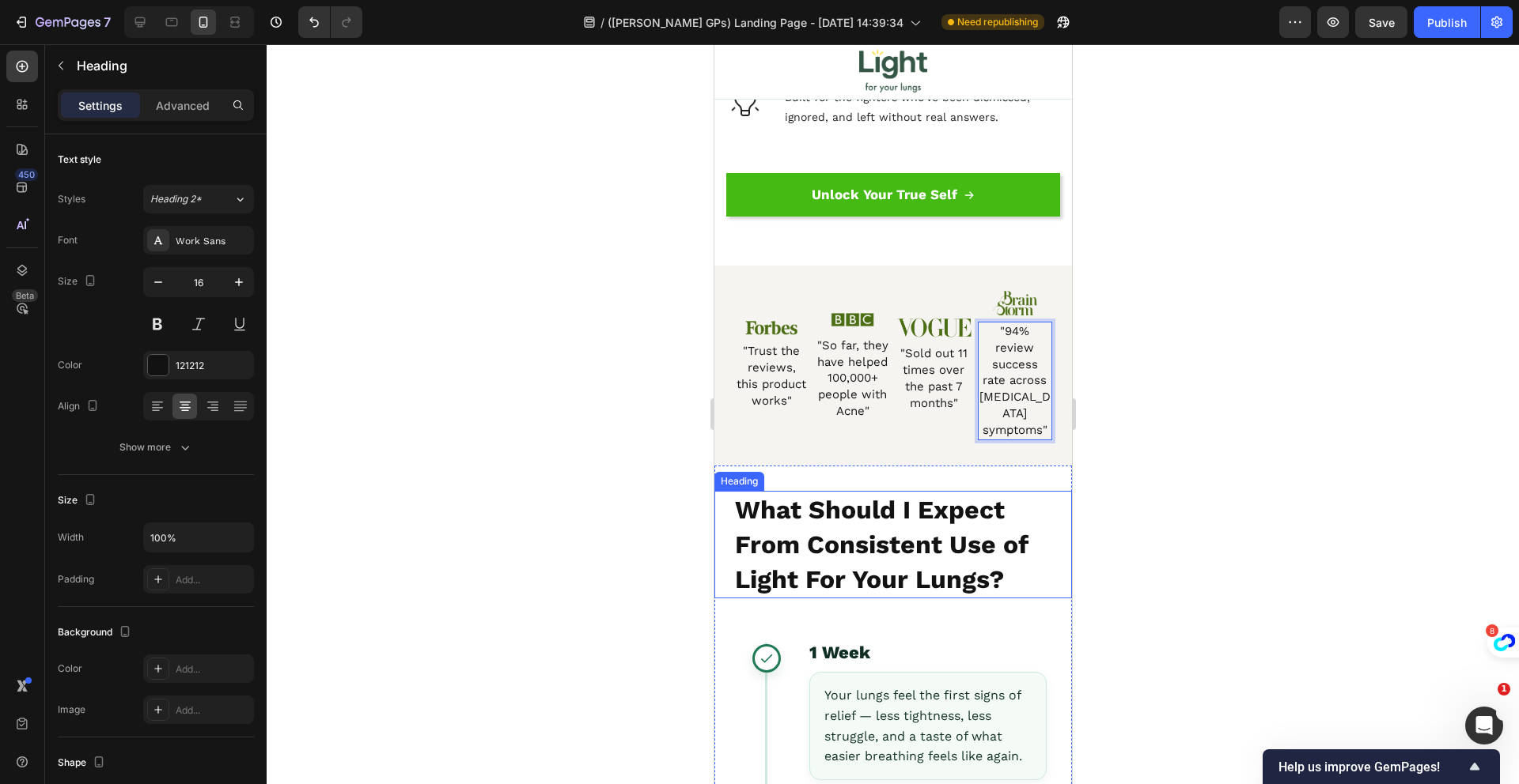
click at [964, 514] on strong "What Should I Expect From Consistent Use of Light For Your Lungs?" at bounding box center [880, 545] width 293 height 100
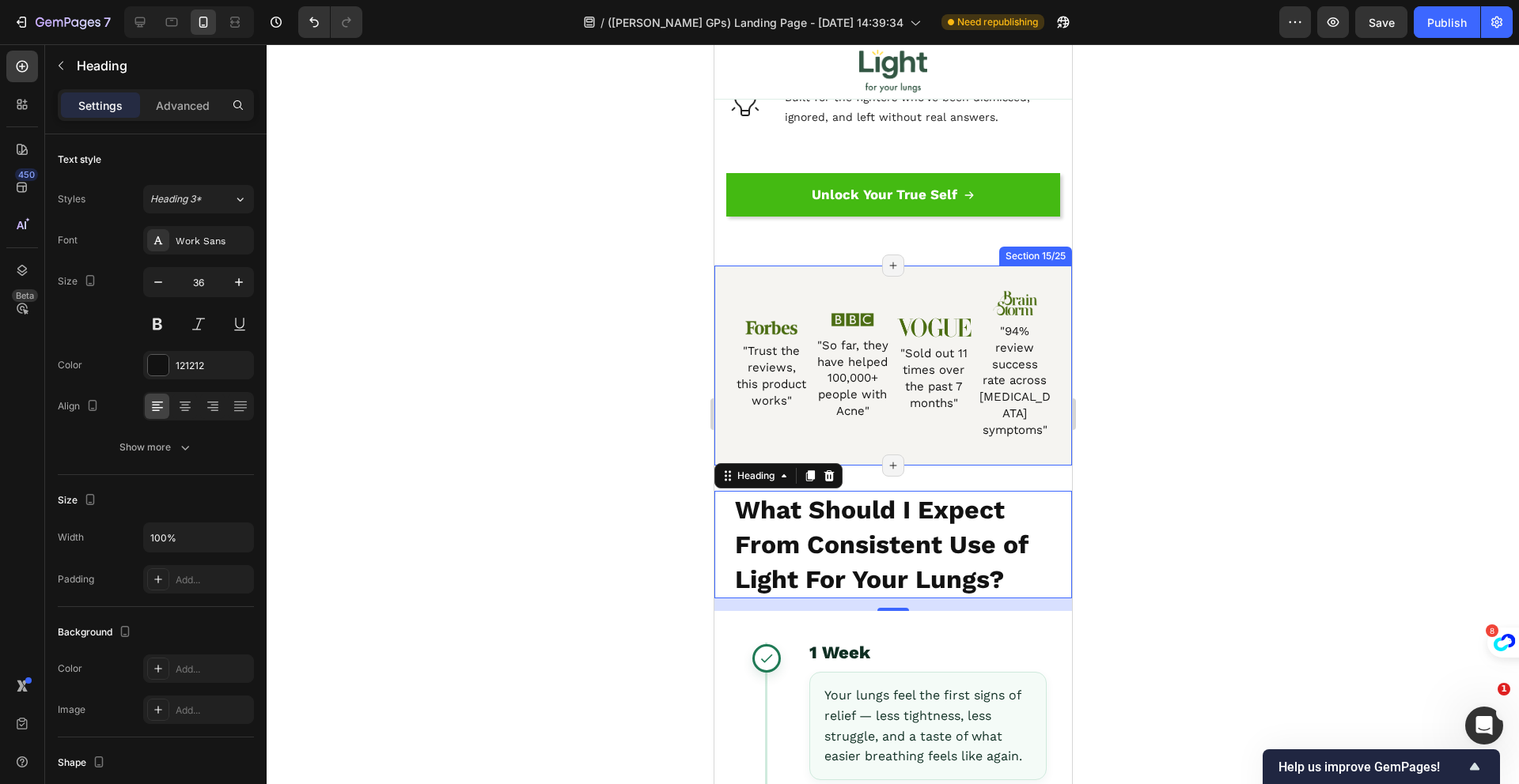
click at [896, 444] on div "Image "Trust the reviews, this product works" Heading Image "So far, they have …" at bounding box center [892, 366] width 357 height 200
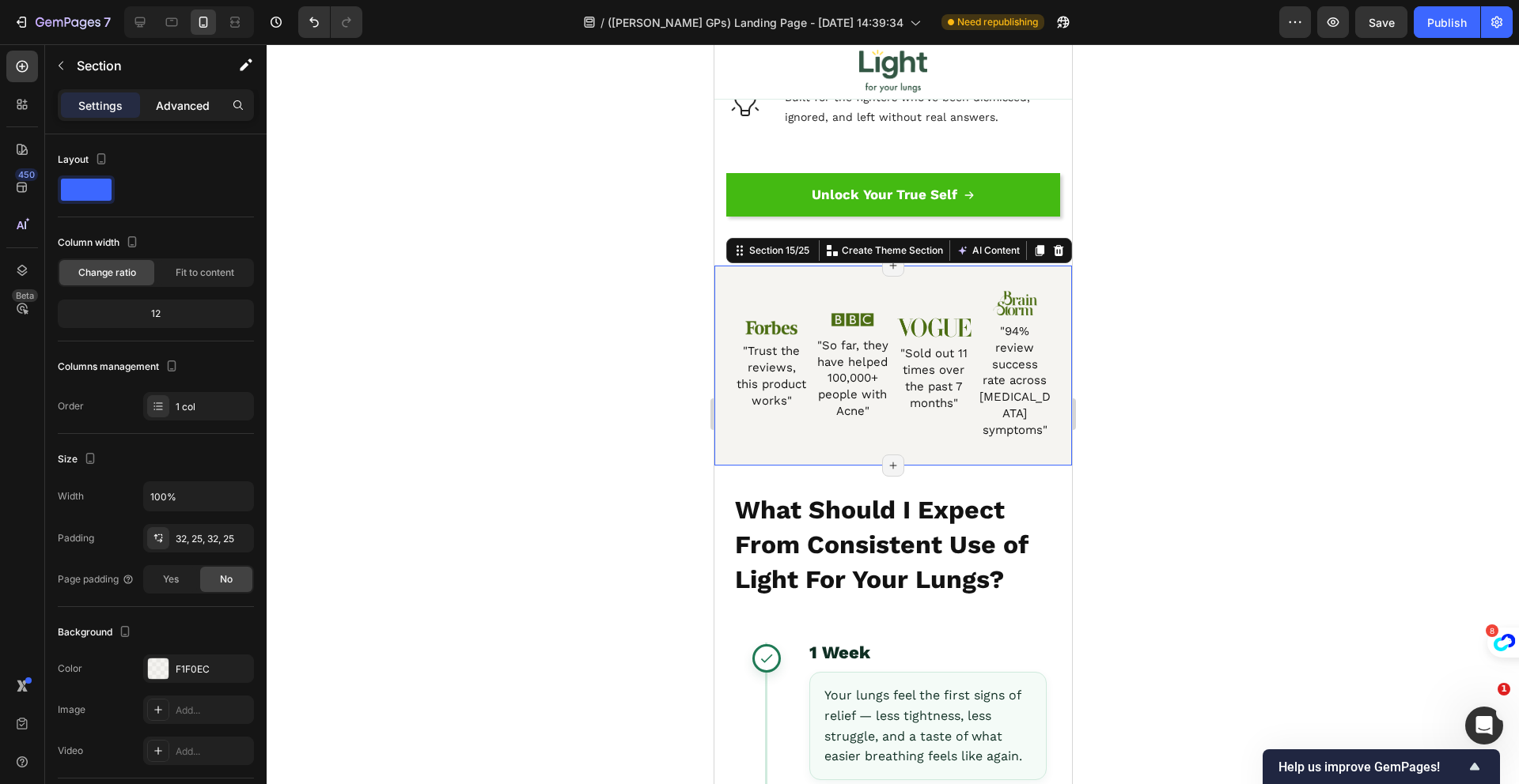
click at [164, 104] on p "Advanced" at bounding box center [182, 105] width 54 height 16
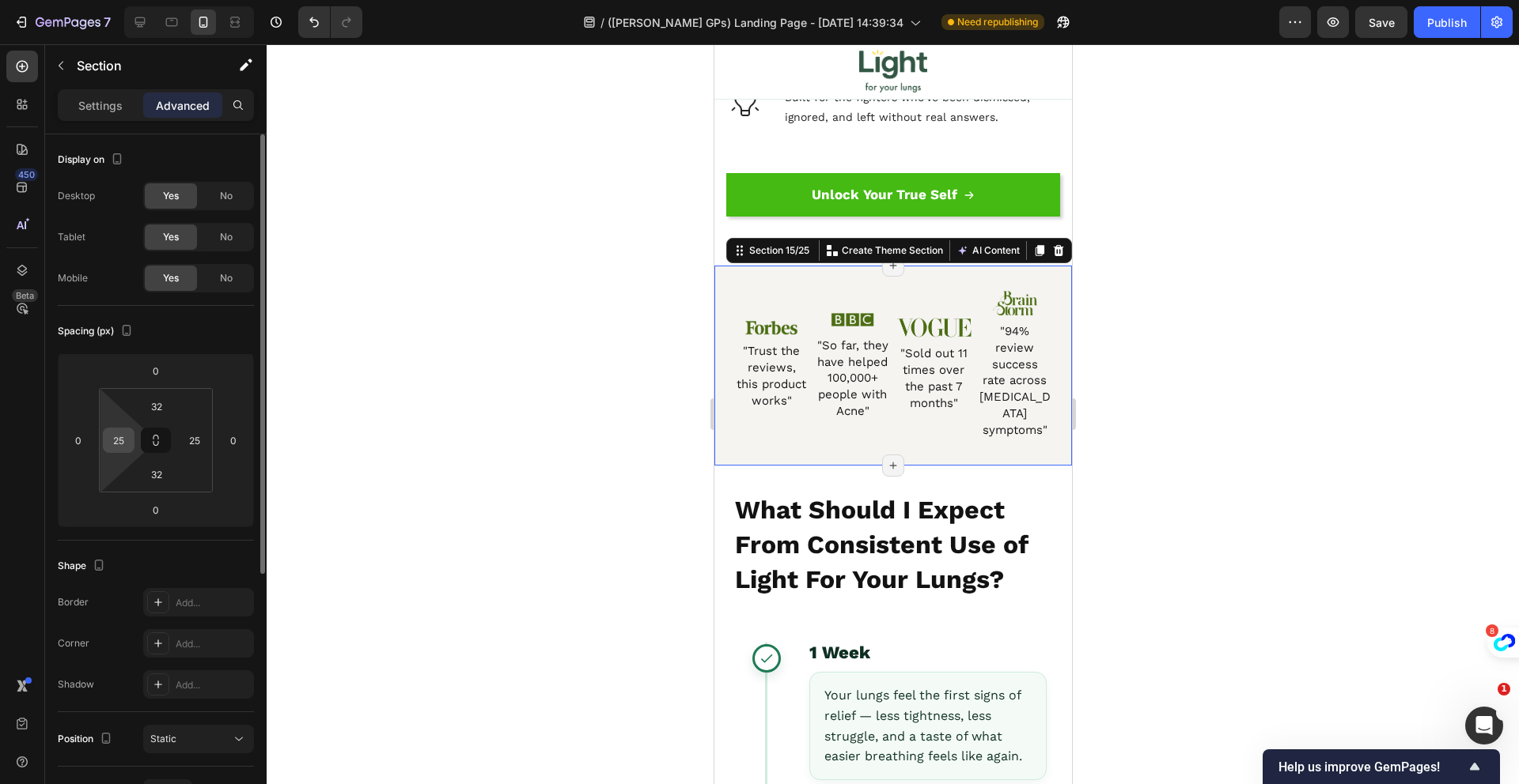
click at [119, 446] on input "25" at bounding box center [118, 440] width 24 height 24
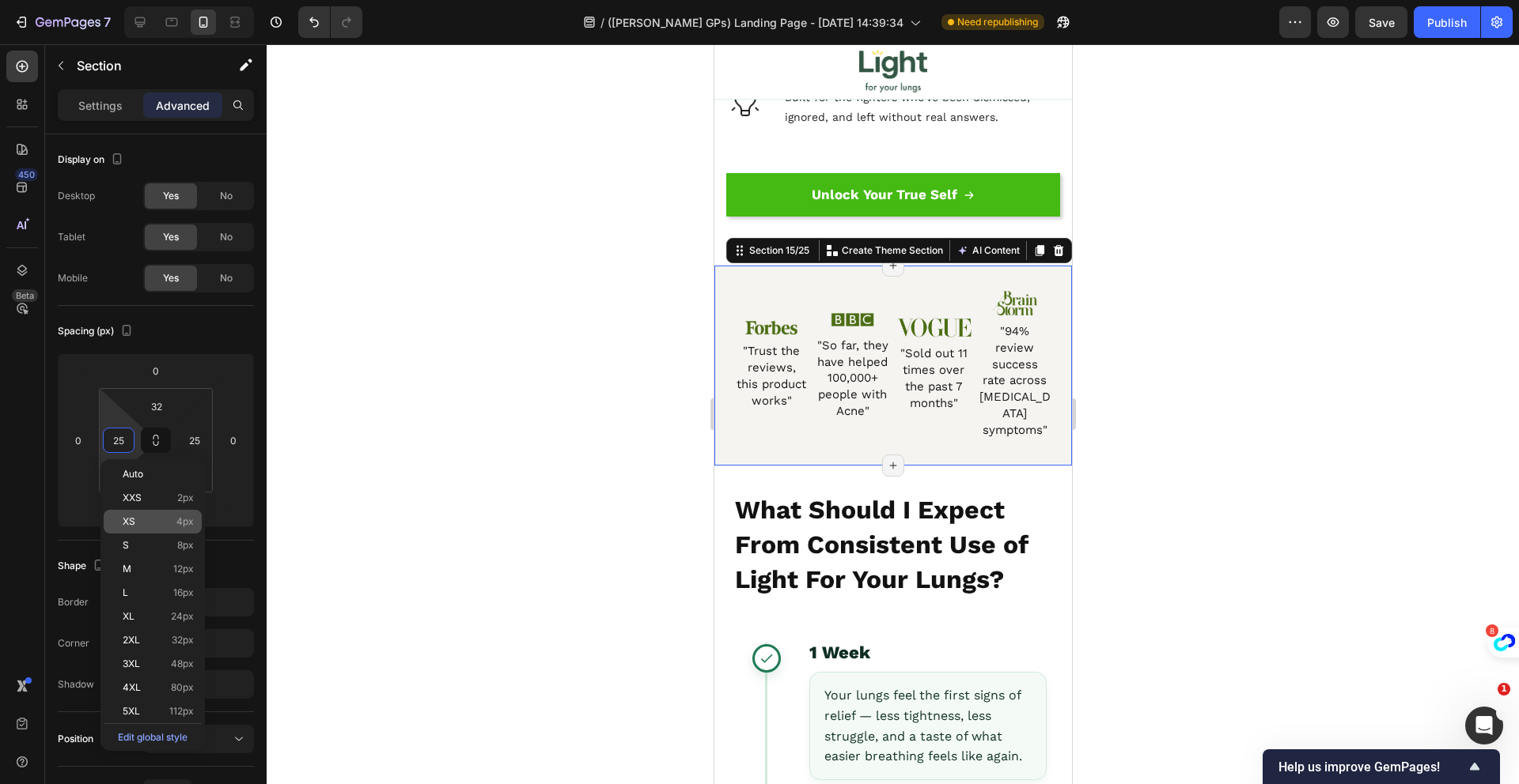
click at [155, 528] on div "XS 4px" at bounding box center [153, 521] width 98 height 24
type input "4"
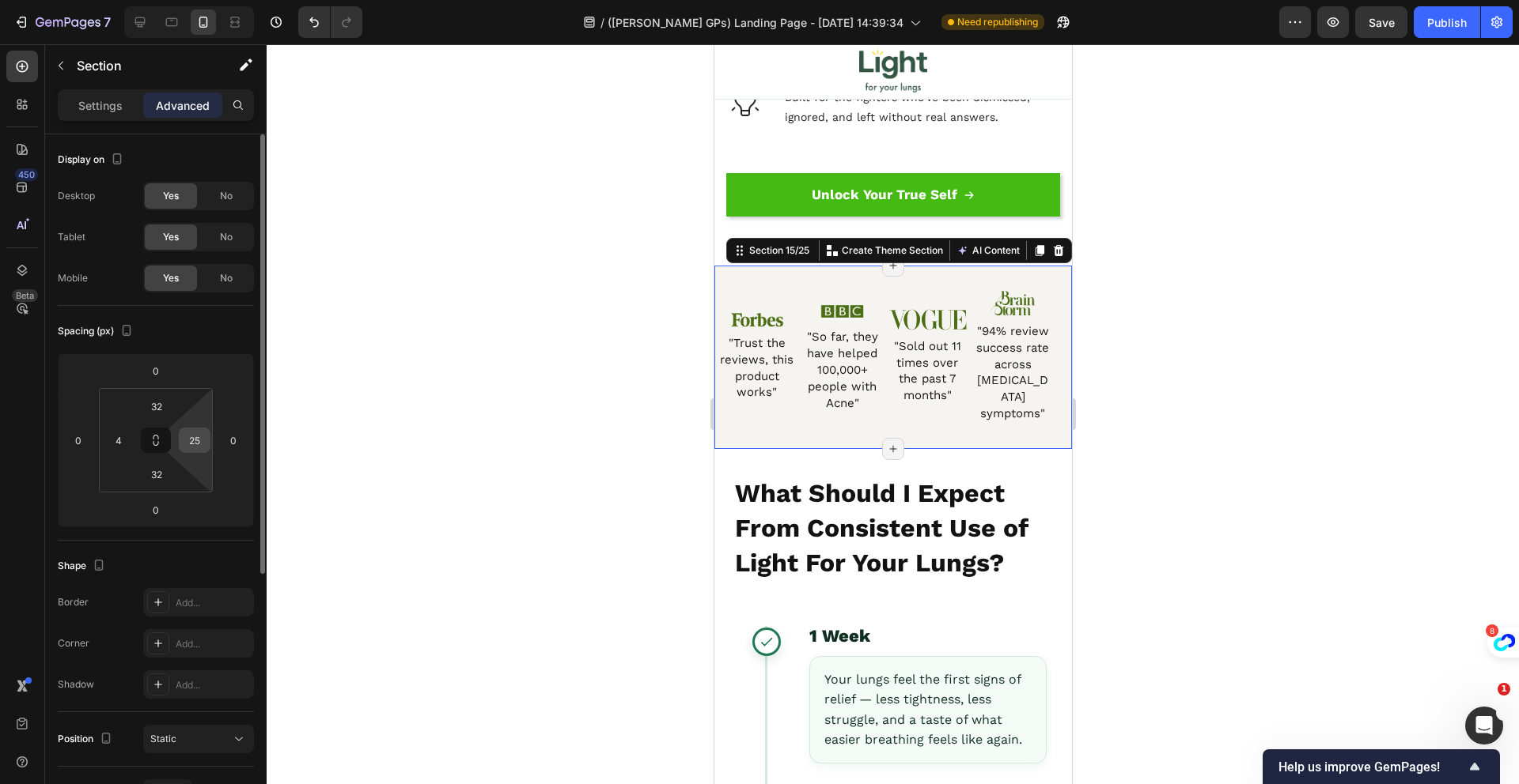
click at [200, 443] on input "25" at bounding box center [194, 440] width 24 height 24
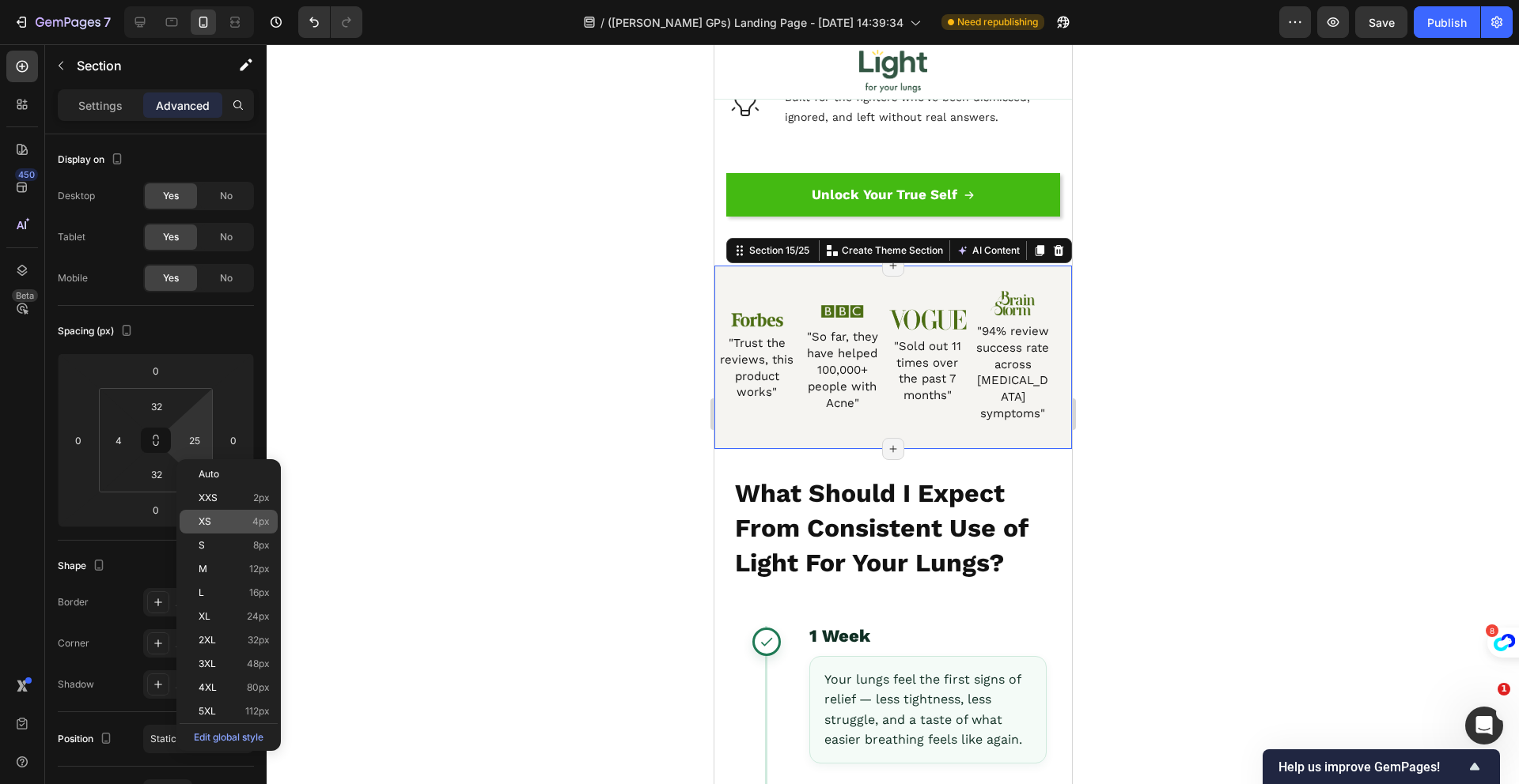
click at [231, 519] on p "XS 4px" at bounding box center [234, 522] width 71 height 12
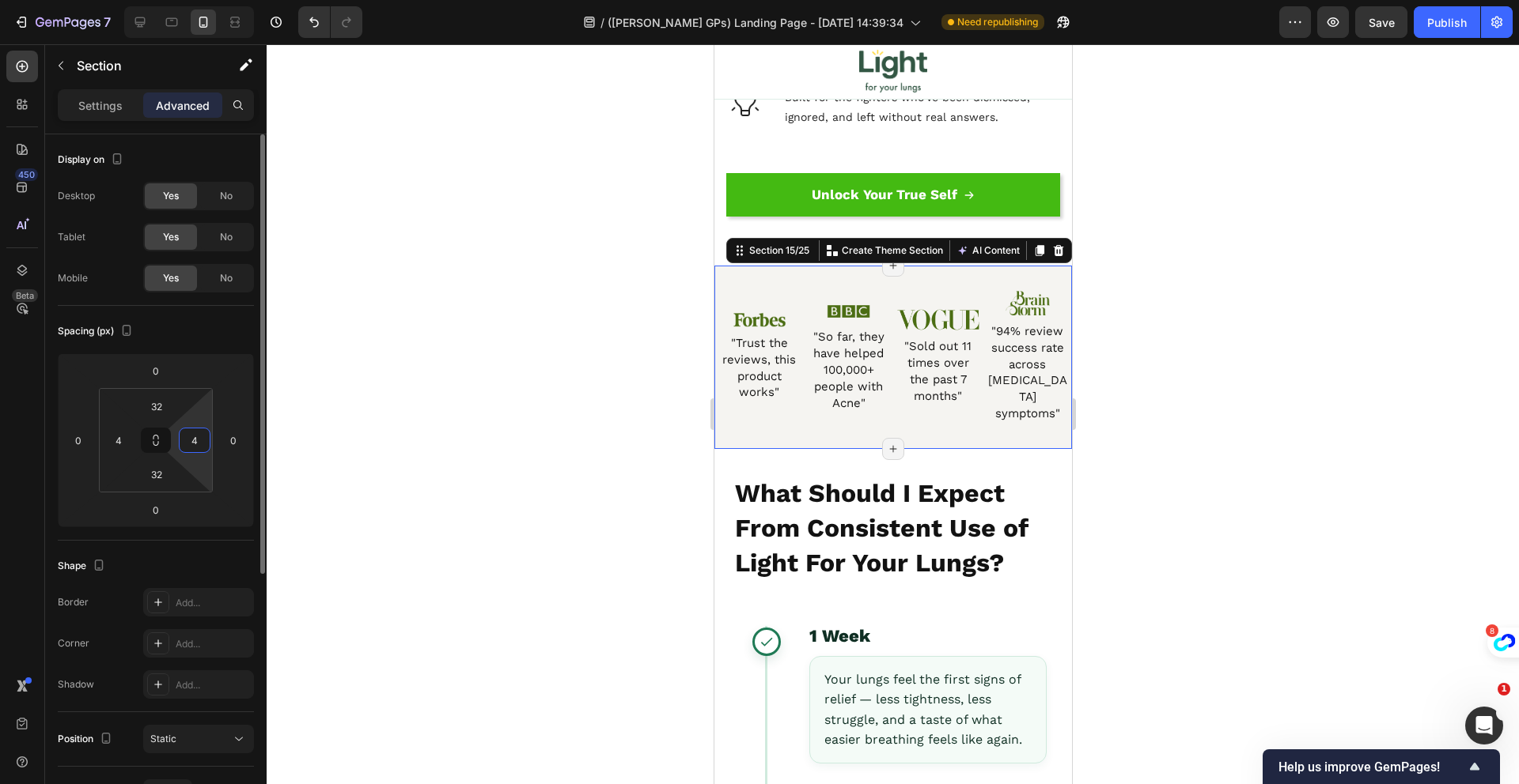
click at [198, 442] on input "4" at bounding box center [194, 440] width 24 height 24
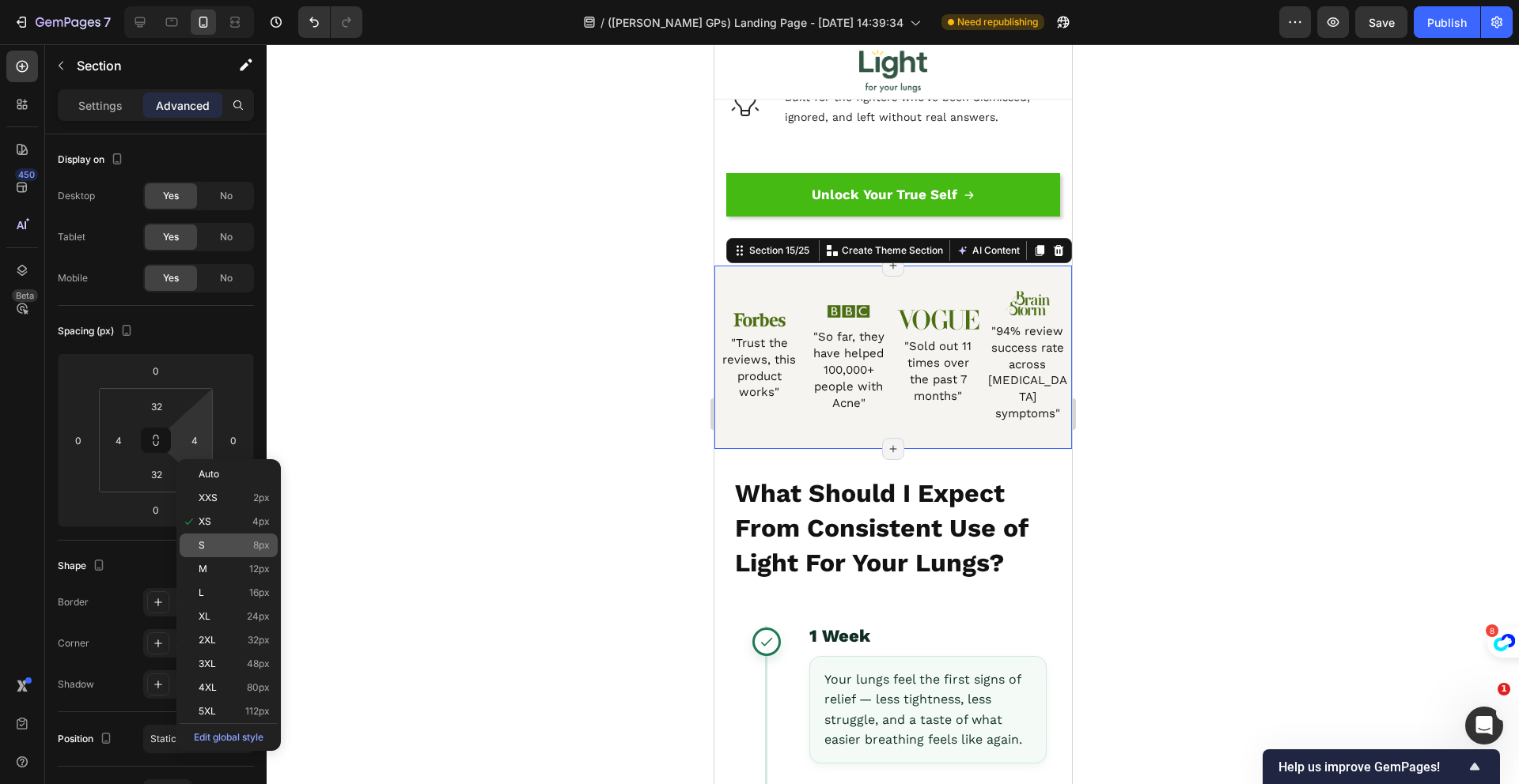
click at [218, 540] on p "S 8px" at bounding box center [234, 546] width 71 height 12
type input "8"
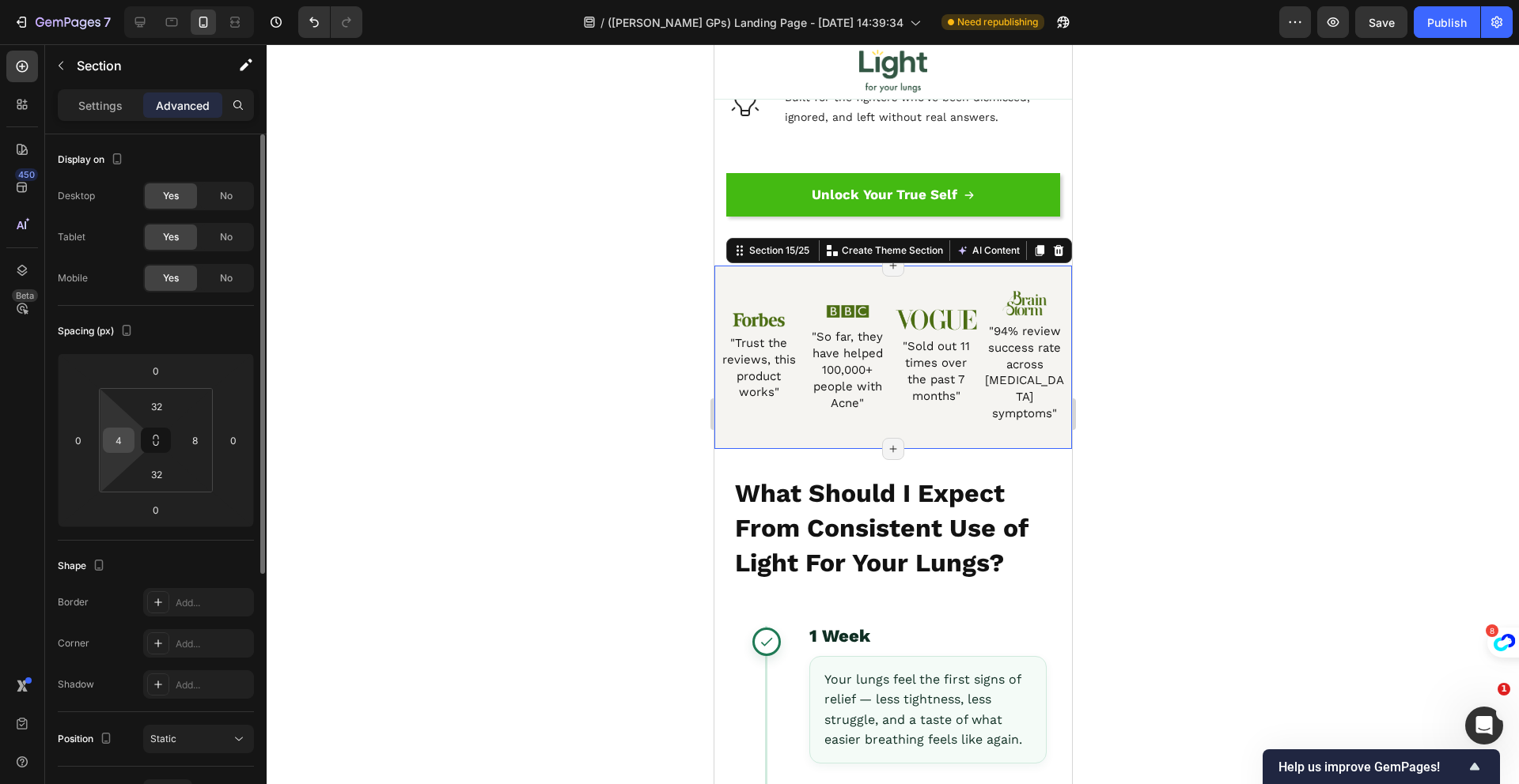
click at [114, 441] on input "4" at bounding box center [118, 440] width 24 height 24
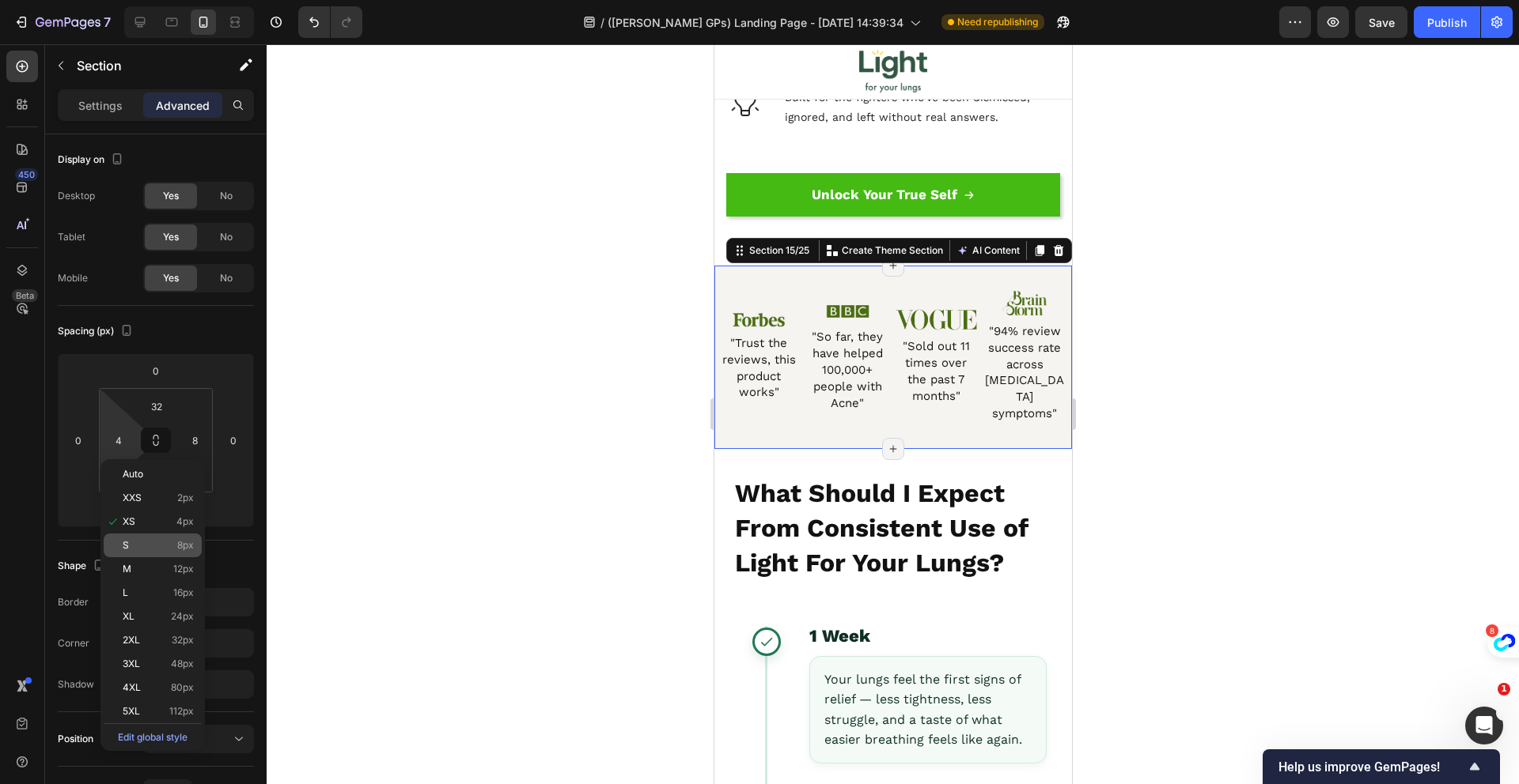
click at [174, 544] on p "S 8px" at bounding box center [158, 546] width 71 height 12
type input "8"
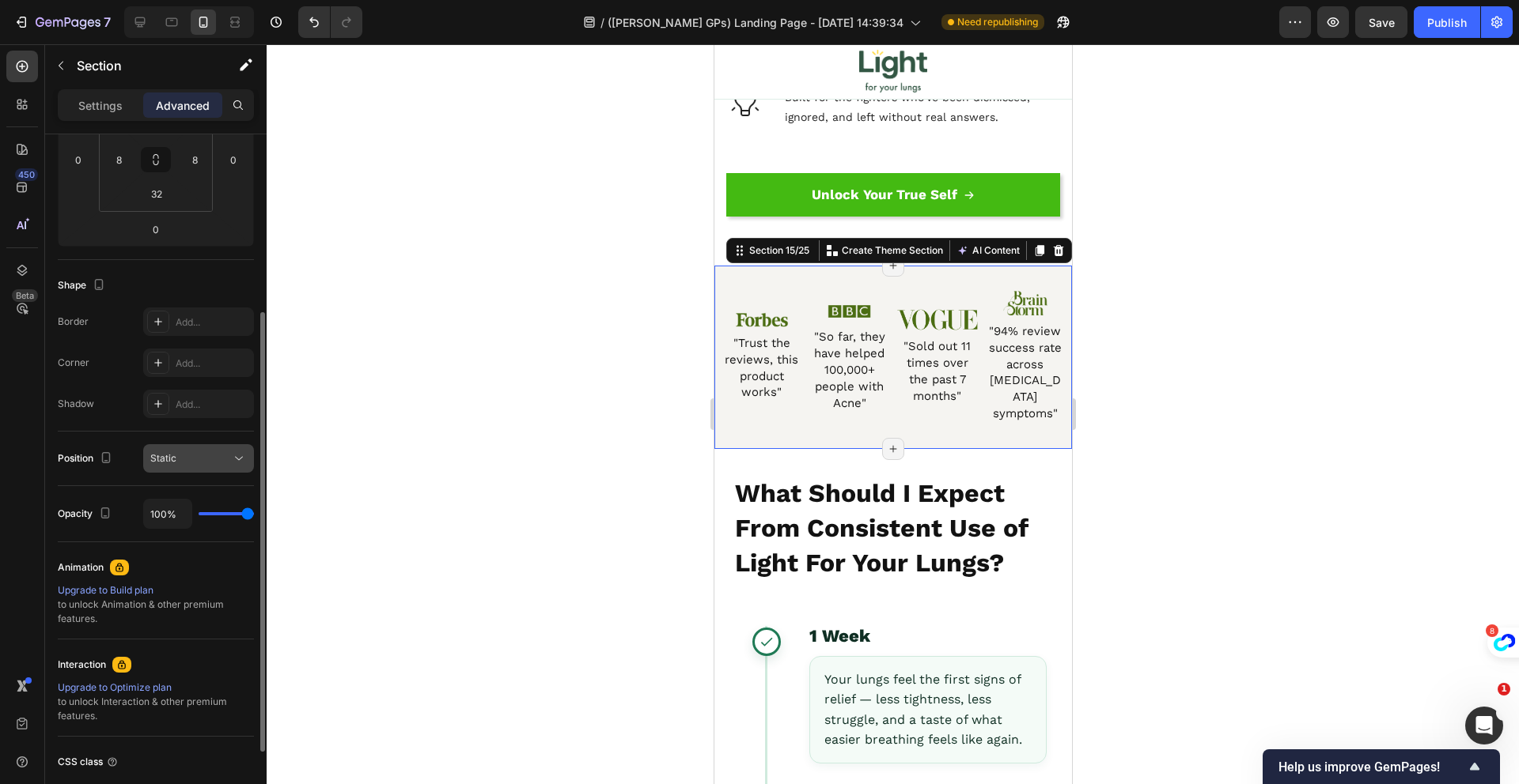
scroll to position [213, 0]
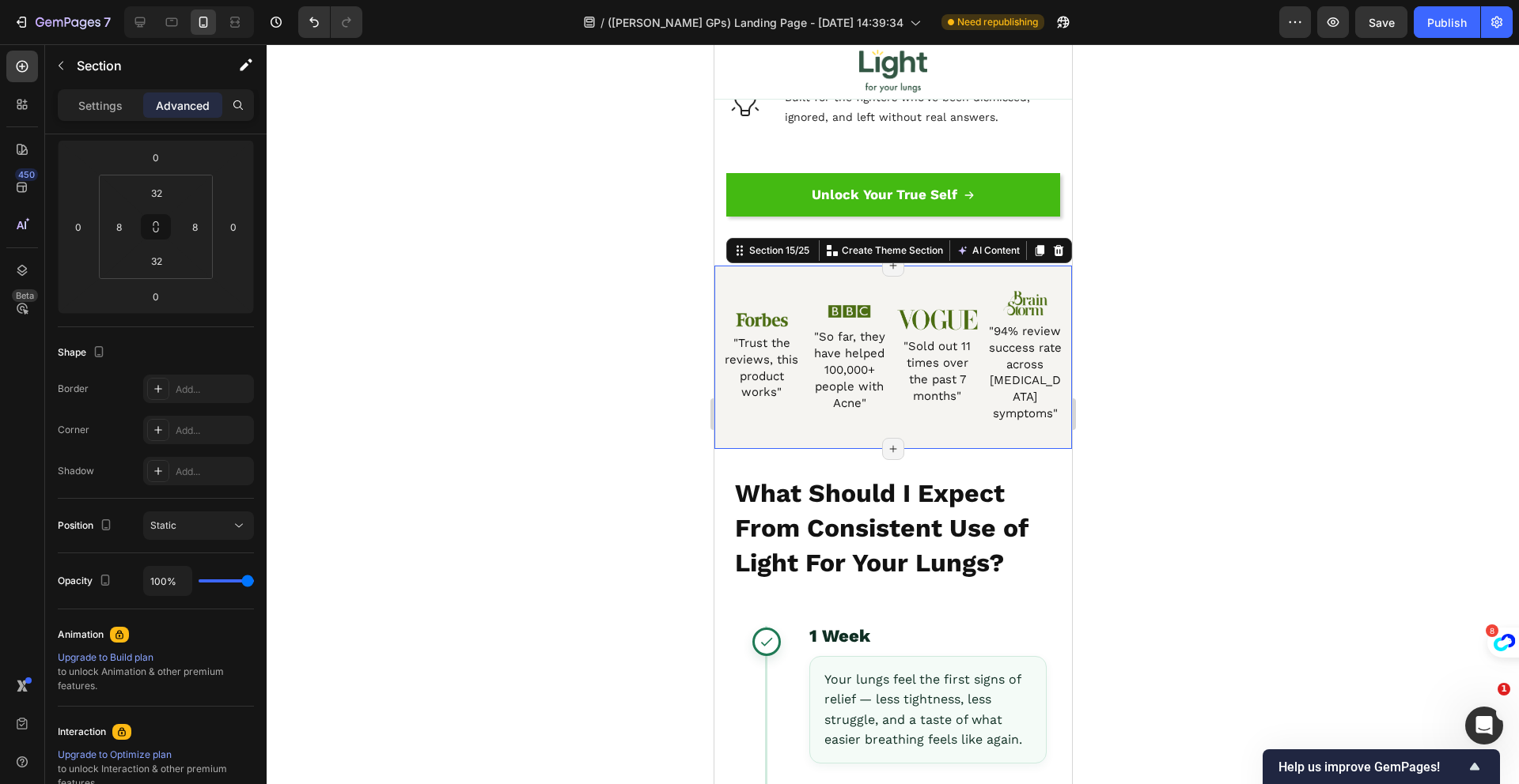
click at [102, 118] on div "Settings Advanced" at bounding box center [156, 105] width 196 height 32
click at [104, 112] on p "Settings" at bounding box center [101, 105] width 44 height 16
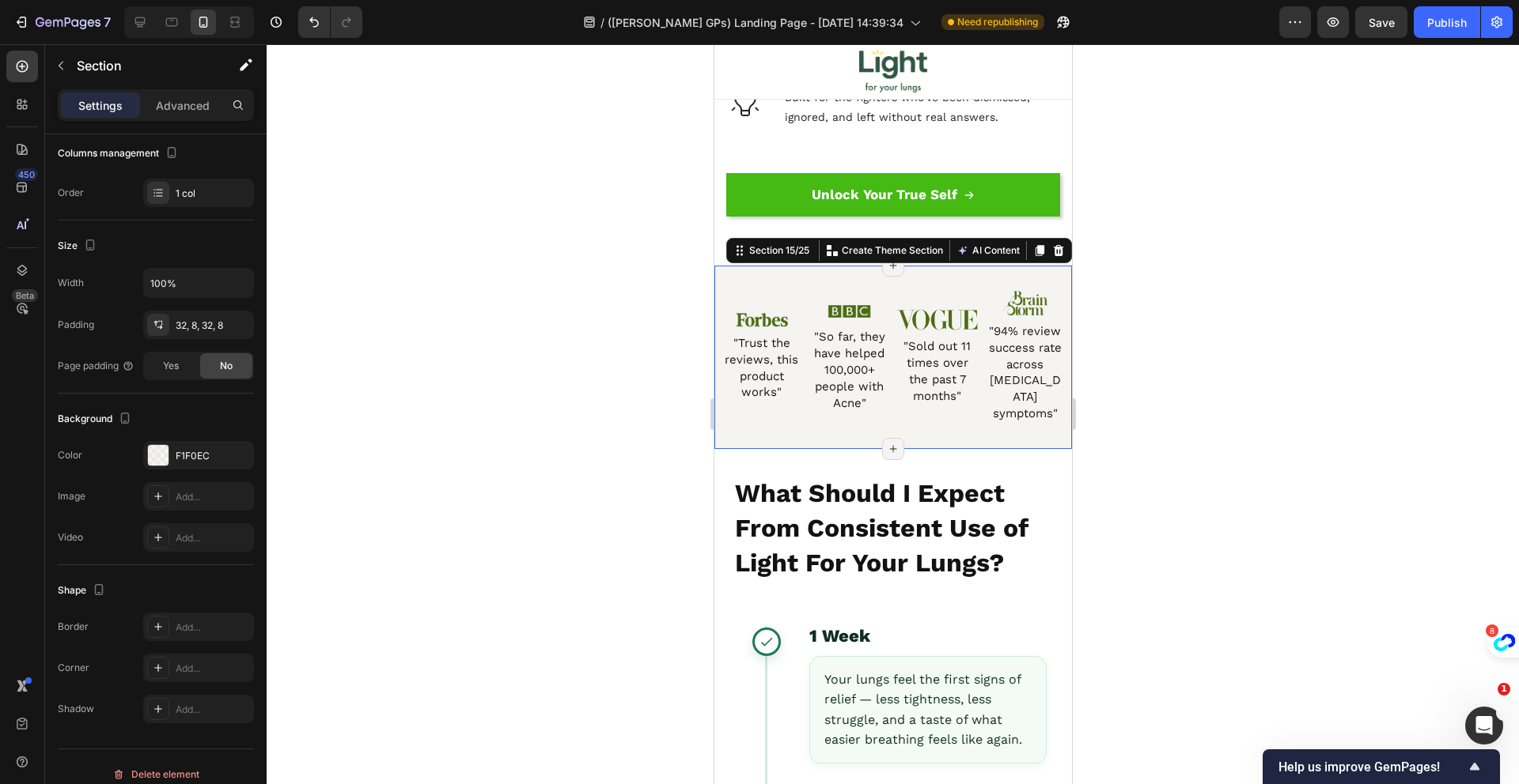
scroll to position [228, 0]
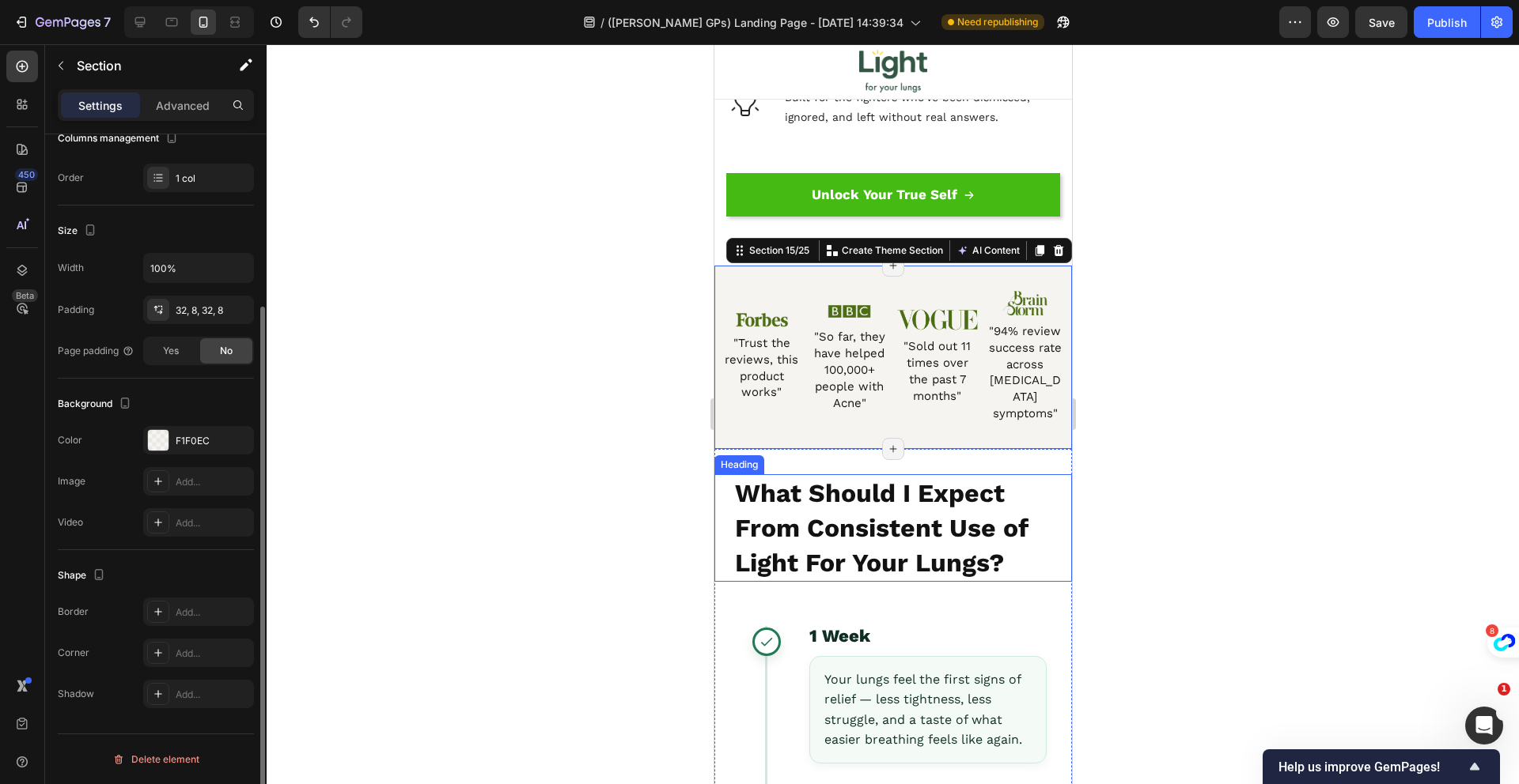
click at [842, 555] on strong "What Should I Expect From Consistent Use of Light For Your Lungs?" at bounding box center [880, 528] width 293 height 100
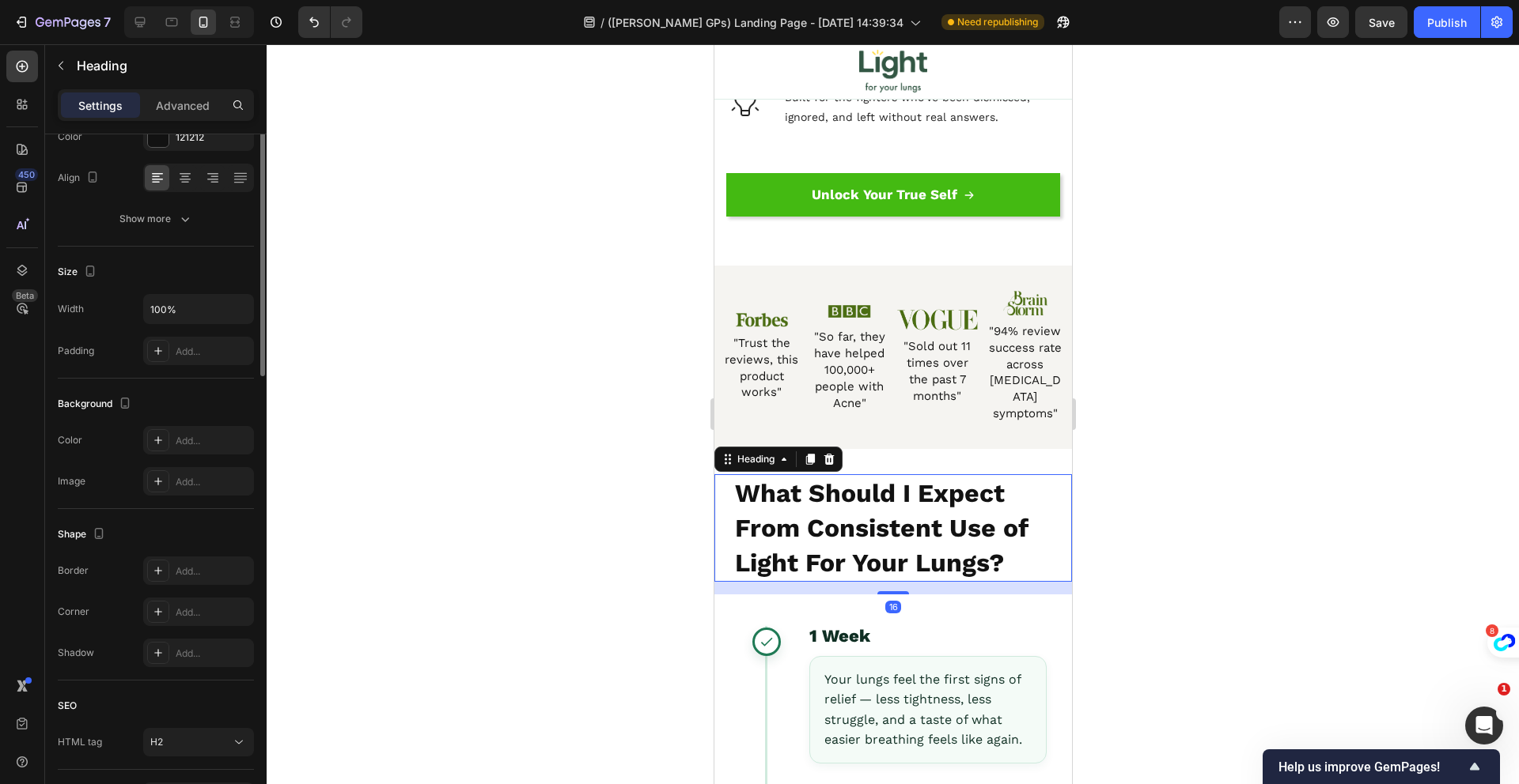
scroll to position [0, 0]
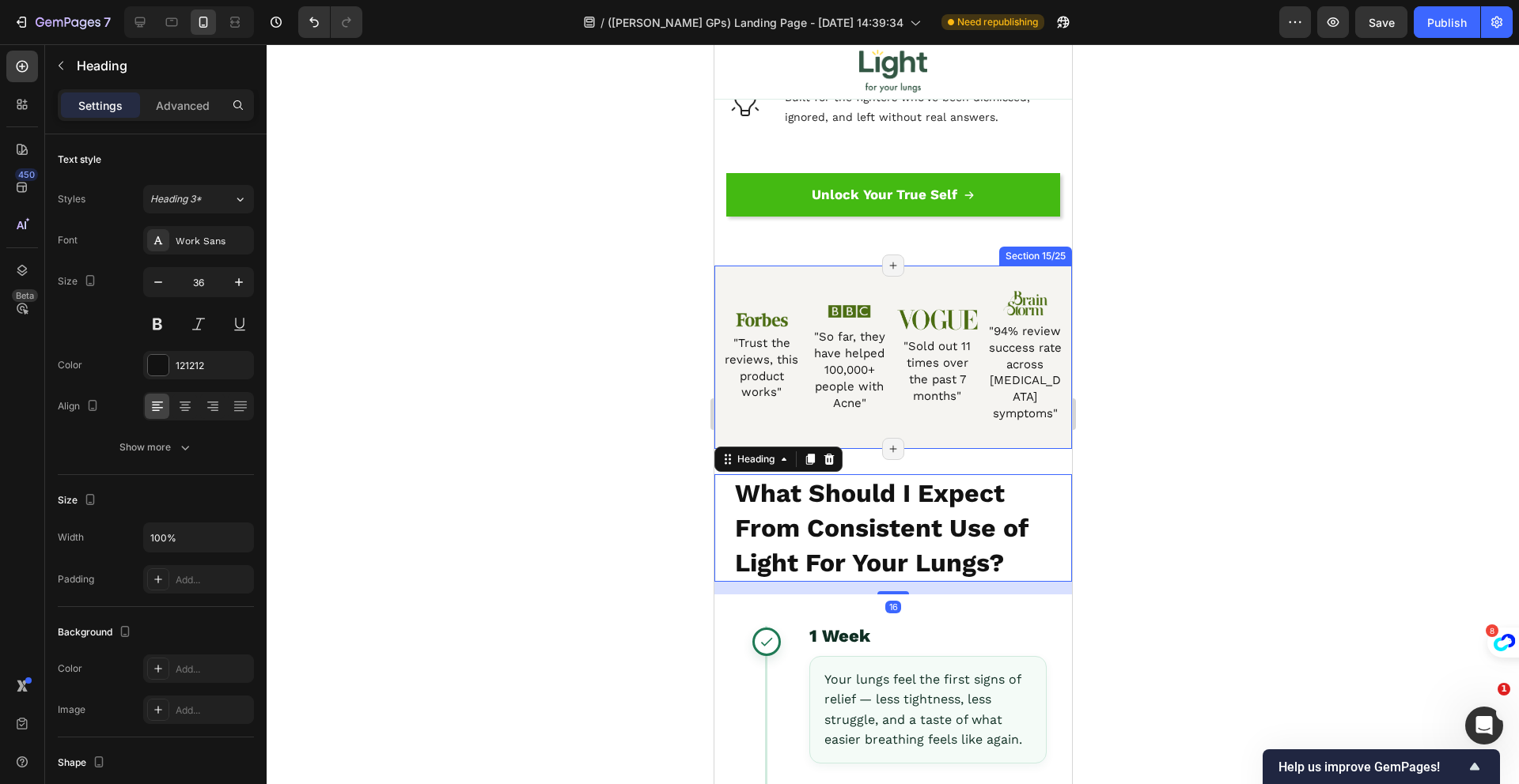
click at [953, 428] on div "Image "Trust the reviews, this product works" Heading Image "So far, they have …" at bounding box center [892, 357] width 357 height 182
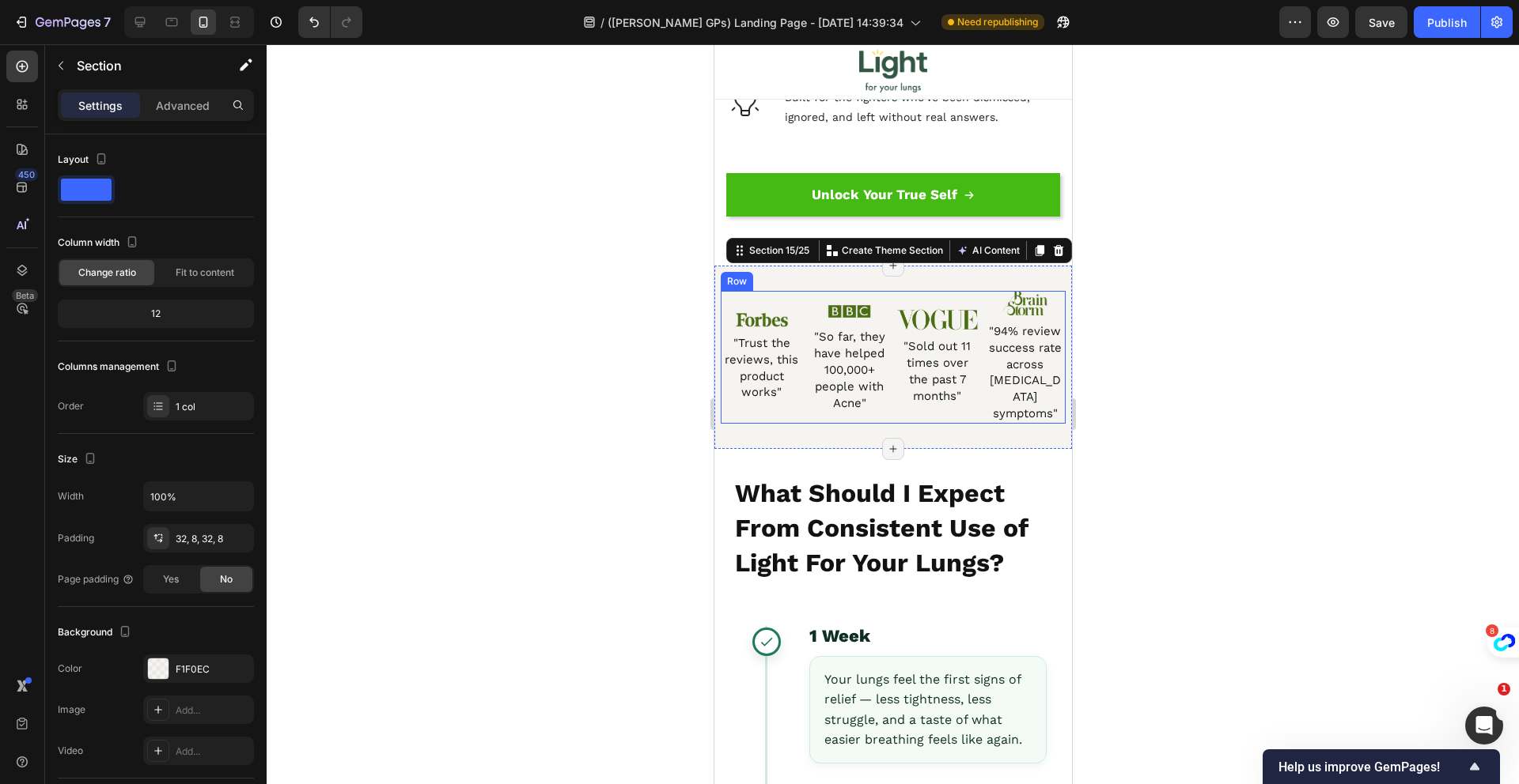
click at [972, 392] on div "Image "Trust the reviews, this product works" Heading Image "So far, they have …" at bounding box center [892, 357] width 345 height 132
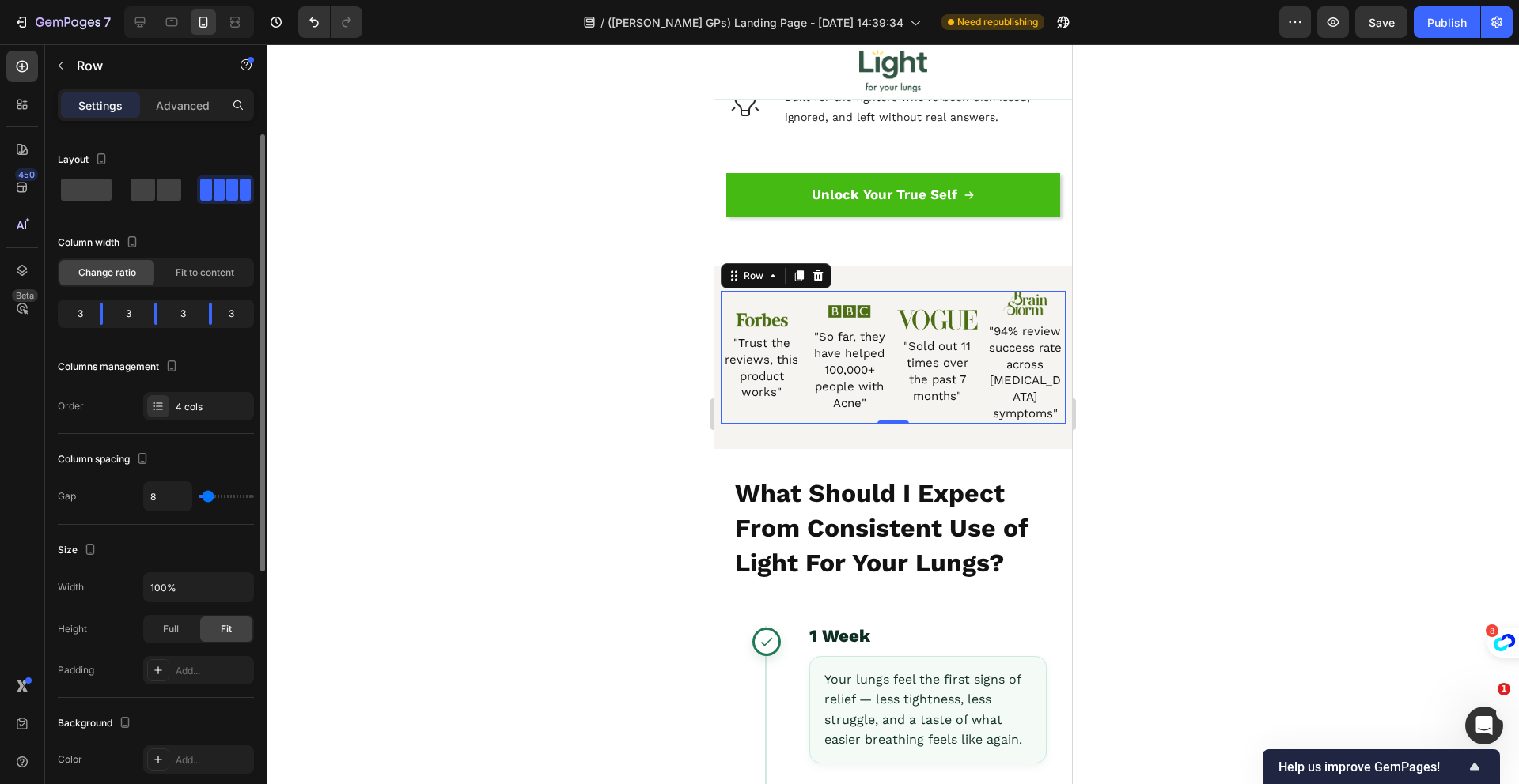
type input "12"
type input "14"
type input "15"
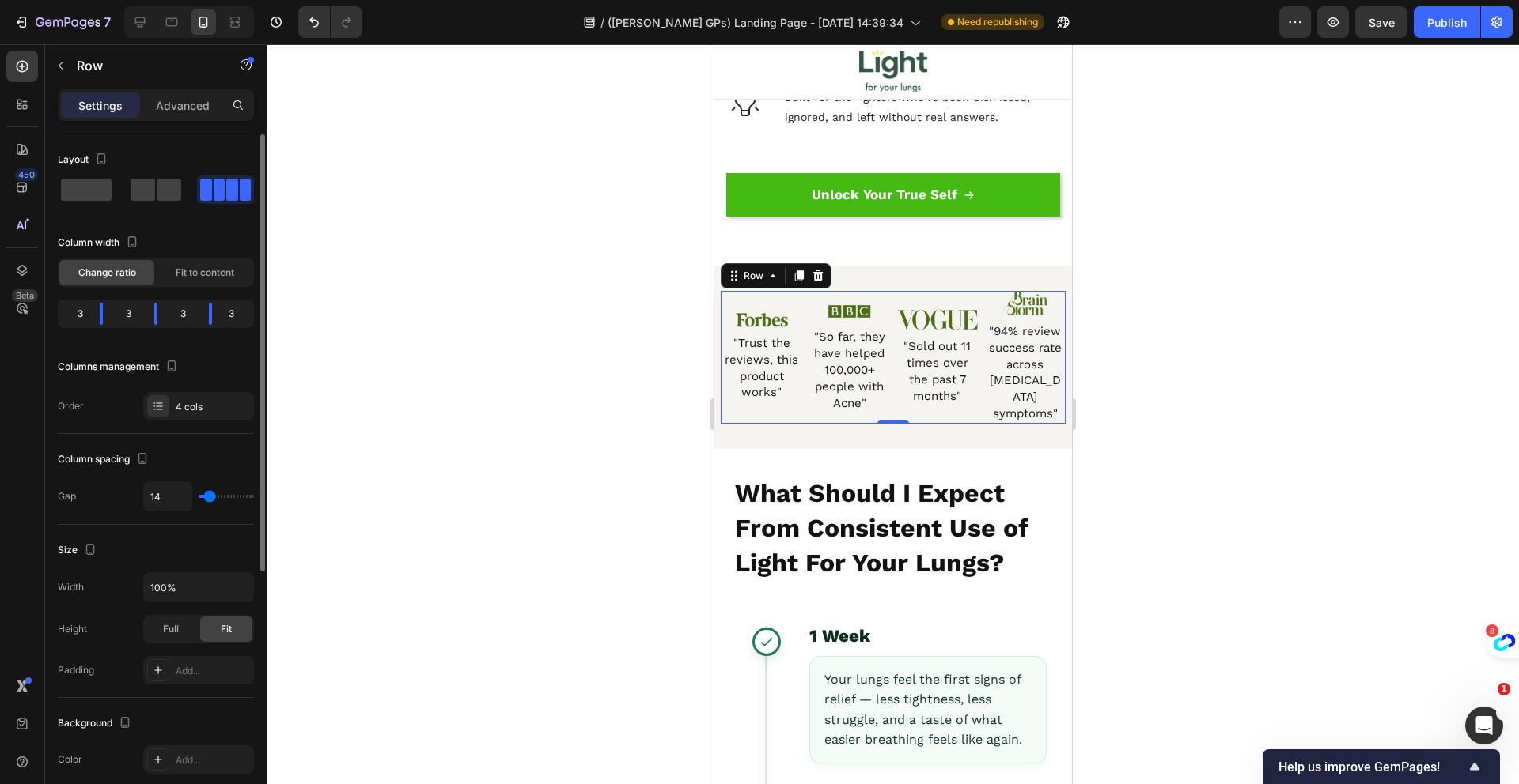
type input "15"
type input "14"
type input "13"
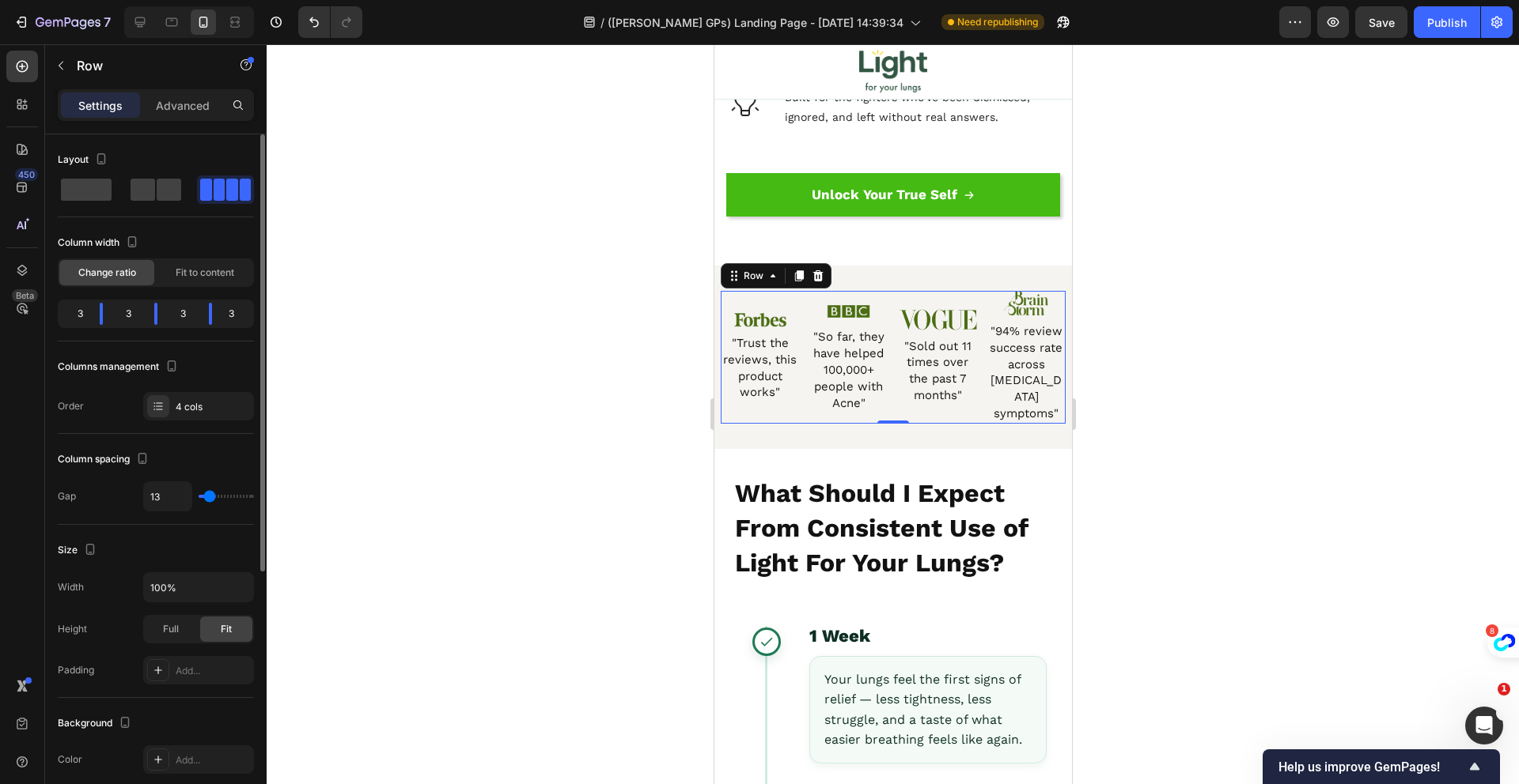
type input "12"
type input "10"
click at [208, 496] on input "range" at bounding box center [227, 496] width 56 height 3
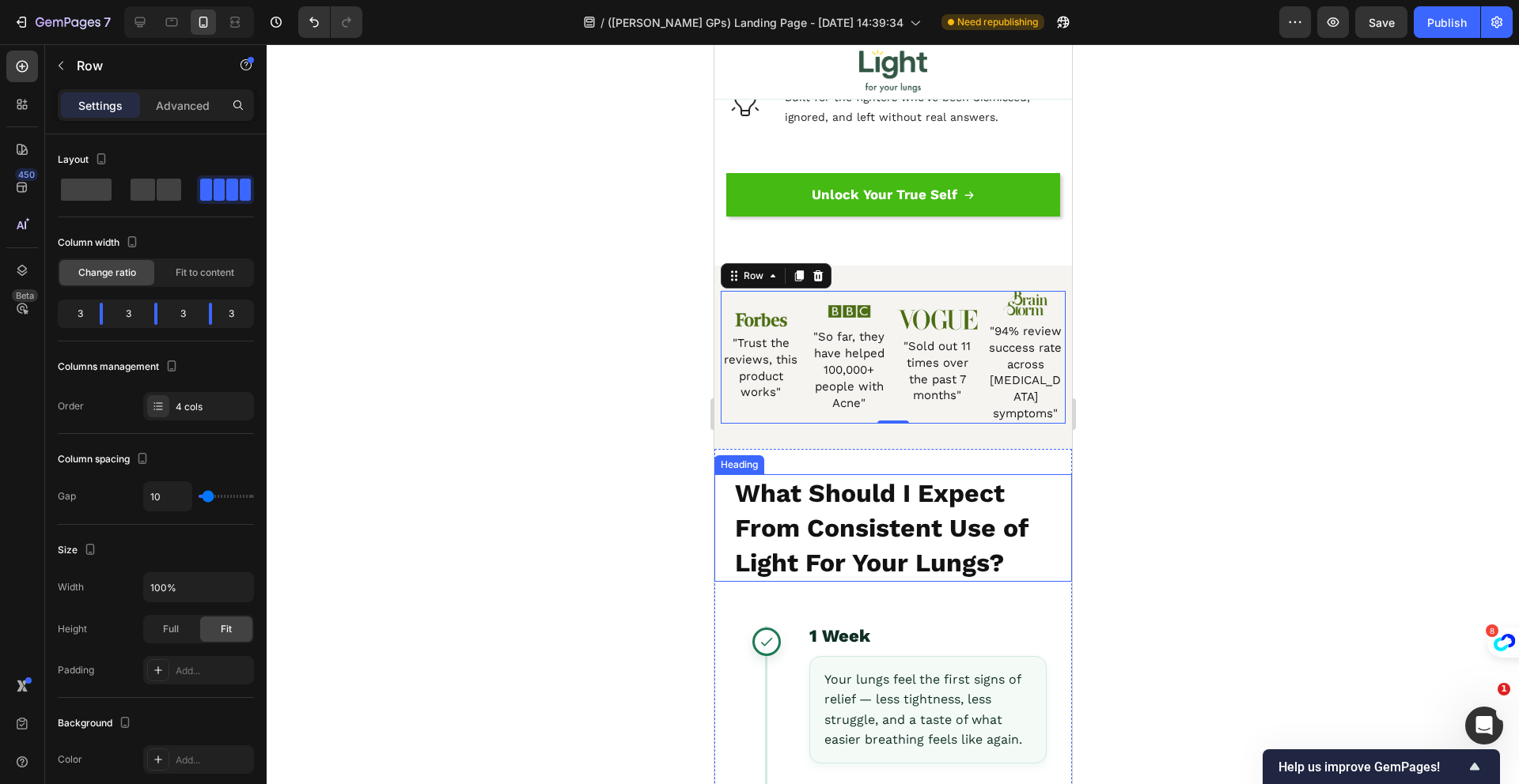
click at [882, 500] on strong "What Should I Expect From Consistent Use of Light For Your Lungs?" at bounding box center [880, 528] width 293 height 100
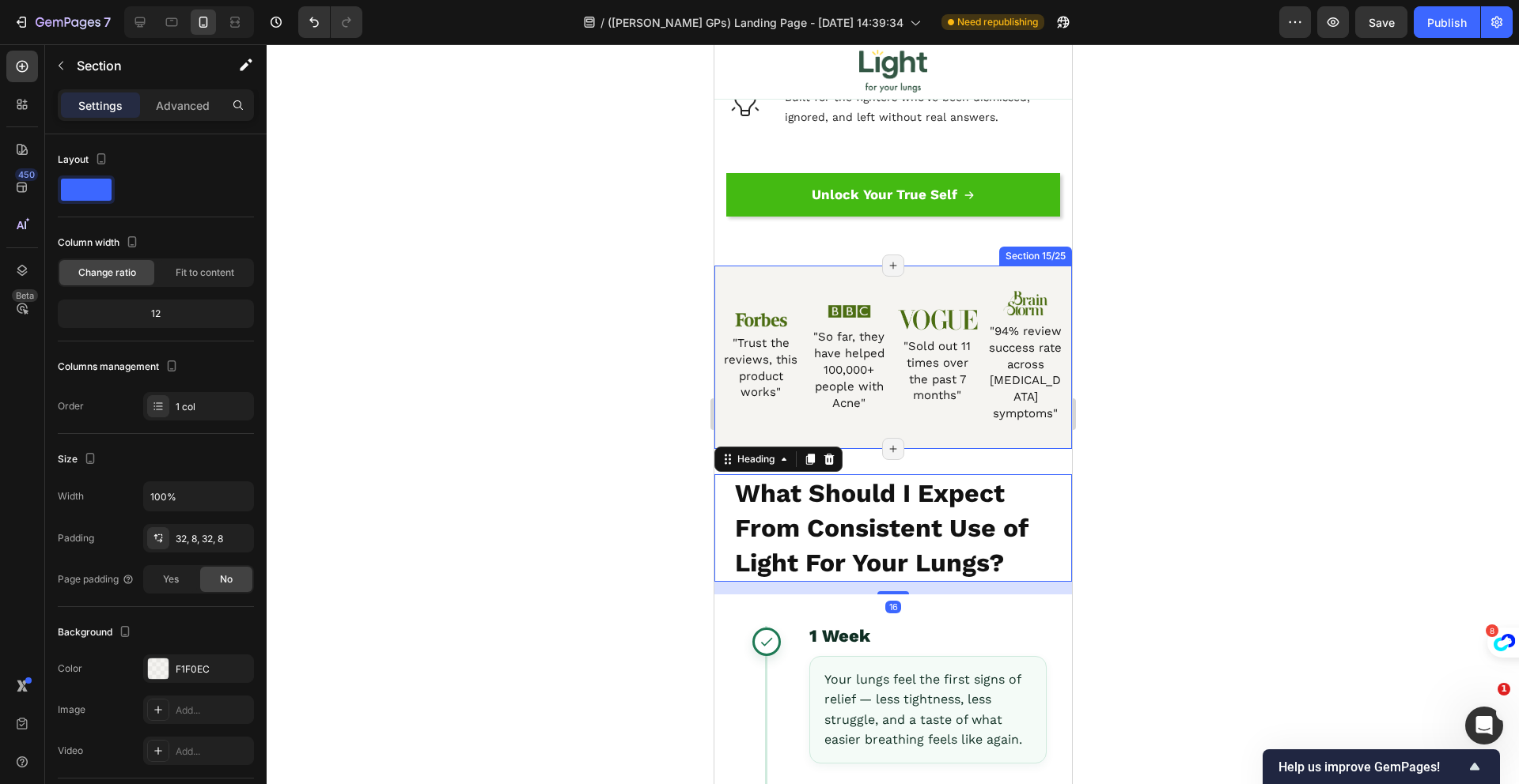
click at [811, 301] on div "Image "Trust the reviews, this product works" Heading Image "So far, they have …" at bounding box center [892, 357] width 357 height 182
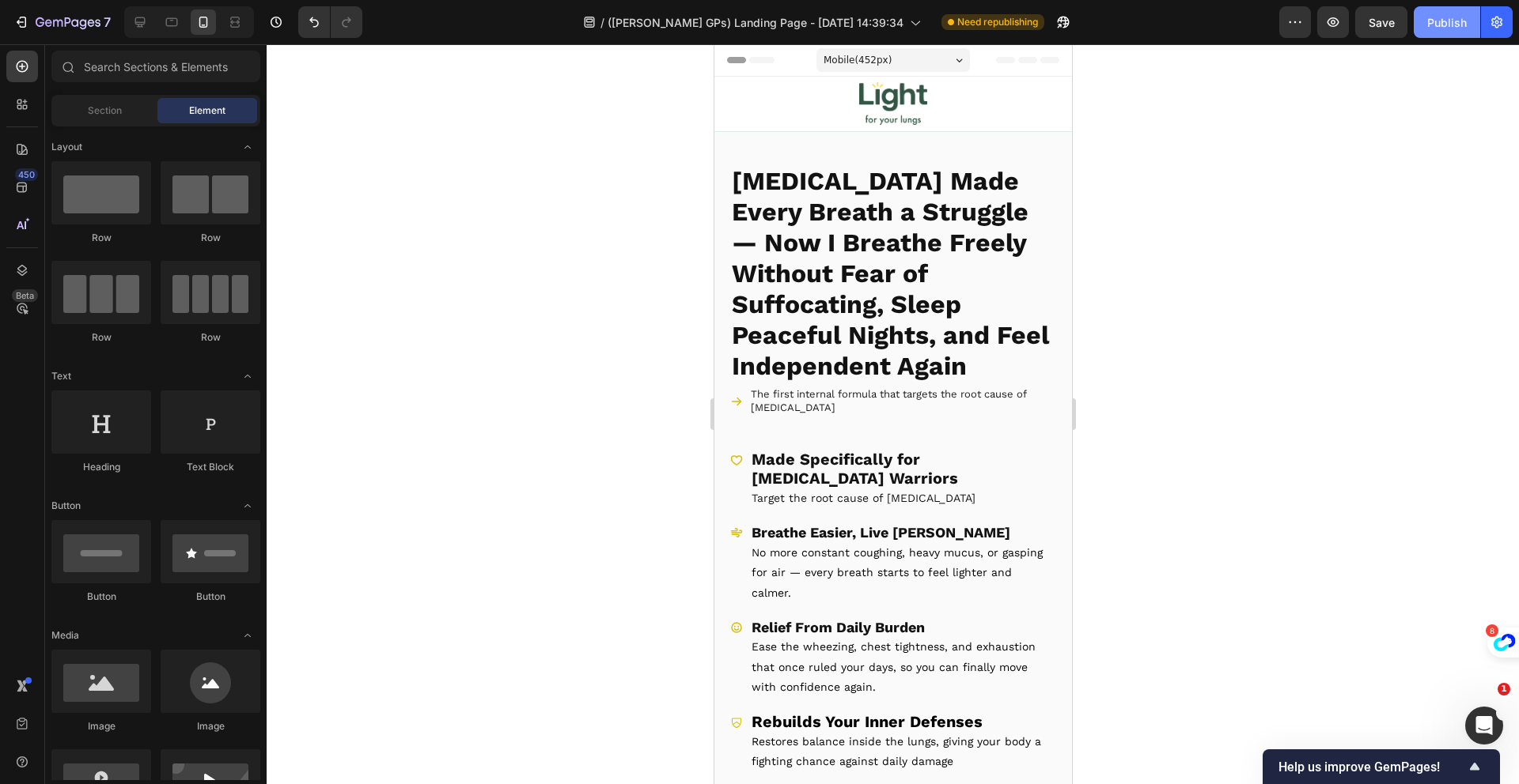
click at [1442, 15] on div "Publish" at bounding box center [1446, 22] width 39 height 16
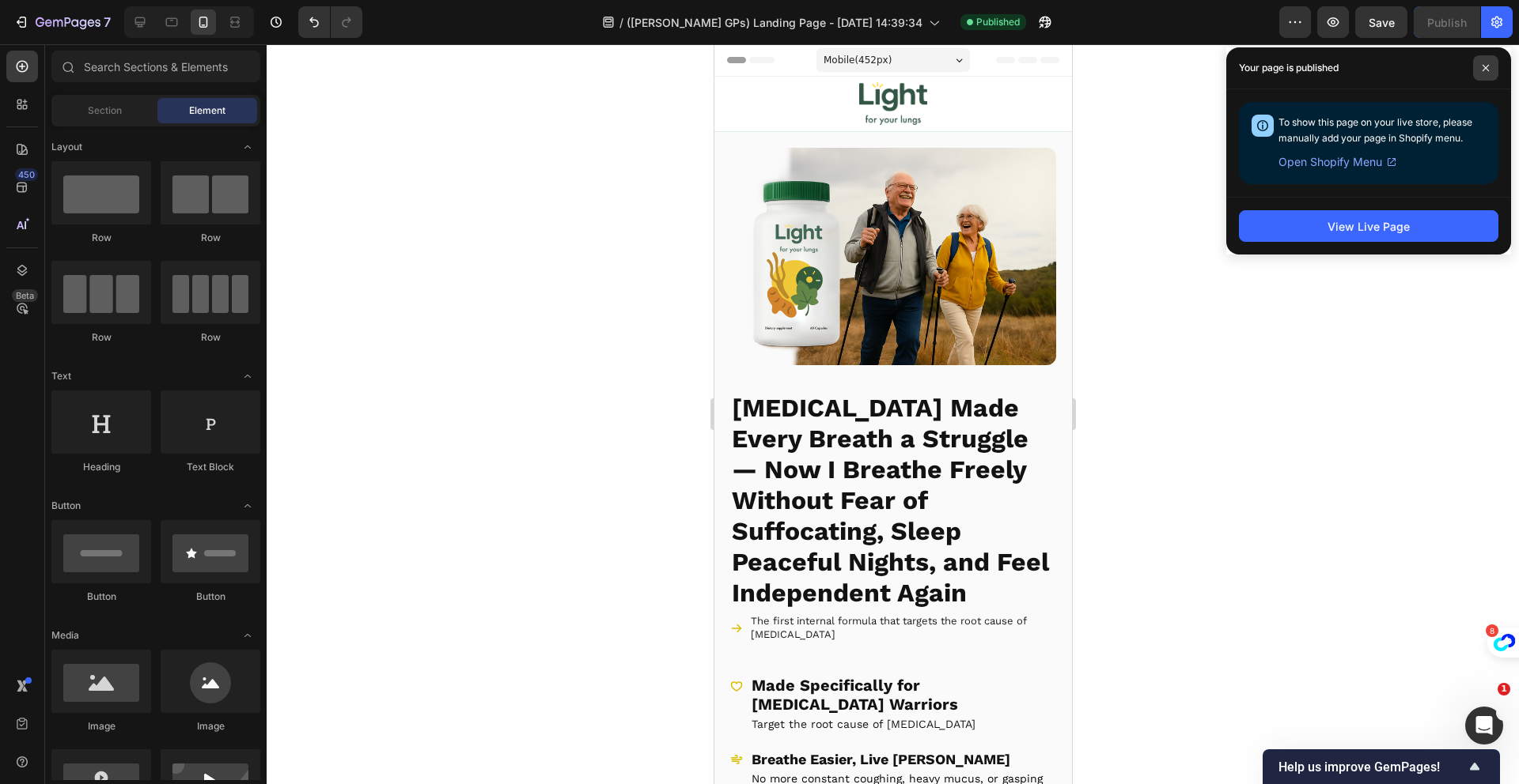
click at [1490, 71] on span at bounding box center [1485, 68] width 25 height 25
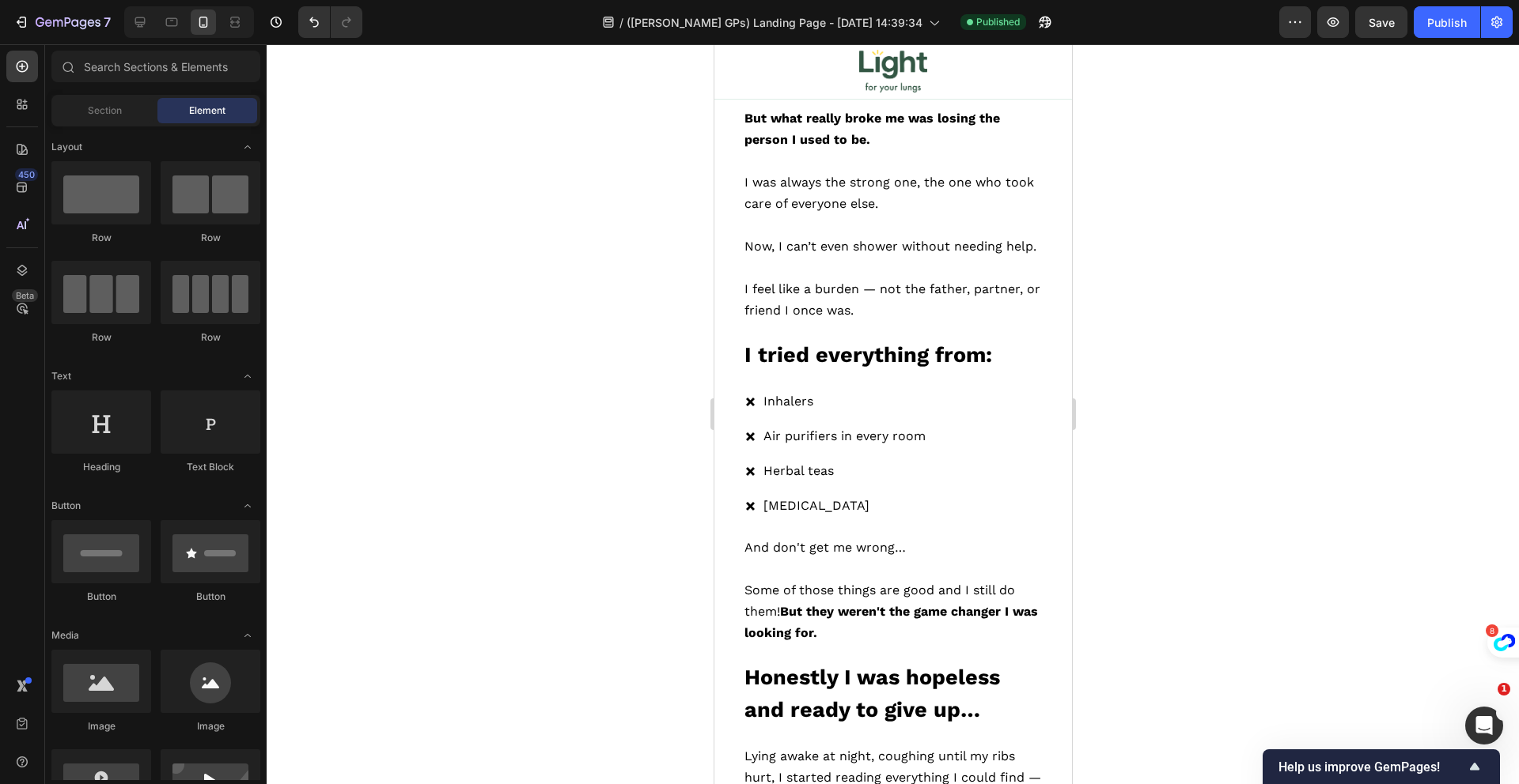
scroll to position [3110, 0]
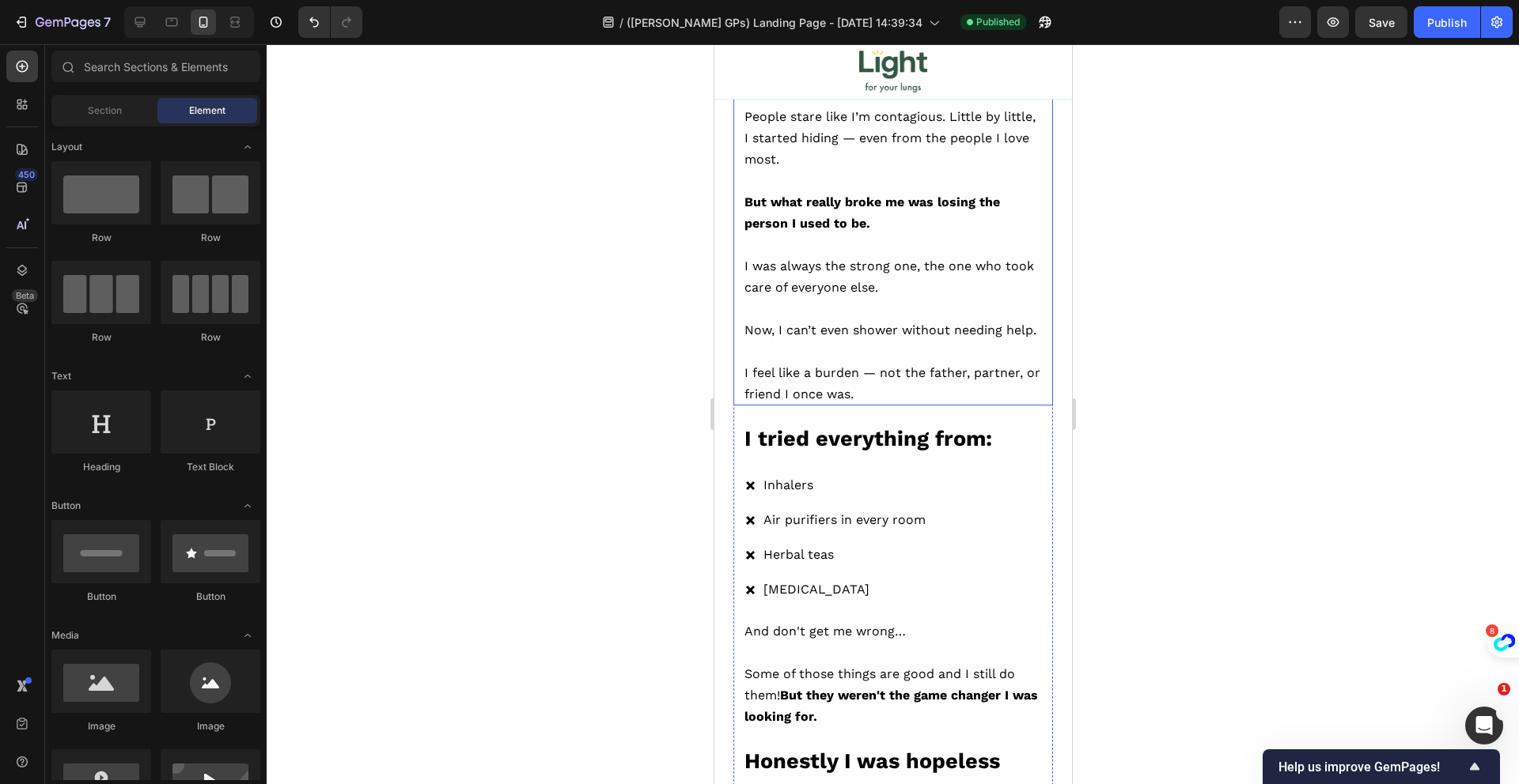
click at [1004, 198] on p "But what really broke me was losing the person I used to be." at bounding box center [892, 212] width 298 height 42
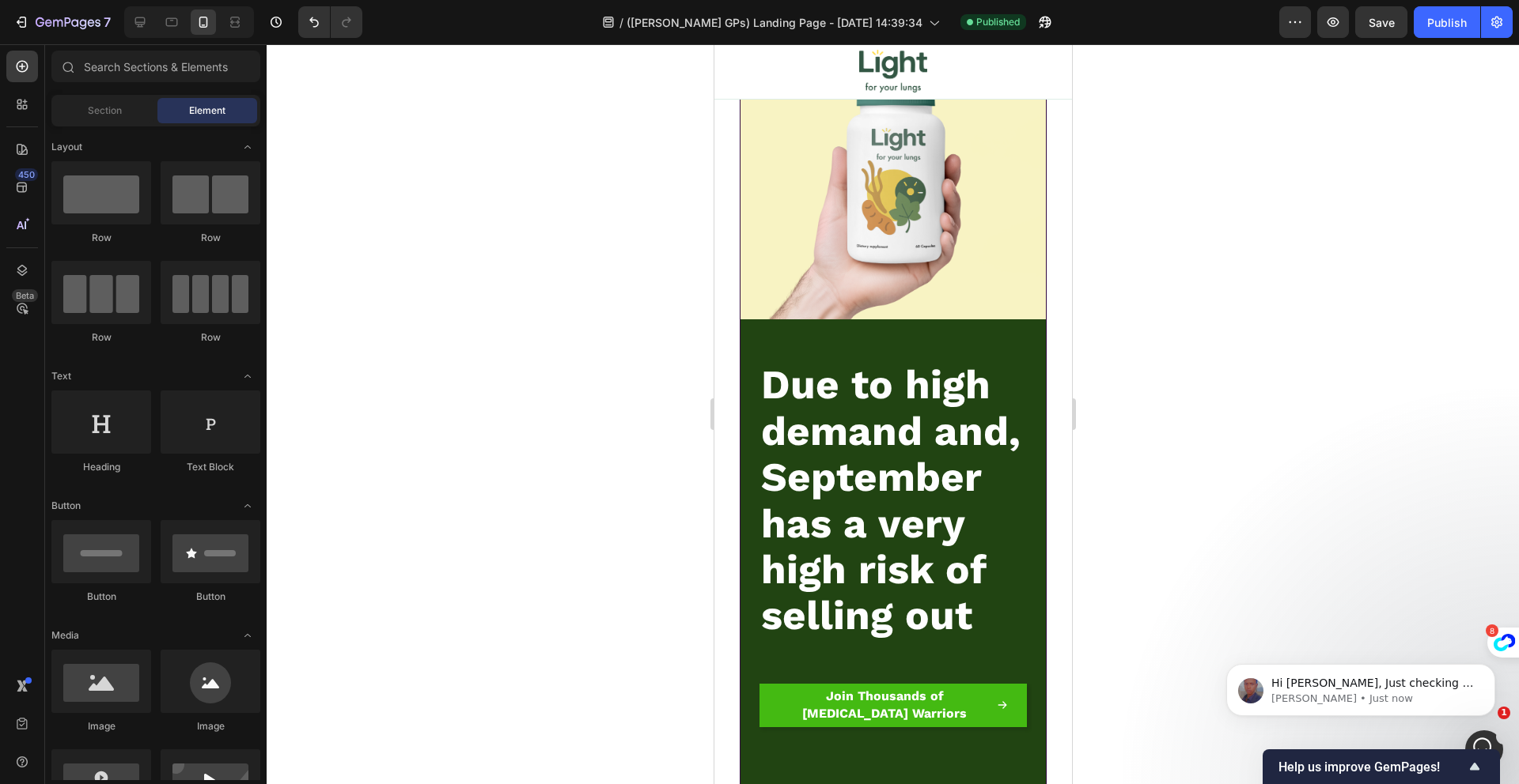
scroll to position [21423, 0]
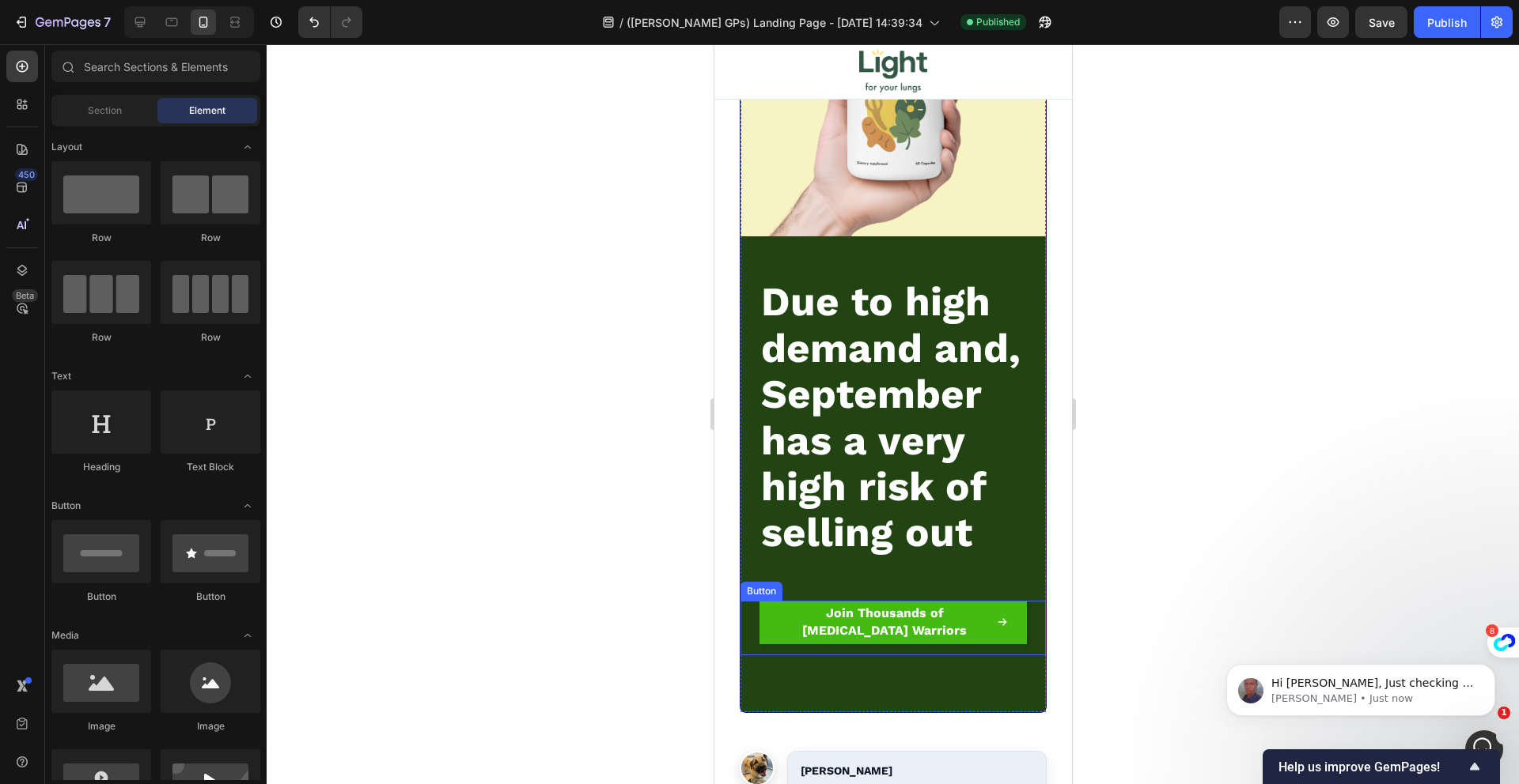
click at [885, 406] on span "Due to high demand and, September has a very high risk of selling out" at bounding box center [890, 416] width 259 height 277
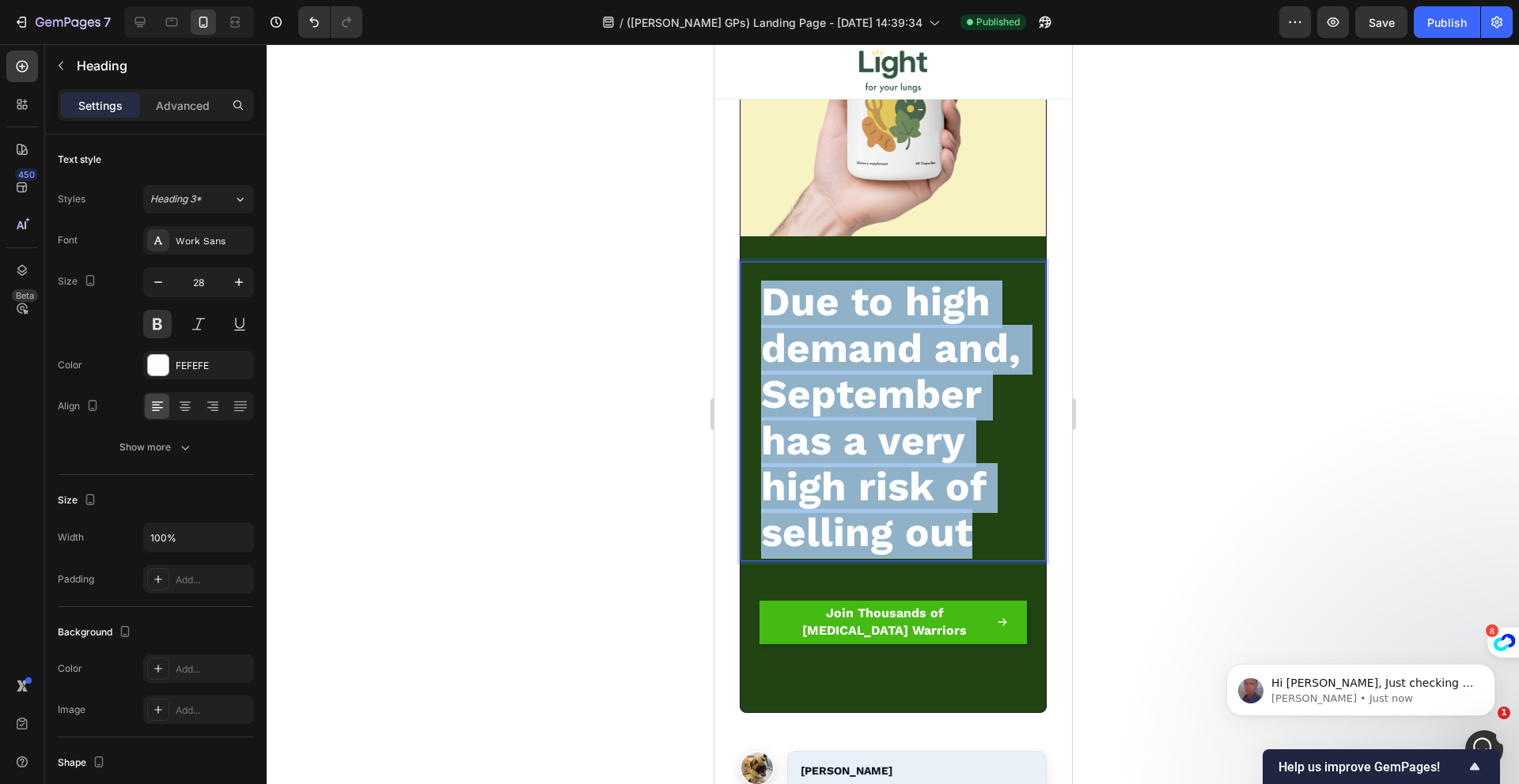
click at [885, 406] on span "Due to high demand and, September has a very high risk of selling out" at bounding box center [890, 416] width 259 height 277
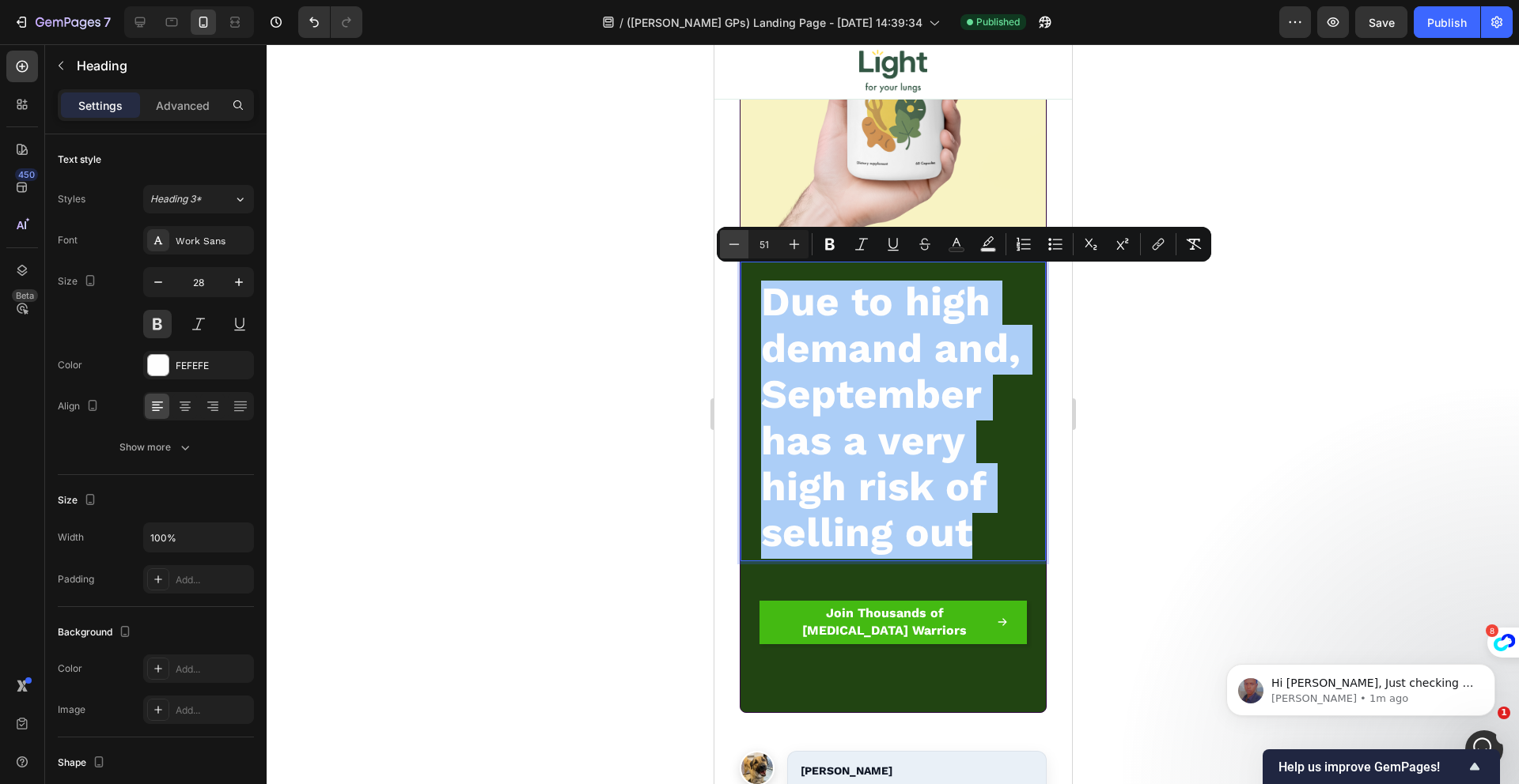
click at [724, 239] on button "Minus" at bounding box center [735, 245] width 29 height 29
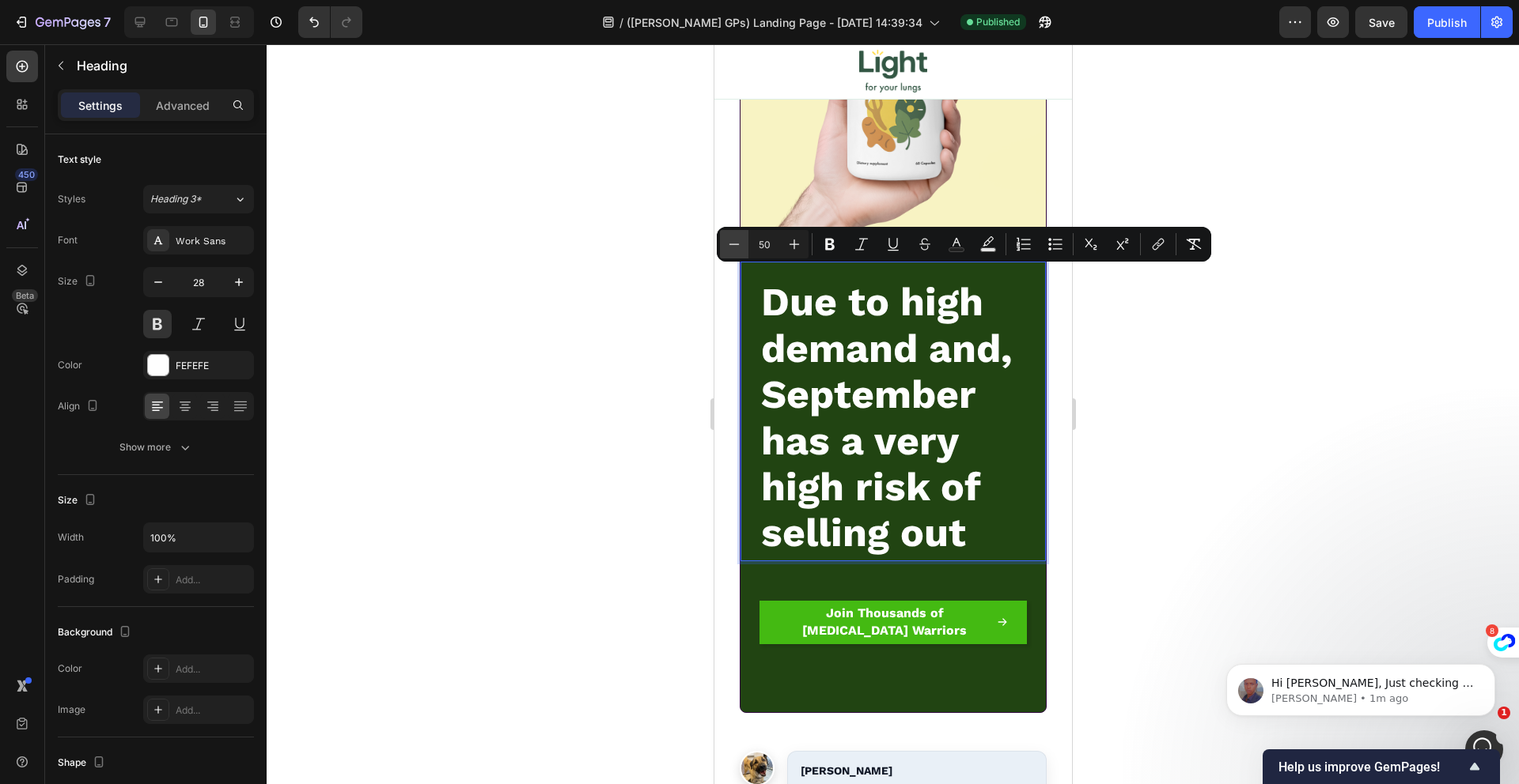
click at [724, 239] on button "Minus" at bounding box center [735, 245] width 29 height 29
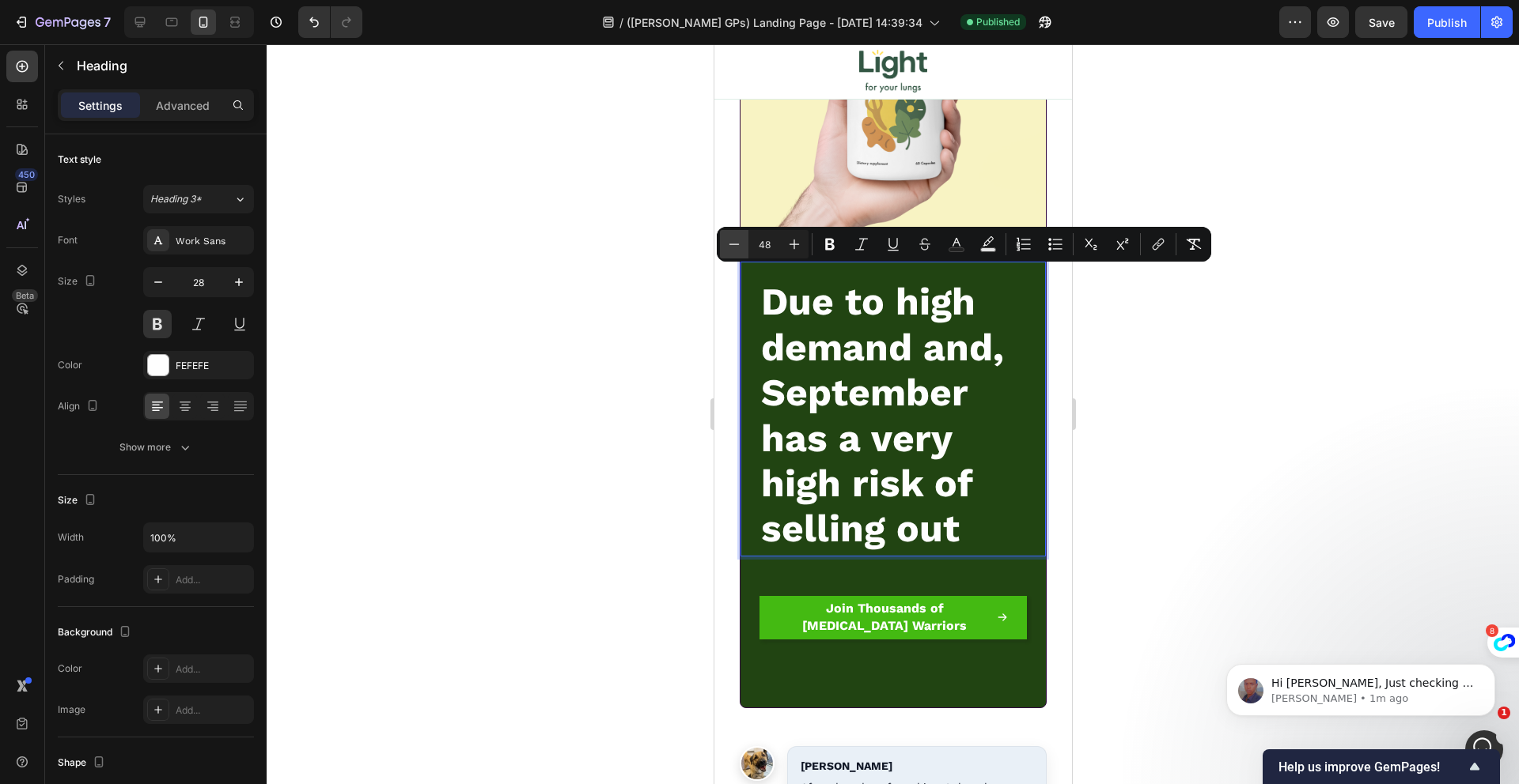
click at [725, 239] on button "Minus" at bounding box center [735, 245] width 29 height 29
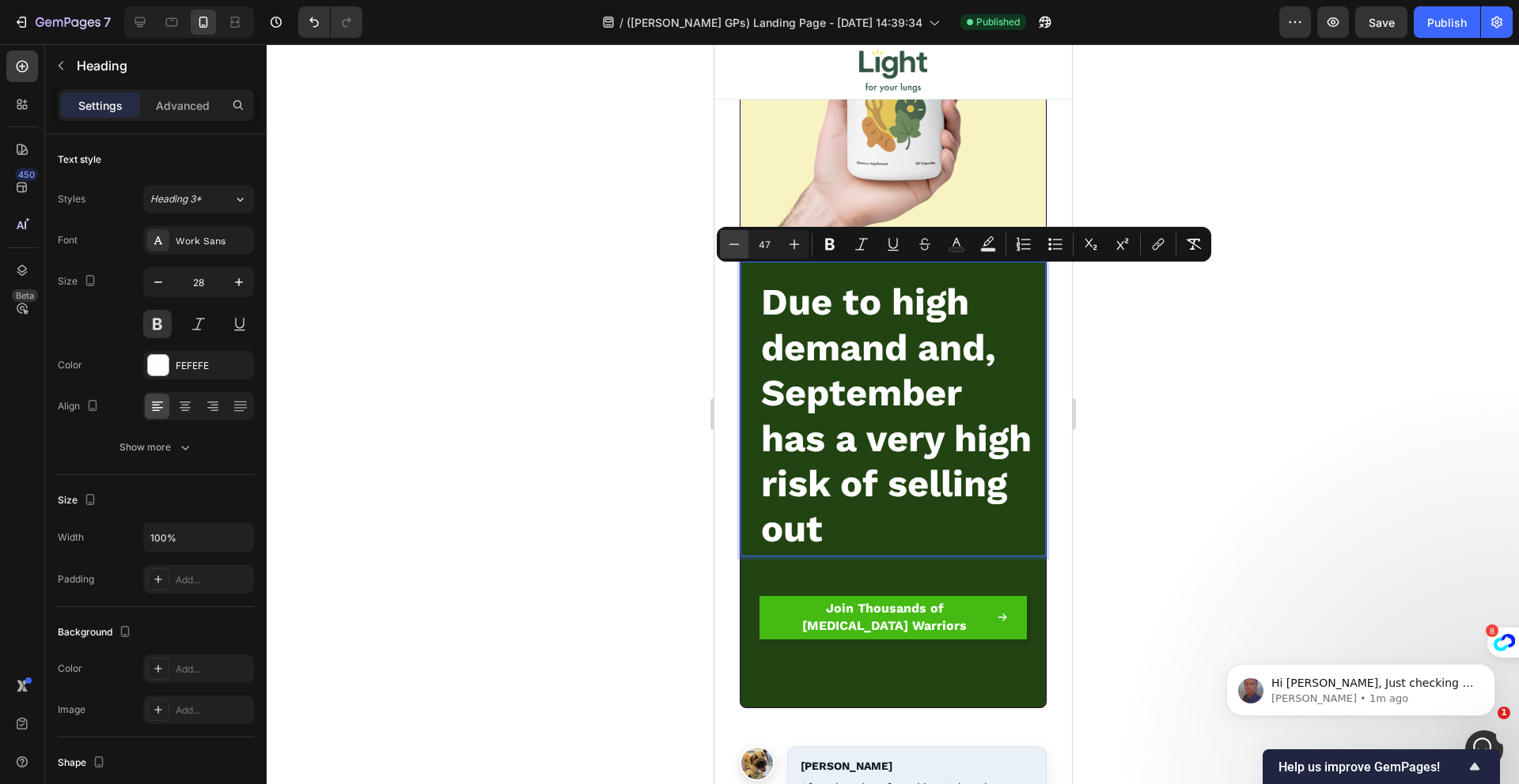
click at [725, 239] on button "Minus" at bounding box center [735, 245] width 29 height 29
click at [726, 239] on button "Minus" at bounding box center [735, 245] width 29 height 29
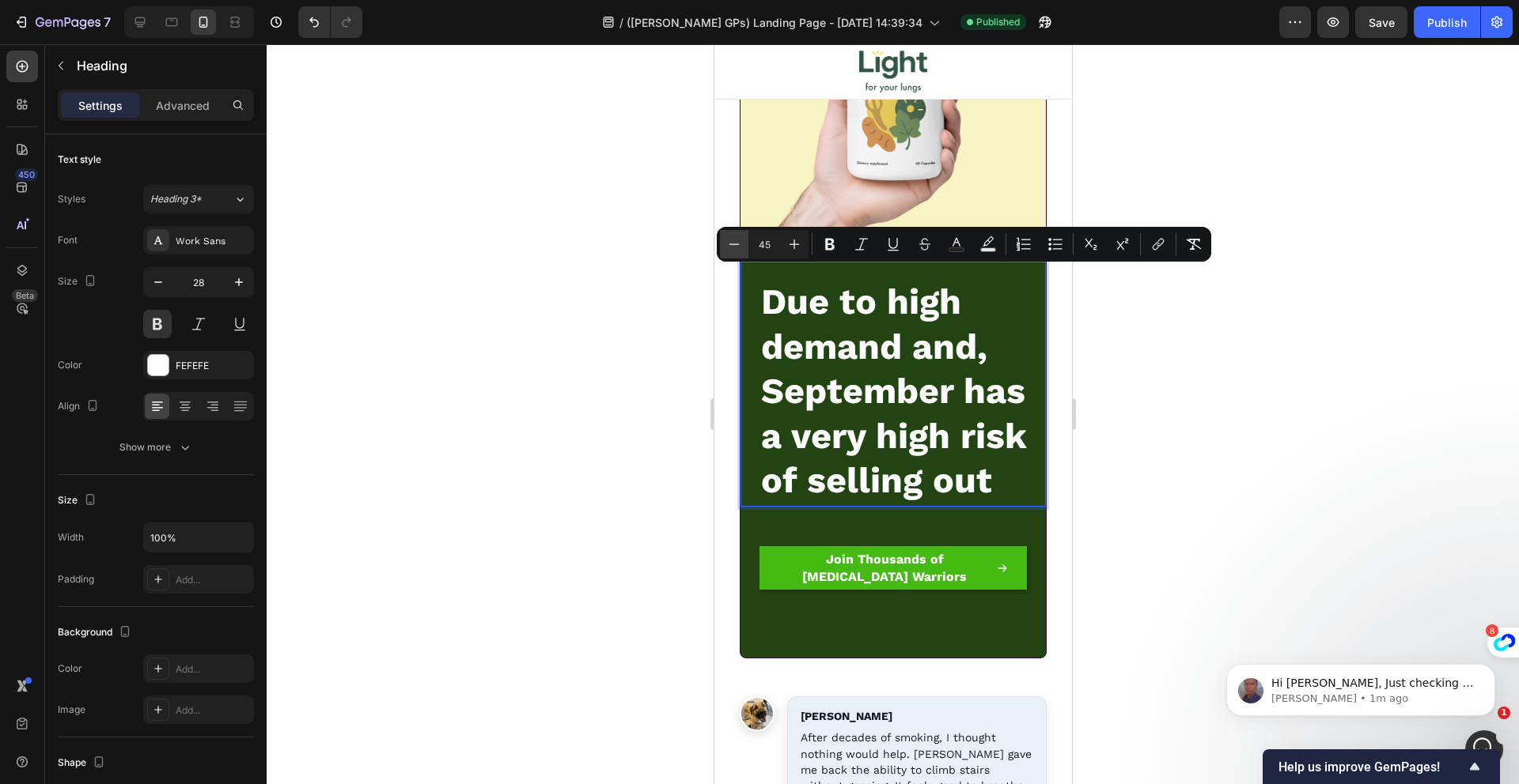
click at [726, 239] on icon "Editor contextual toolbar" at bounding box center [734, 244] width 15 height 15
click at [730, 246] on icon "Editor contextual toolbar" at bounding box center [734, 244] width 15 height 15
click at [727, 258] on button "Minus" at bounding box center [735, 245] width 29 height 29
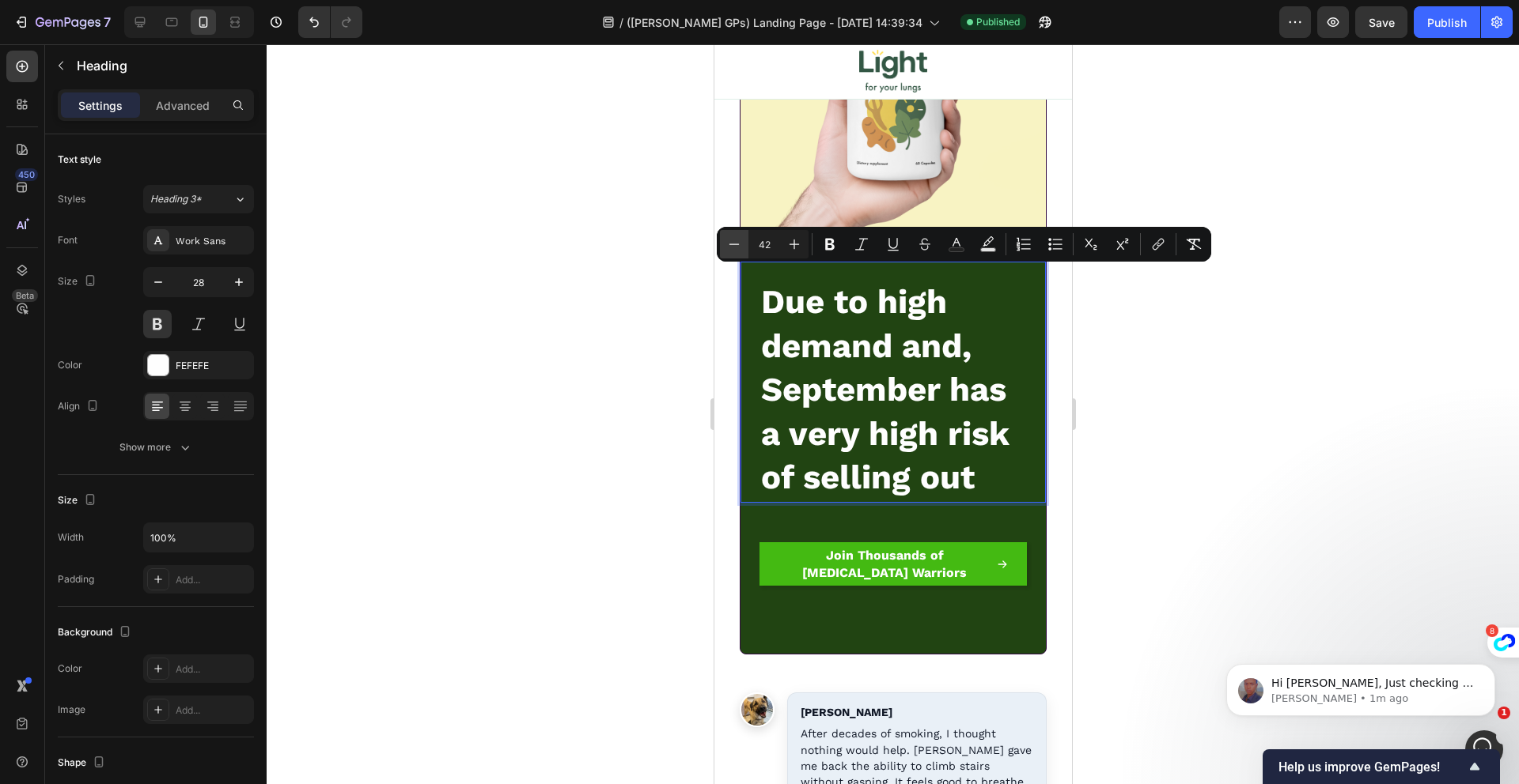
click at [727, 254] on button "Minus" at bounding box center [735, 245] width 29 height 29
type input "40"
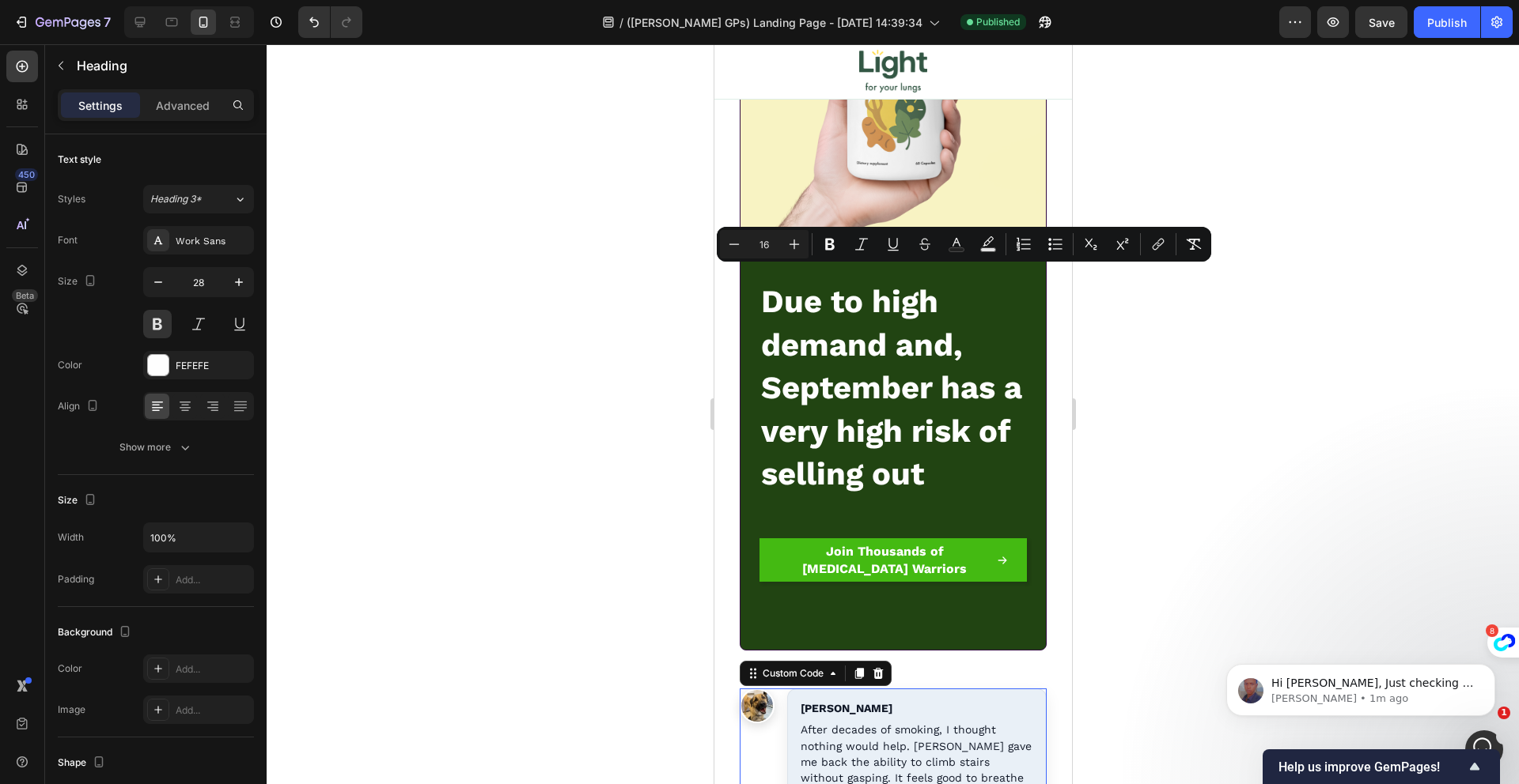
click at [1018, 725] on p "After decades of smoking, I thought nothing would help. [PERSON_NAME] gave me b…" at bounding box center [916, 770] width 232 height 97
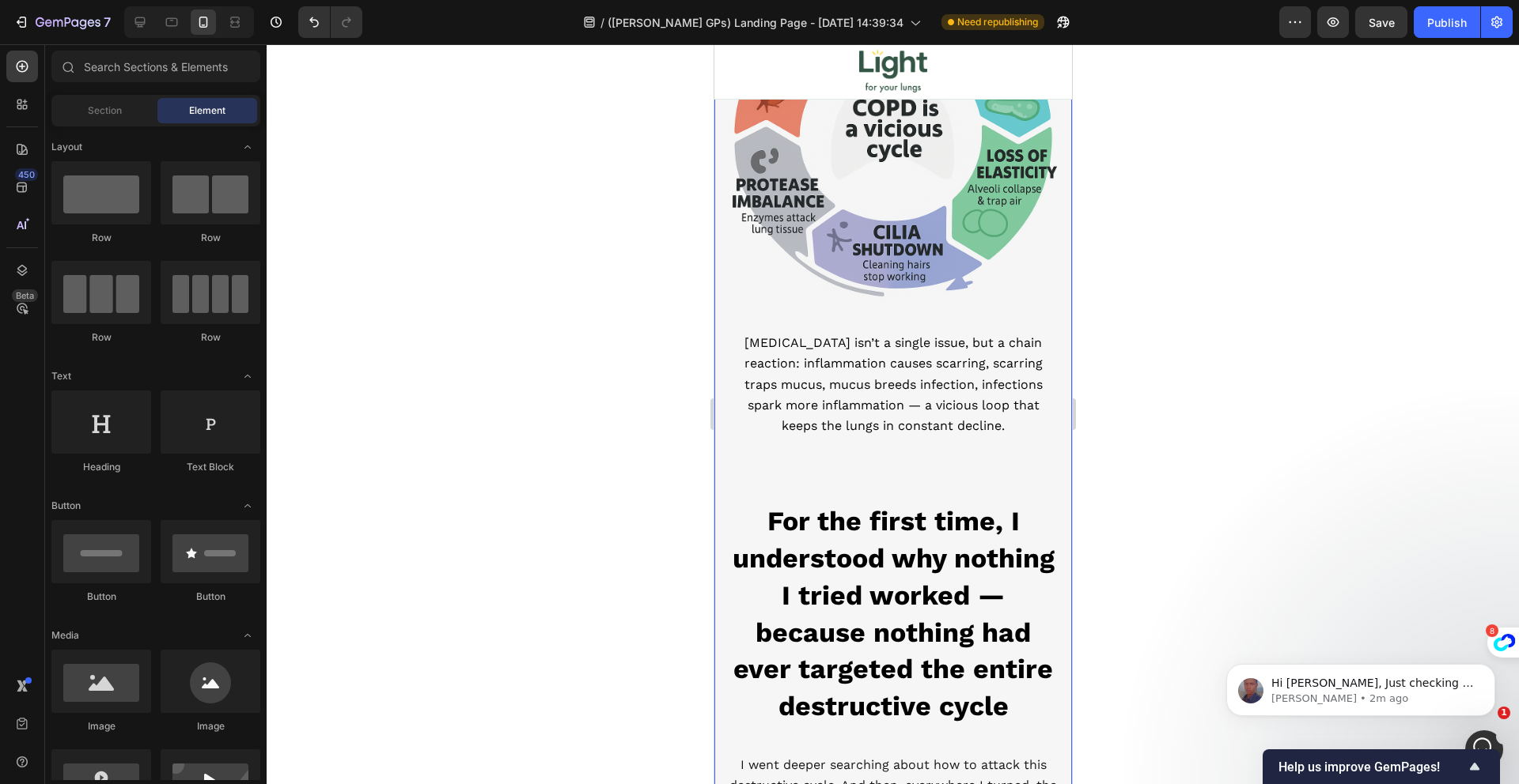
scroll to position [5428, 0]
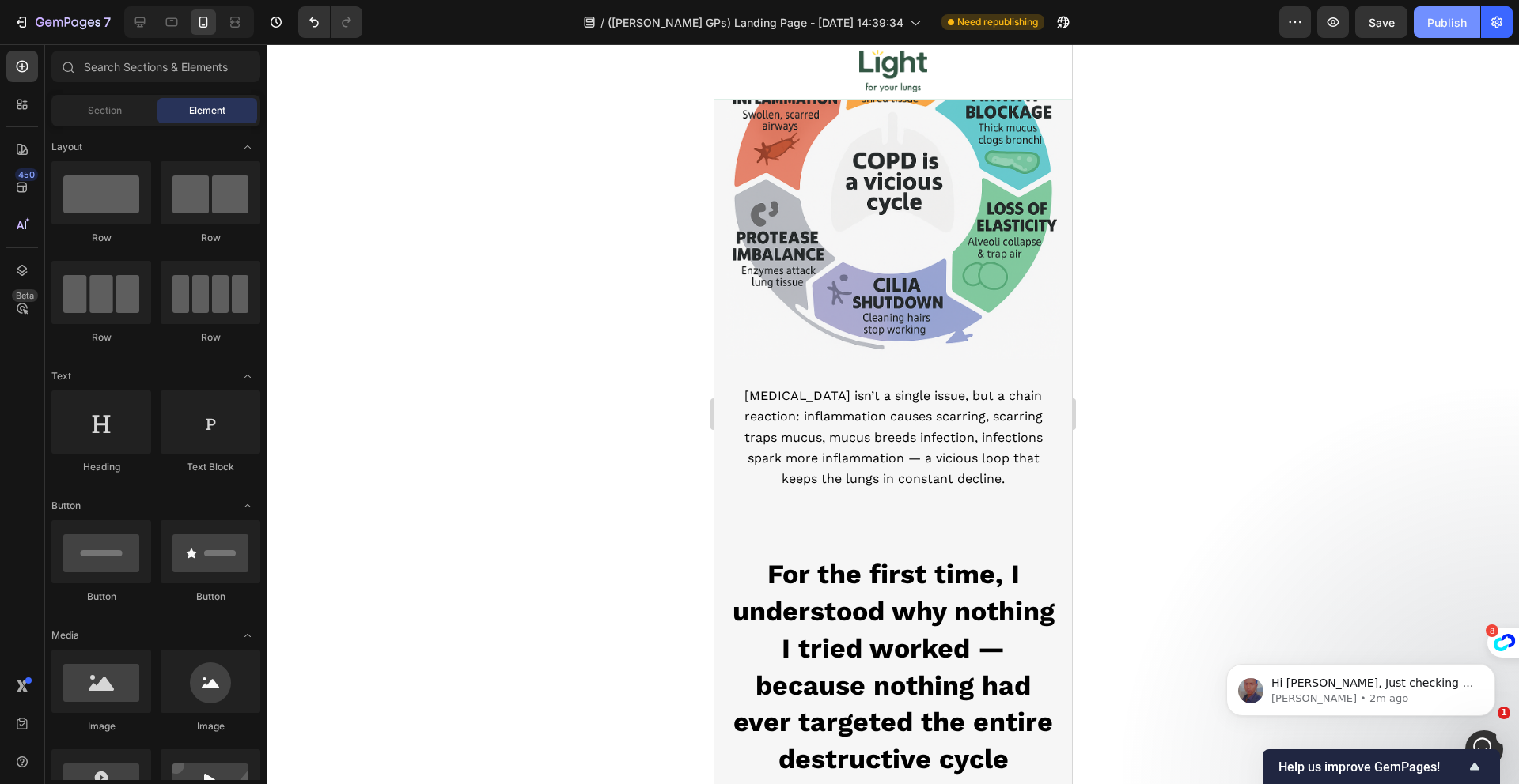
click at [1450, 22] on div "Publish" at bounding box center [1446, 22] width 39 height 16
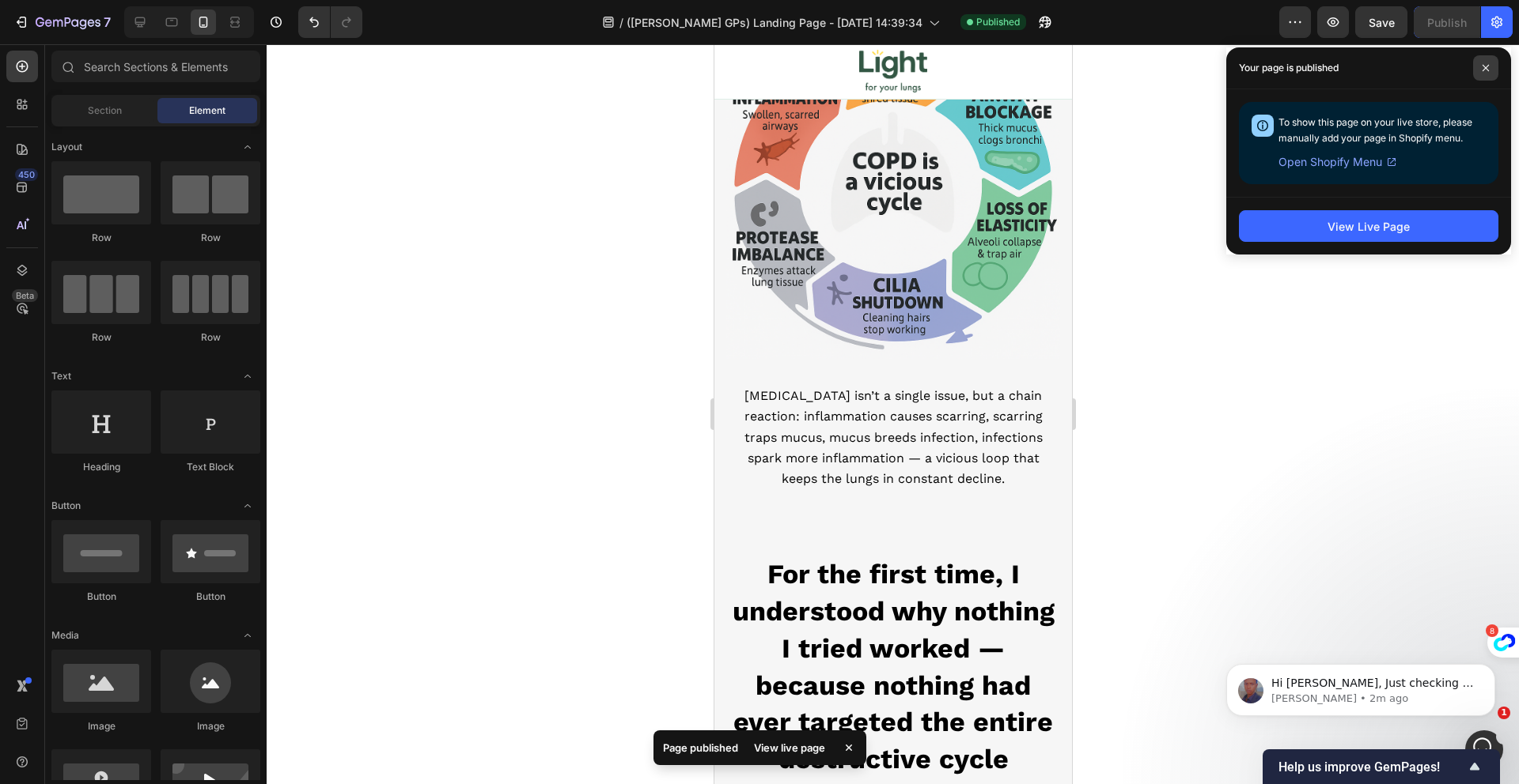
click at [1480, 73] on span at bounding box center [1485, 68] width 25 height 25
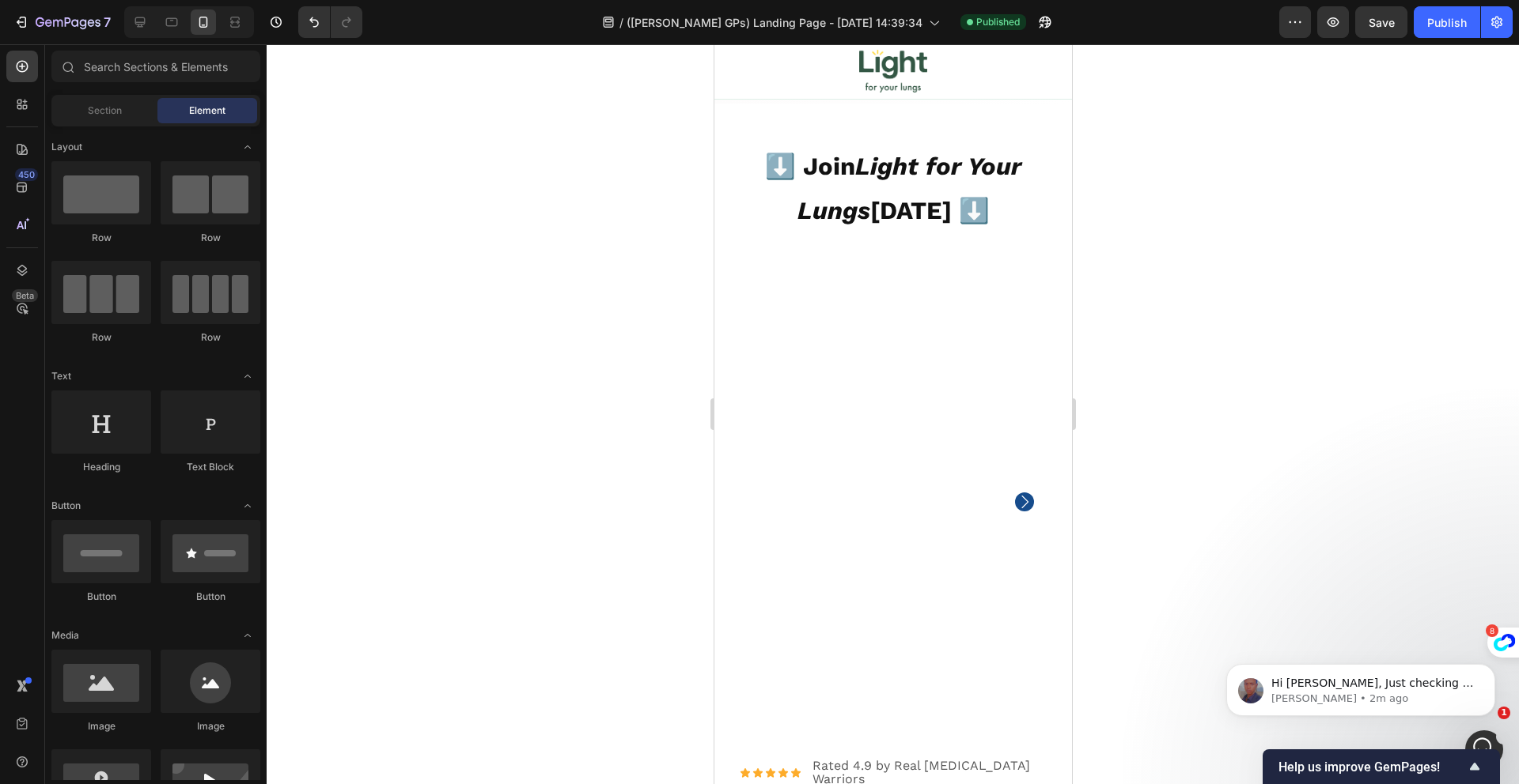
scroll to position [17500, 0]
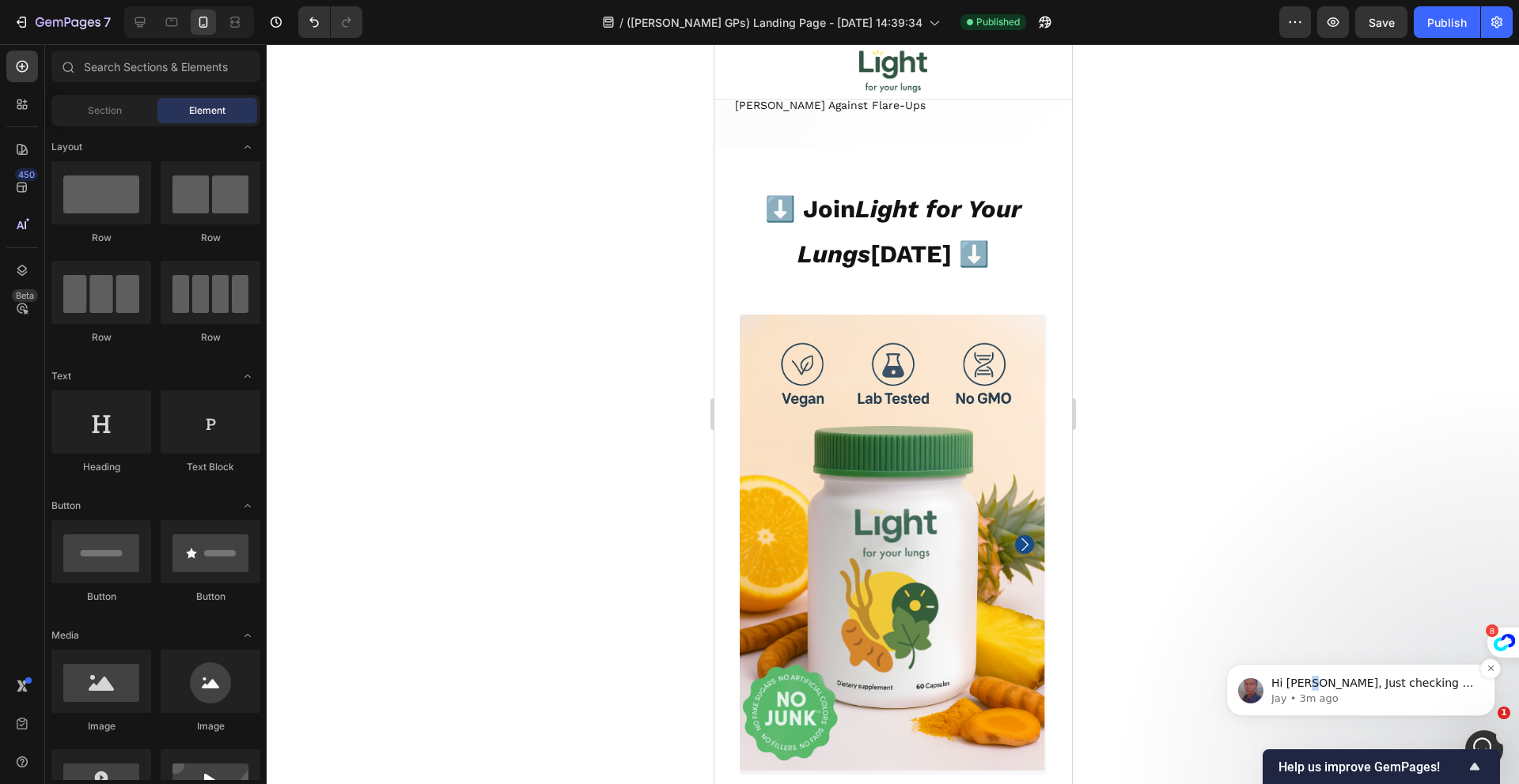
click at [1313, 682] on span "Hi Azedine, Just checking in to see if the information I shared earlier reached…" at bounding box center [1372, 746] width 202 height 138
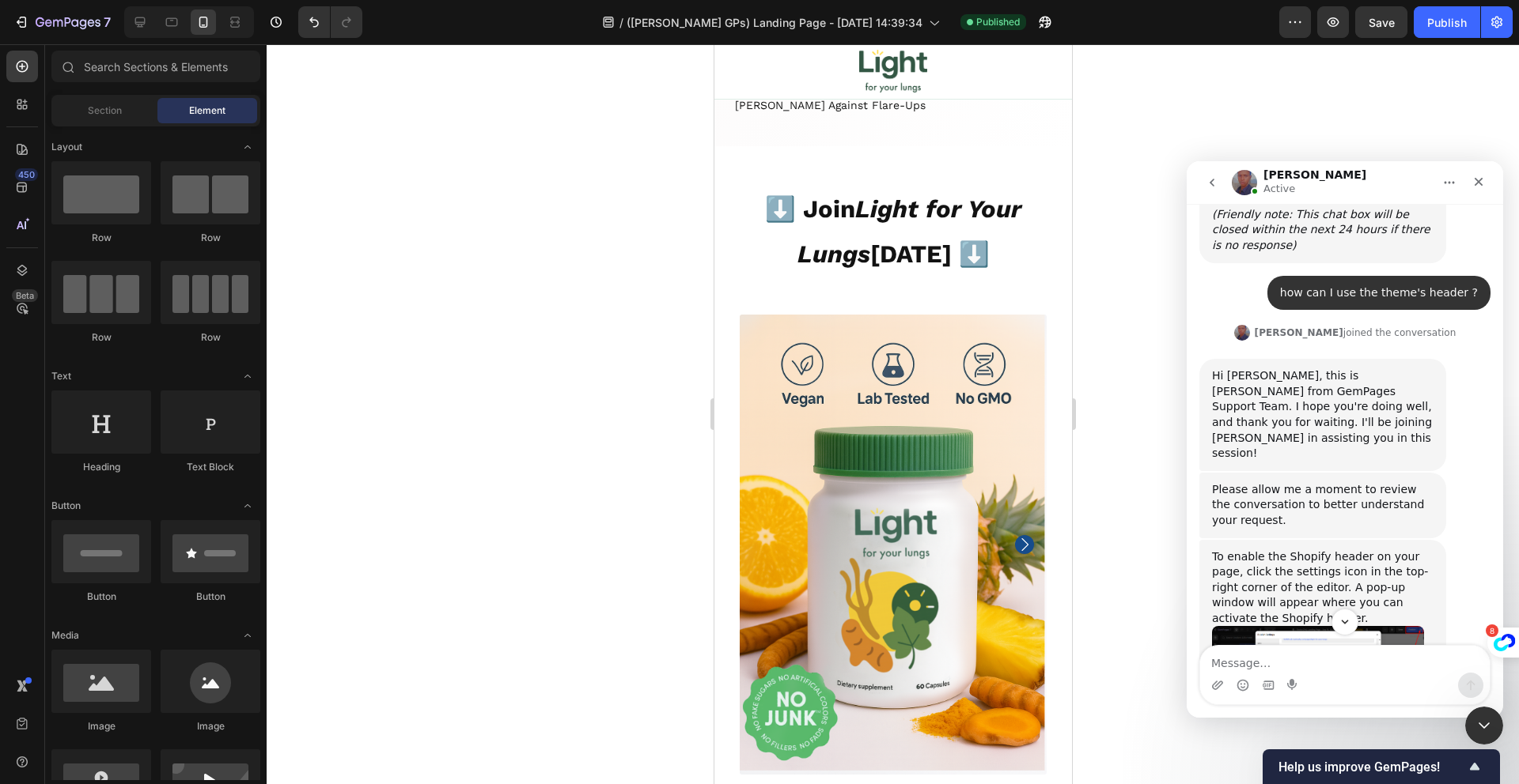
scroll to position [1896, 0]
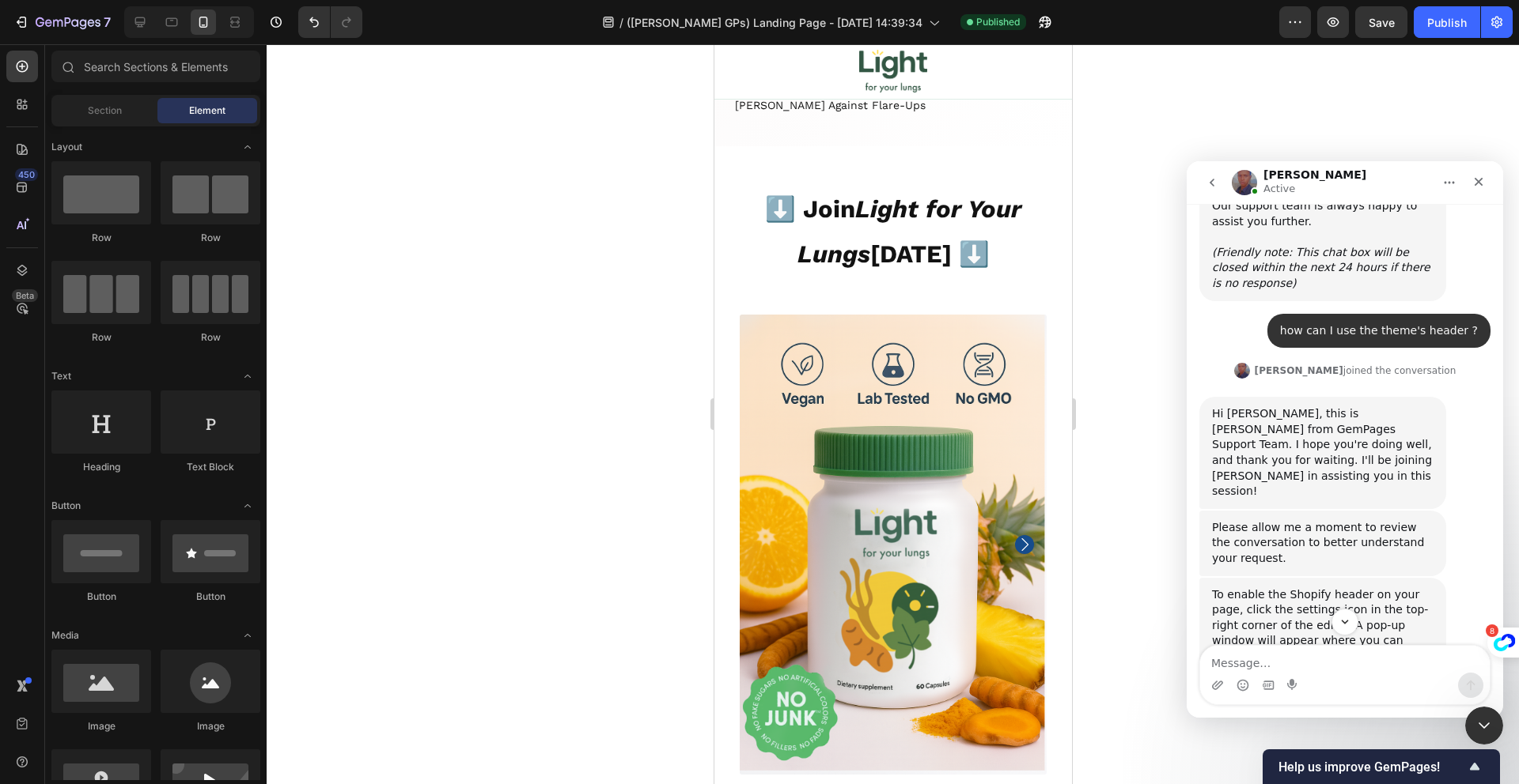
click at [1385, 664] on img "Jay says…" at bounding box center [1317, 712] width 212 height 97
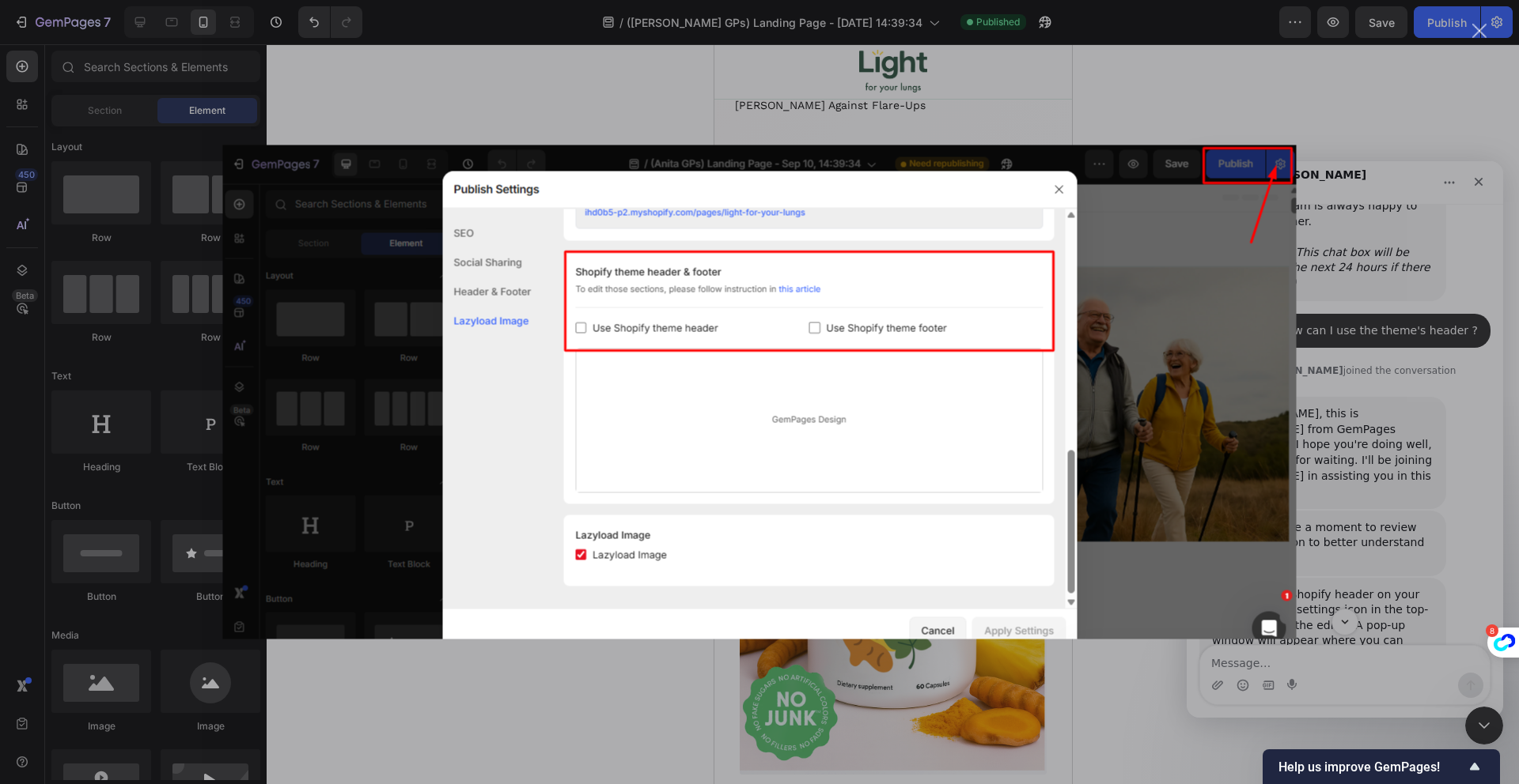
click at [1454, 276] on div "Intercom messenger" at bounding box center [760, 392] width 1519 height 784
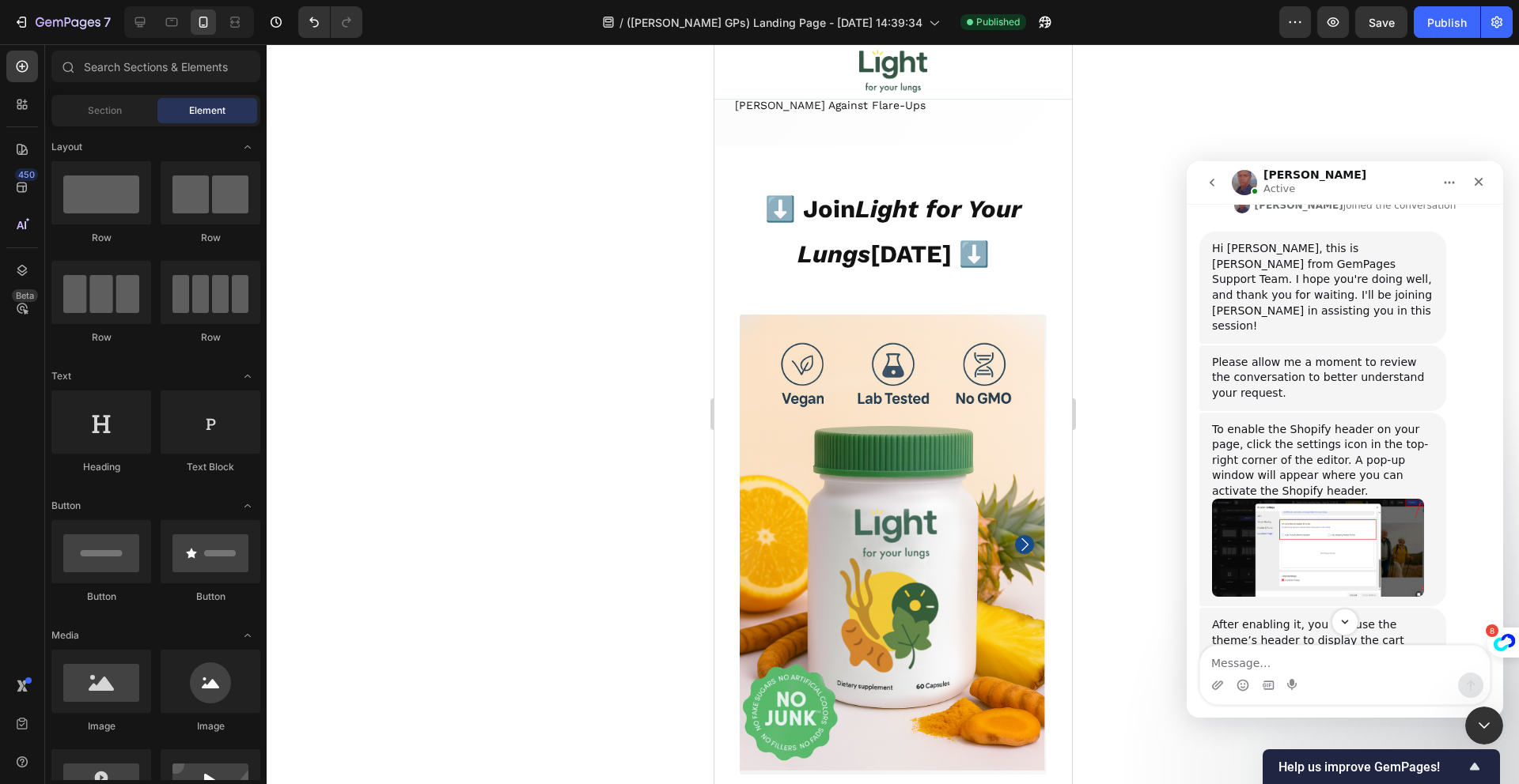
scroll to position [2088, 0]
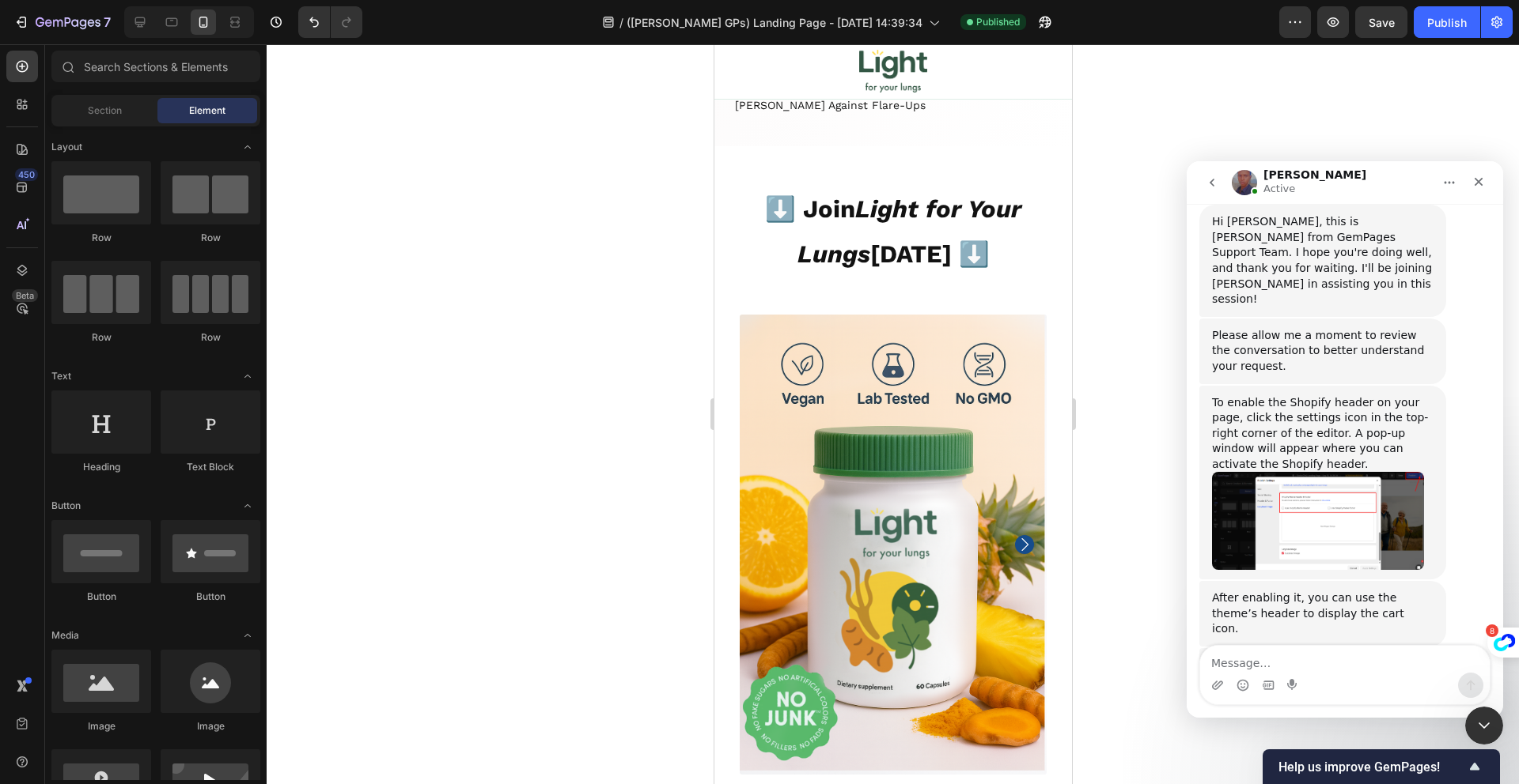
click at [1373, 472] on img "Jay says…" at bounding box center [1317, 520] width 212 height 97
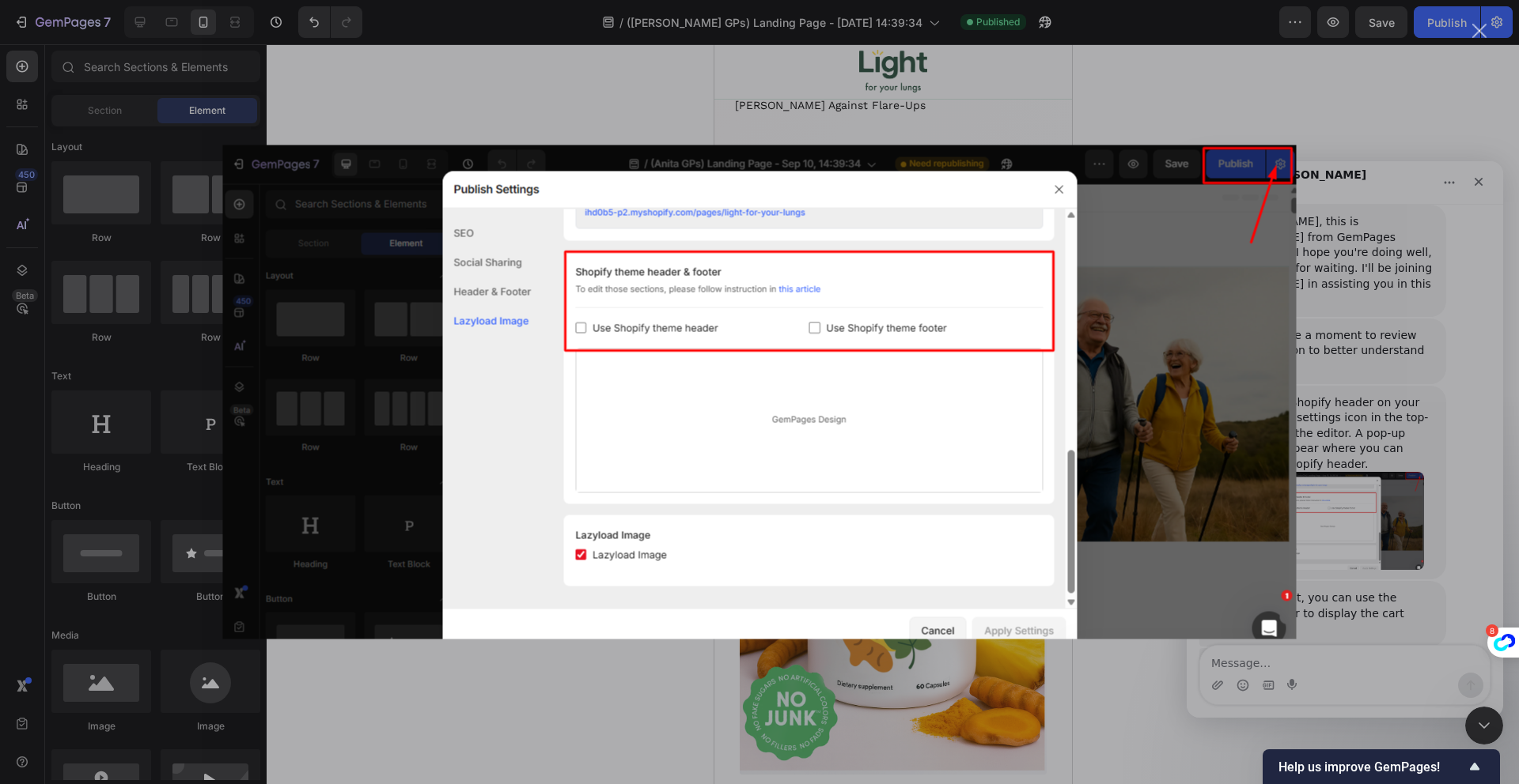
click at [1373, 384] on div "Intercom messenger" at bounding box center [760, 392] width 1519 height 784
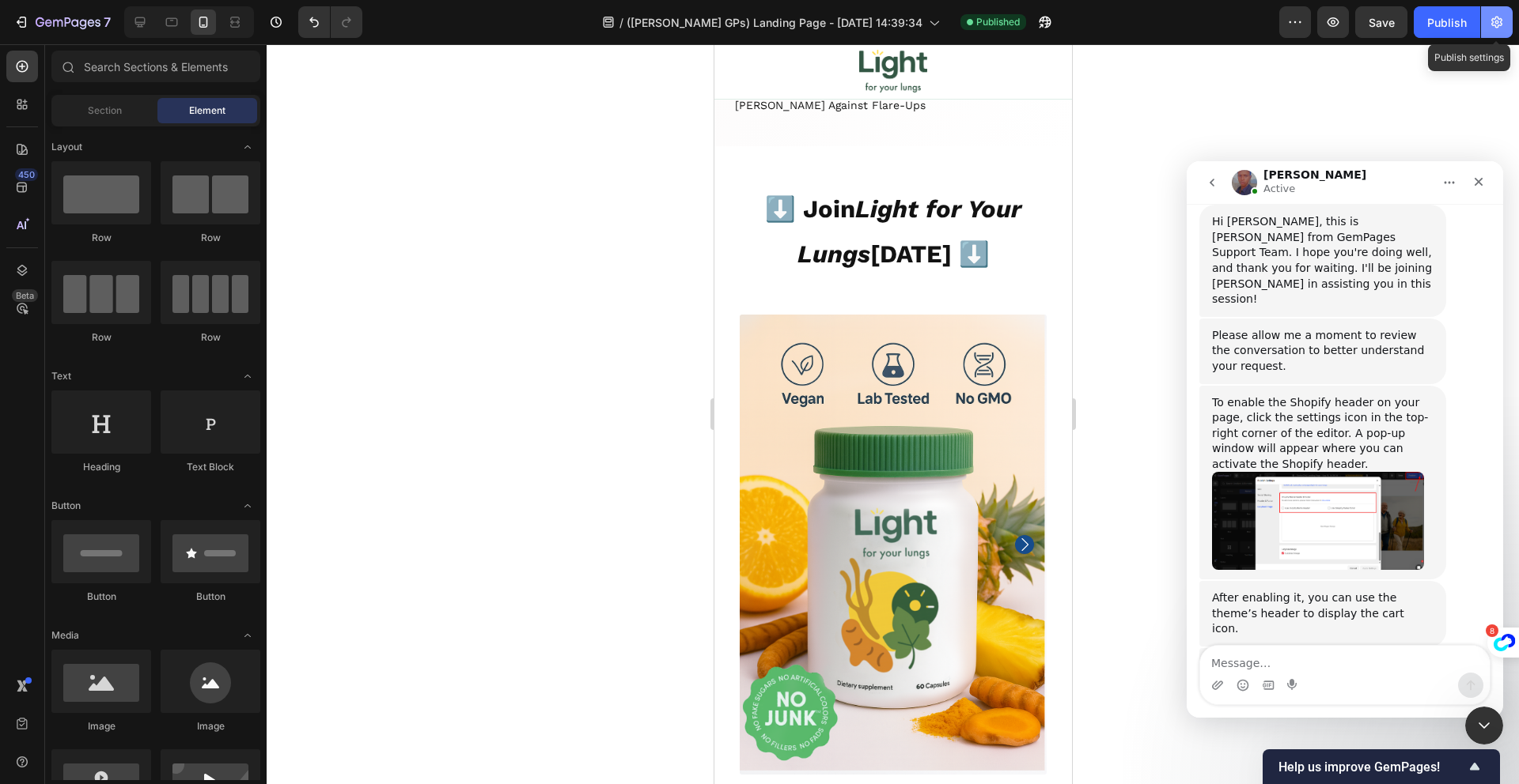
click at [1500, 16] on icon "button" at bounding box center [1497, 22] width 15 height 15
click at [1505, 27] on button "button" at bounding box center [1496, 22] width 32 height 32
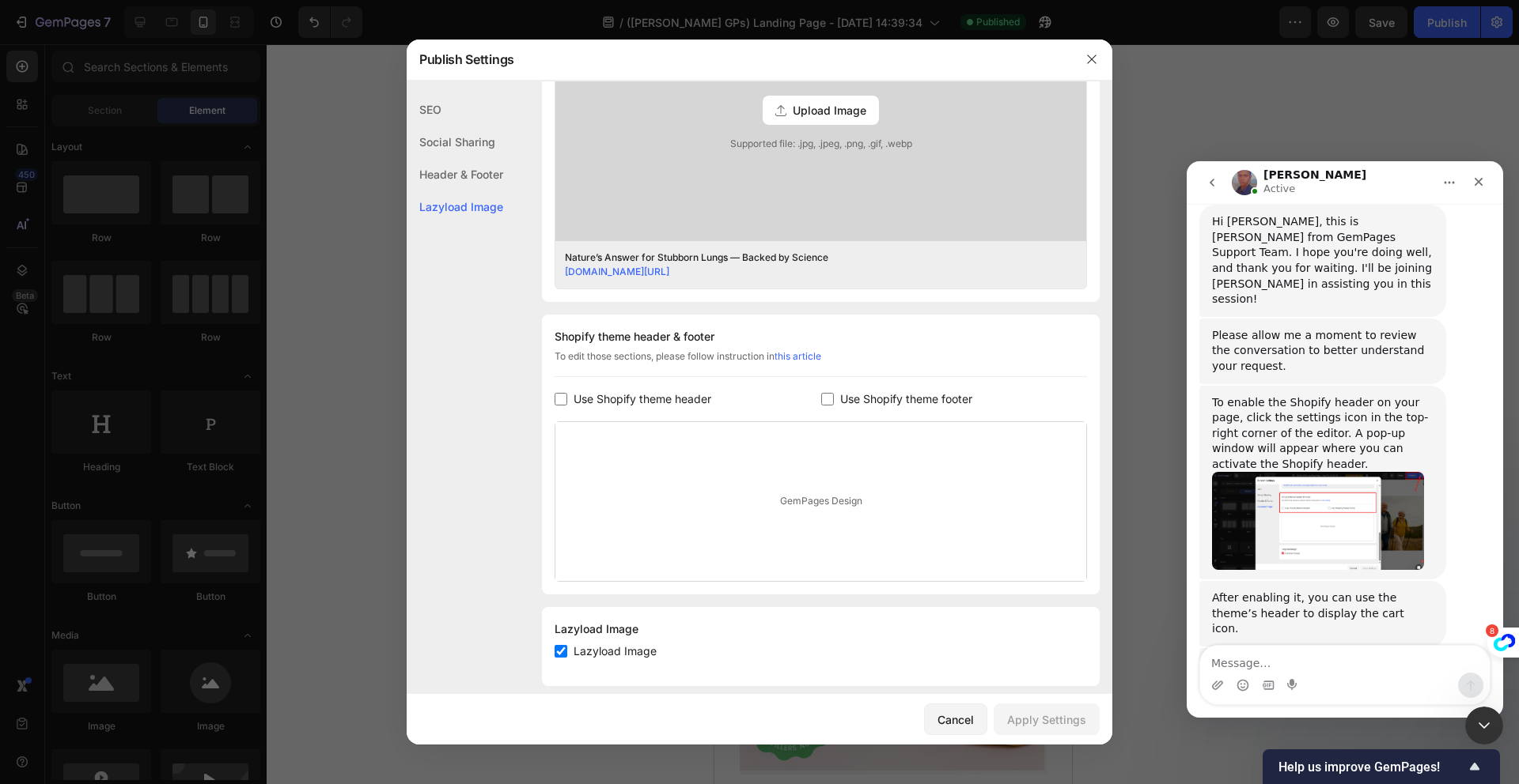
scroll to position [539, 0]
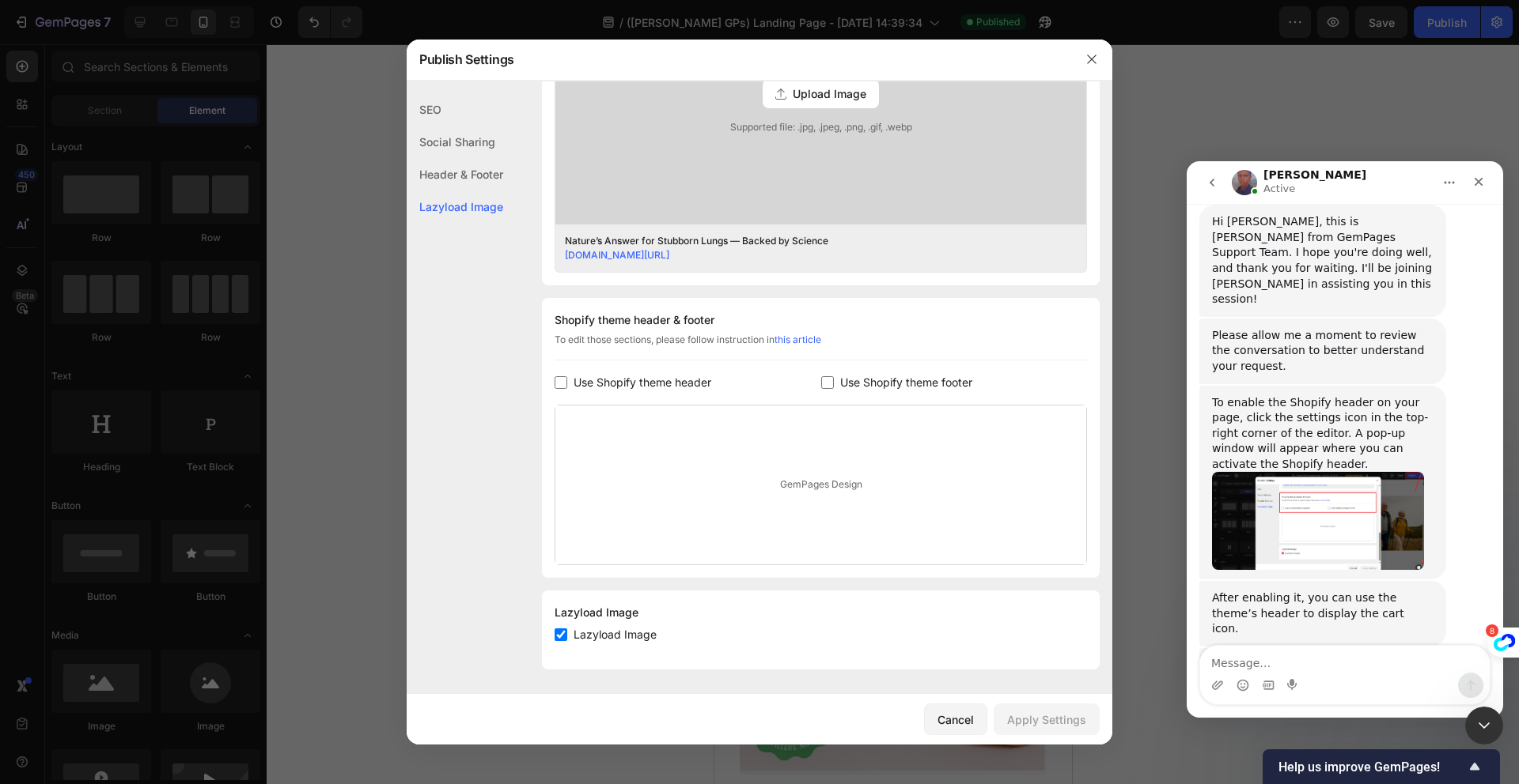
click at [674, 375] on span "Use Shopify theme header" at bounding box center [641, 383] width 137 height 19
checkbox input "true"
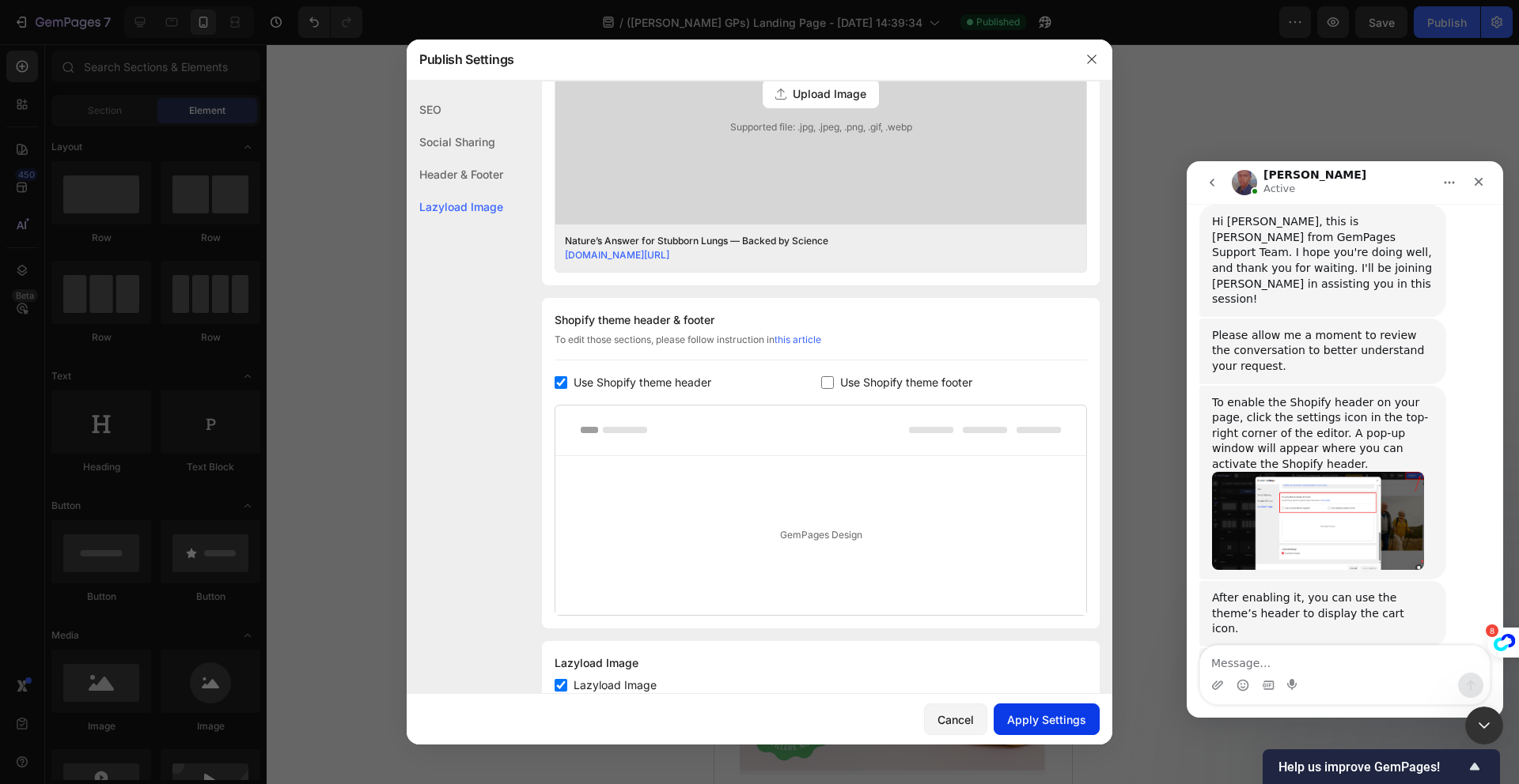
click at [1057, 725] on div "Apply Settings" at bounding box center [1047, 720] width 79 height 16
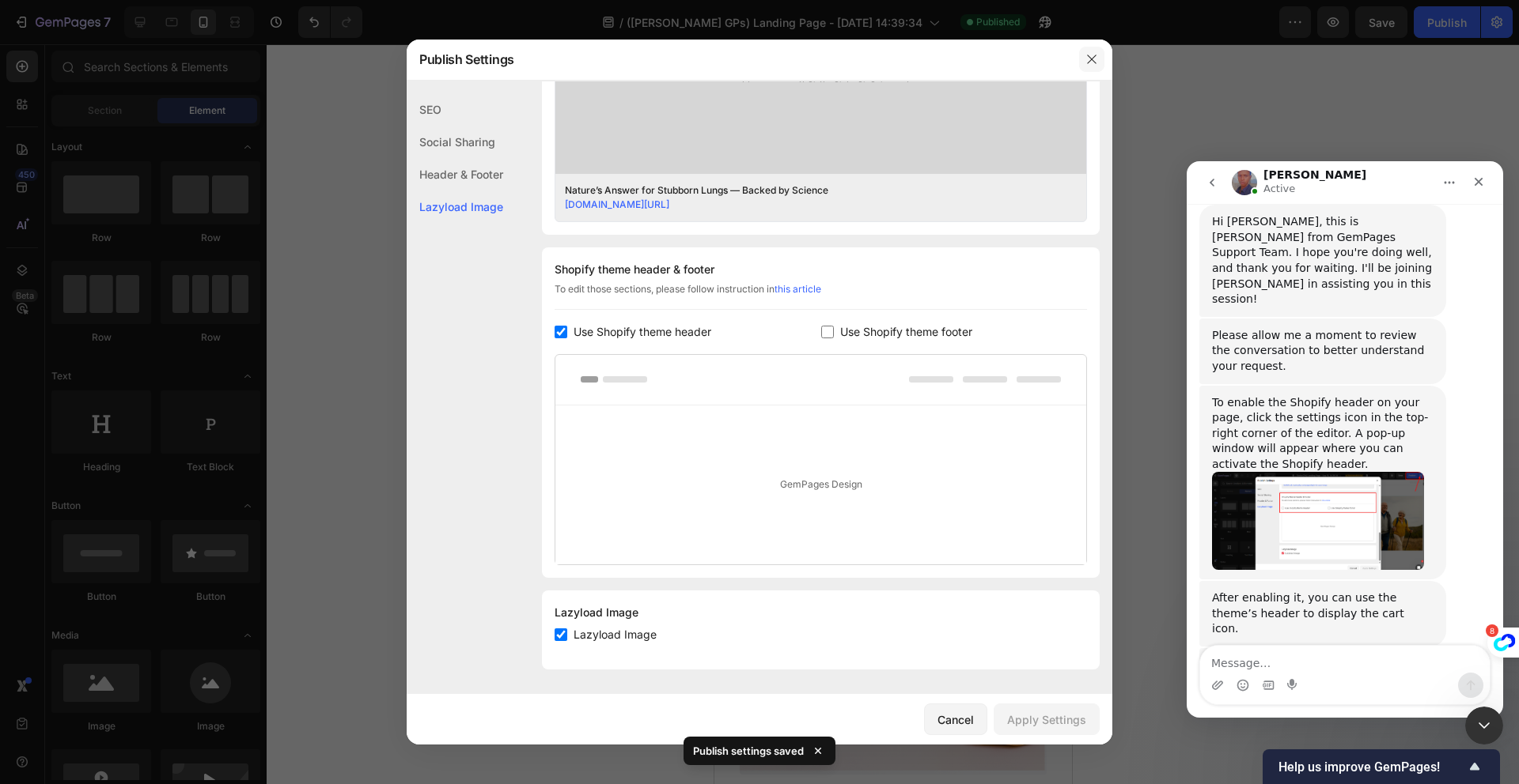
click at [1095, 62] on icon "button" at bounding box center [1091, 59] width 12 height 12
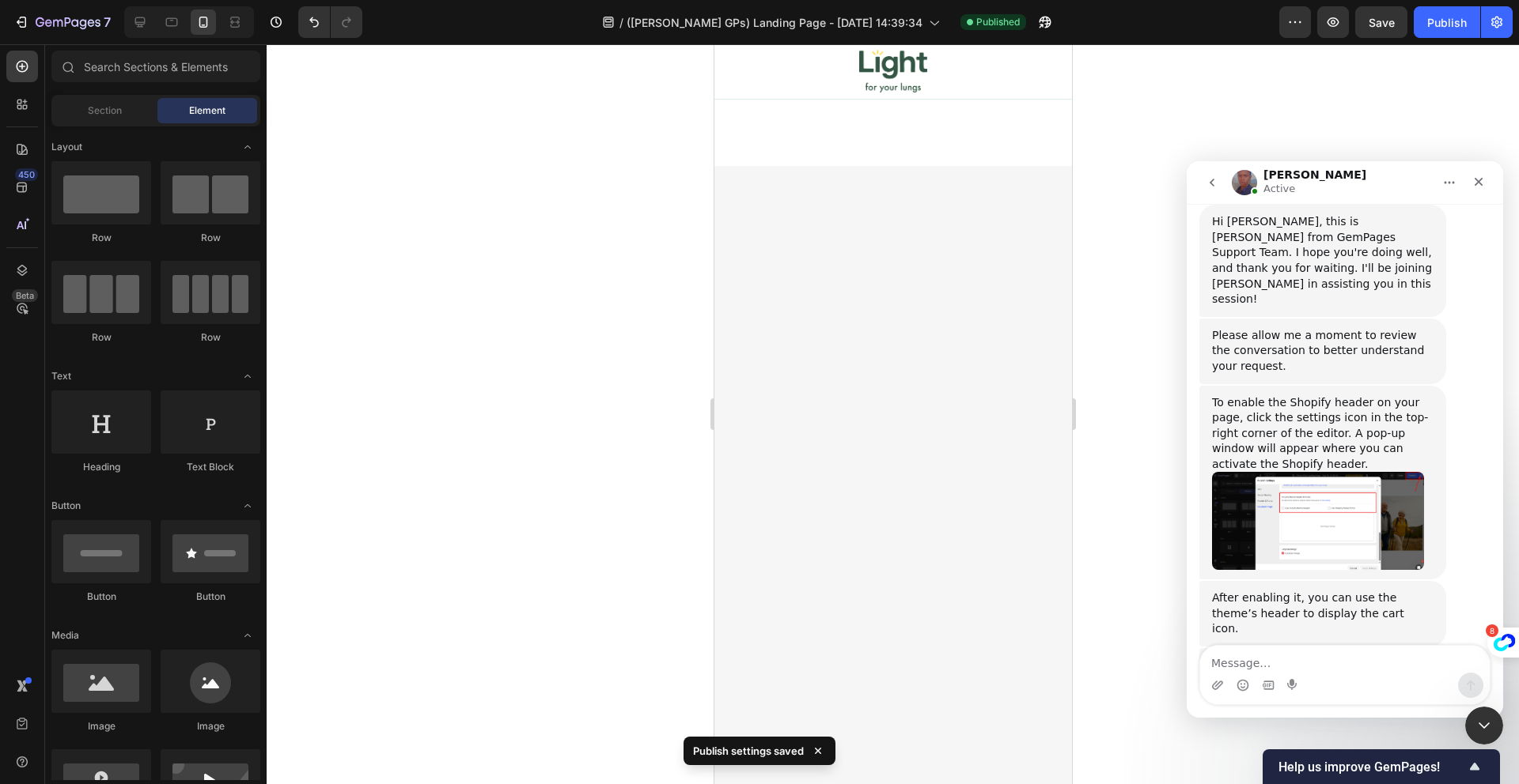
scroll to position [0, 0]
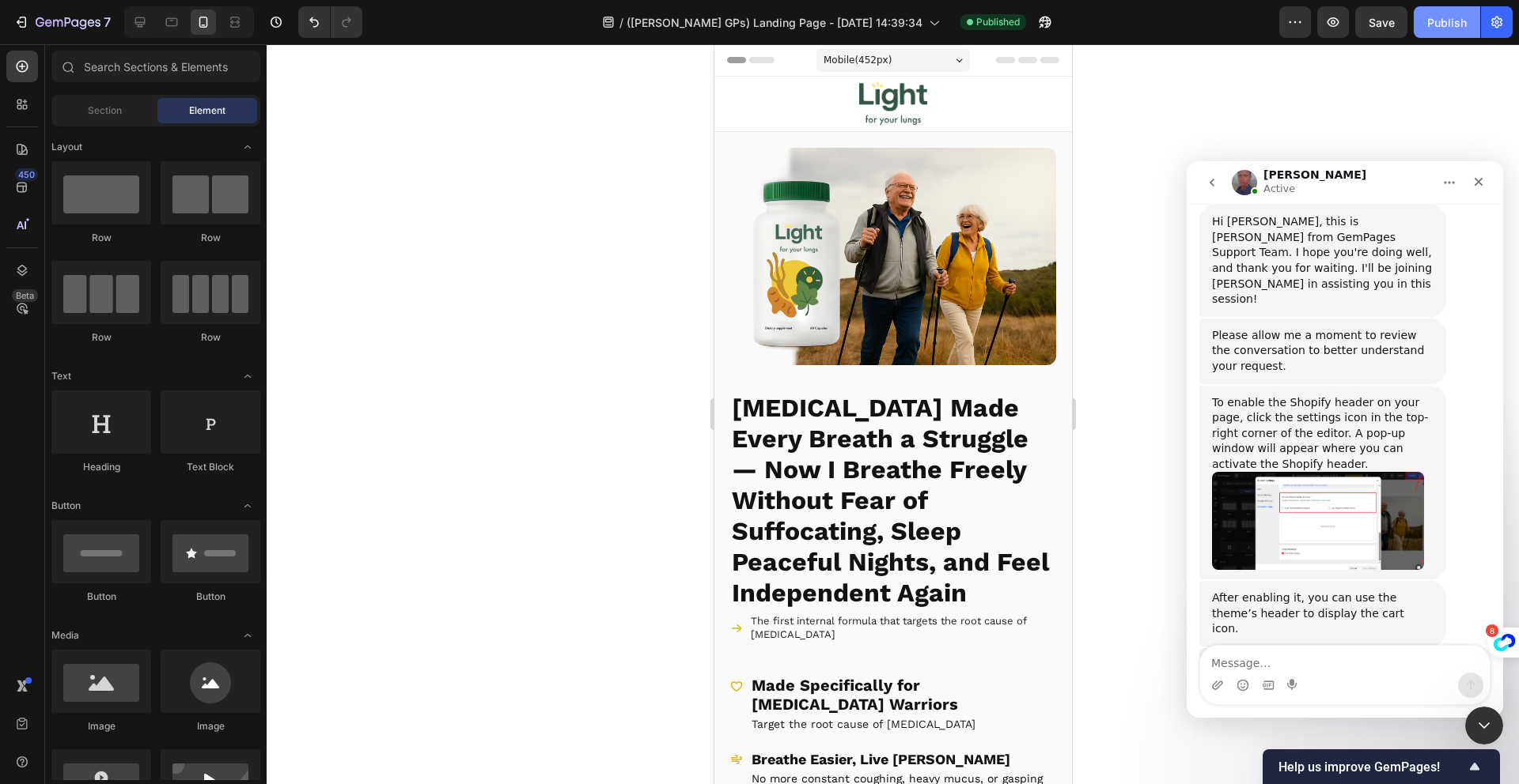
click at [1462, 16] on div "Publish" at bounding box center [1446, 22] width 39 height 16
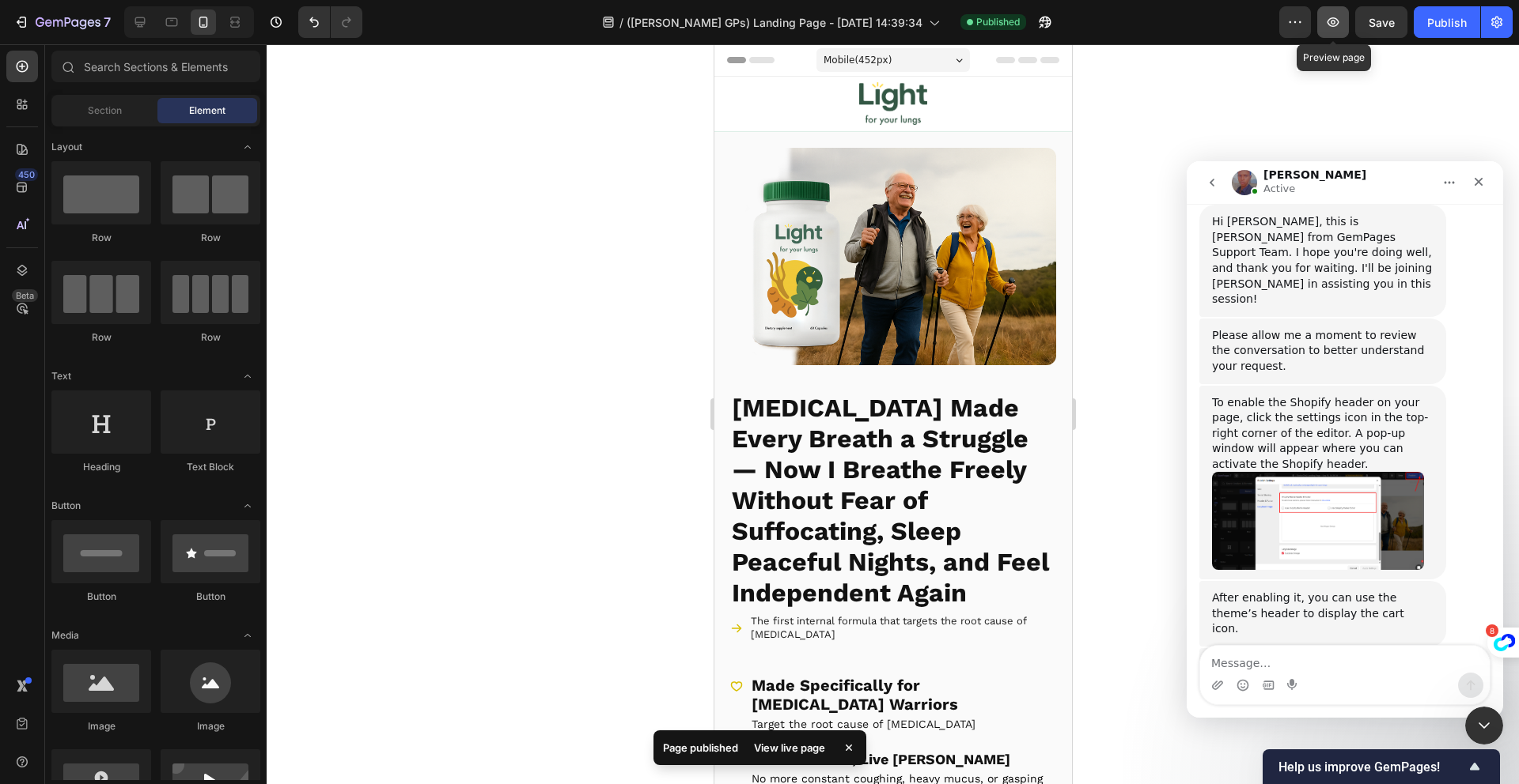
click at [1323, 14] on button "button" at bounding box center [1333, 22] width 32 height 32
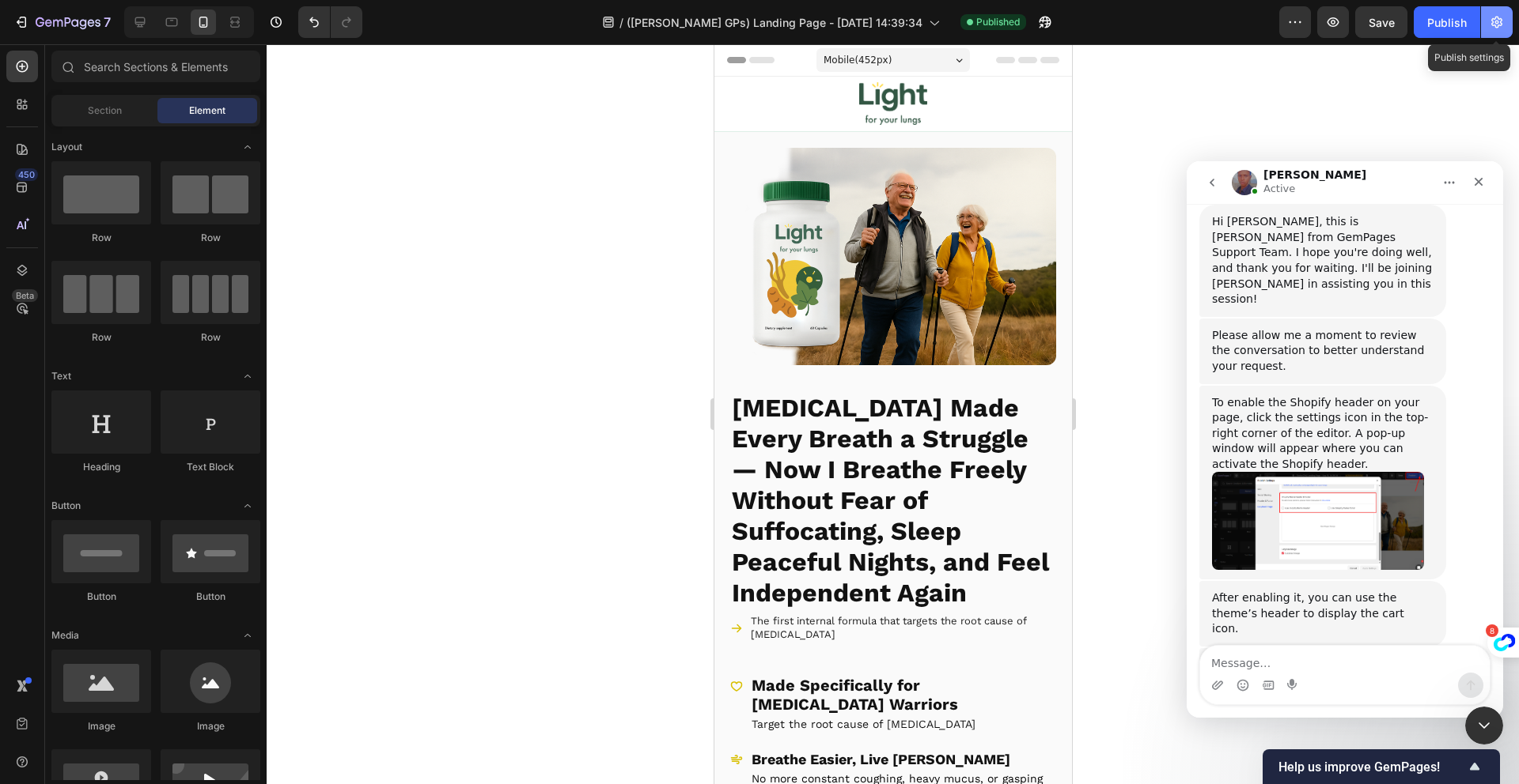
click at [1495, 15] on icon "button" at bounding box center [1497, 22] width 15 height 15
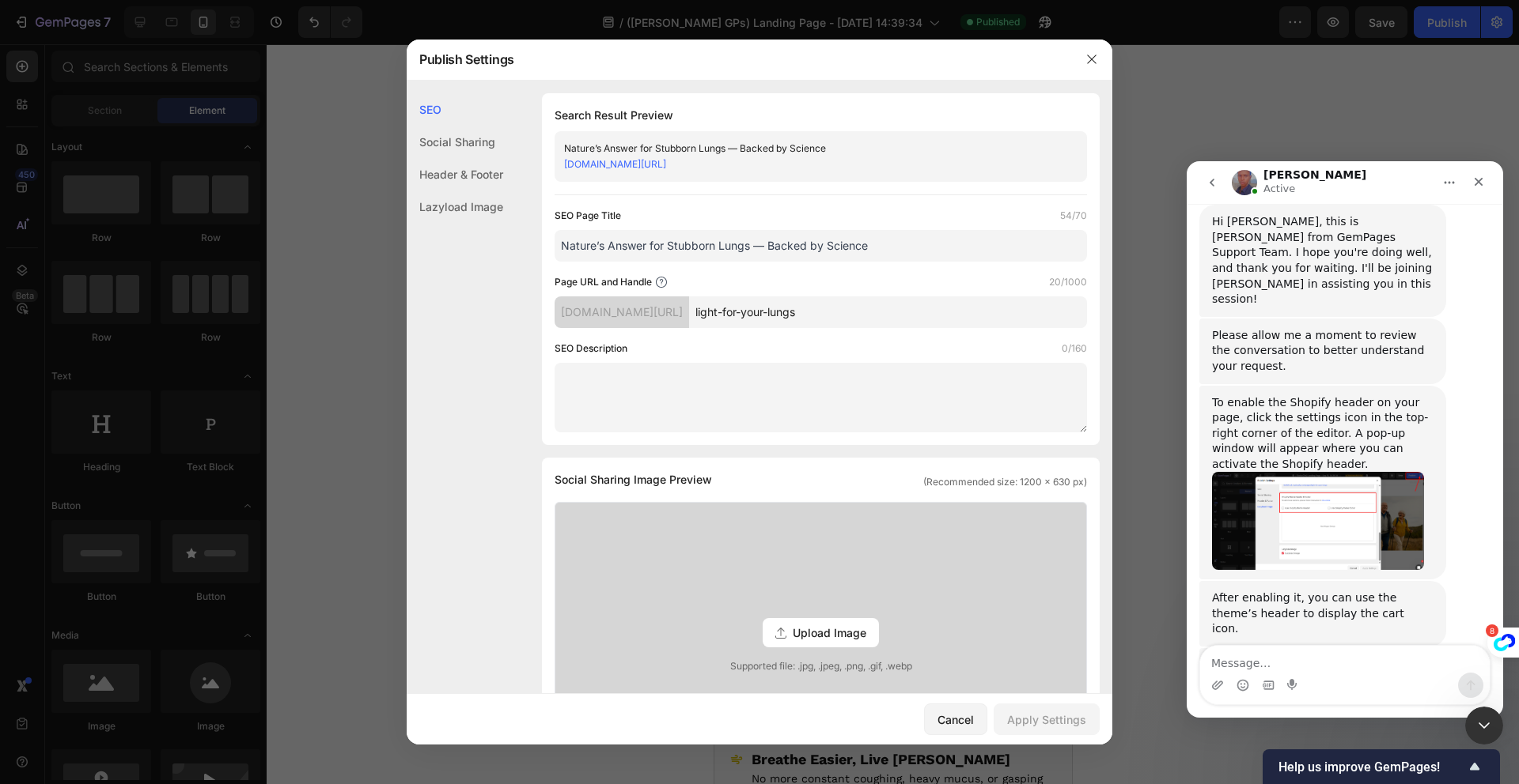
click at [462, 143] on div "Social Sharing" at bounding box center [454, 142] width 97 height 33
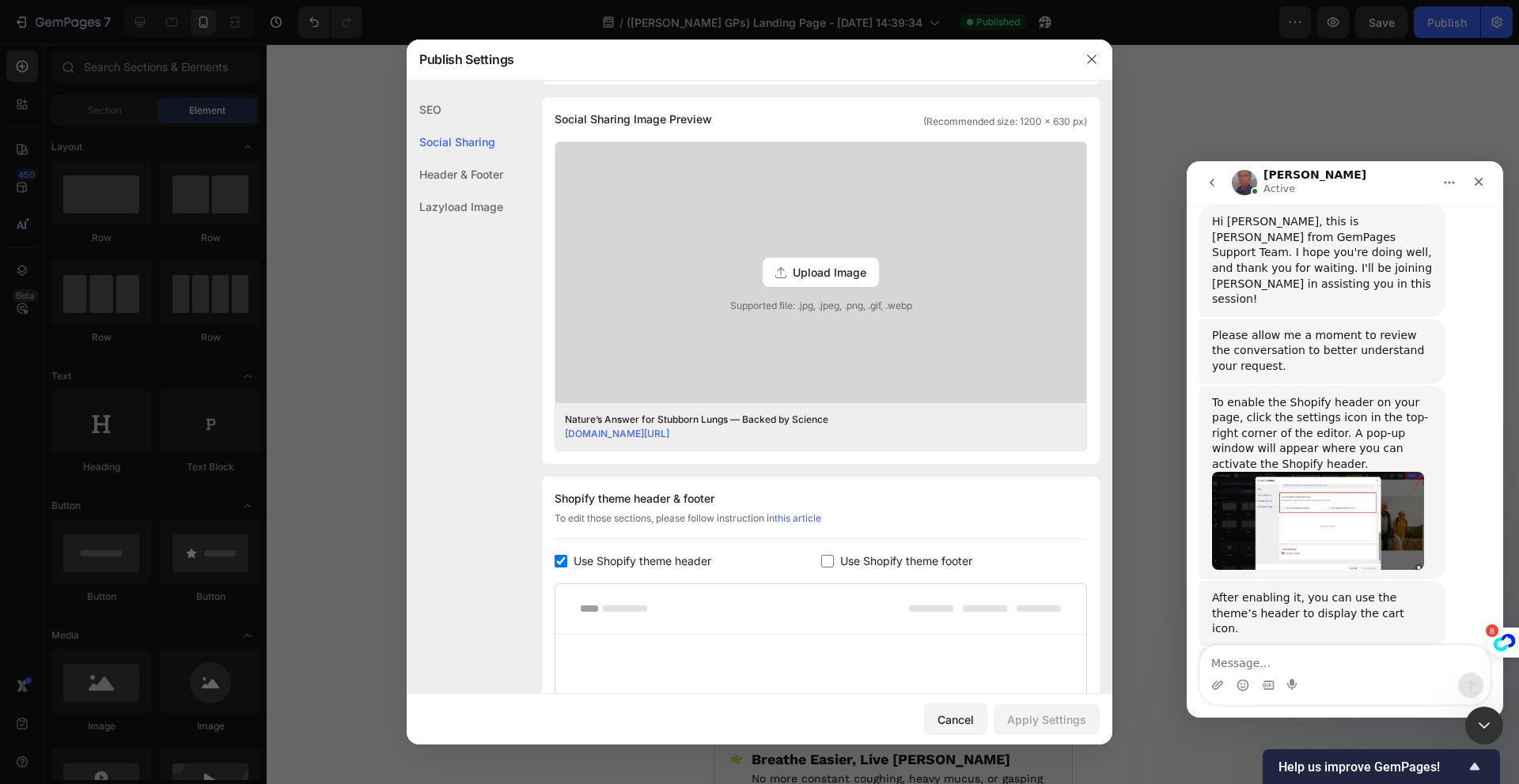
scroll to position [362, 0]
click at [695, 553] on span "Use Shopify theme header" at bounding box center [641, 560] width 137 height 19
checkbox input "false"
click at [1013, 719] on div "Apply Settings" at bounding box center [1047, 720] width 79 height 16
click at [1160, 168] on div at bounding box center [760, 392] width 1519 height 784
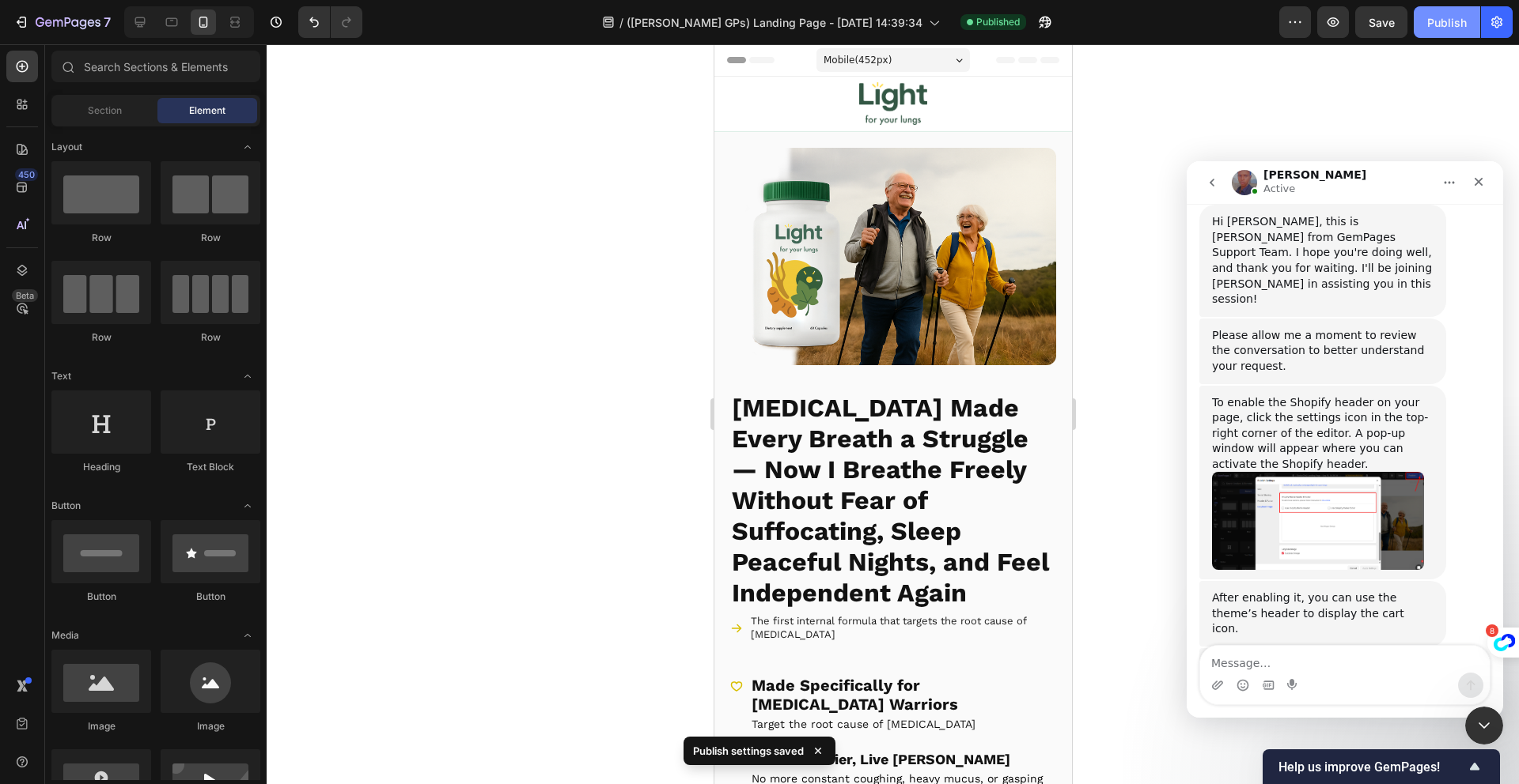
click at [1424, 25] on button "Publish" at bounding box center [1446, 22] width 66 height 32
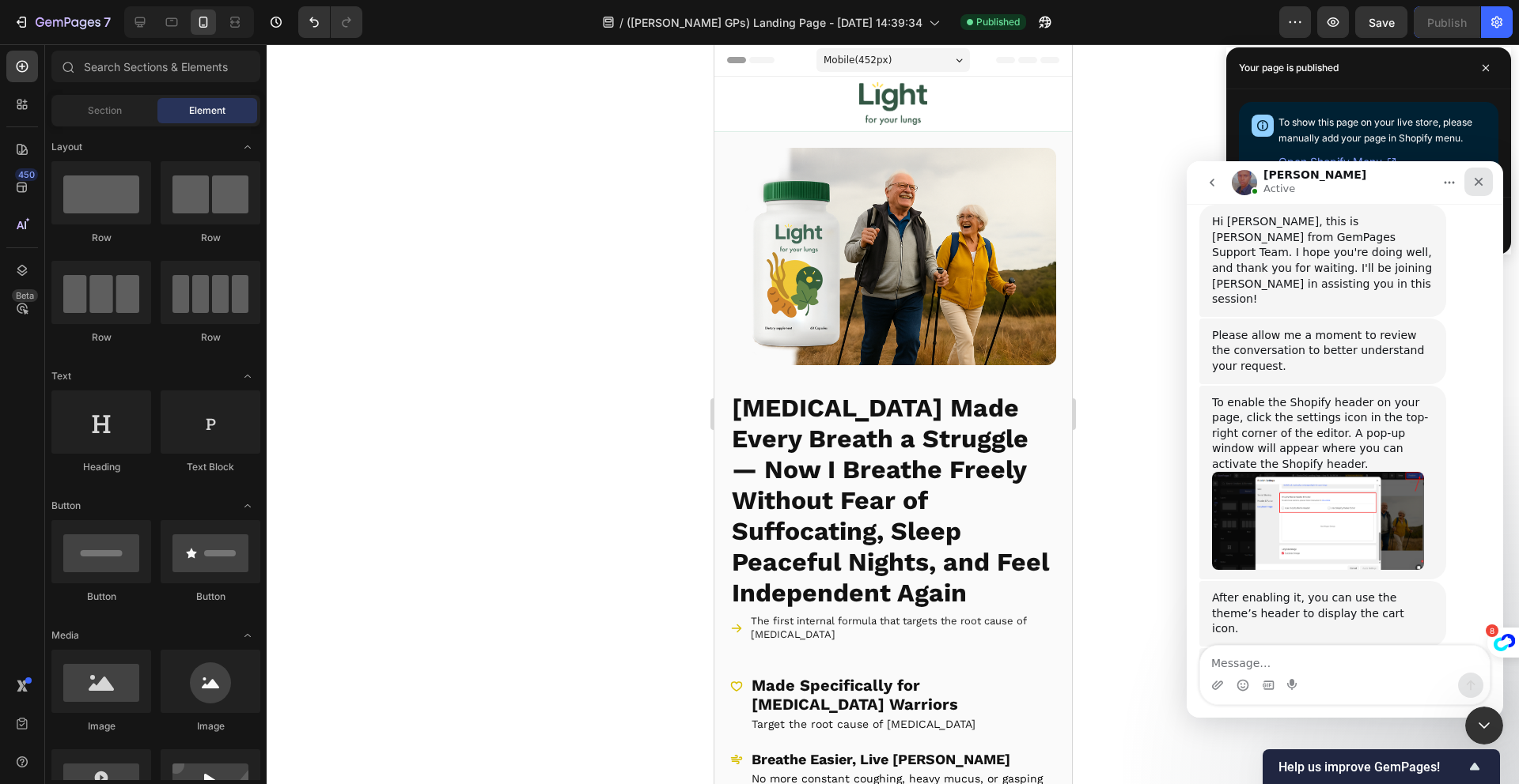
click at [1477, 182] on icon "Close" at bounding box center [1478, 181] width 12 height 12
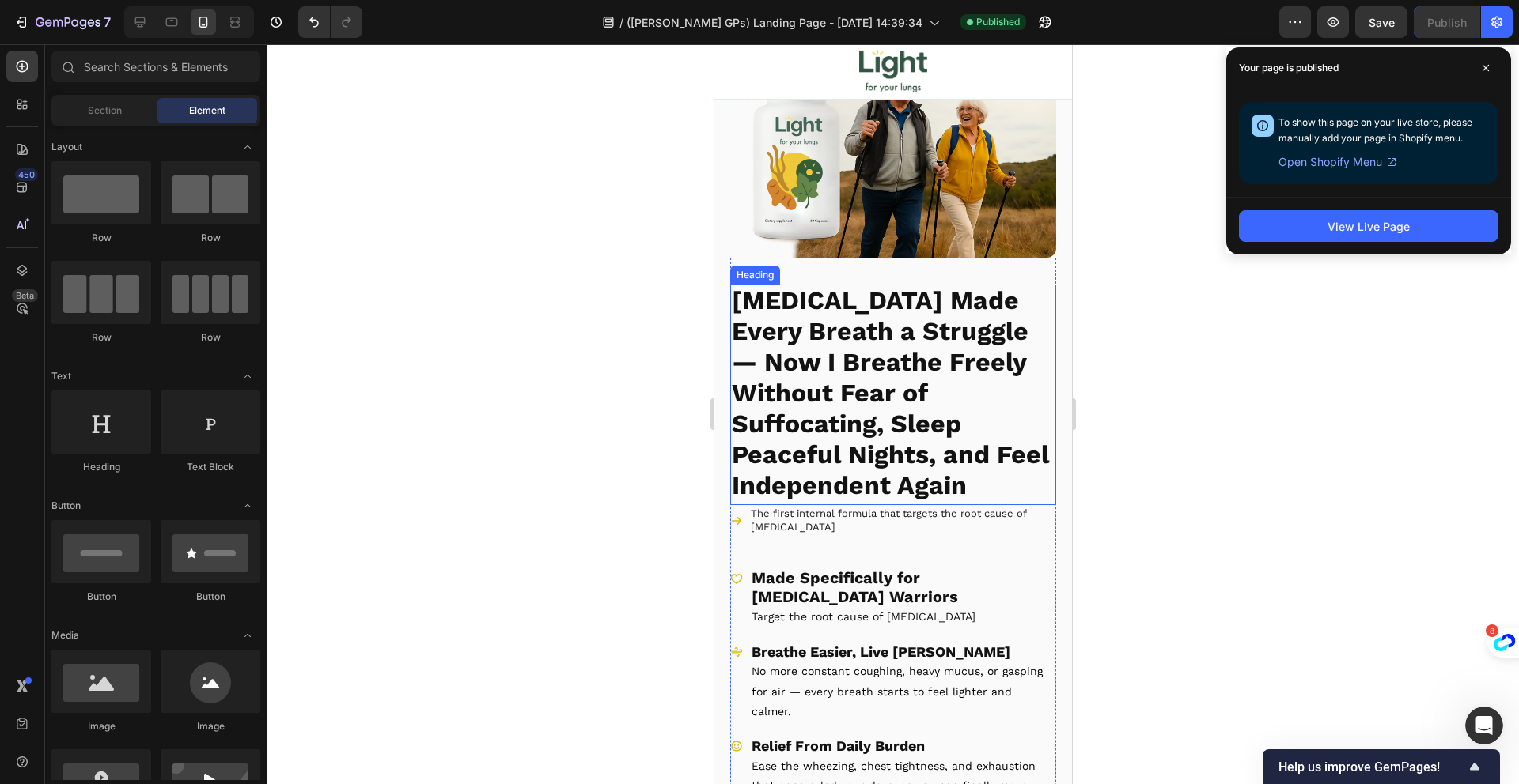
scroll to position [127, 0]
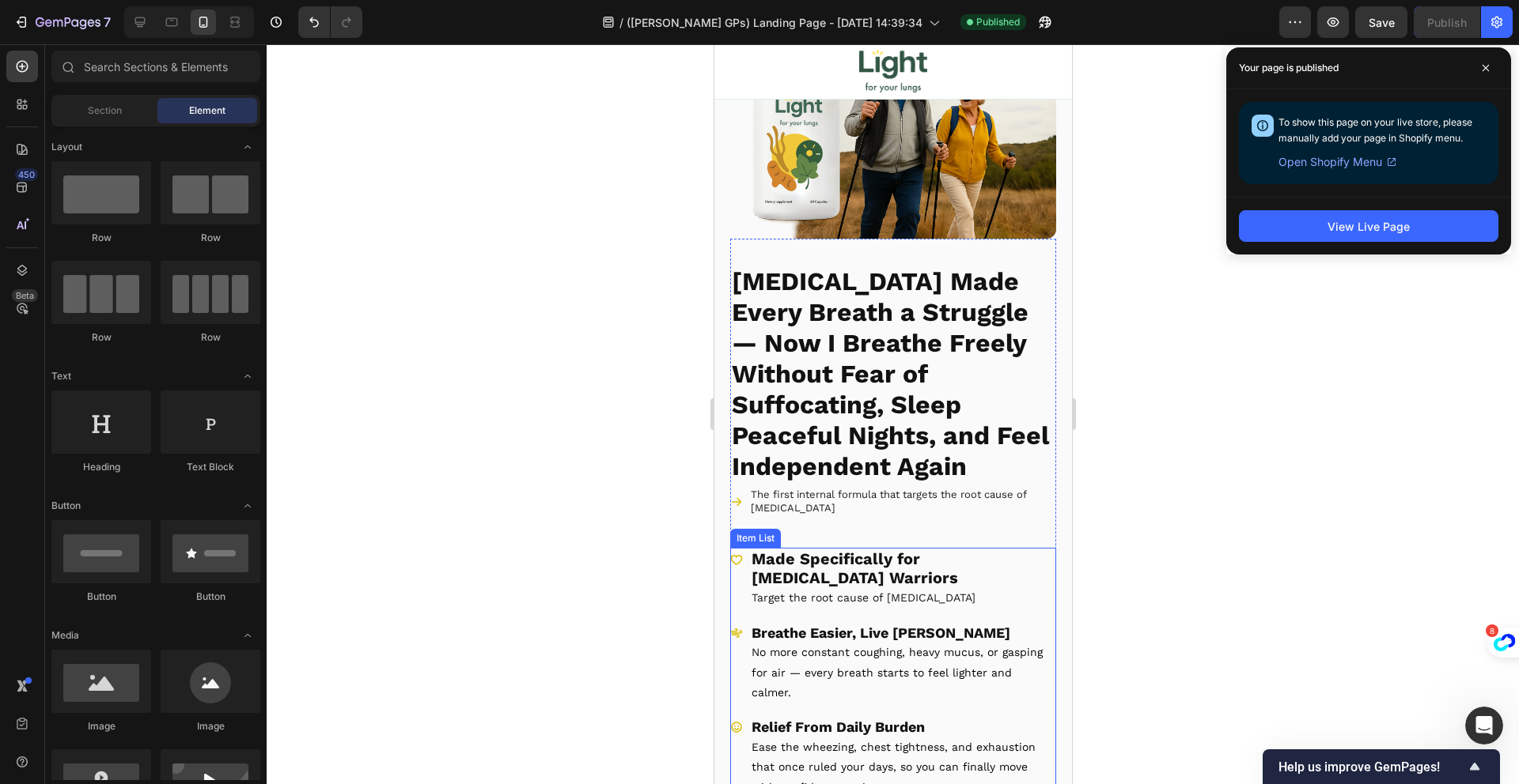
click at [865, 625] on strong "Breathe Easier, Live [PERSON_NAME]" at bounding box center [880, 632] width 258 height 16
click at [865, 624] on p "Breathe Easier, Live [PERSON_NAME]" at bounding box center [902, 632] width 302 height 18
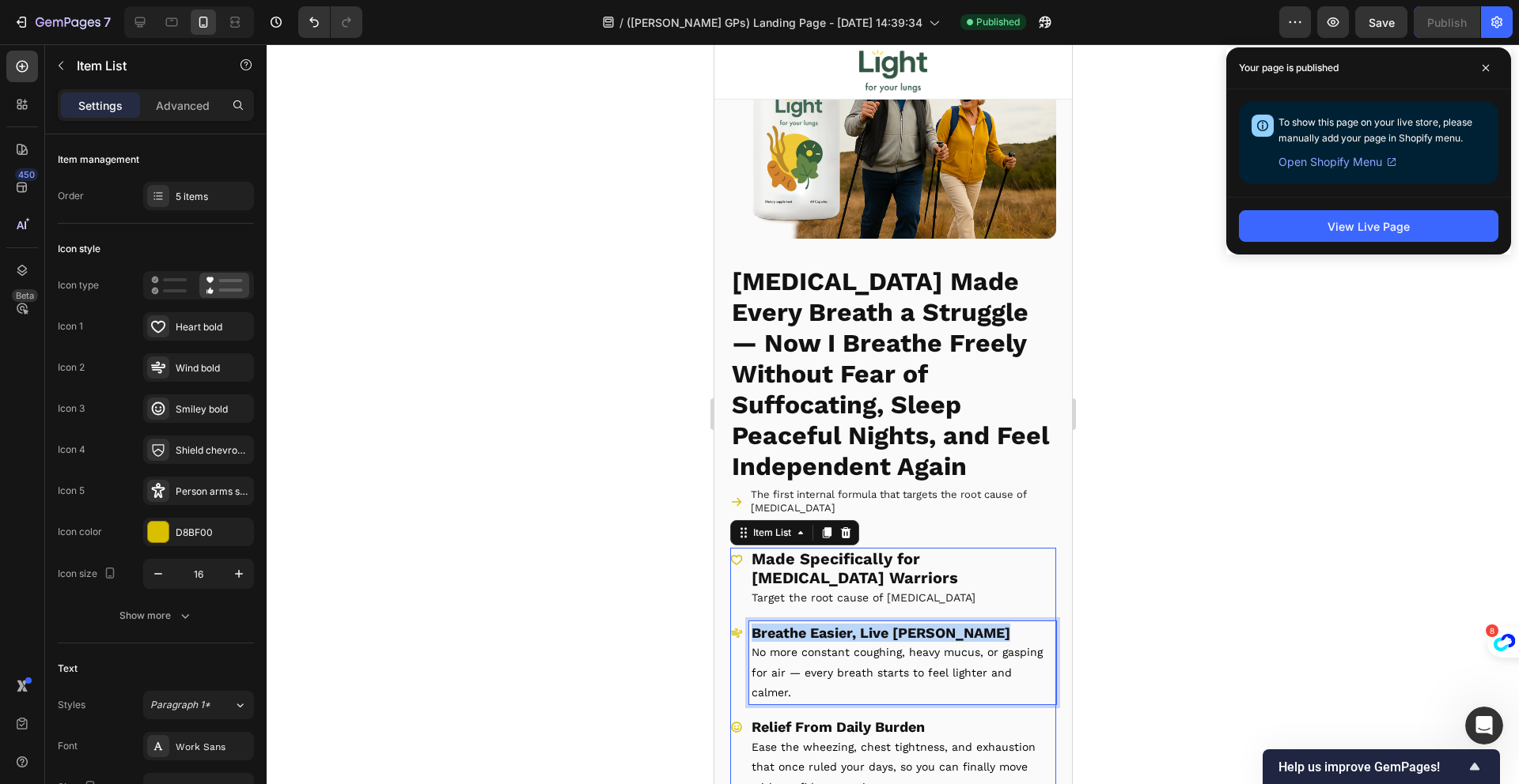
click at [865, 624] on p "Breathe Easier, Live [PERSON_NAME]" at bounding box center [902, 632] width 302 height 18
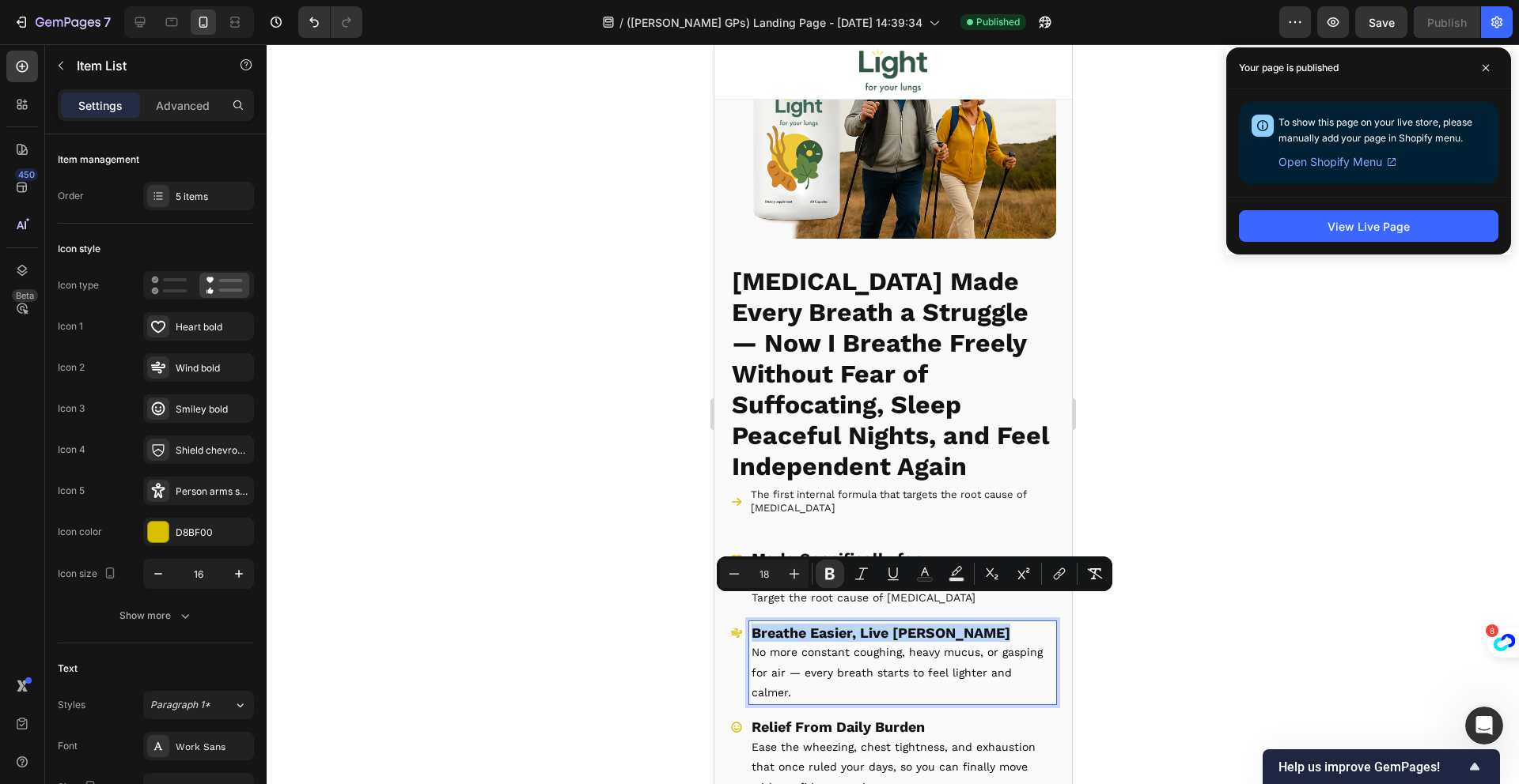
type input "20"
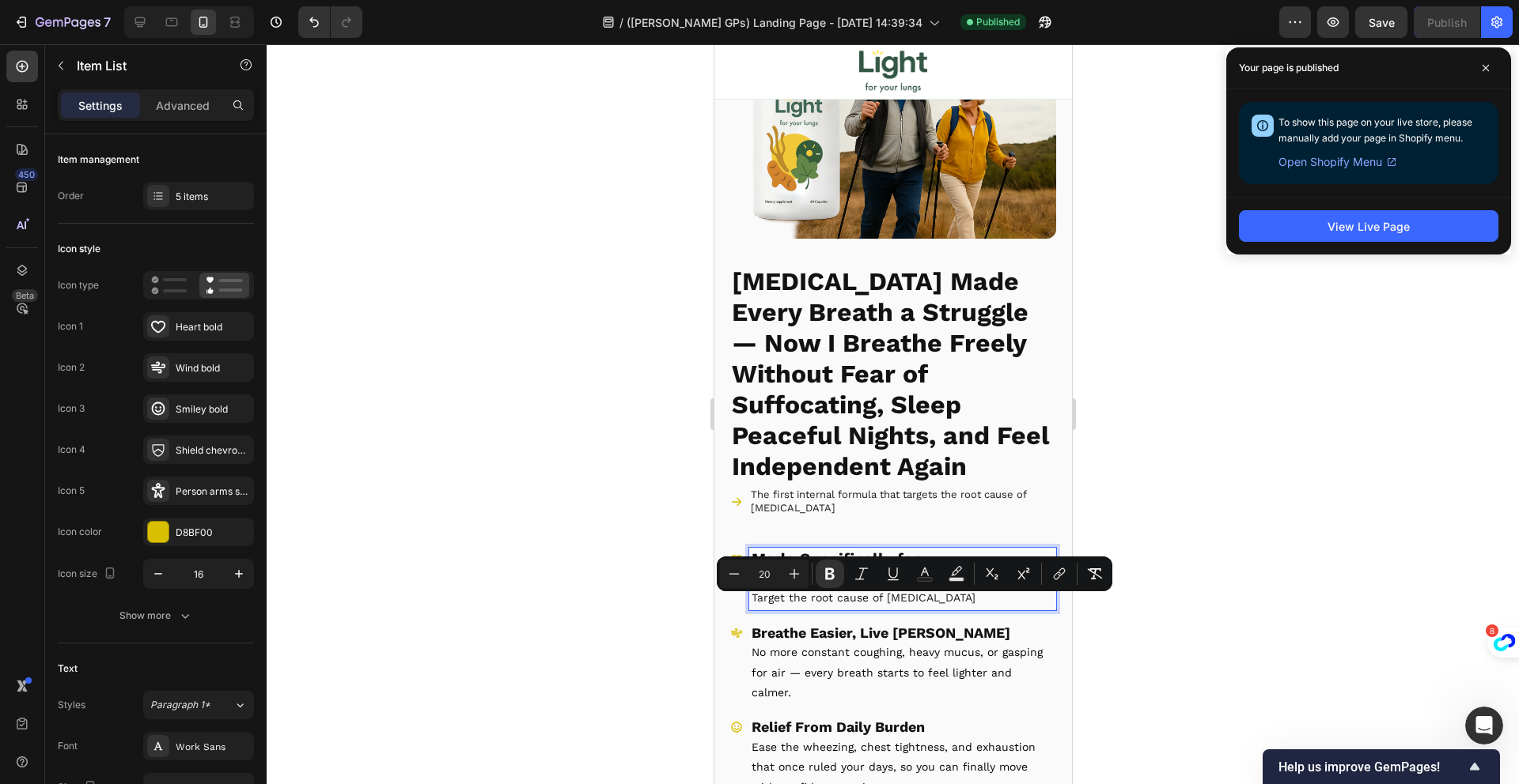
click at [874, 555] on strong "Made Specifically for [MEDICAL_DATA] Warriors" at bounding box center [854, 568] width 206 height 37
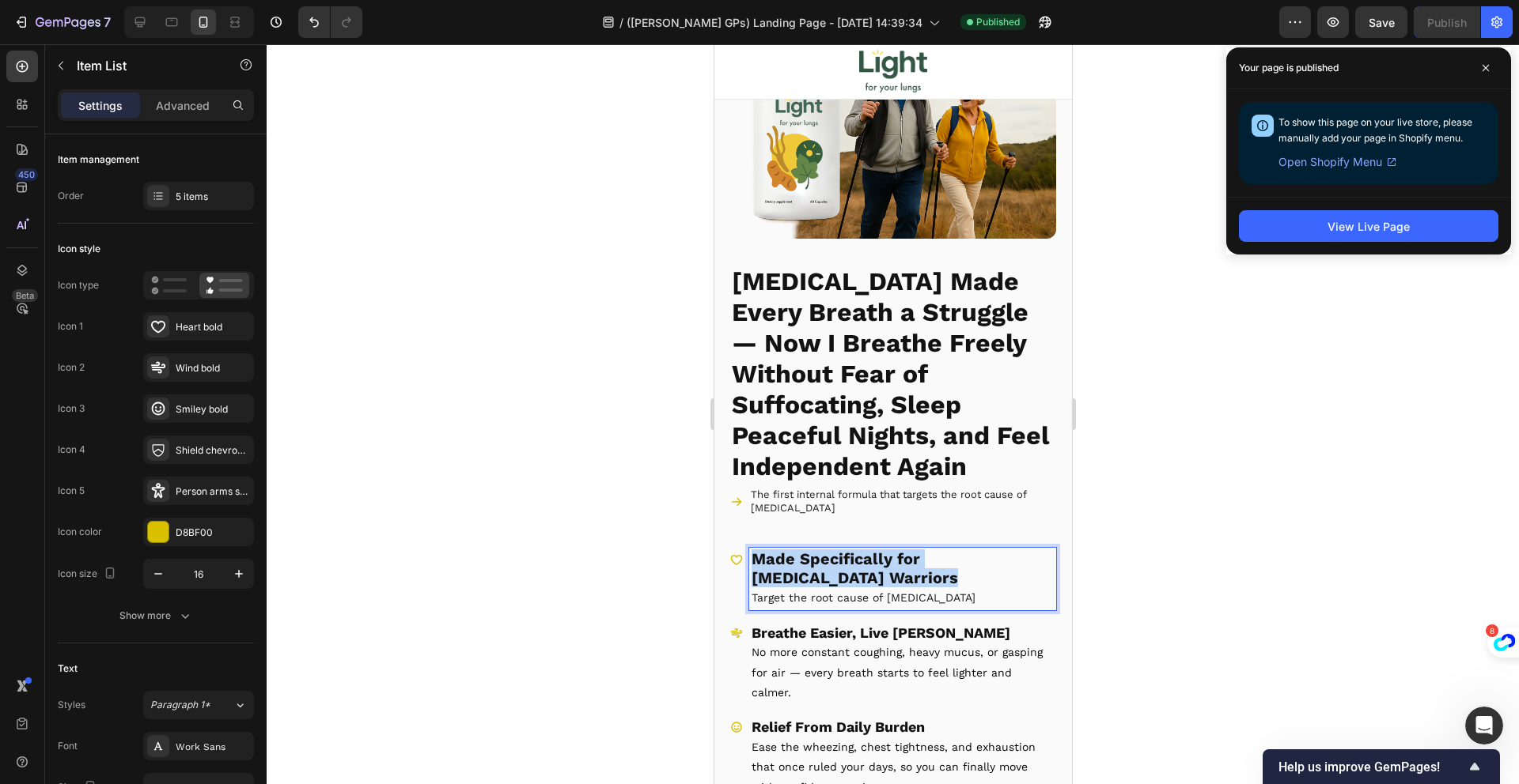
click at [874, 554] on strong "Made Specifically for [MEDICAL_DATA] Warriors" at bounding box center [854, 568] width 206 height 37
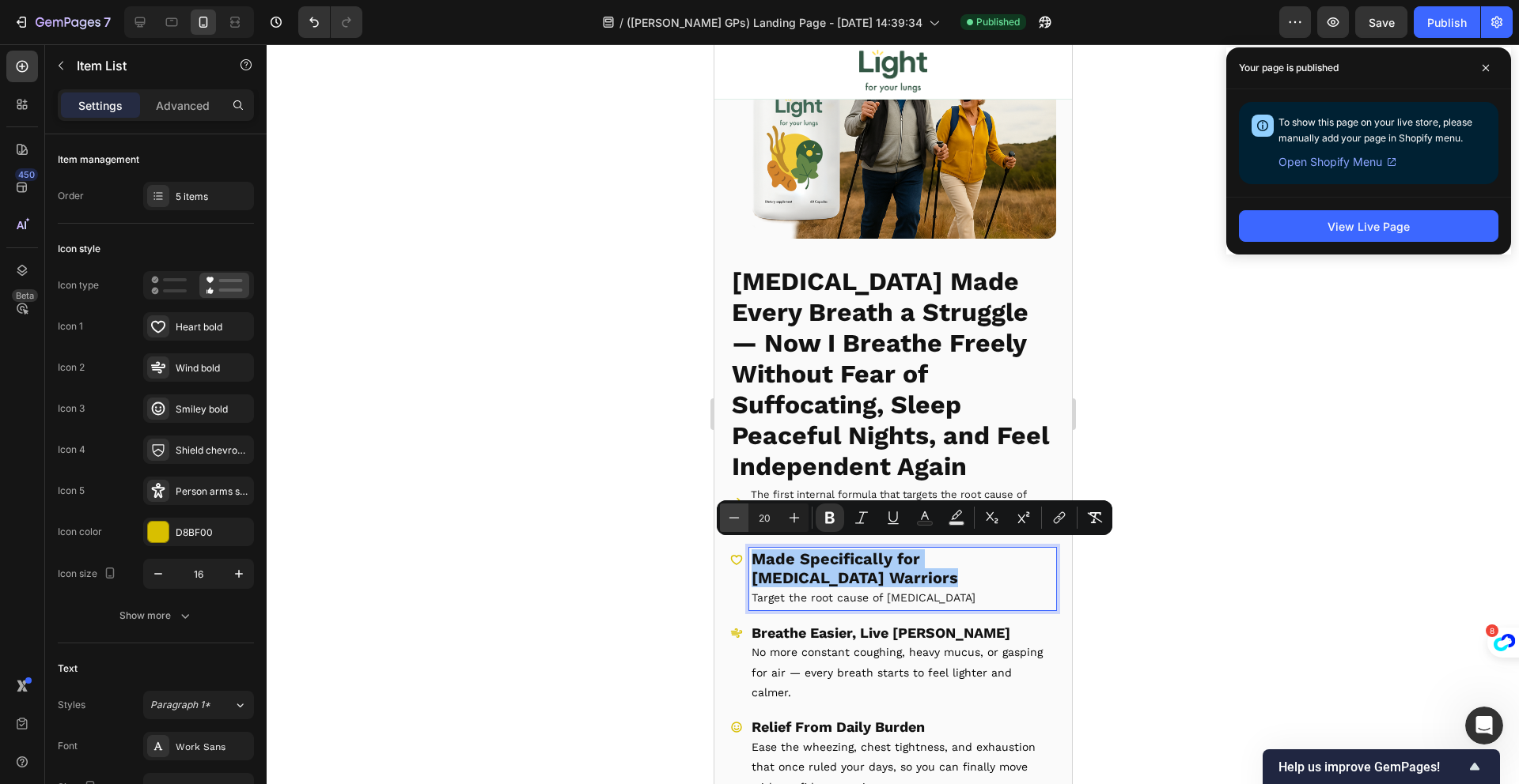
click at [737, 523] on icon "Editor contextual toolbar" at bounding box center [734, 517] width 15 height 15
type input "18"
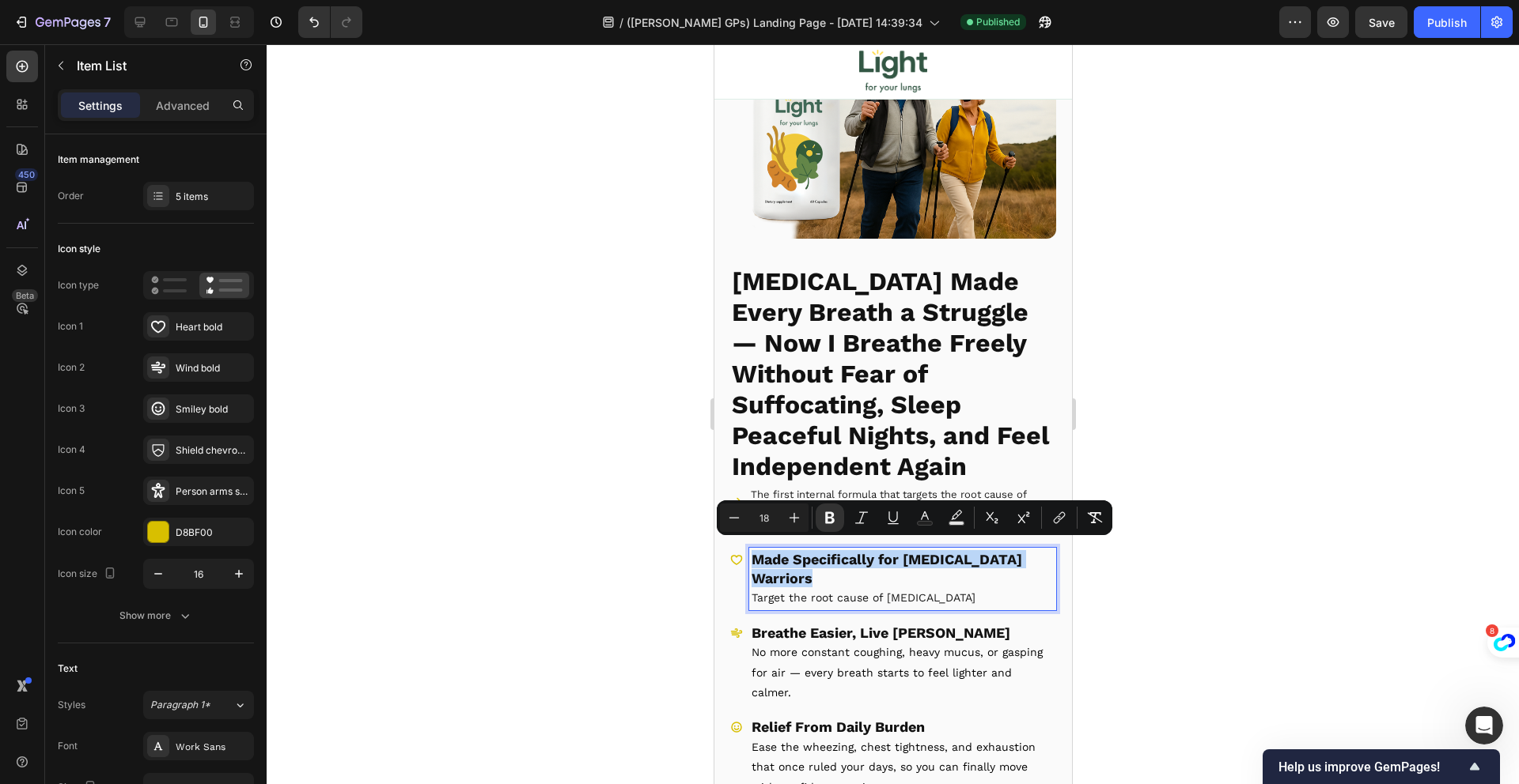
click at [933, 447] on span "[MEDICAL_DATA] Made Every Breath a Struggle — Now I Breathe Freely Without Fear…" at bounding box center [889, 374] width 317 height 215
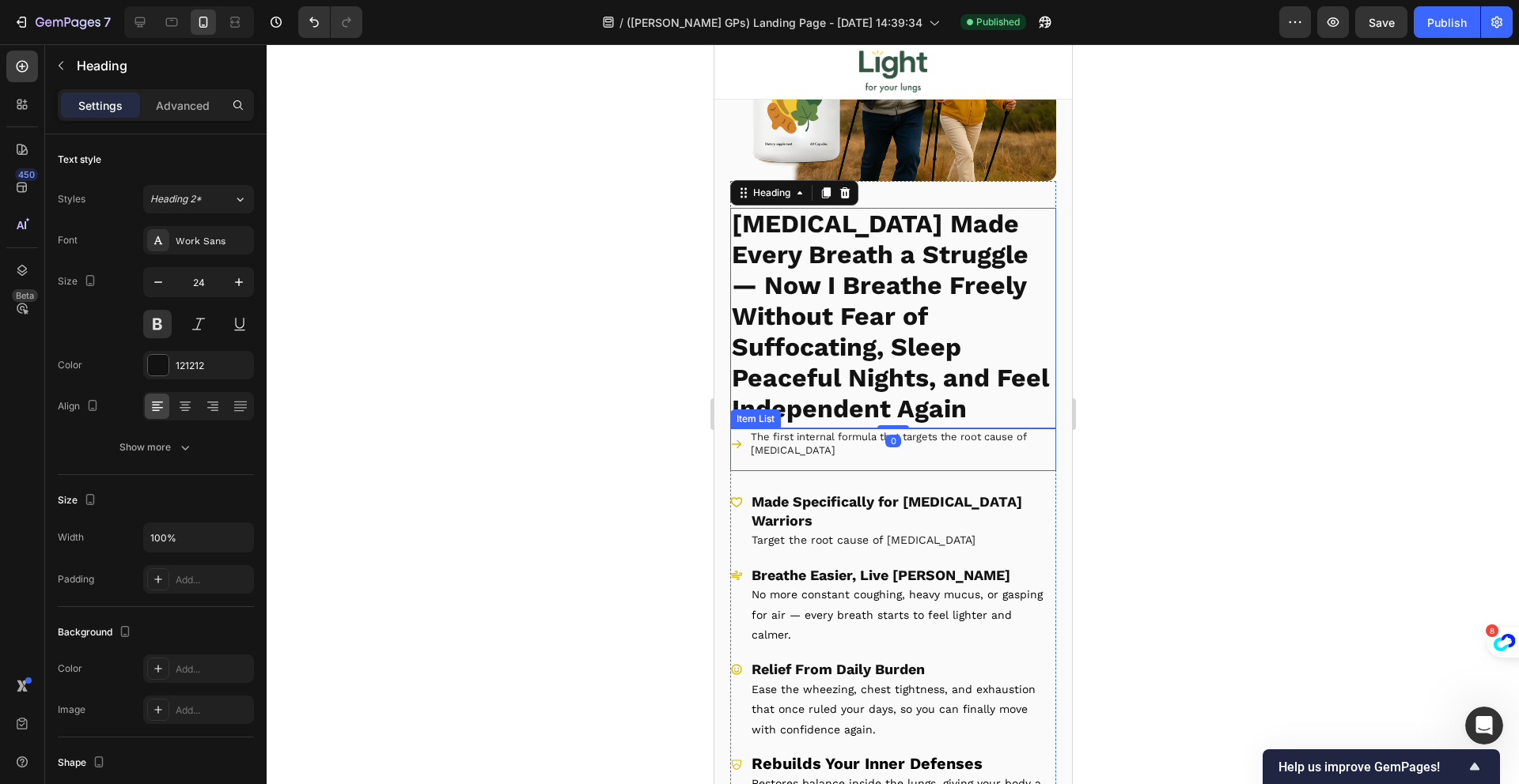
scroll to position [243, 0]
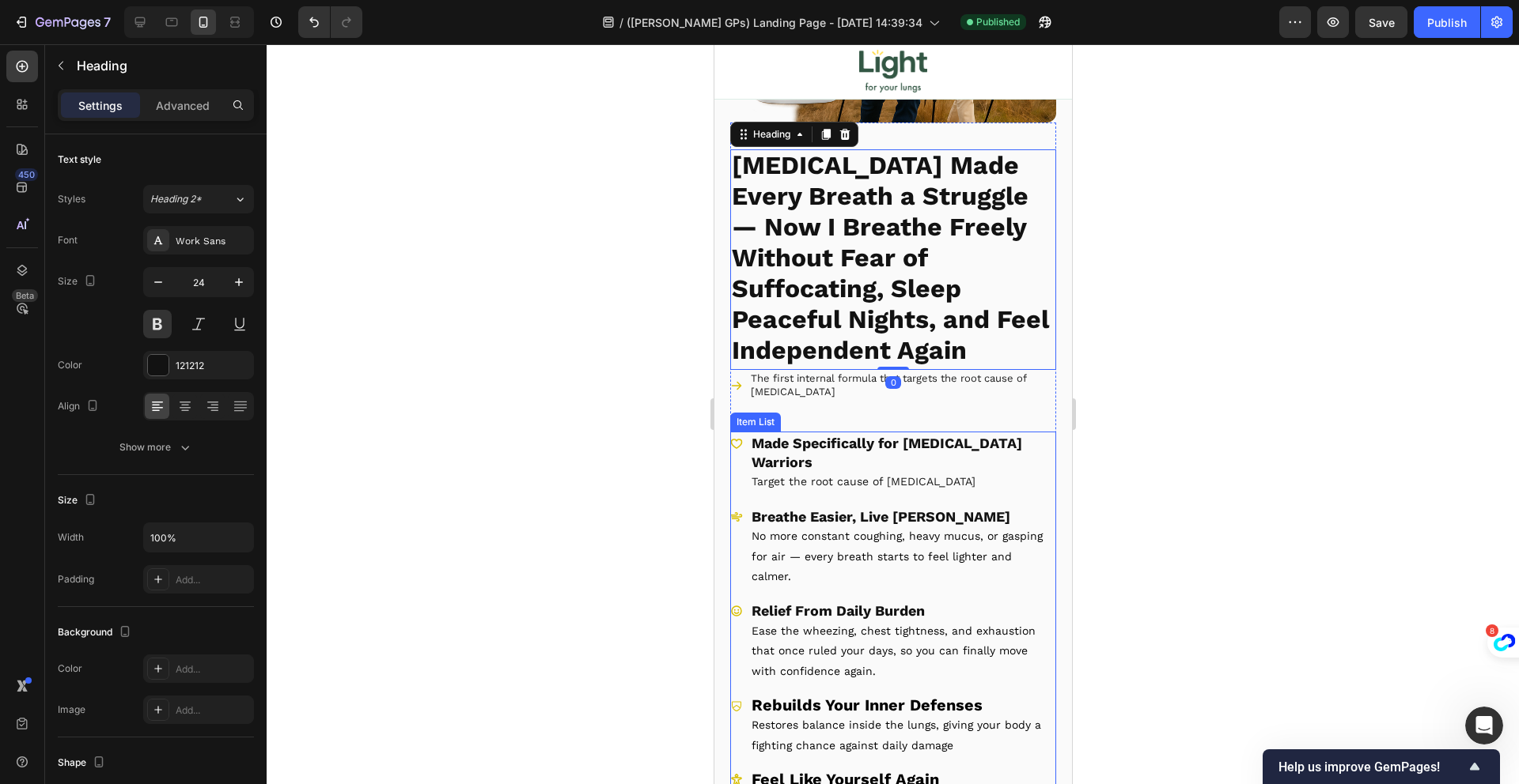
click at [928, 696] on strong "Rebuilds Your Inner Defenses" at bounding box center [866, 705] width 231 height 19
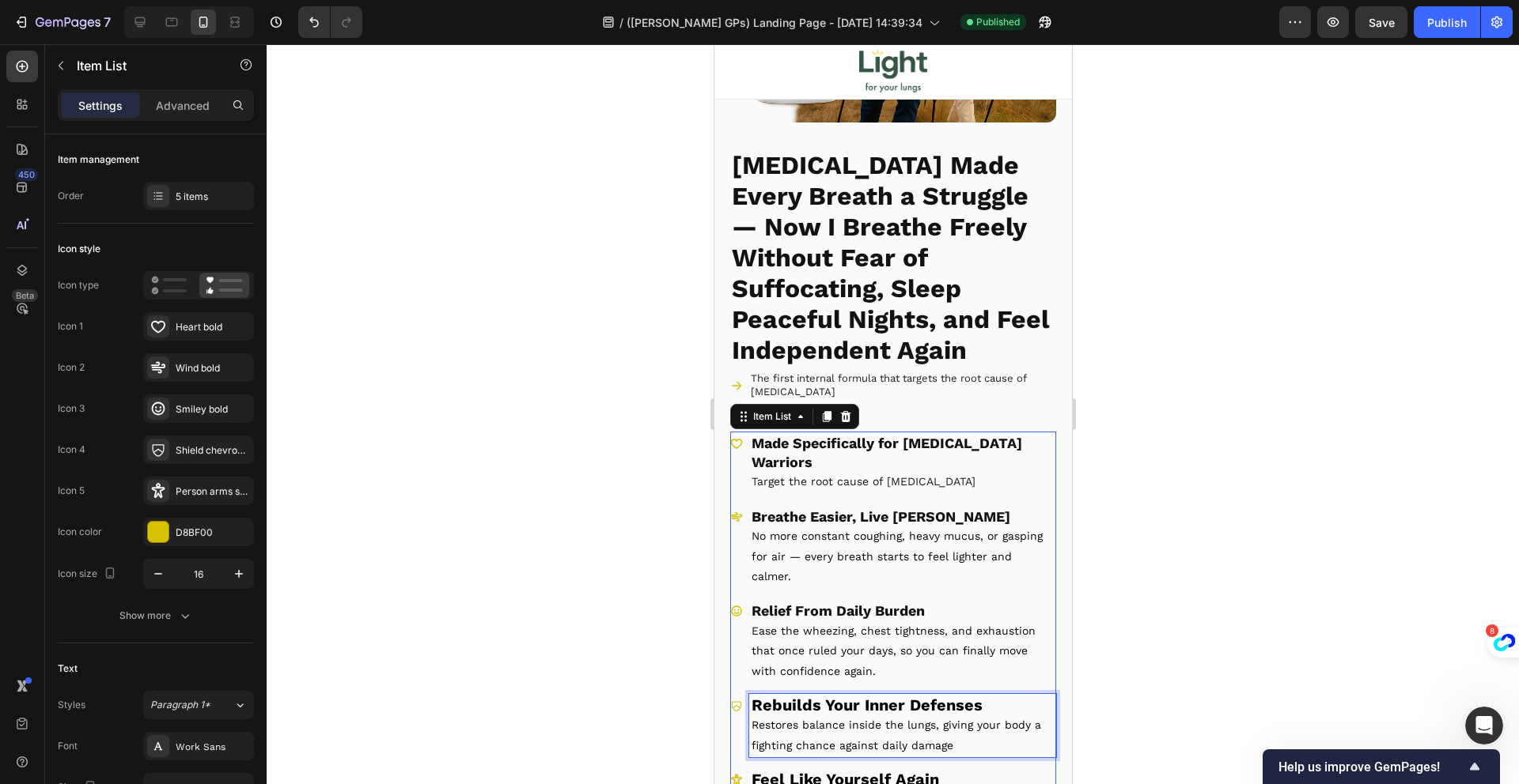
click at [928, 696] on strong "Rebuilds Your Inner Defenses" at bounding box center [866, 705] width 231 height 19
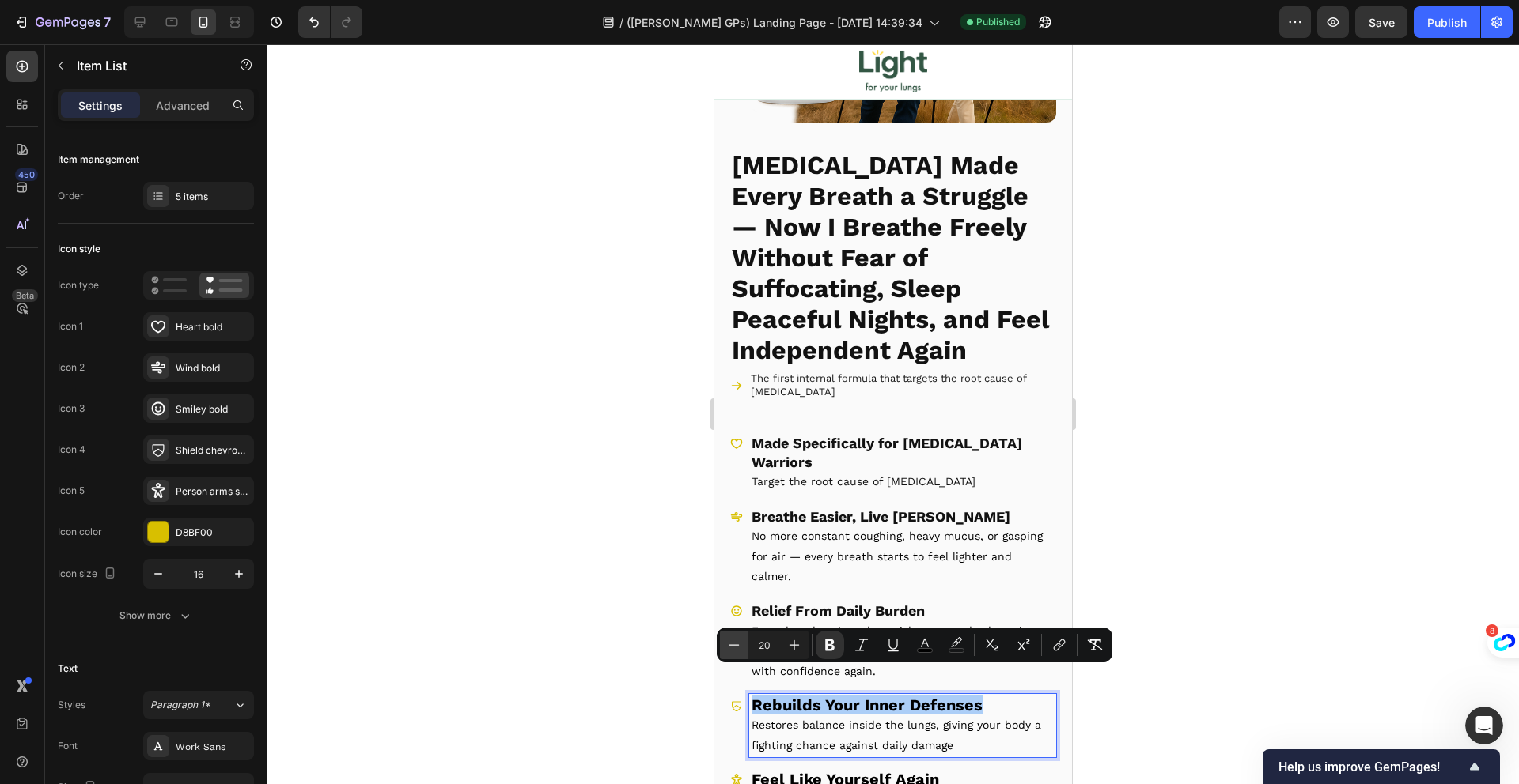
click at [740, 643] on icon "Editor contextual toolbar" at bounding box center [734, 645] width 15 height 15
click at [739, 643] on icon "Editor contextual toolbar" at bounding box center [734, 645] width 15 height 15
type input "18"
click at [813, 770] on strong "Feel Like Yourself Again" at bounding box center [844, 779] width 187 height 19
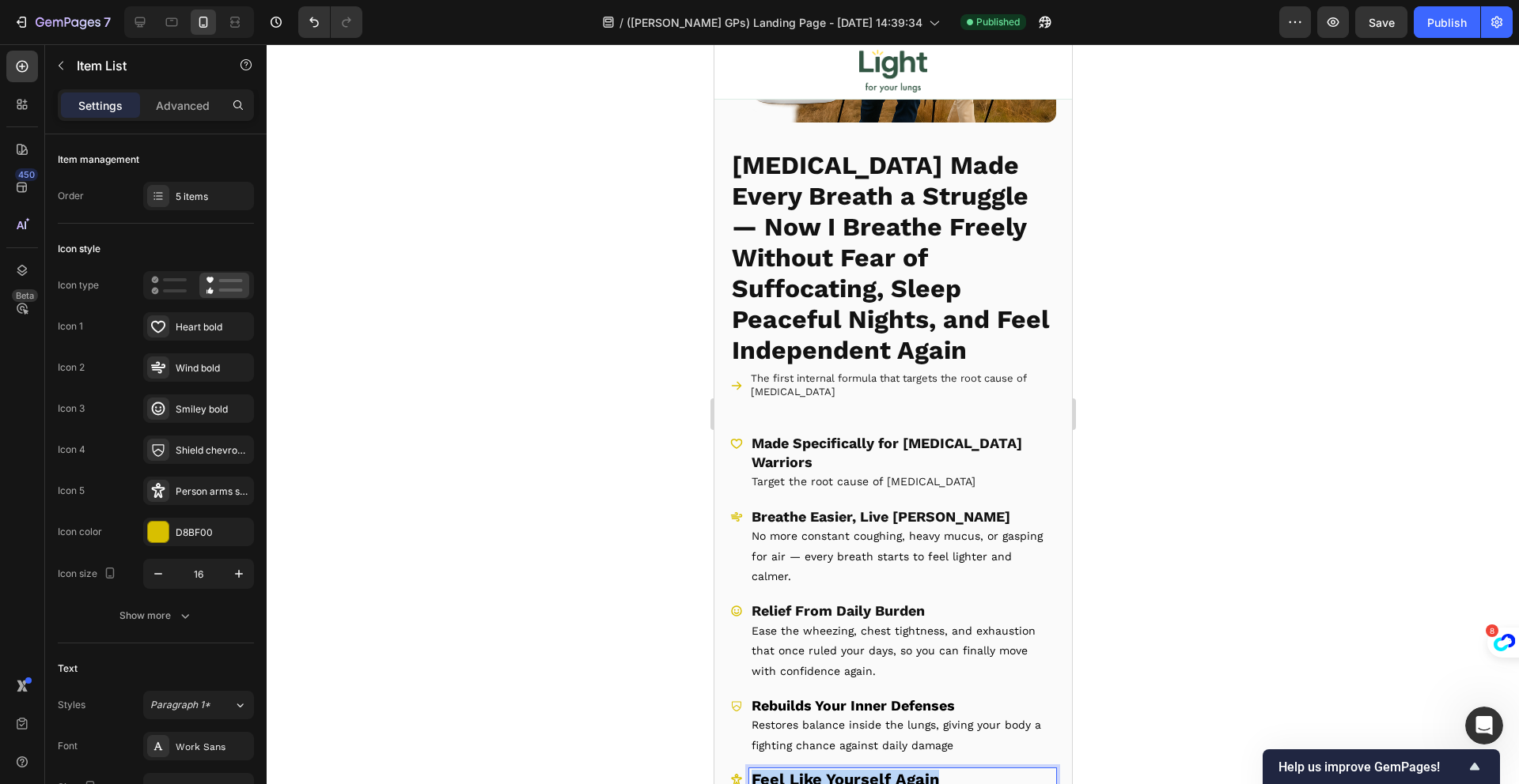
click at [813, 770] on strong "Feel Like Yourself Again" at bounding box center [844, 779] width 187 height 19
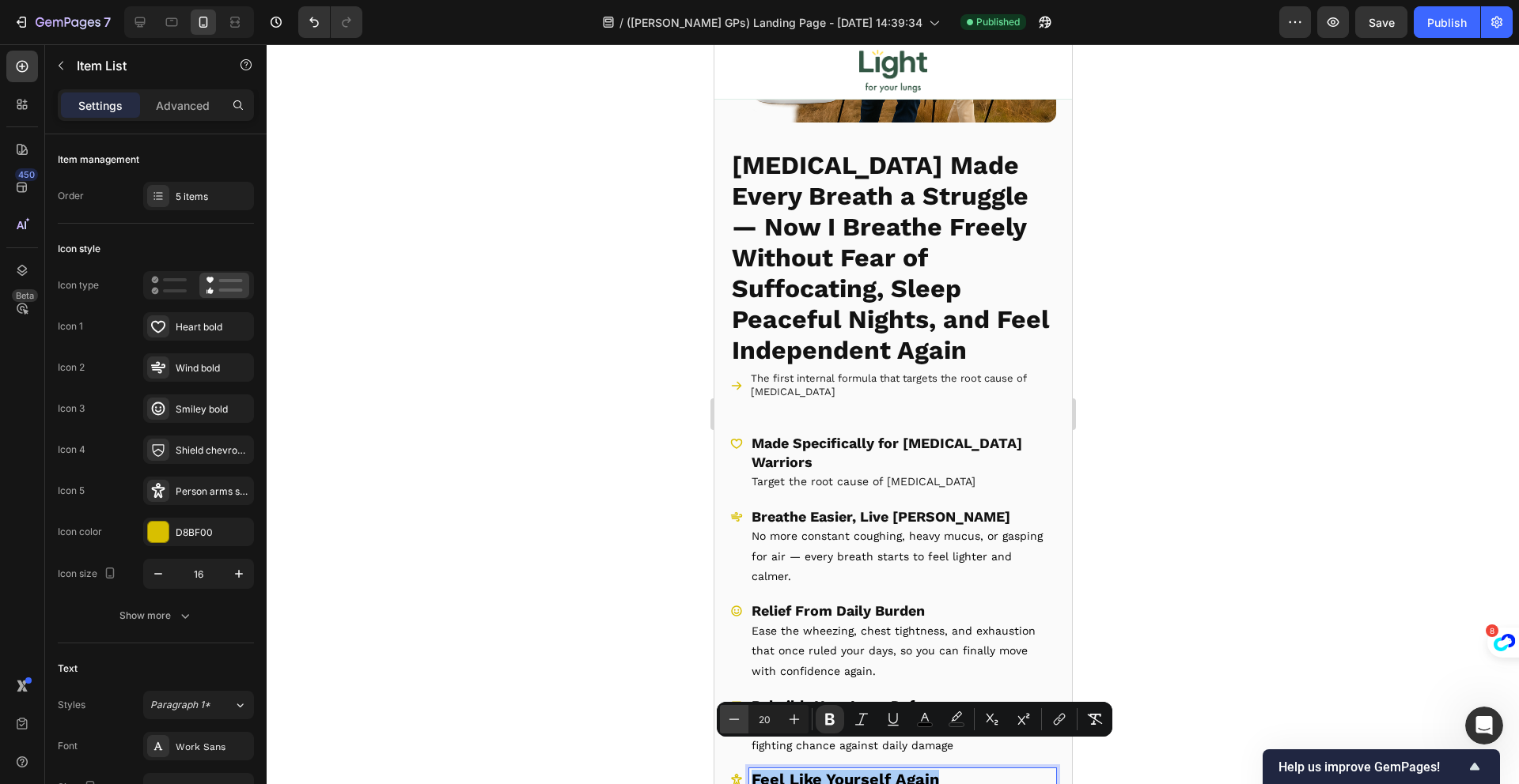
click at [737, 712] on icon "Editor contextual toolbar" at bounding box center [734, 720] width 15 height 15
type input "18"
click at [897, 603] on strong "Relief From Daily Burden" at bounding box center [837, 610] width 173 height 16
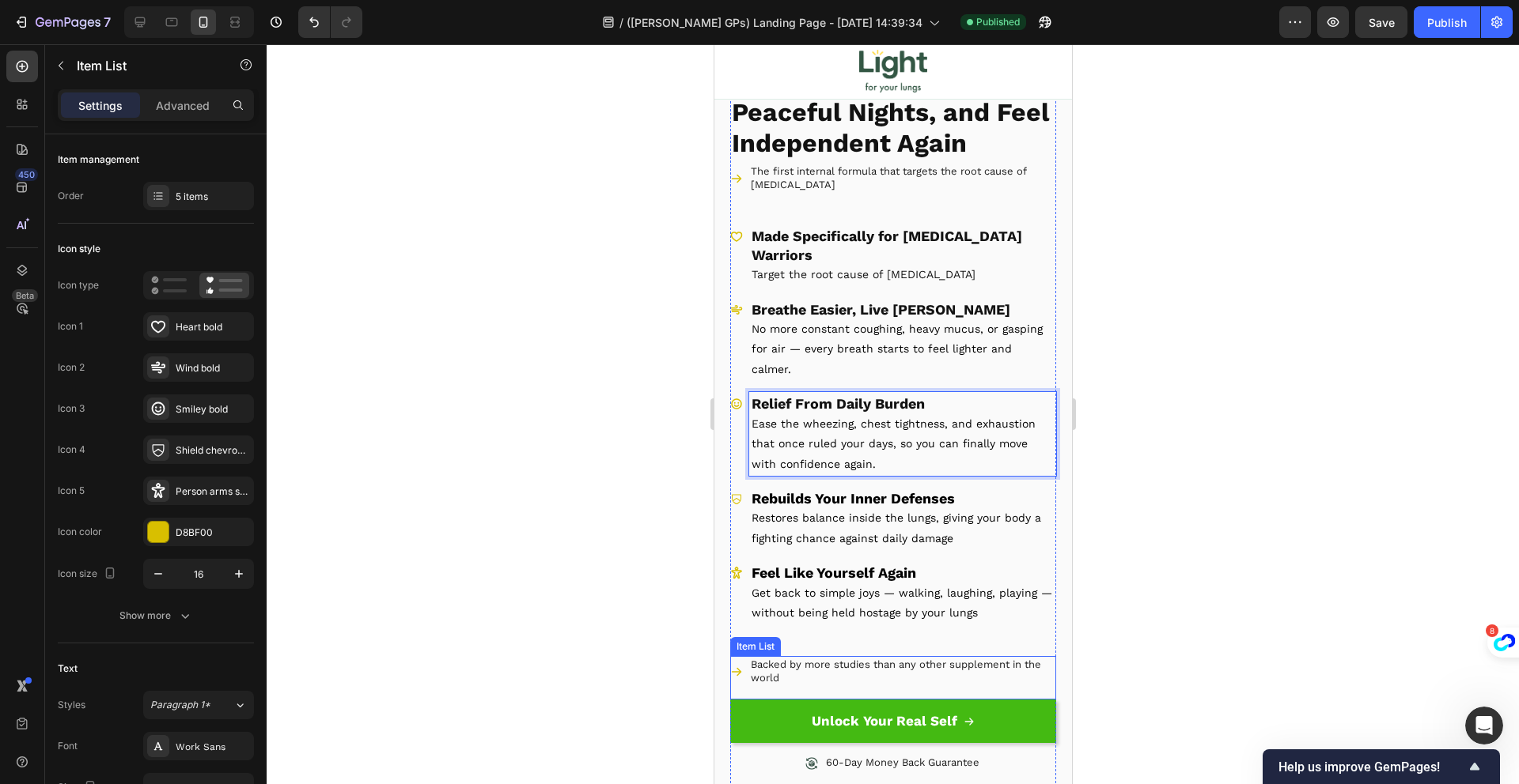
scroll to position [519, 0]
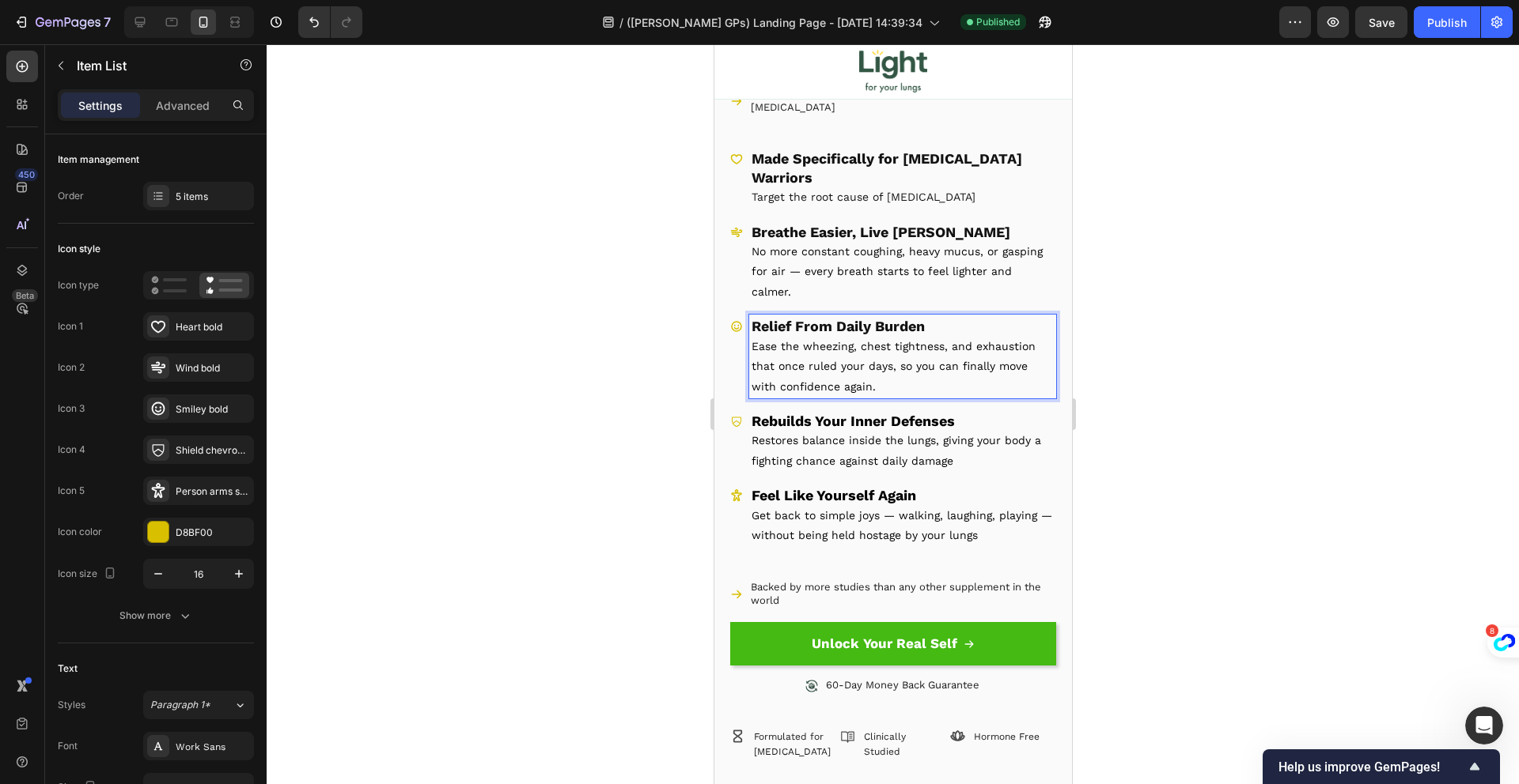
click at [919, 413] on strong "Rebuilds Your Inner Defenses" at bounding box center [853, 420] width 204 height 16
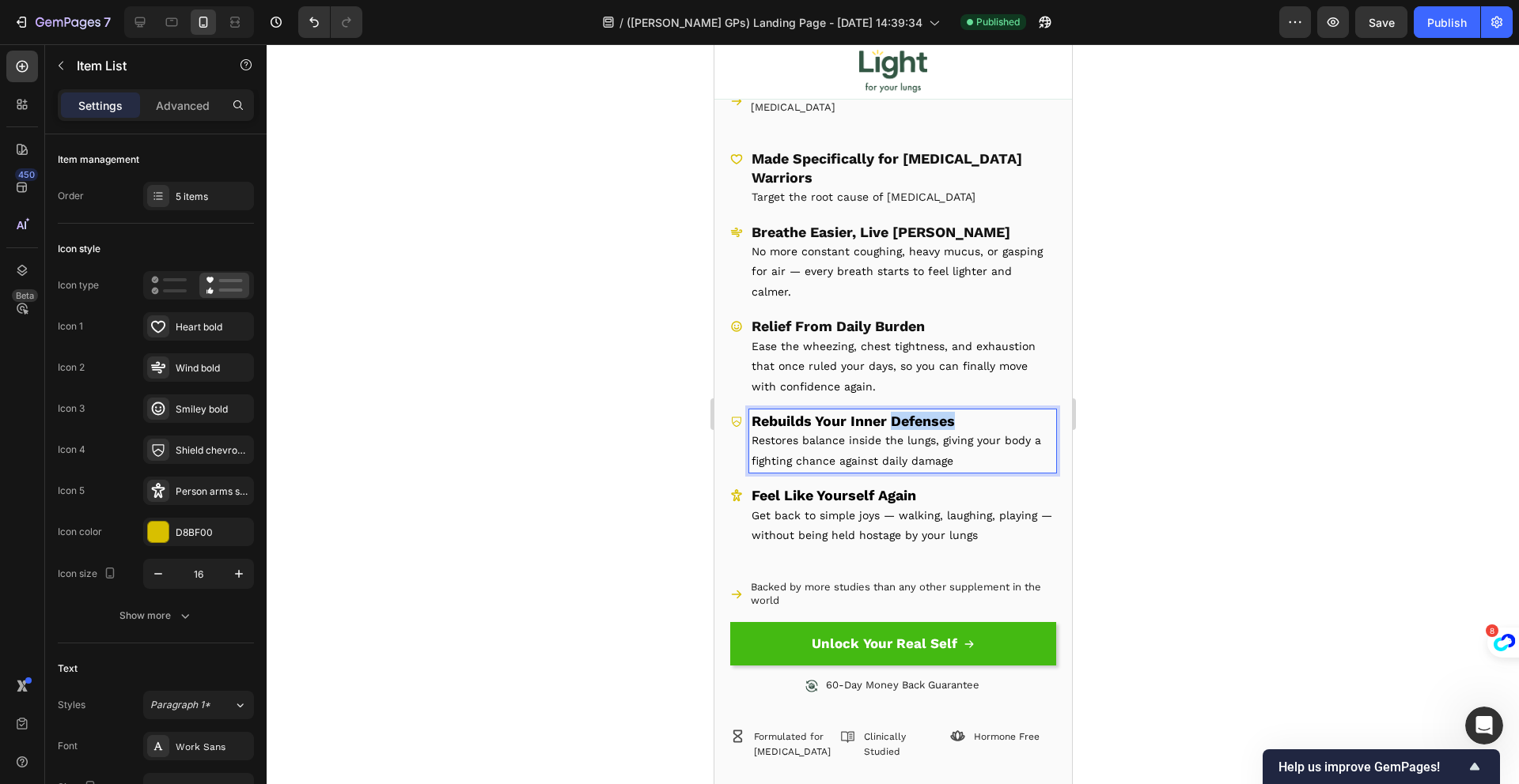
click at [919, 413] on strong "Rebuilds Your Inner Defenses" at bounding box center [853, 420] width 204 height 16
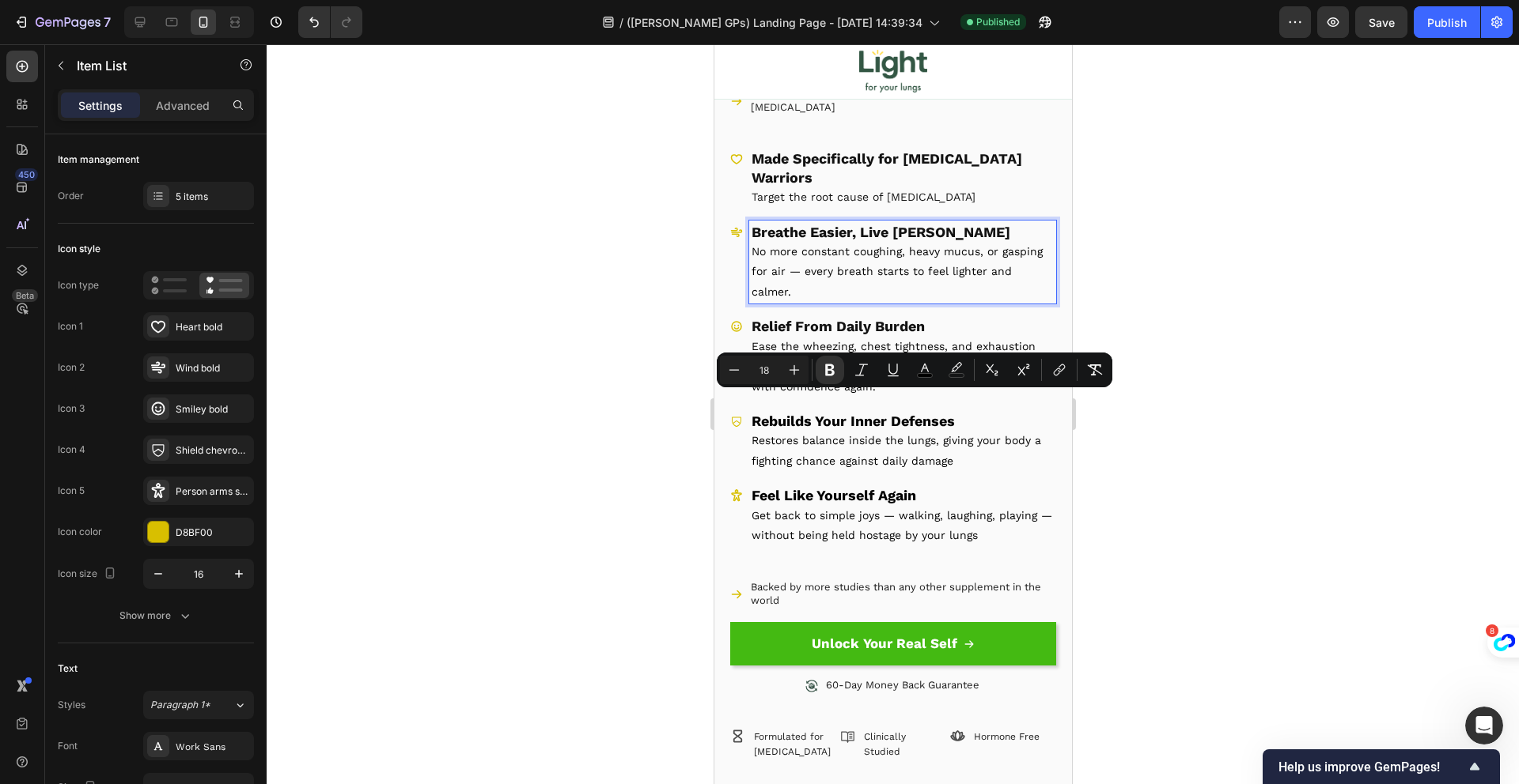
click at [857, 257] on span "No more constant coughing, heavy mucus, or gasping for air — every breath start…" at bounding box center [896, 271] width 291 height 53
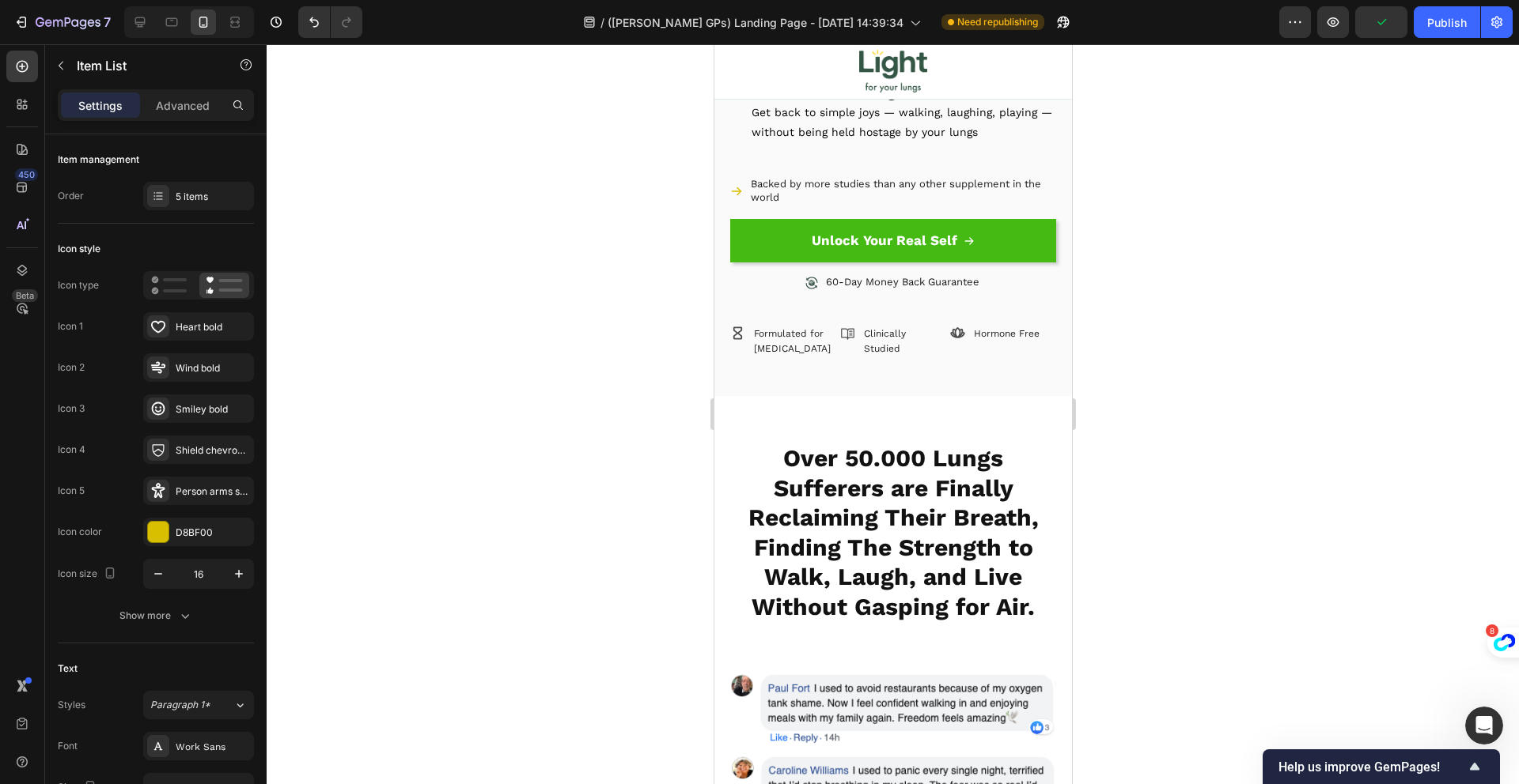
scroll to position [972, 0]
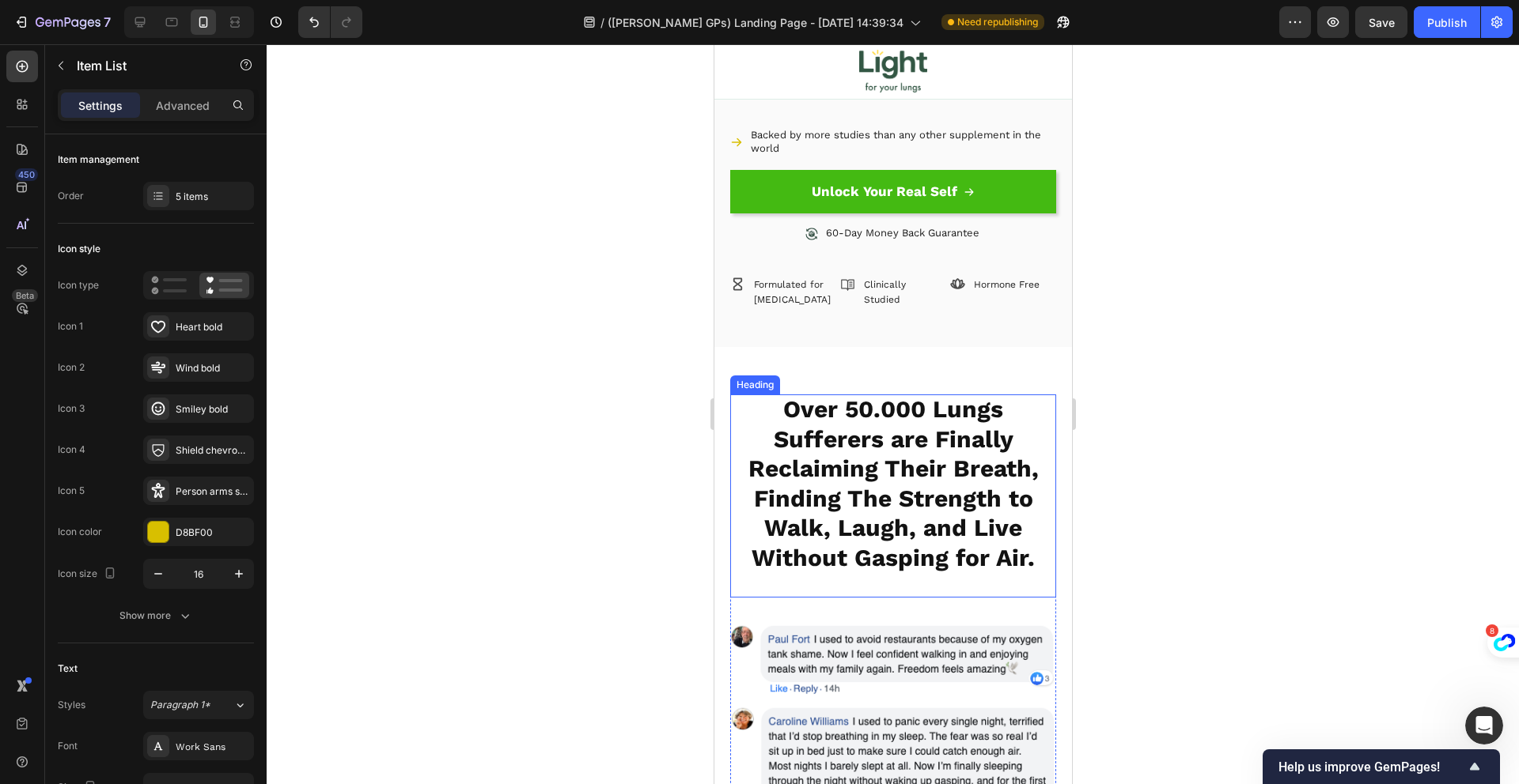
click at [1026, 552] on h2 "Over 50.000 Lungs Sufferers are Finally Reclaiming Their Breath, Finding The St…" at bounding box center [892, 485] width 326 height 181
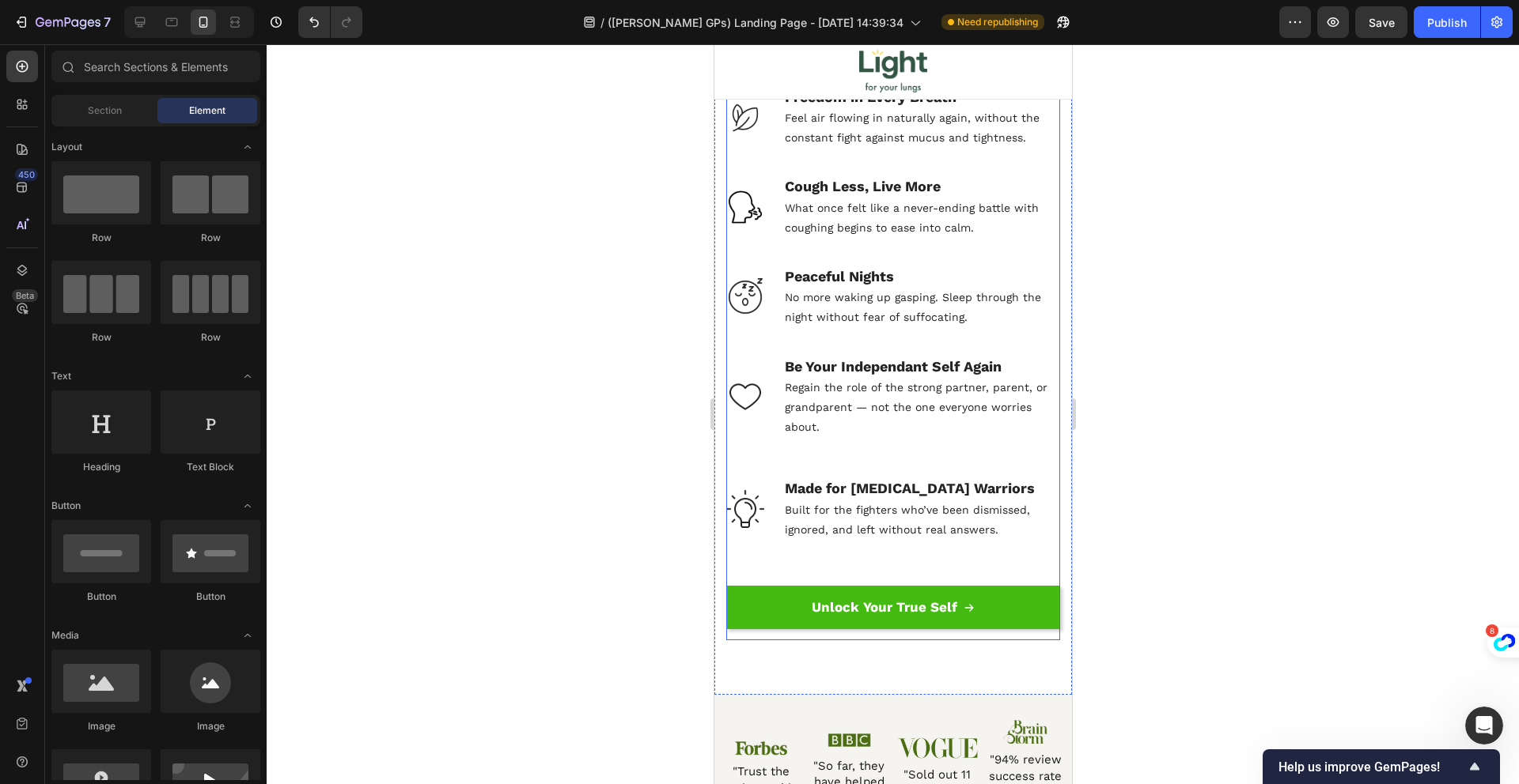
scroll to position [13173, 0]
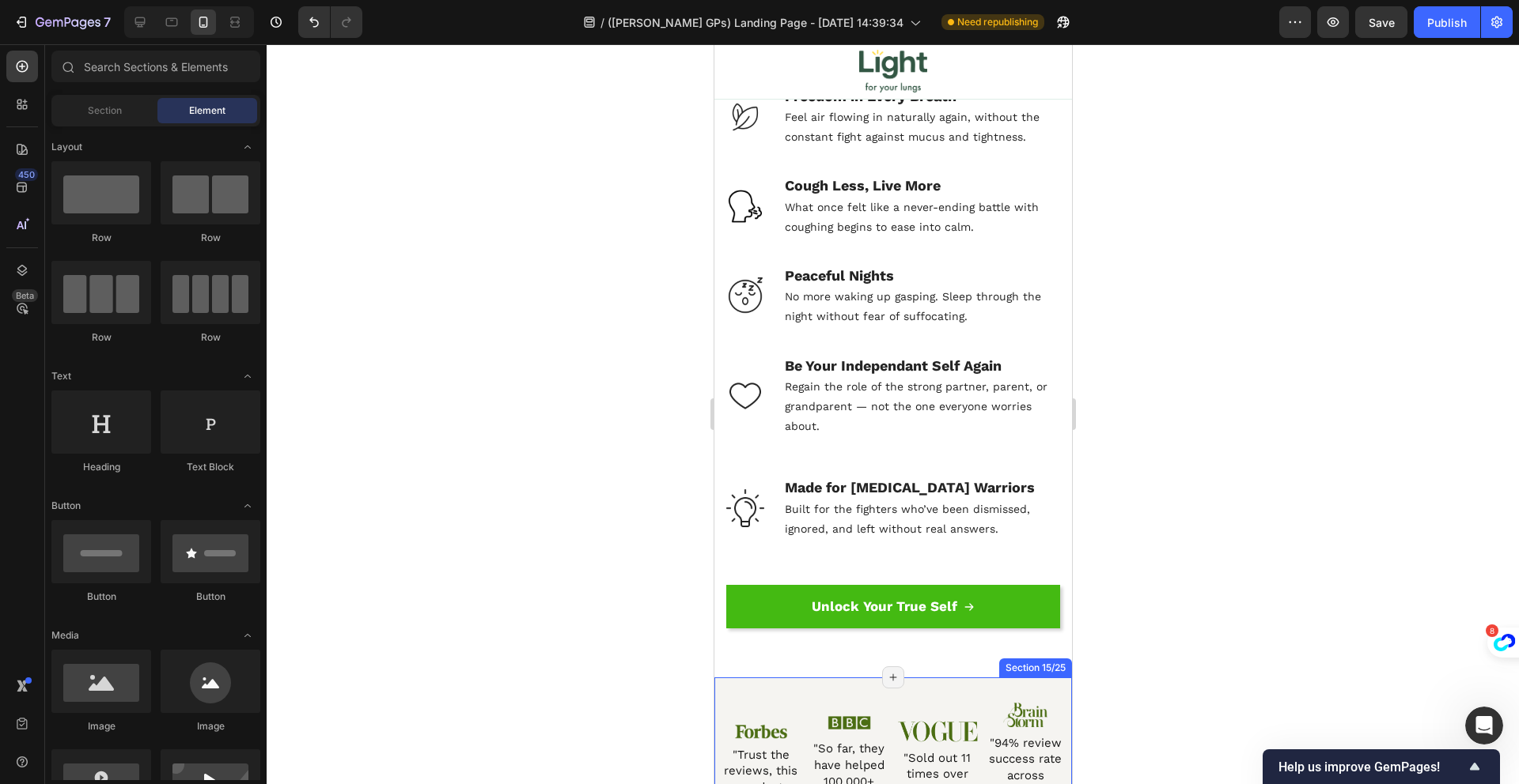
click at [867, 707] on div "Image "Trust the reviews, this product works" Heading Image "So far, they have …" at bounding box center [892, 769] width 357 height 182
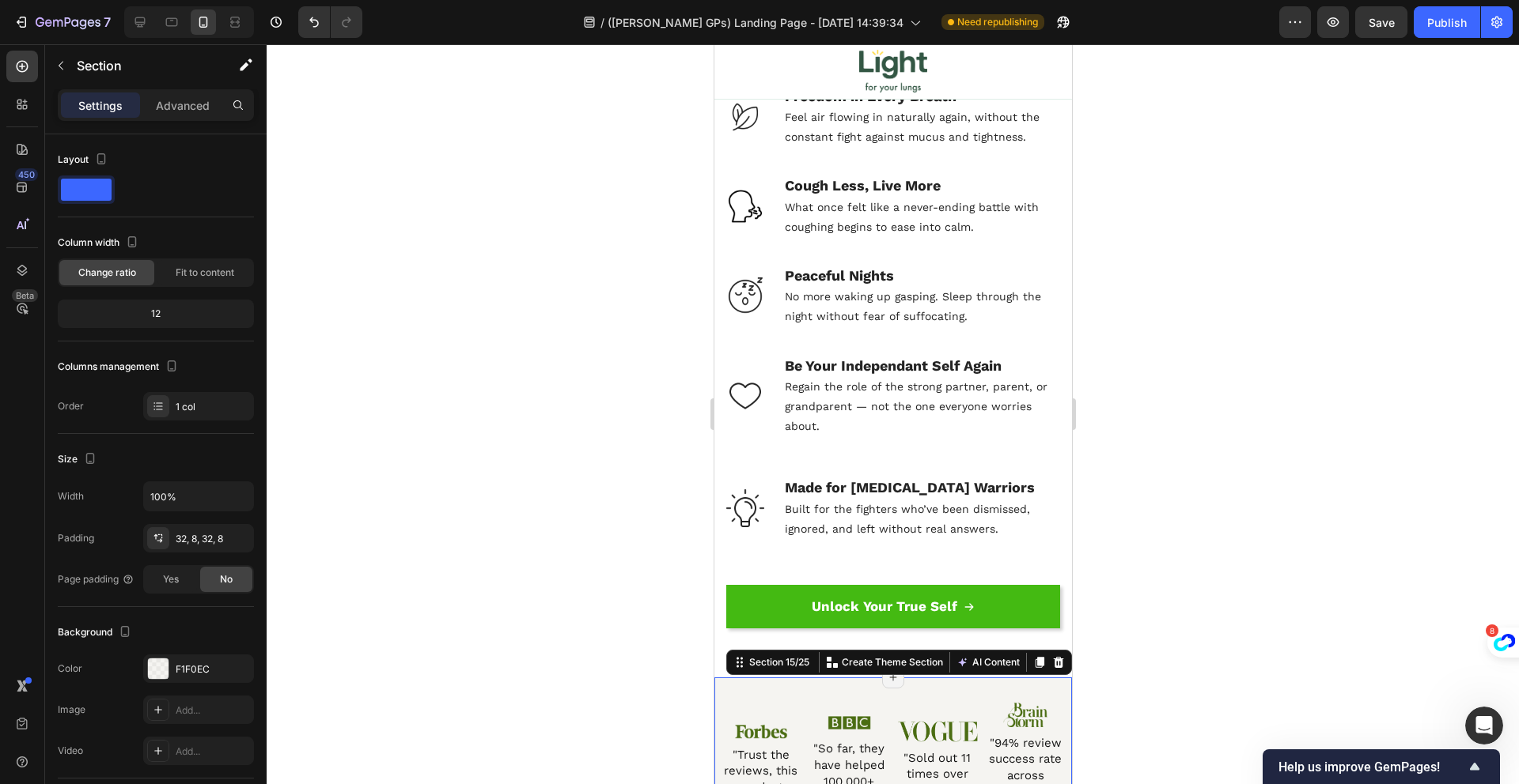
drag, startPoint x: 1024, startPoint y: 679, endPoint x: 1008, endPoint y: 702, distance: 28.0
click at [1032, 669] on icon at bounding box center [1038, 662] width 12 height 12
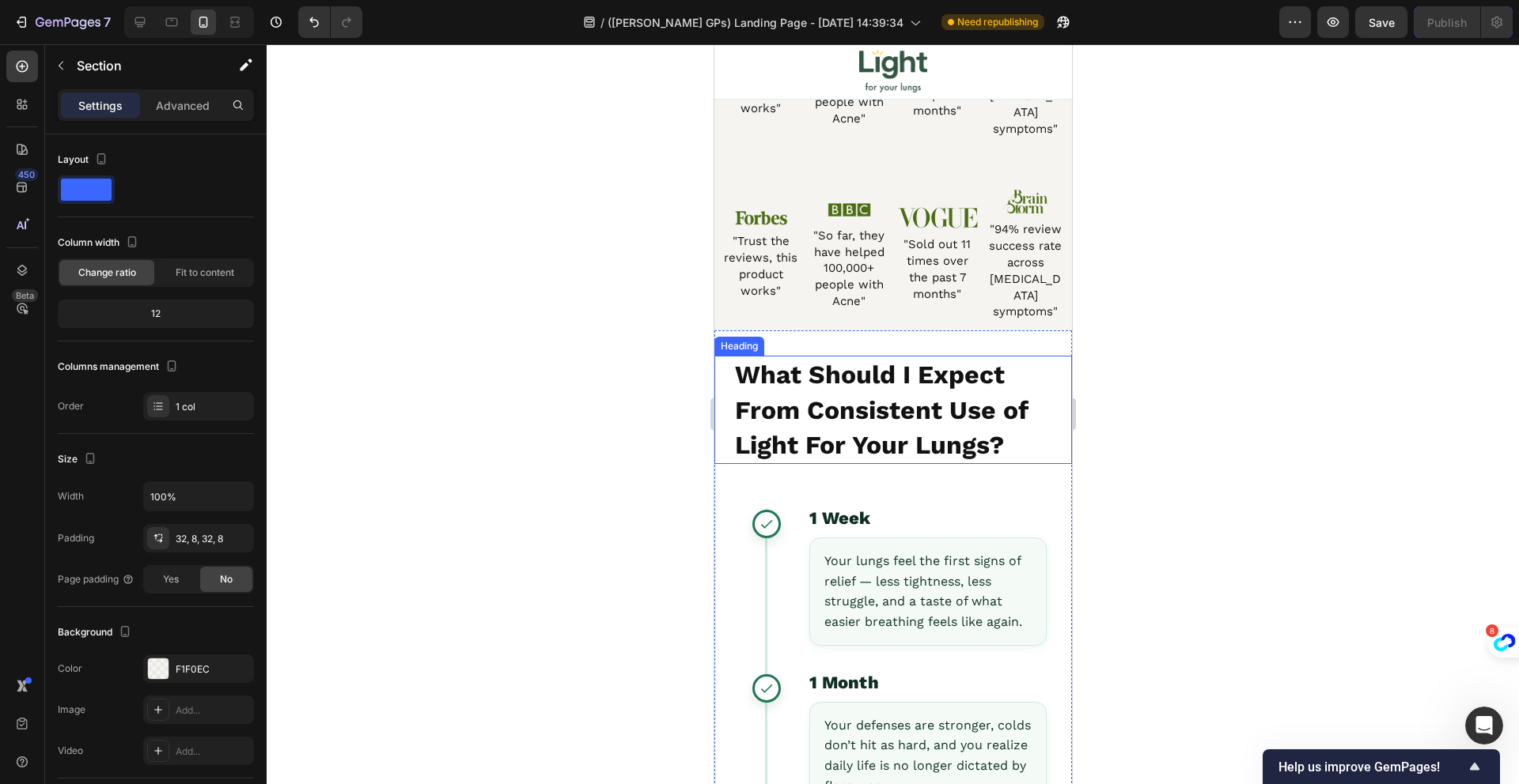
scroll to position [13563, 0]
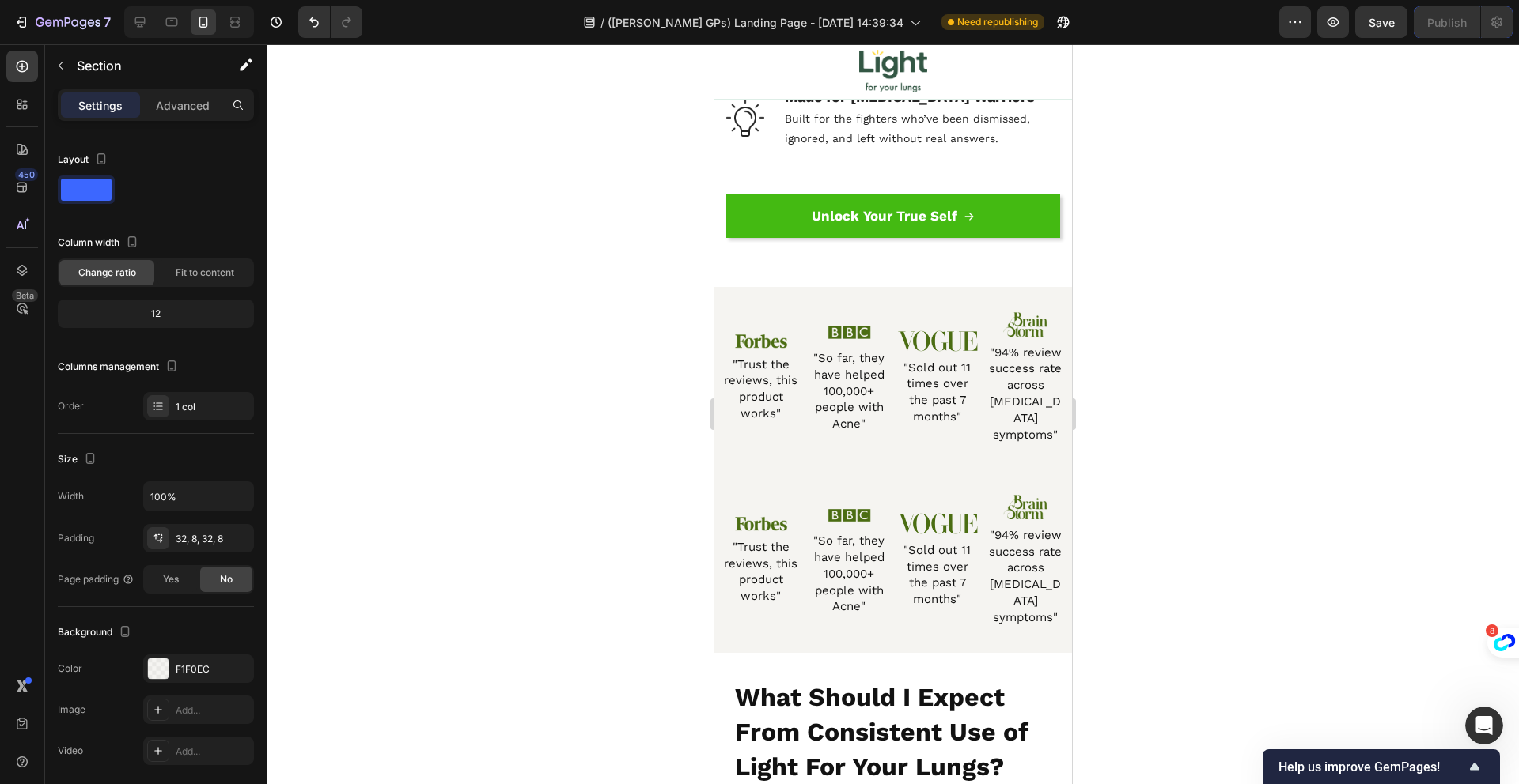
click at [782, 614] on div "Image "Trust the reviews, this product works" Heading Image "So far, they have …" at bounding box center [892, 560] width 357 height 182
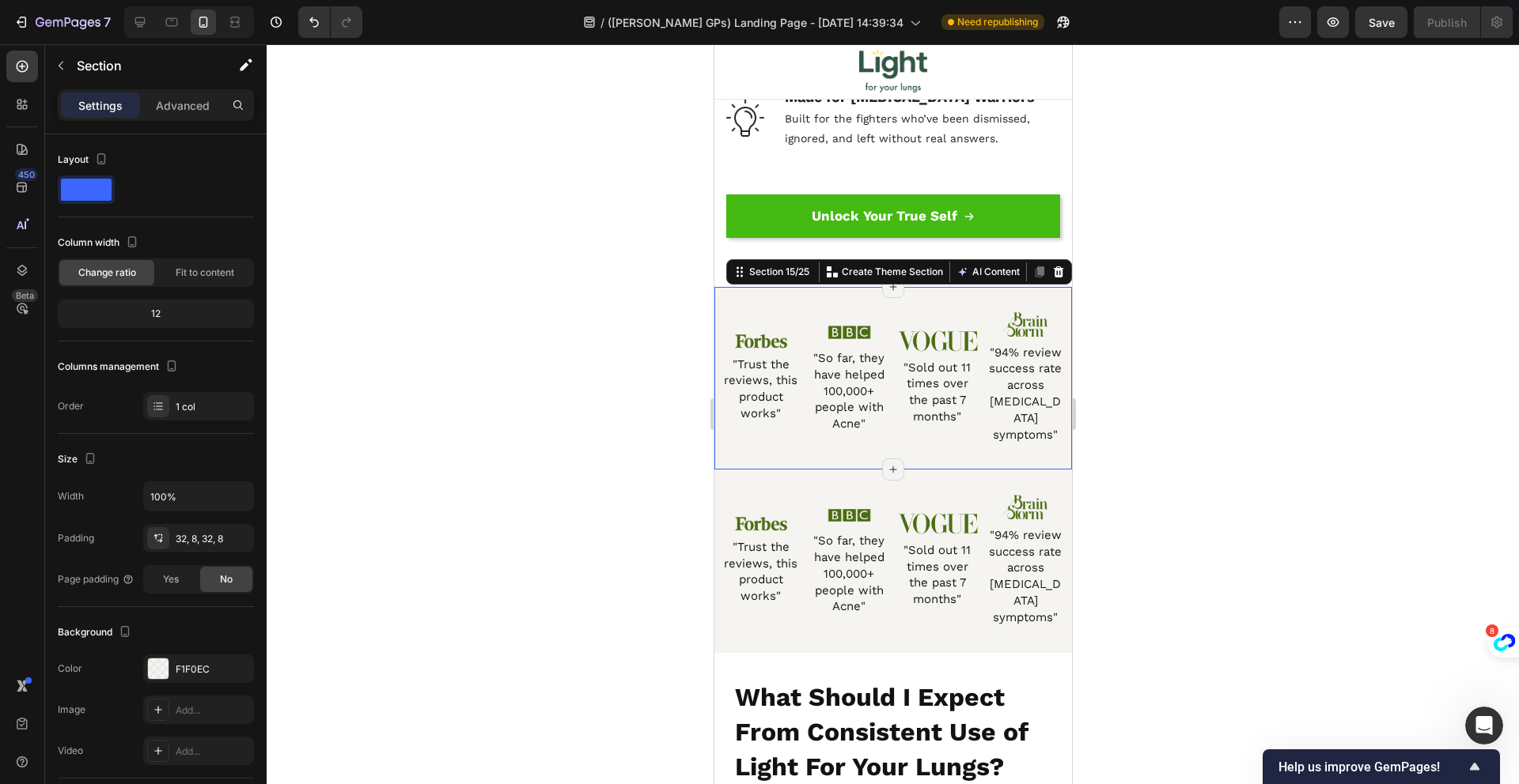
click at [814, 455] on div "Image "Trust the reviews, this product works" Heading Image "So far, they have …" at bounding box center [892, 378] width 357 height 182
drag, startPoint x: 303, startPoint y: 30, endPoint x: 433, endPoint y: 103, distance: 149.1
click at [303, 30] on button "Undo/Redo" at bounding box center [314, 22] width 32 height 32
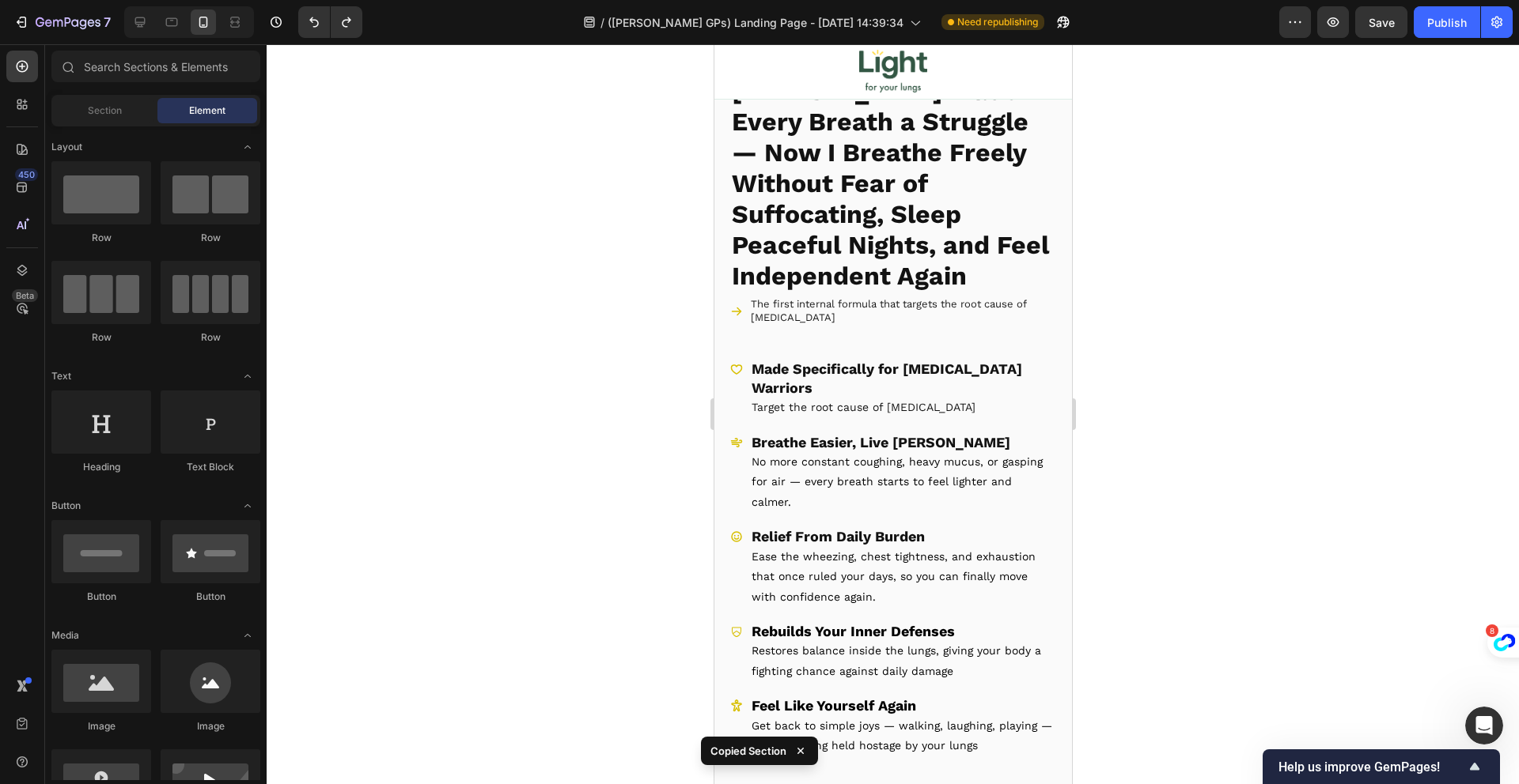
scroll to position [1002, 0]
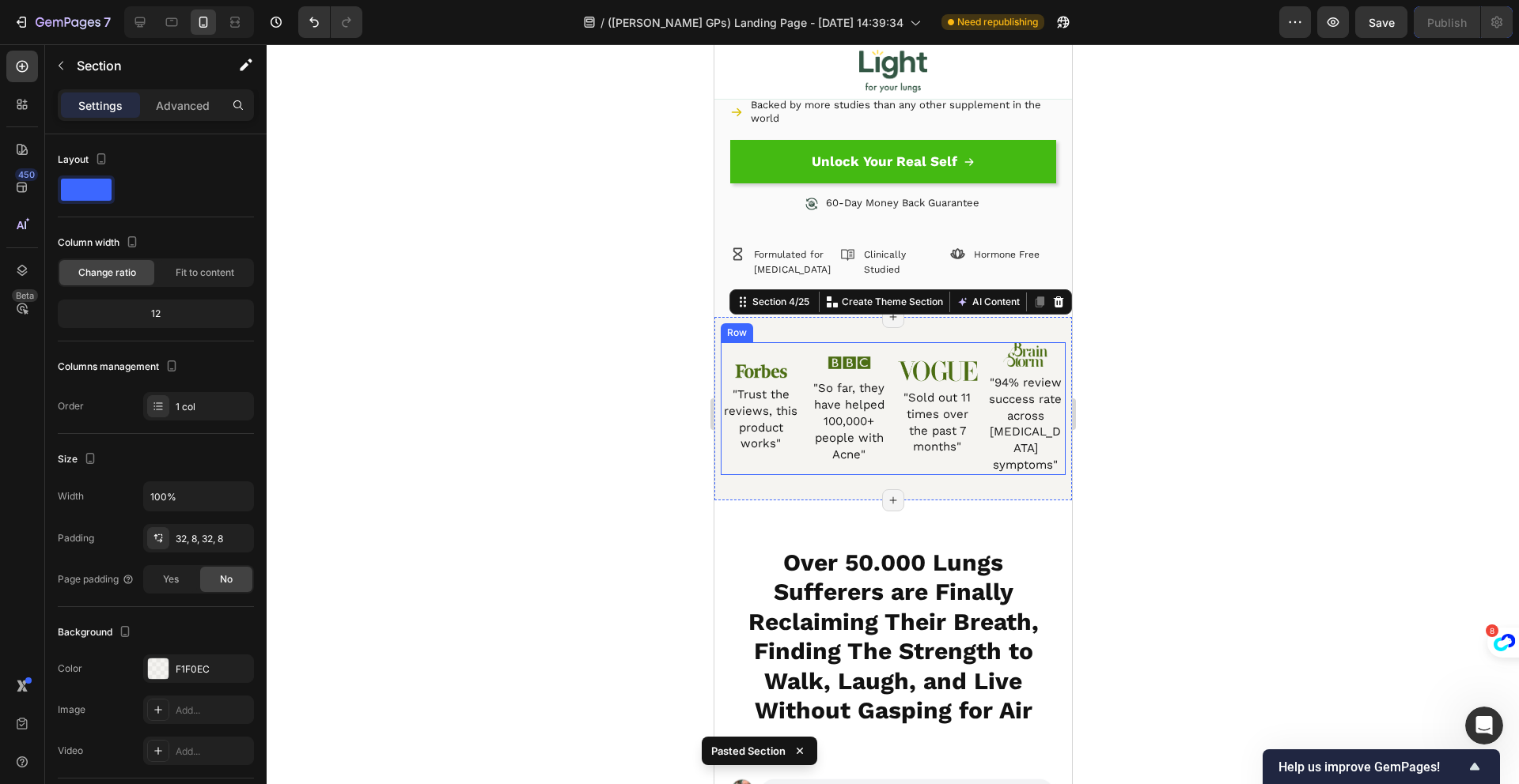
click at [793, 343] on div "Image "Trust the reviews, this product works" Heading" at bounding box center [760, 409] width 81 height 132
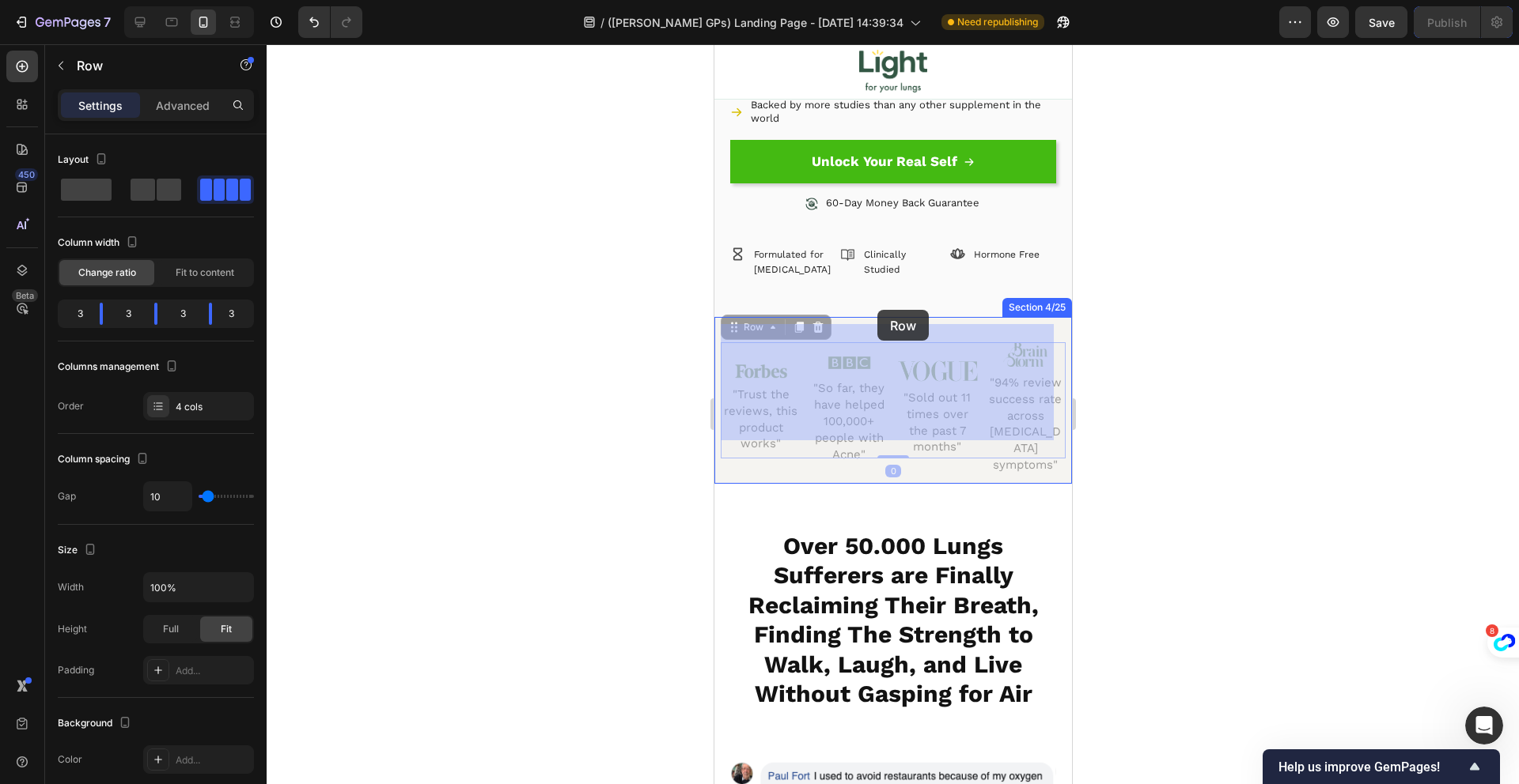
drag, startPoint x: 793, startPoint y: 333, endPoint x: 877, endPoint y: 310, distance: 87.1
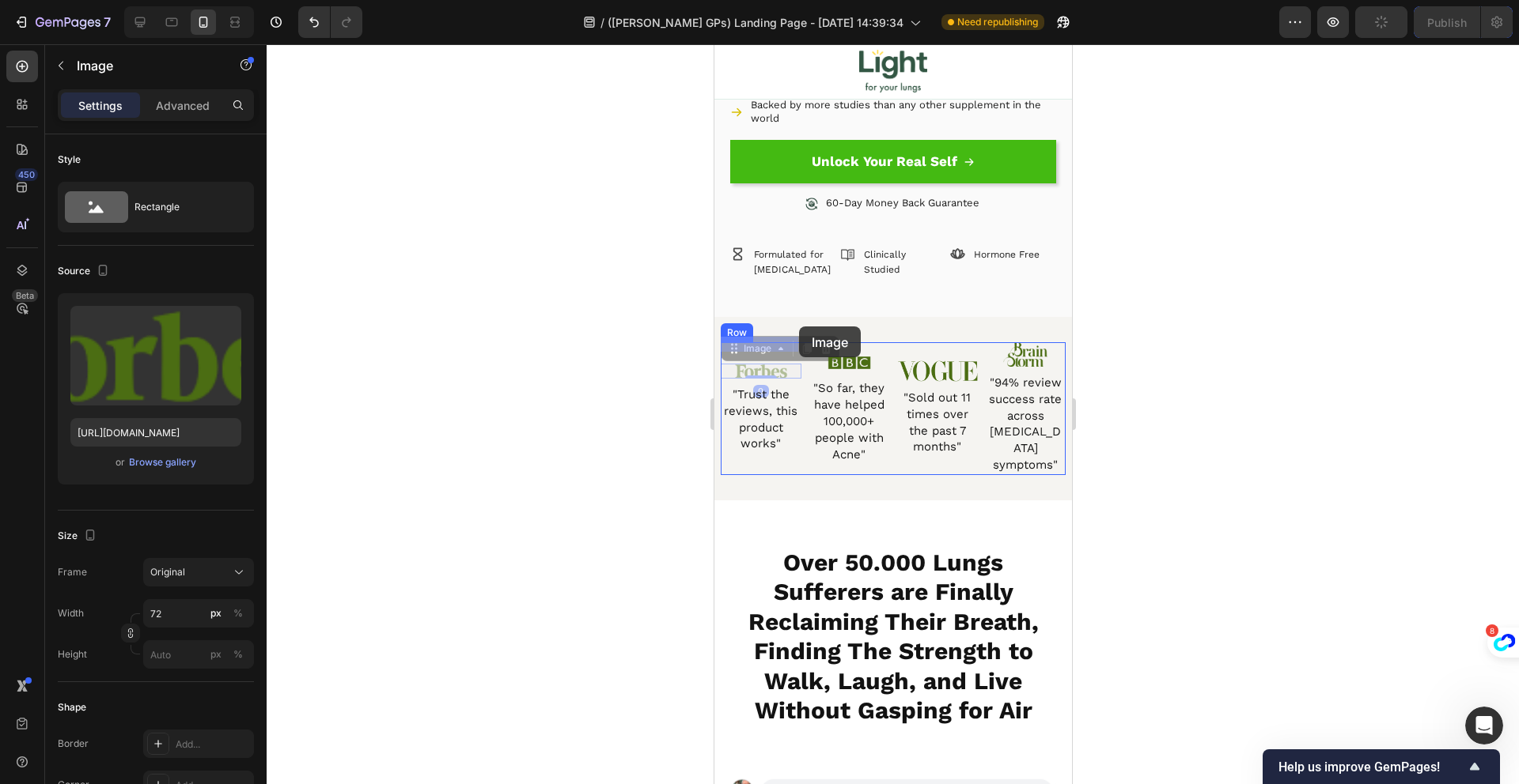
drag, startPoint x: 792, startPoint y: 338, endPoint x: 798, endPoint y: 326, distance: 13.4
click at [792, 437] on div "Image "Trust the reviews, this product works" Heading" at bounding box center [760, 409] width 81 height 132
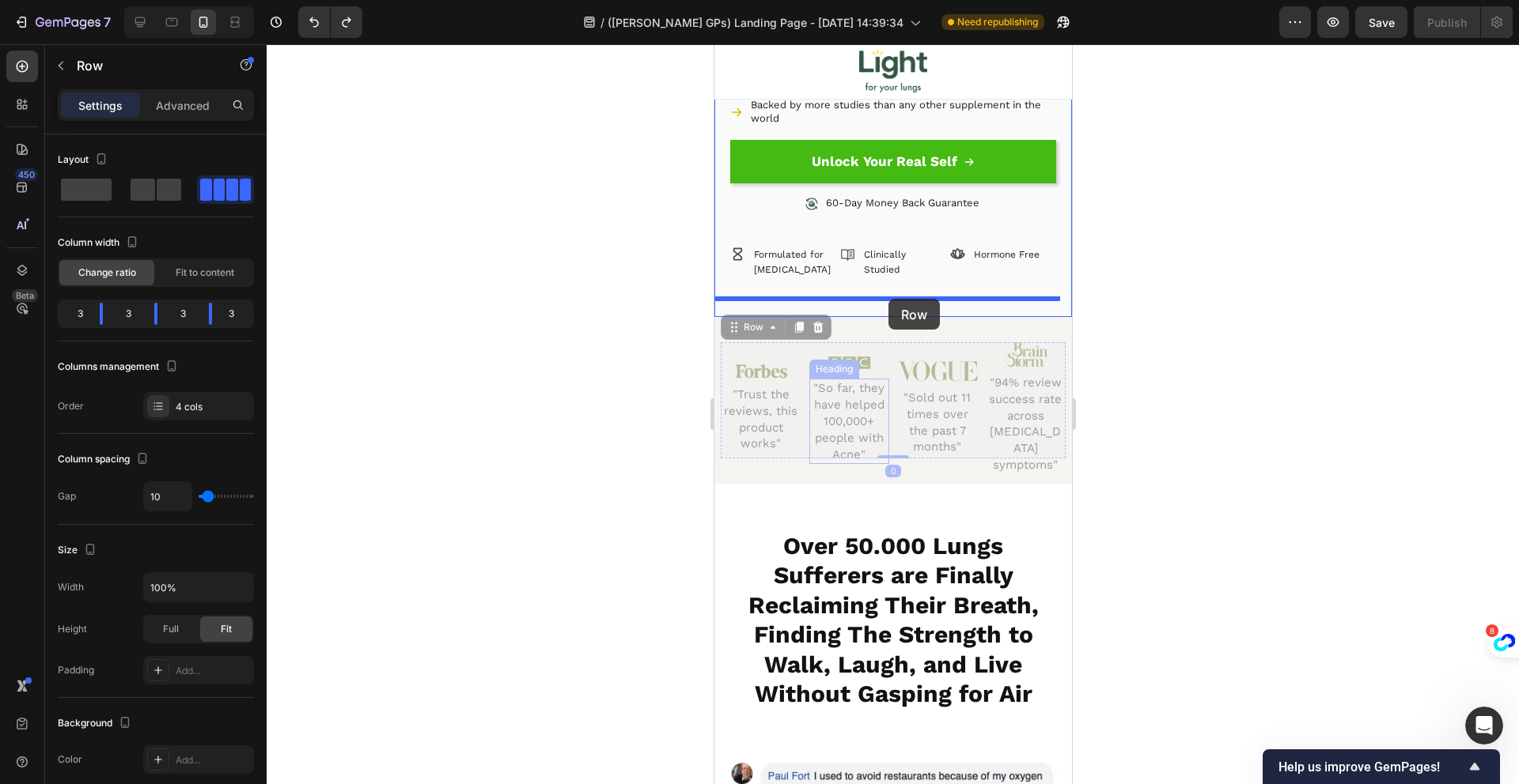
drag, startPoint x: 801, startPoint y: 438, endPoint x: 887, endPoint y: 298, distance: 164.3
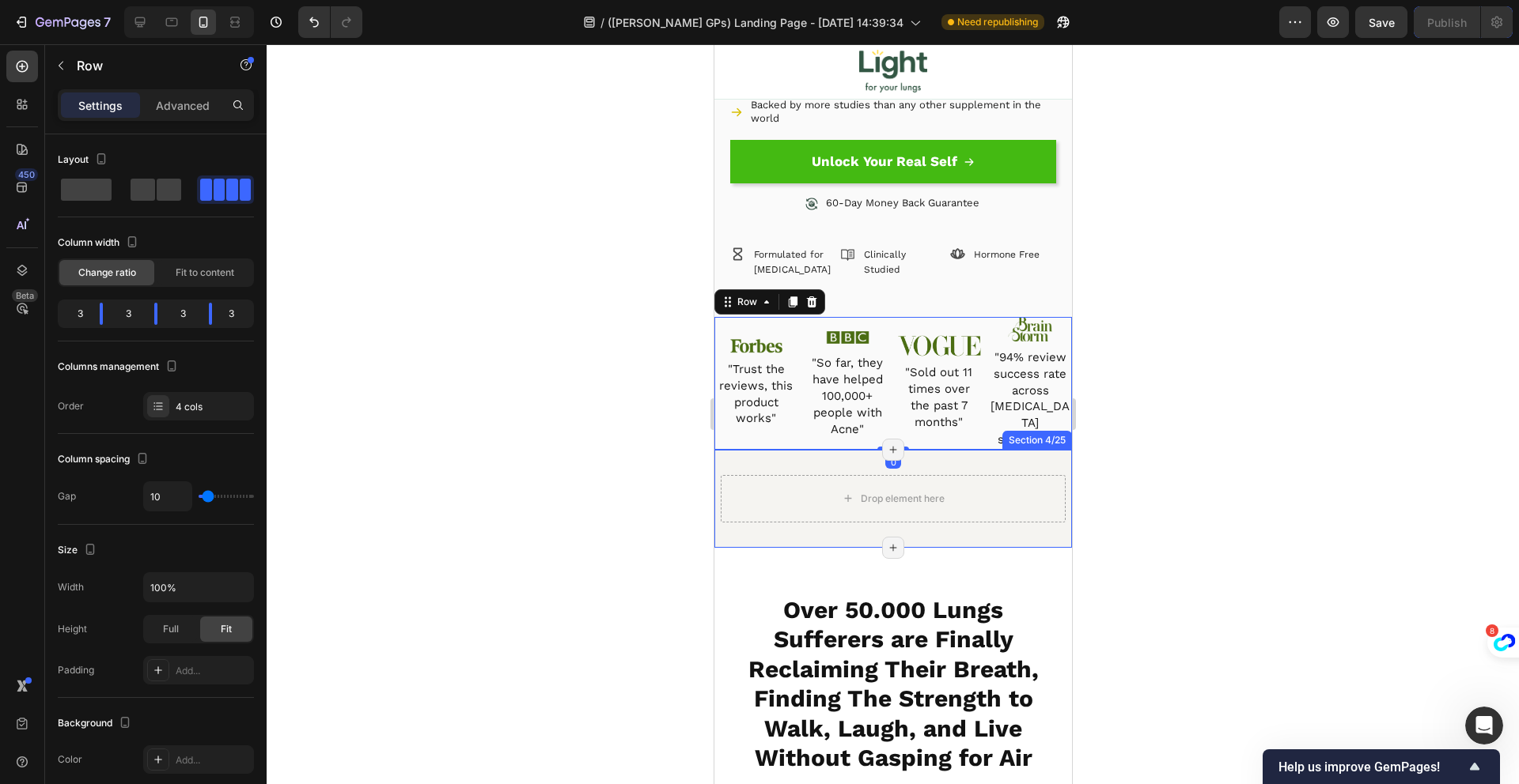
click at [927, 450] on div "Drop element here Section 4/25 Page has reached Shopify’s 25 section-limit Page…" at bounding box center [892, 499] width 357 height 98
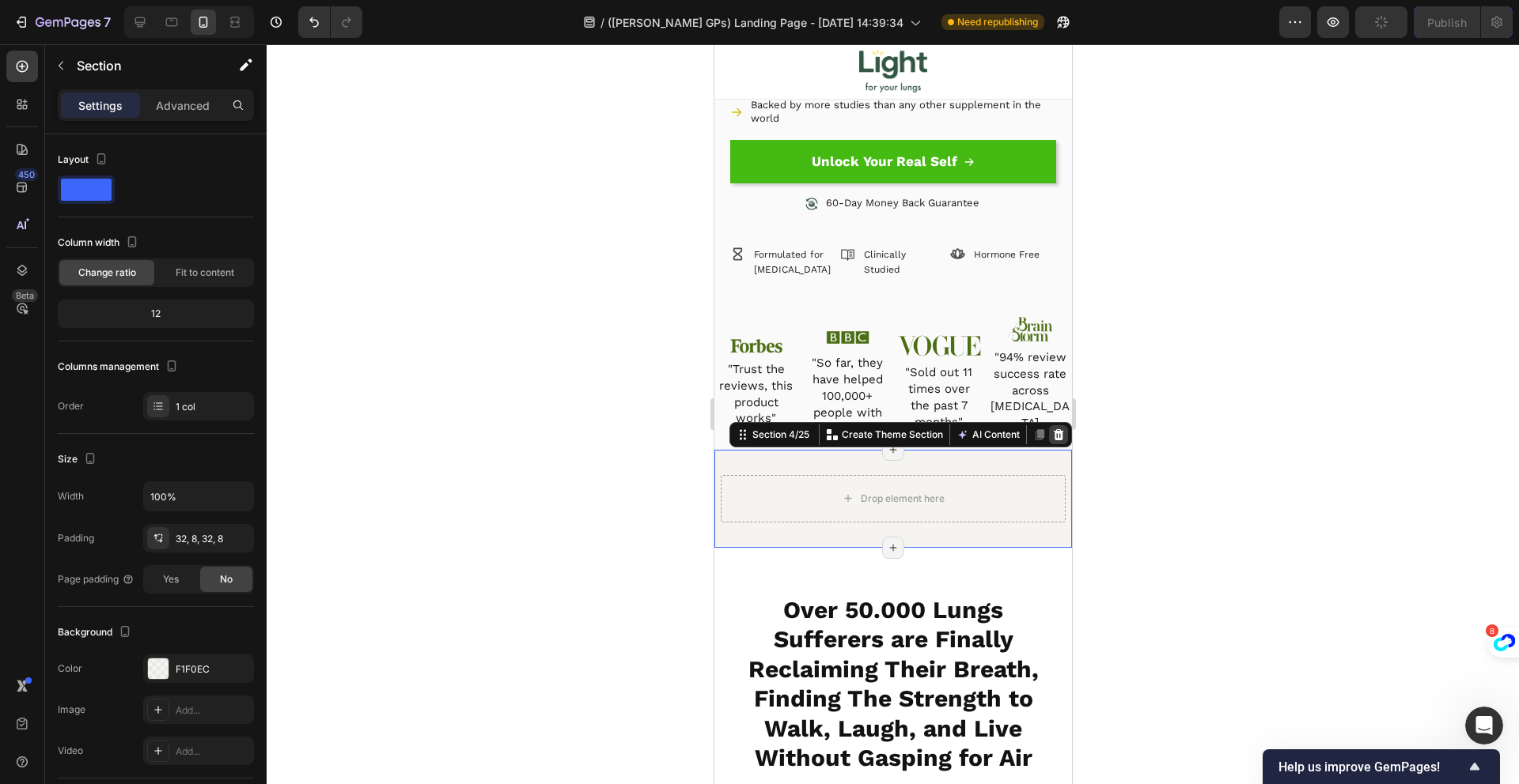
click at [1051, 429] on icon at bounding box center [1057, 435] width 12 height 12
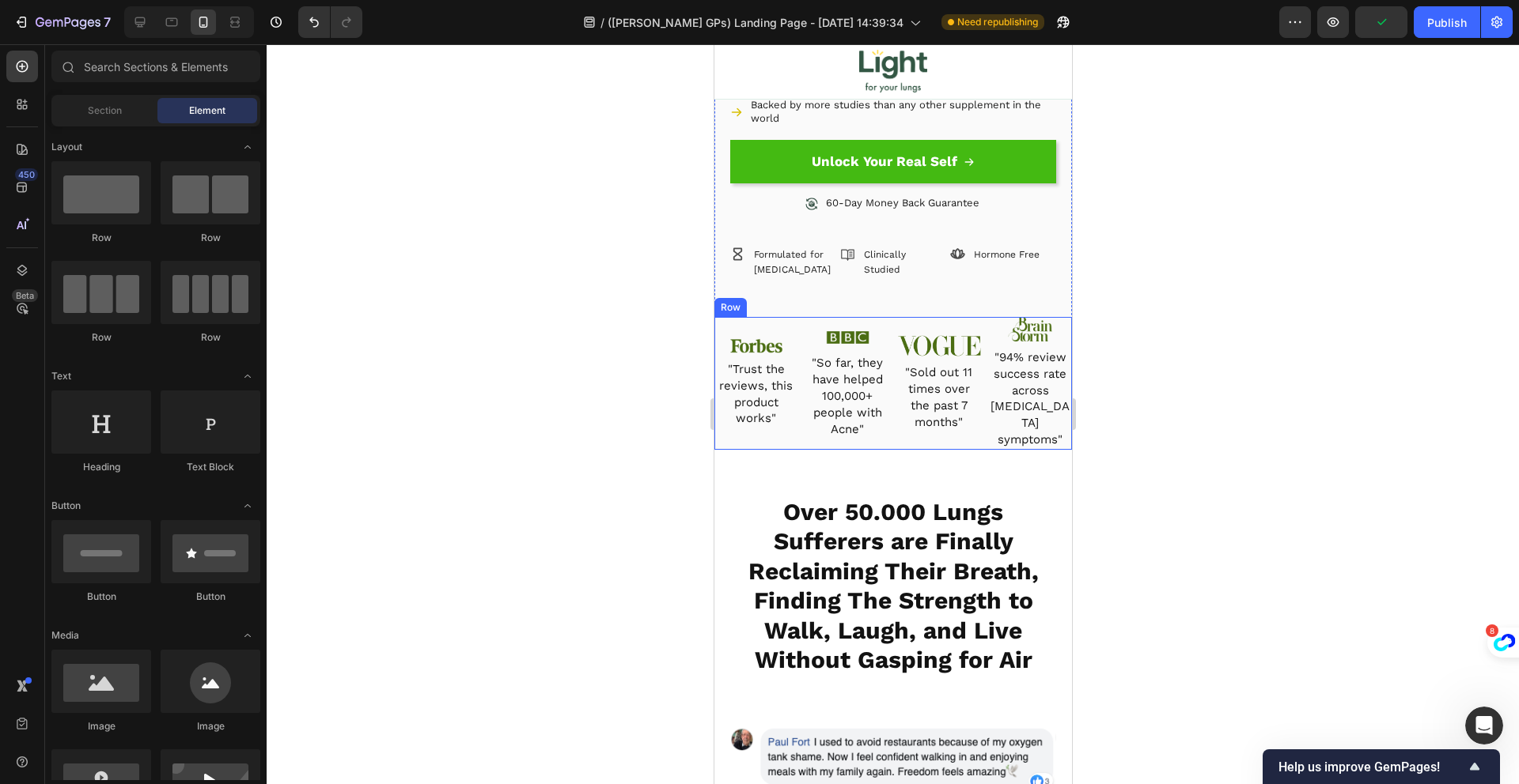
click at [794, 317] on div "Image "Trust the reviews, this product works" Heading Image "So far, they have …" at bounding box center [892, 383] width 357 height 132
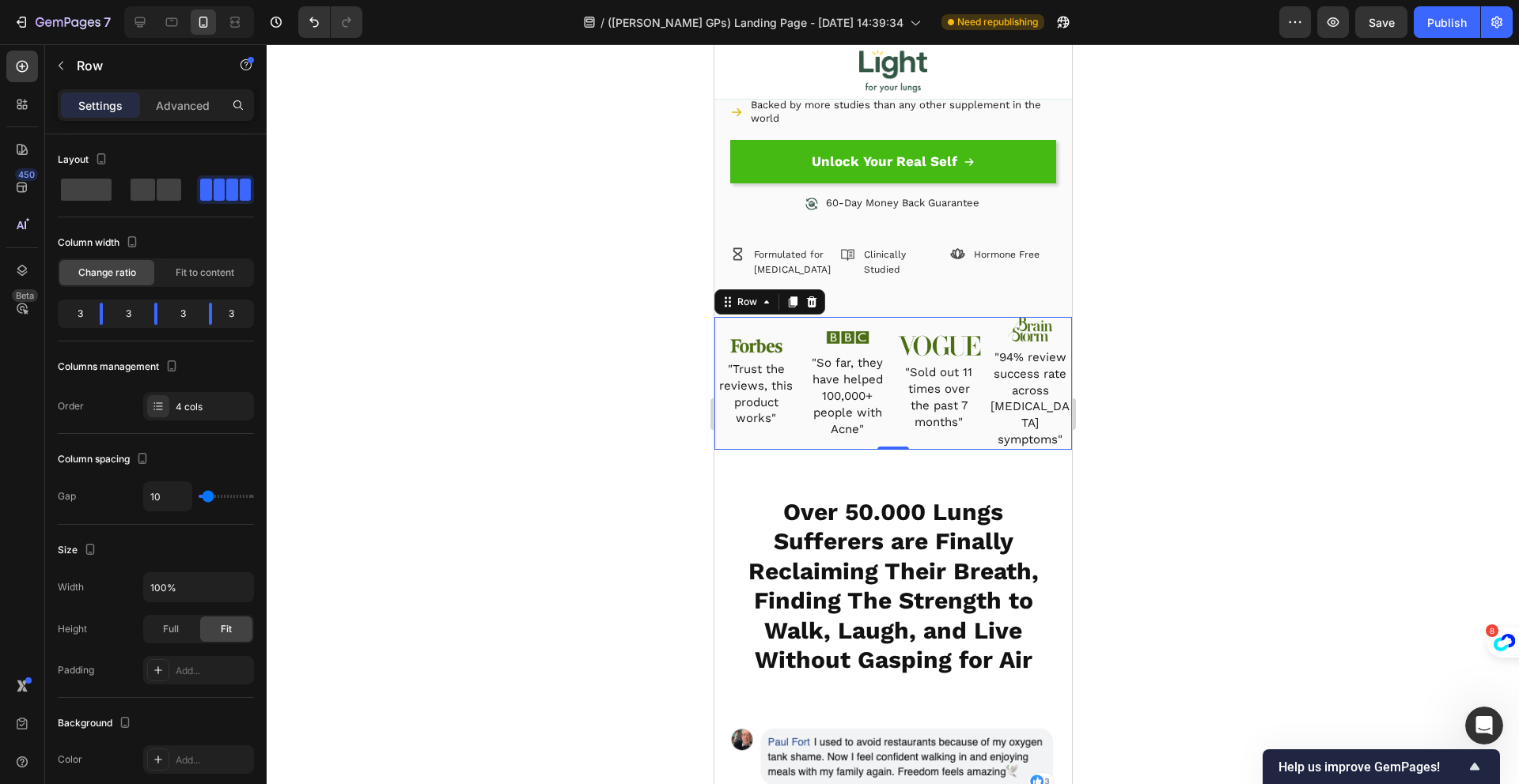
drag, startPoint x: 191, startPoint y: 104, endPoint x: 198, endPoint y: 132, distance: 28.9
click at [191, 105] on p "Advanced" at bounding box center [182, 105] width 54 height 16
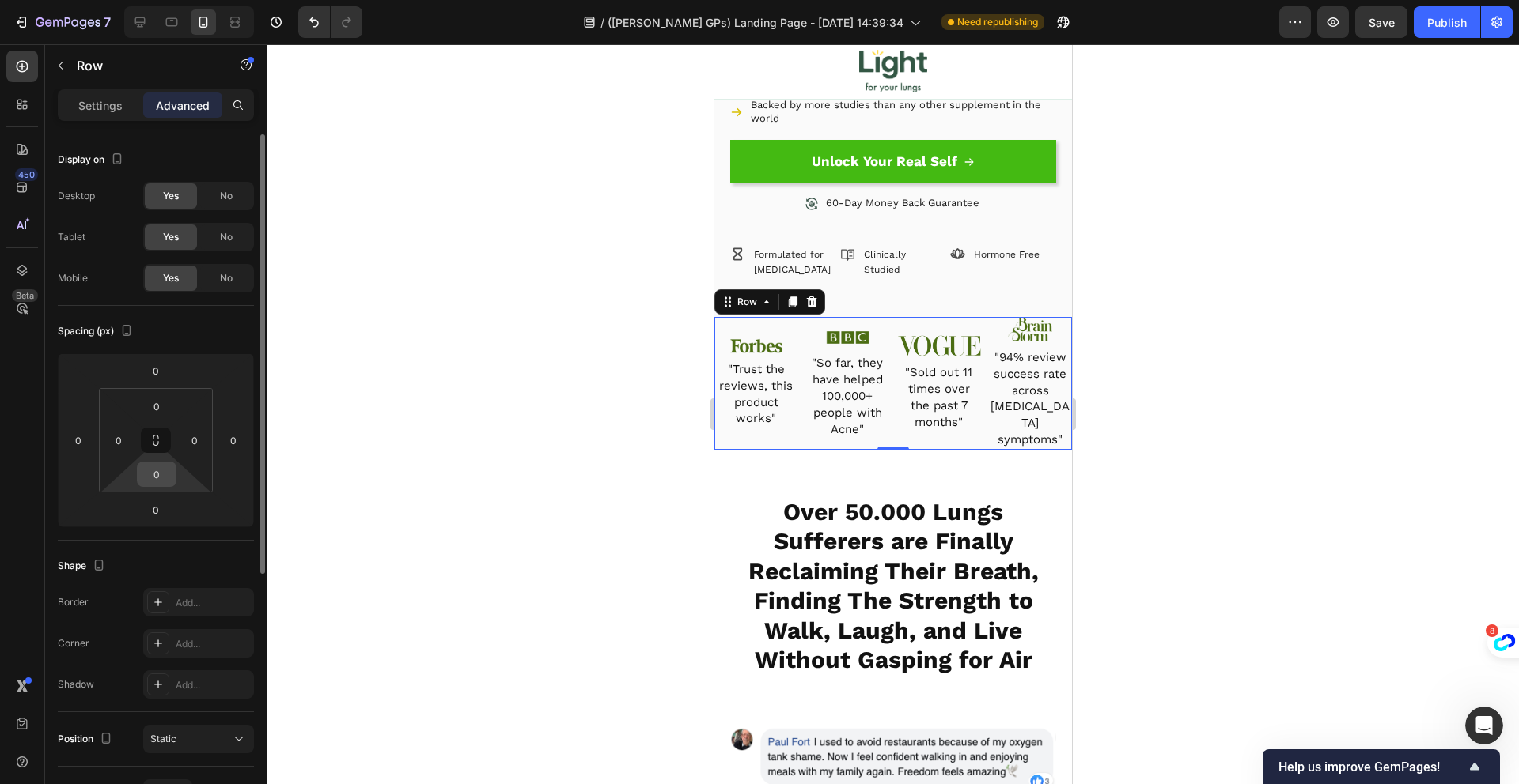
click at [164, 480] on input "0" at bounding box center [157, 474] width 32 height 24
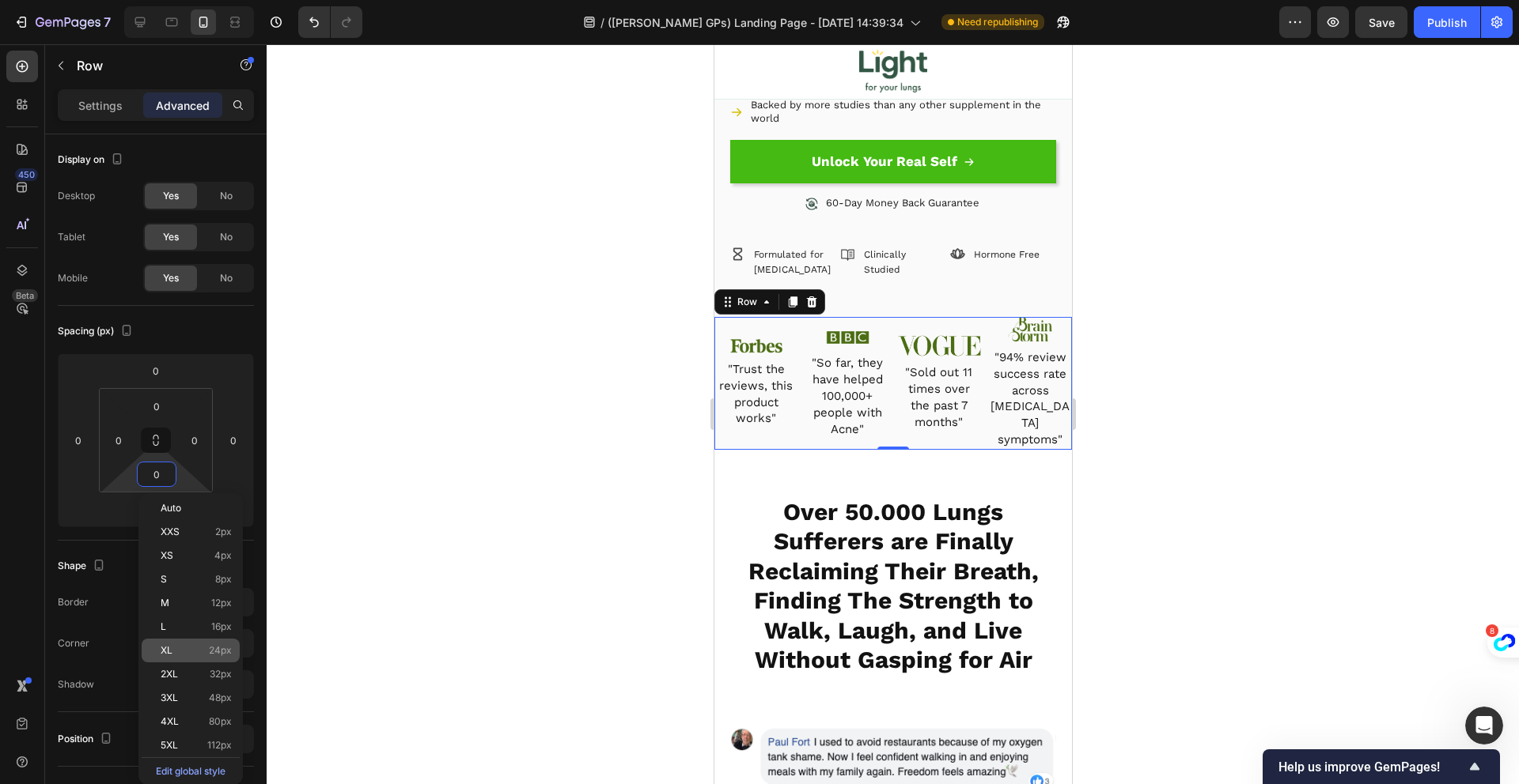
click at [219, 643] on div "XL 24px" at bounding box center [190, 651] width 98 height 24
type input "24"
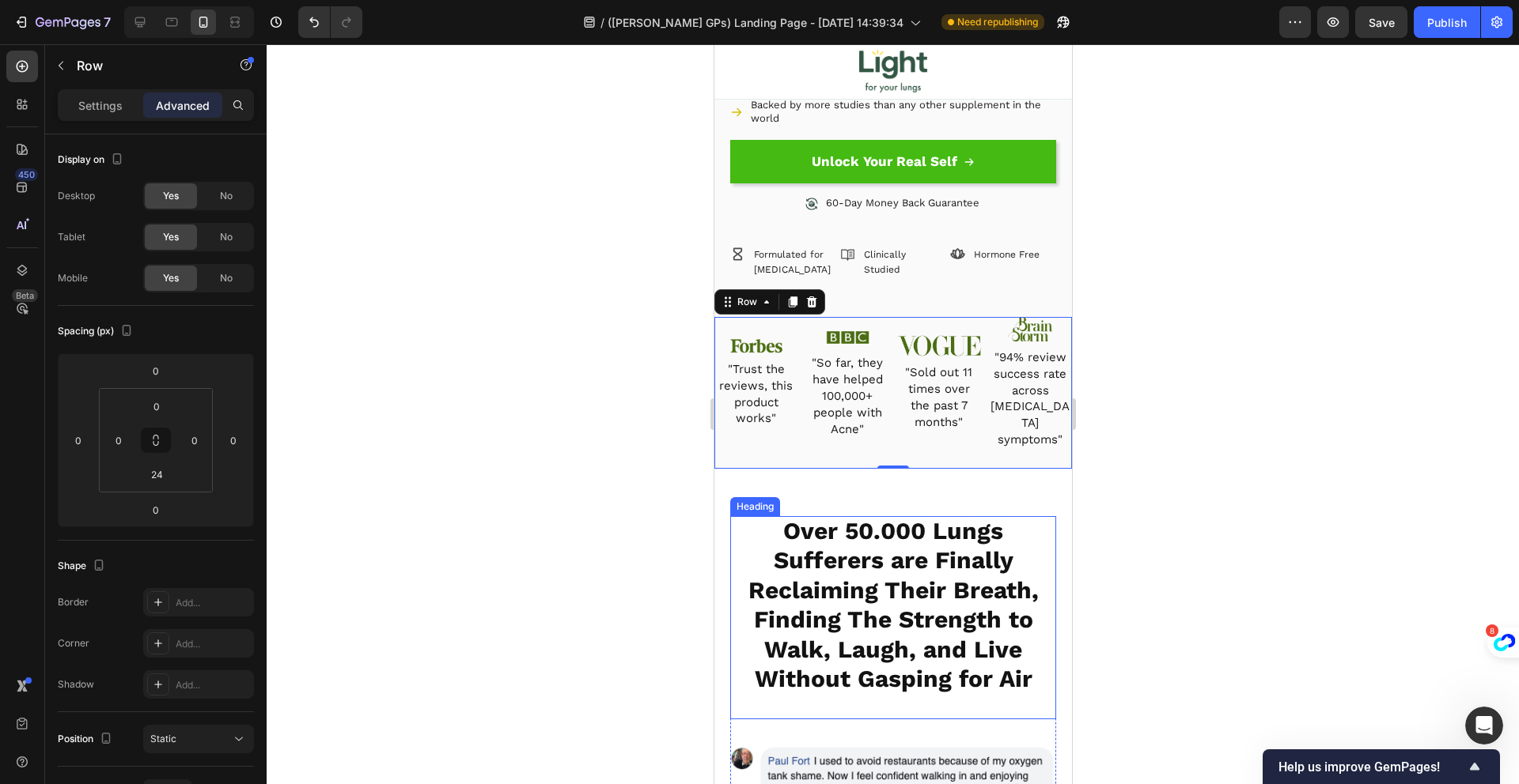
click at [915, 531] on span "Over 50.000 Lungs Sufferers are Finally Reclaiming Their Breath, Finding The St…" at bounding box center [893, 606] width 290 height 177
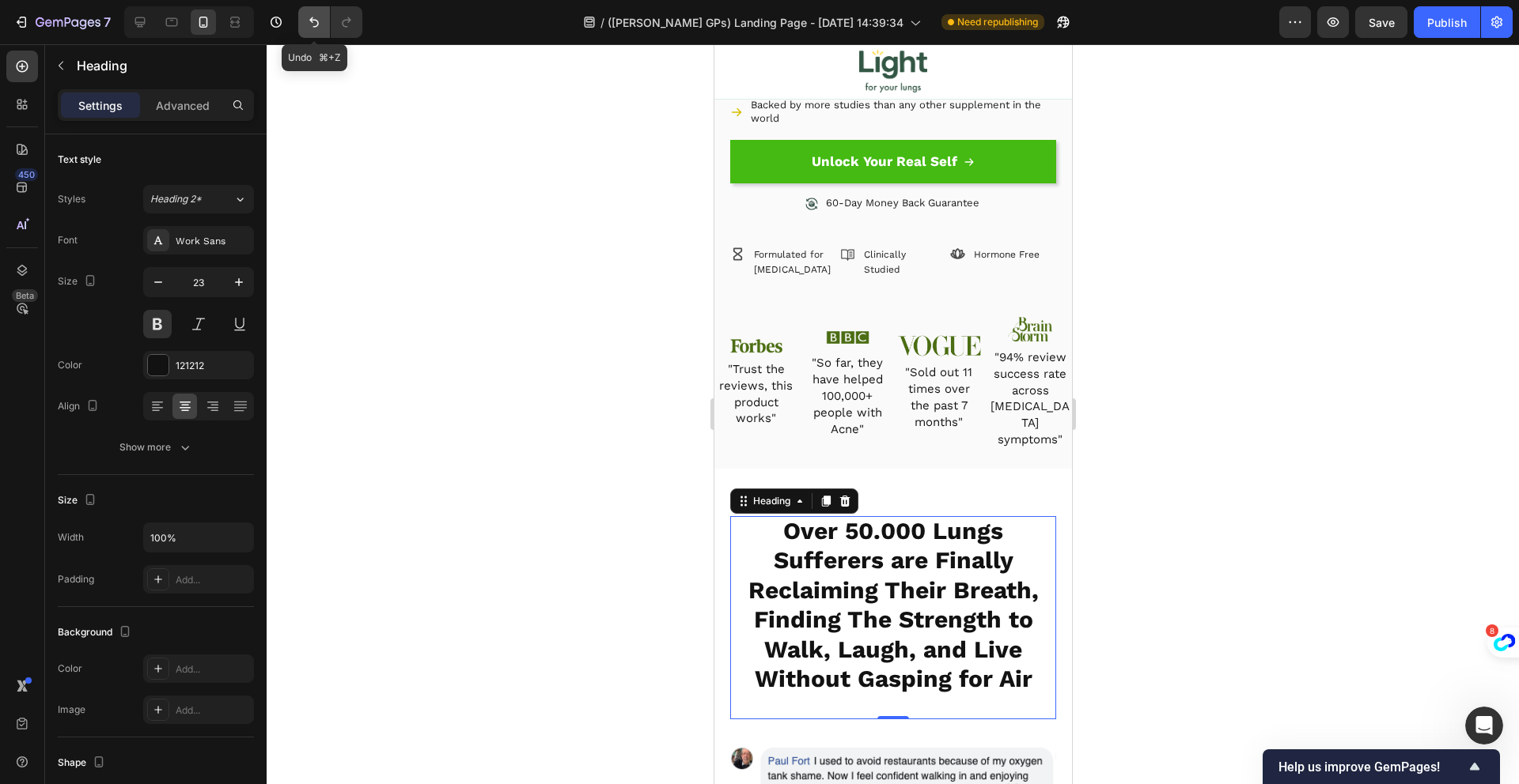
click at [320, 21] on icon "Undo/Redo" at bounding box center [314, 22] width 15 height 15
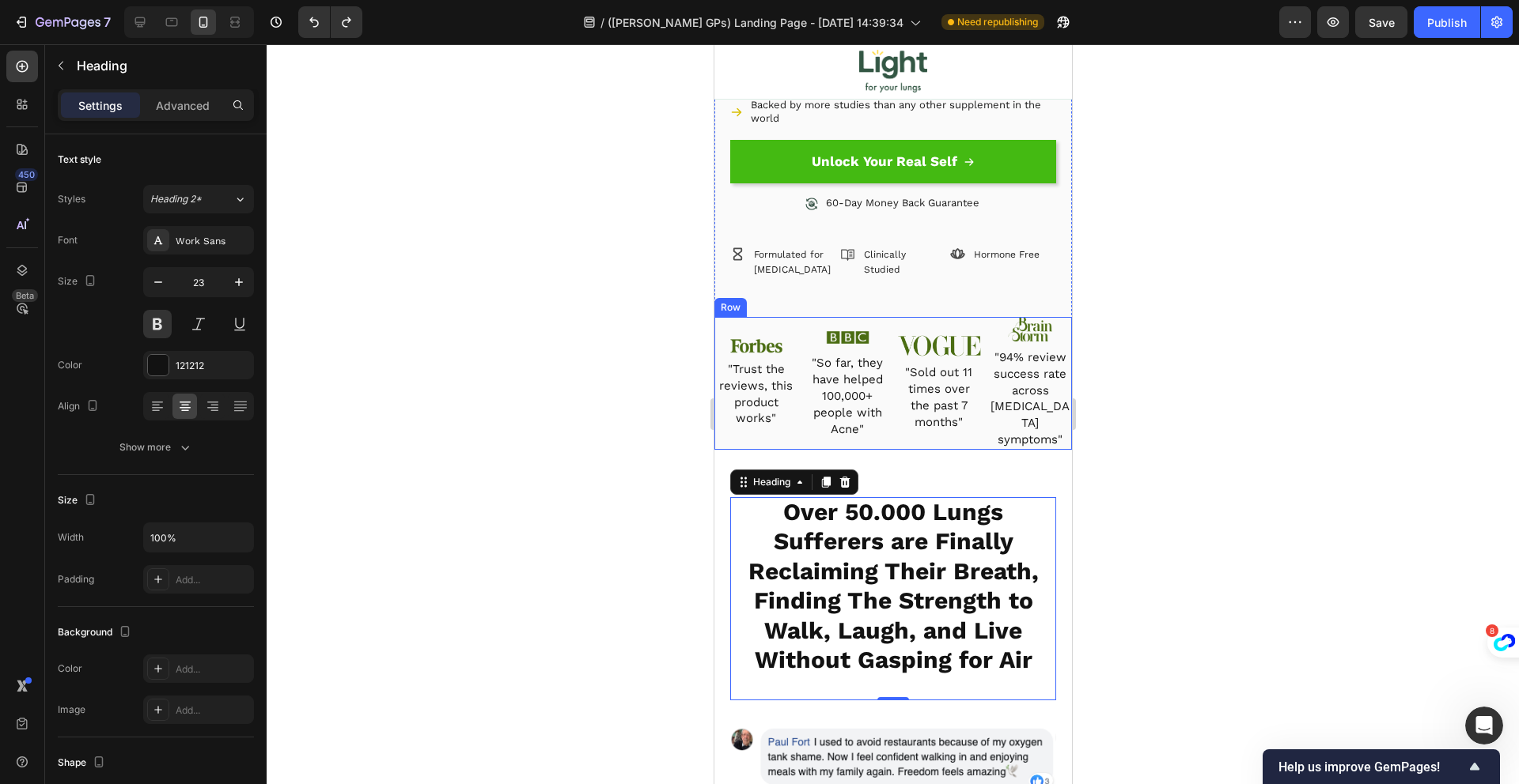
click at [897, 317] on div "Image "Sold out 11 times over the past 7 months" Heading" at bounding box center [938, 383] width 84 height 132
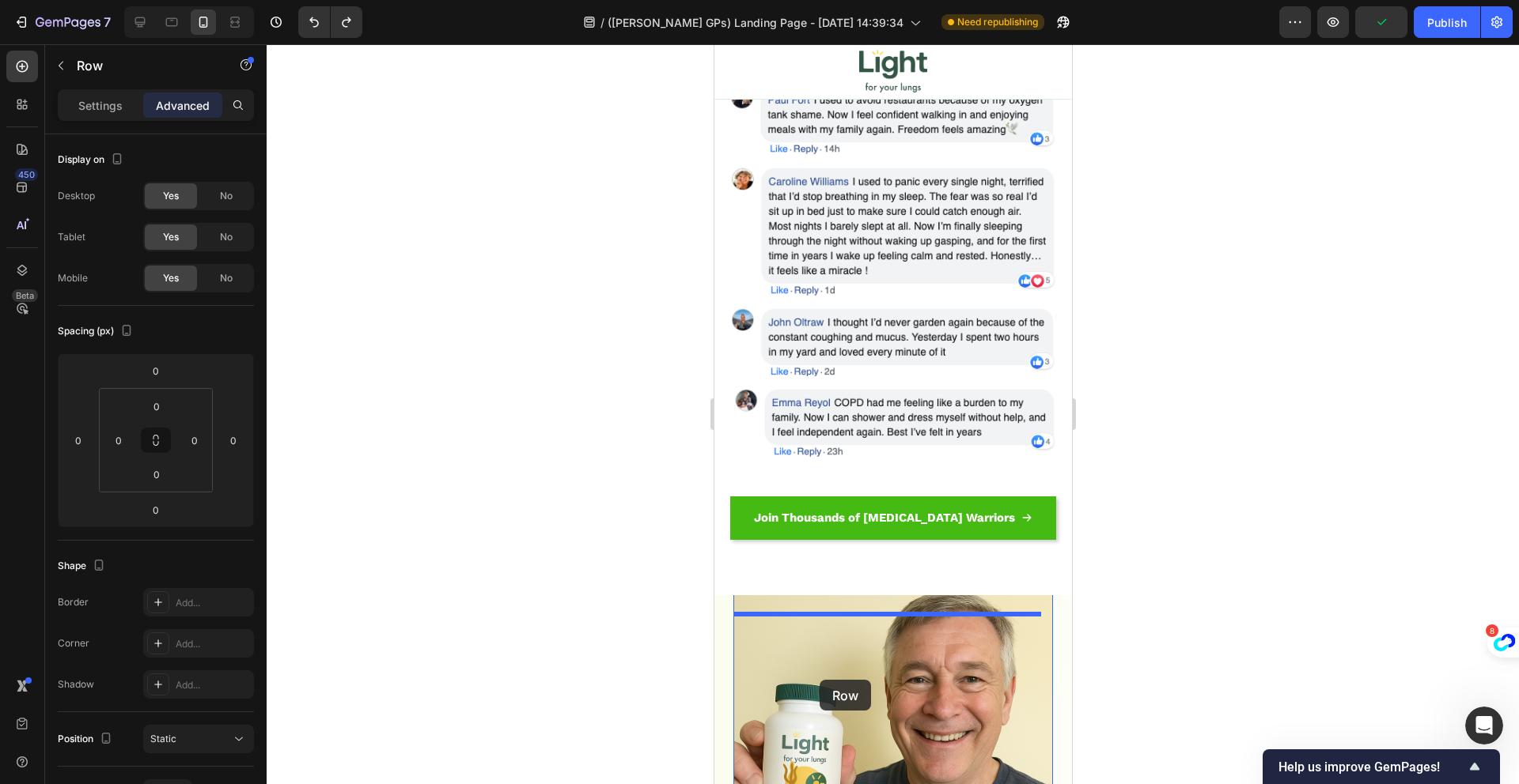
scroll to position [1610, 0]
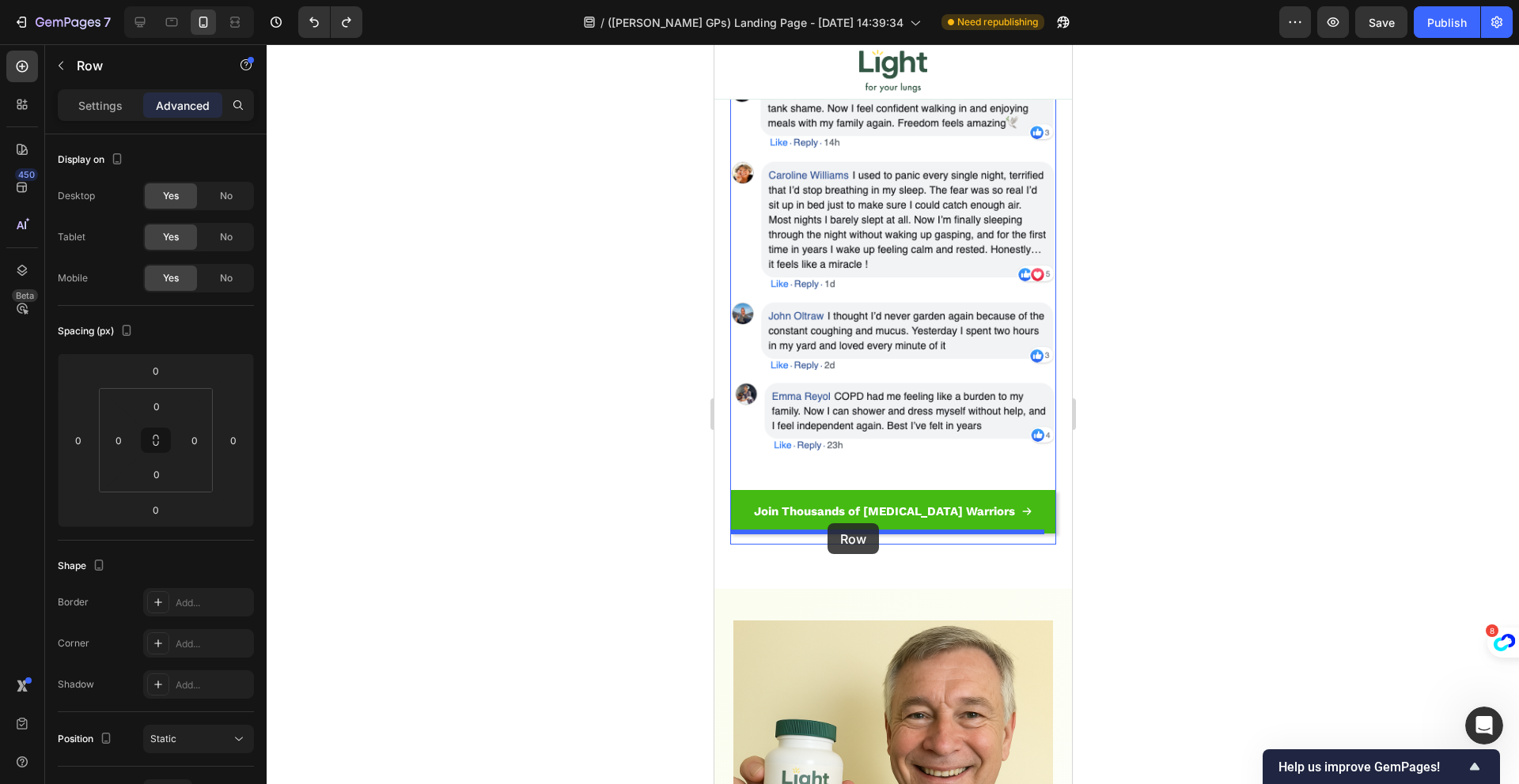
drag, startPoint x: 793, startPoint y: 302, endPoint x: 828, endPoint y: 523, distance: 223.8
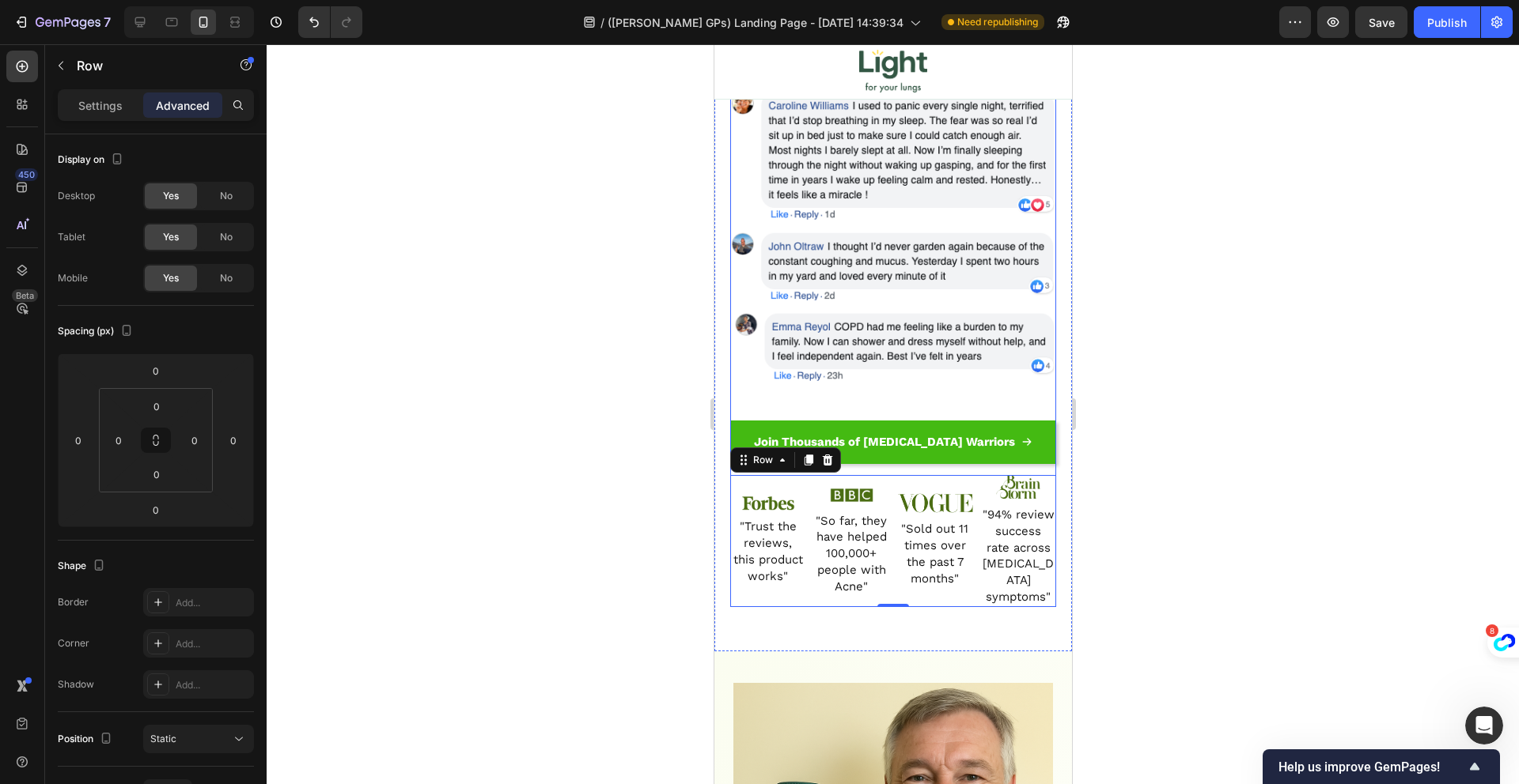
scroll to position [1704, 0]
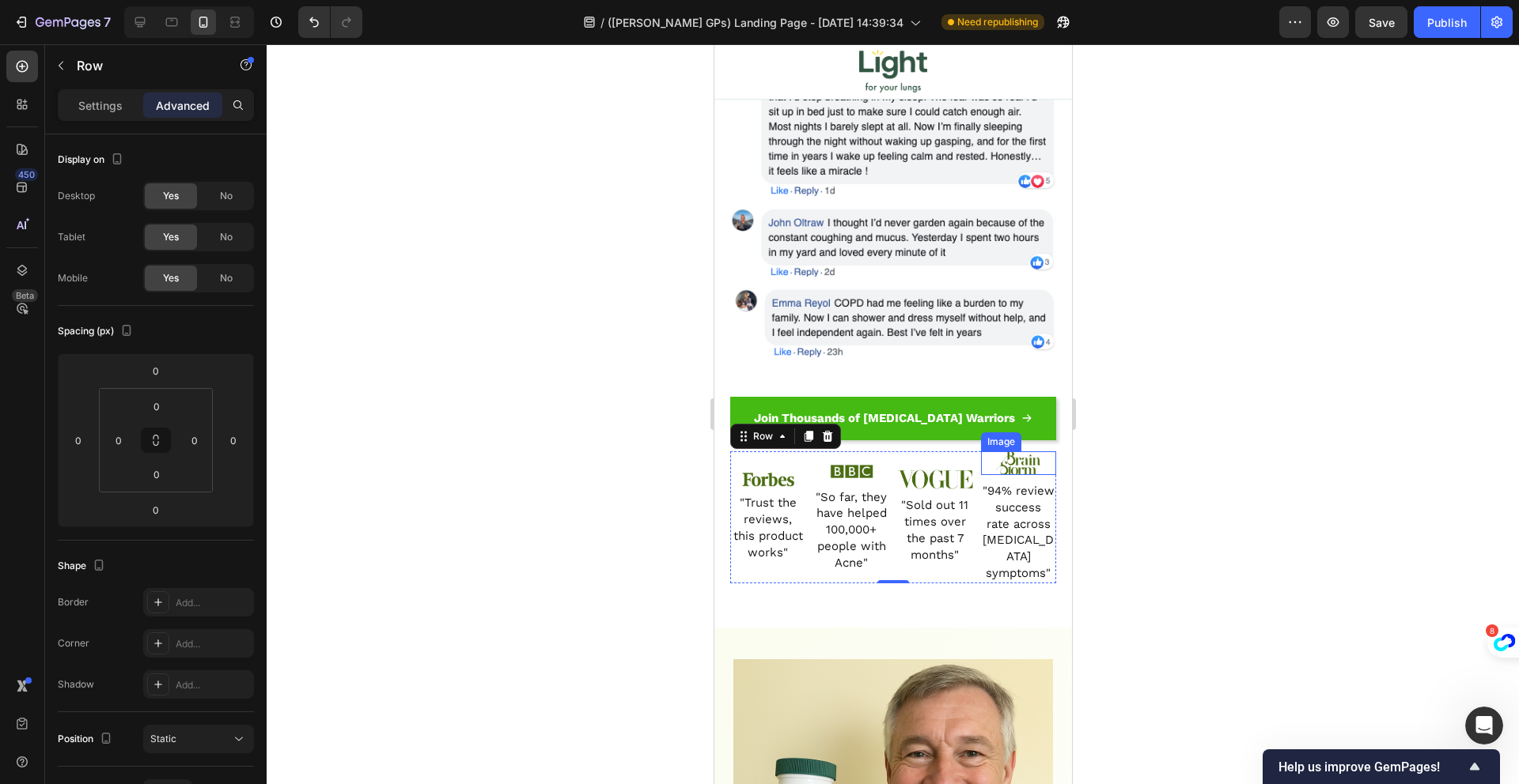
click at [1013, 455] on img at bounding box center [1017, 463] width 44 height 24
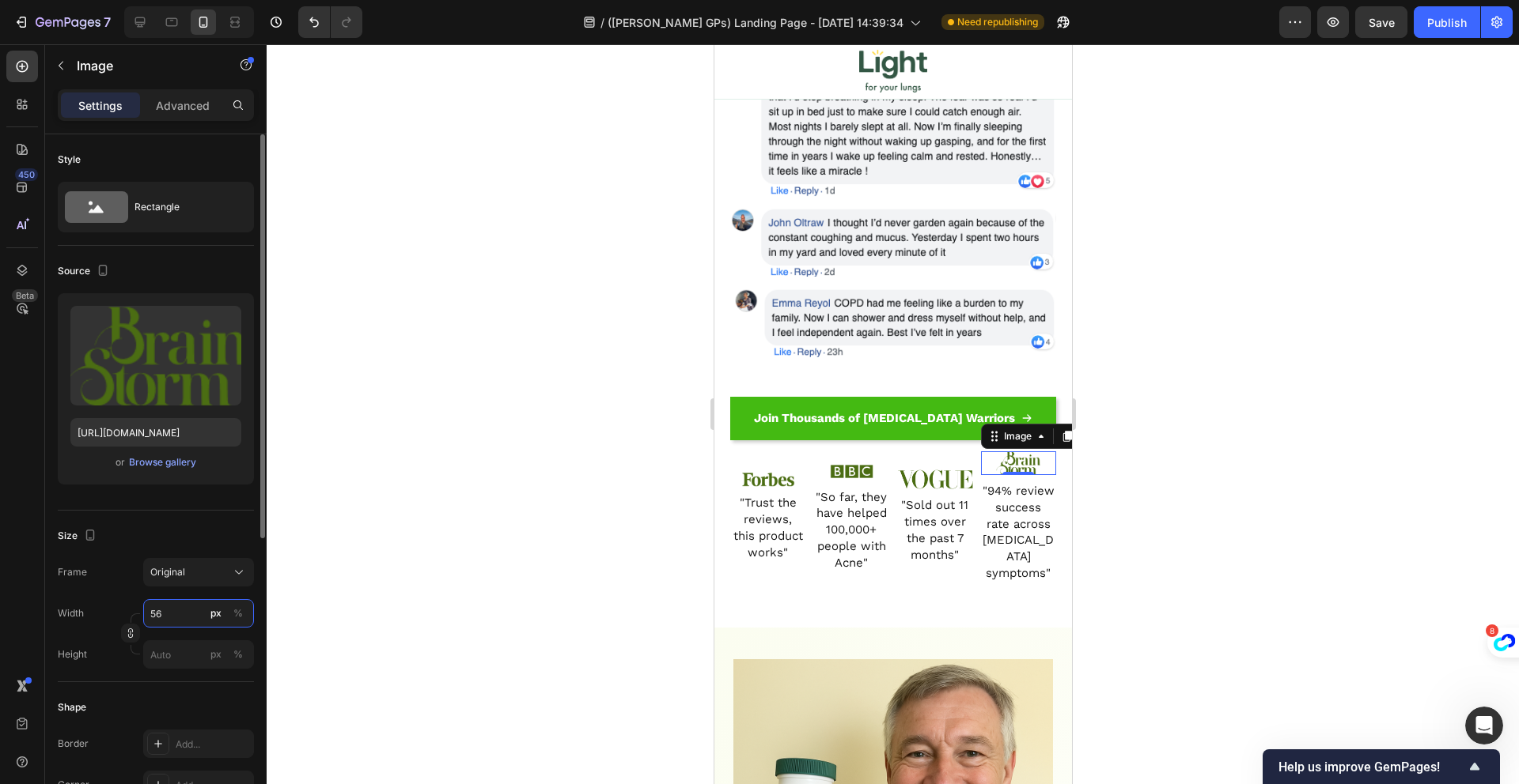
click at [169, 613] on input "56" at bounding box center [198, 614] width 110 height 29
type input "6"
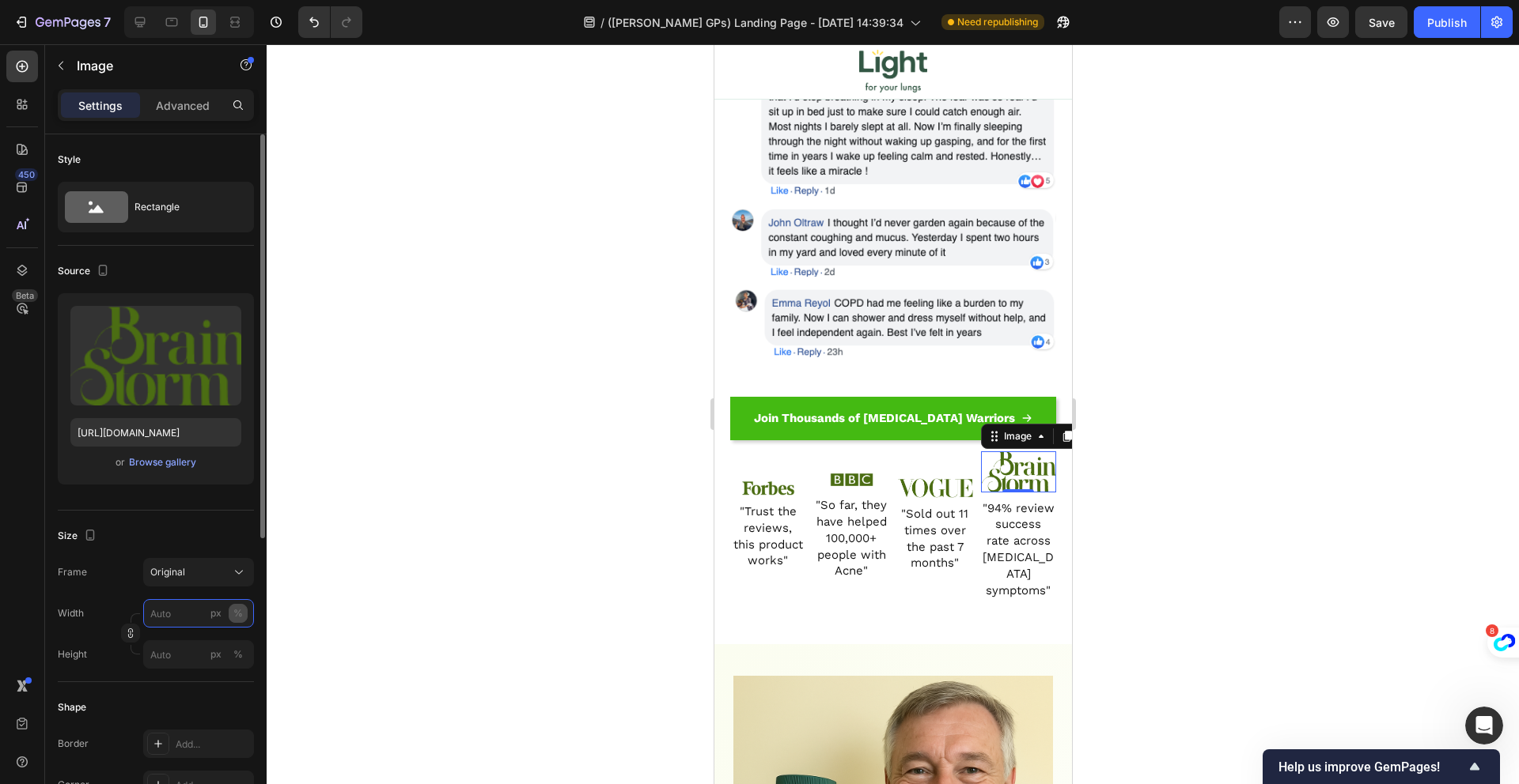
type input "6"
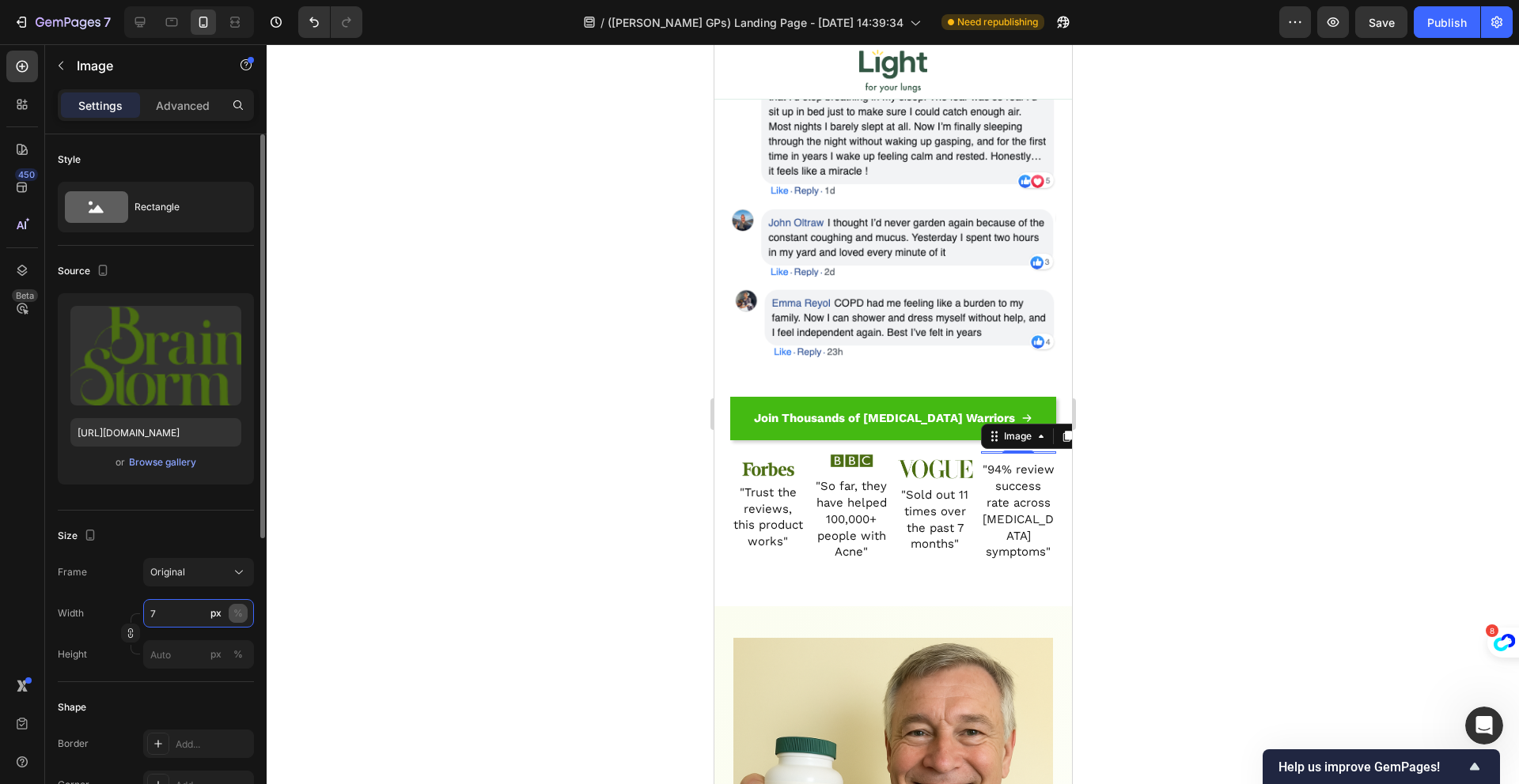
type input "75"
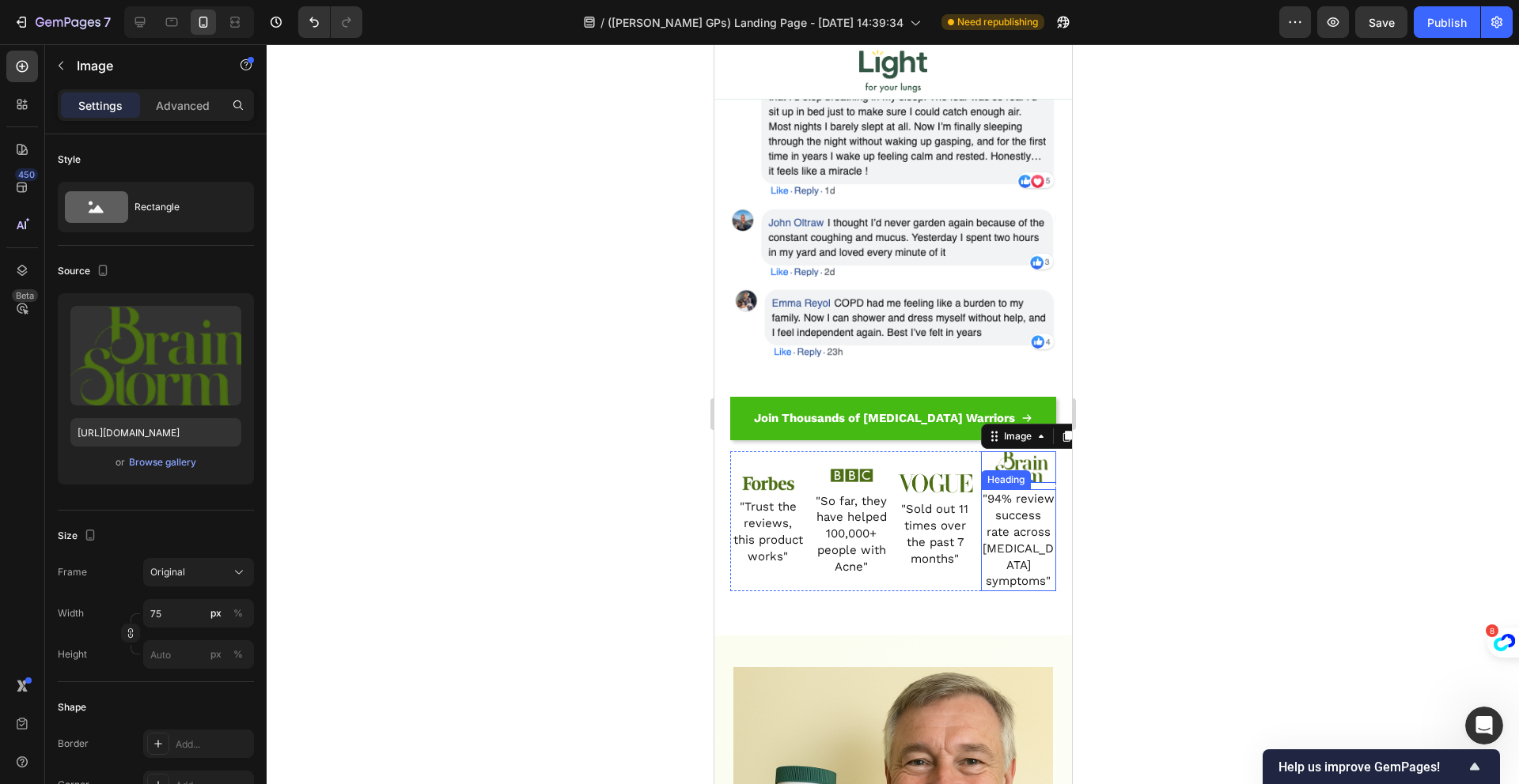
click at [1027, 513] on span ""94% review success rate across [MEDICAL_DATA] symptoms"" at bounding box center [1017, 539] width 72 height 97
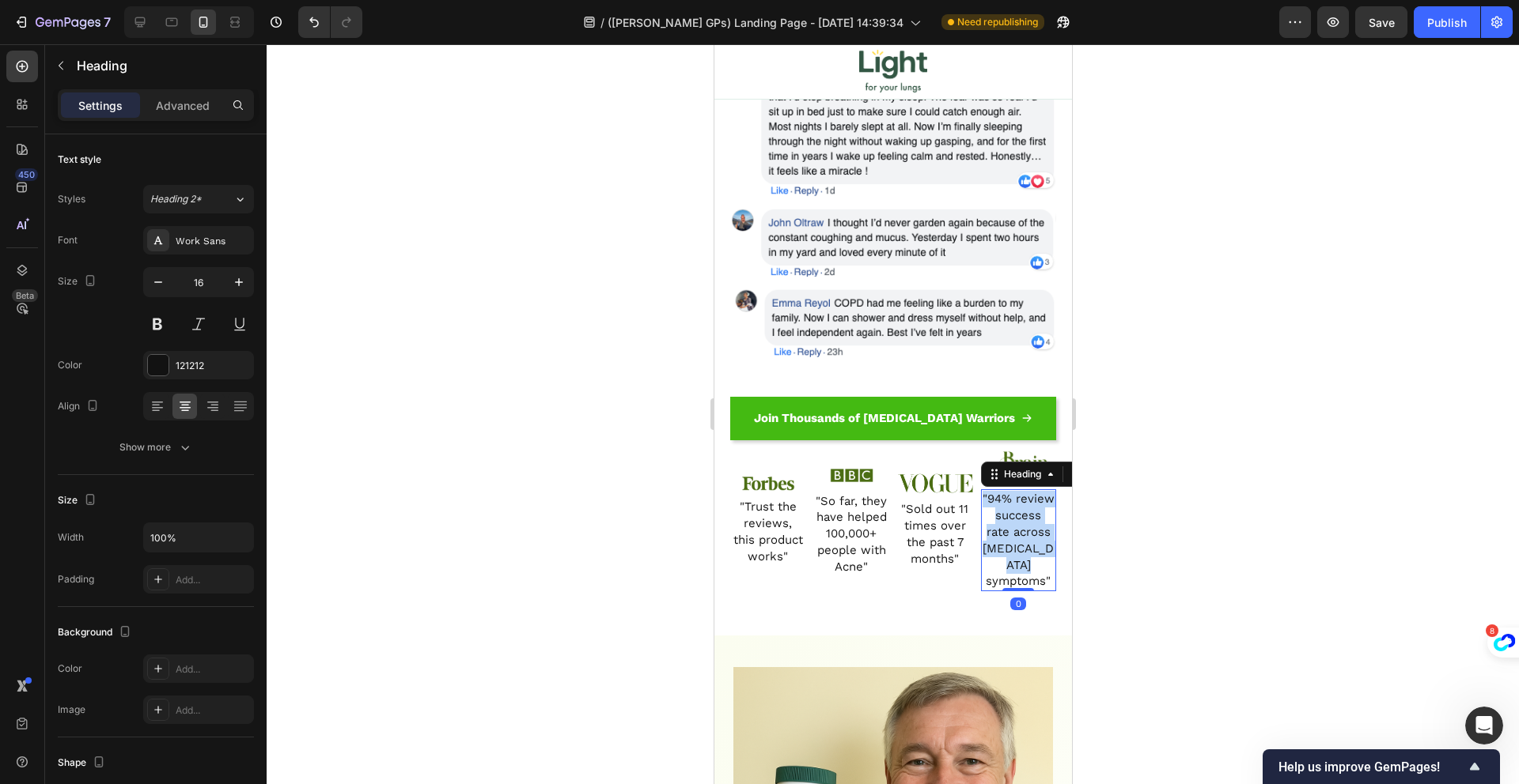
click at [1027, 513] on span ""94% review success rate across [MEDICAL_DATA] symptoms"" at bounding box center [1017, 539] width 72 height 97
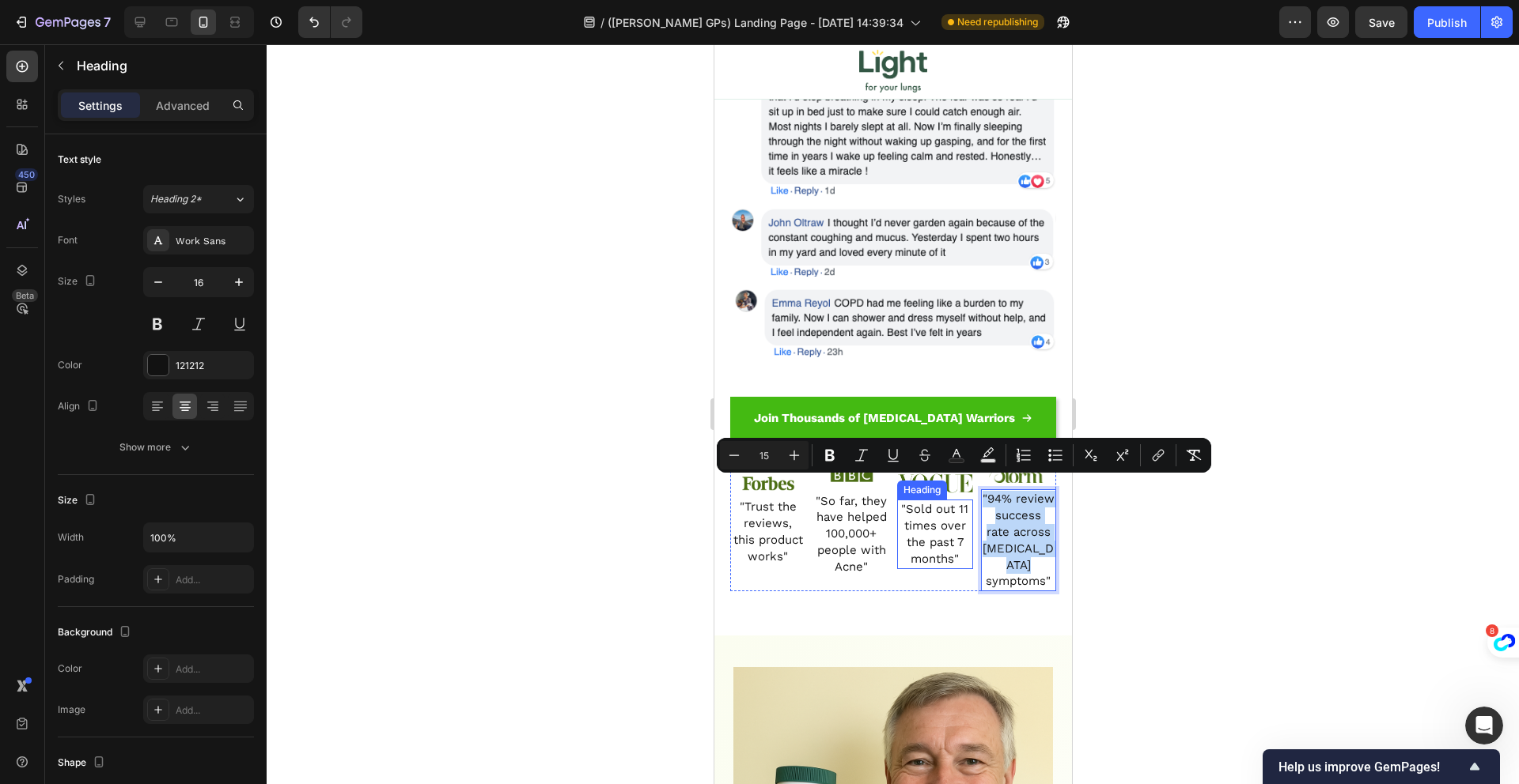
click at [947, 502] on span ""Sold out 11 times over the past 7 months"" at bounding box center [934, 534] width 67 height 63
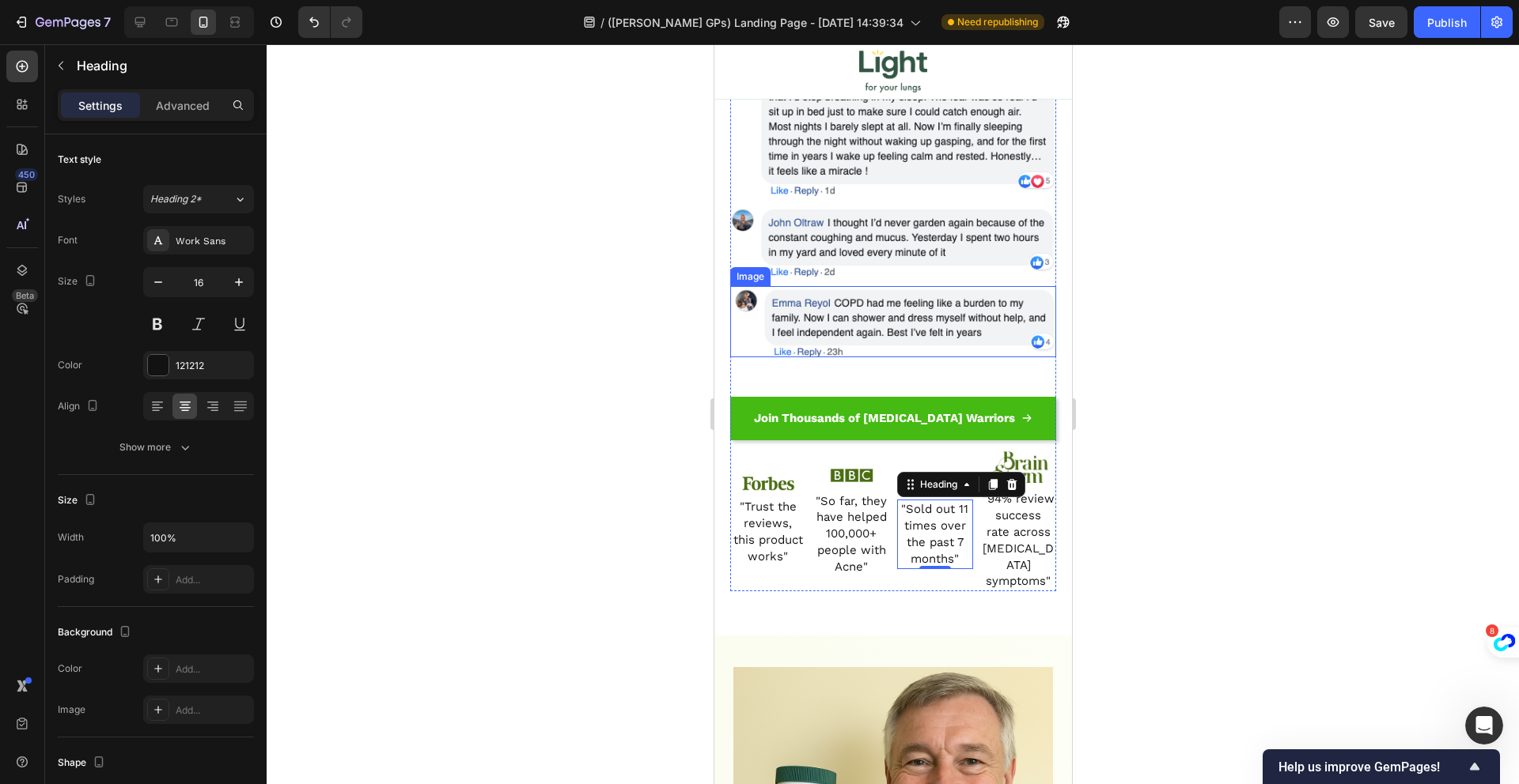
click at [949, 321] on img at bounding box center [892, 321] width 326 height 71
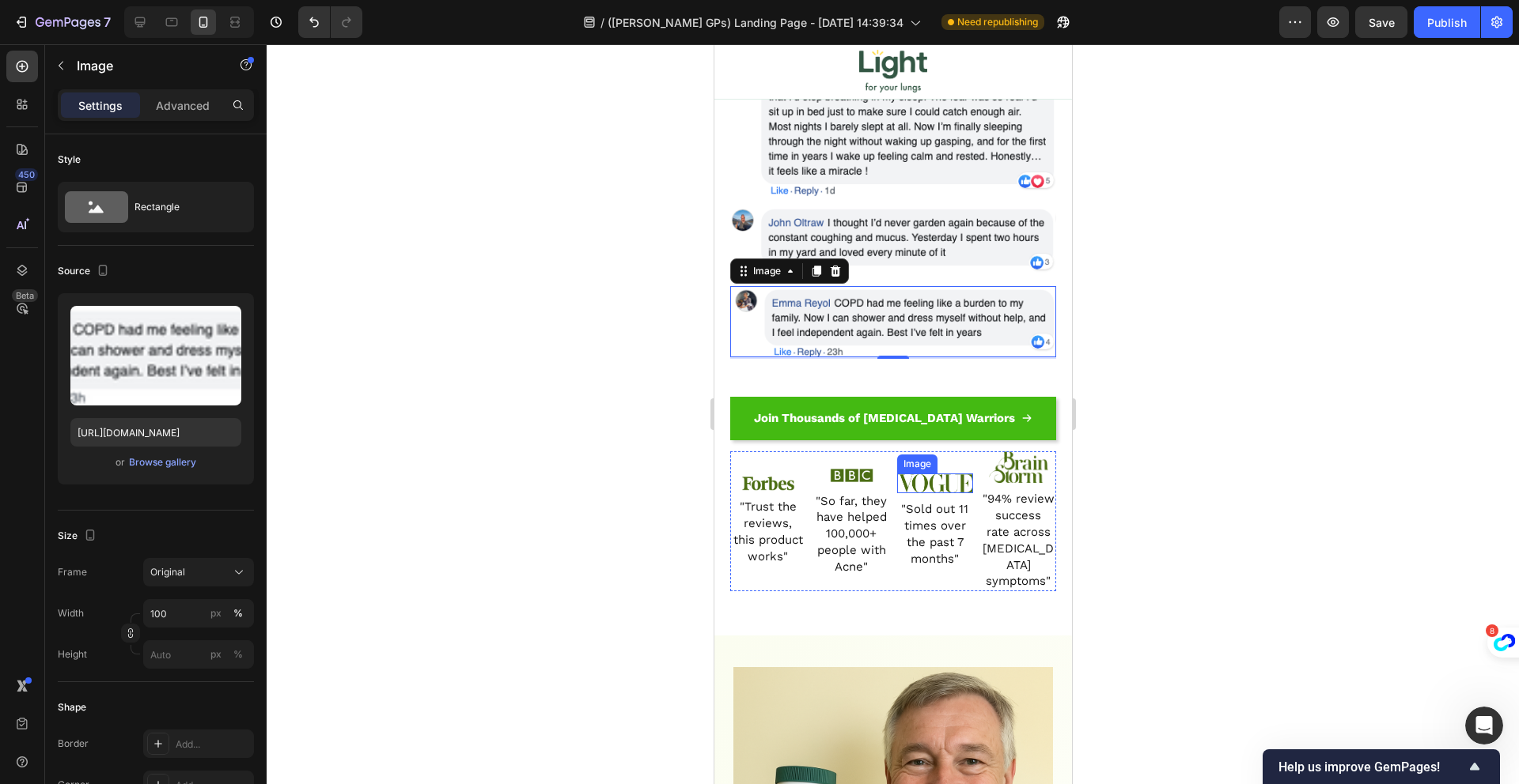
click at [935, 474] on img at bounding box center [934, 484] width 76 height 20
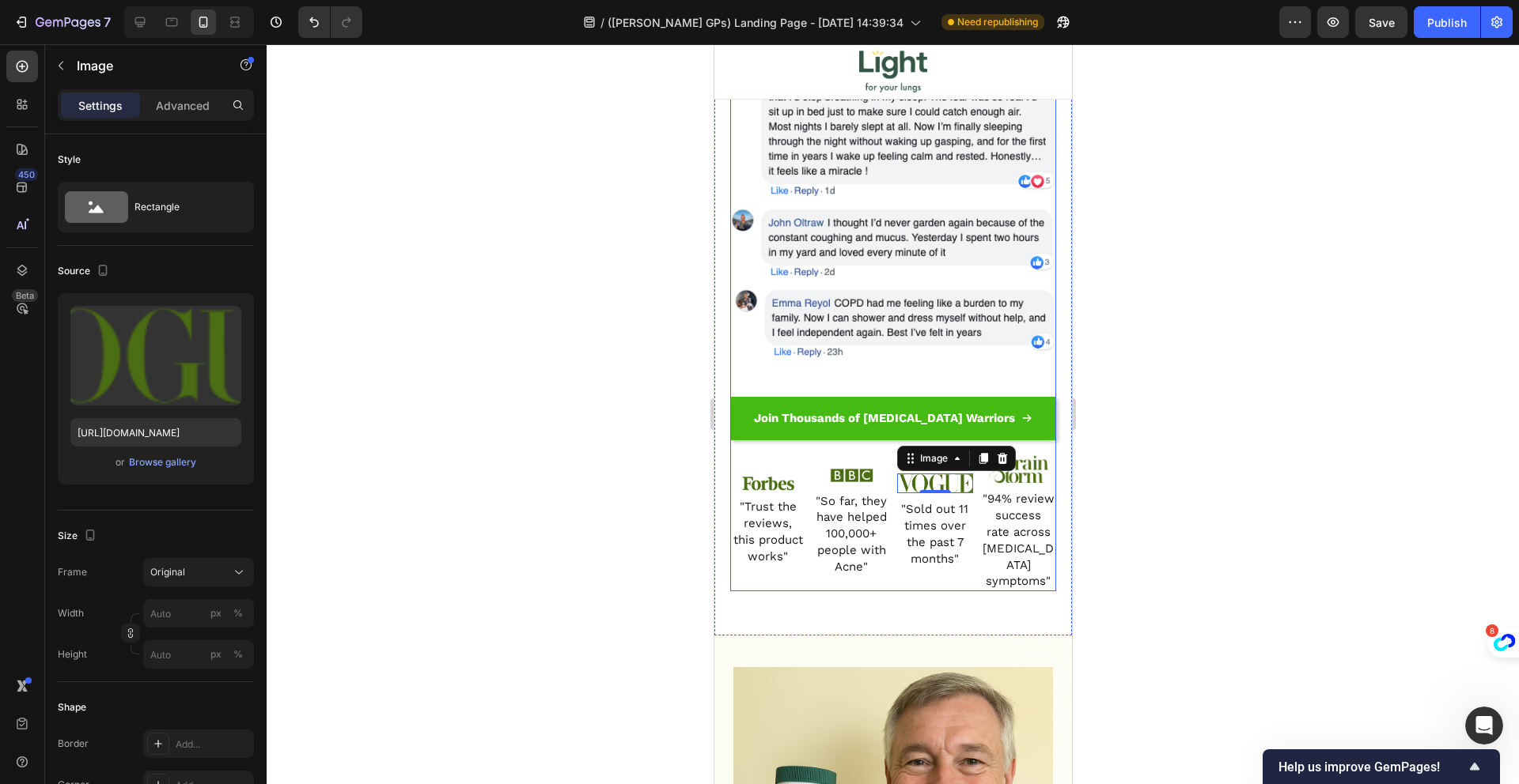
click at [873, 369] on div "Join Thousands of COPD Warriors Button" at bounding box center [892, 405] width 326 height 92
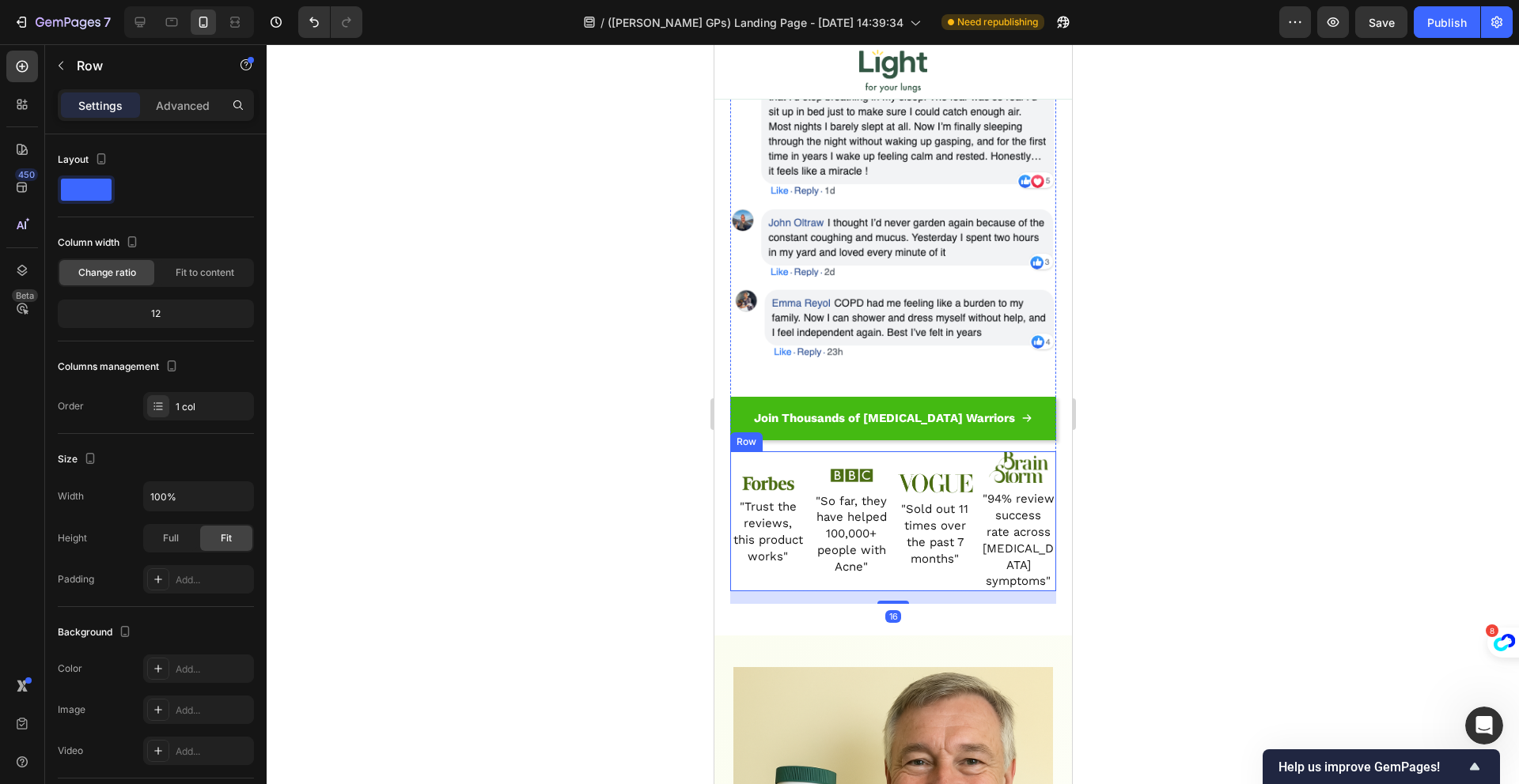
click at [908, 451] on div "Image "Sold out 11 times over the past 7 months" Heading" at bounding box center [934, 521] width 76 height 141
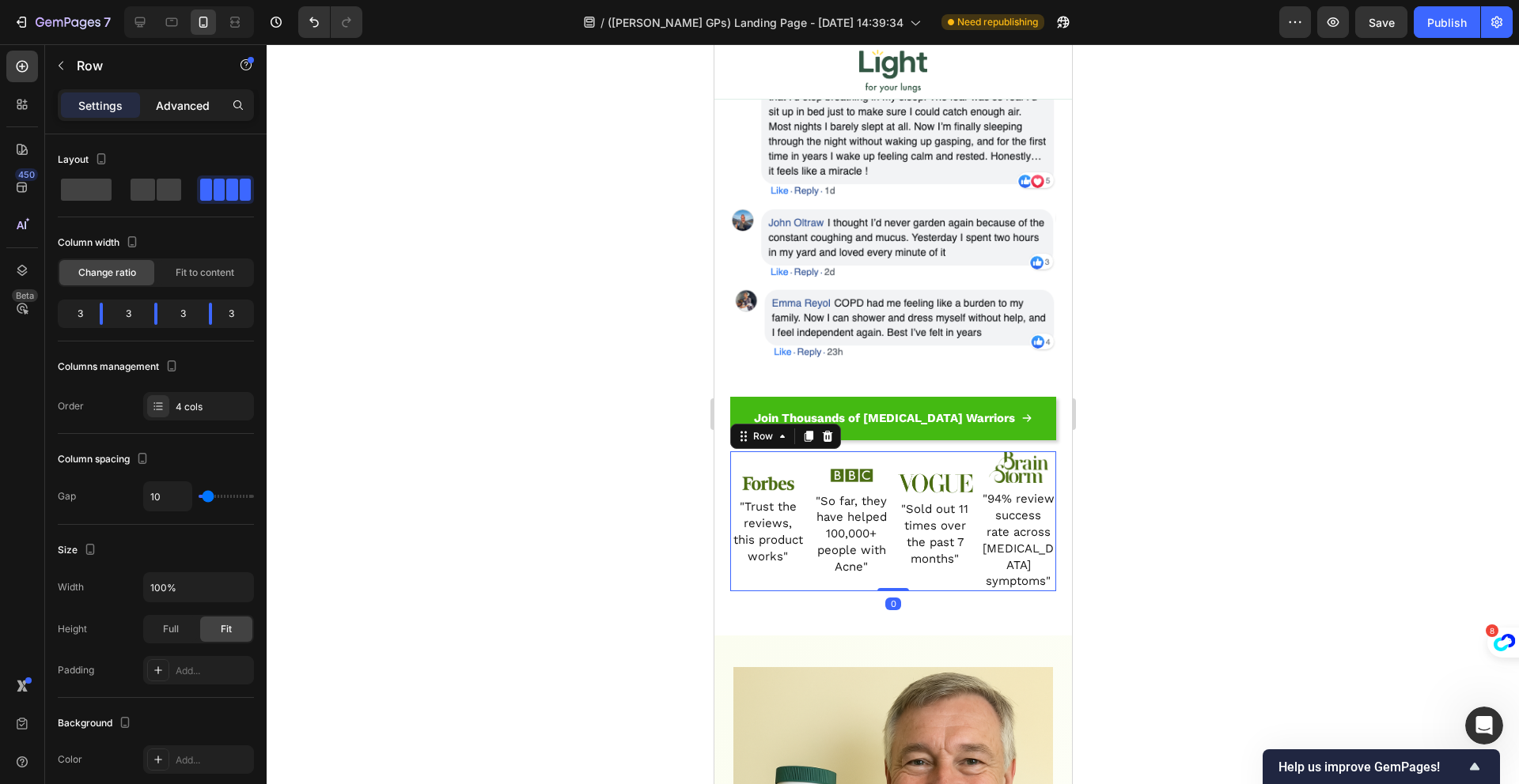
click at [157, 116] on div "Advanced" at bounding box center [182, 105] width 79 height 25
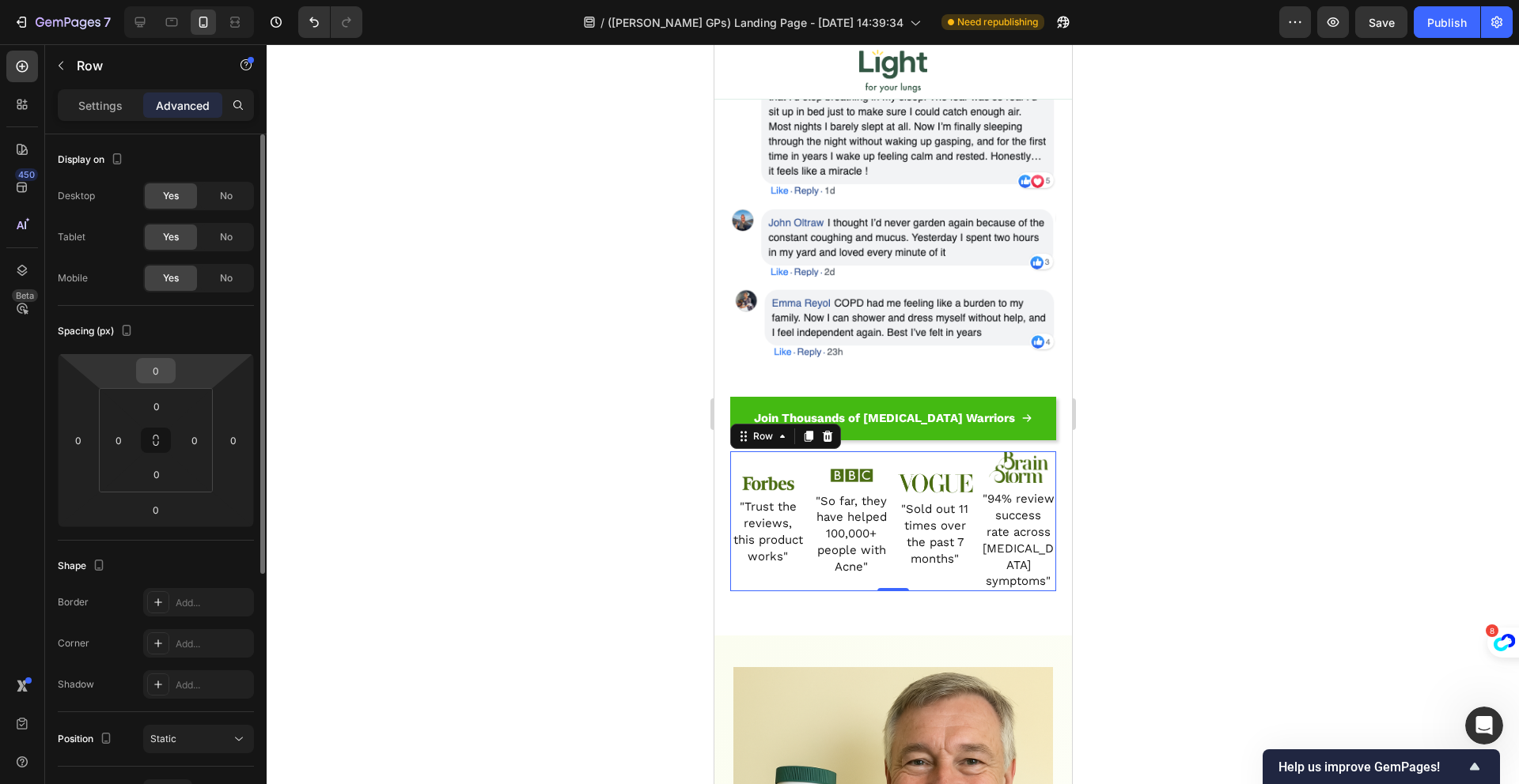
click at [159, 372] on input "0" at bounding box center [156, 370] width 32 height 24
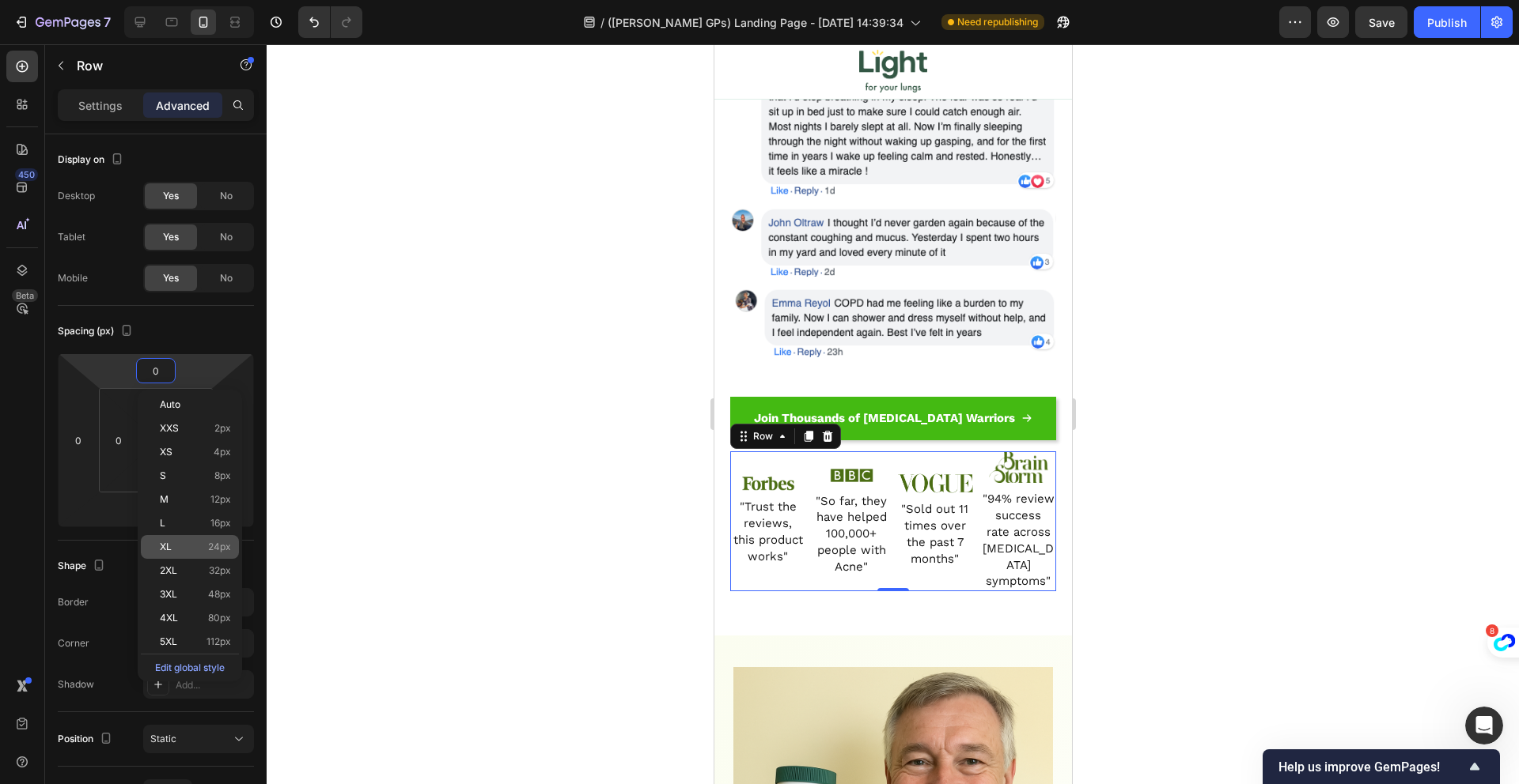
click at [213, 540] on div "XL 24px" at bounding box center [190, 547] width 98 height 24
type input "24"
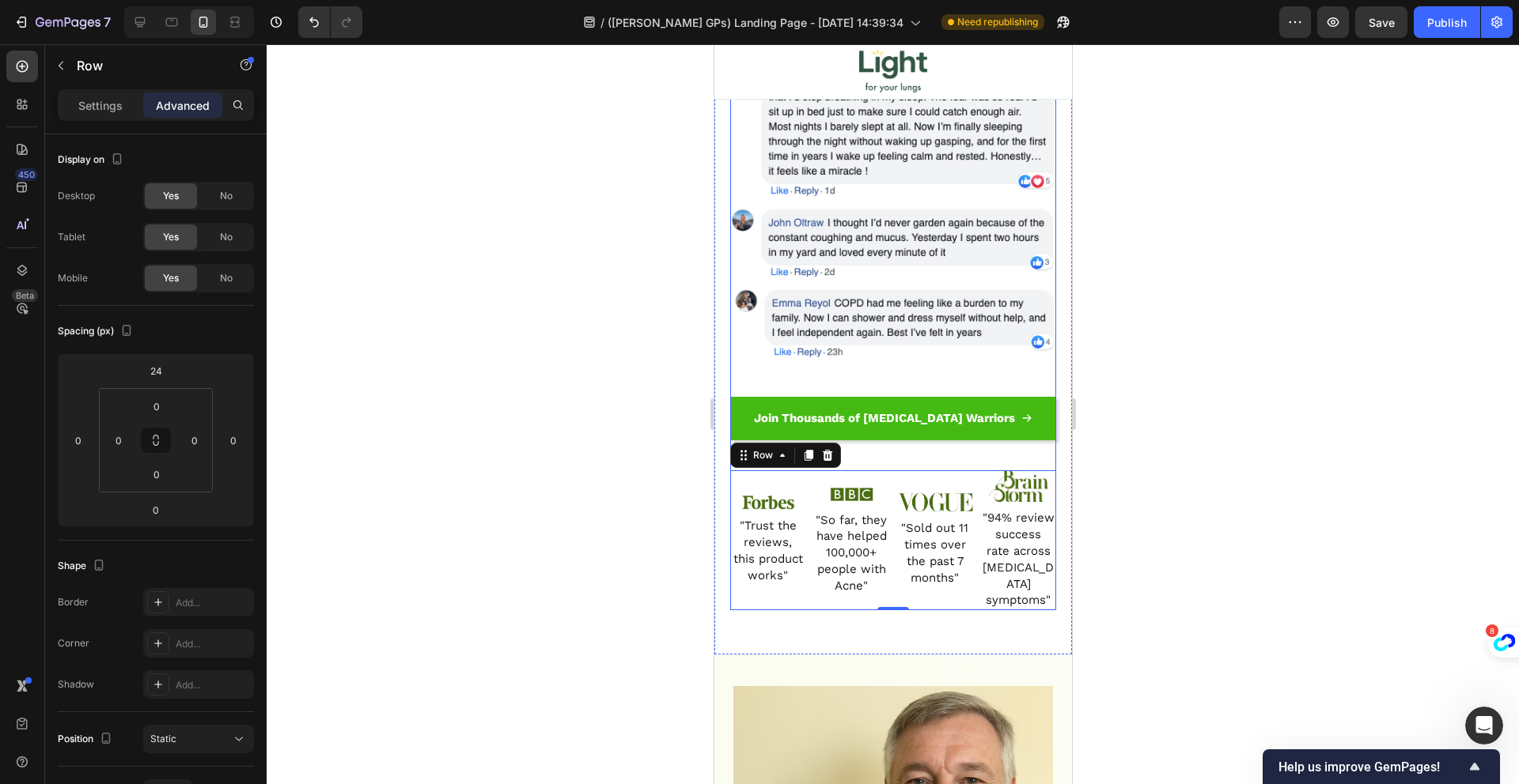
click at [891, 359] on div "Join Thousands of COPD Warriors Button" at bounding box center [892, 405] width 326 height 92
click at [779, 616] on div "Over 50.000 Lungs Sufferers are Finally Reclaiming Their Breath, Finding The St…" at bounding box center [892, 181] width 357 height 947
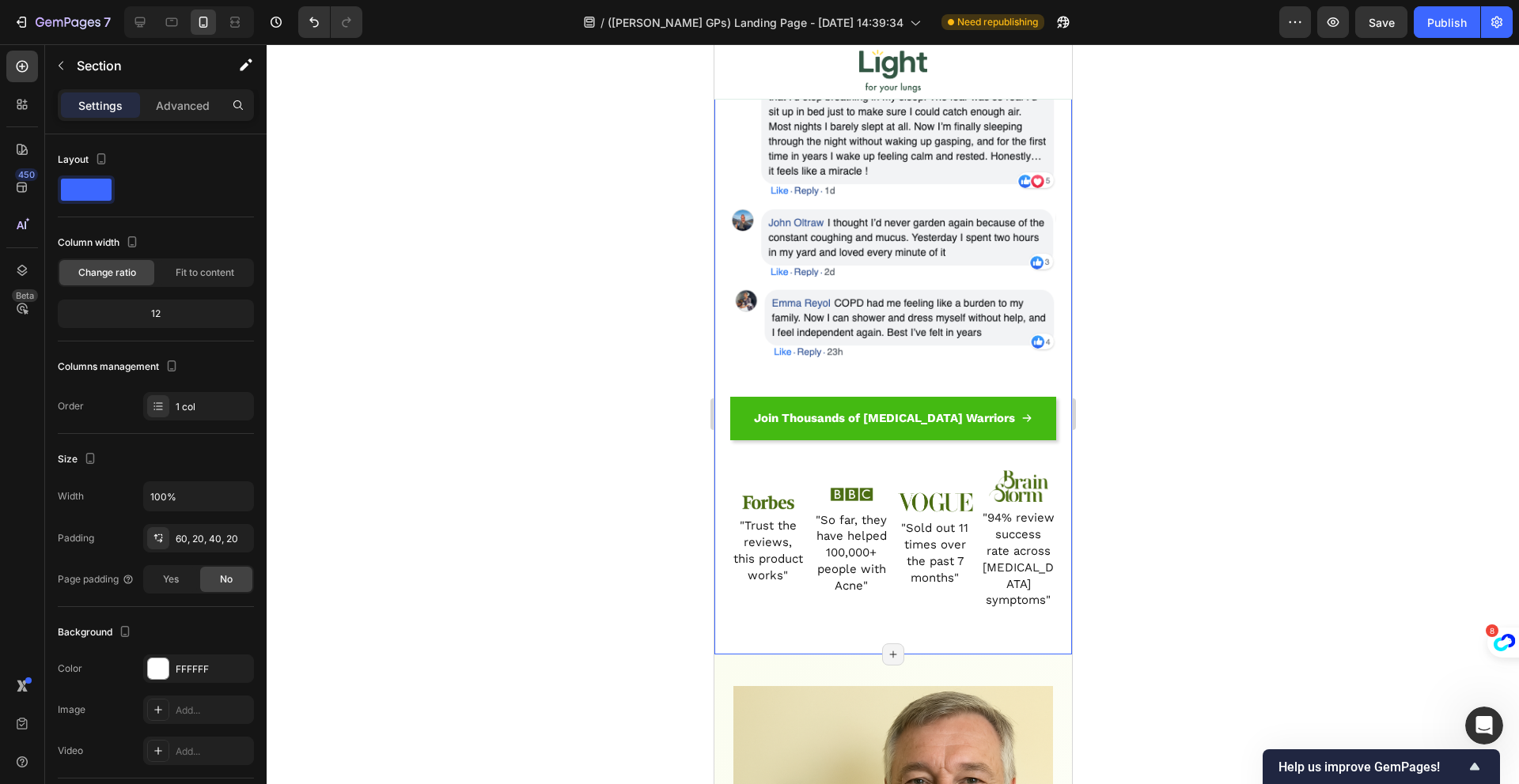
click at [811, 612] on div "Over 50.000 Lungs Sufferers are Finally Reclaiming Their Breath, Finding The St…" at bounding box center [892, 181] width 357 height 947
click at [835, 601] on div "Over 50.000 Lungs Sufferers are Finally Reclaiming Their Breath, Finding The St…" at bounding box center [892, 189] width 326 height 868
click at [842, 592] on div "Image "So far, they have helped 100,000+ people with Acne" Heading" at bounding box center [851, 540] width 76 height 141
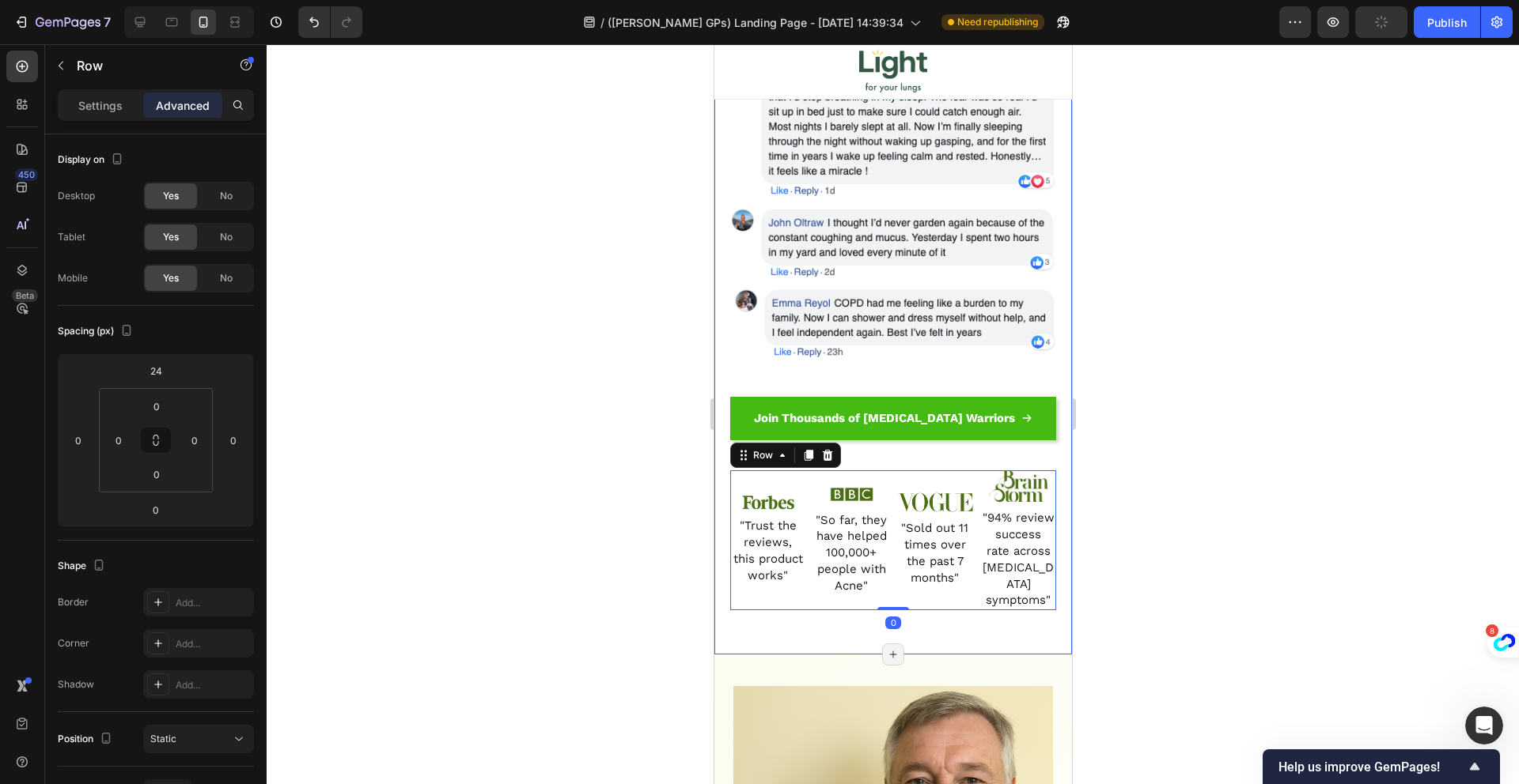
click at [847, 605] on div "Over 50.000 Lungs Sufferers are Finally Reclaiming Their Breath, Finding The St…" at bounding box center [892, 189] width 326 height 868
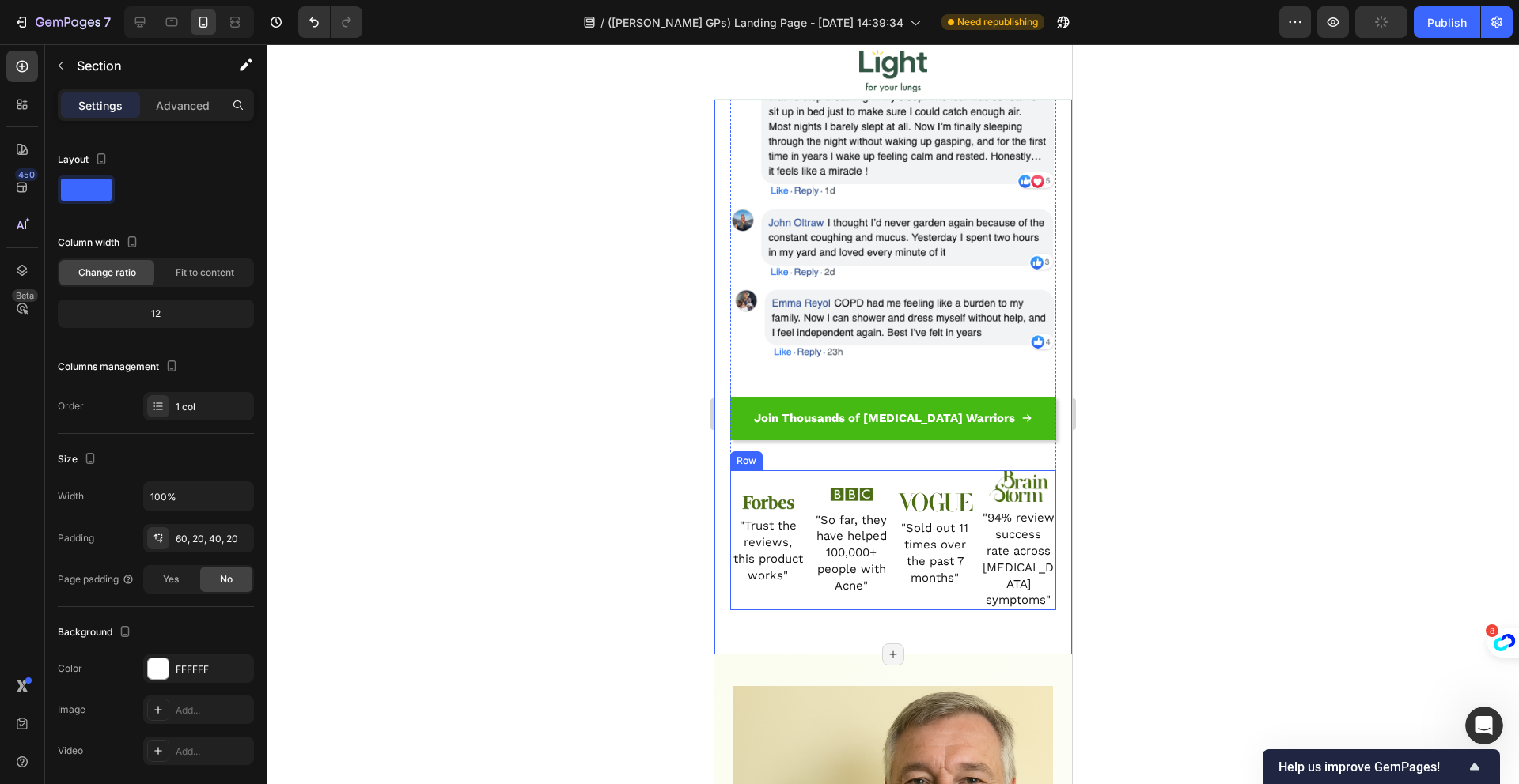
click at [897, 591] on div "Image "Sold out 11 times over the past 7 months" Heading" at bounding box center [934, 540] width 76 height 141
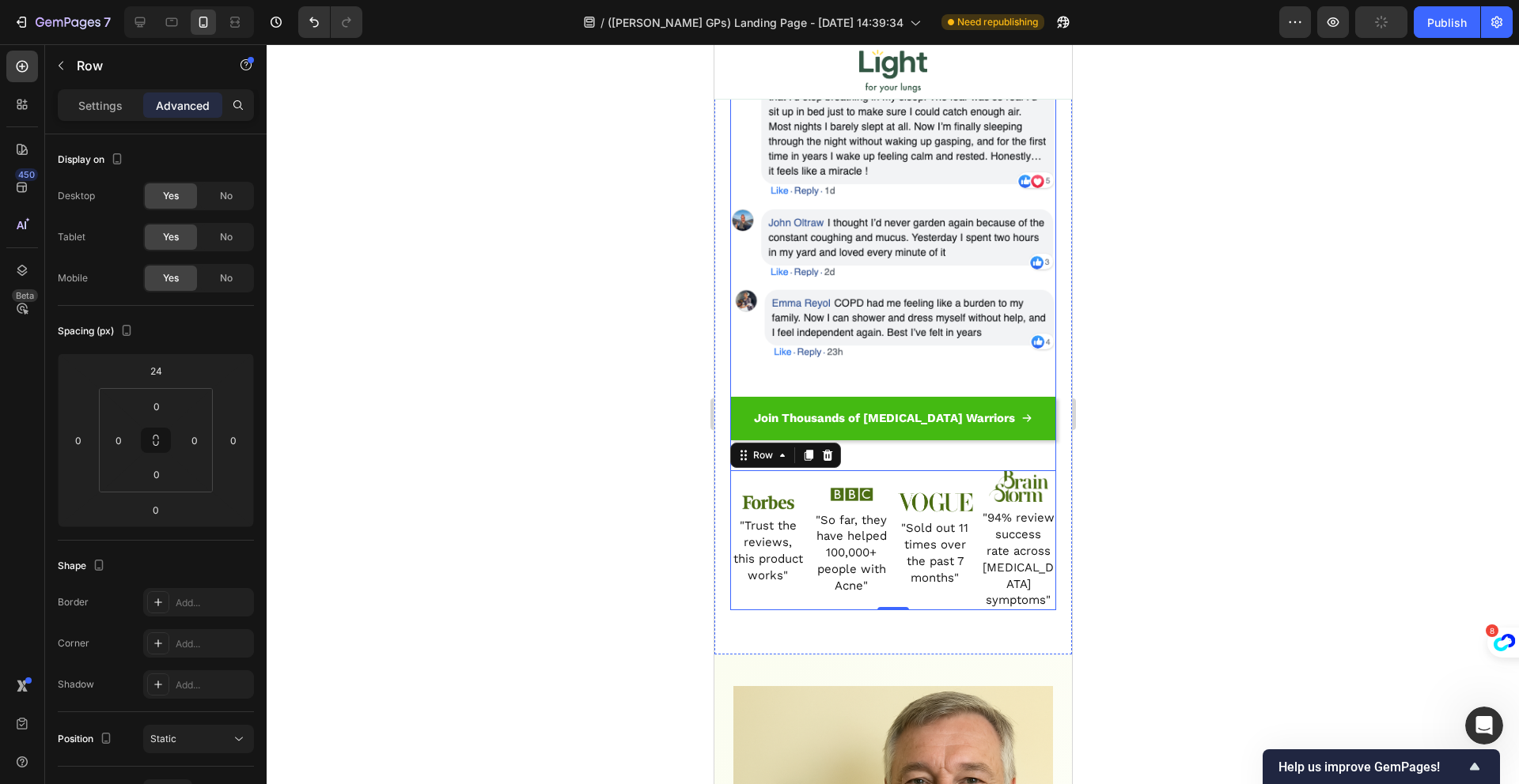
click at [892, 367] on div "Join Thousands of COPD Warriors Button" at bounding box center [892, 405] width 326 height 92
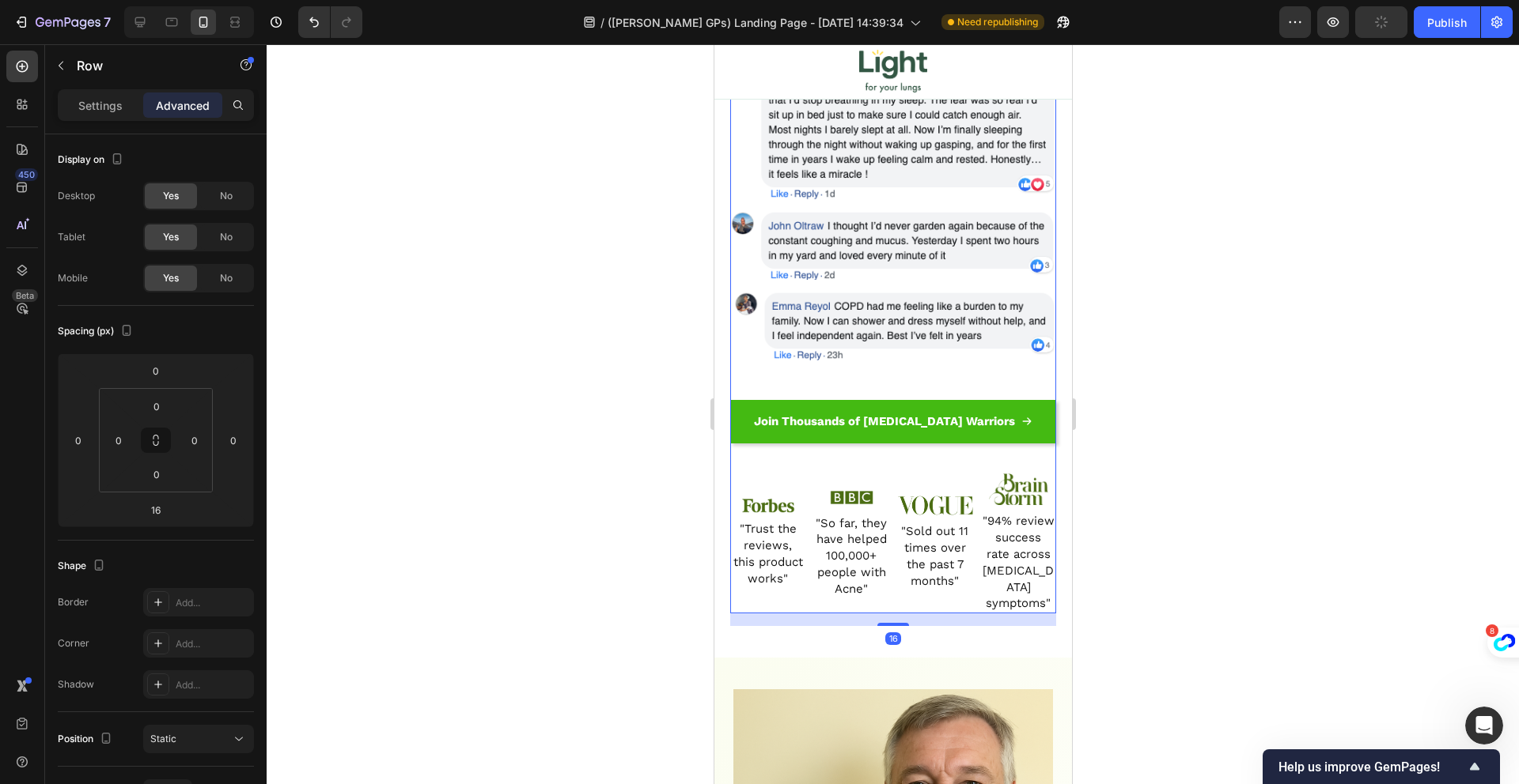
scroll to position [2009, 0]
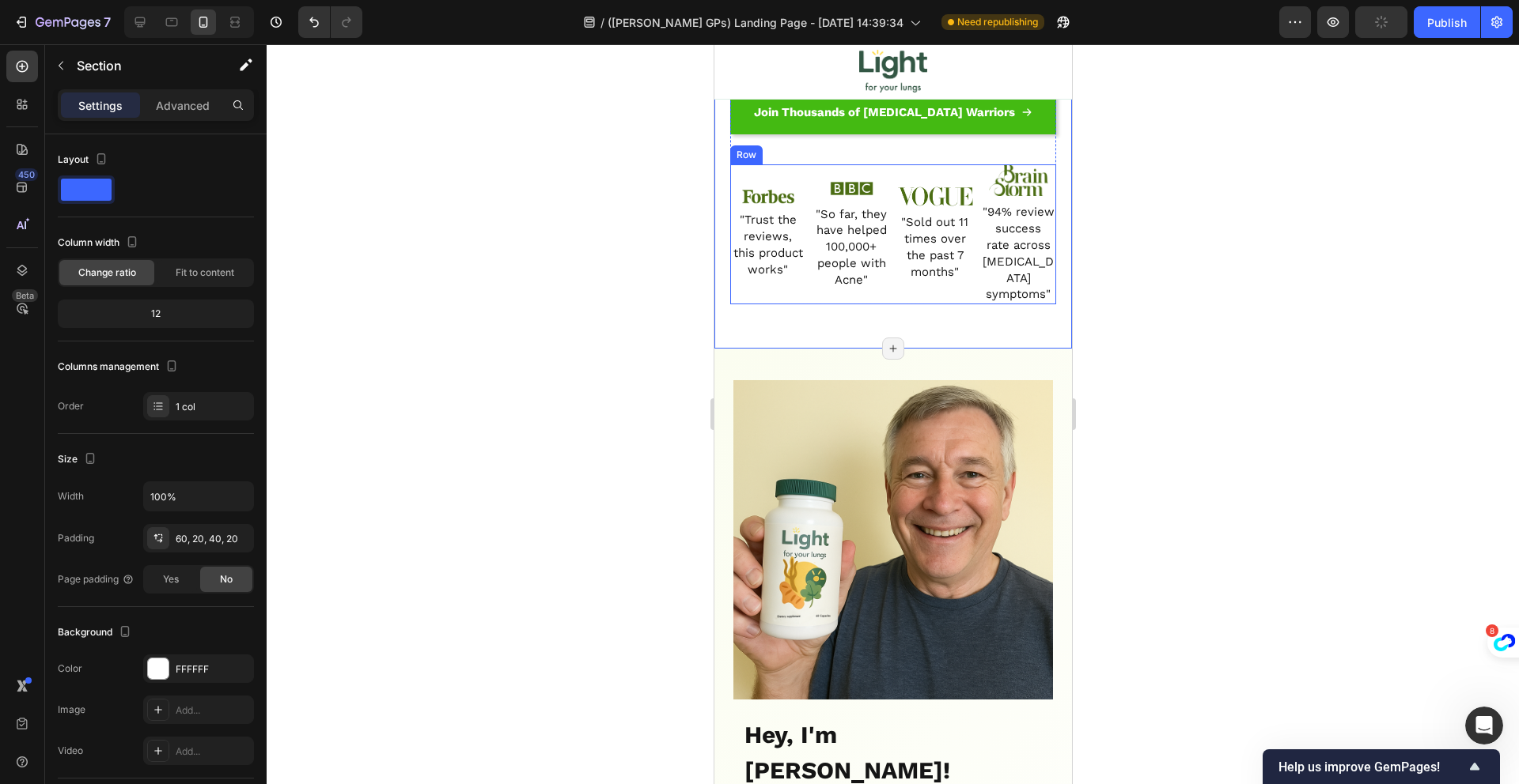
click at [796, 285] on div "Image "Trust the reviews, this product works" Heading" at bounding box center [767, 234] width 76 height 141
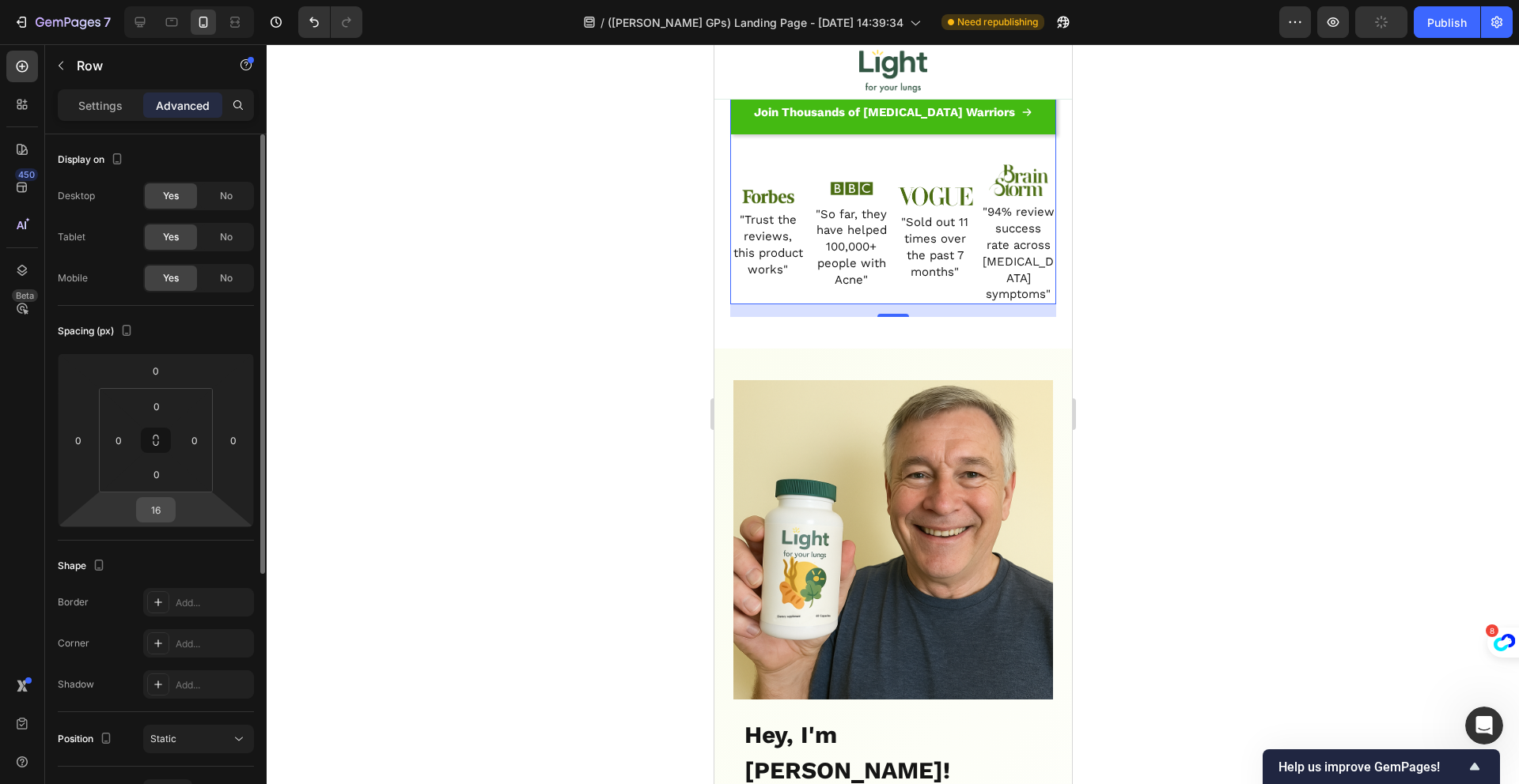
click at [158, 514] on input "16" at bounding box center [156, 510] width 32 height 24
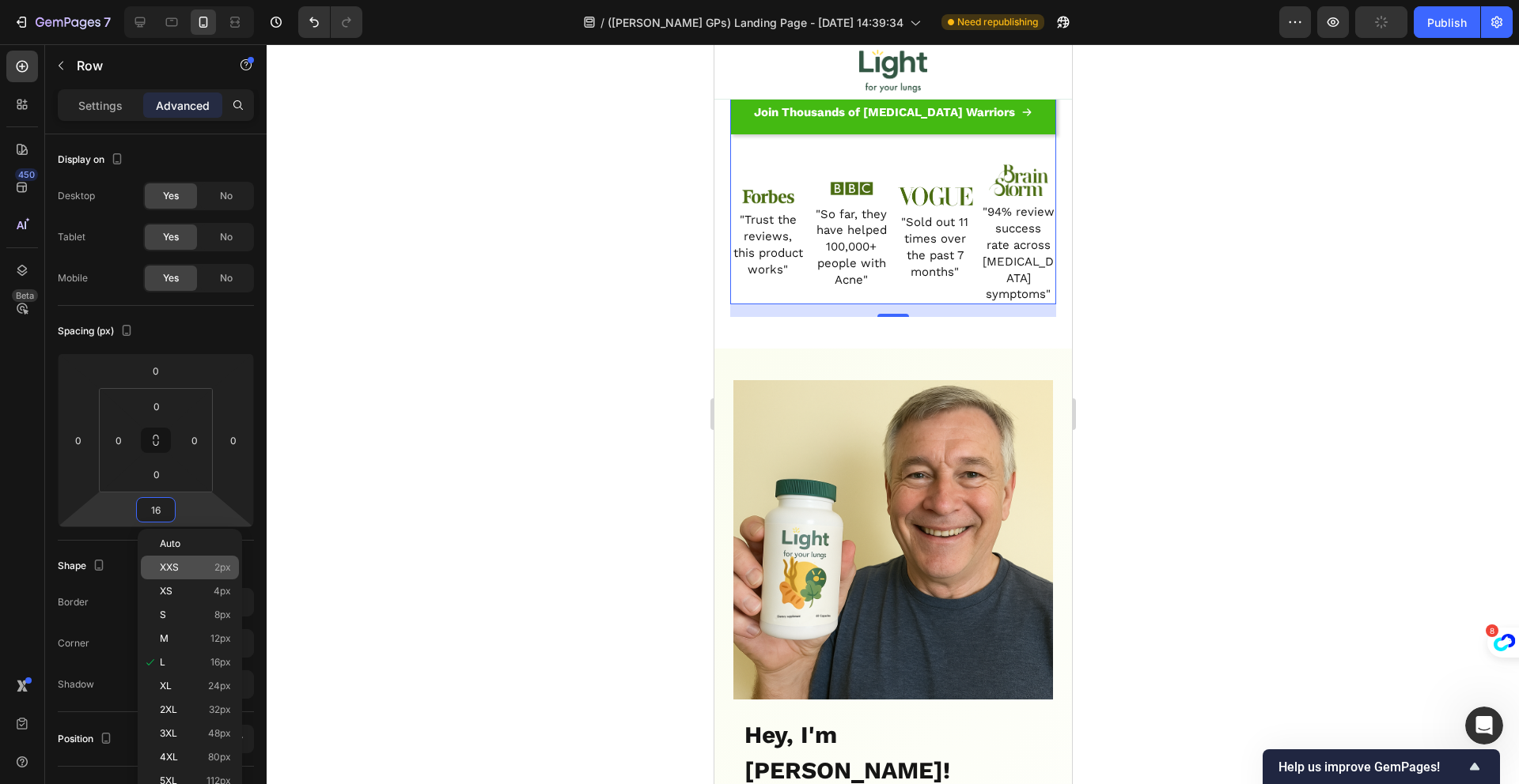
type input "0"
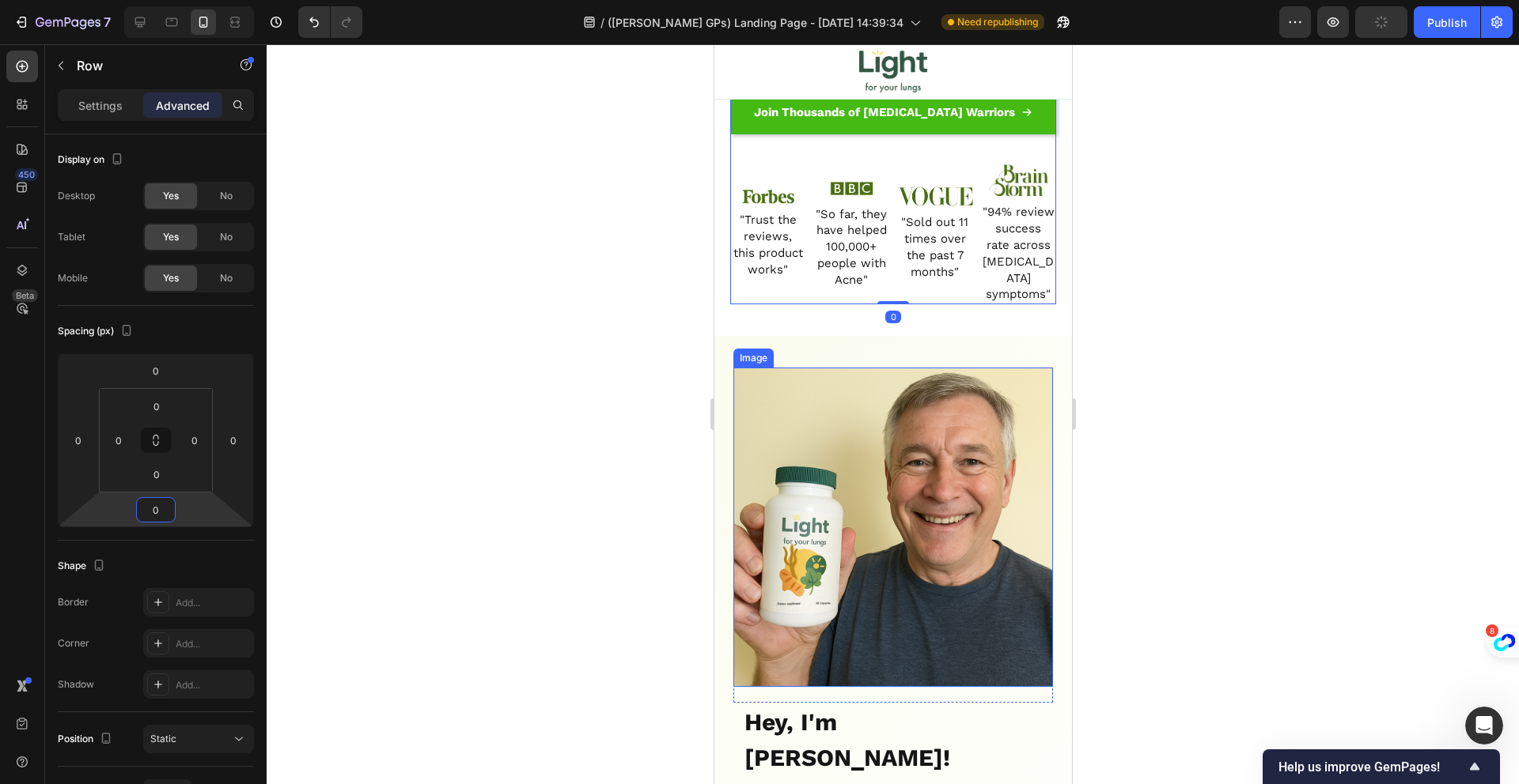
click at [822, 510] on img at bounding box center [892, 527] width 320 height 320
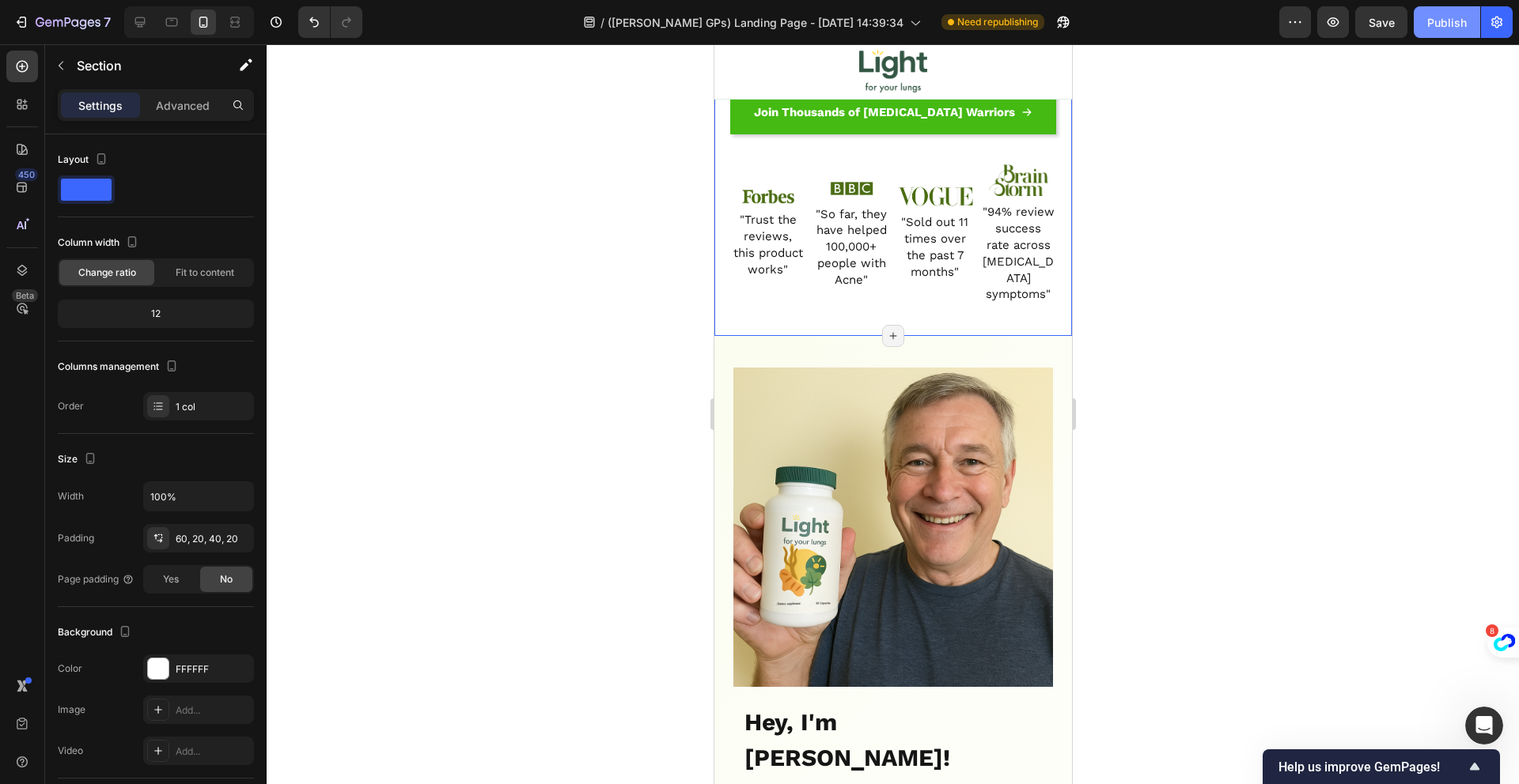
click at [1429, 20] on div "Publish" at bounding box center [1446, 22] width 39 height 16
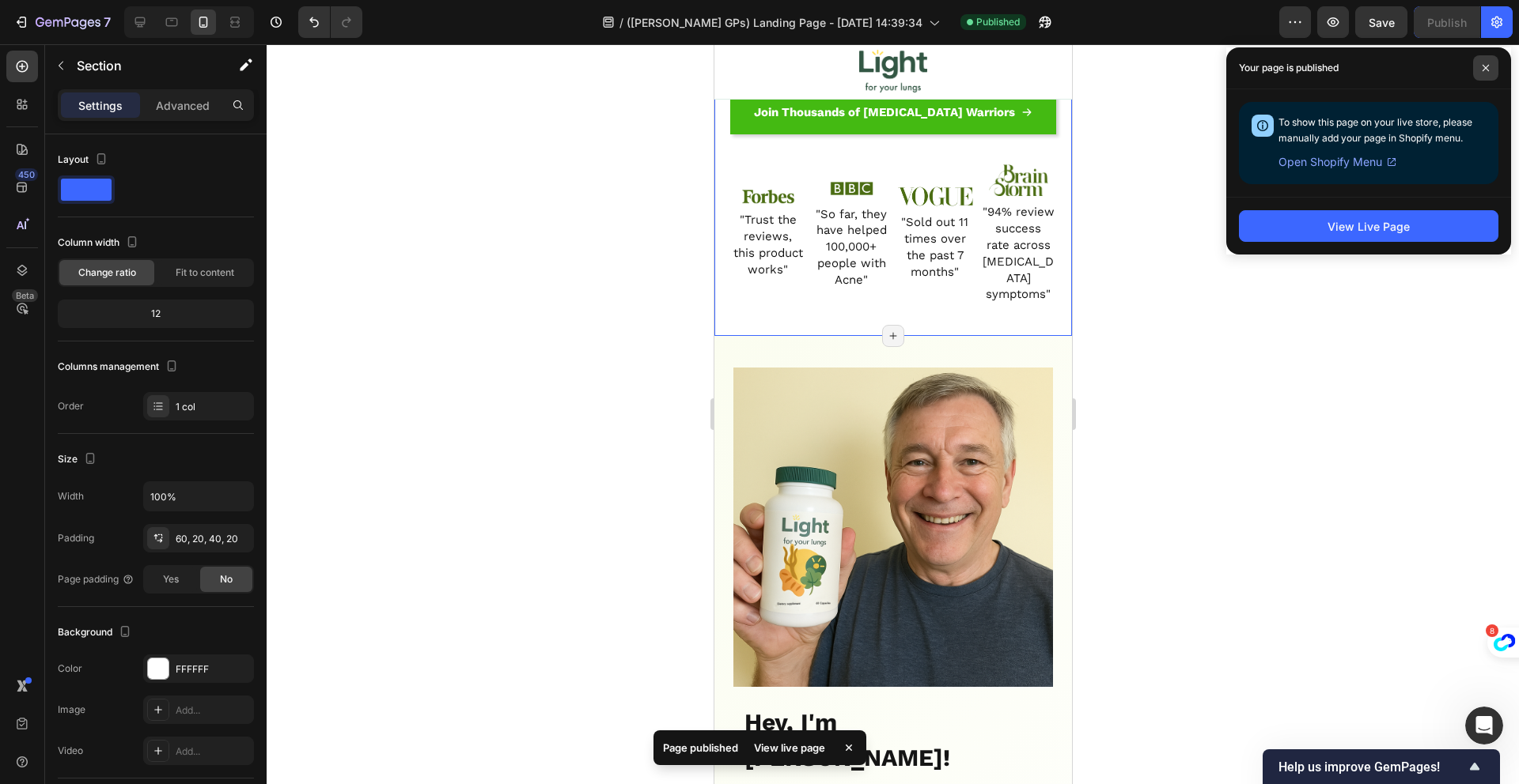
click at [1485, 68] on icon at bounding box center [1485, 68] width 7 height 7
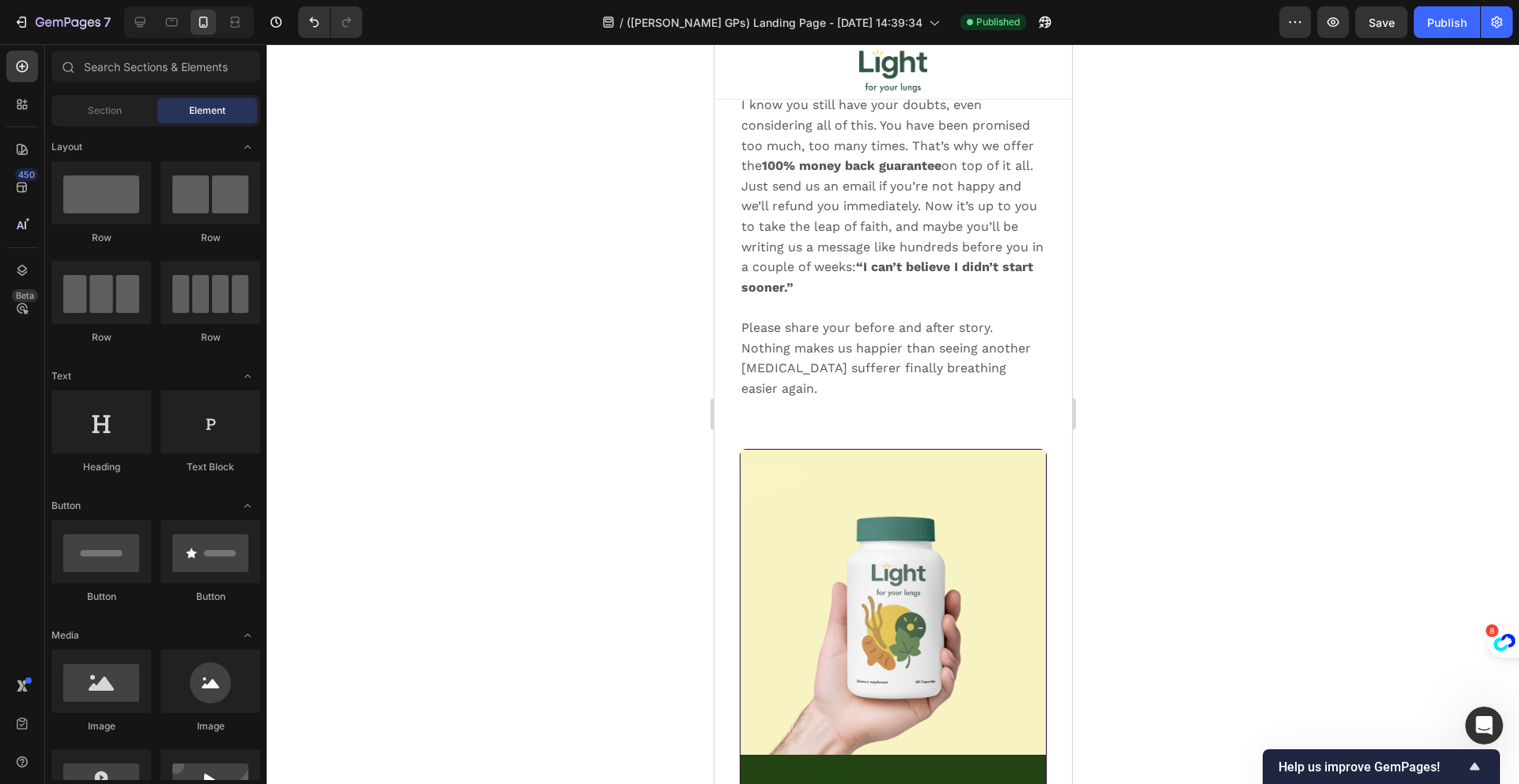
scroll to position [21848, 0]
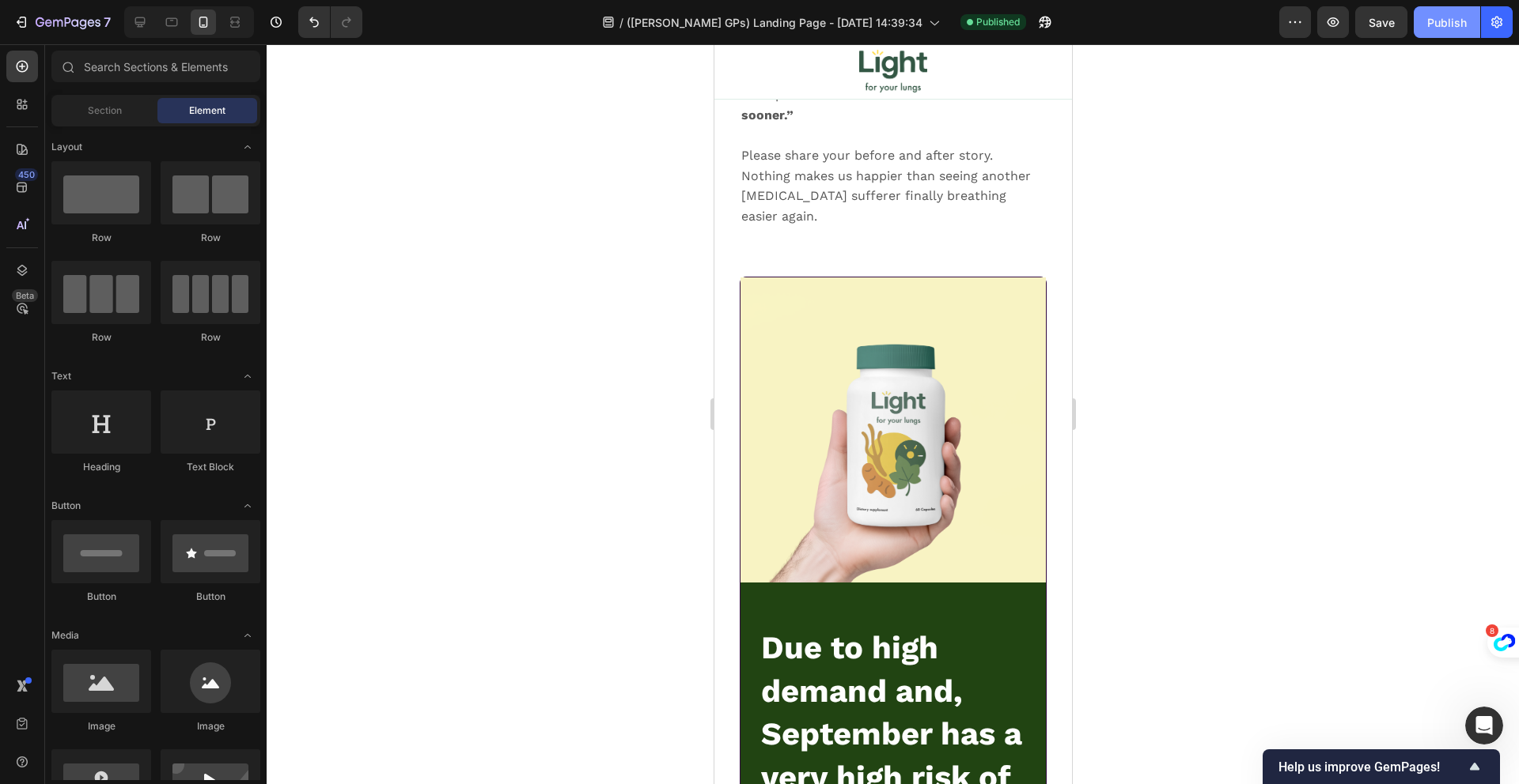
click at [1439, 25] on div "Publish" at bounding box center [1446, 22] width 39 height 16
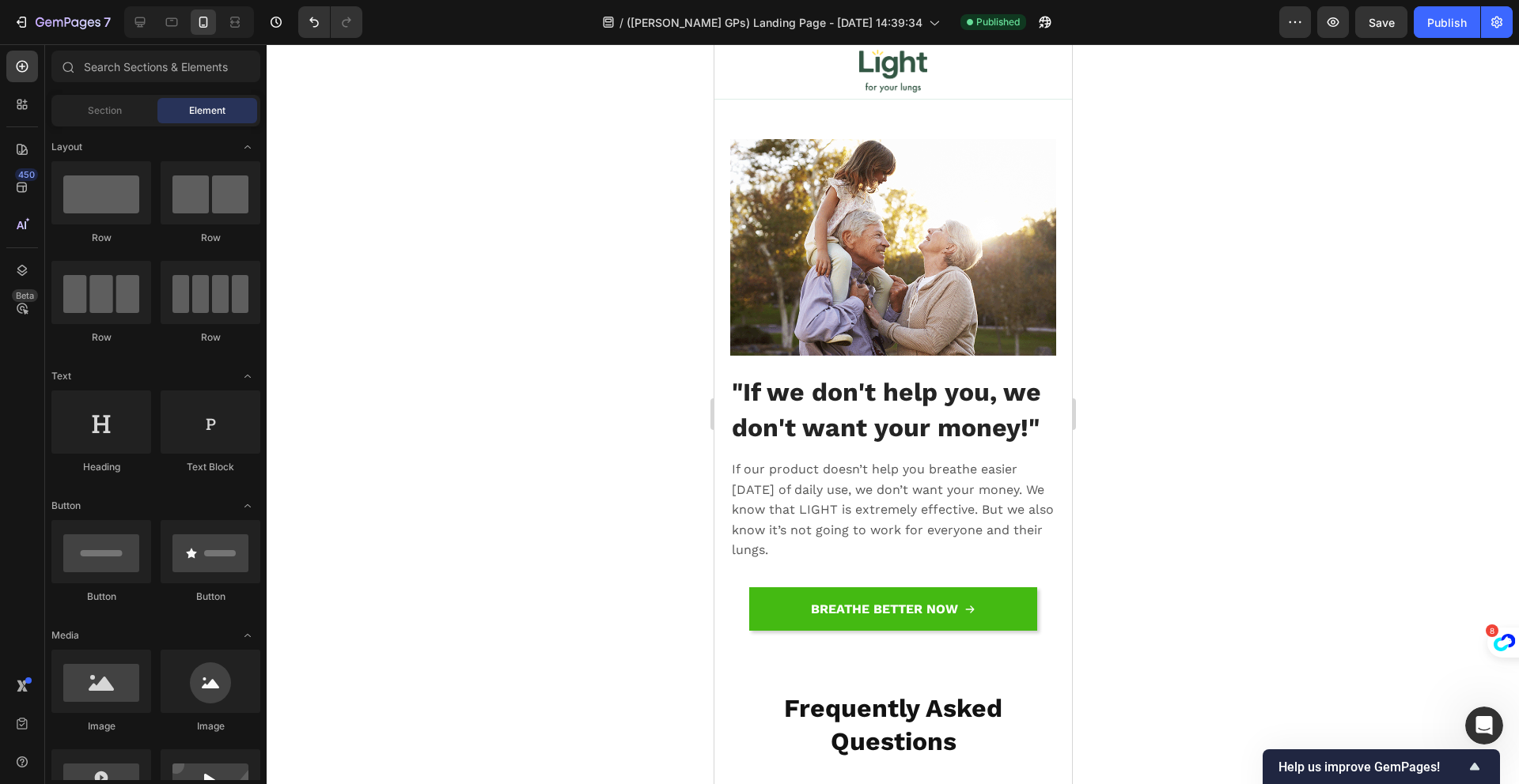
scroll to position [24197, 0]
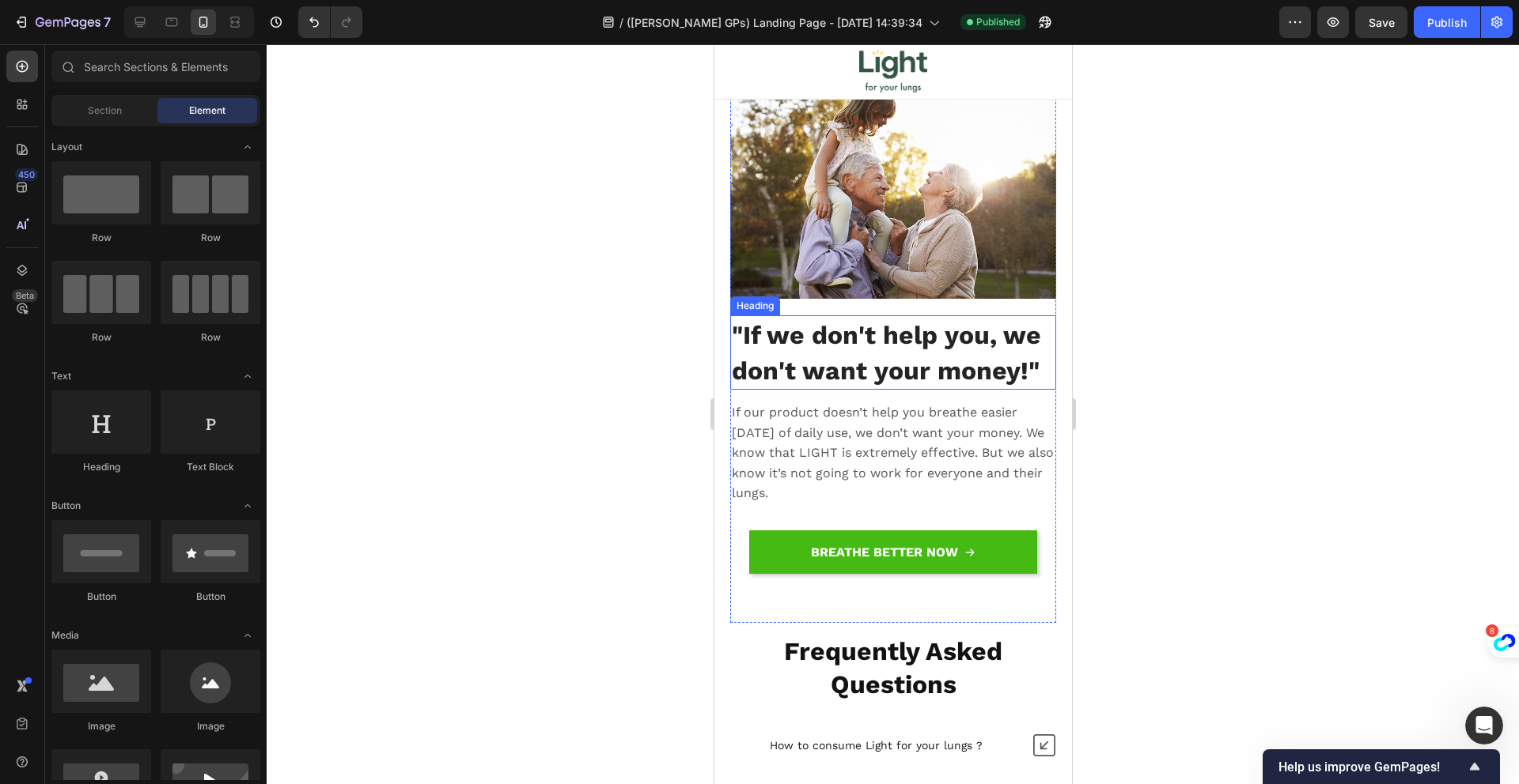
click at [895, 342] on span ""If we don't help you, we don't want your money!"" at bounding box center [885, 353] width 309 height 65
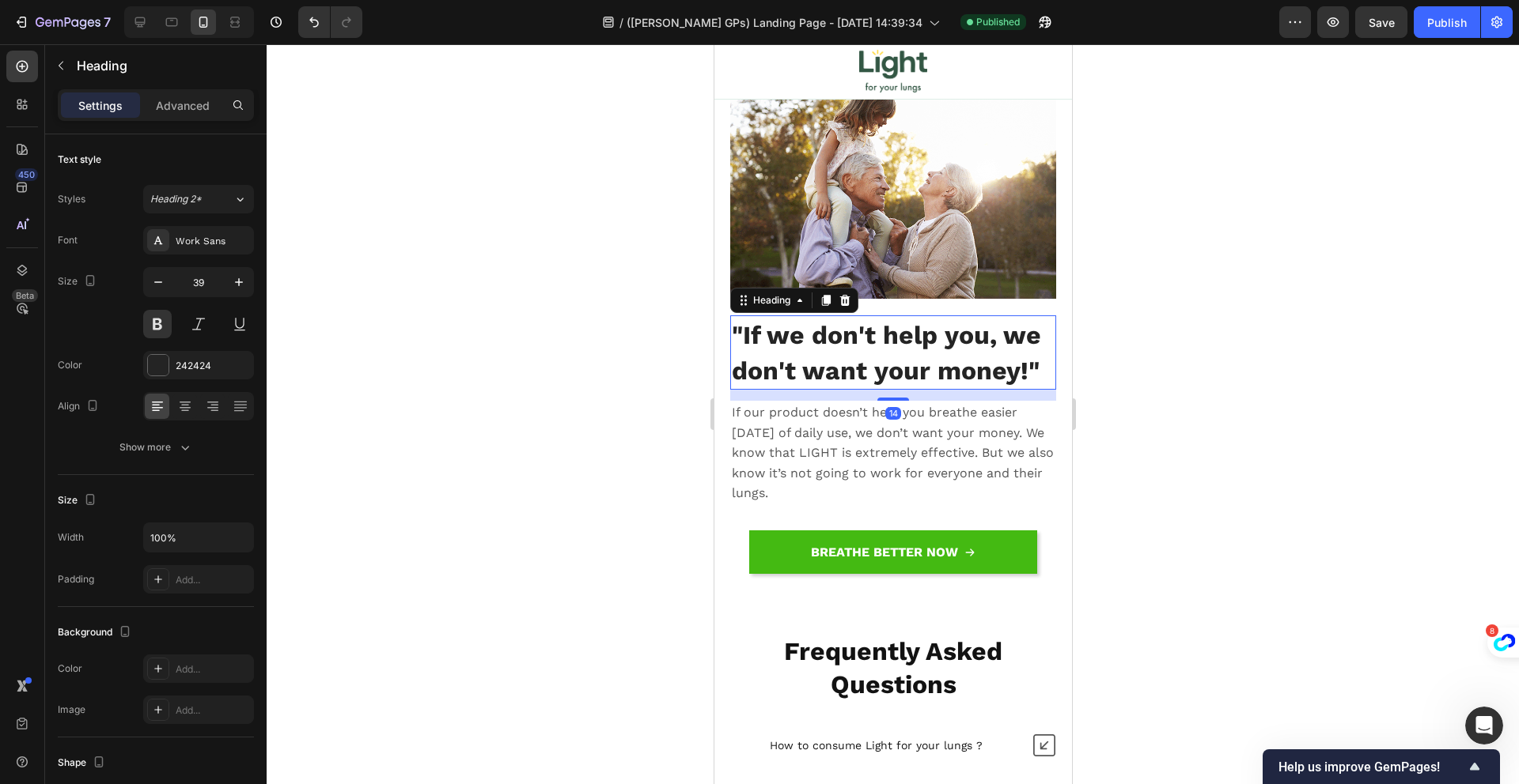
click at [170, 90] on div "Settings Advanced" at bounding box center [156, 105] width 196 height 32
drag, startPoint x: 183, startPoint y: 100, endPoint x: 190, endPoint y: 122, distance: 23.1
click at [183, 100] on p "Advanced" at bounding box center [182, 105] width 54 height 16
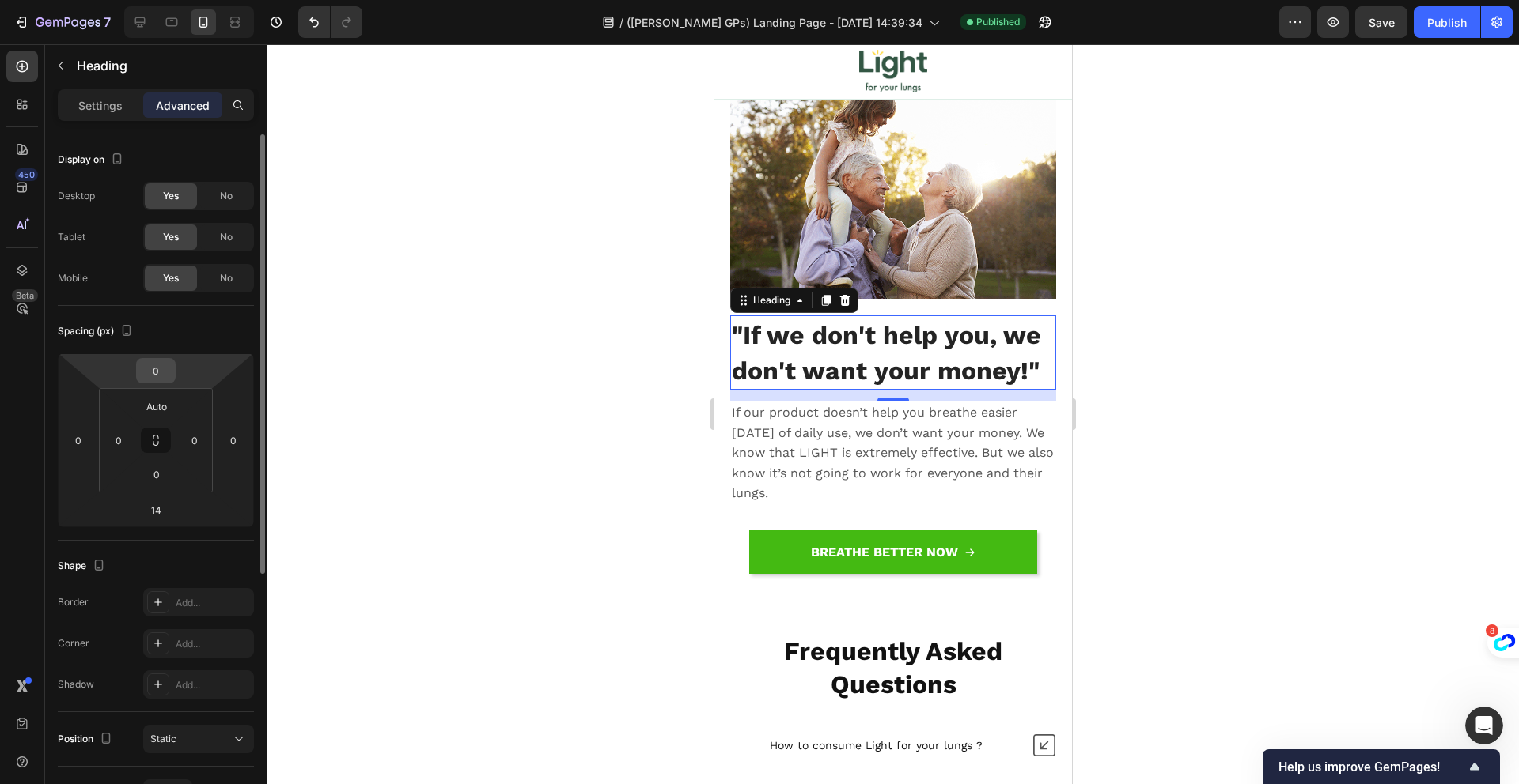
click at [162, 379] on input "0" at bounding box center [156, 370] width 32 height 24
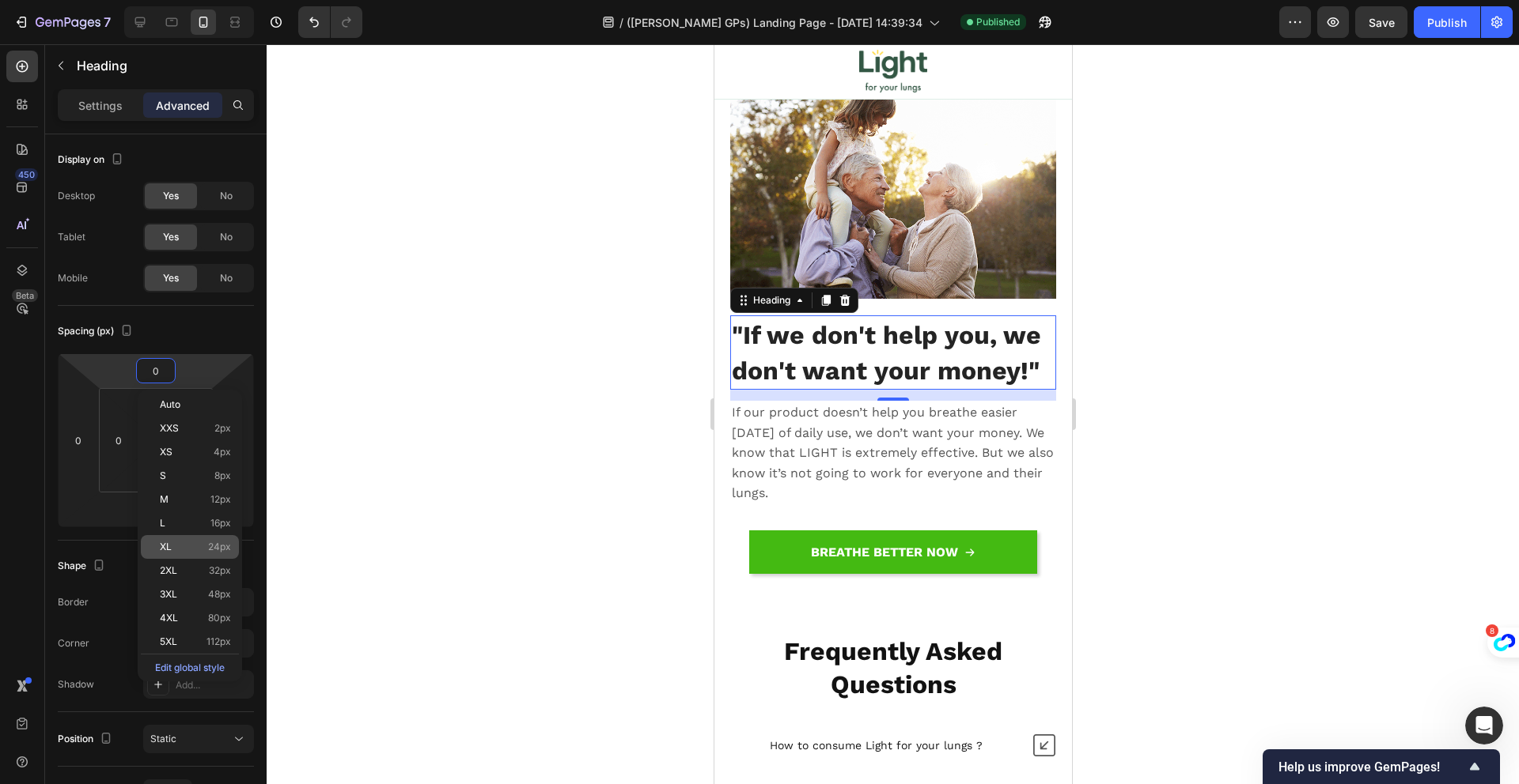
click at [191, 545] on p "XL 24px" at bounding box center [195, 547] width 71 height 12
type input "24"
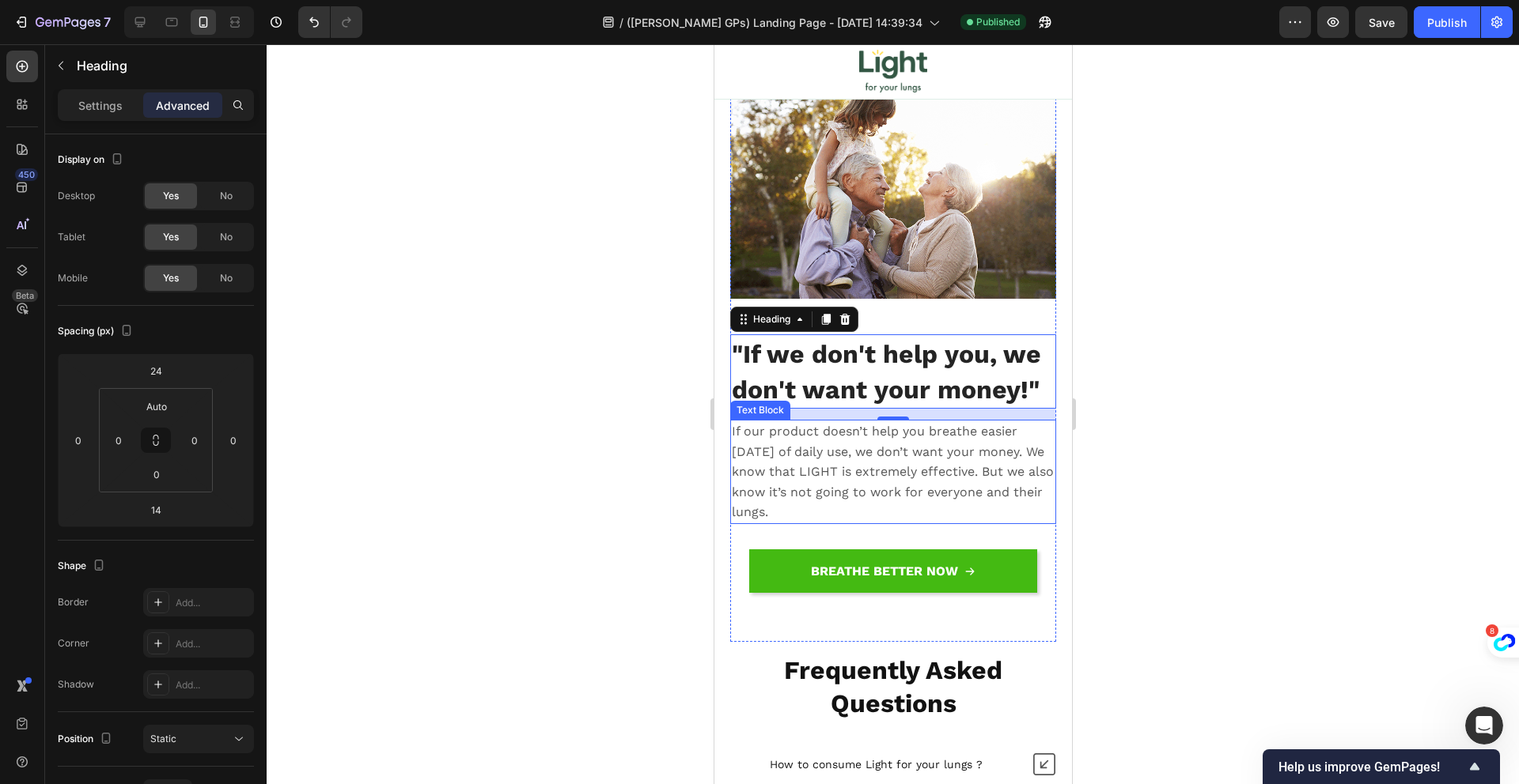
click at [842, 451] on p "If our product doesn’t help you breathe easier [DATE] of daily use, we don’t wa…" at bounding box center [892, 471] width 323 height 101
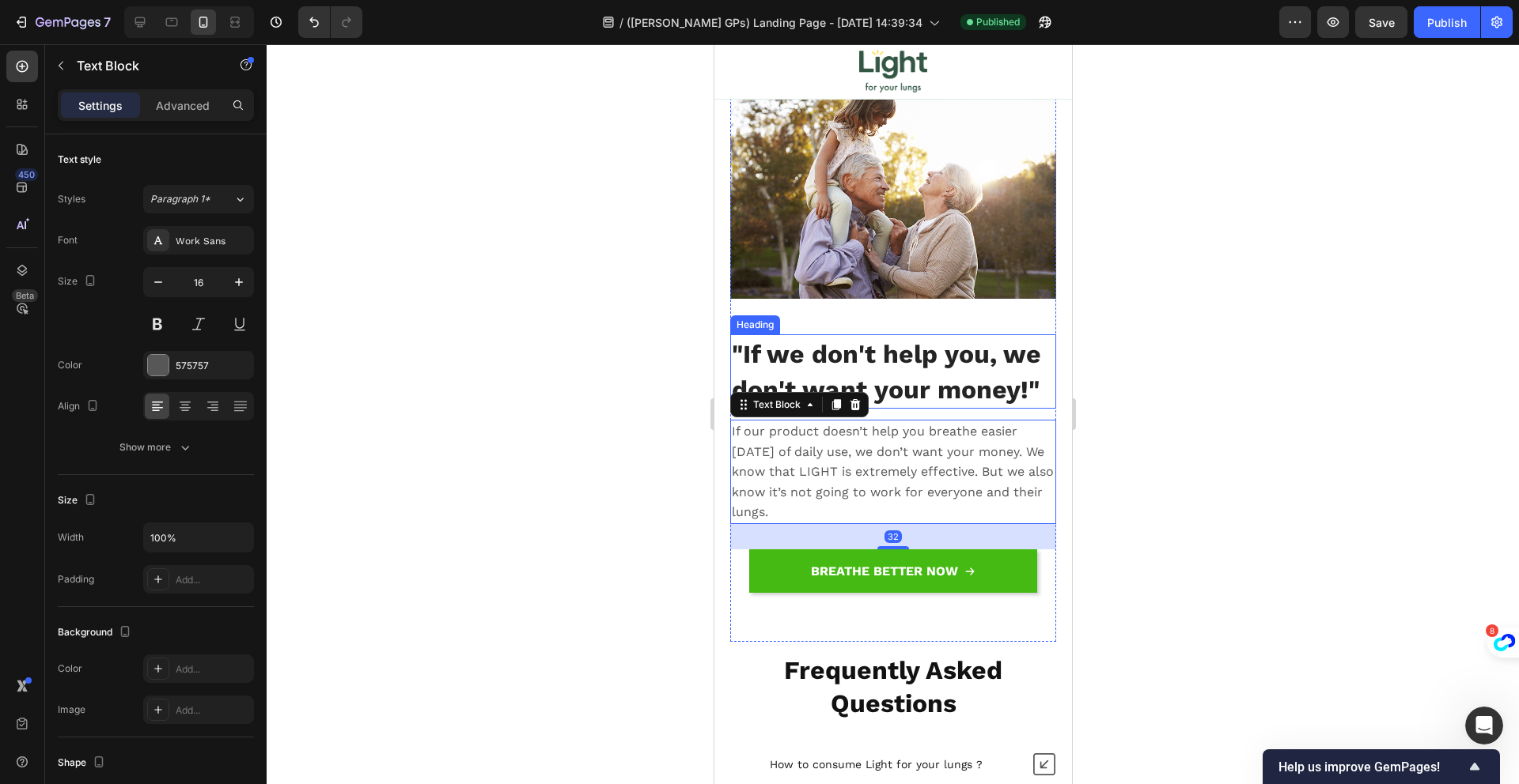
click at [904, 352] on span ""If we don't help you, we don't want your money!"" at bounding box center [885, 371] width 309 height 65
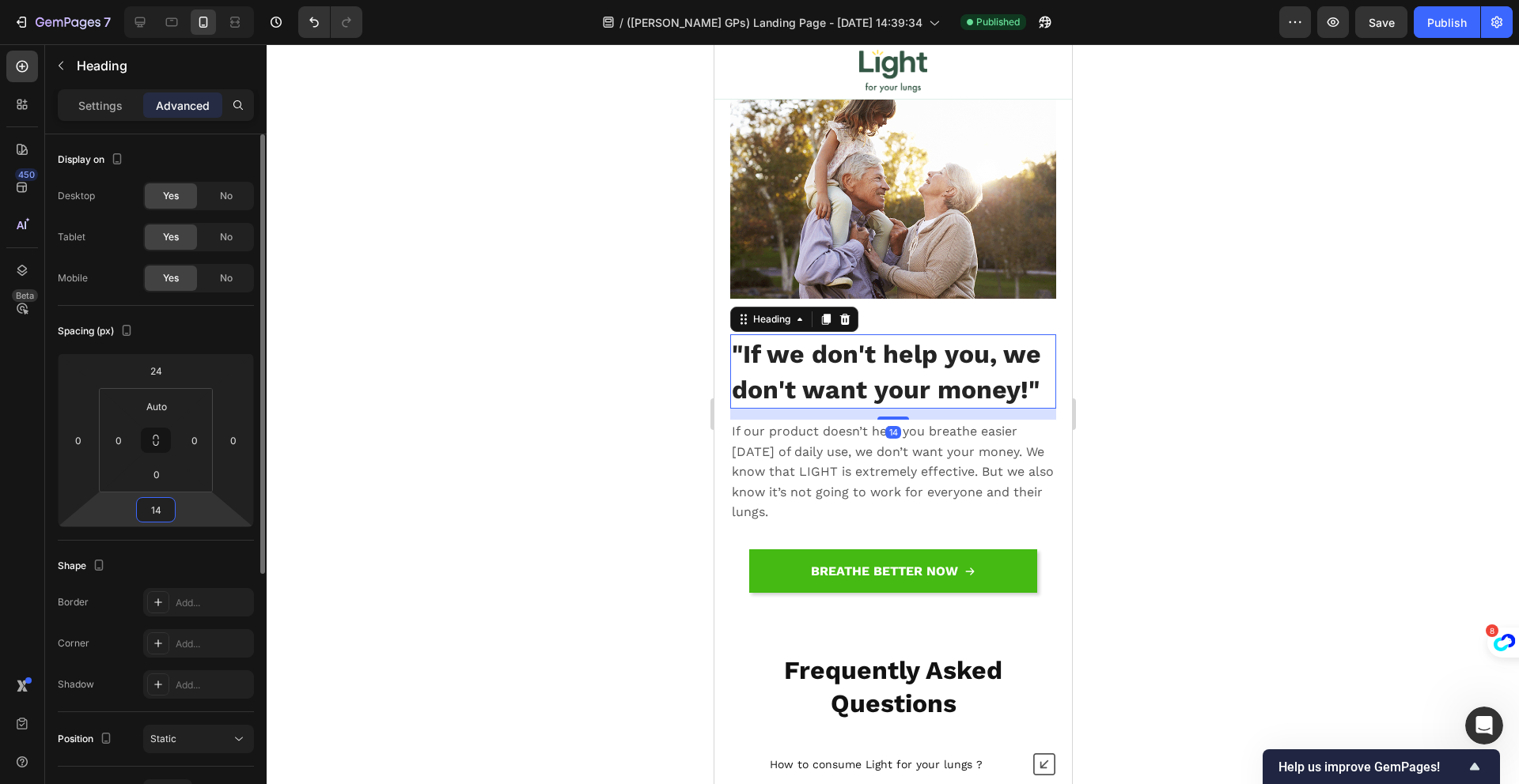
click at [151, 509] on input "14" at bounding box center [156, 510] width 32 height 24
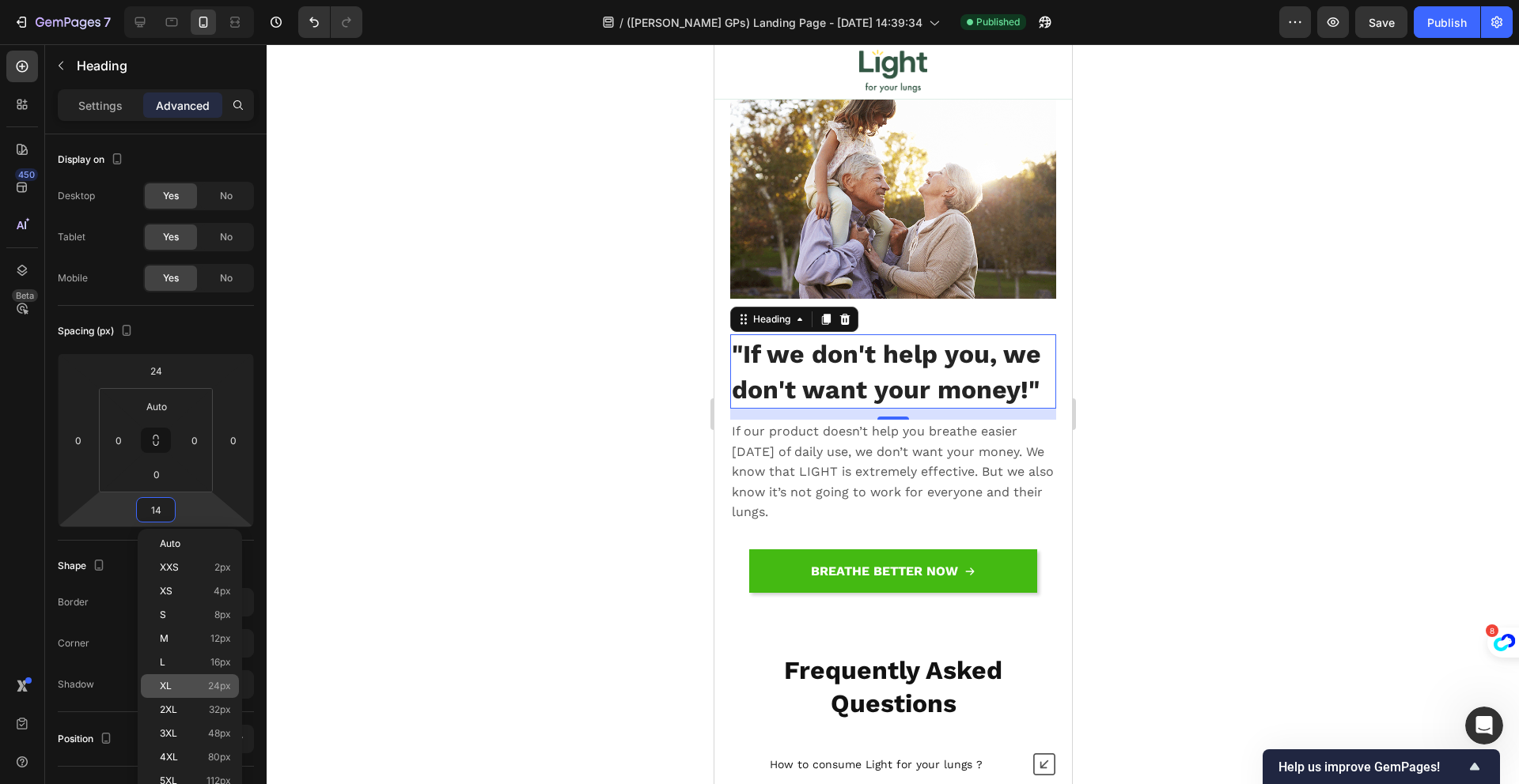
click at [217, 694] on div "XL 24px" at bounding box center [190, 686] width 98 height 24
type input "24"
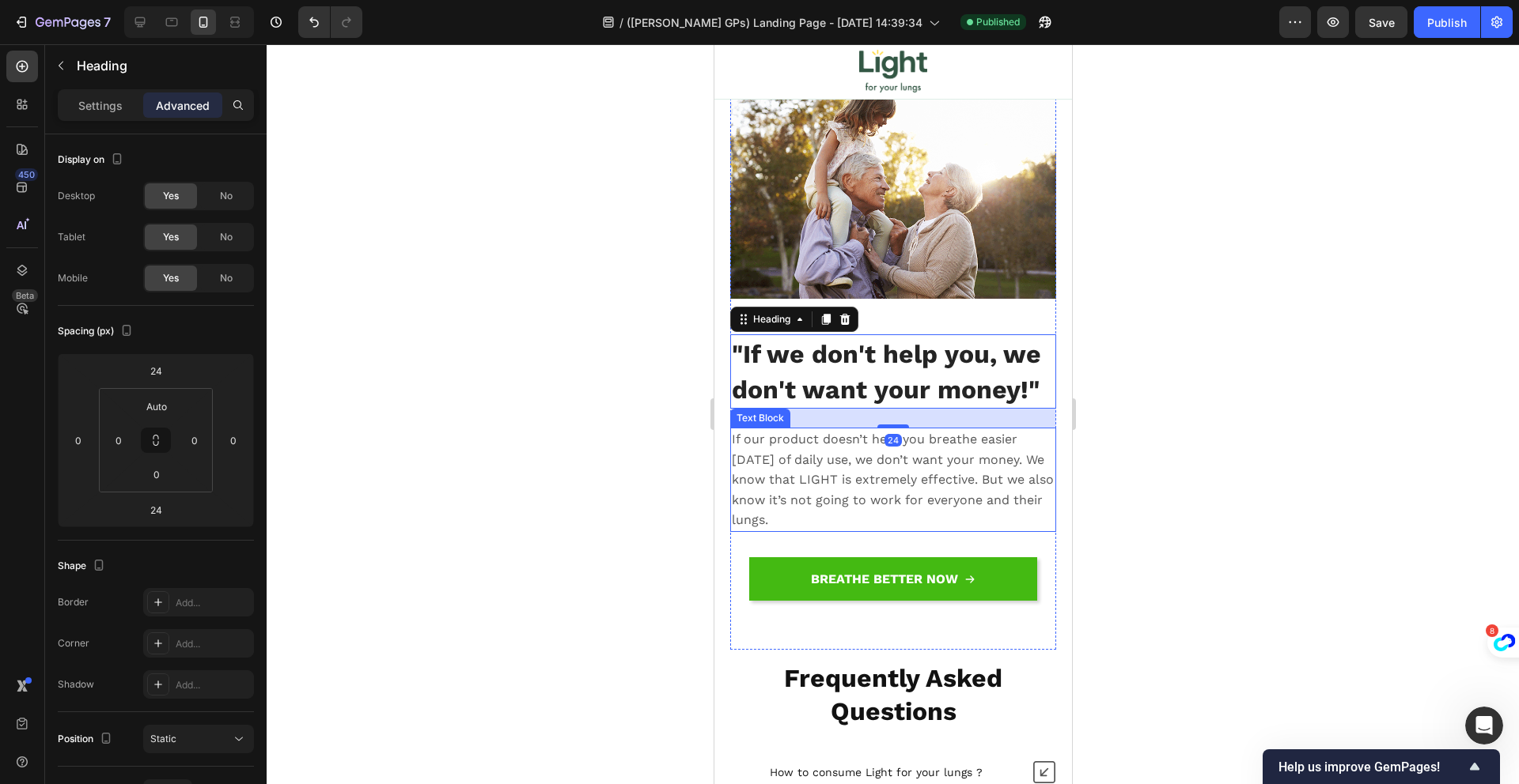
click at [866, 466] on p "If our product doesn’t help you breathe easier [DATE] of daily use, we don’t wa…" at bounding box center [892, 479] width 323 height 101
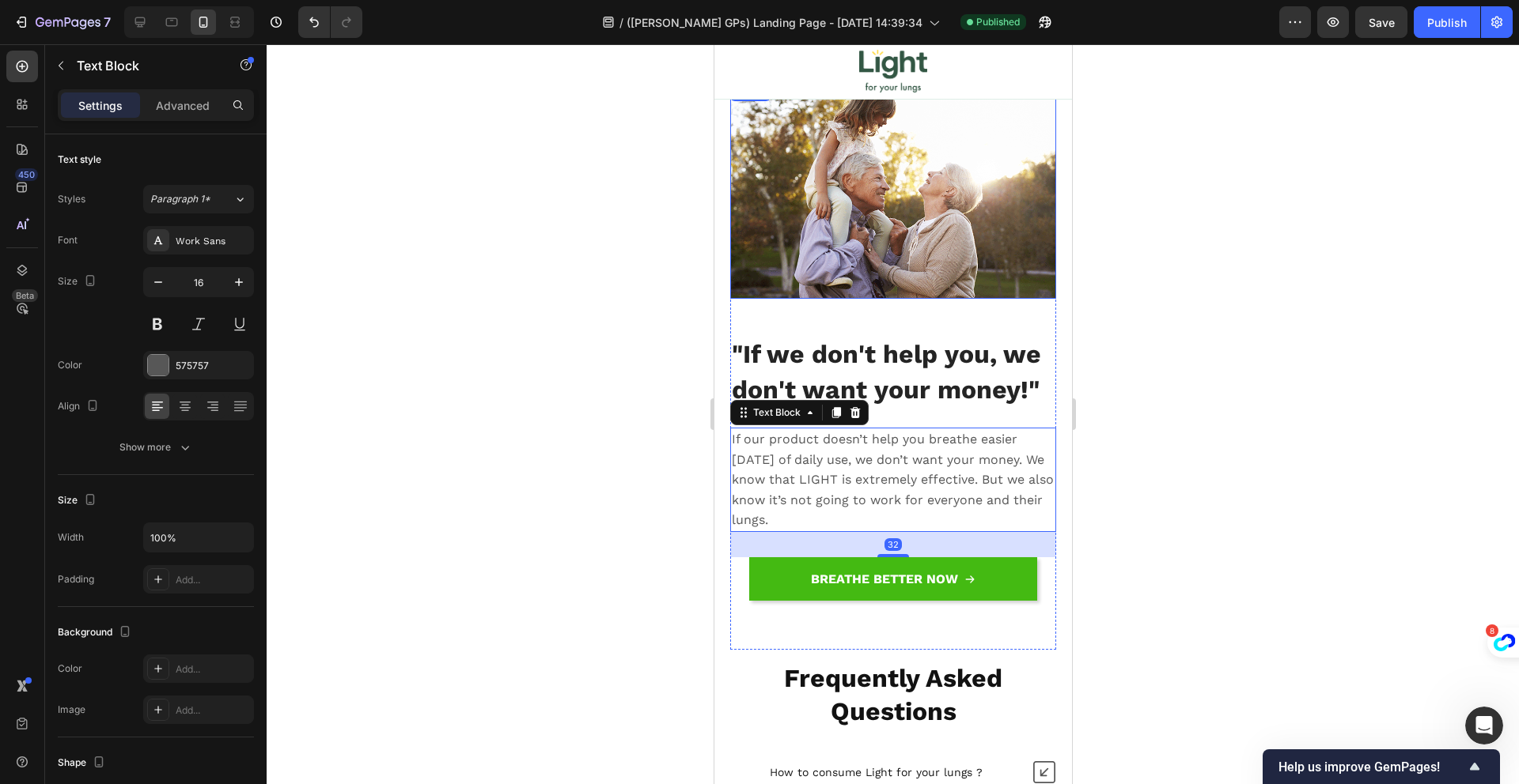
click at [913, 200] on img at bounding box center [892, 191] width 326 height 218
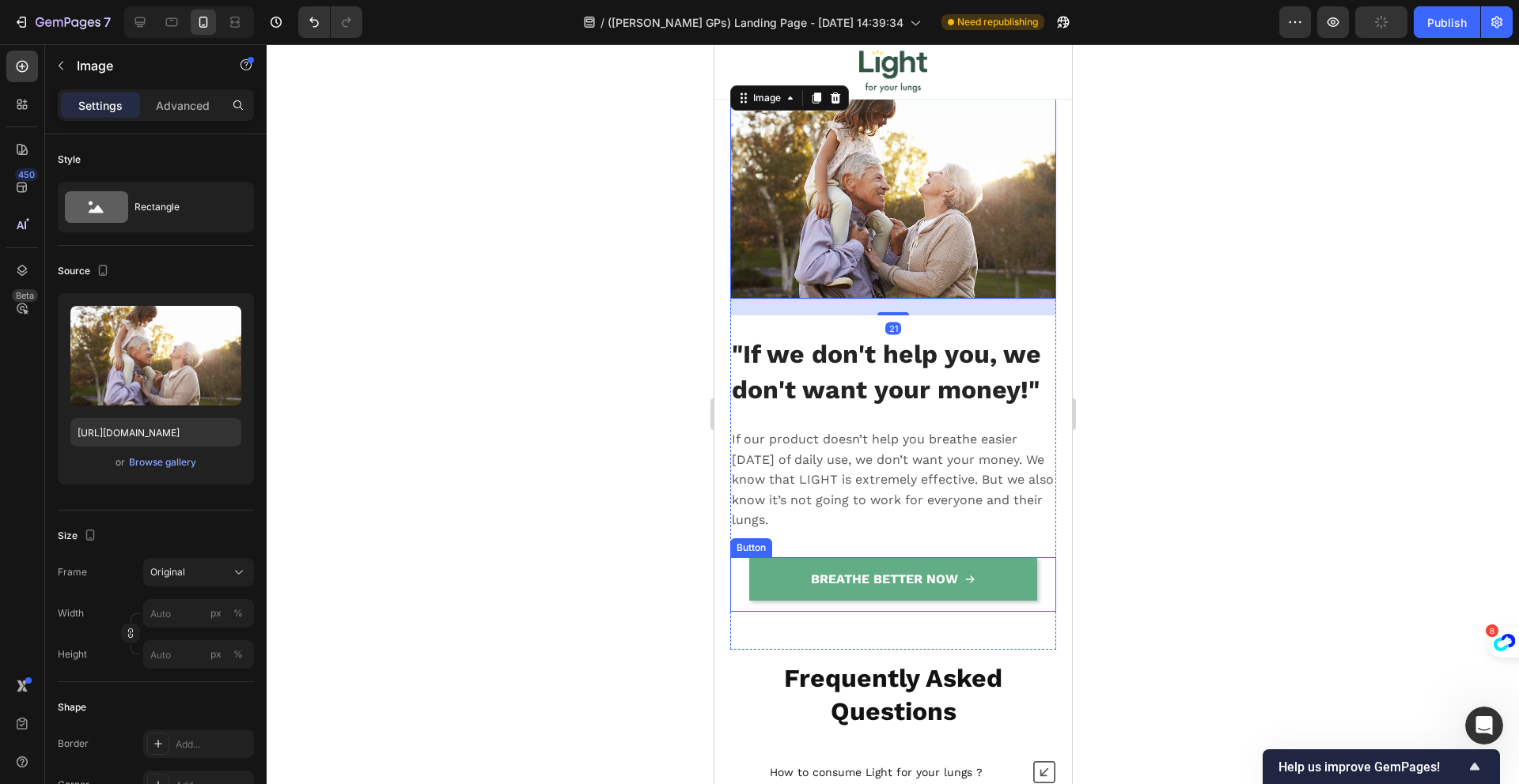
drag, startPoint x: 811, startPoint y: 563, endPoint x: 796, endPoint y: 561, distance: 15.1
click at [810, 572] on strong "BREATHE BETTER NOW" at bounding box center [883, 580] width 147 height 15
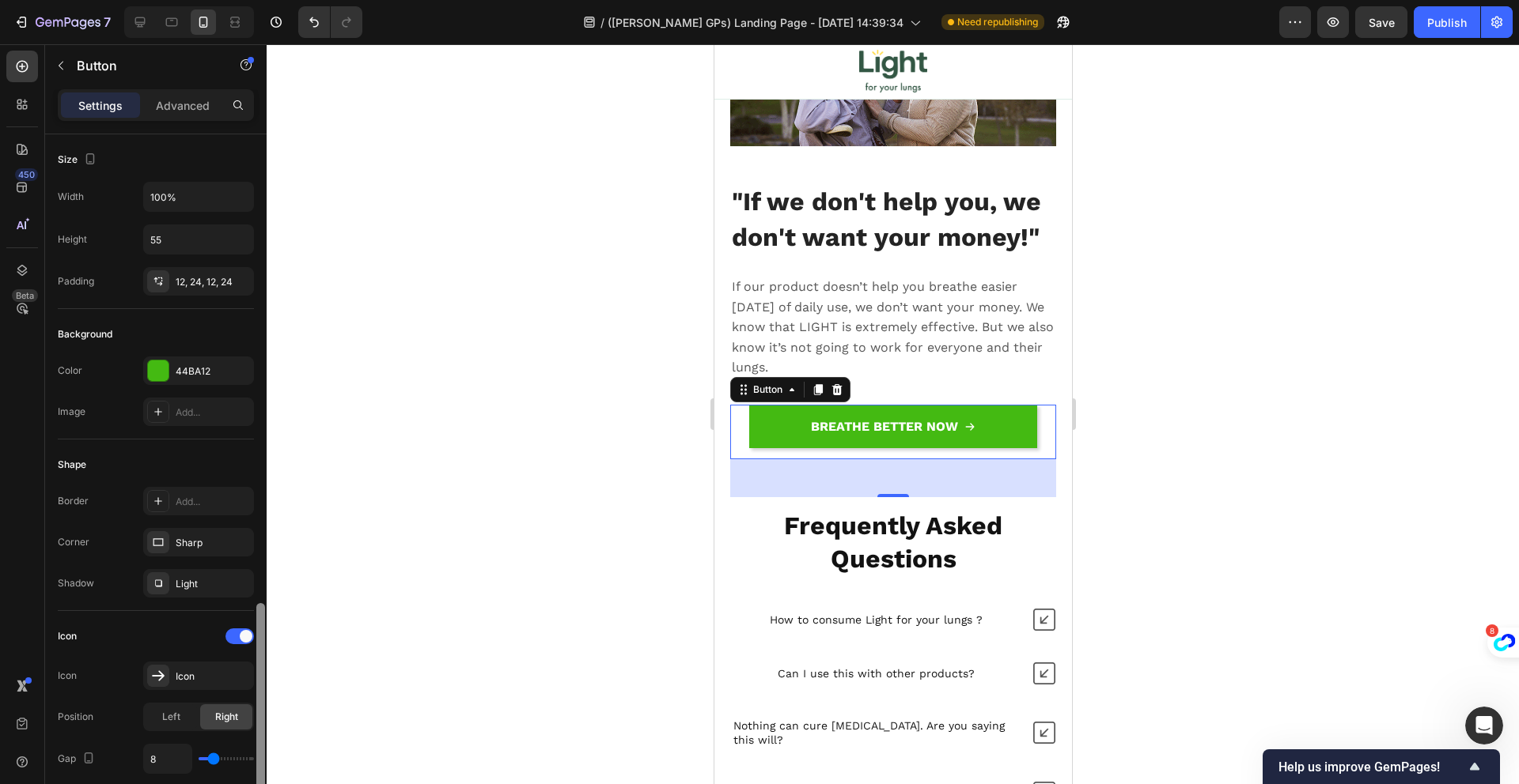
scroll to position [646, 0]
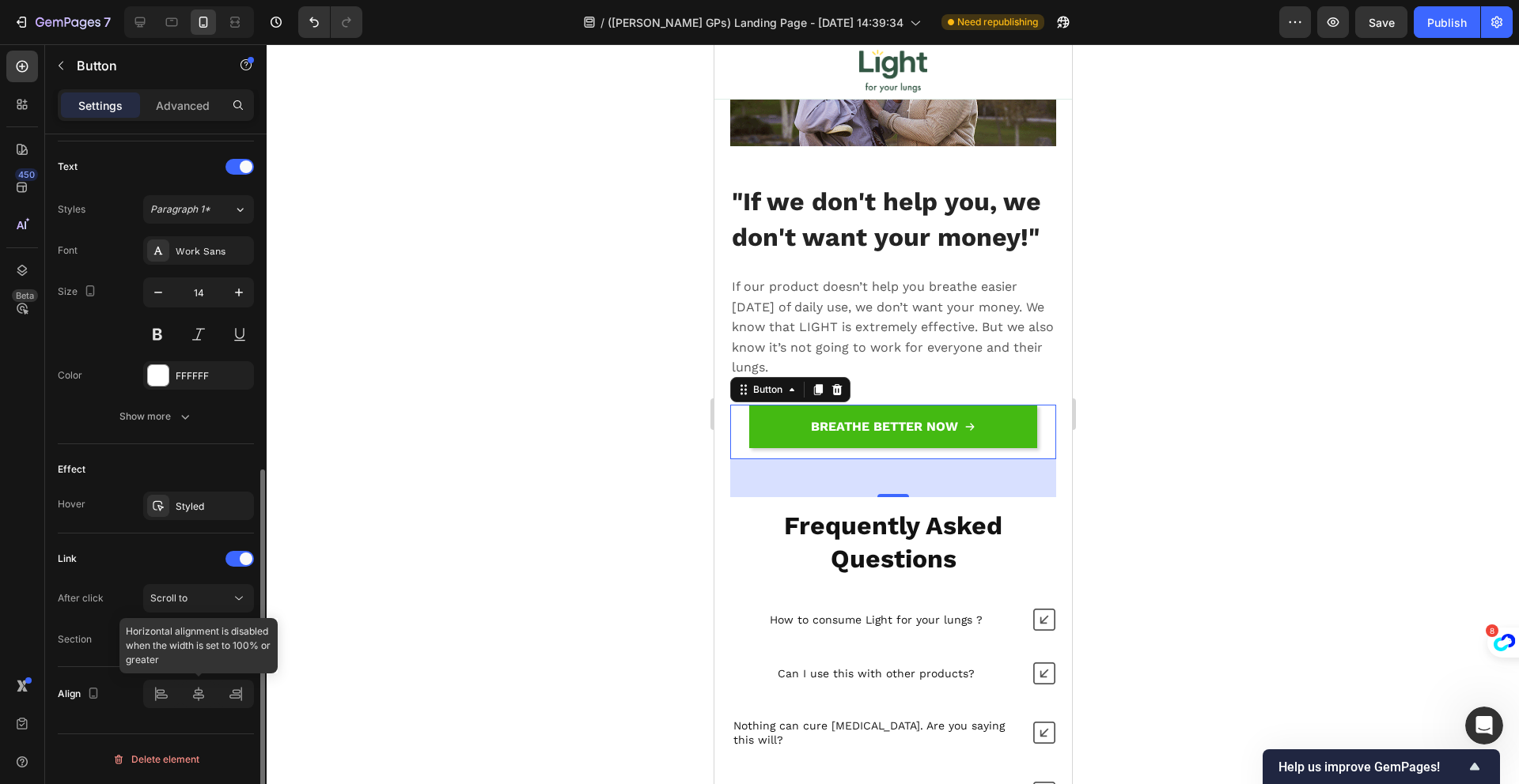
click at [156, 697] on div at bounding box center [198, 695] width 110 height 29
click at [159, 692] on div at bounding box center [198, 695] width 110 height 29
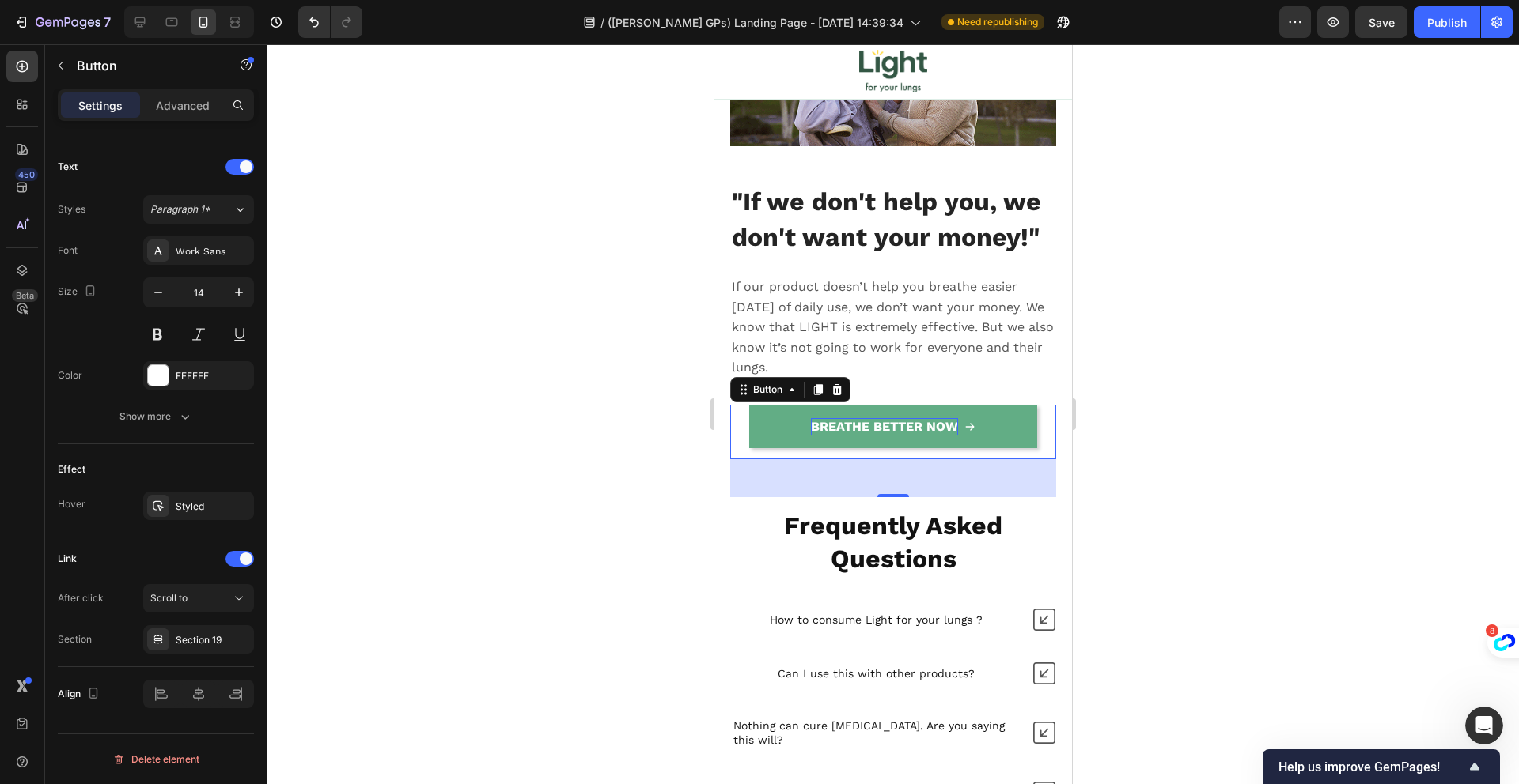
click at [825, 419] on strong "BREATHE BETTER NOW" at bounding box center [883, 427] width 147 height 15
click at [786, 411] on link "BREATHE BETTER NOW" at bounding box center [892, 426] width 288 height 43
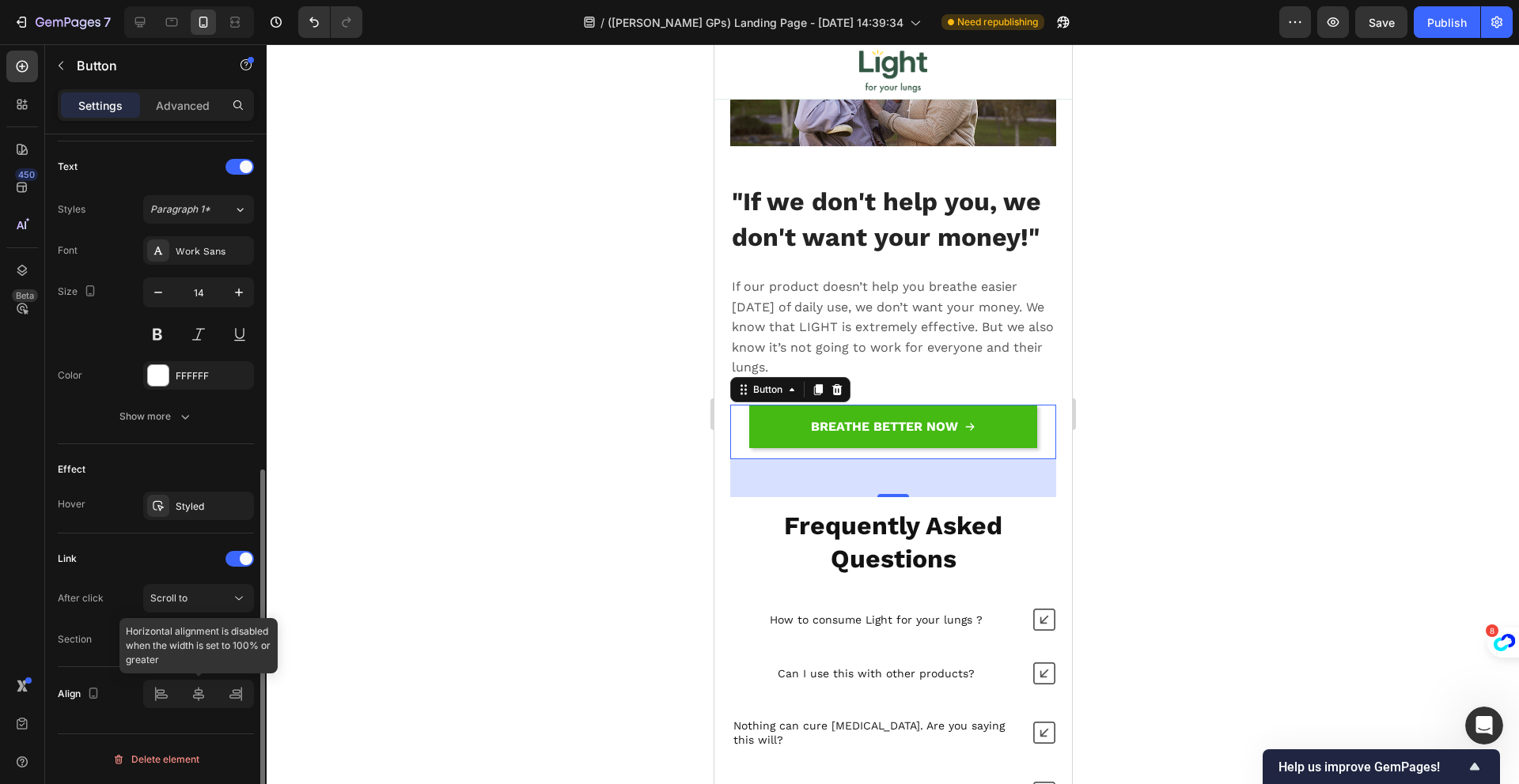
click at [190, 689] on div at bounding box center [198, 695] width 110 height 29
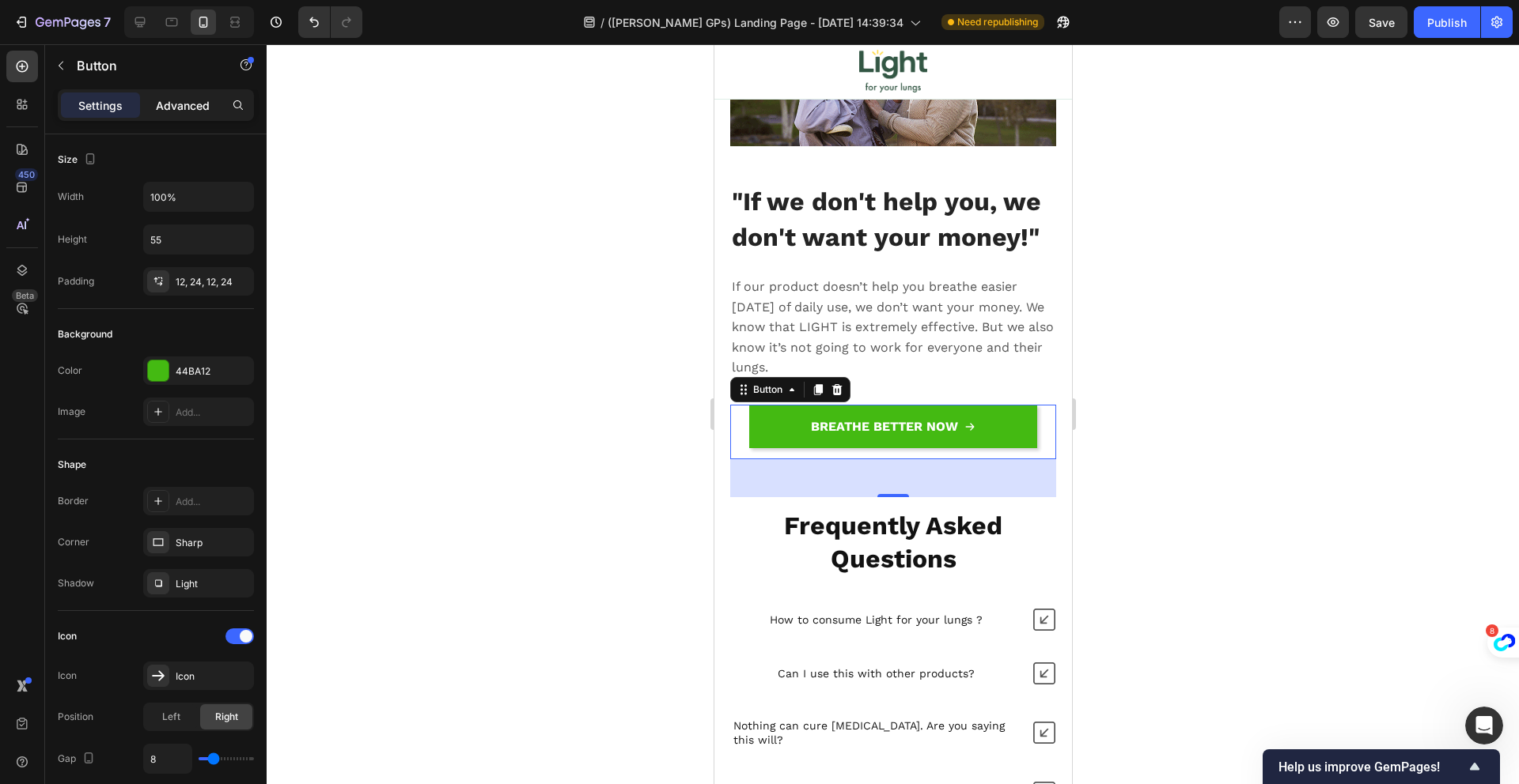
click at [185, 114] on div "Advanced" at bounding box center [182, 105] width 79 height 25
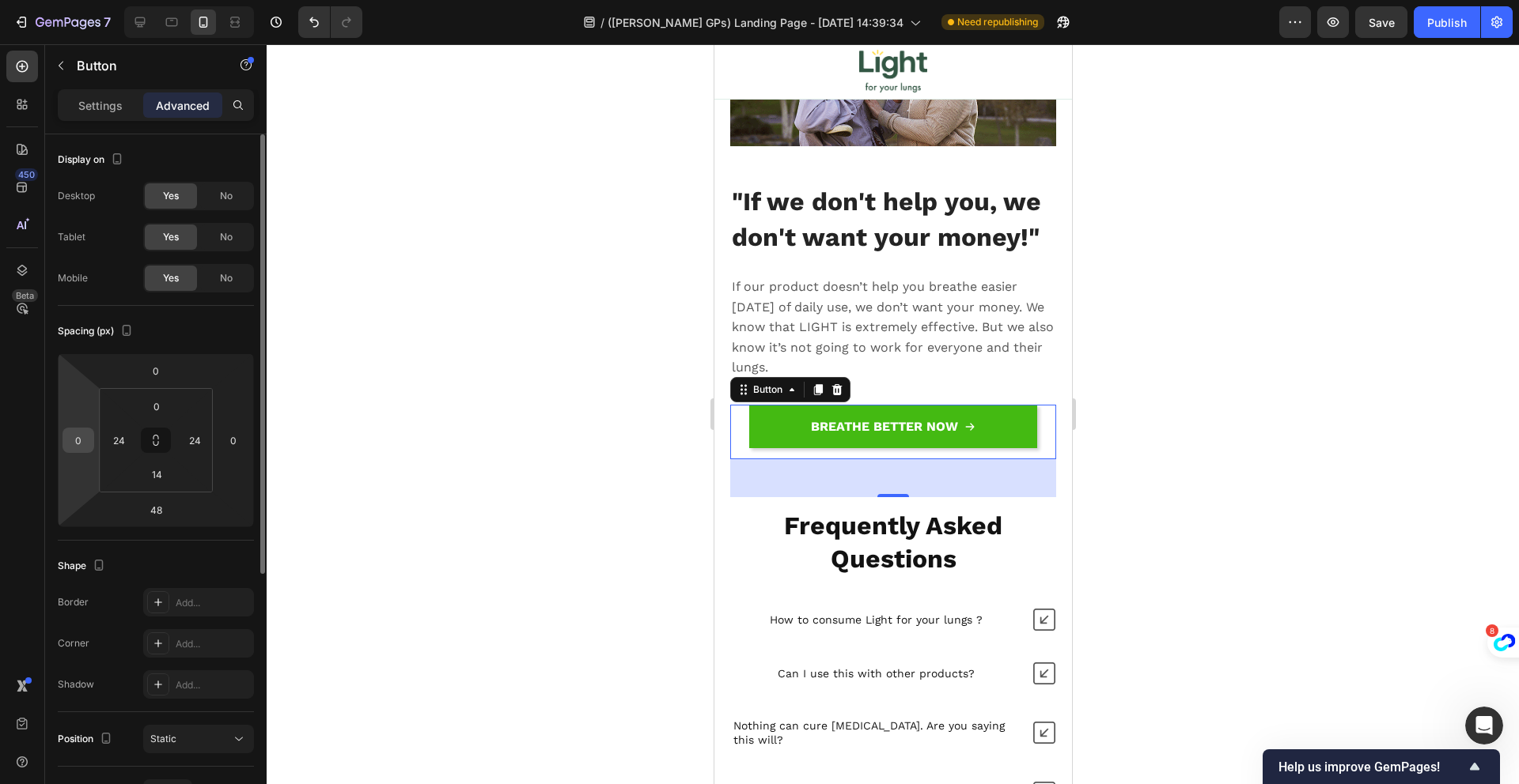
click at [83, 441] on input "0" at bounding box center [78, 440] width 24 height 24
click at [824, 460] on div "48" at bounding box center [892, 479] width 326 height 38
click at [742, 432] on div "BREATHE BETTER NOW Button 48" at bounding box center [892, 432] width 326 height 55
click at [794, 337] on p "If our product doesn’t help you breathe easier [DATE] of daily use, we don’t wa…" at bounding box center [892, 326] width 323 height 101
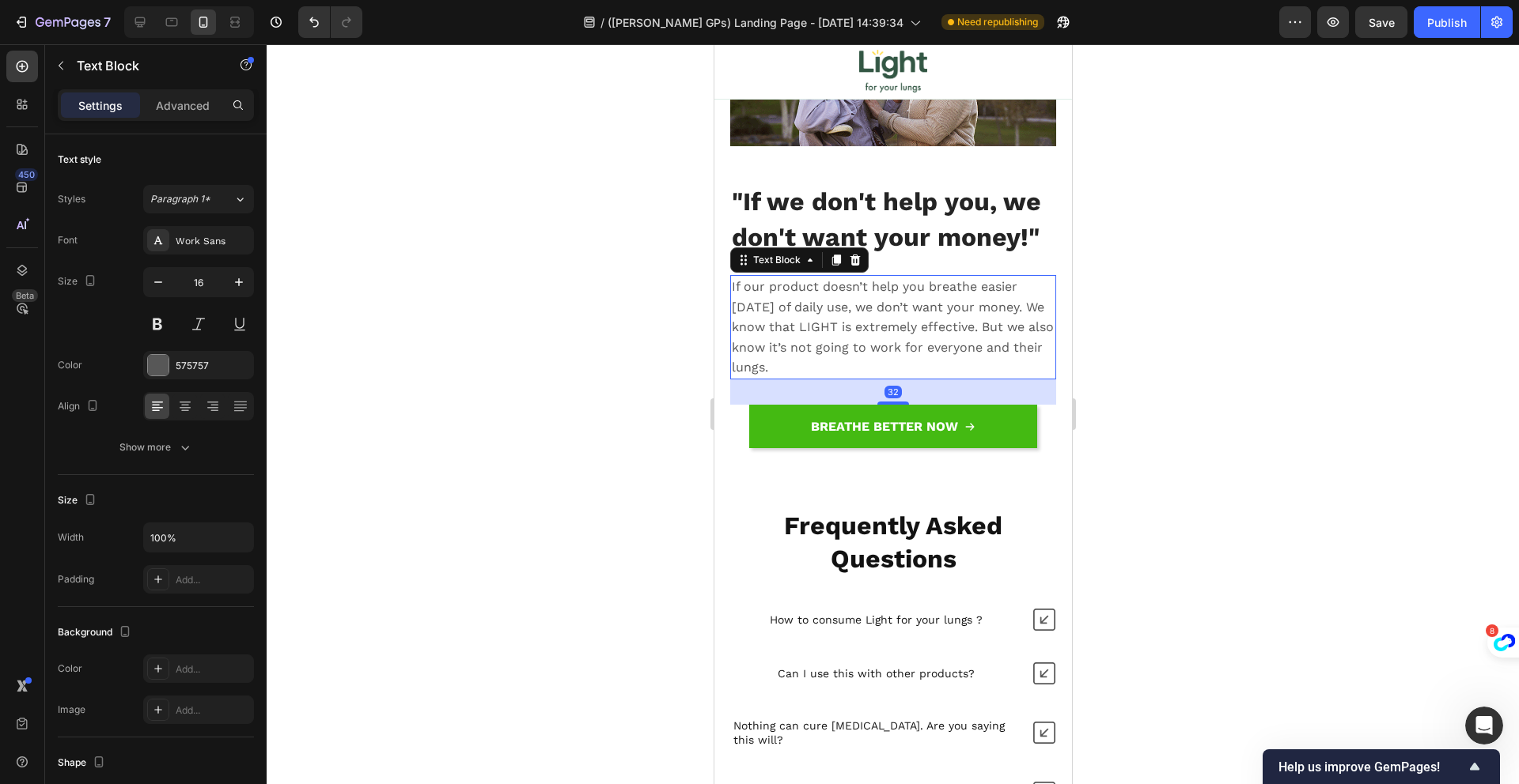
click at [739, 405] on div "BREATHE BETTER NOW Button" at bounding box center [892, 432] width 326 height 55
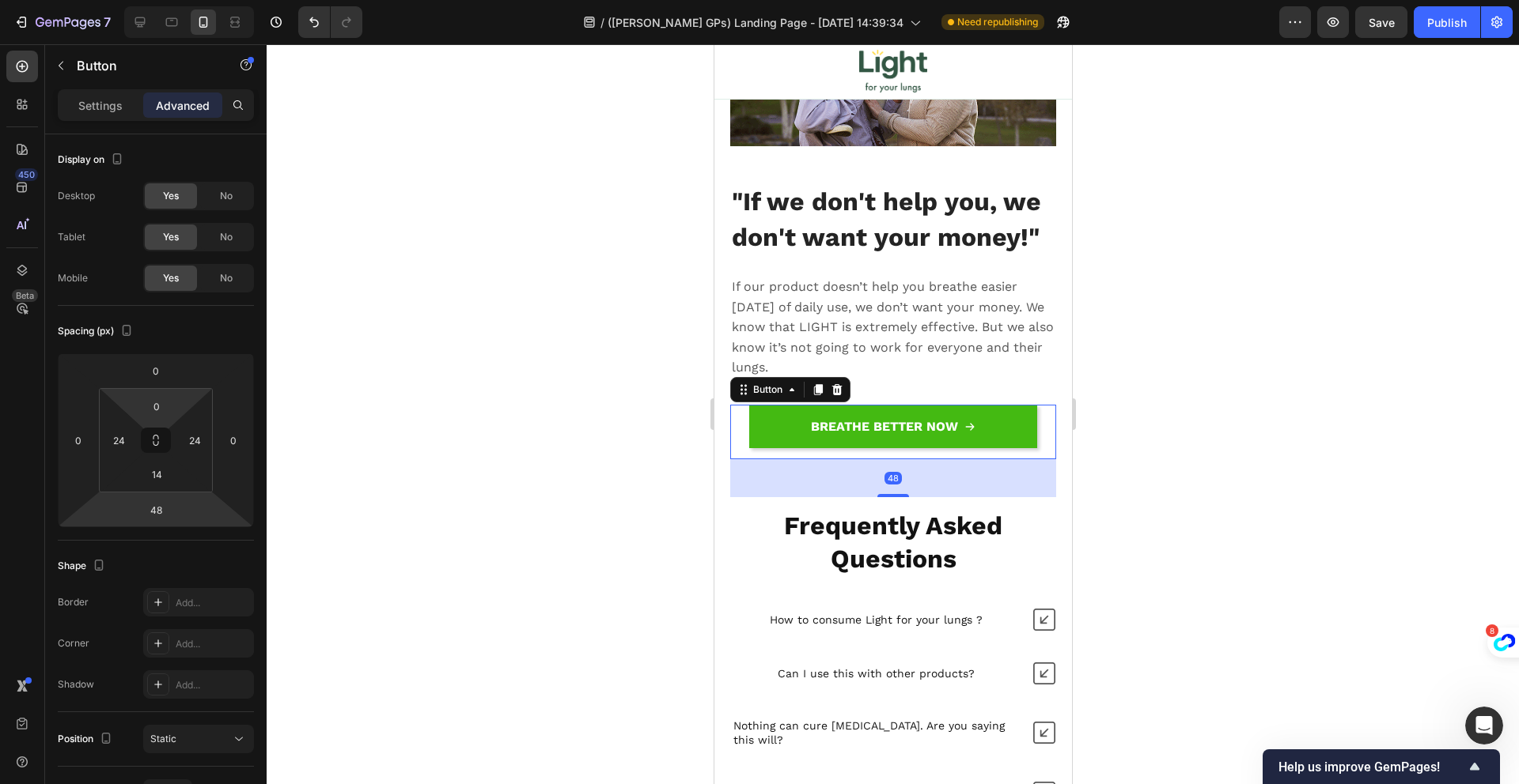
scroll to position [402, 0]
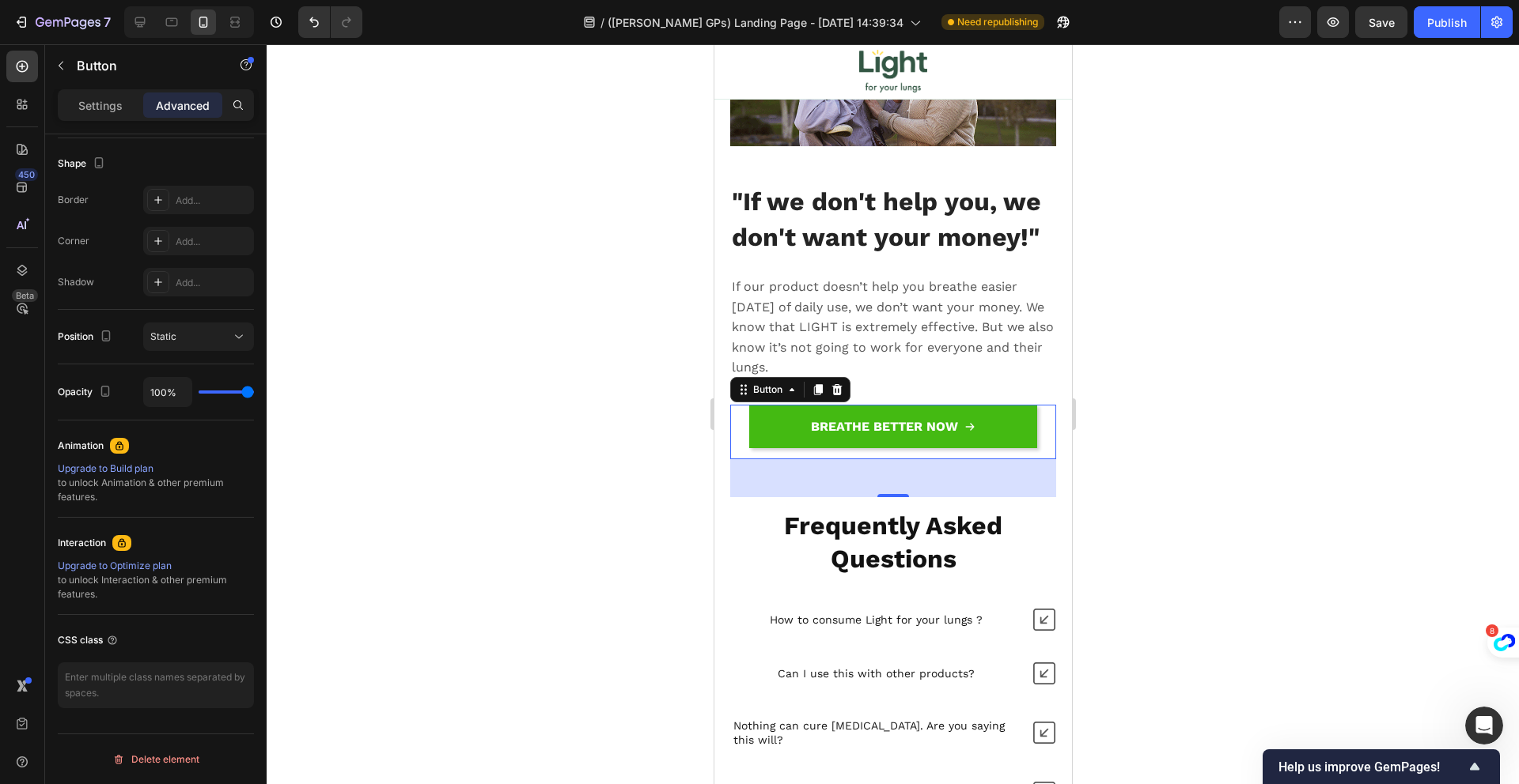
click at [96, 90] on div "Settings Advanced" at bounding box center [156, 105] width 196 height 32
click at [86, 102] on p "Settings" at bounding box center [101, 105] width 44 height 16
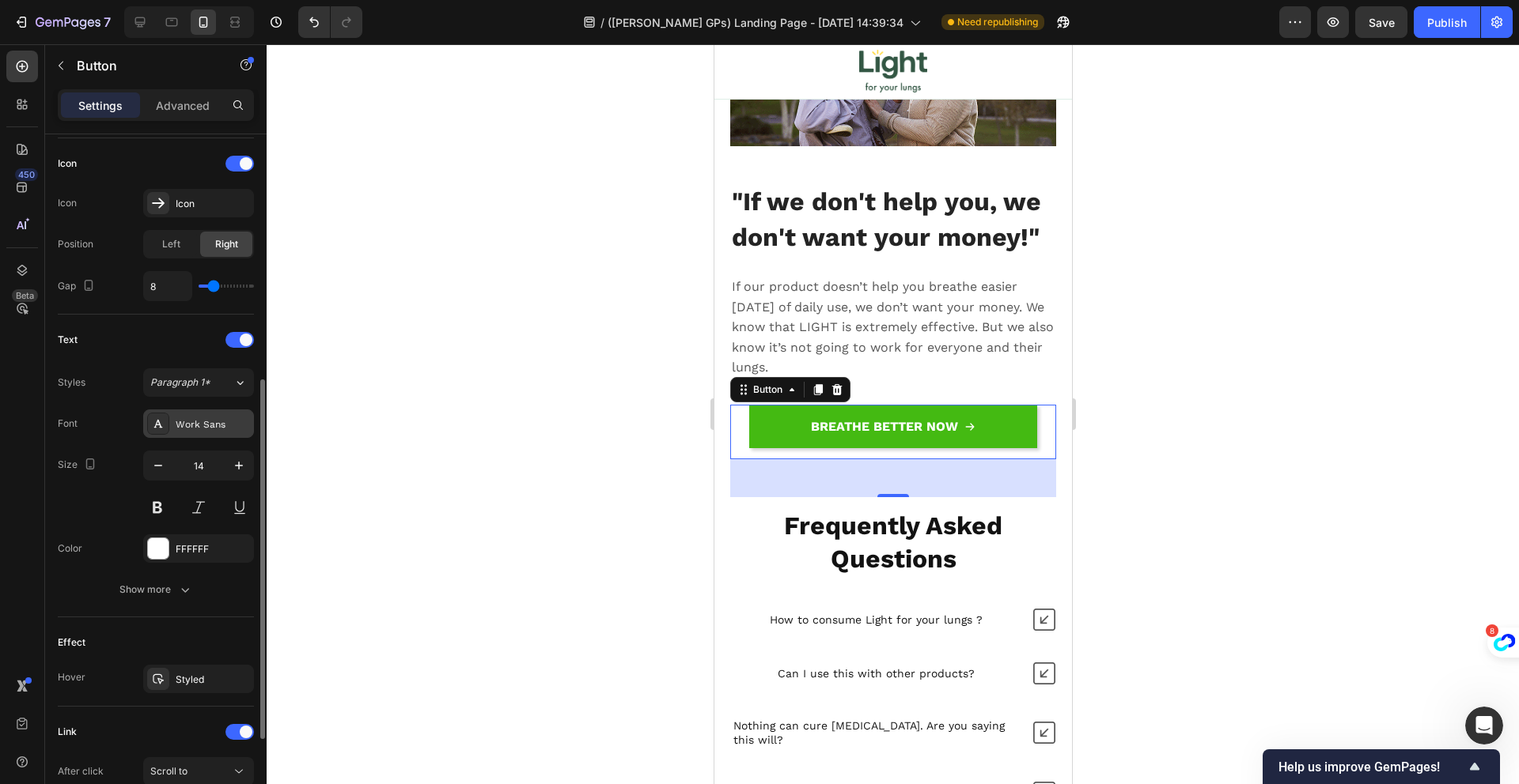
scroll to position [646, 0]
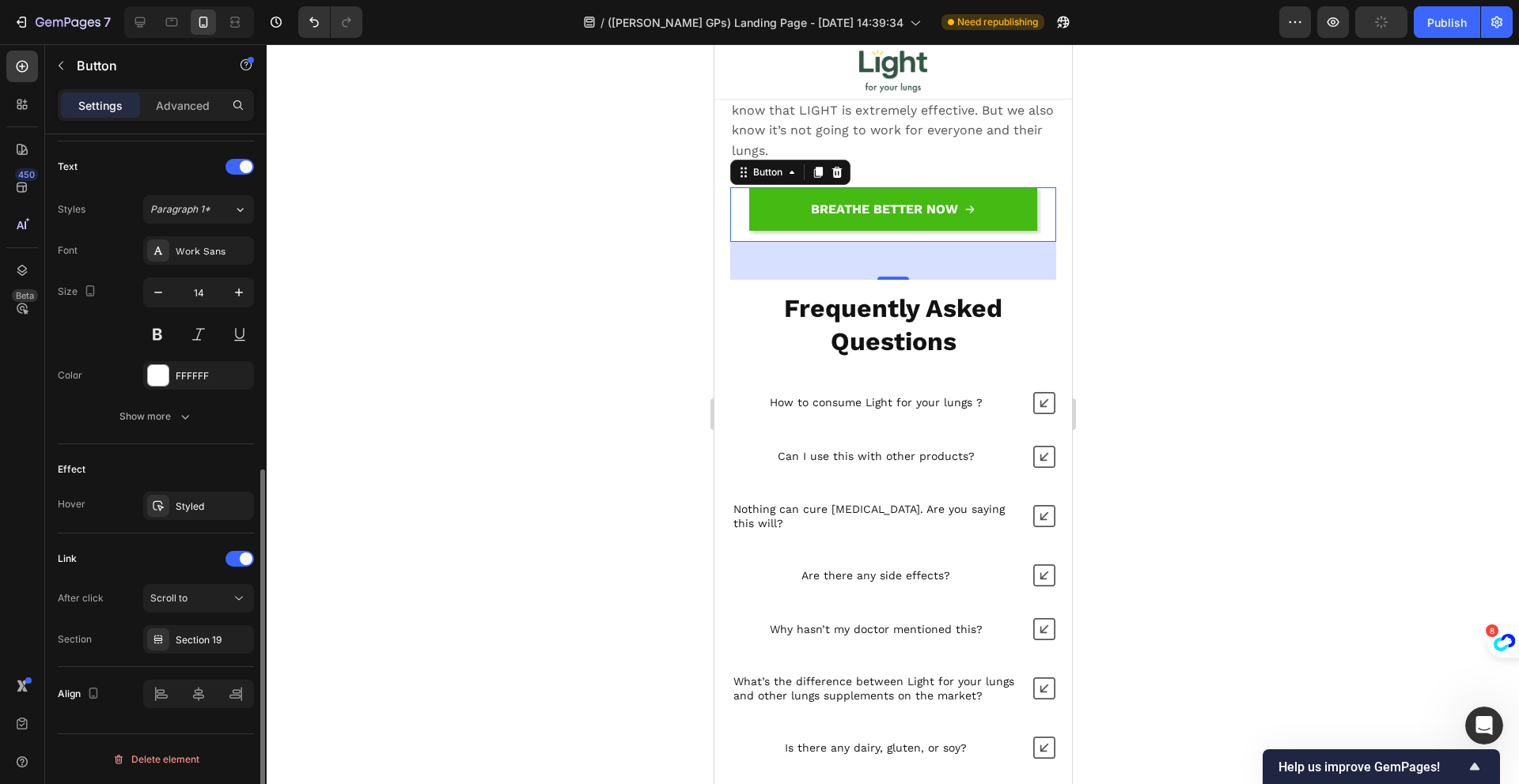
scroll to position [2088, 0]
click at [235, 694] on div at bounding box center [198, 695] width 110 height 29
click at [197, 697] on div at bounding box center [198, 695] width 110 height 29
click at [160, 702] on div at bounding box center [198, 695] width 110 height 29
click at [1042, 242] on div "BREATHE BETTER NOW Button 48" at bounding box center [892, 214] width 326 height 55
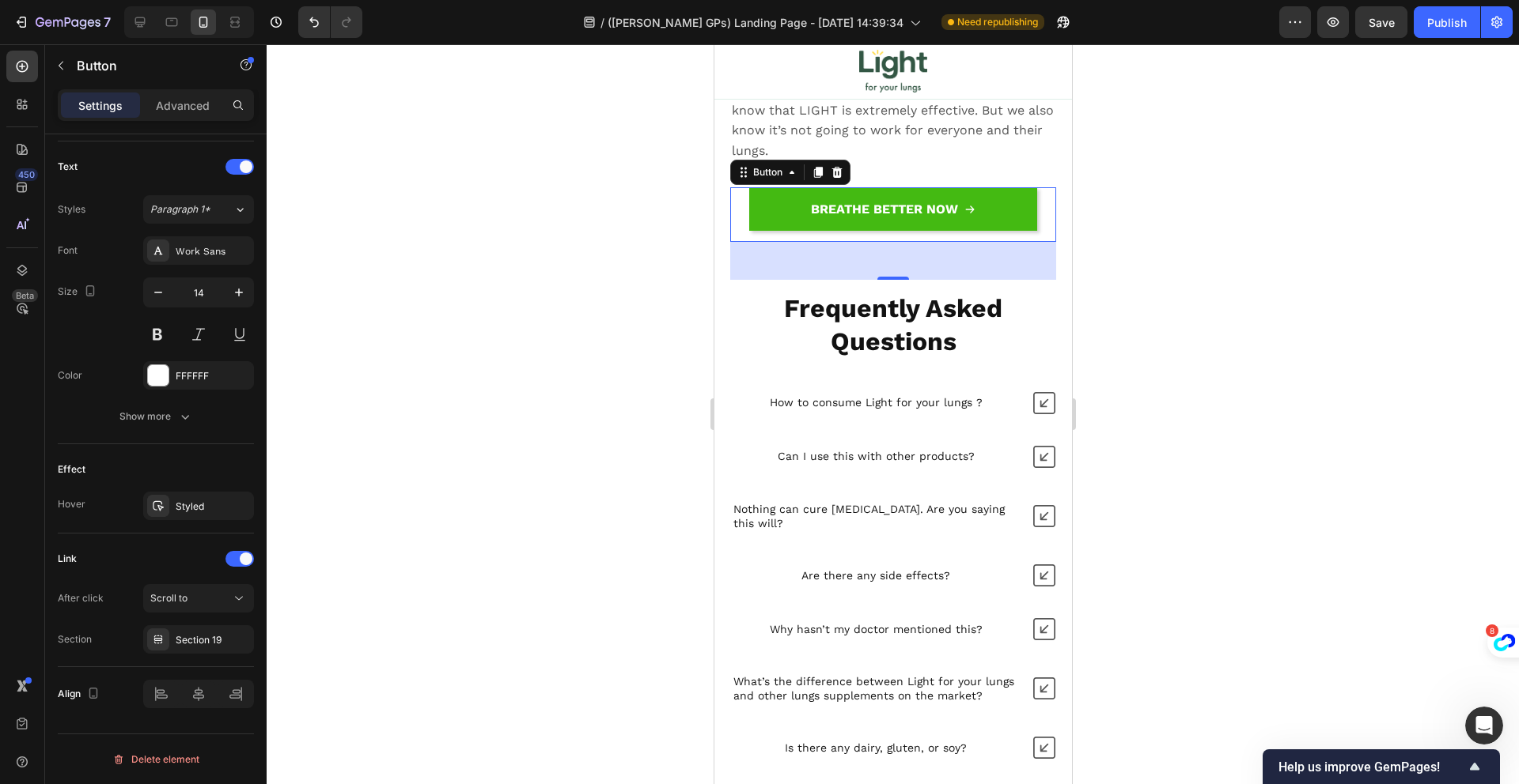
click at [891, 357] on strong "Frequently Asked Questions" at bounding box center [892, 325] width 218 height 63
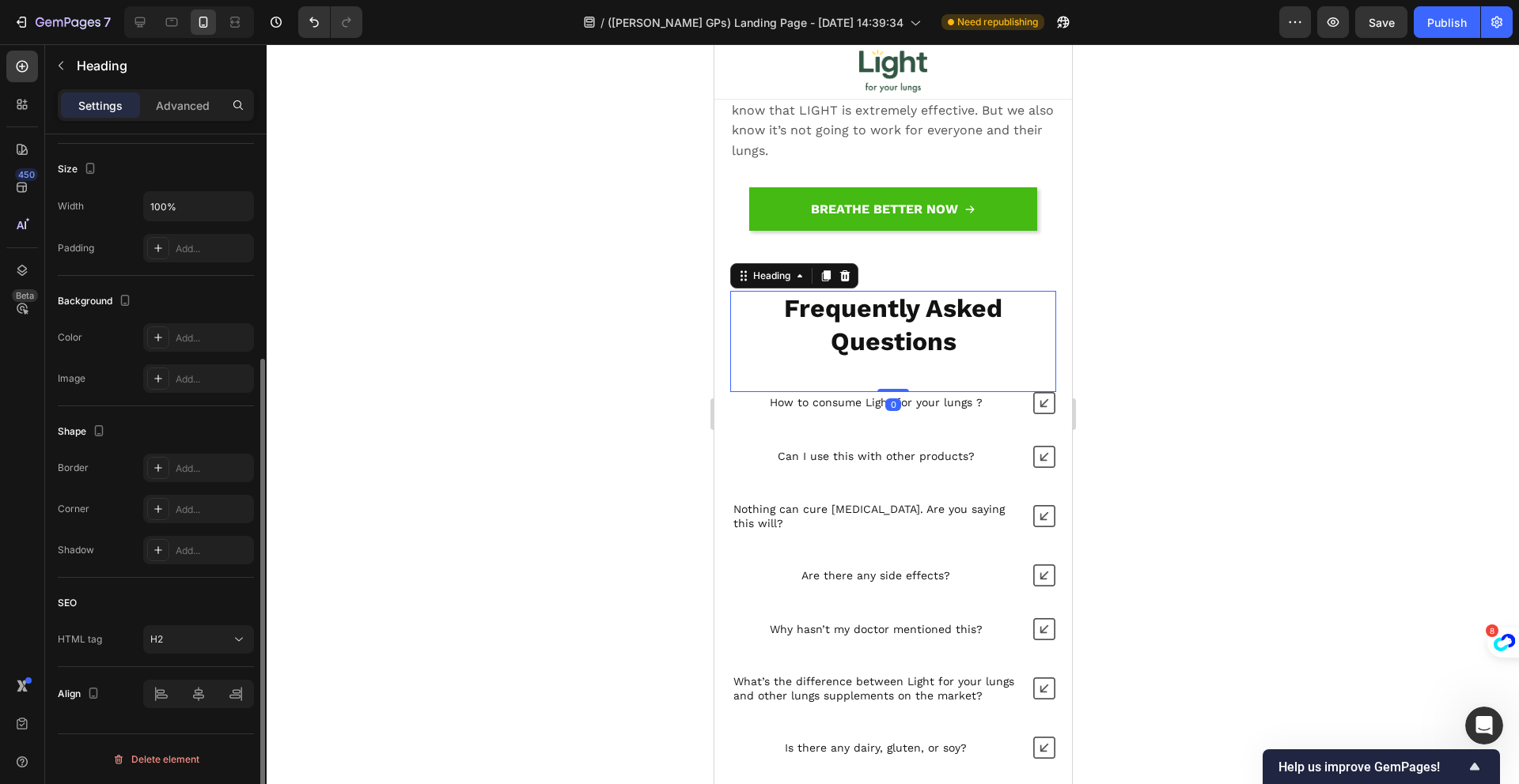
scroll to position [0, 0]
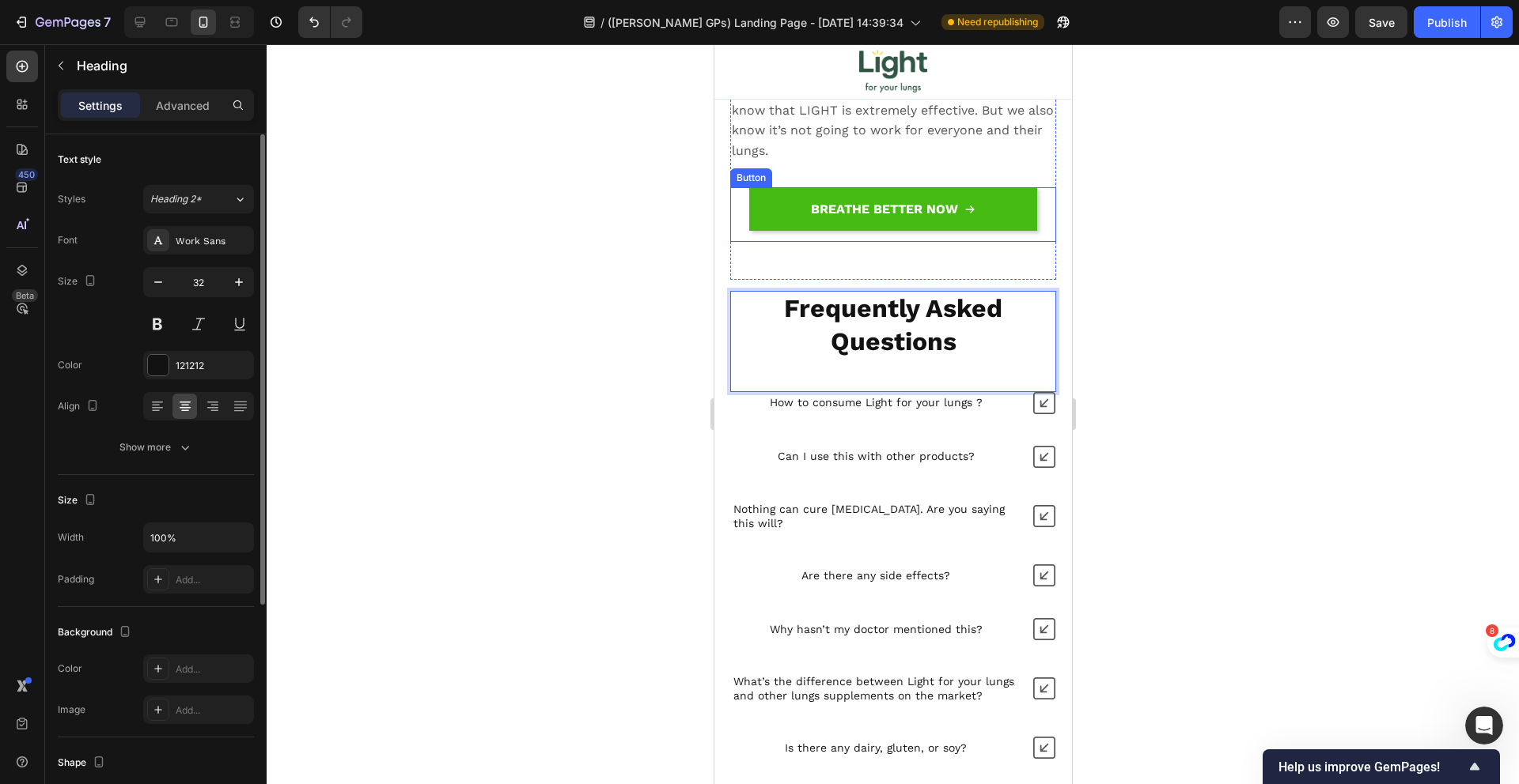
click at [940, 280] on div "BREATHE BETTER NOW Button" at bounding box center [892, 233] width 326 height 92
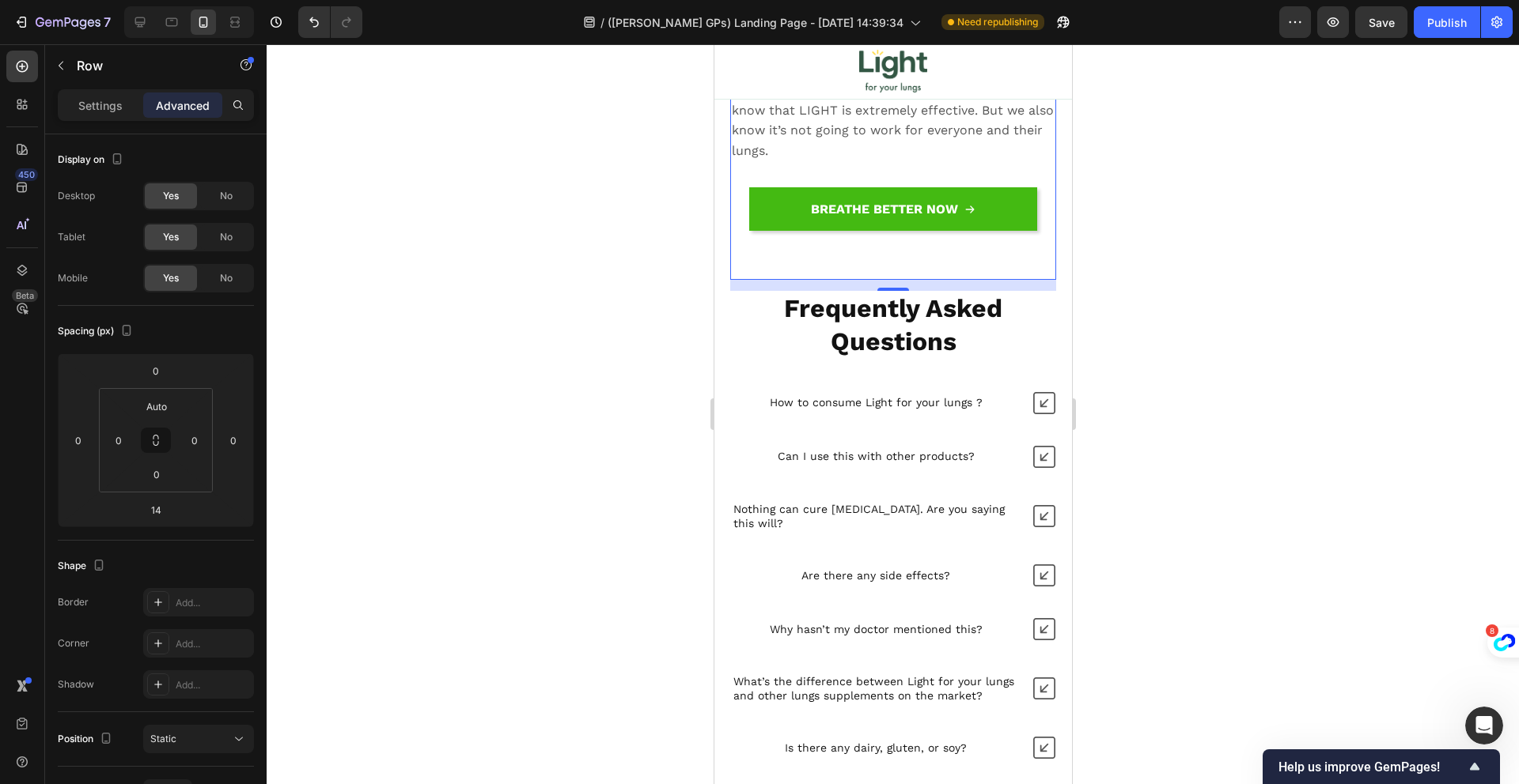
click at [799, 280] on div "BREATHE BETTER NOW Button" at bounding box center [892, 233] width 326 height 92
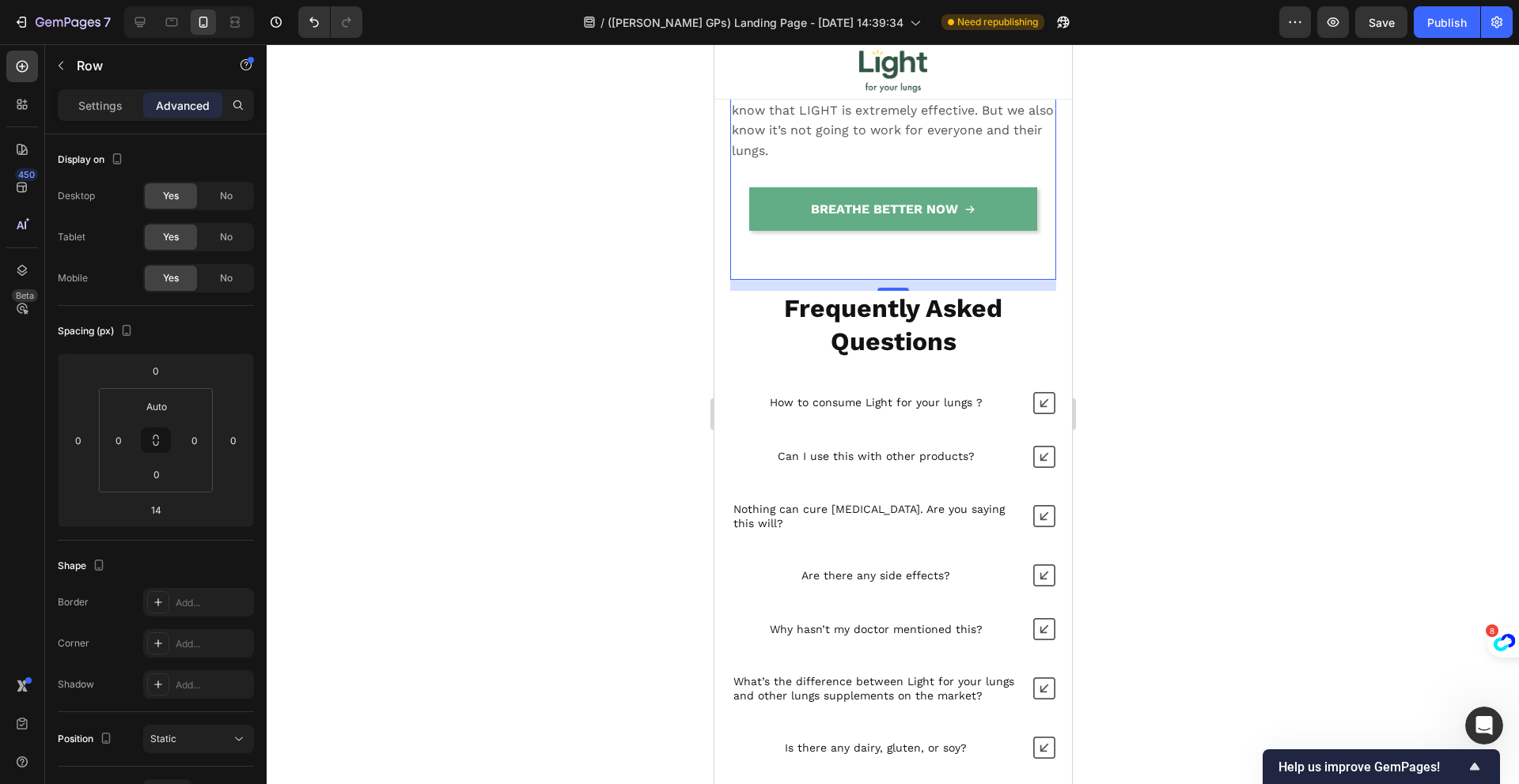
click at [879, 231] on link "BREATHE BETTER NOW" at bounding box center [892, 208] width 288 height 43
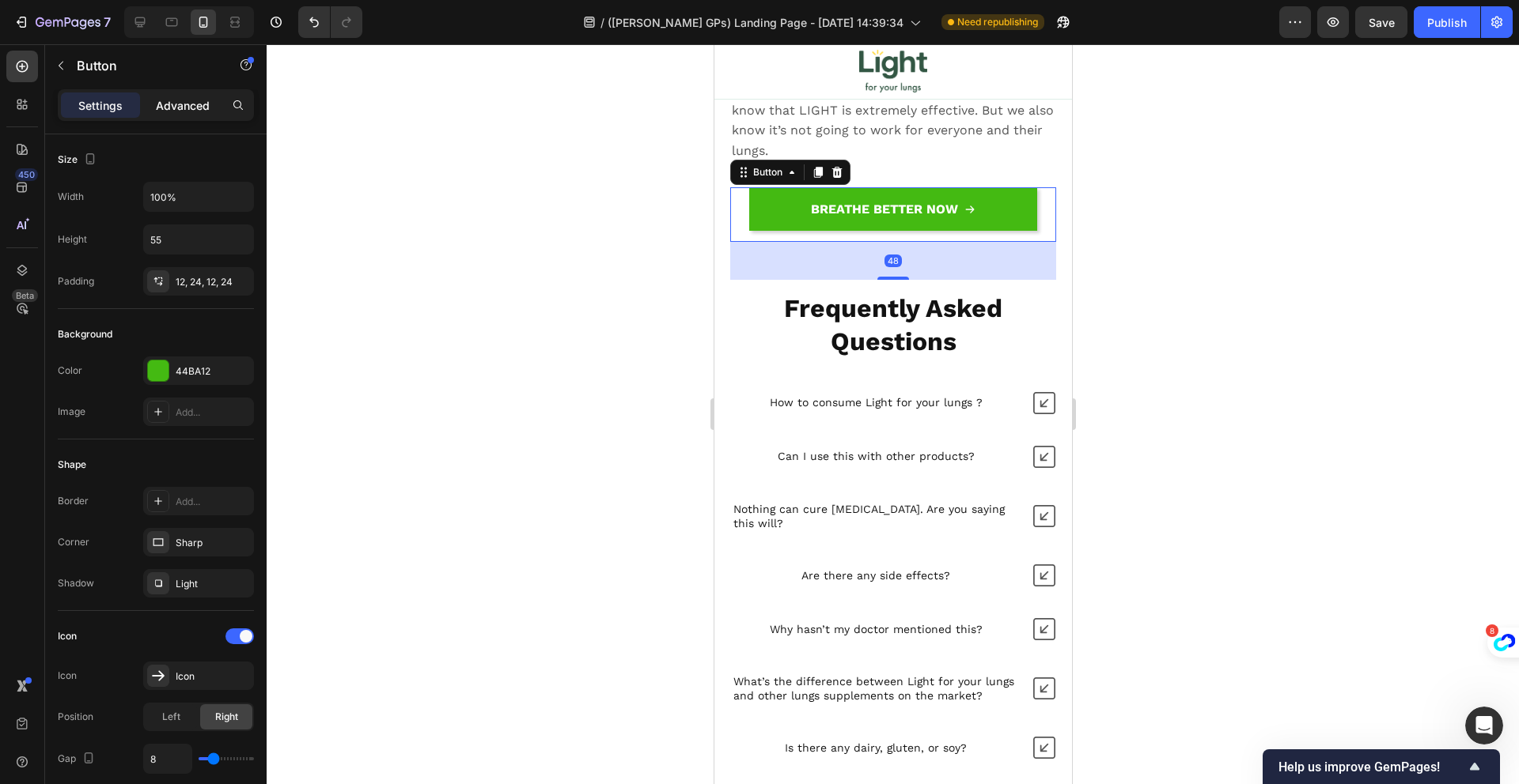
click at [185, 96] on div "Advanced" at bounding box center [182, 105] width 79 height 25
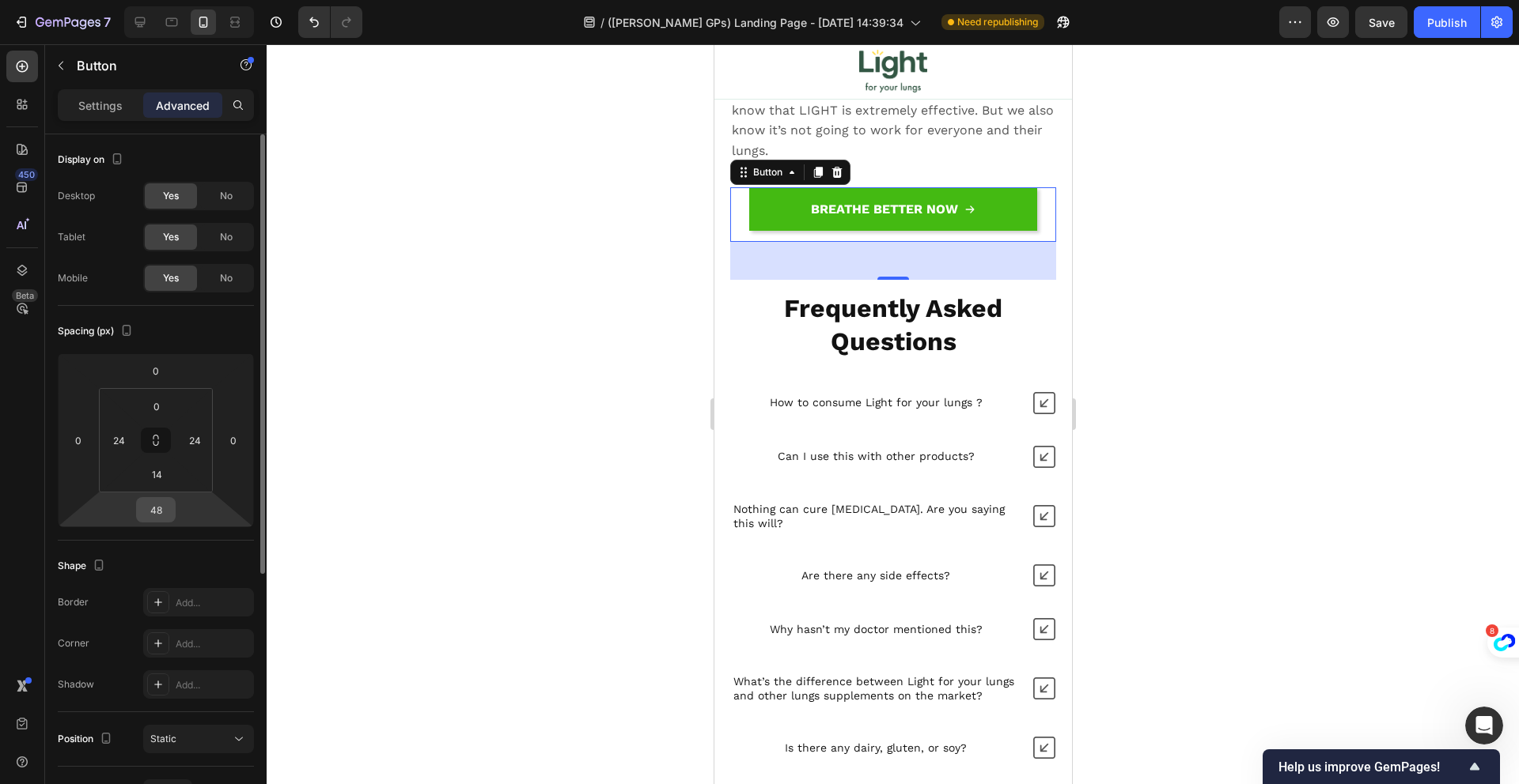
click at [163, 509] on input "48" at bounding box center [156, 510] width 32 height 24
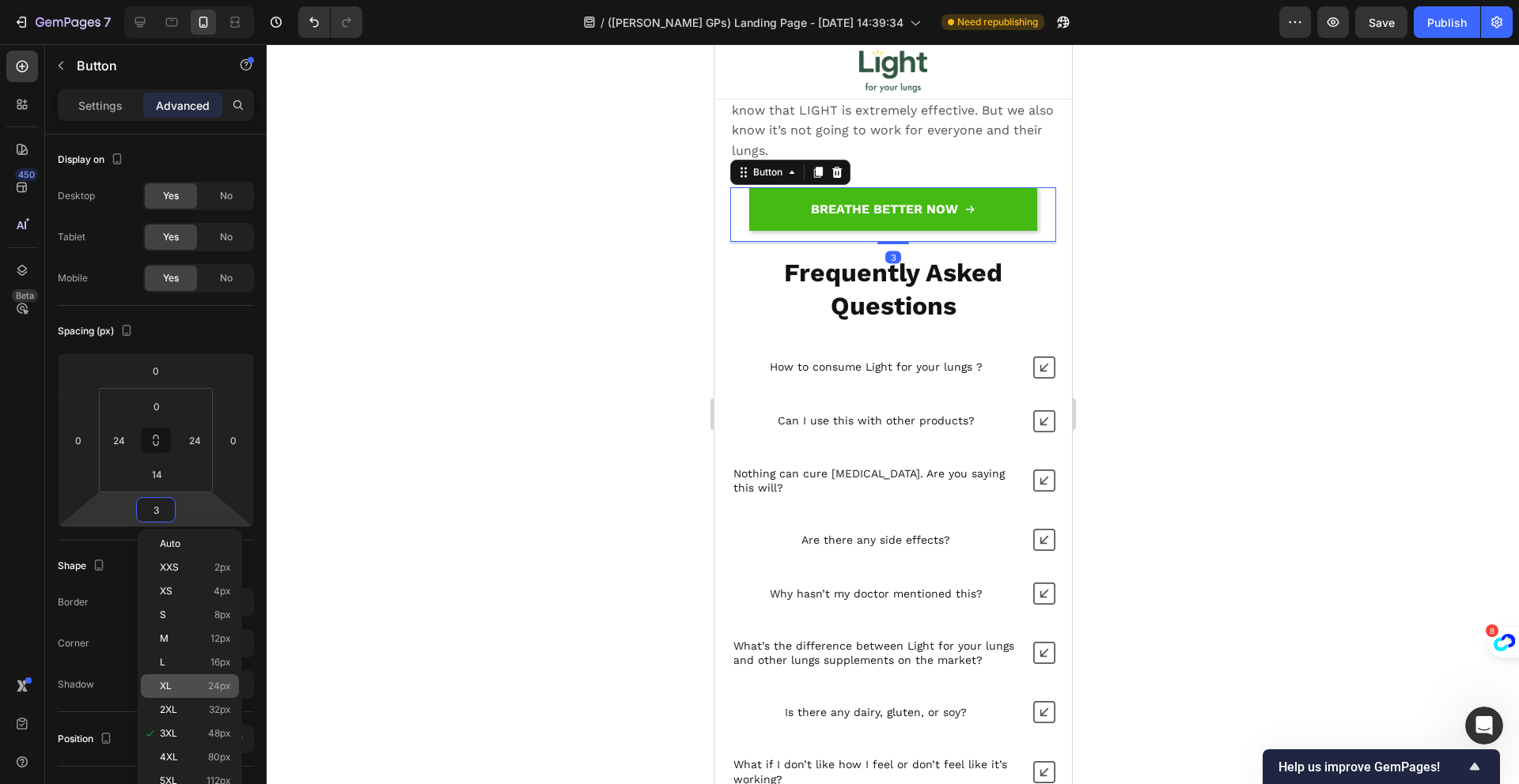
click at [192, 680] on p "XL 24px" at bounding box center [195, 686] width 71 height 12
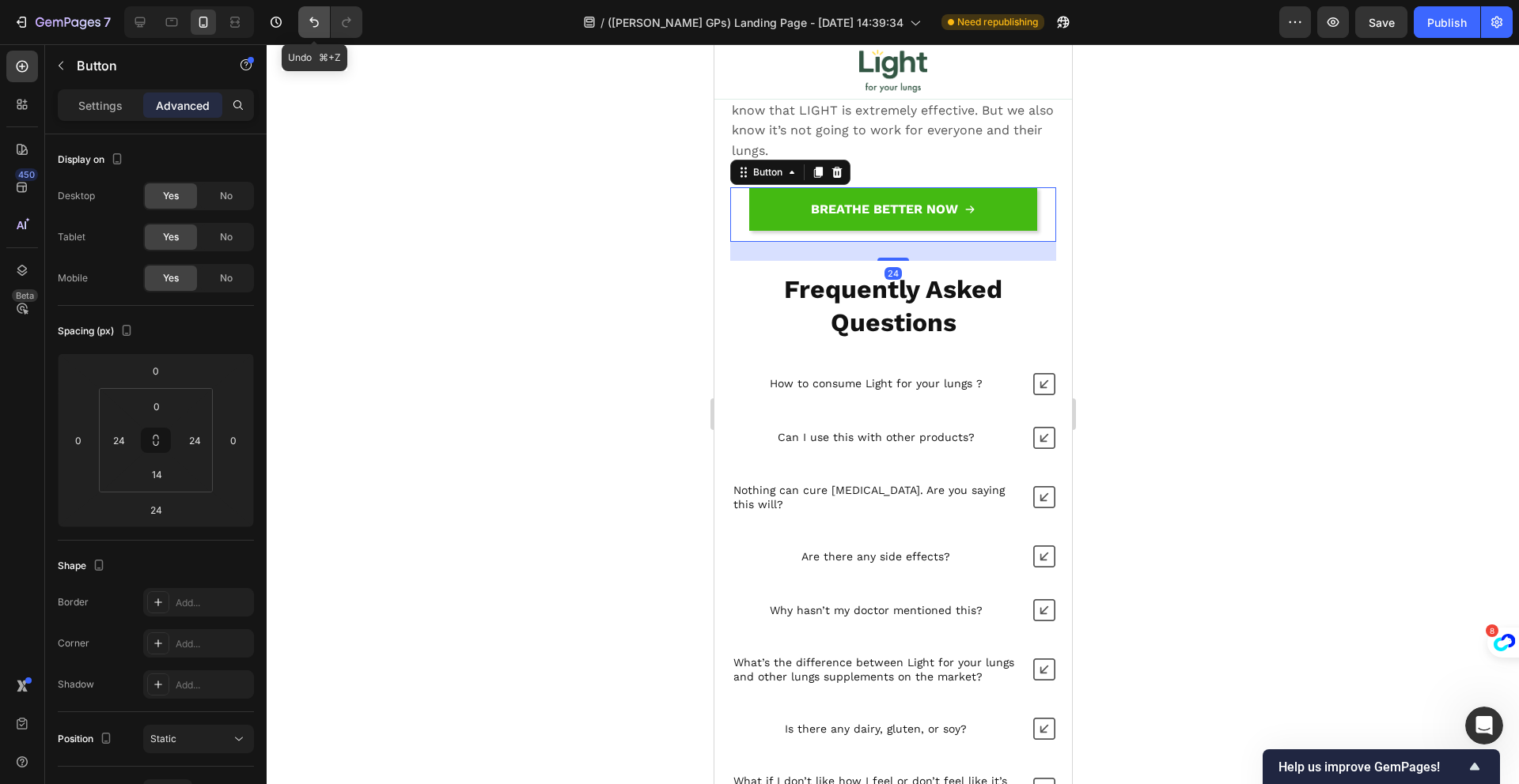
click at [316, 25] on icon "Undo/Redo" at bounding box center [314, 22] width 15 height 15
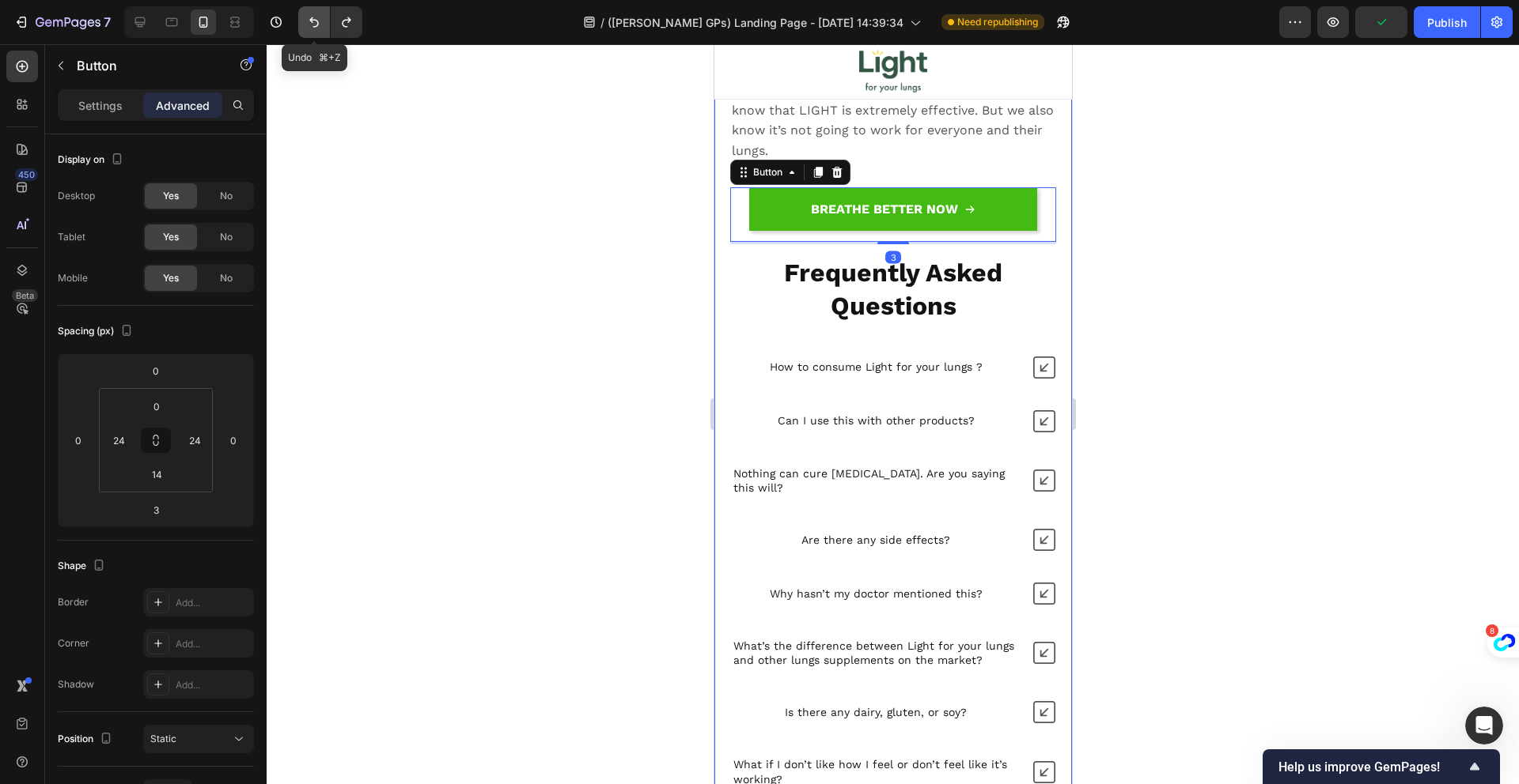
click at [307, 12] on button "Undo/Redo" at bounding box center [314, 22] width 32 height 32
type input "48"
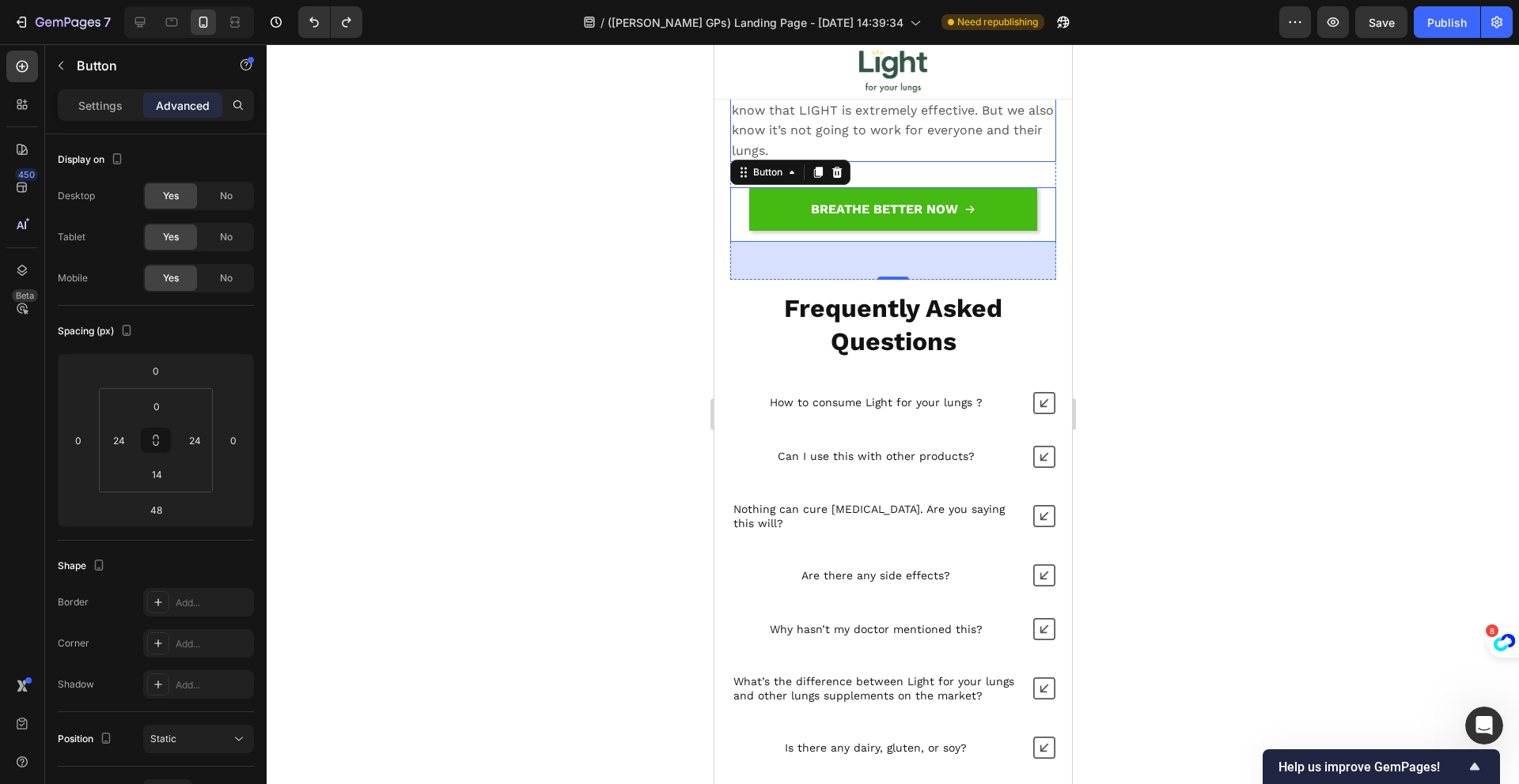
click at [842, 160] on p "If our product doesn’t help you breathe easier [DATE] of daily use, we don’t wa…" at bounding box center [892, 109] width 323 height 101
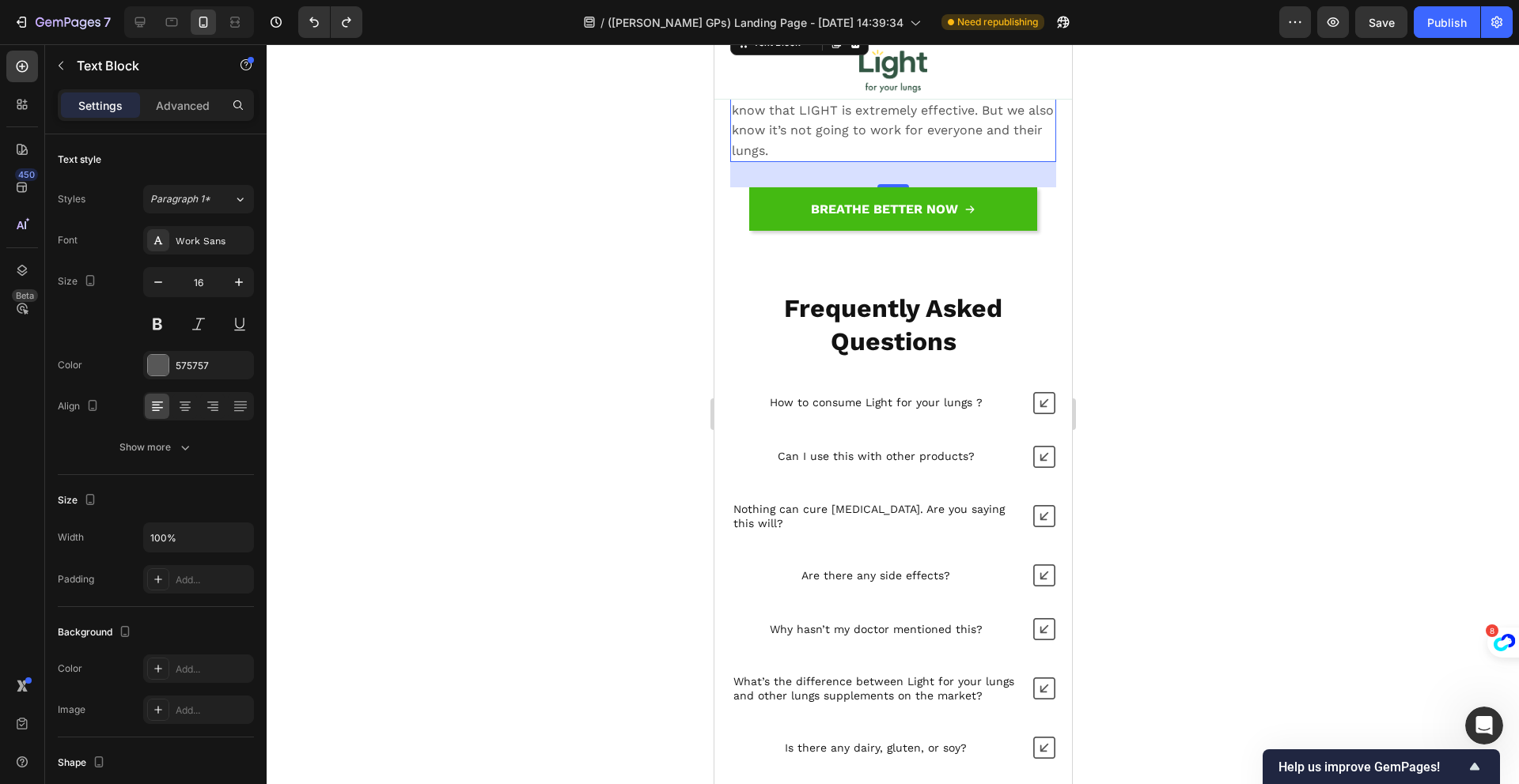
click at [928, 160] on p "If our product doesn’t help you breathe easier [DATE] of daily use, we don’t wa…" at bounding box center [892, 109] width 323 height 101
click at [959, 255] on div ""If we don't help you, we don't want your money!" Heading If our product doesn’…" at bounding box center [892, 113] width 326 height 335
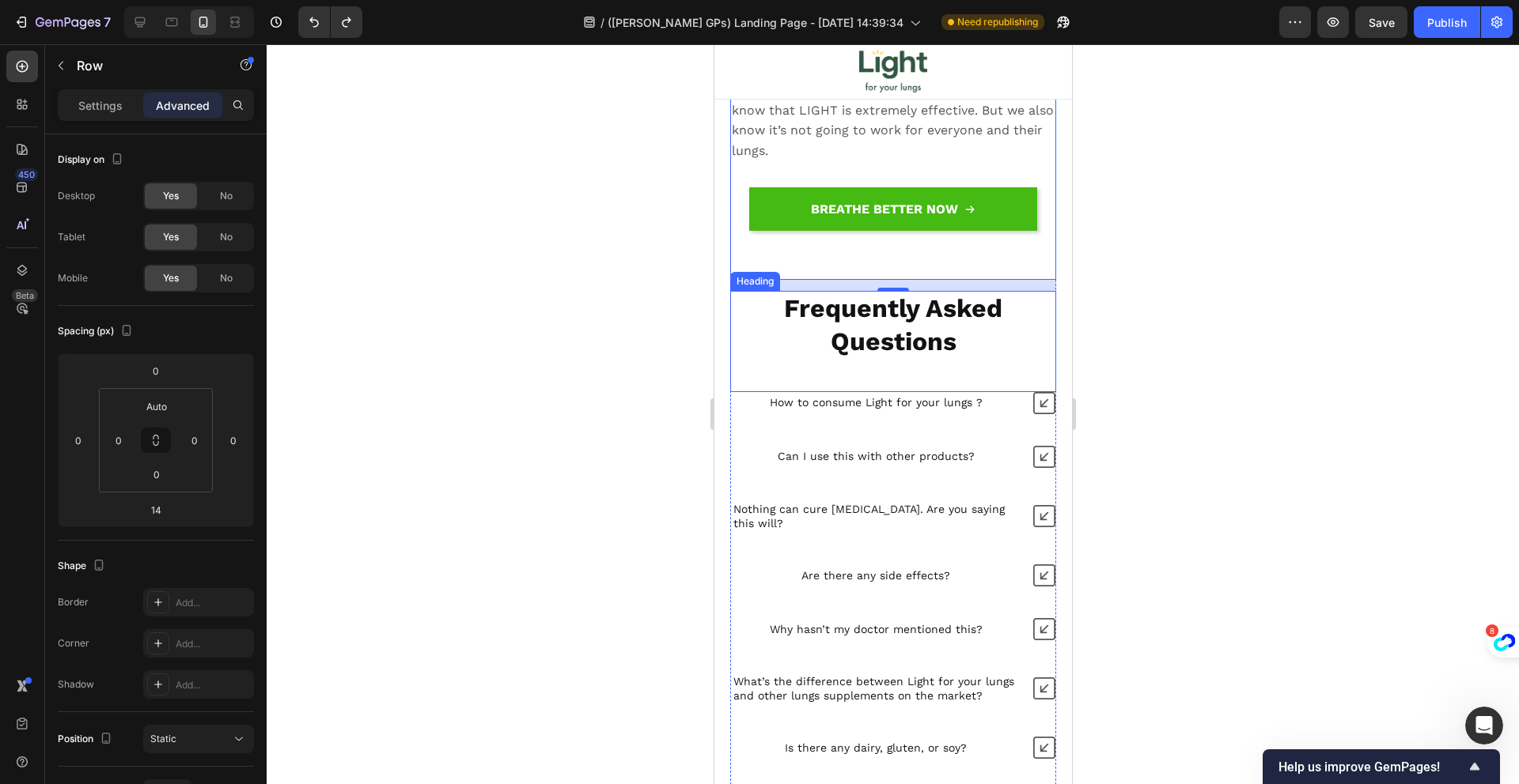
click at [1030, 358] on p "⁠⁠⁠⁠⁠⁠⁠ Frequently Asked Questions" at bounding box center [892, 325] width 323 height 65
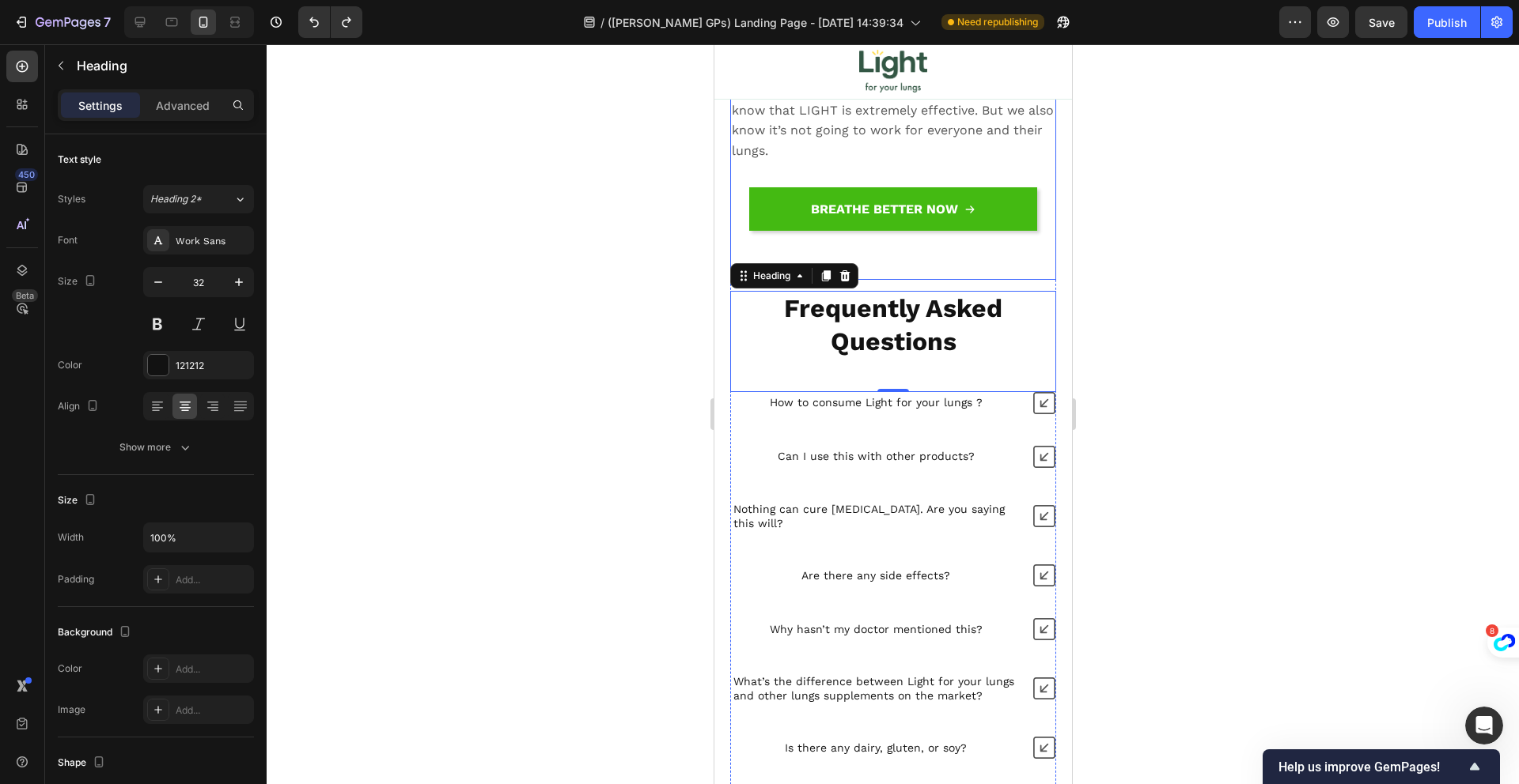
click at [953, 280] on div "BREATHE BETTER NOW Button" at bounding box center [892, 233] width 326 height 92
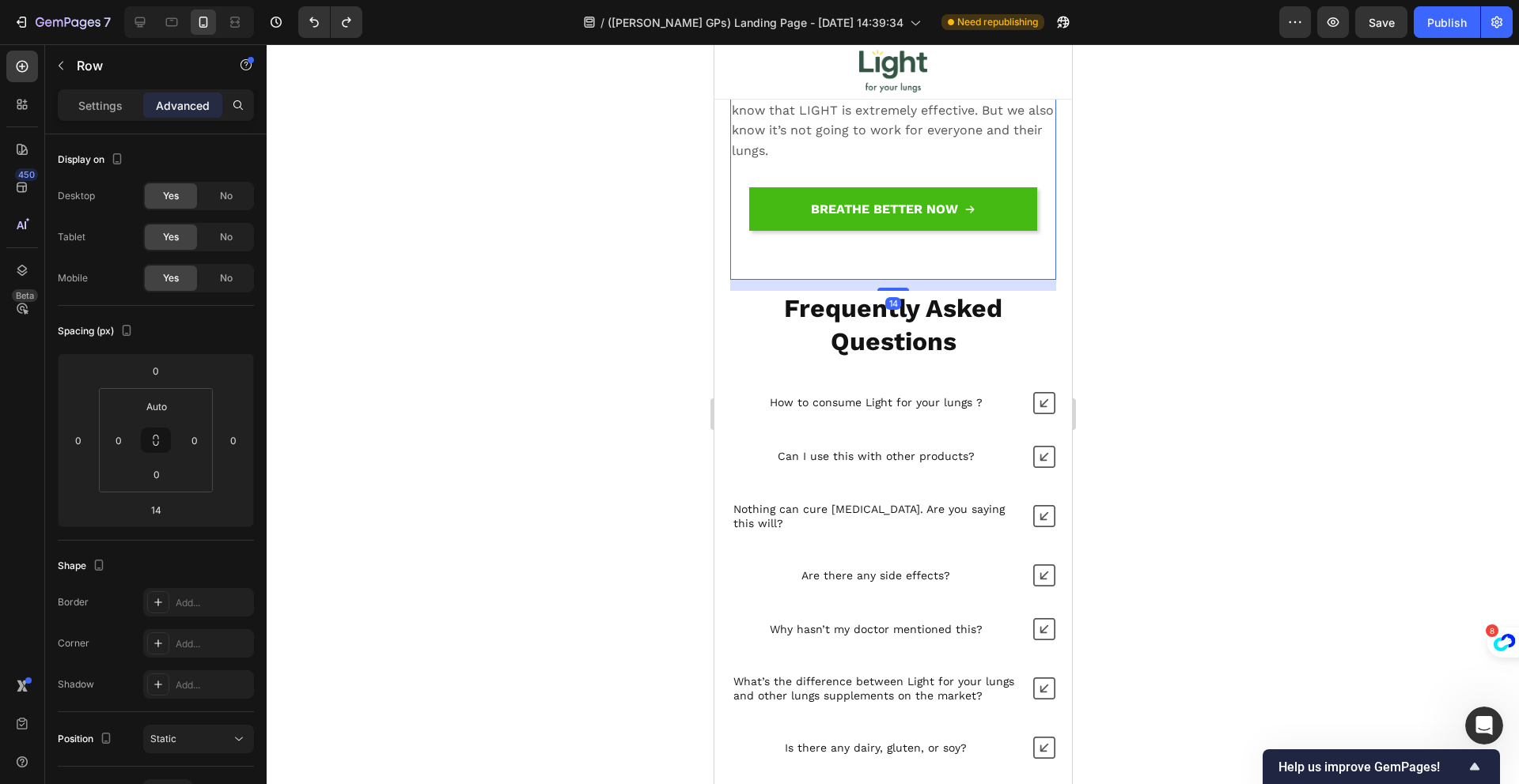
click at [938, 291] on div "14" at bounding box center [892, 286] width 326 height 12
click at [936, 291] on div "14" at bounding box center [892, 286] width 326 height 12
click at [842, 357] on strong "Frequently Asked Questions" at bounding box center [892, 325] width 218 height 63
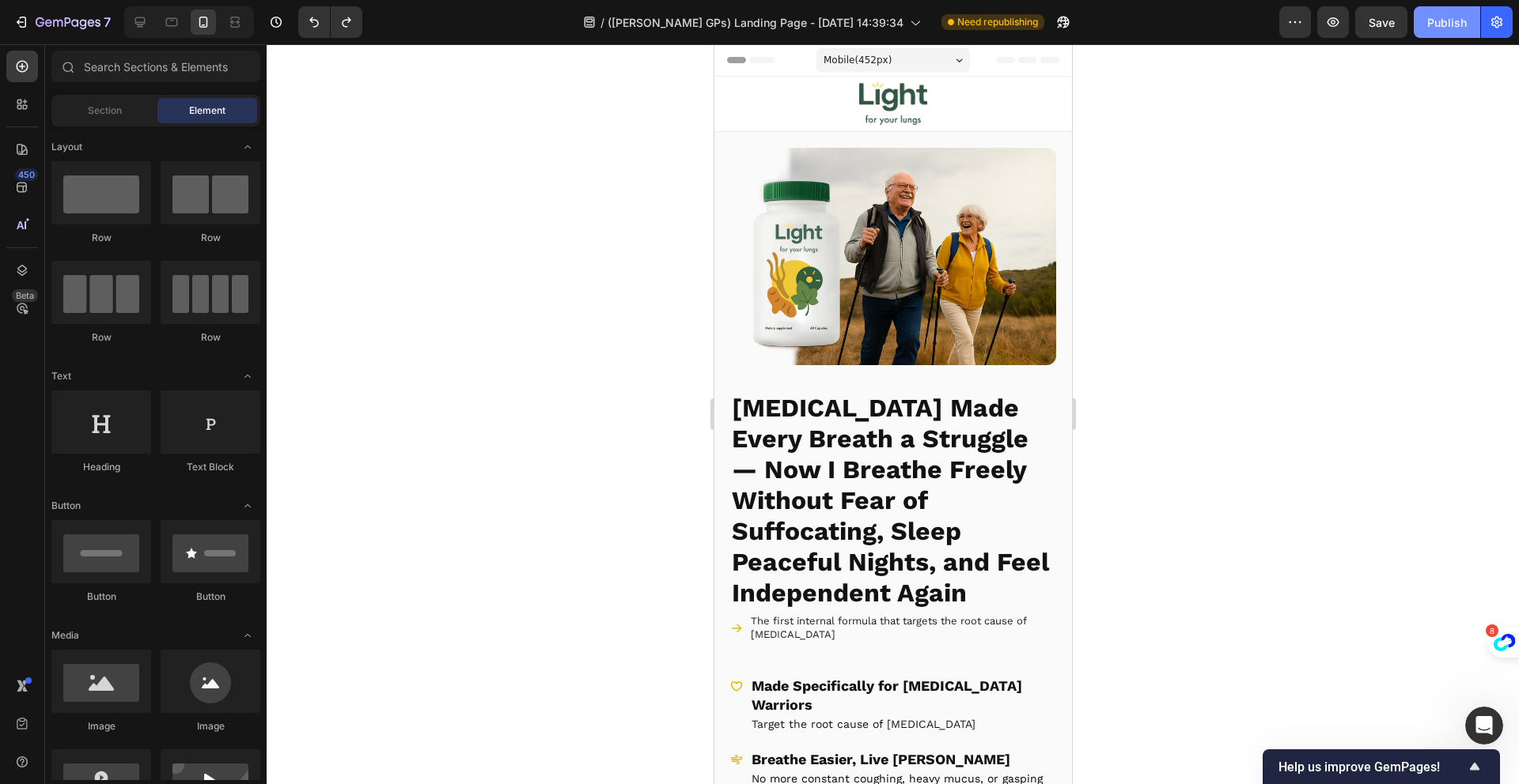
click at [1446, 29] on div "Publish" at bounding box center [1446, 22] width 39 height 16
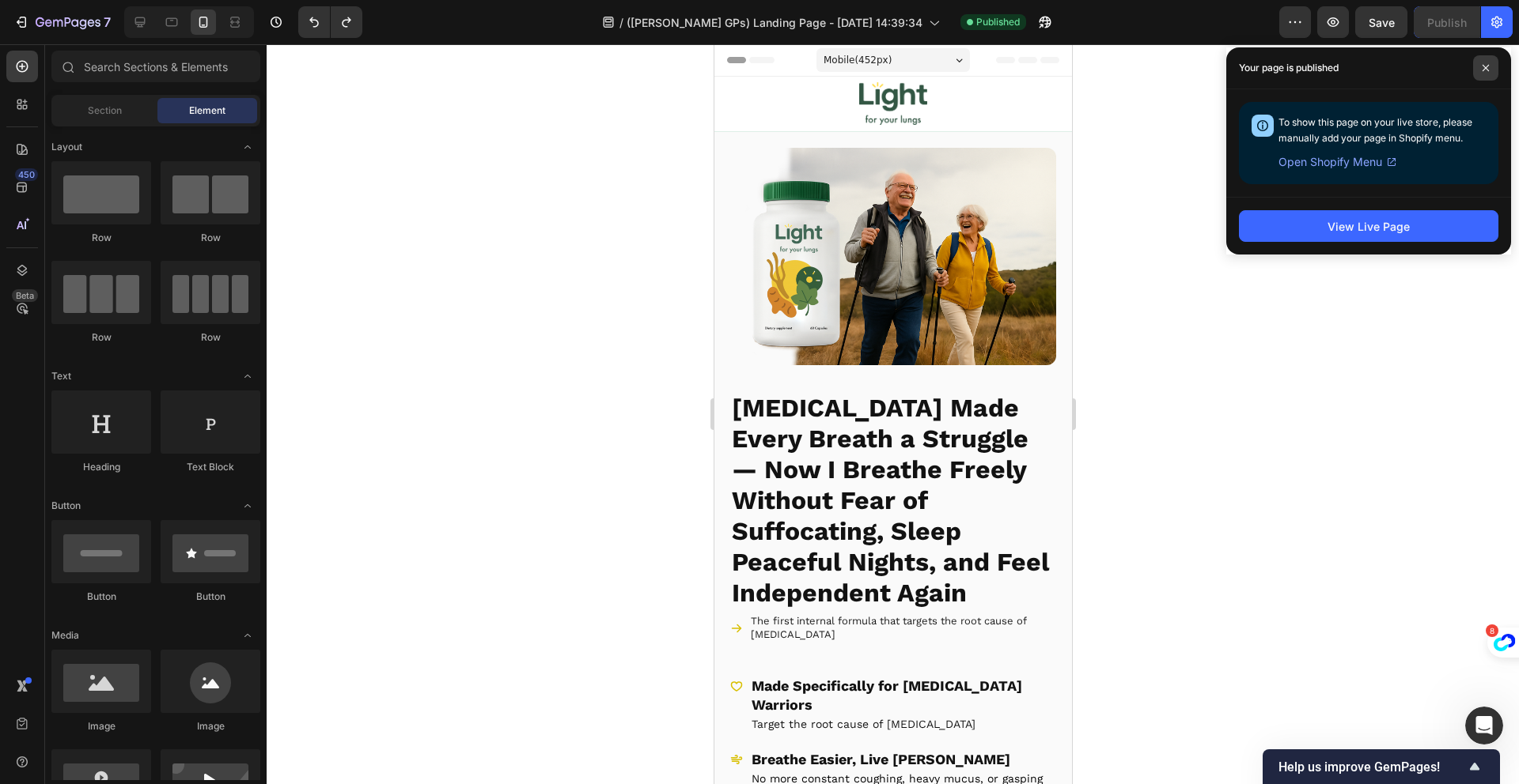
click at [1483, 65] on icon at bounding box center [1485, 68] width 8 height 8
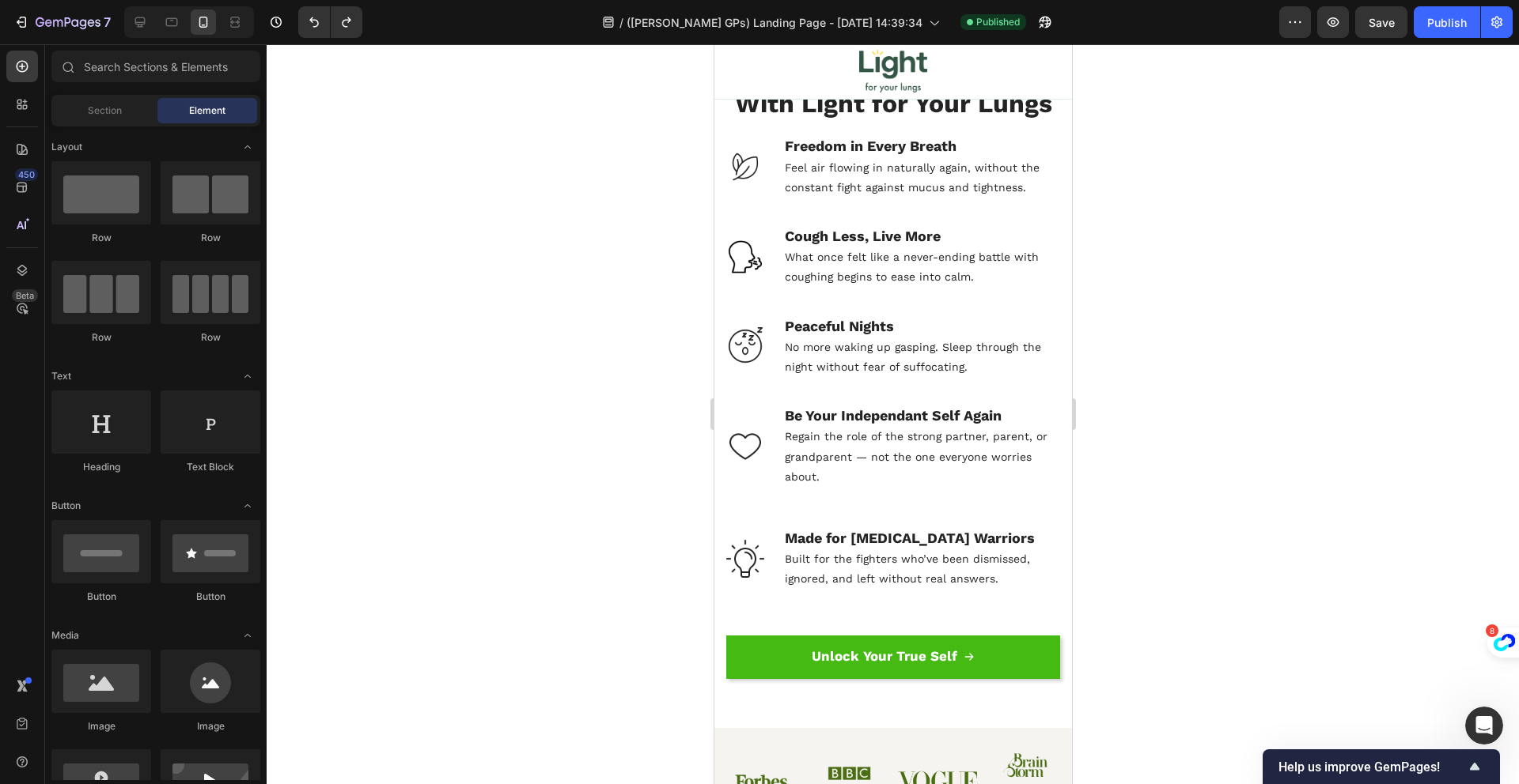
scroll to position [13842, 0]
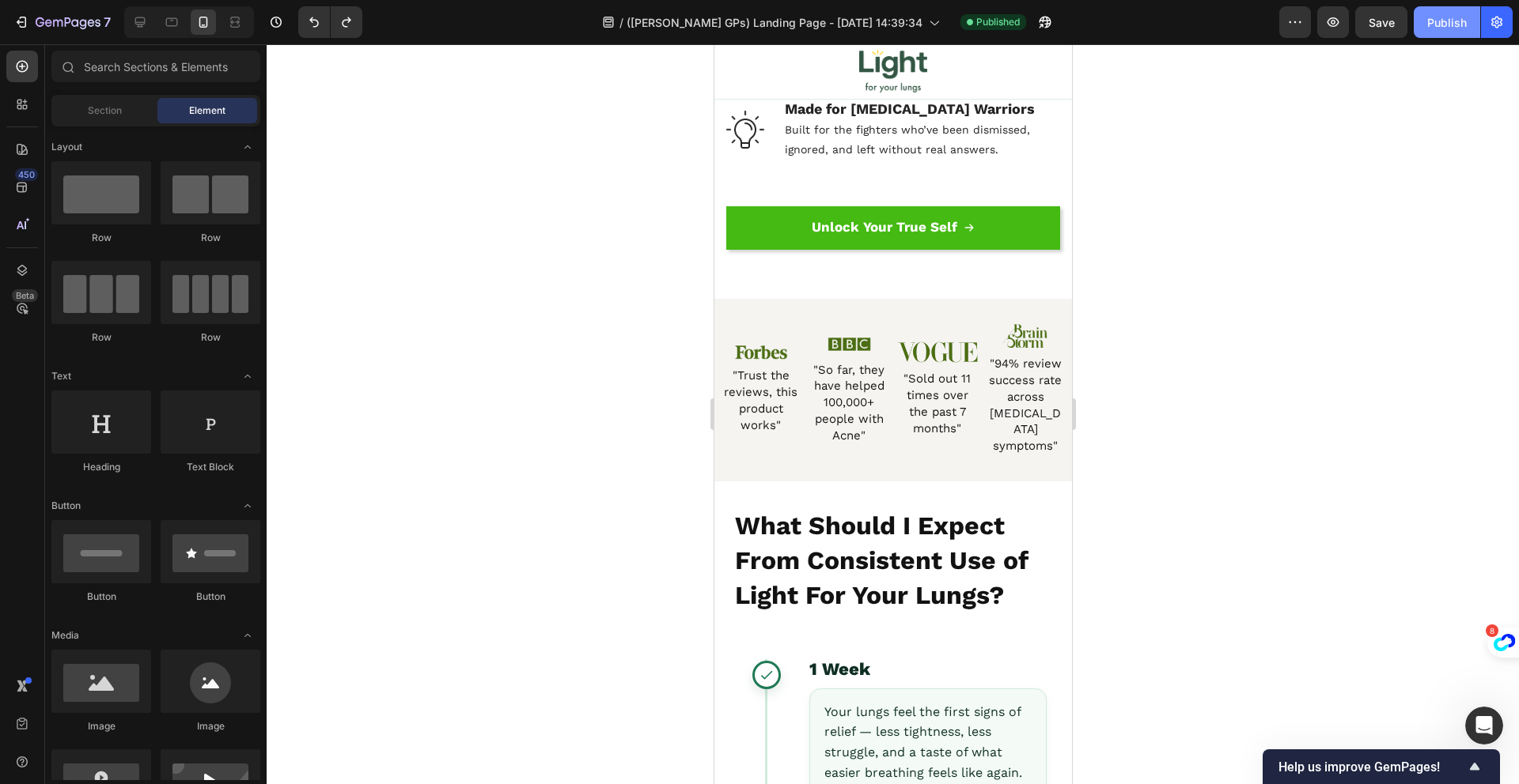
click at [1434, 29] on div "Publish" at bounding box center [1446, 22] width 39 height 16
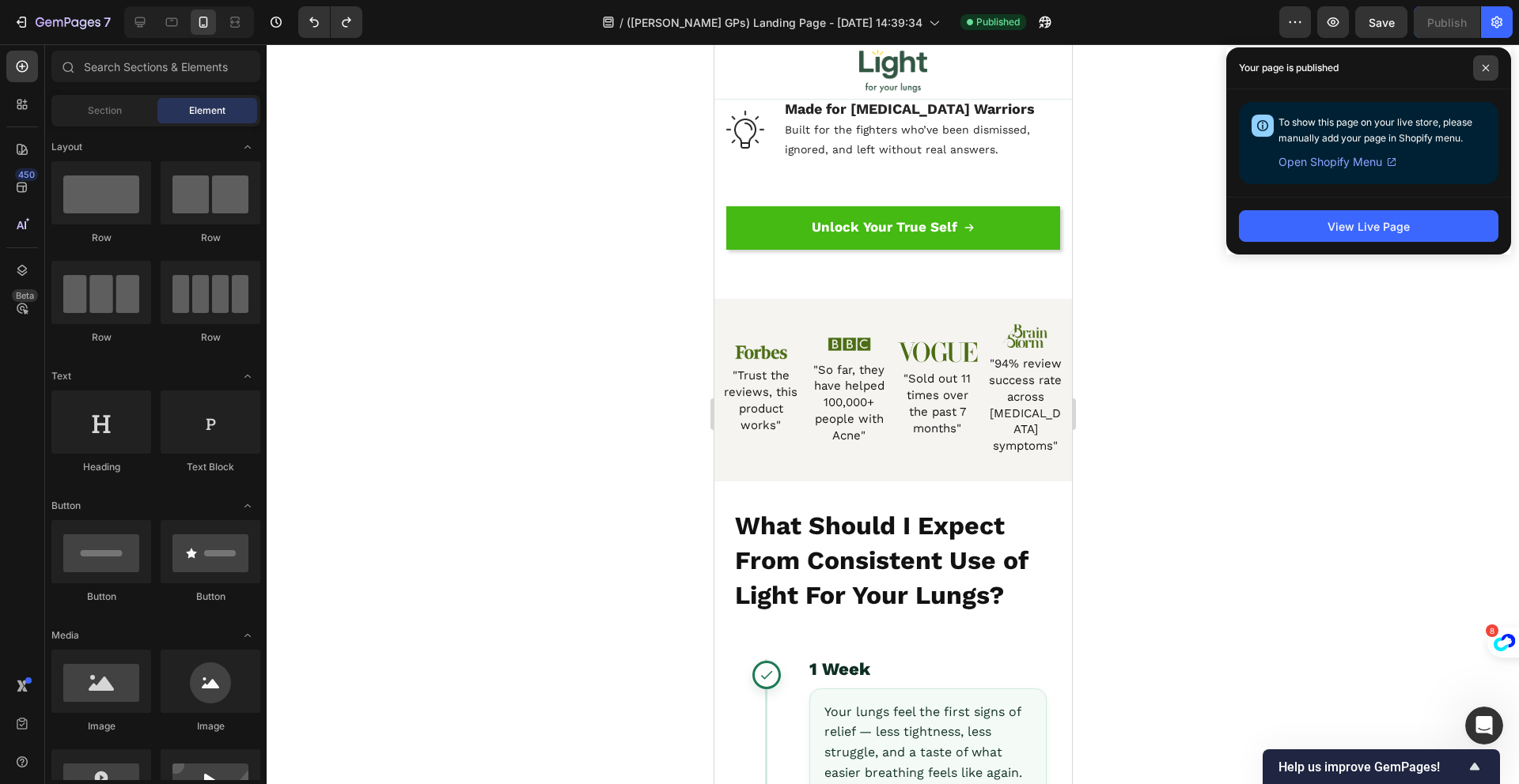
click at [1489, 61] on span at bounding box center [1485, 68] width 25 height 25
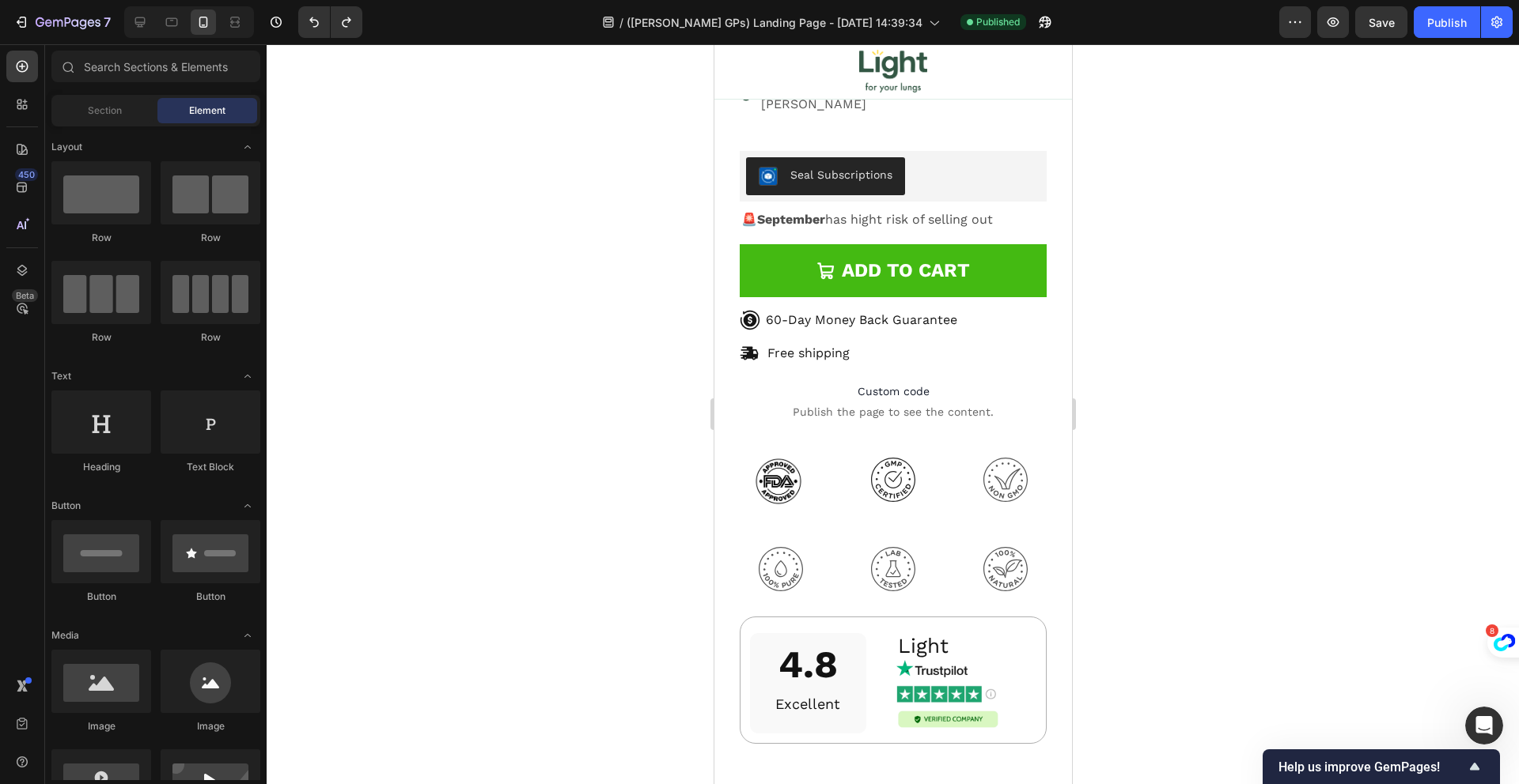
scroll to position [17320, 0]
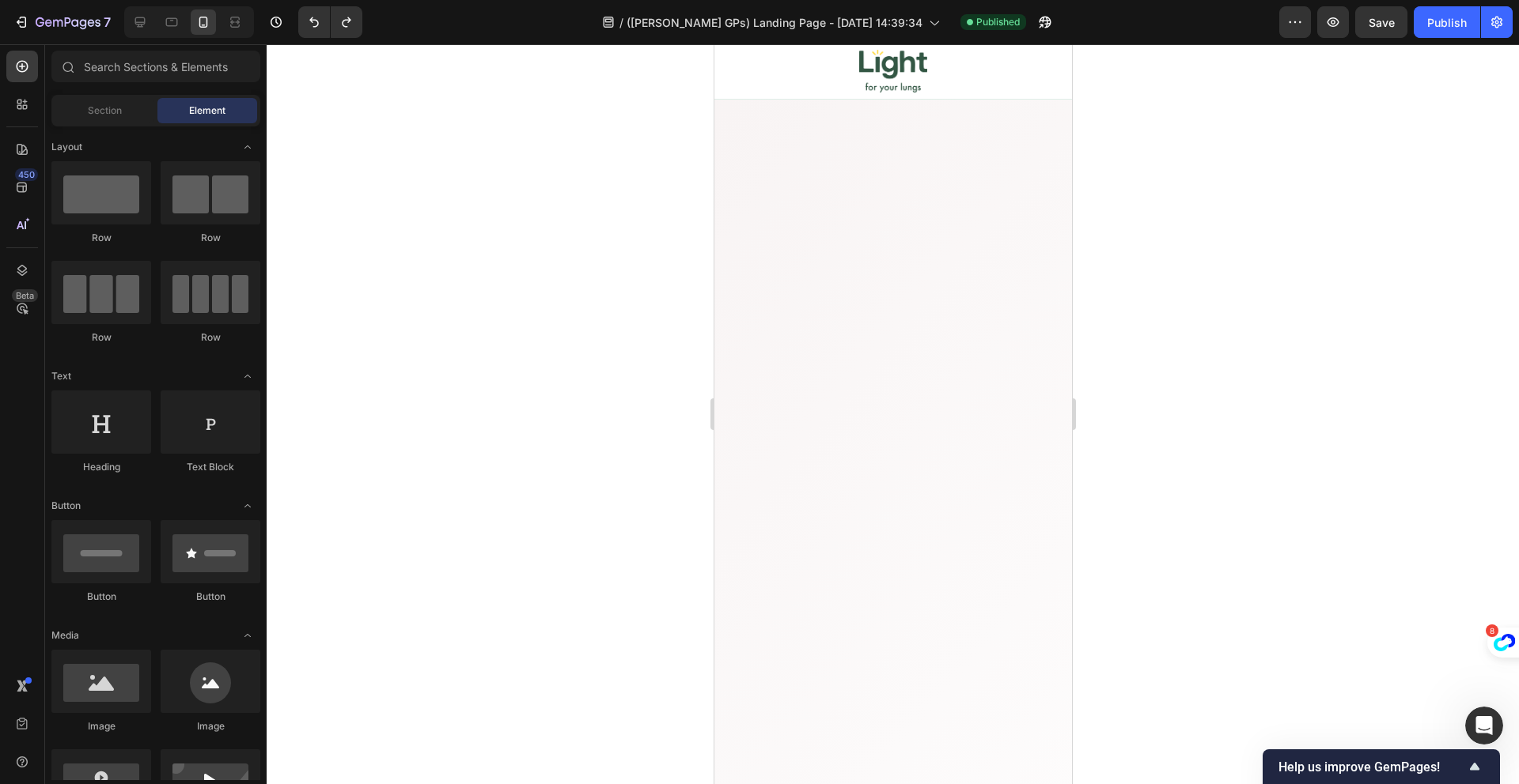
drag, startPoint x: 1063, startPoint y: 542, endPoint x: 1896, endPoint y: 85, distance: 950.1
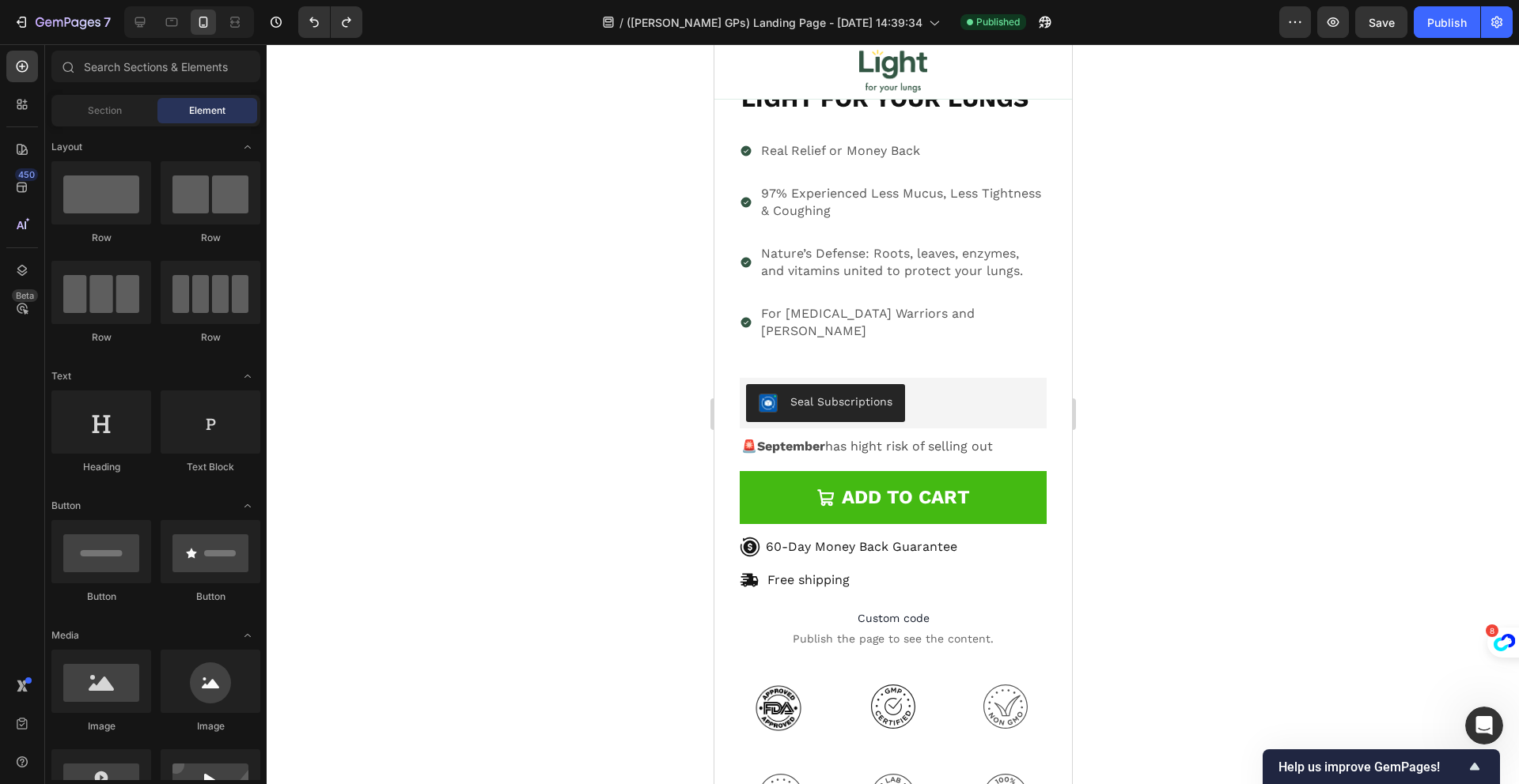
scroll to position [19270, 0]
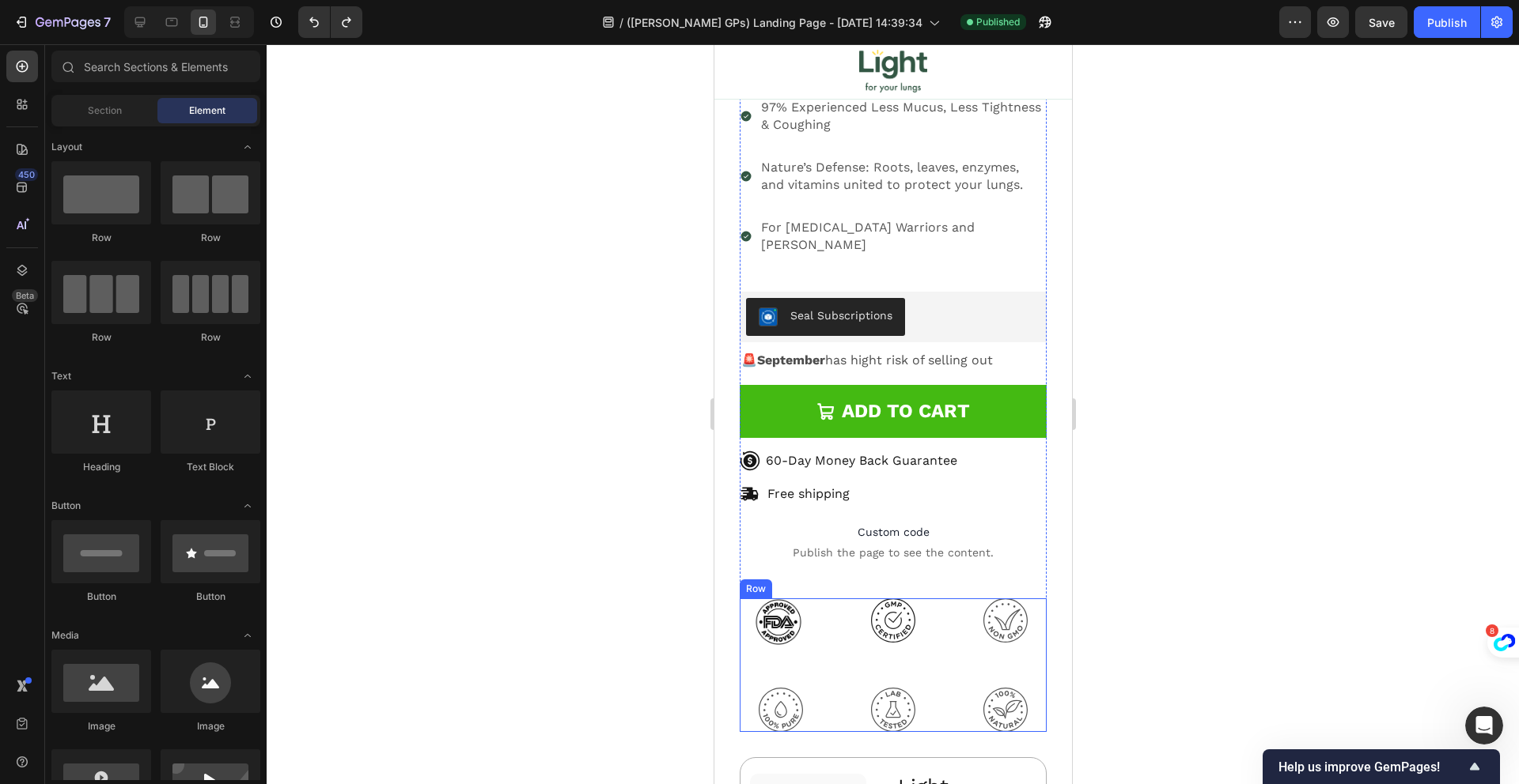
click at [937, 616] on div "Image" at bounding box center [981, 643] width 89 height 89
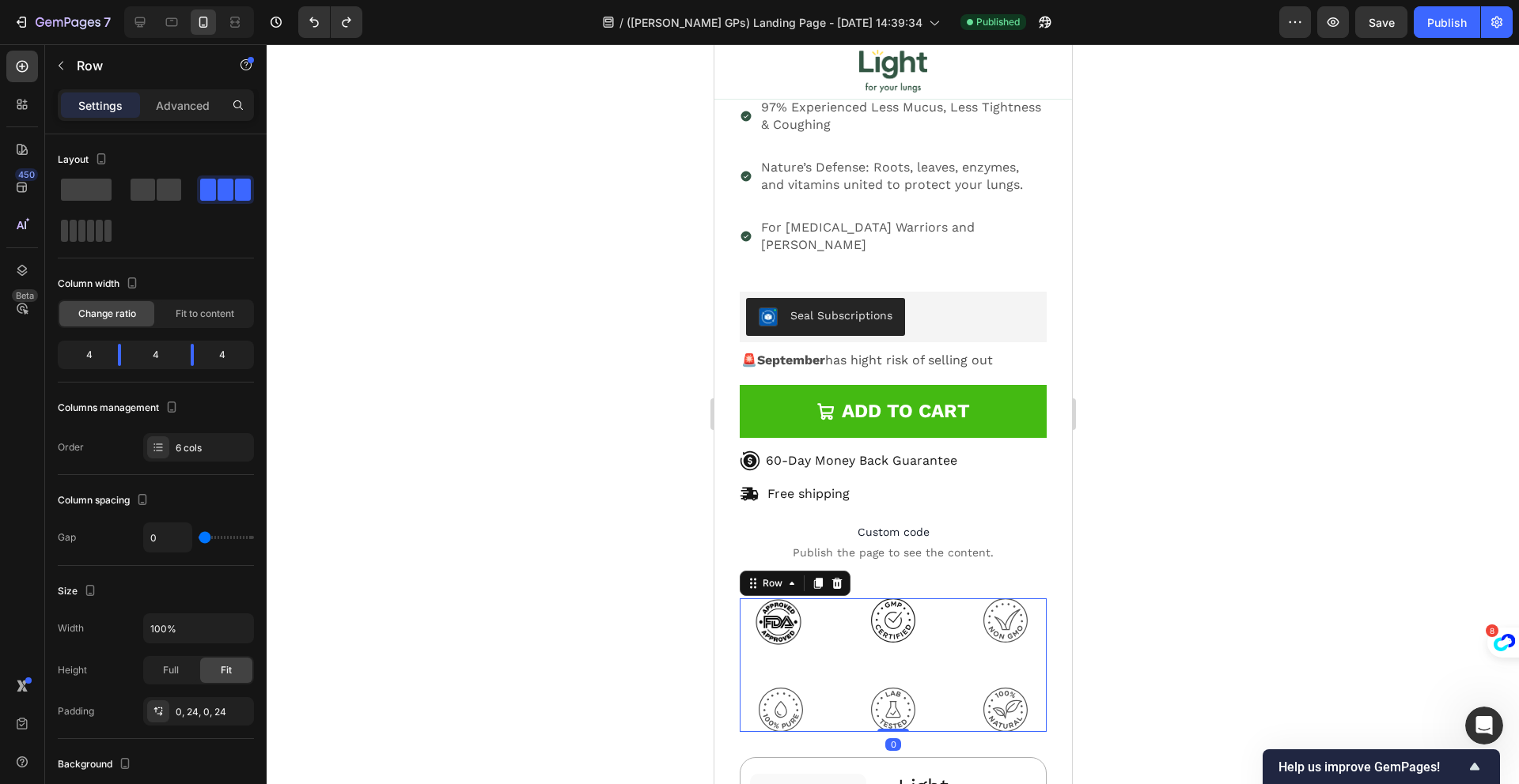
click at [847, 599] on div "Image Row" at bounding box center [891, 621] width 89 height 44
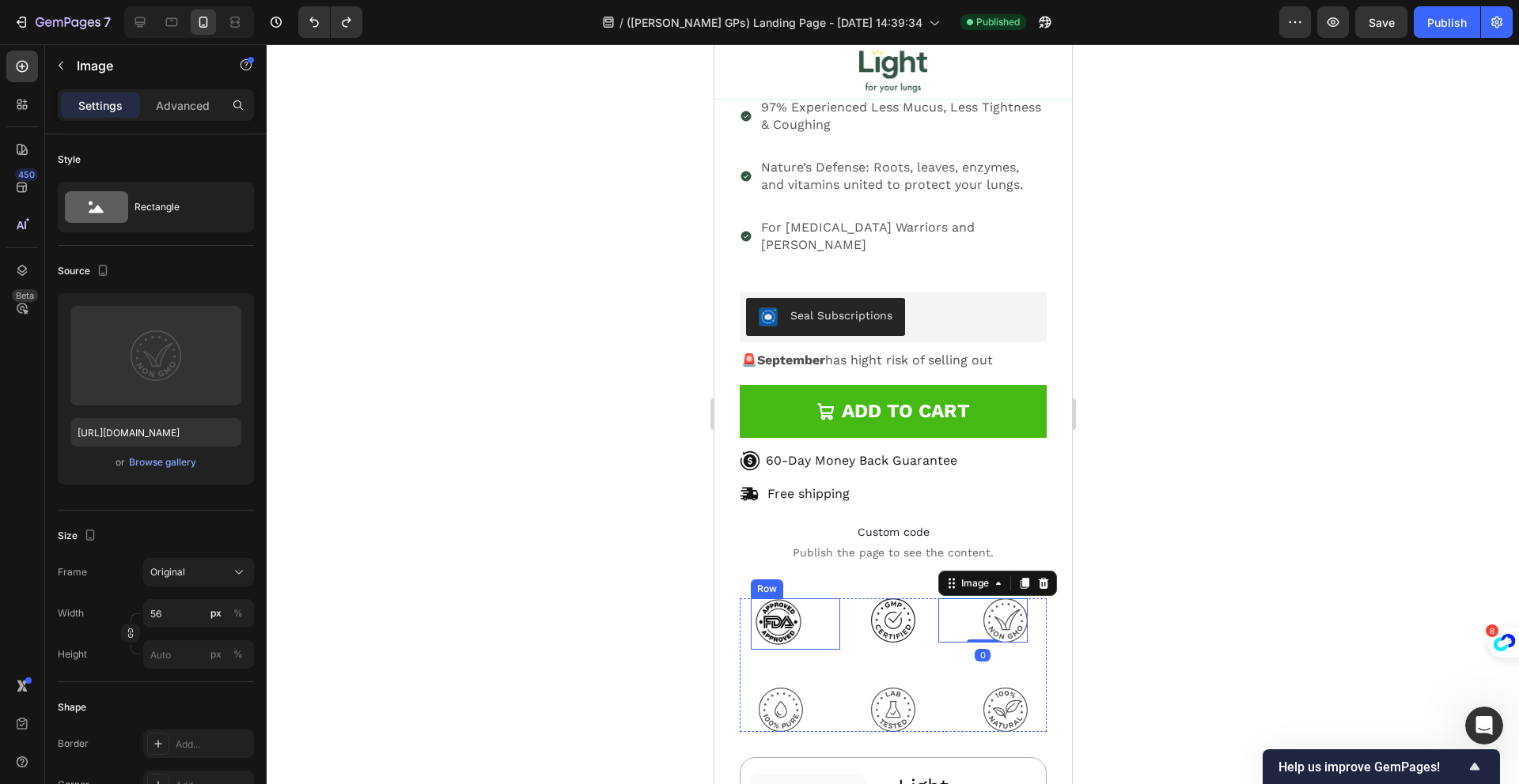
click at [817, 599] on div "Image Row" at bounding box center [794, 625] width 89 height 52
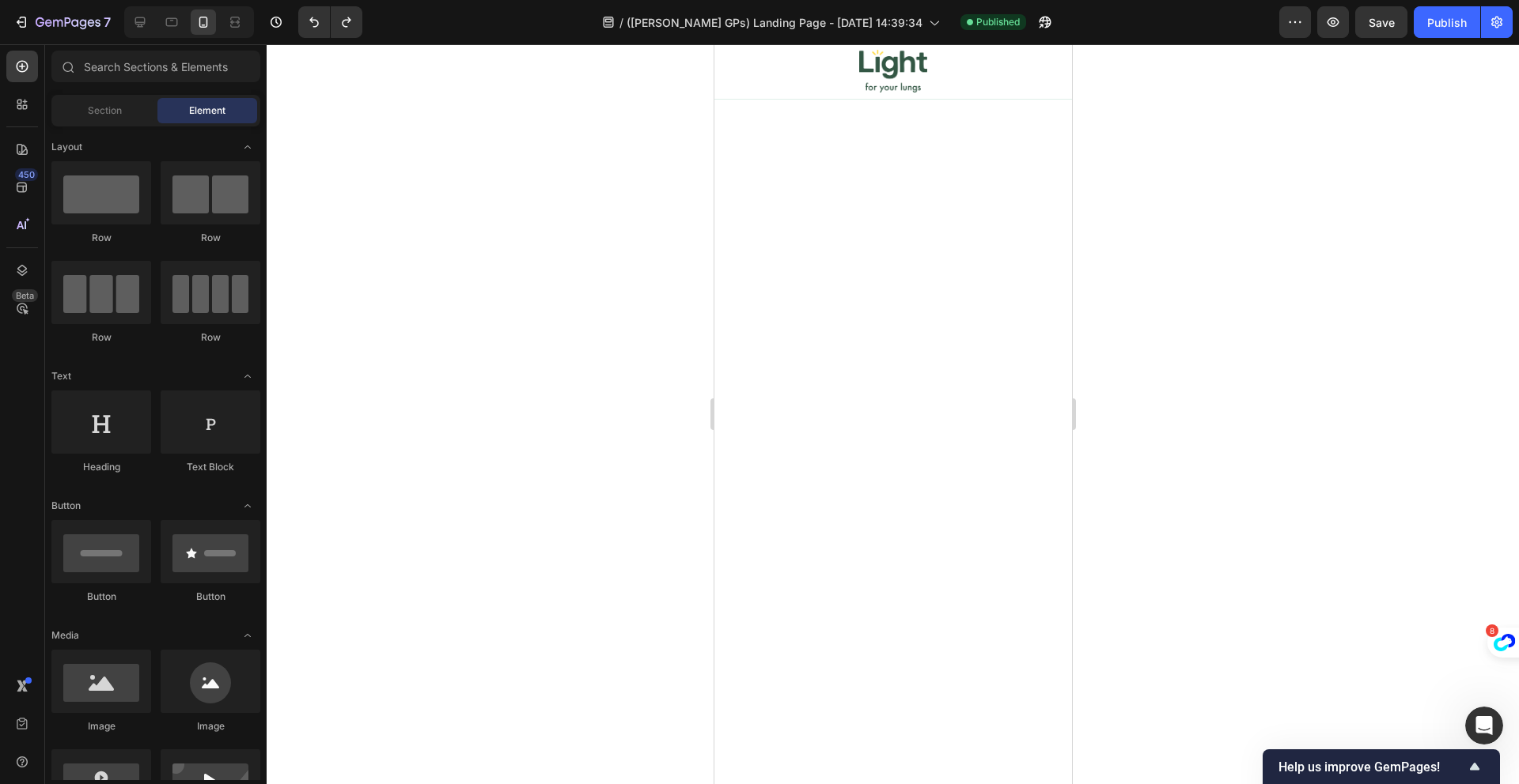
scroll to position [0, 0]
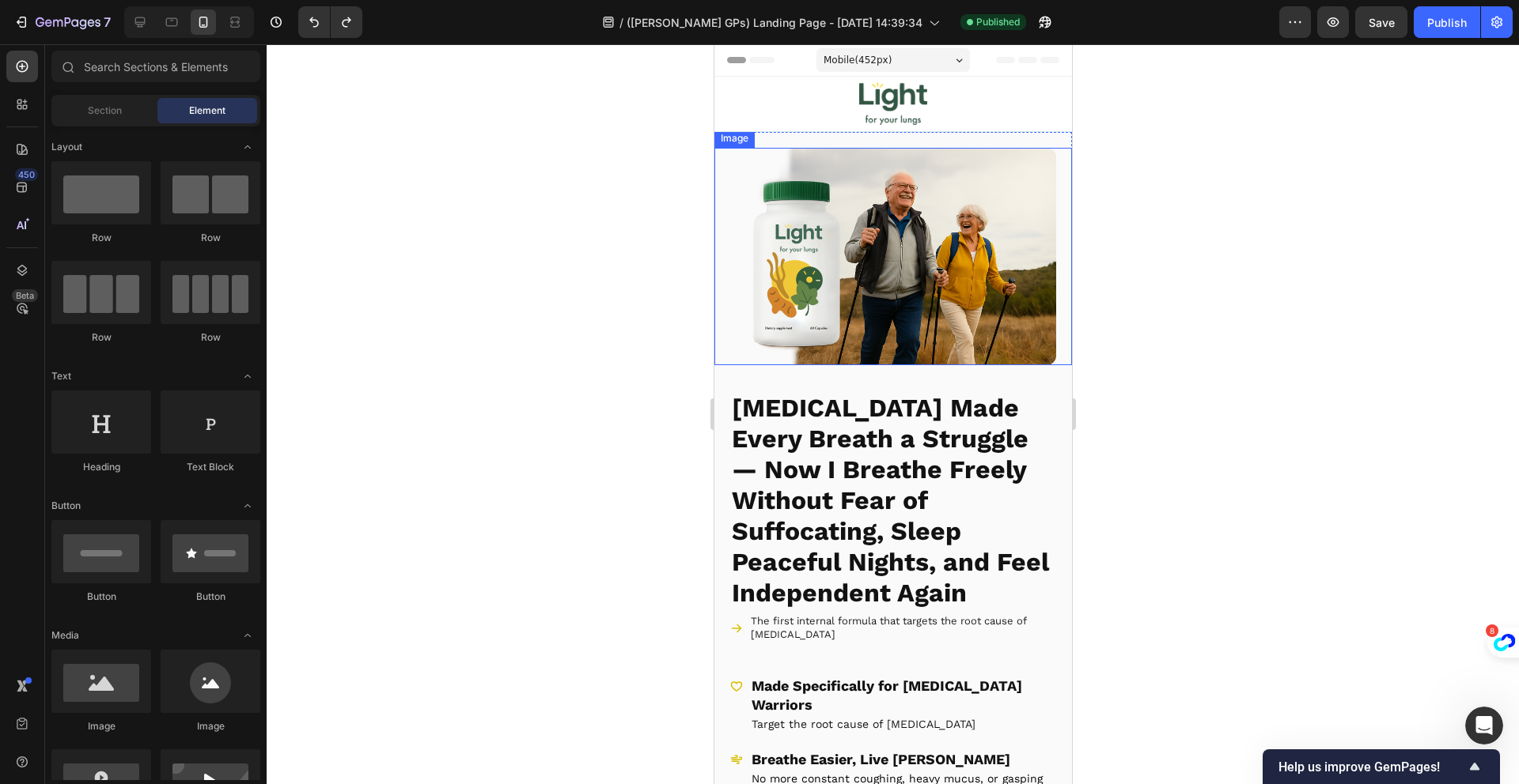
click at [753, 145] on div "Image" at bounding box center [734, 138] width 40 height 19
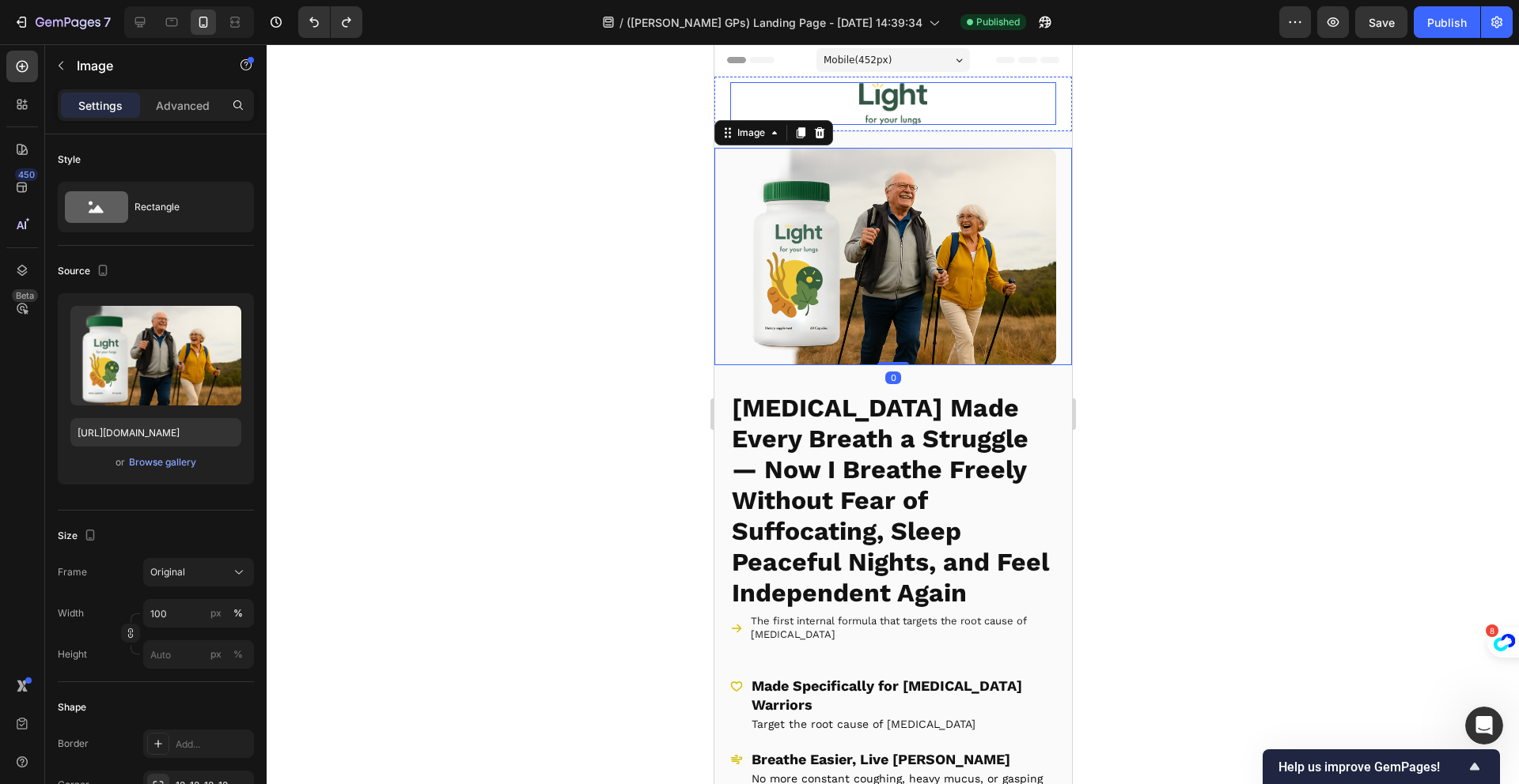
click at [726, 89] on div "Row" at bounding box center [730, 85] width 26 height 14
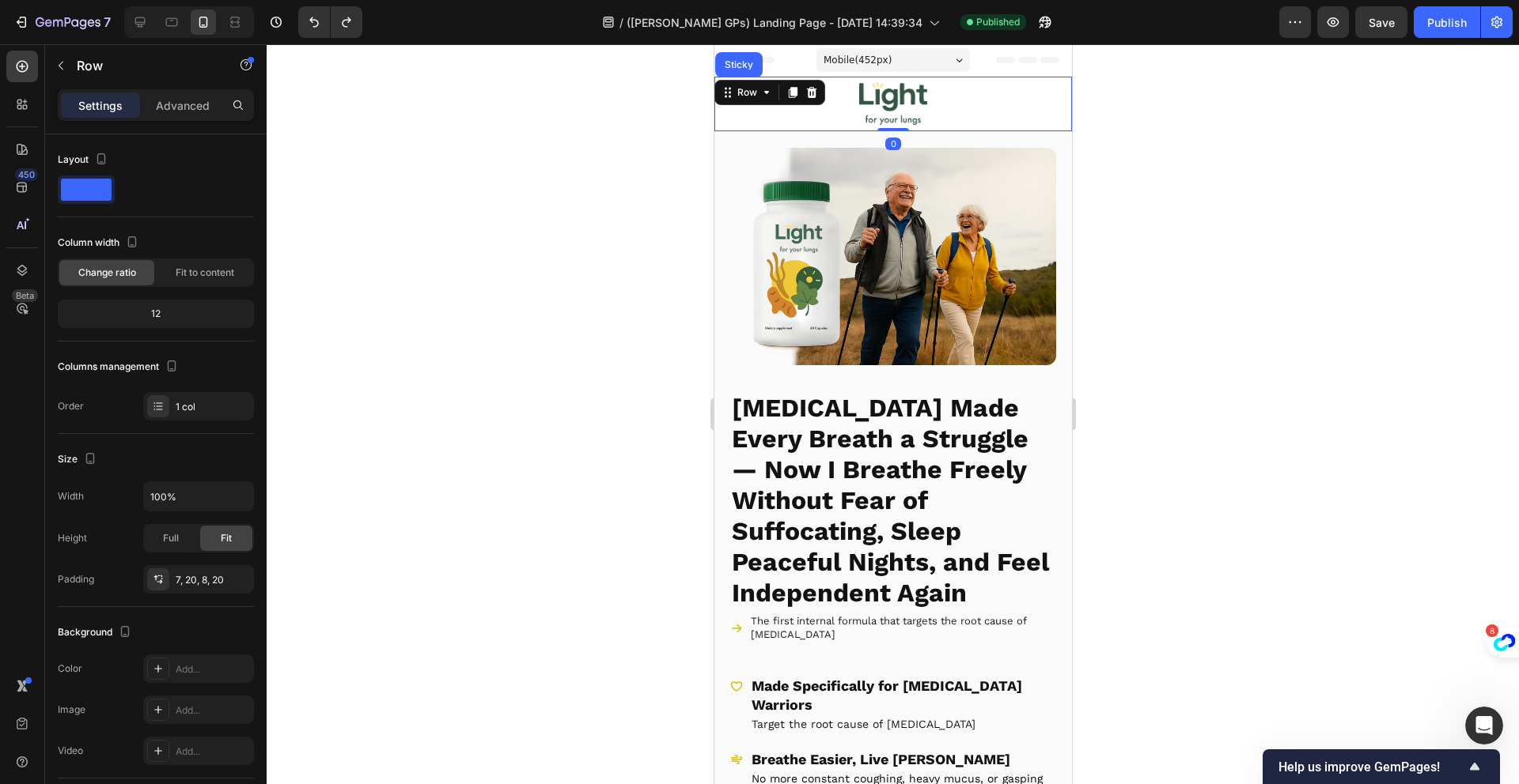
click at [722, 126] on div "Image Row Sticky 0" at bounding box center [892, 104] width 357 height 55
click at [808, 92] on icon at bounding box center [810, 92] width 12 height 12
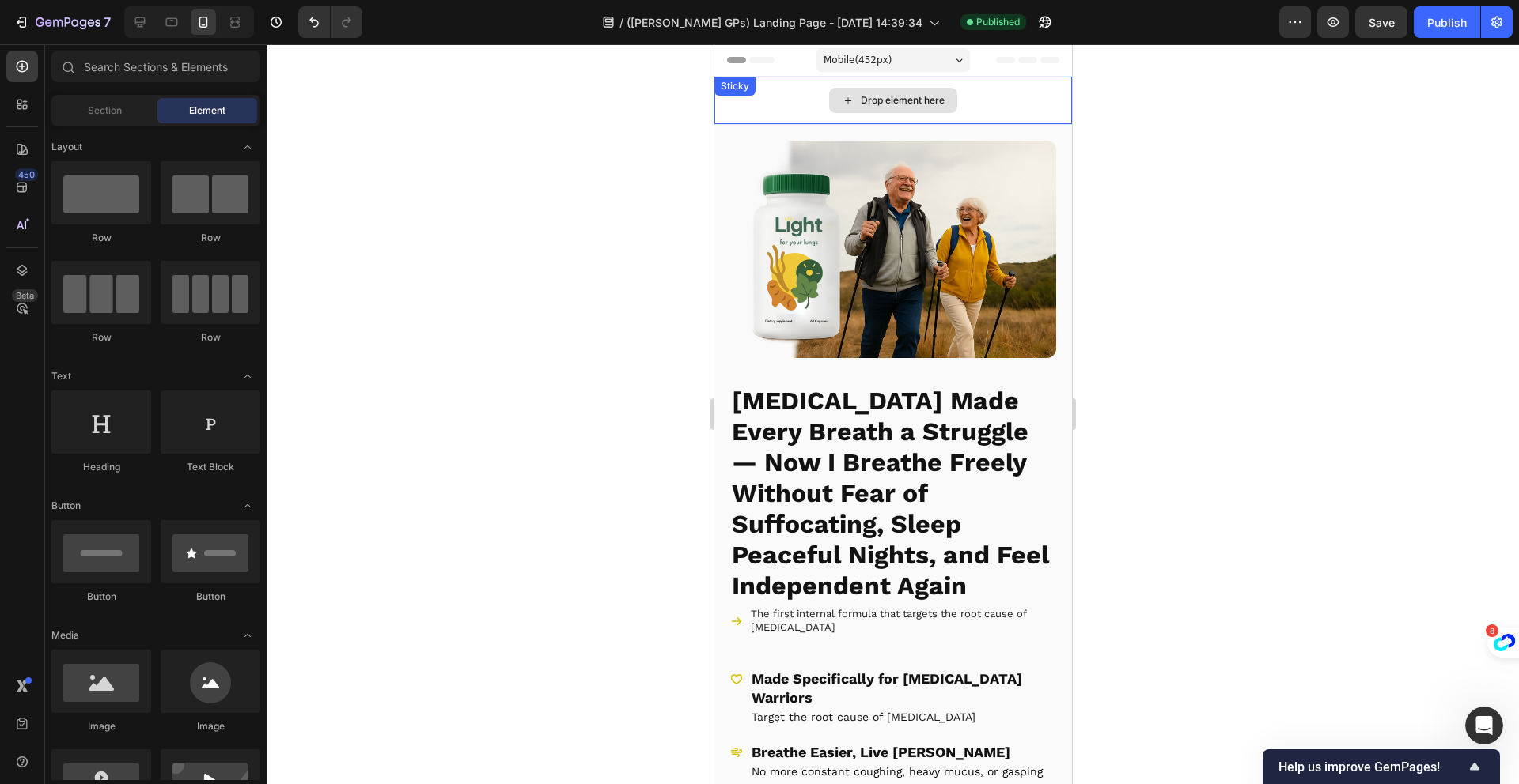
click at [775, 98] on div "Drop element here Sticky" at bounding box center [892, 101] width 357 height 48
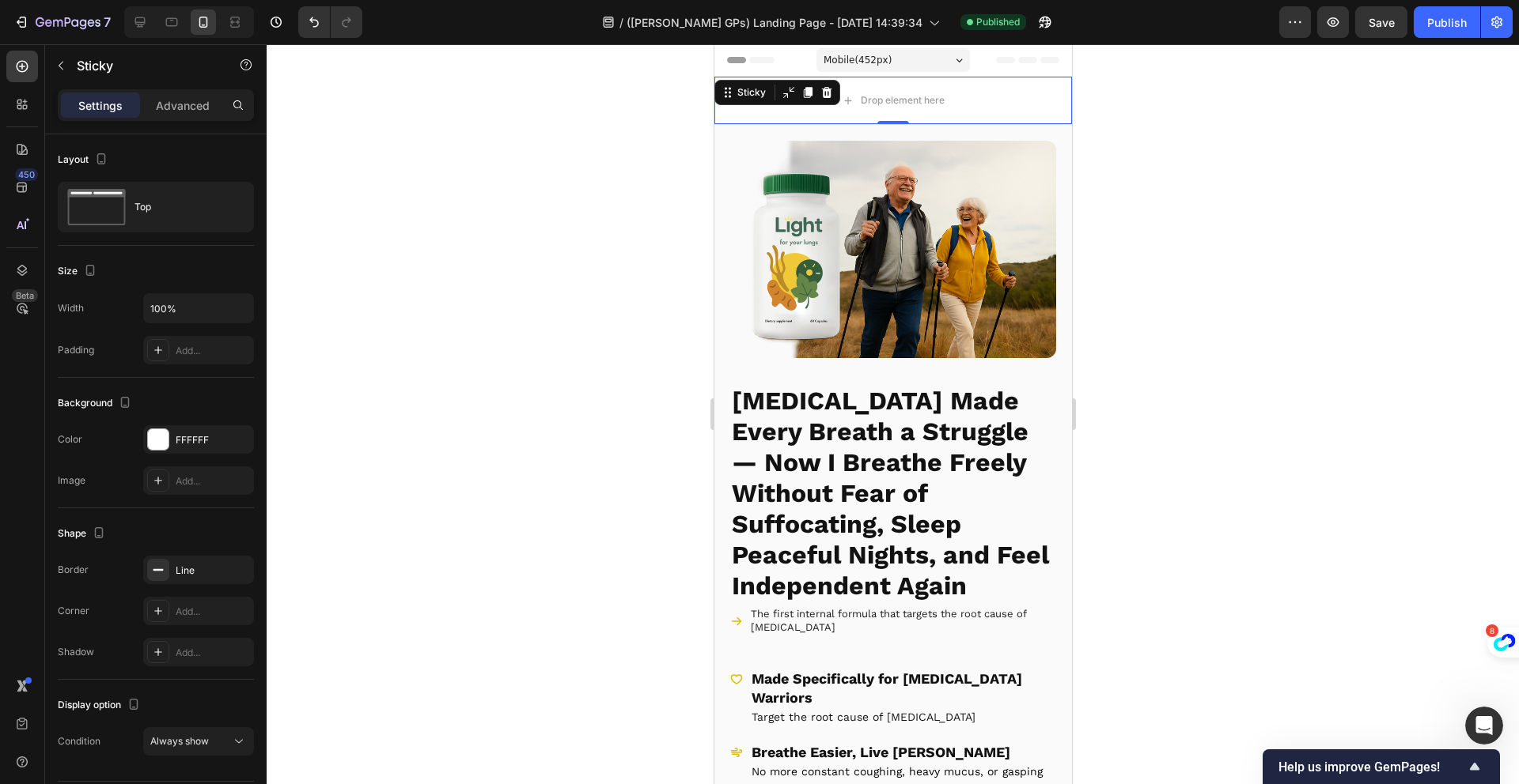
click at [827, 88] on icon at bounding box center [826, 93] width 11 height 12
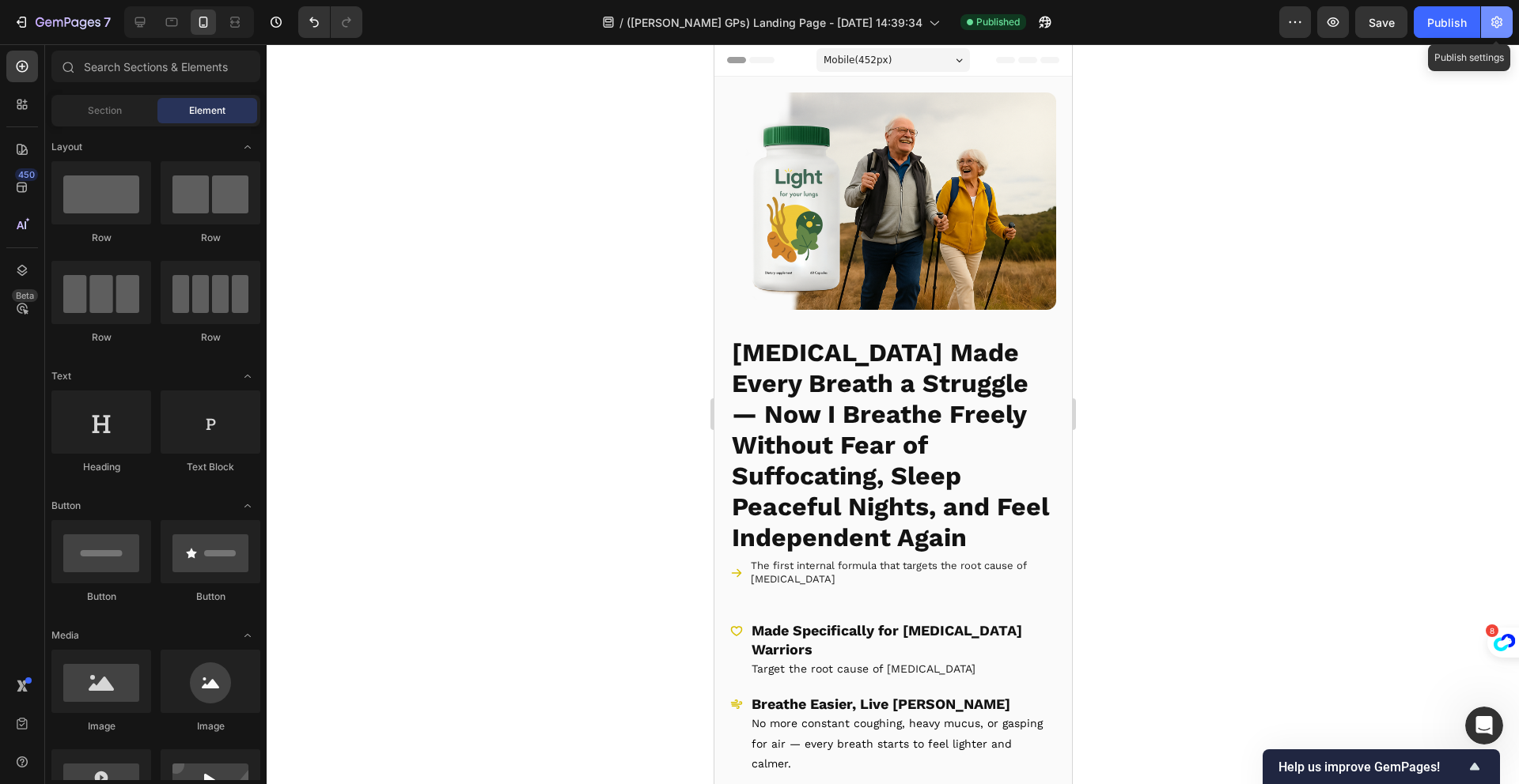
click at [1487, 21] on button "button" at bounding box center [1496, 22] width 32 height 32
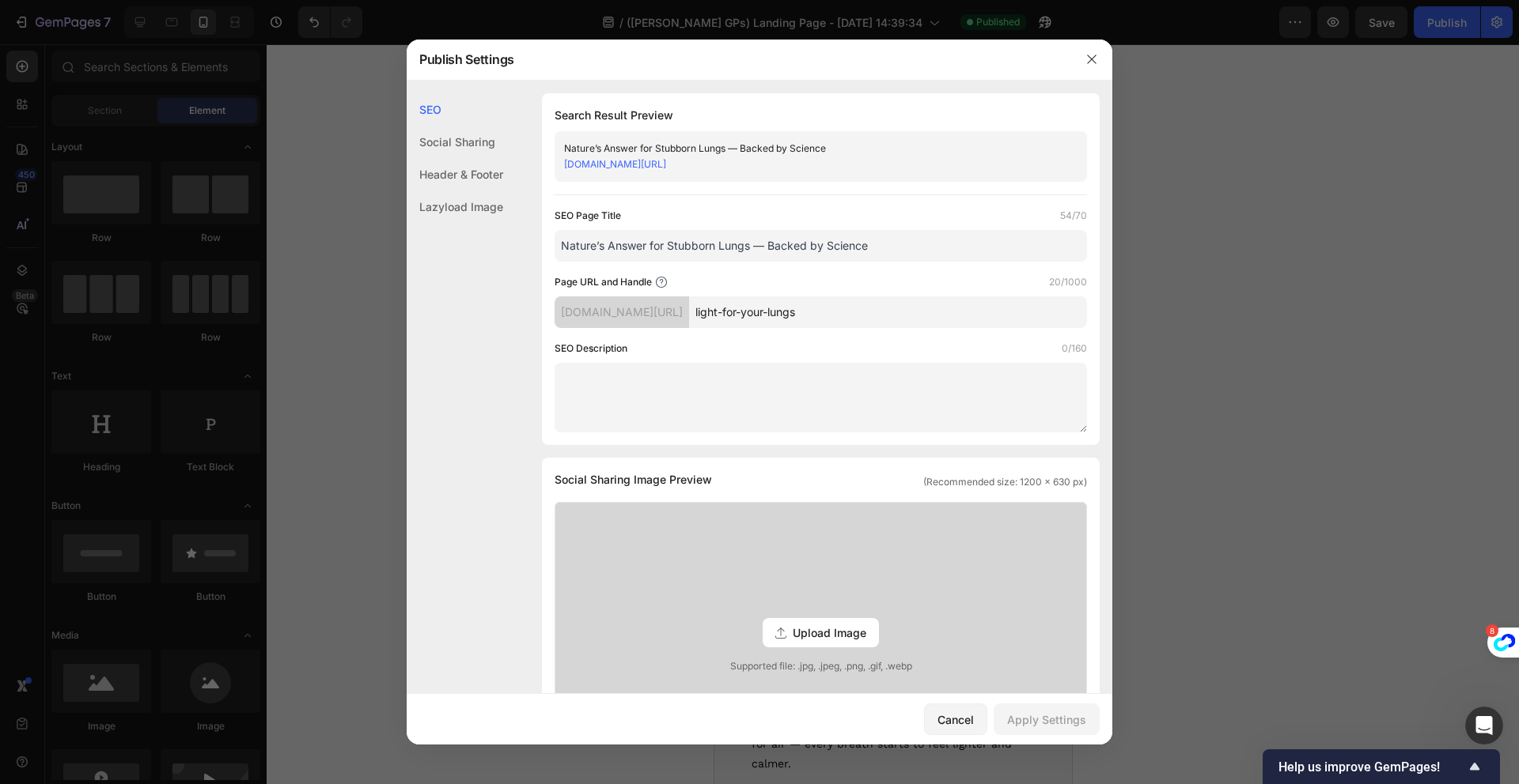
click at [473, 179] on div "Header & Footer" at bounding box center [454, 175] width 97 height 33
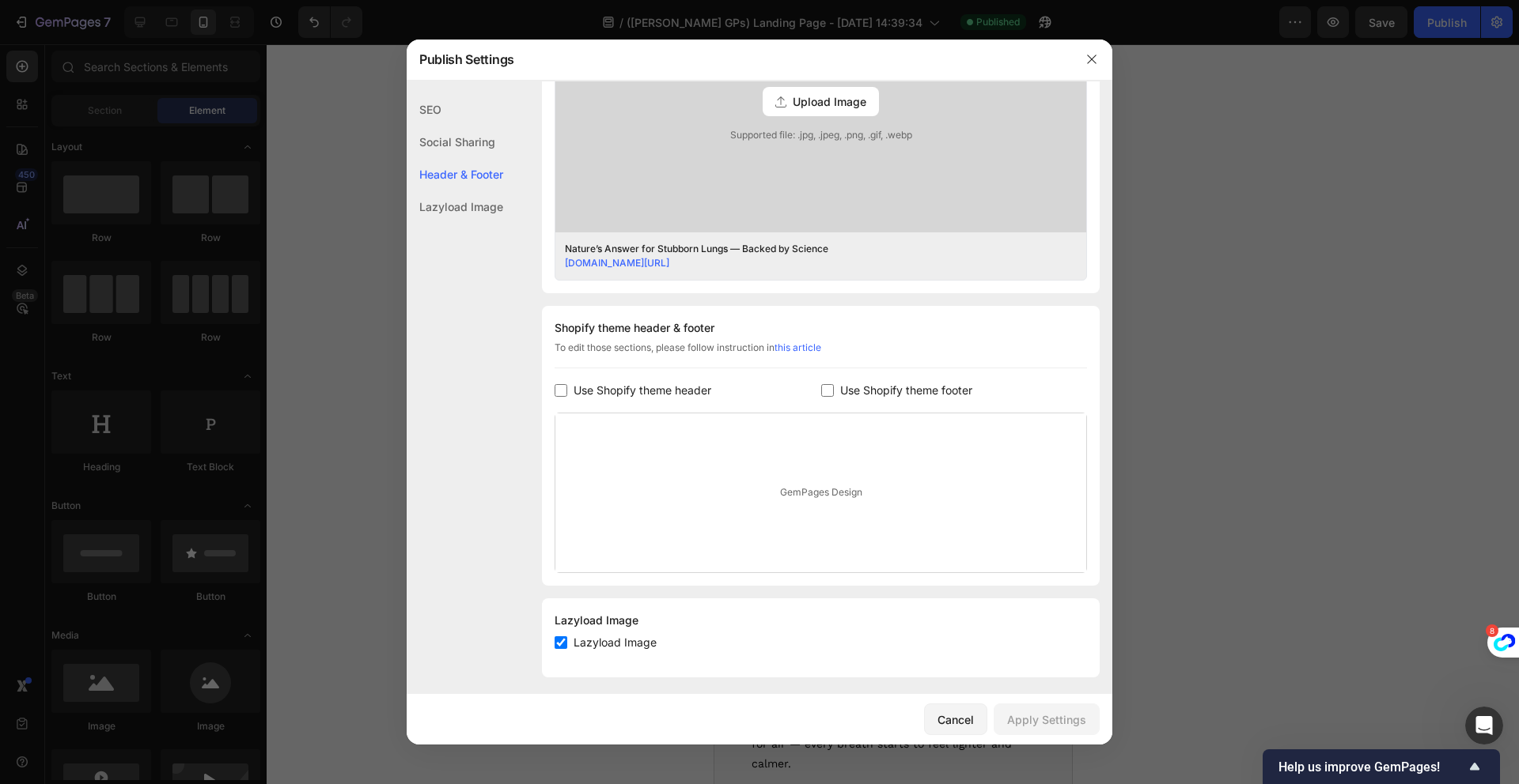
scroll to position [539, 0]
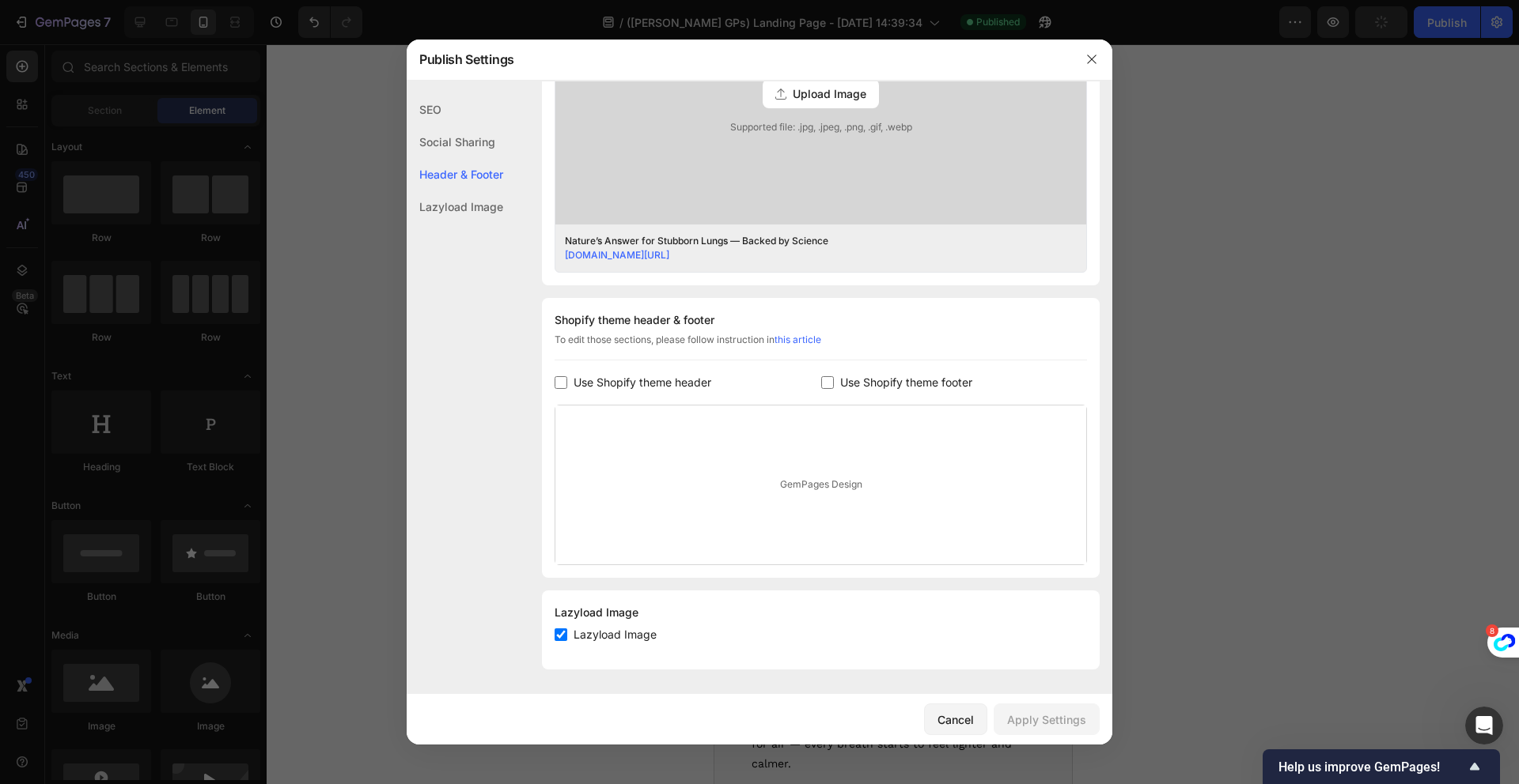
click at [639, 384] on span "Use Shopify theme header" at bounding box center [641, 383] width 137 height 19
checkbox input "true"
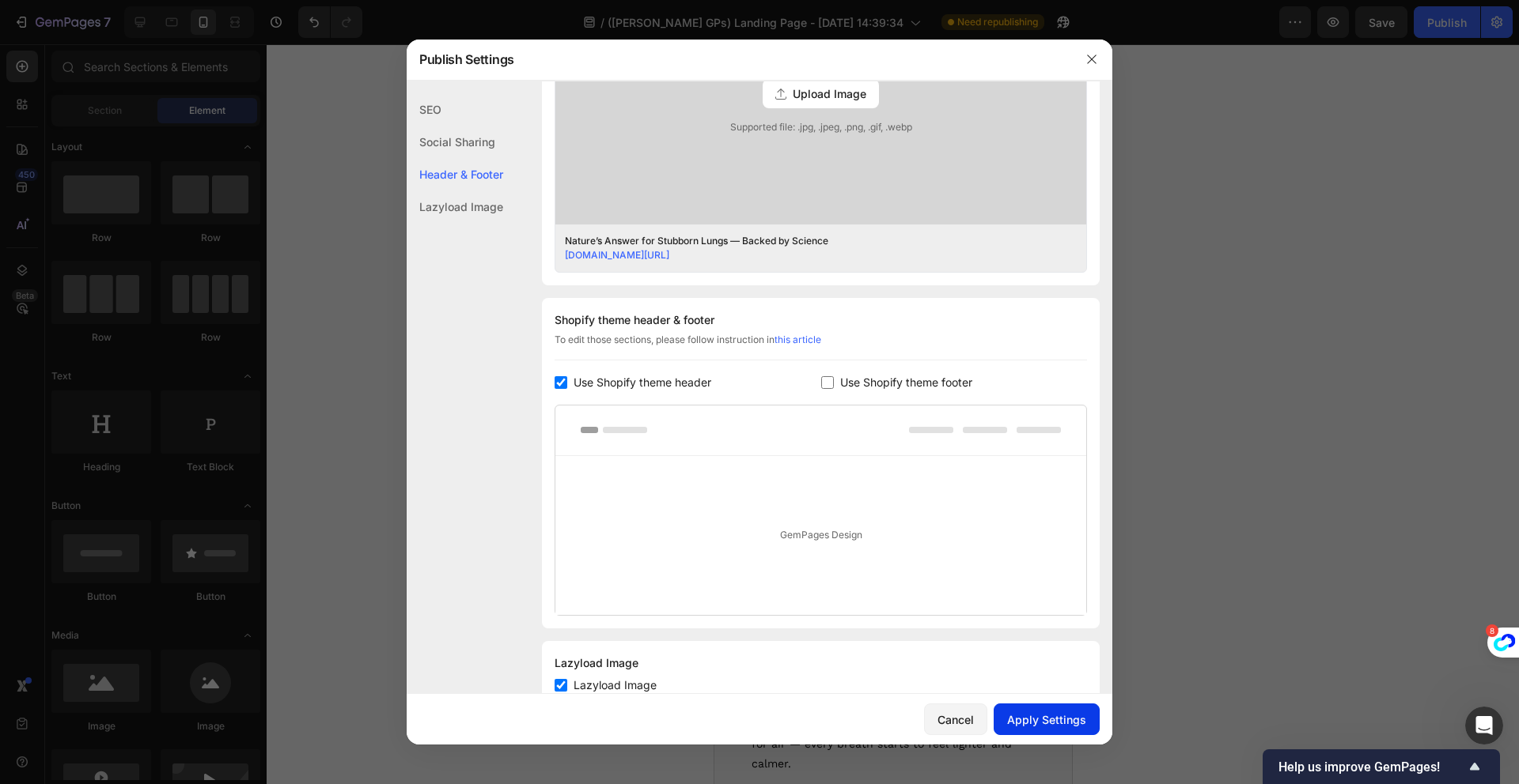
click at [1052, 716] on div "Apply Settings" at bounding box center [1047, 720] width 79 height 16
click at [1091, 59] on icon "button" at bounding box center [1091, 59] width 9 height 9
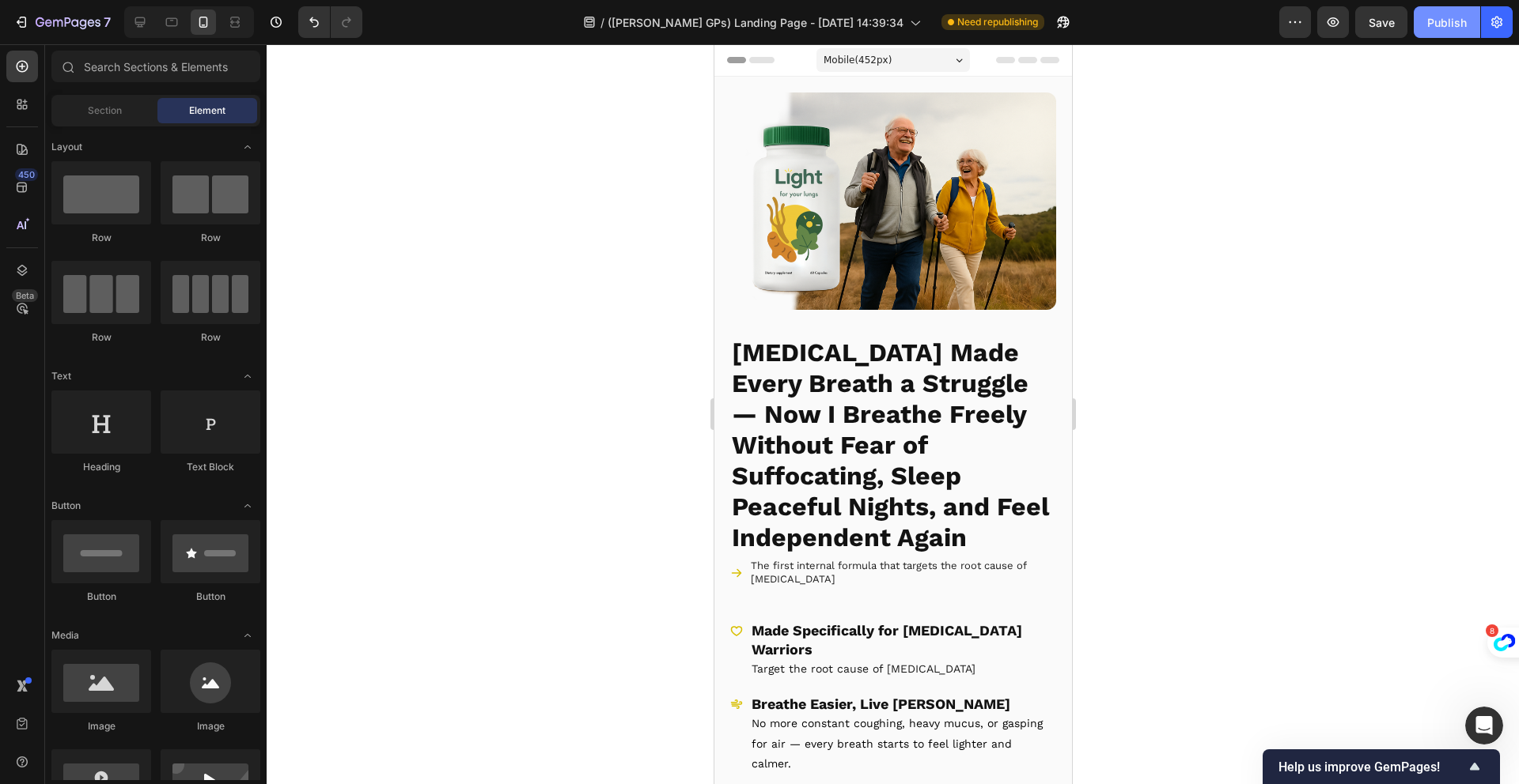
click at [1433, 25] on div "Publish" at bounding box center [1446, 22] width 39 height 16
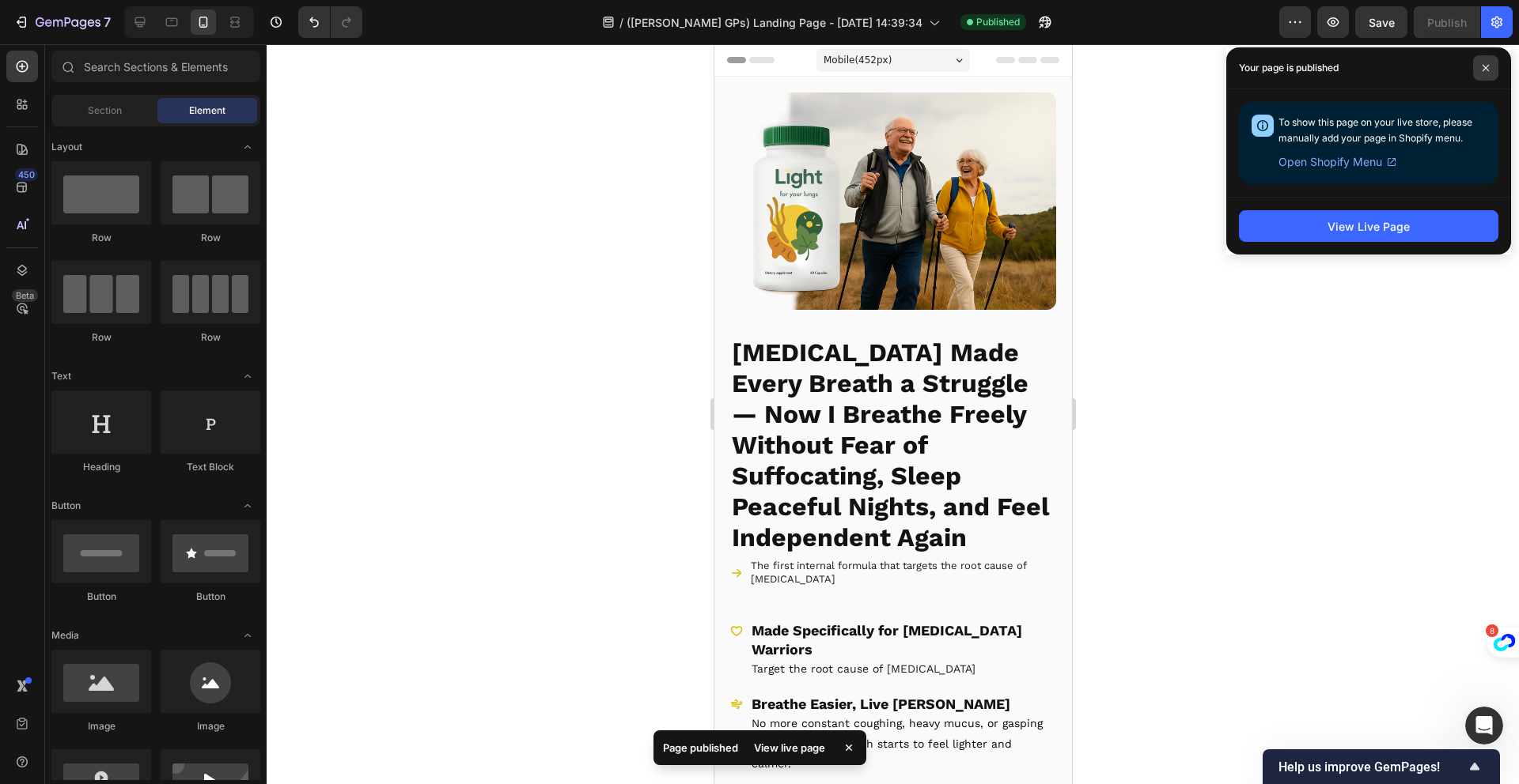
click at [1481, 63] on span at bounding box center [1485, 68] width 25 height 25
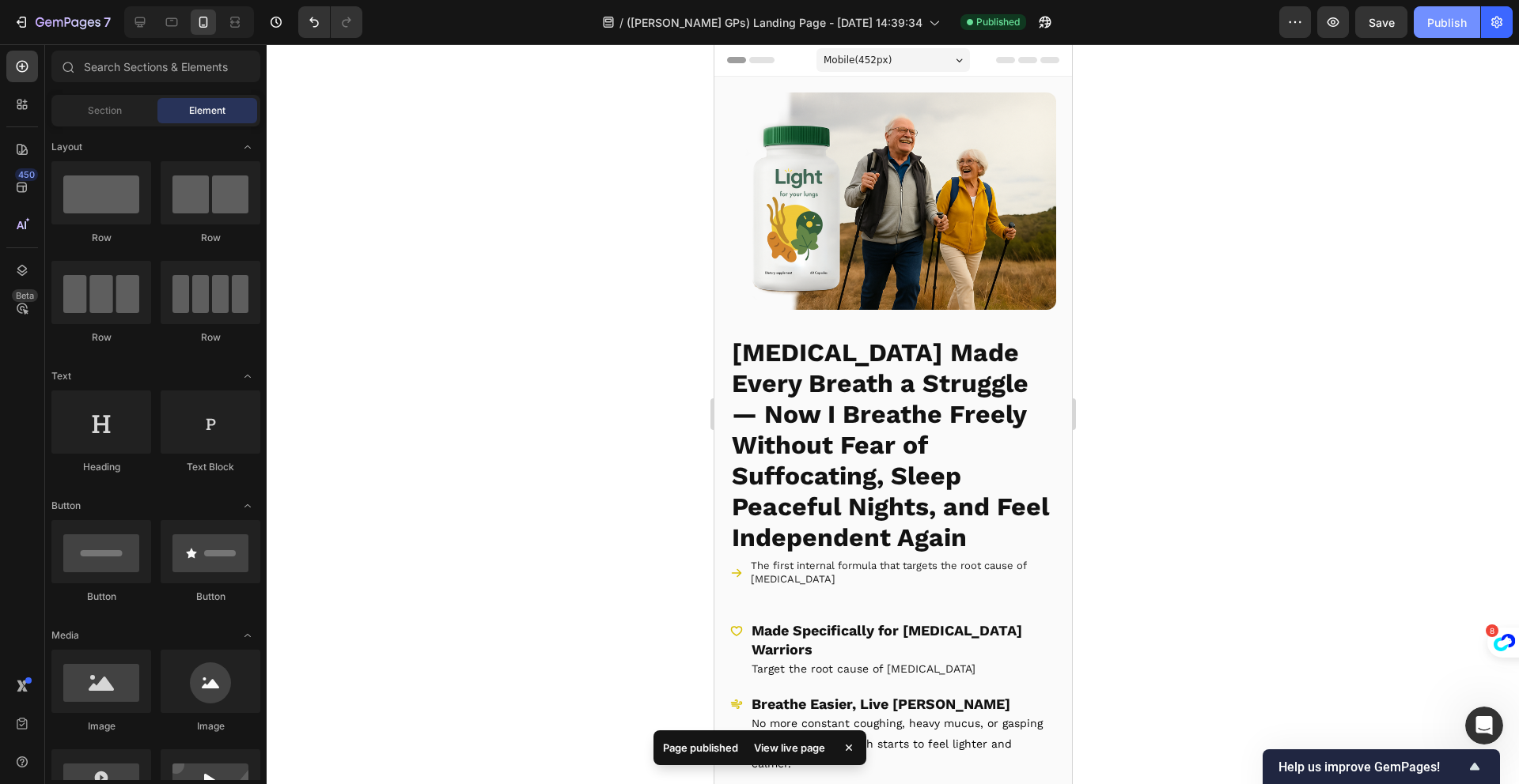
click at [1422, 25] on button "Publish" at bounding box center [1446, 22] width 66 height 32
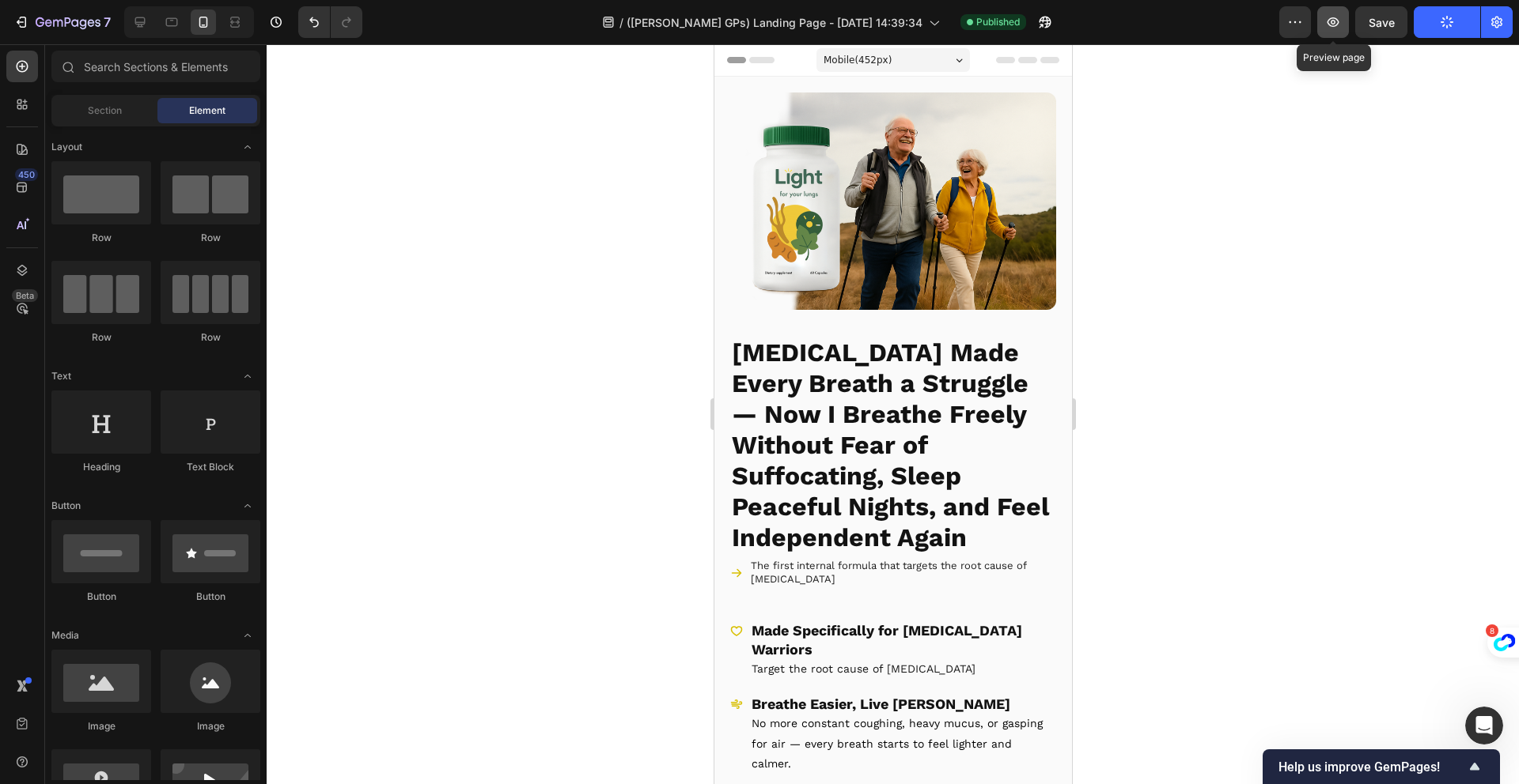
click at [1340, 29] on icon "button" at bounding box center [1333, 22] width 15 height 15
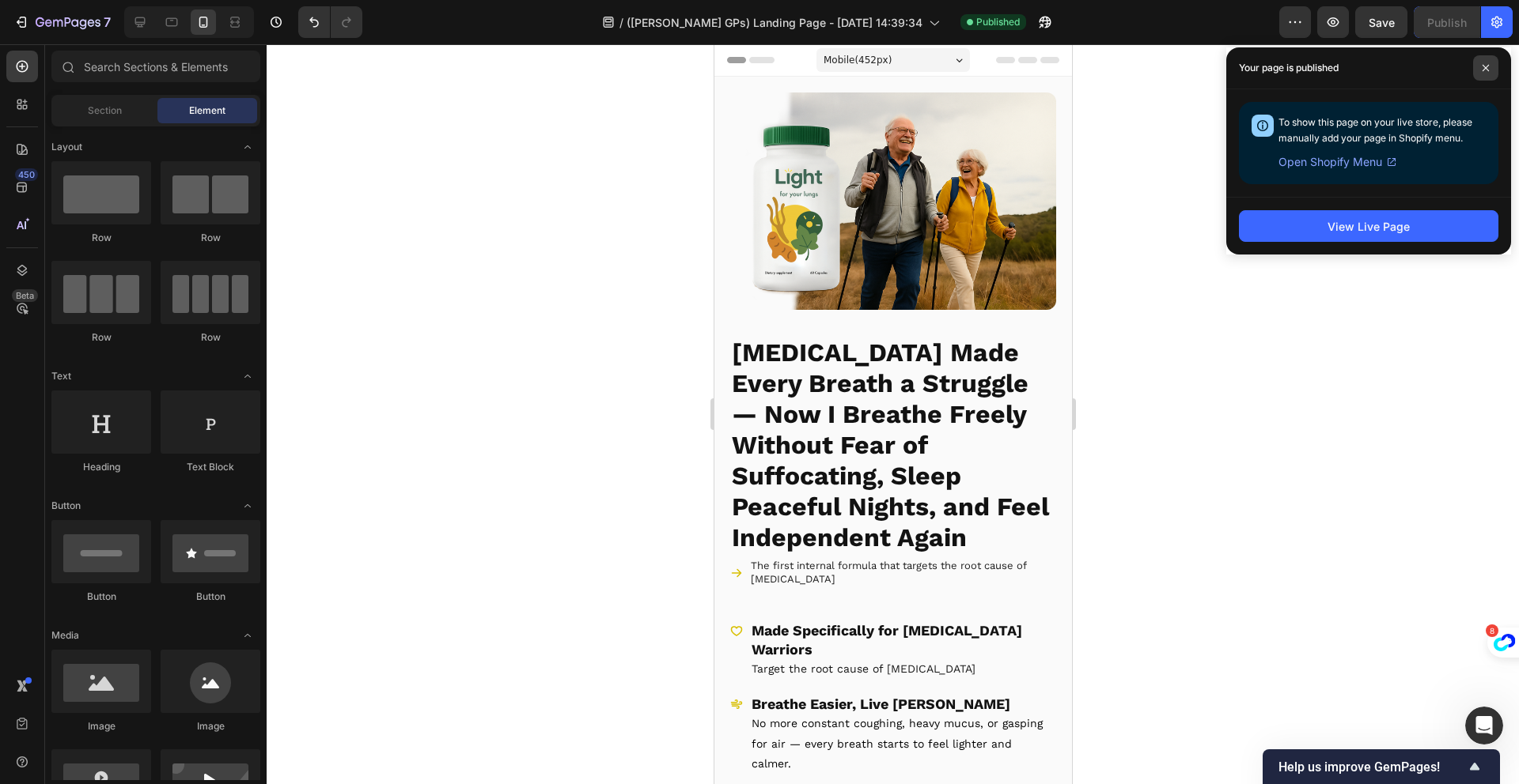
click at [1489, 70] on icon at bounding box center [1485, 68] width 8 height 8
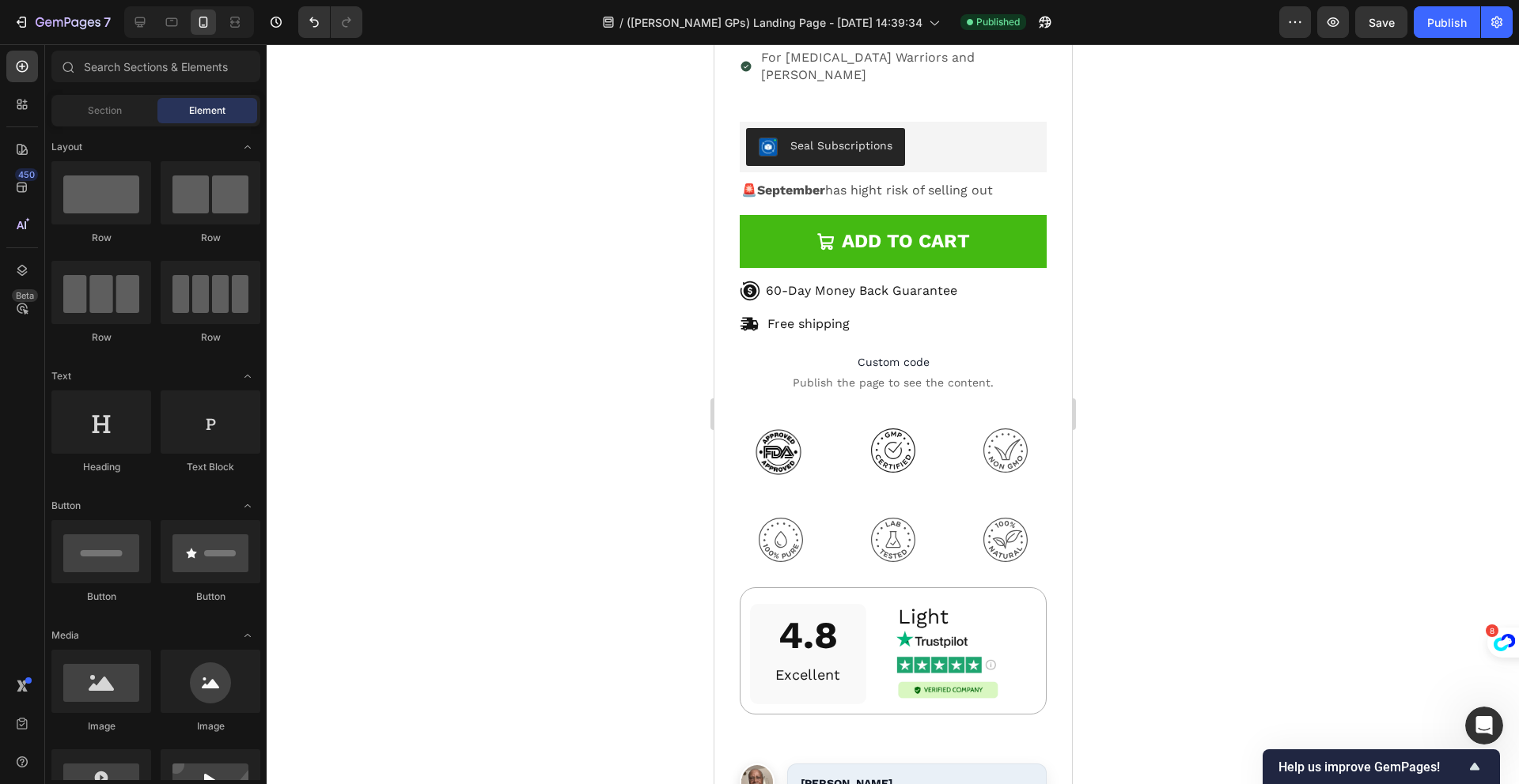
scroll to position [19498, 0]
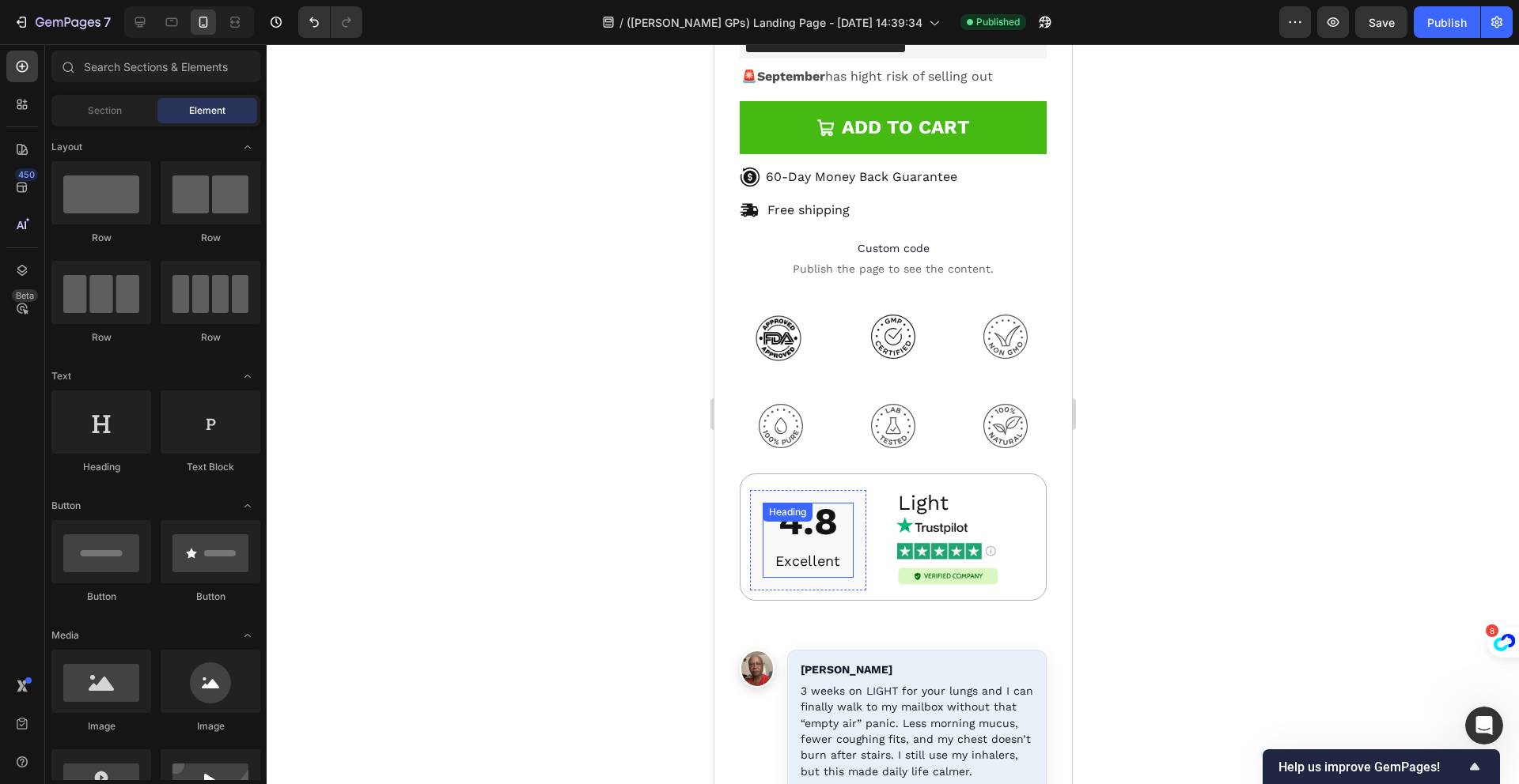
click at [820, 503] on div "4.8 Excellent Heading" at bounding box center [807, 540] width 91 height 75
click at [811, 503] on div "Heading" at bounding box center [786, 512] width 50 height 19
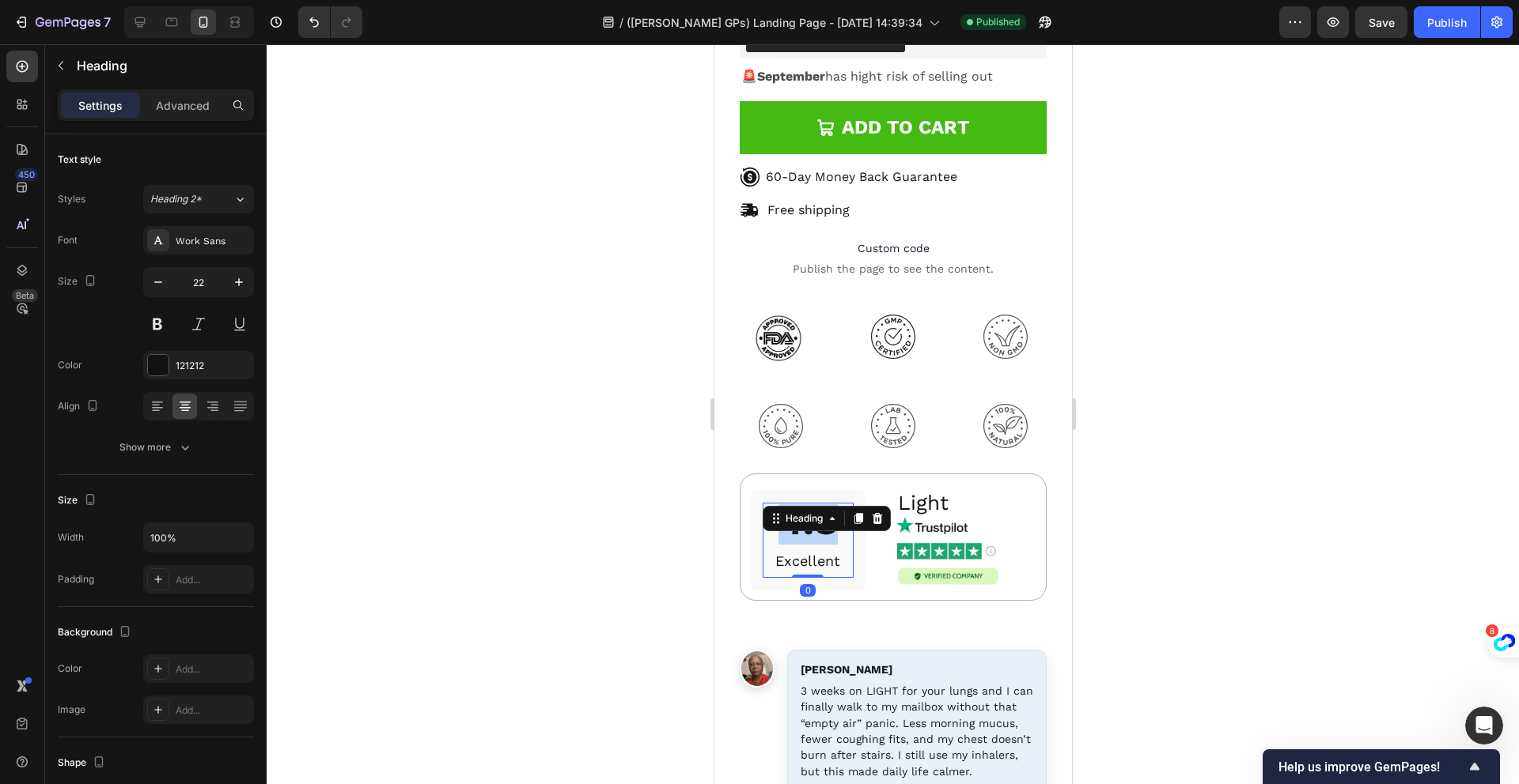
click at [821, 499] on strong "4.8" at bounding box center [808, 521] width 60 height 45
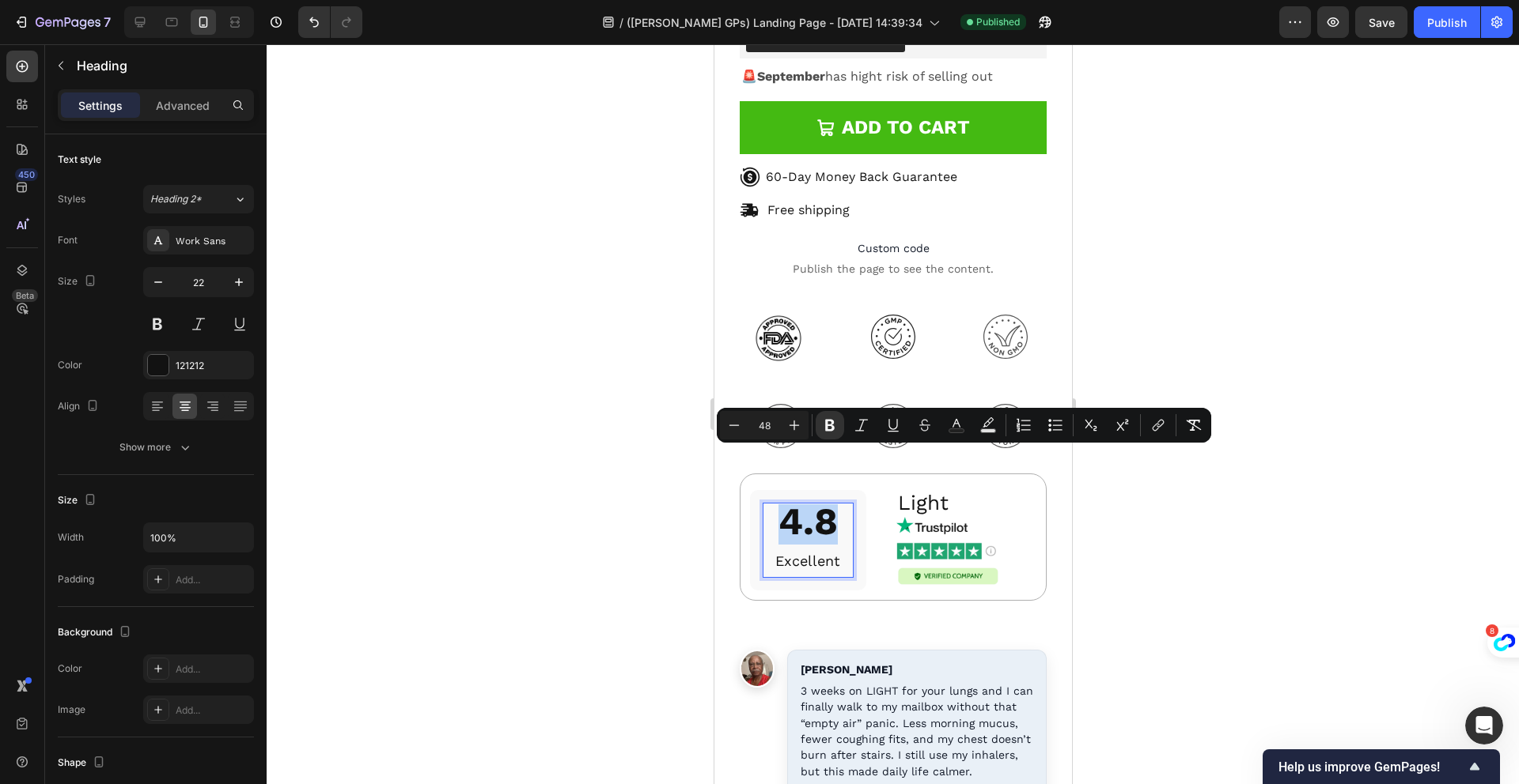
click at [825, 499] on strong "4.8" at bounding box center [808, 521] width 60 height 45
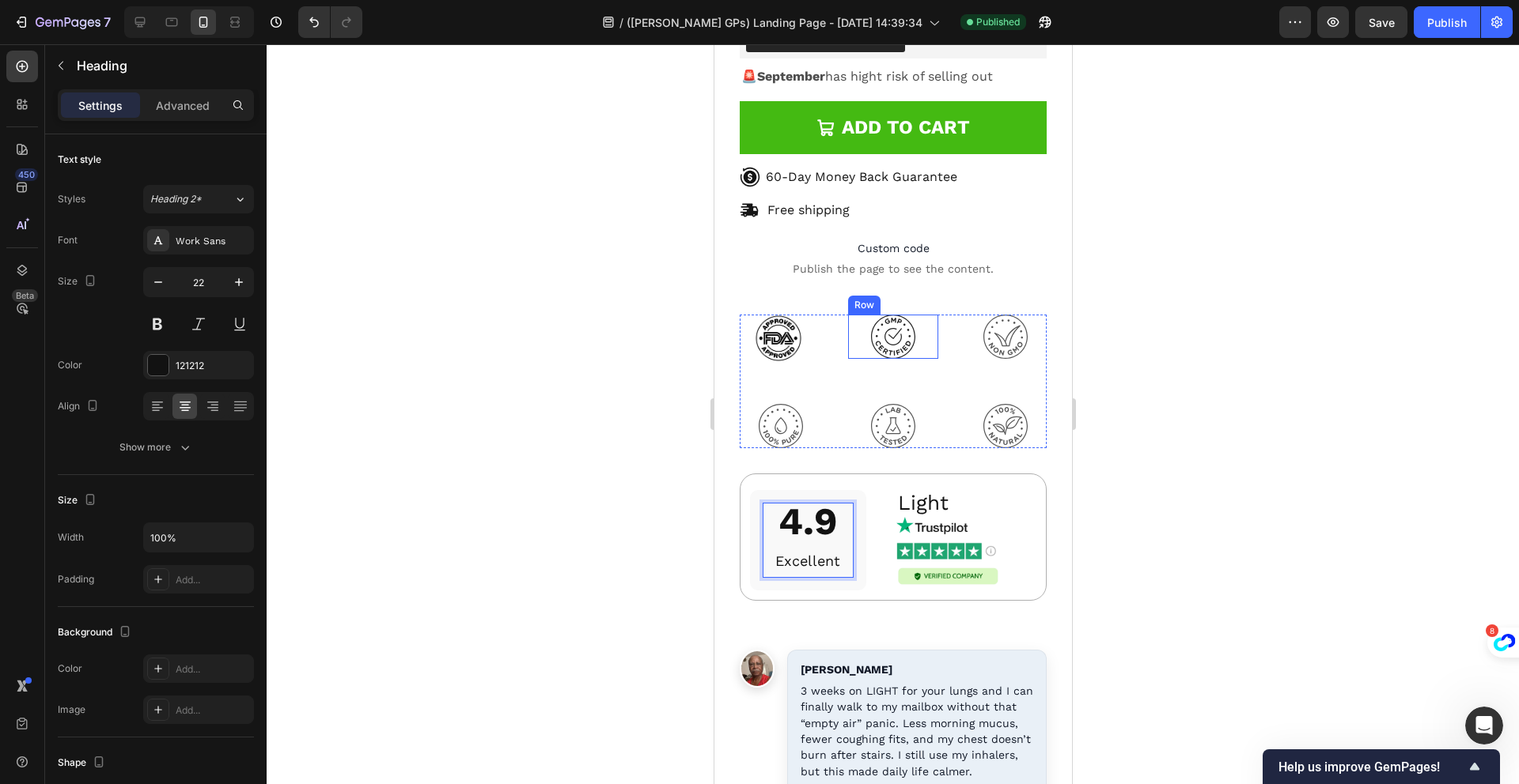
click at [856, 298] on div "Row" at bounding box center [863, 305] width 26 height 14
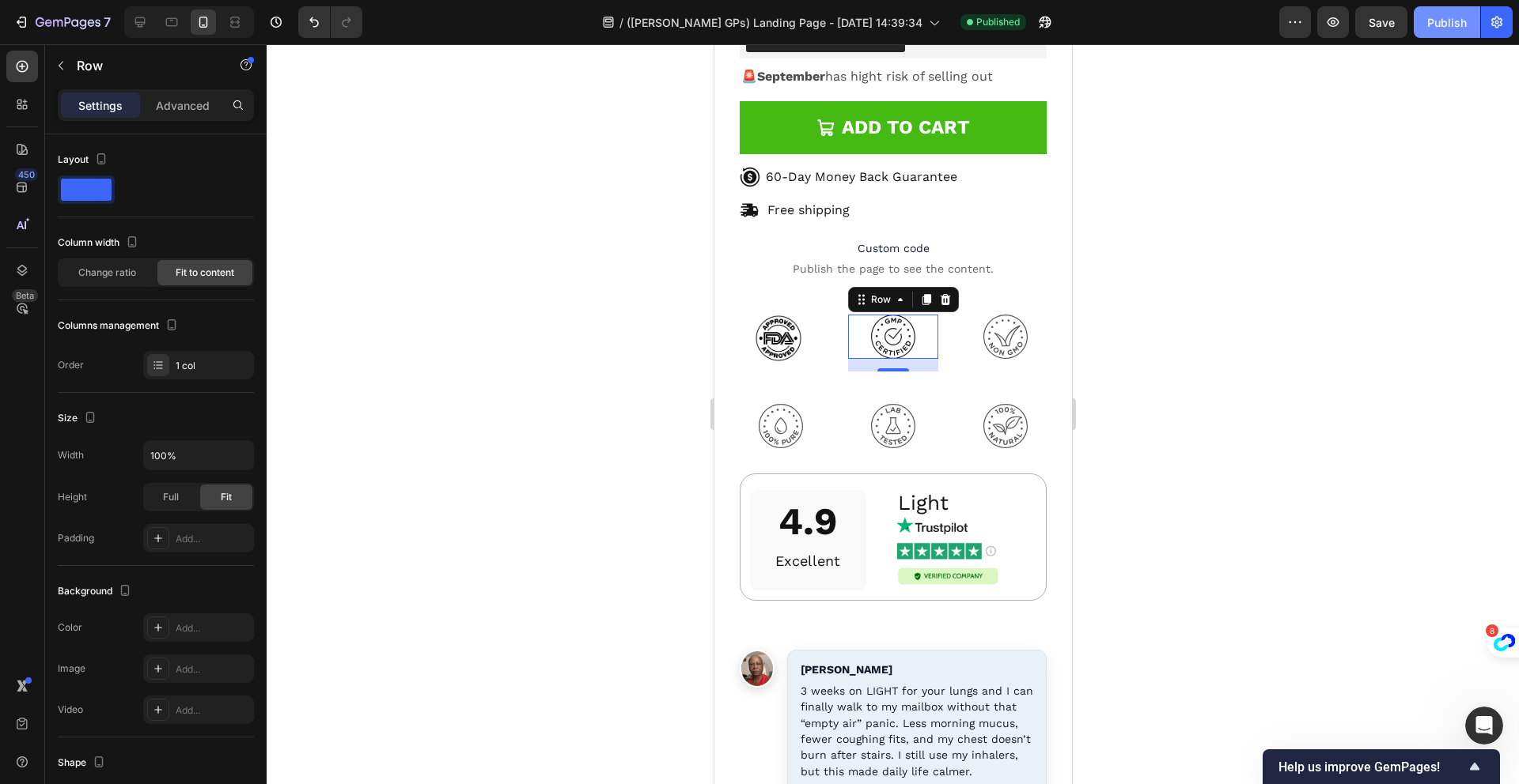
click at [1466, 27] on button "Publish" at bounding box center [1446, 22] width 66 height 32
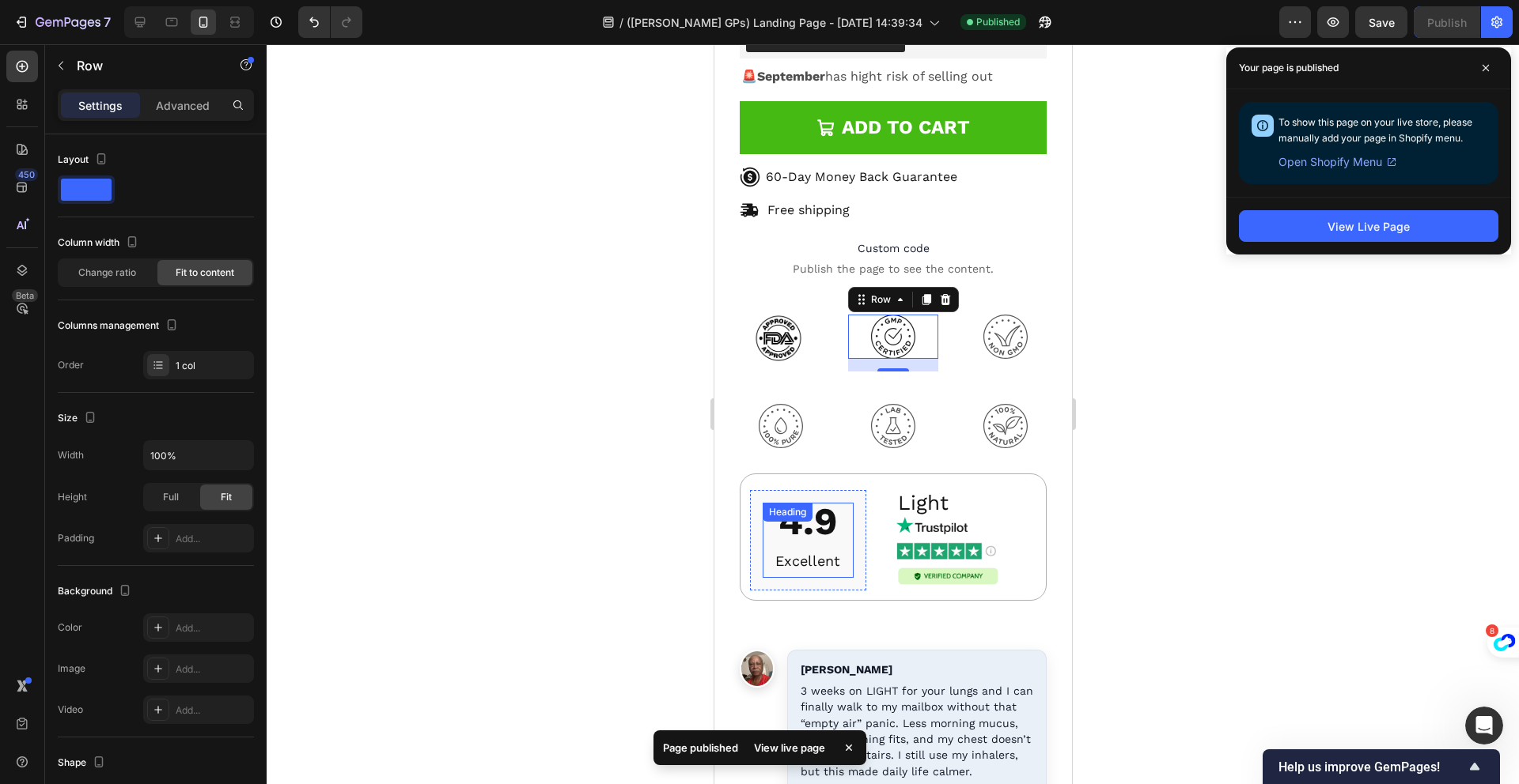
click at [815, 499] on strong "4.9" at bounding box center [808, 521] width 60 height 45
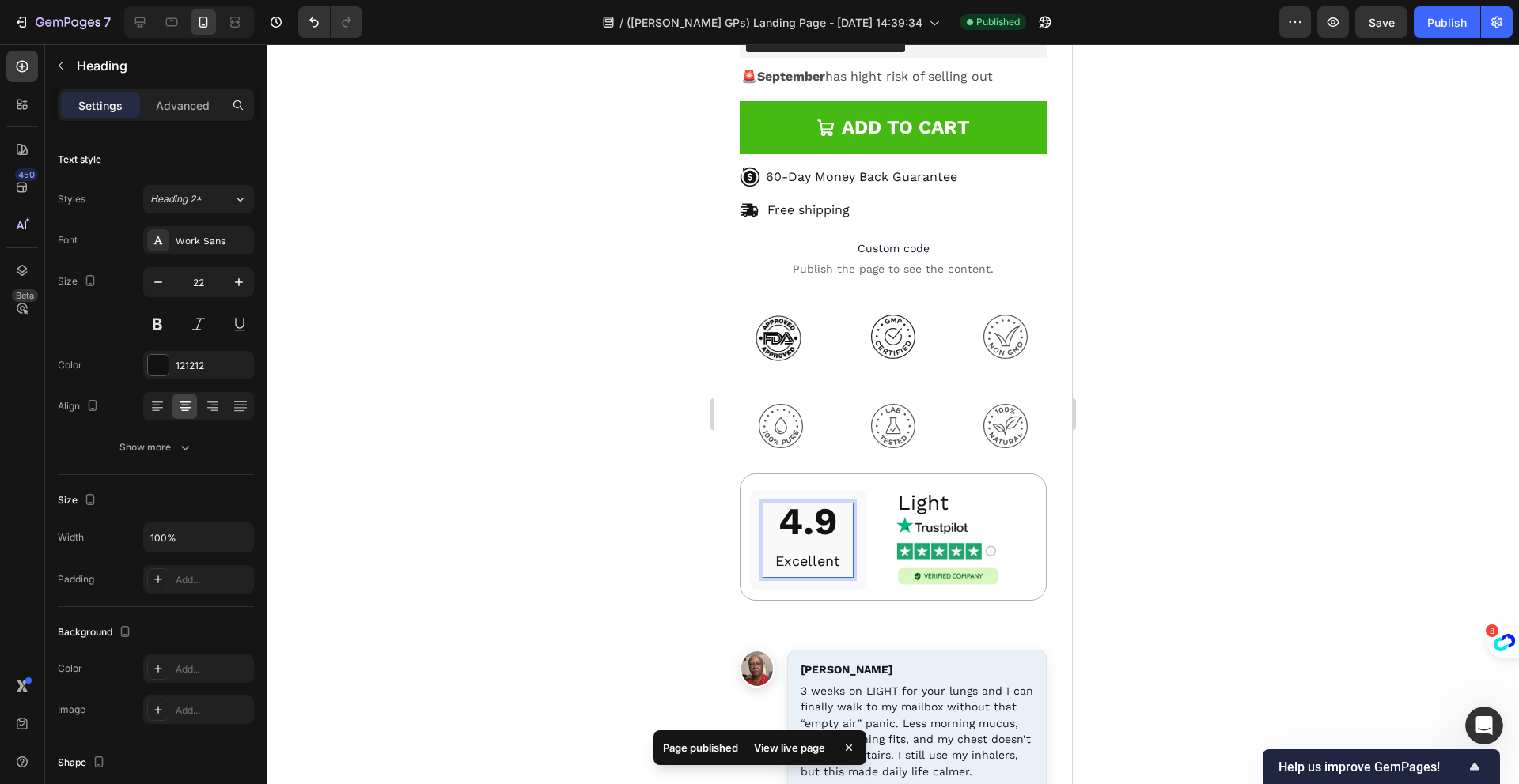
click at [821, 499] on strong "4.9" at bounding box center [808, 521] width 60 height 45
click at [825, 499] on strong "4.9" at bounding box center [808, 521] width 60 height 45
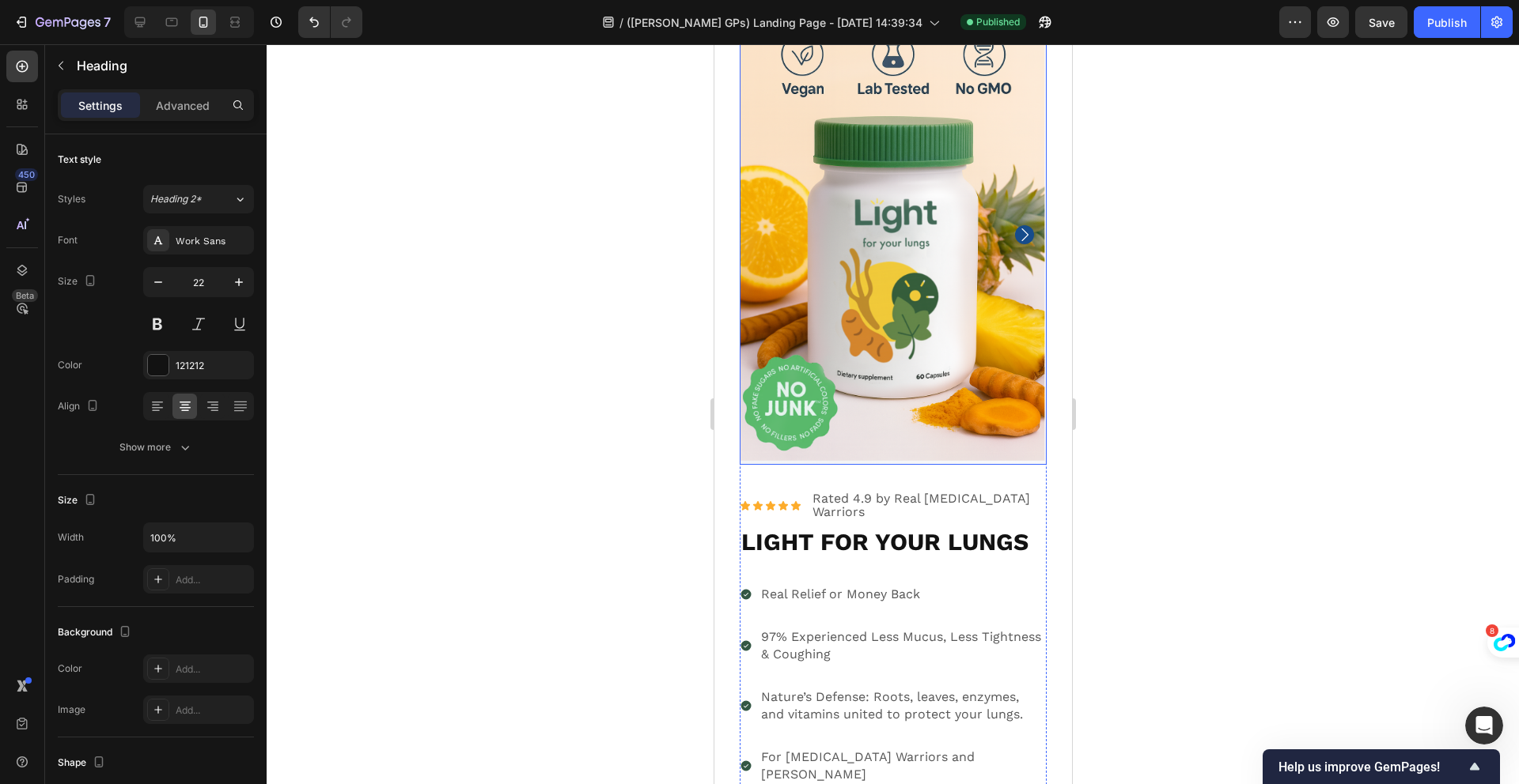
scroll to position [18664, 0]
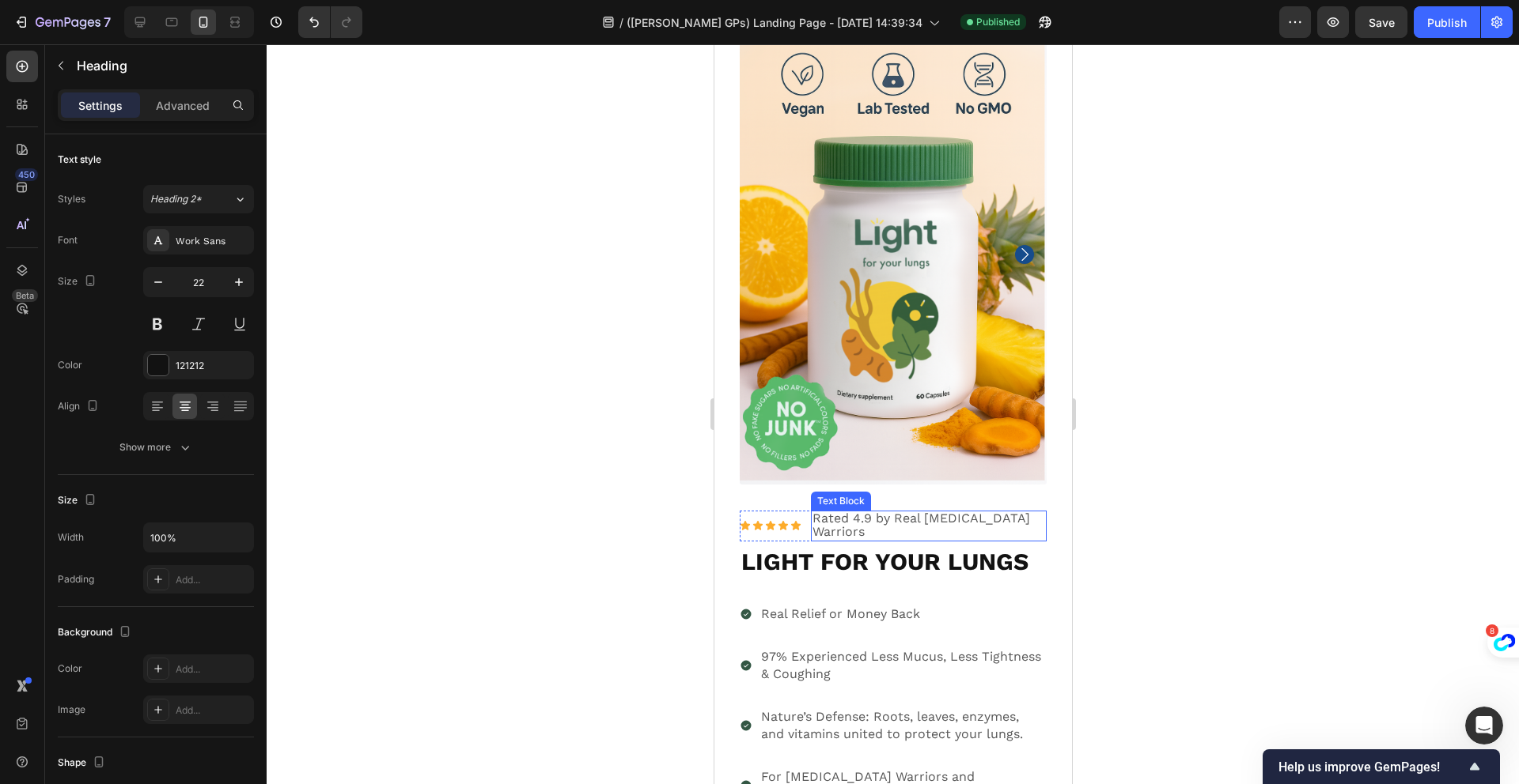
click at [852, 511] on span "Rated 4.9 by Real [MEDICAL_DATA] Warriors" at bounding box center [920, 525] width 218 height 29
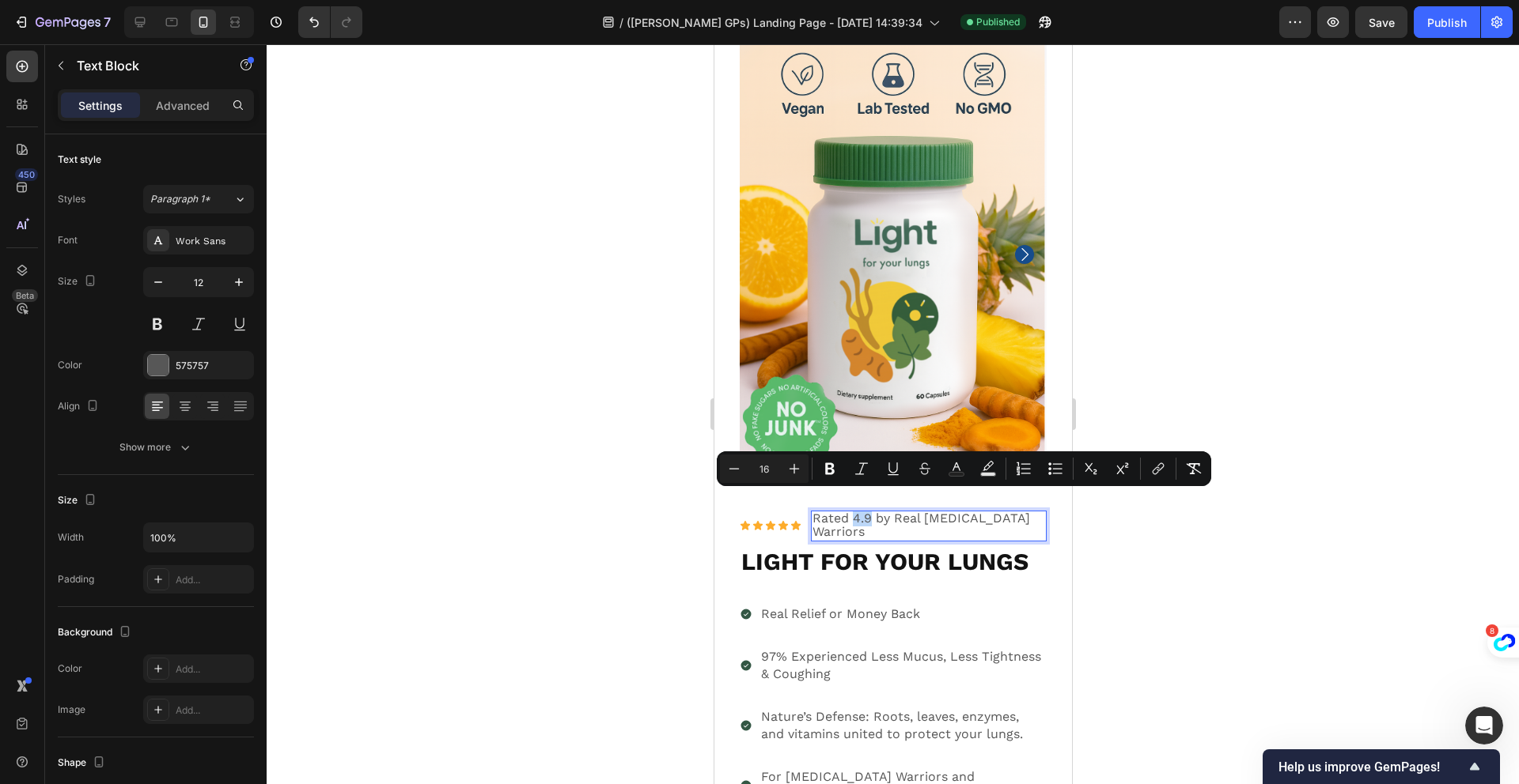
click at [864, 511] on span "Rated 4.9 by Real [MEDICAL_DATA] Warriors" at bounding box center [920, 525] width 218 height 29
click at [868, 511] on span "Rated 4.9 by Real [MEDICAL_DATA] Warriors" at bounding box center [920, 525] width 218 height 29
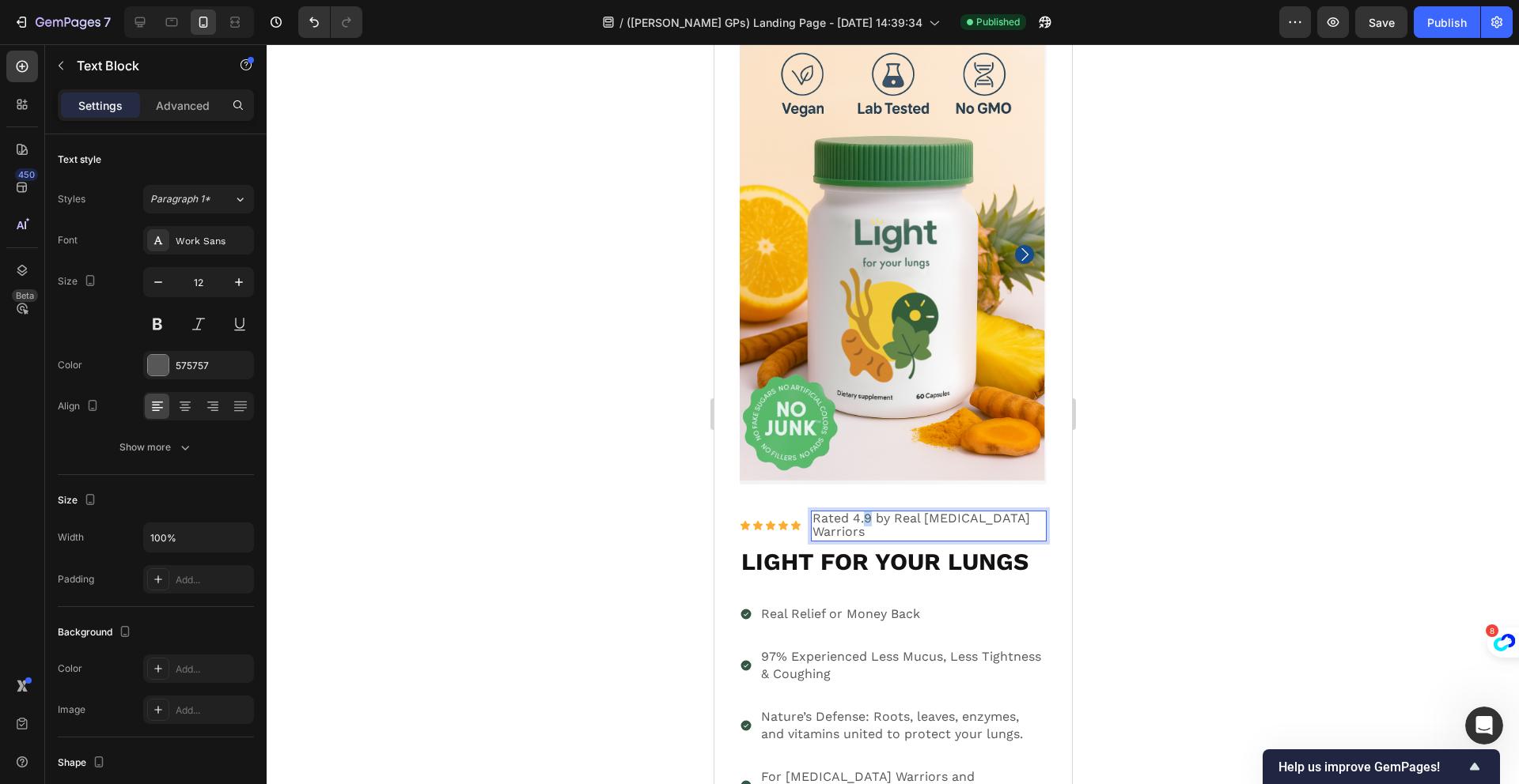
click at [865, 511] on span "Rated 4.9 by Real [MEDICAL_DATA] Warriors" at bounding box center [920, 525] width 218 height 29
click at [1456, 26] on div "Publish" at bounding box center [1446, 22] width 39 height 16
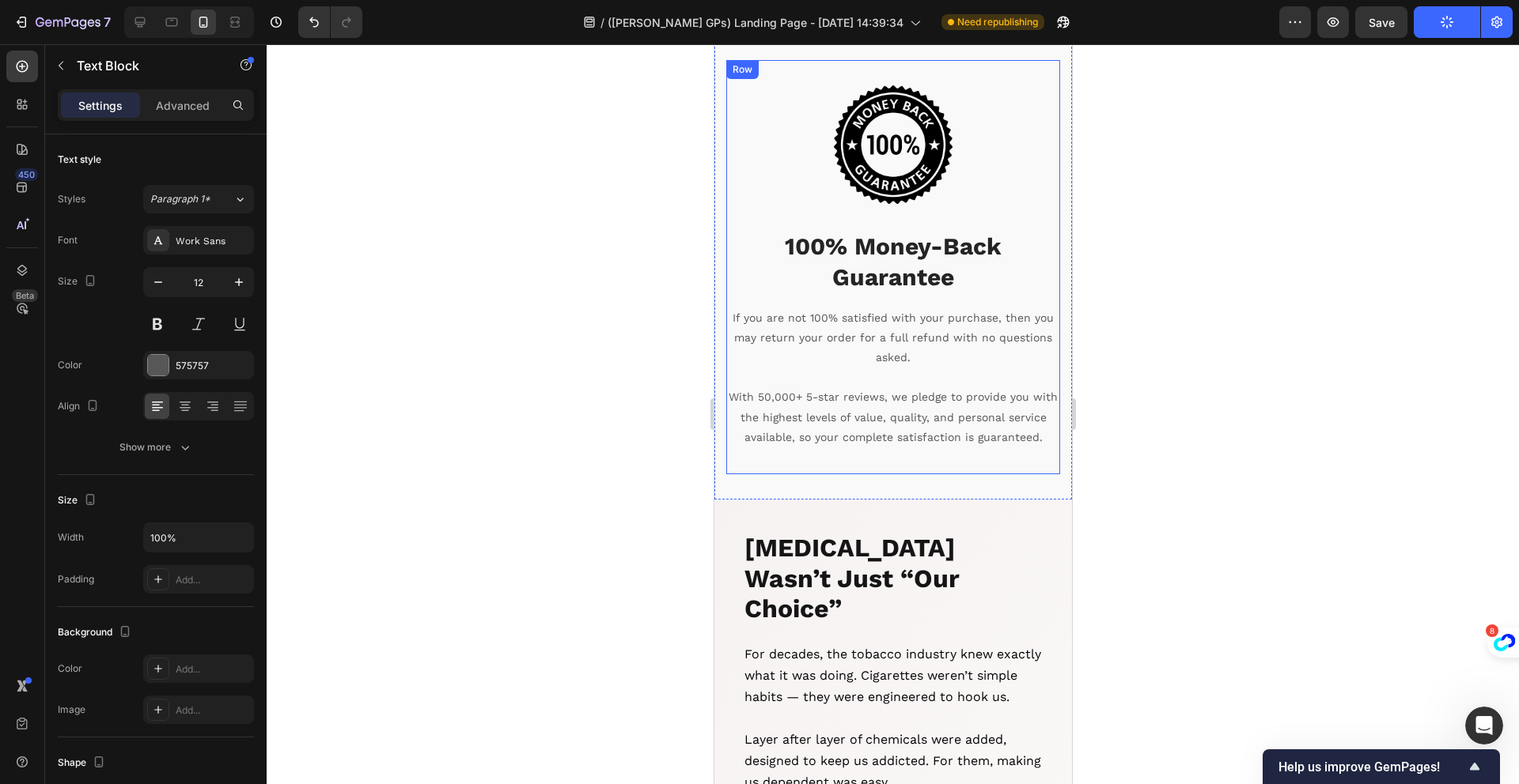
scroll to position [16545, 0]
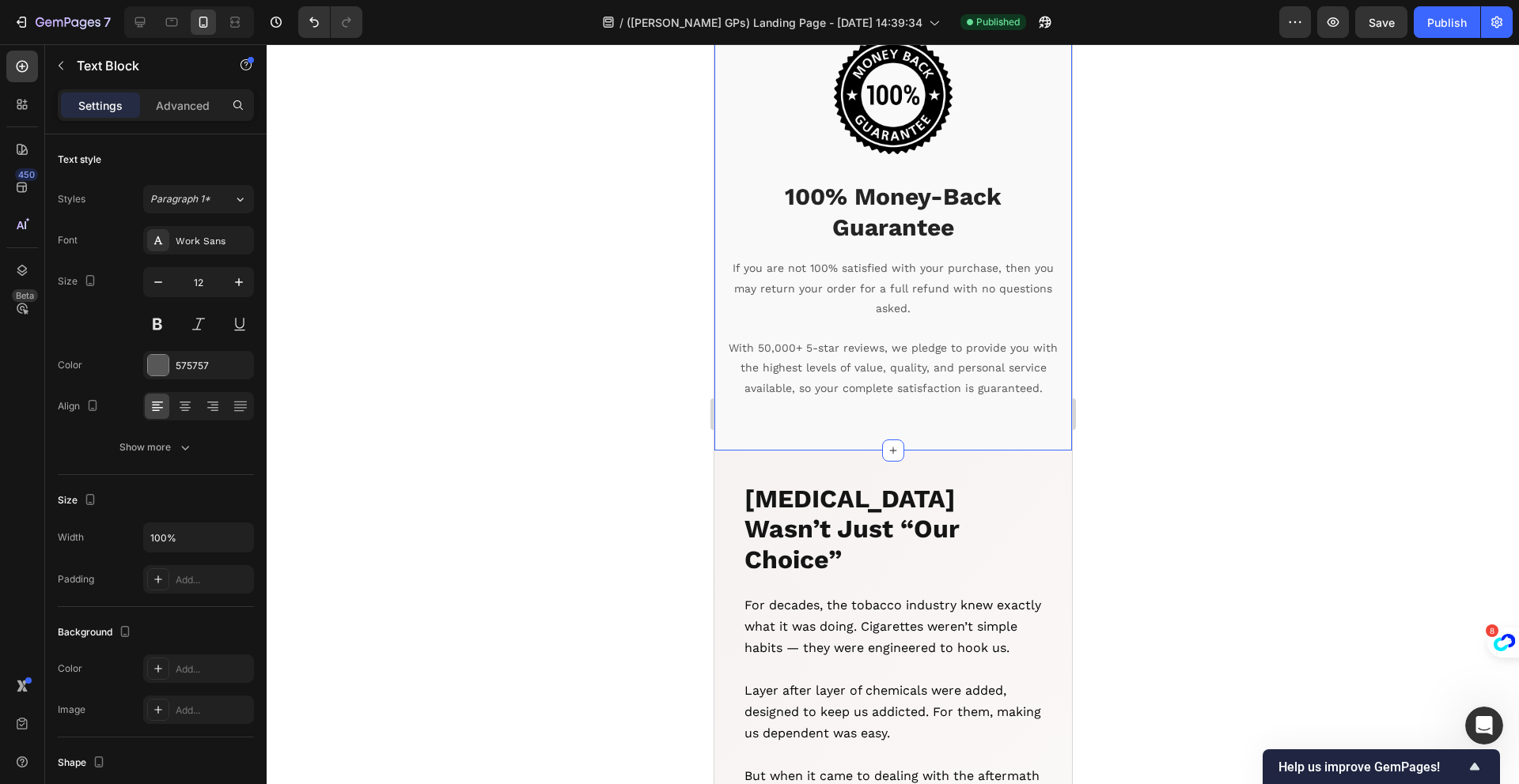
click at [724, 175] on div "Image 100% Money-Back Guarantee Heading If you are not 100% satisfied with your…" at bounding box center [892, 217] width 357 height 464
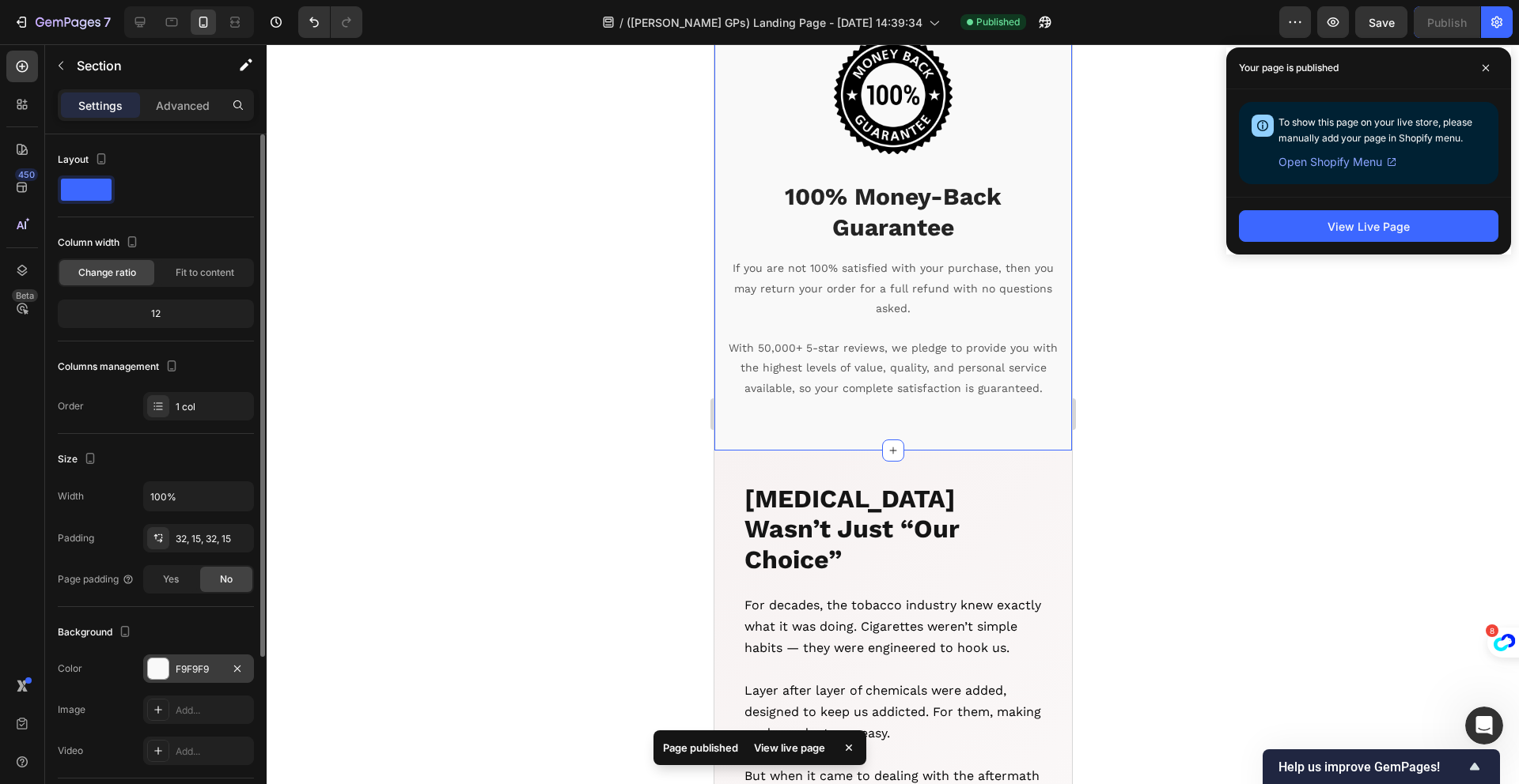
click at [157, 668] on div at bounding box center [157, 668] width 20 height 20
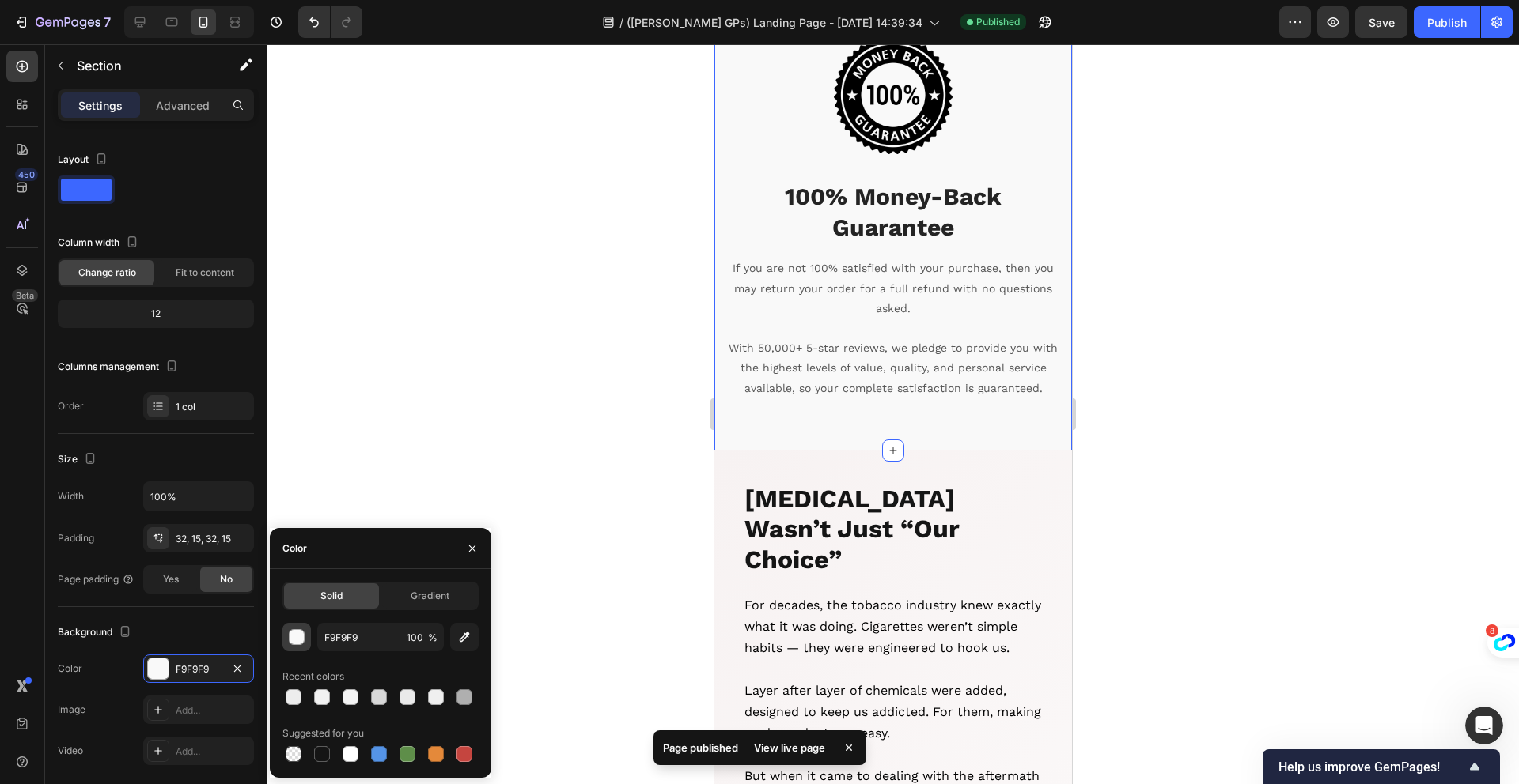
click at [292, 647] on button "button" at bounding box center [297, 637] width 29 height 29
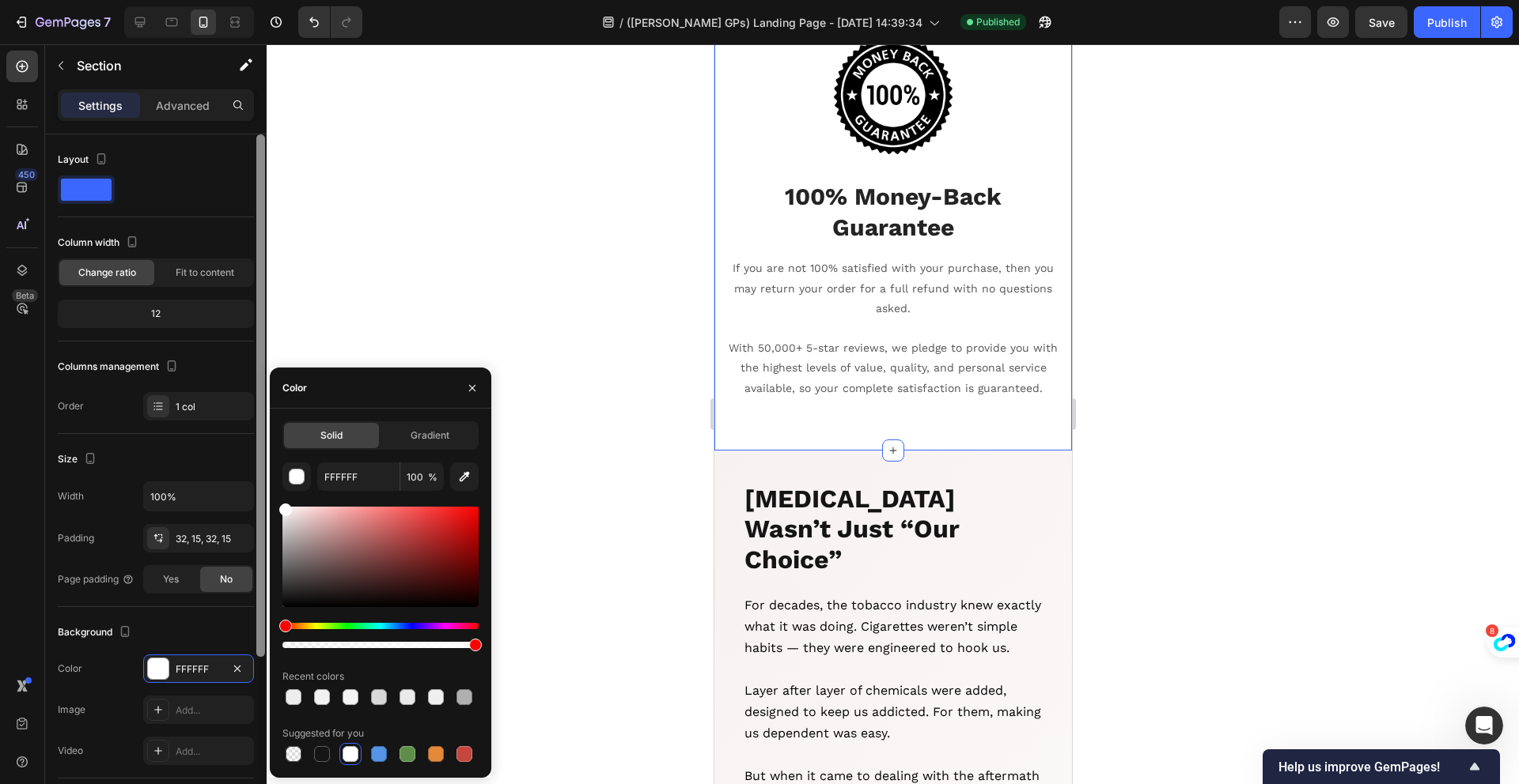
drag, startPoint x: 381, startPoint y: 559, endPoint x: 263, endPoint y: 481, distance: 141.4
click at [263, 481] on div "450 Beta Sections(18) Elements(83) Section Element Hero Section Product Detail …" at bounding box center [133, 414] width 267 height 740
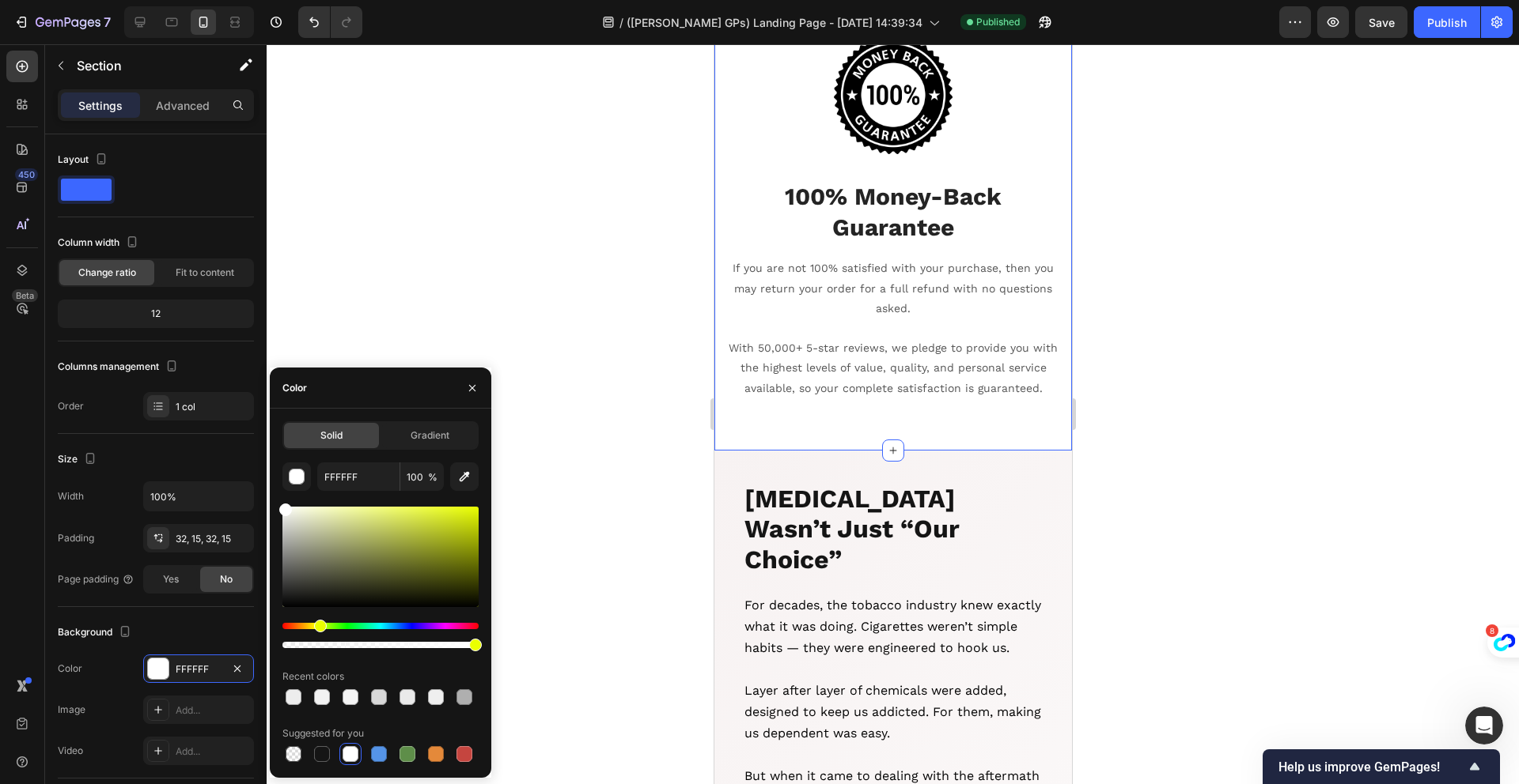
click at [318, 627] on div "Hue" at bounding box center [380, 626] width 196 height 7
type input "FEFFFC"
drag, startPoint x: 300, startPoint y: 510, endPoint x: 285, endPoint y: 502, distance: 17.0
click at [285, 502] on div "FEFFFC 100 % Recent colors Suggested for you" at bounding box center [380, 614] width 196 height 303
click at [920, 655] on span "For decades, the tobacco industry knew exactly what it was doing. Cigarettes we…" at bounding box center [891, 627] width 297 height 58
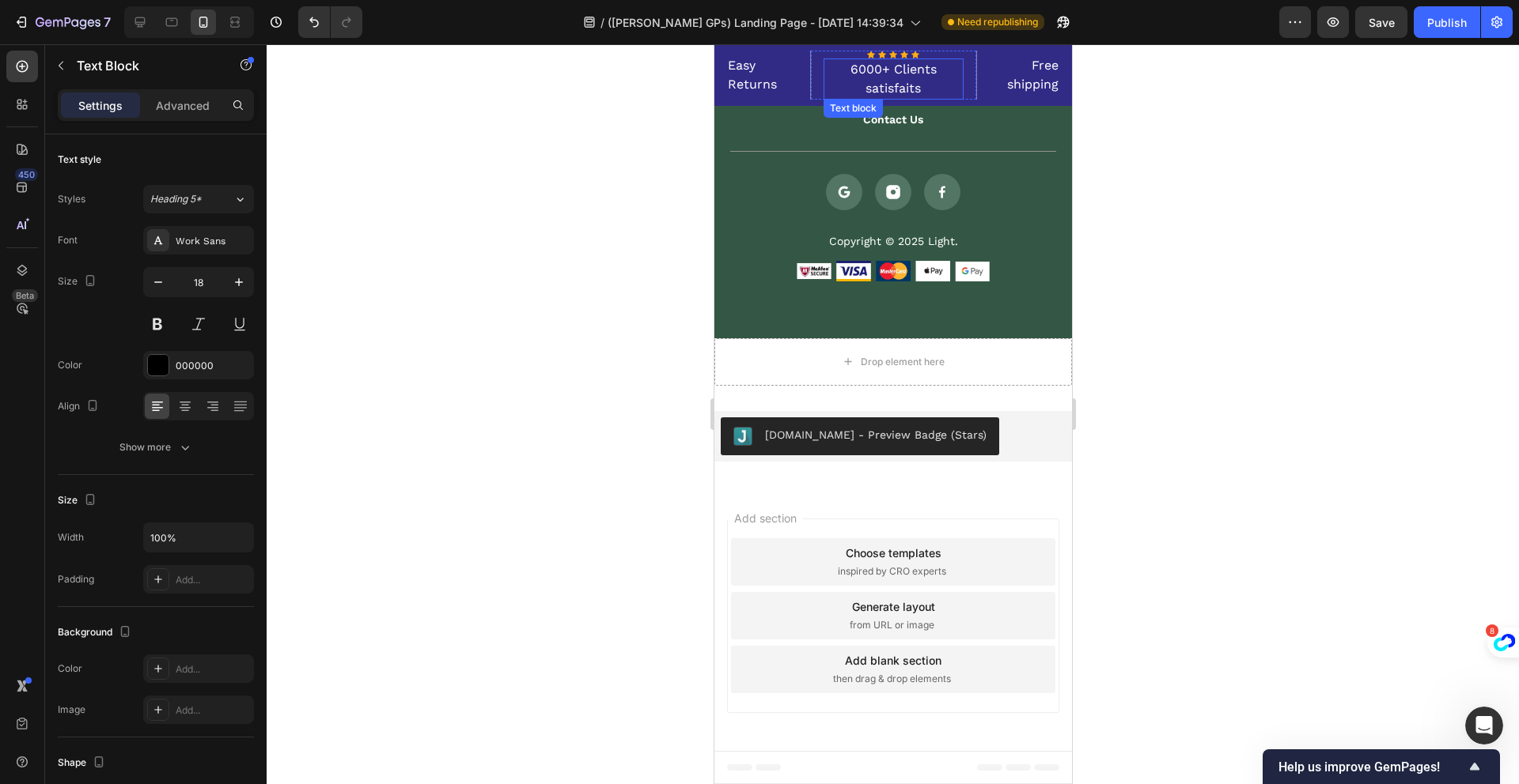
scroll to position [25680, 0]
click at [923, 80] on p "6000+ Clients satisfaits" at bounding box center [893, 80] width 137 height 38
click at [981, 52] on div "Free shipping Text block" at bounding box center [1018, 75] width 84 height 49
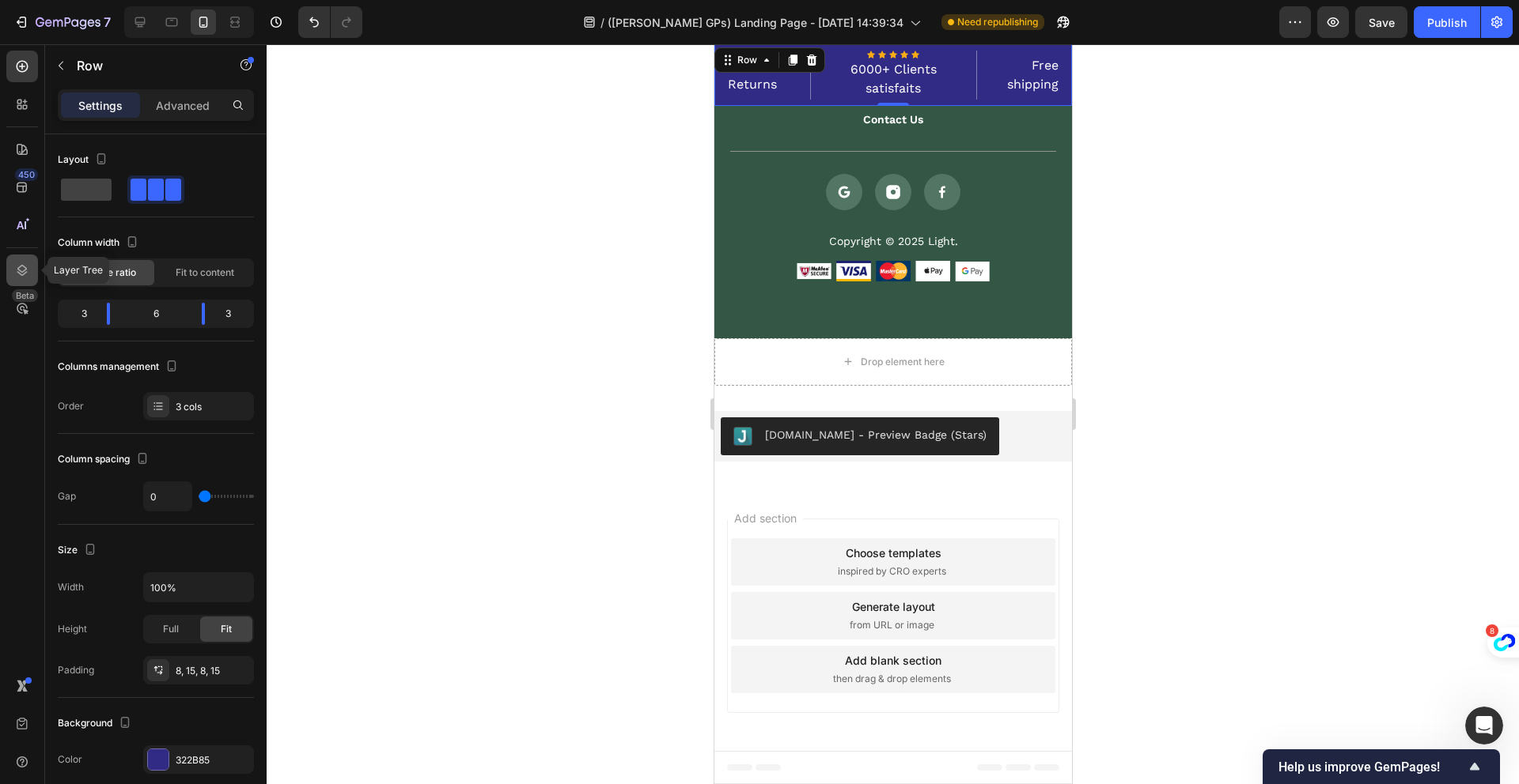
click at [21, 269] on icon at bounding box center [22, 271] width 15 height 15
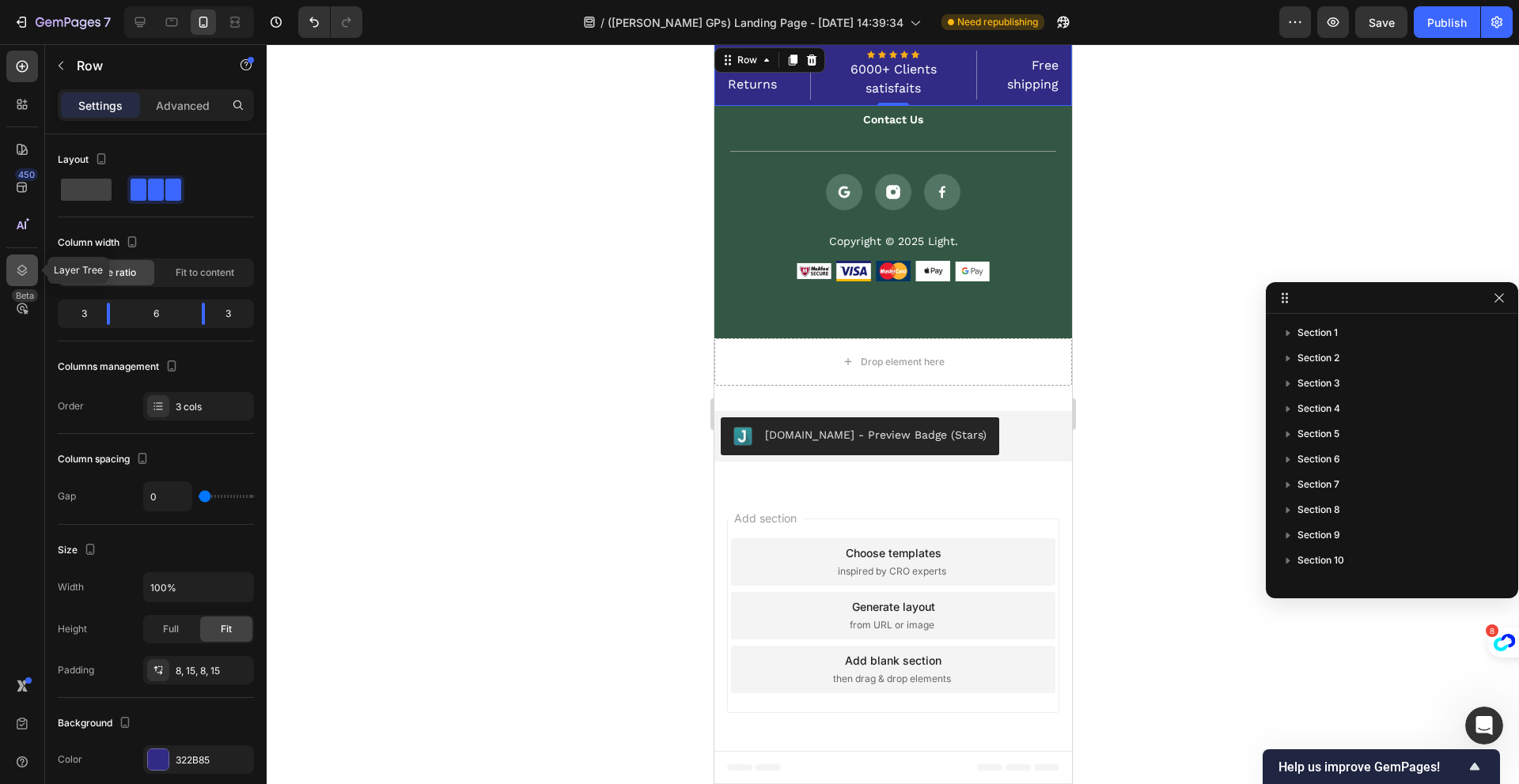
scroll to position [371, 0]
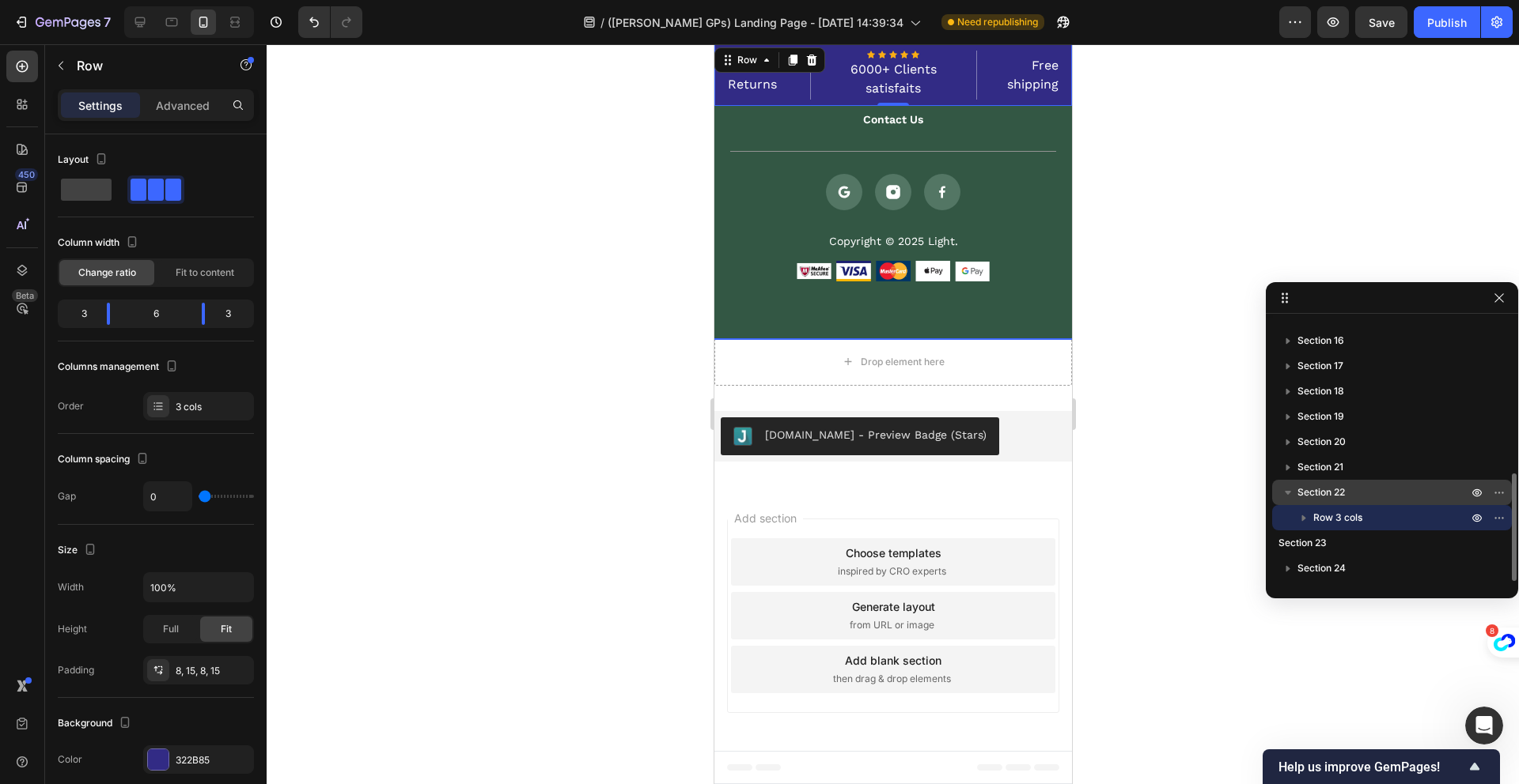
click at [1369, 491] on p "Section 22" at bounding box center [1384, 492] width 173 height 15
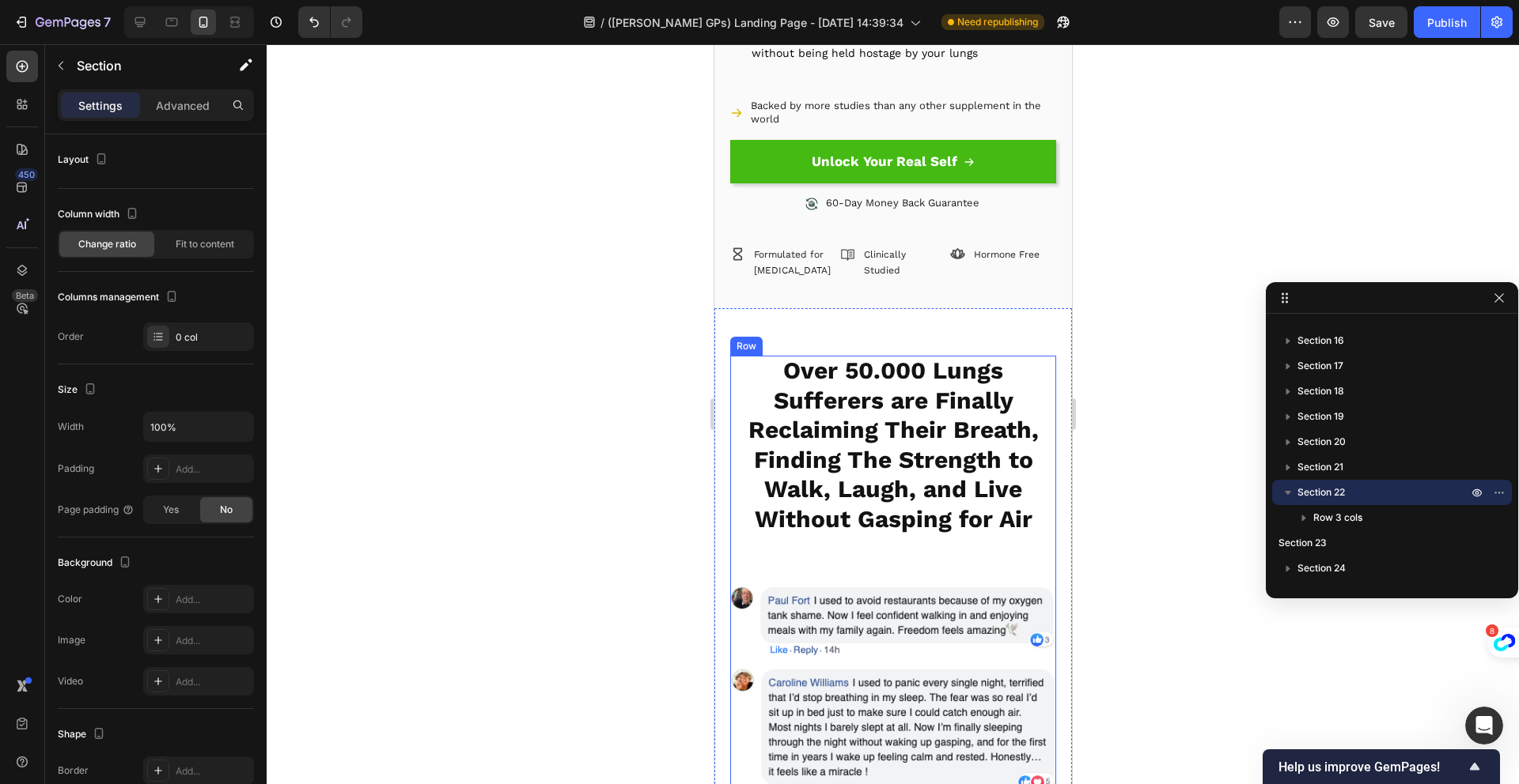
scroll to position [1785, 0]
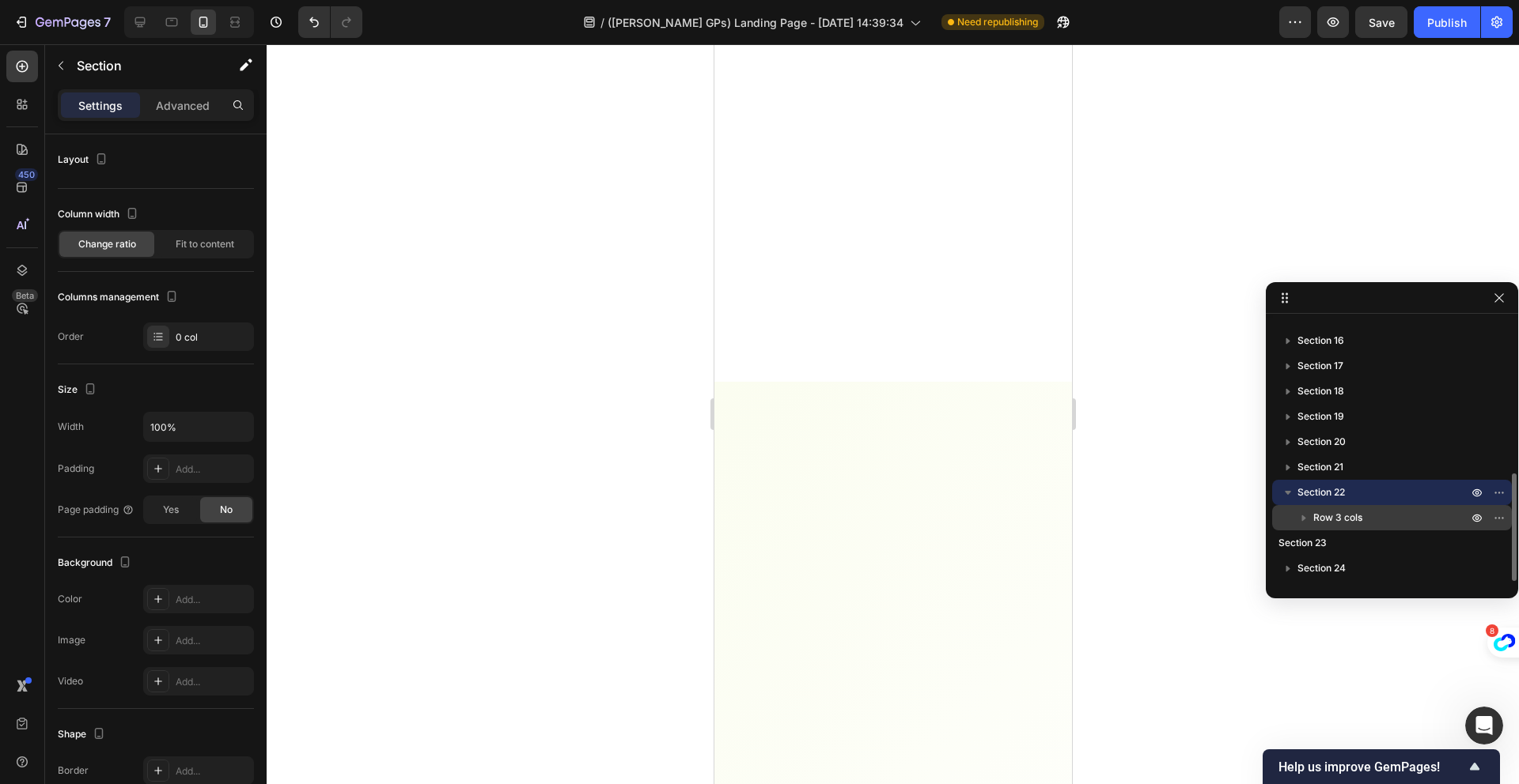
click at [1369, 518] on p "Row 3 cols" at bounding box center [1392, 517] width 157 height 15
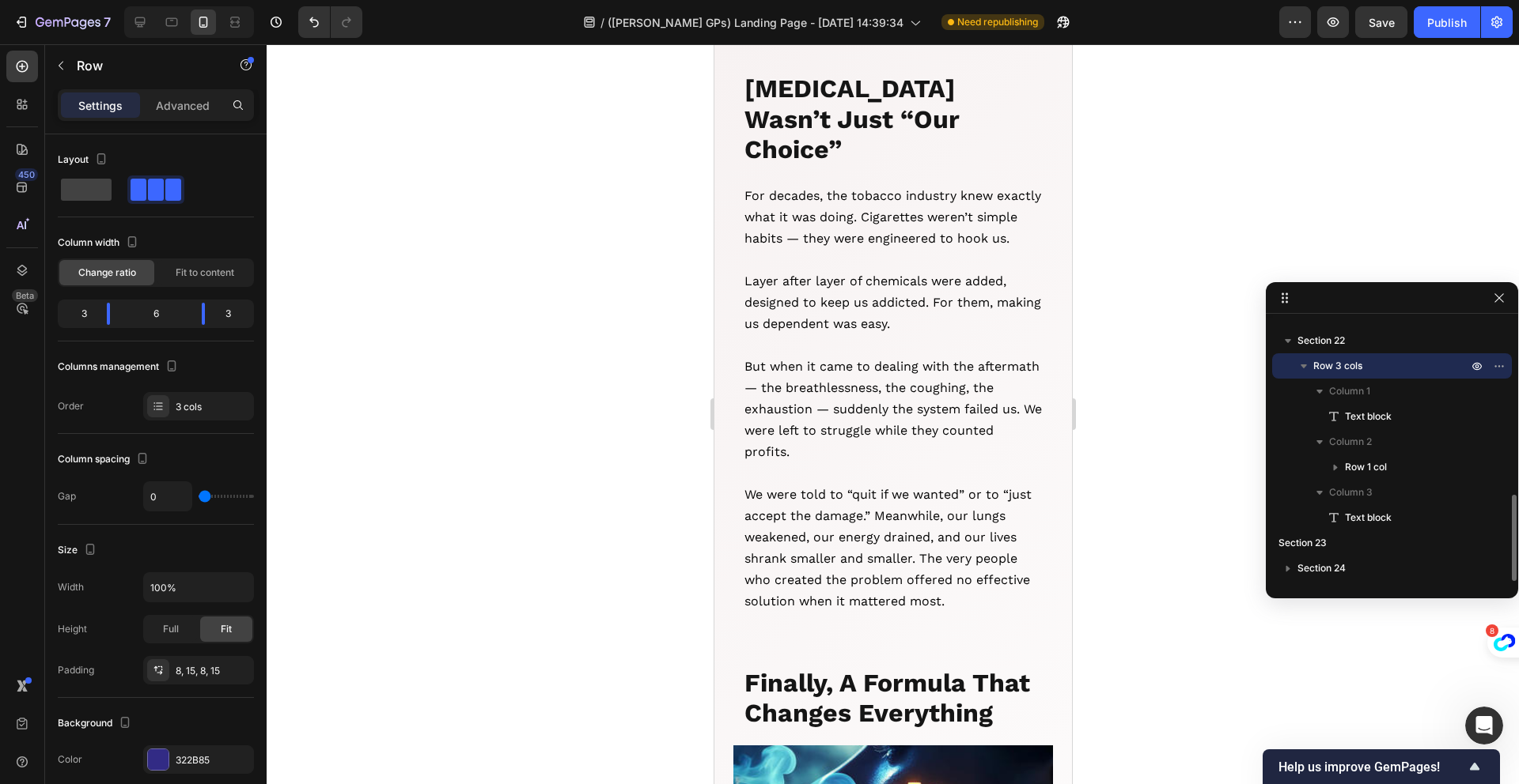
scroll to position [18237, 0]
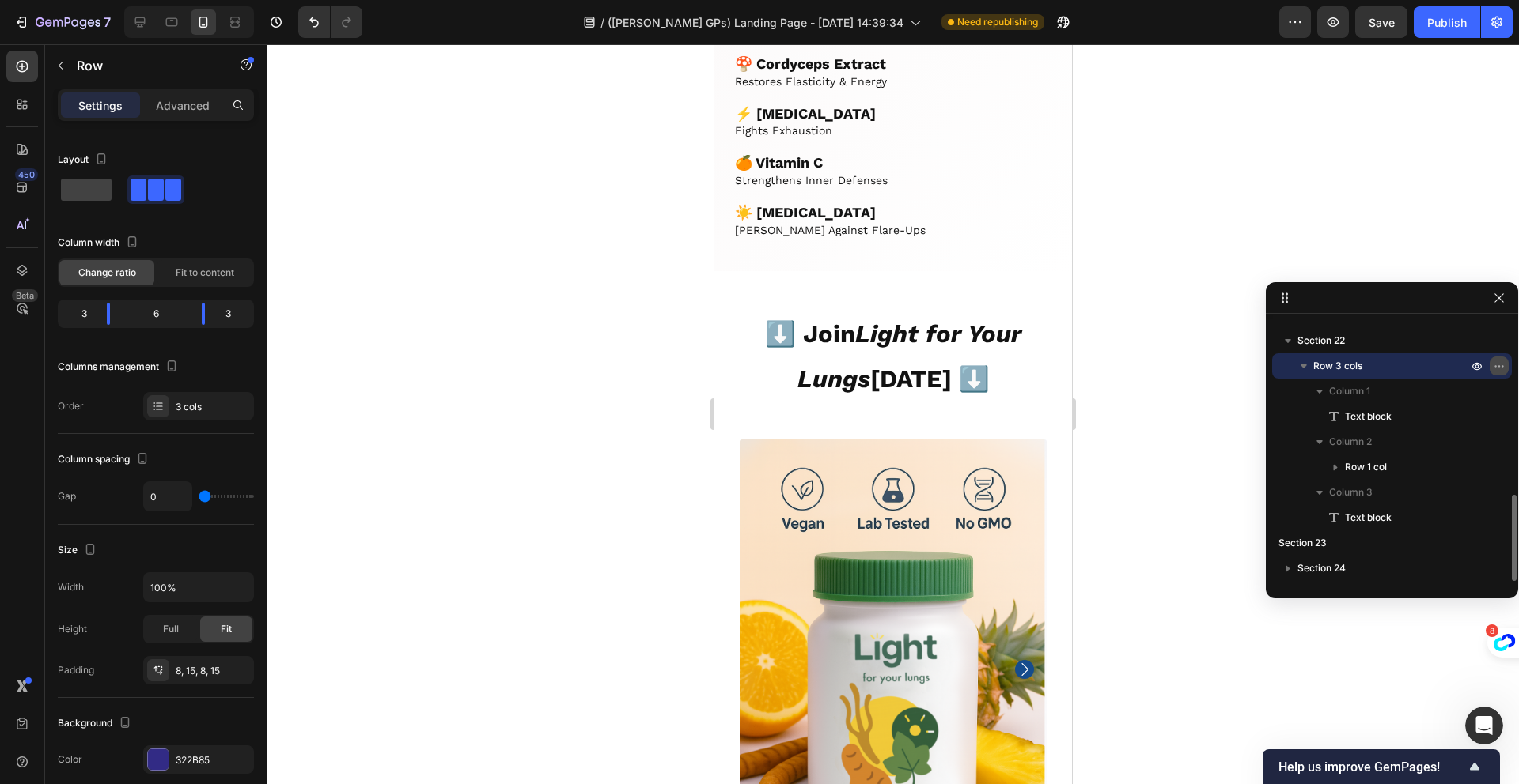
click at [1497, 370] on icon "button" at bounding box center [1499, 366] width 12 height 12
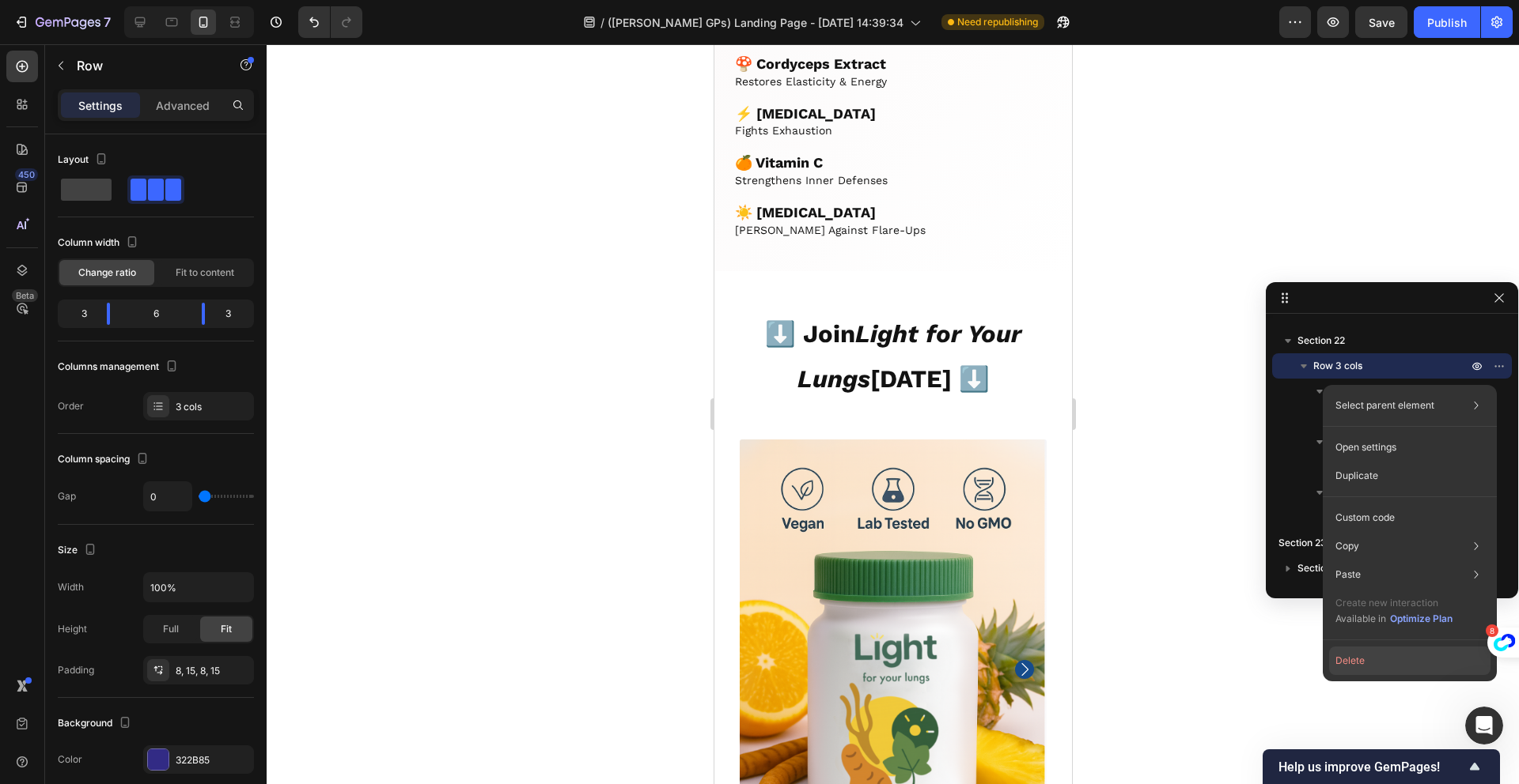
click at [1408, 662] on button "Delete" at bounding box center [1410, 661] width 161 height 29
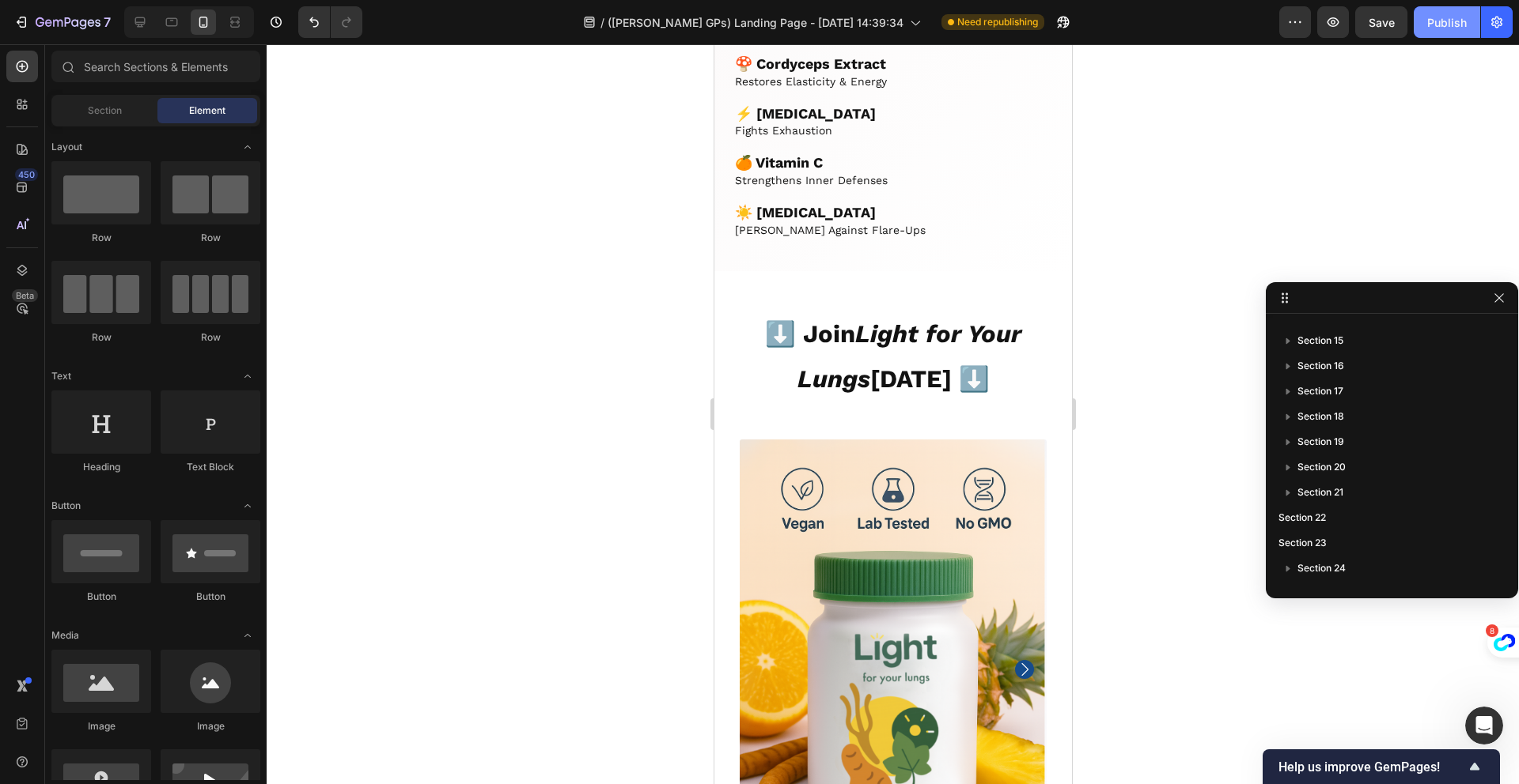
click at [1454, 30] on button "Publish" at bounding box center [1446, 22] width 66 height 32
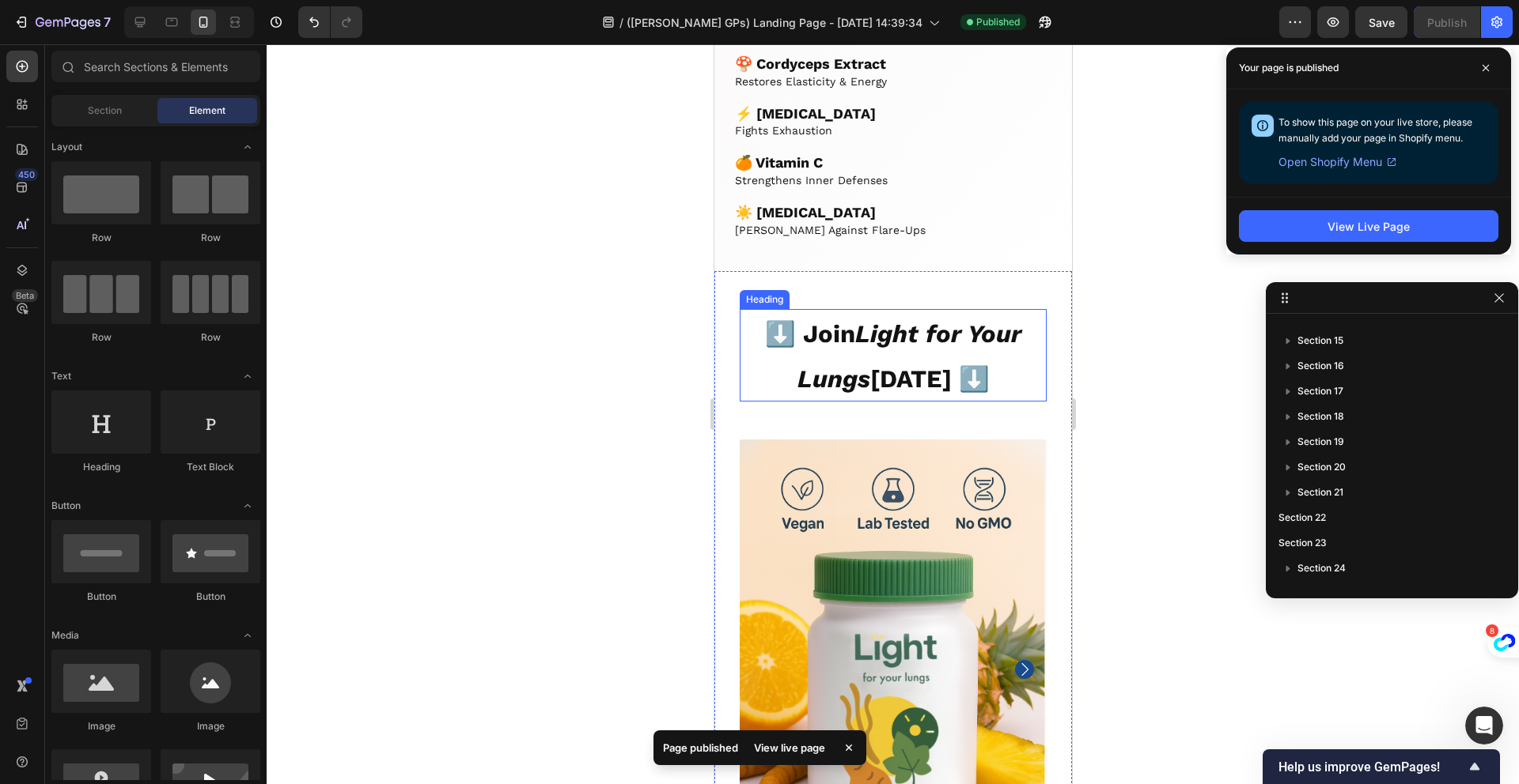
click at [907, 359] on strong "Light for Your Lungs" at bounding box center [909, 356] width 225 height 74
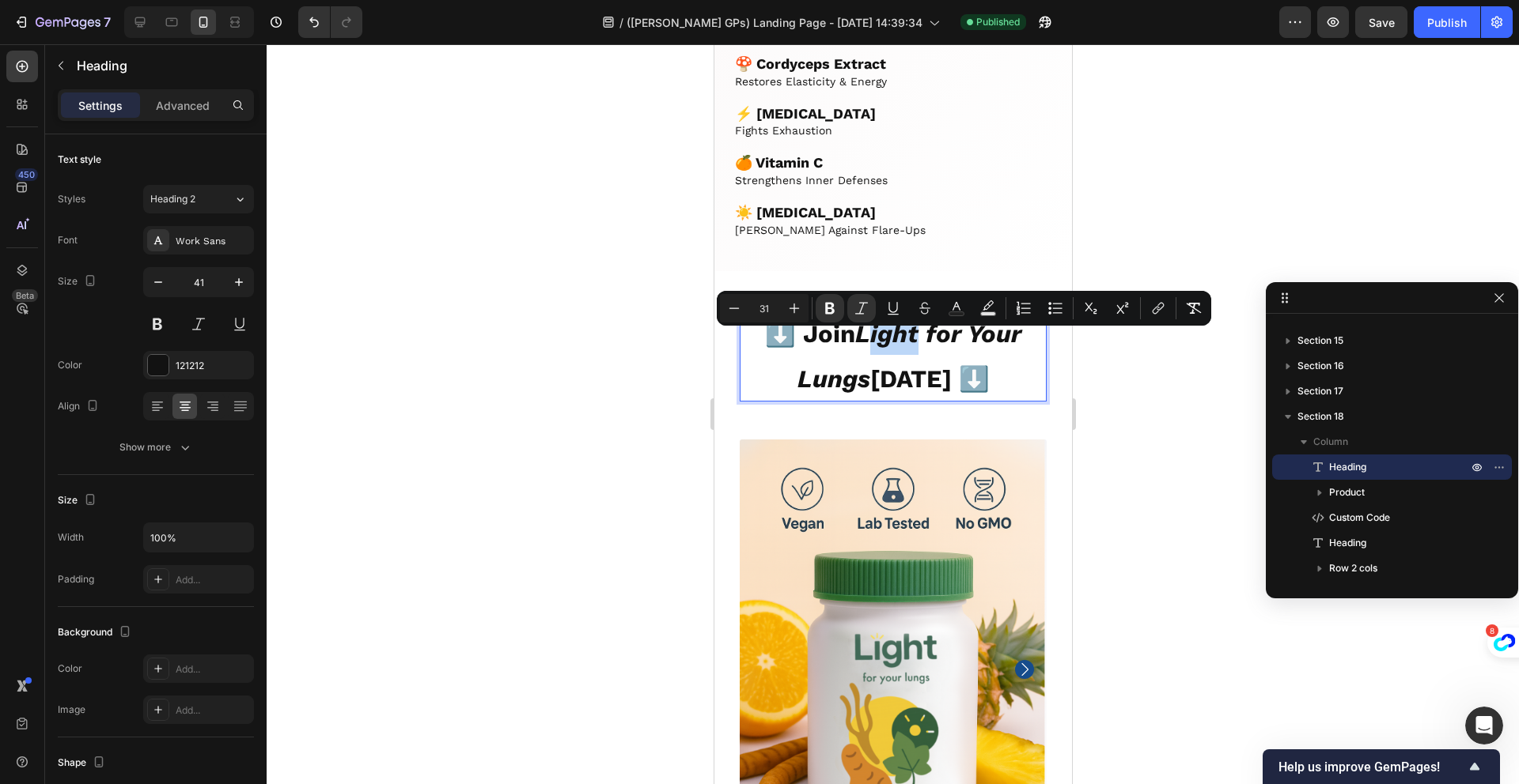
drag, startPoint x: 864, startPoint y: 351, endPoint x: 909, endPoint y: 345, distance: 45.4
click at [909, 345] on strong "Light for Your Lungs" at bounding box center [909, 356] width 225 height 74
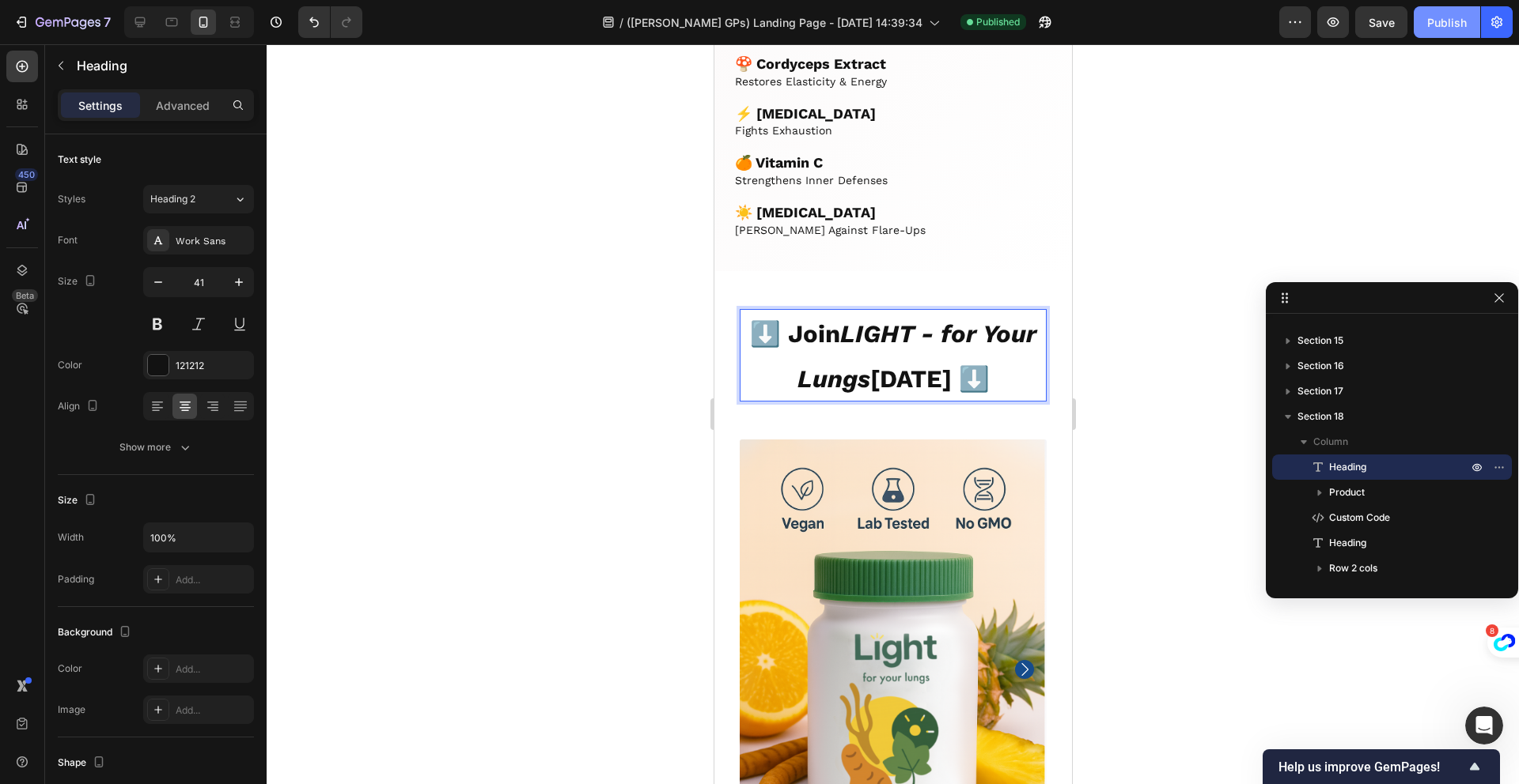
click at [1450, 15] on div "Publish" at bounding box center [1446, 22] width 39 height 16
